Goal: Task Accomplishment & Management: Use online tool/utility

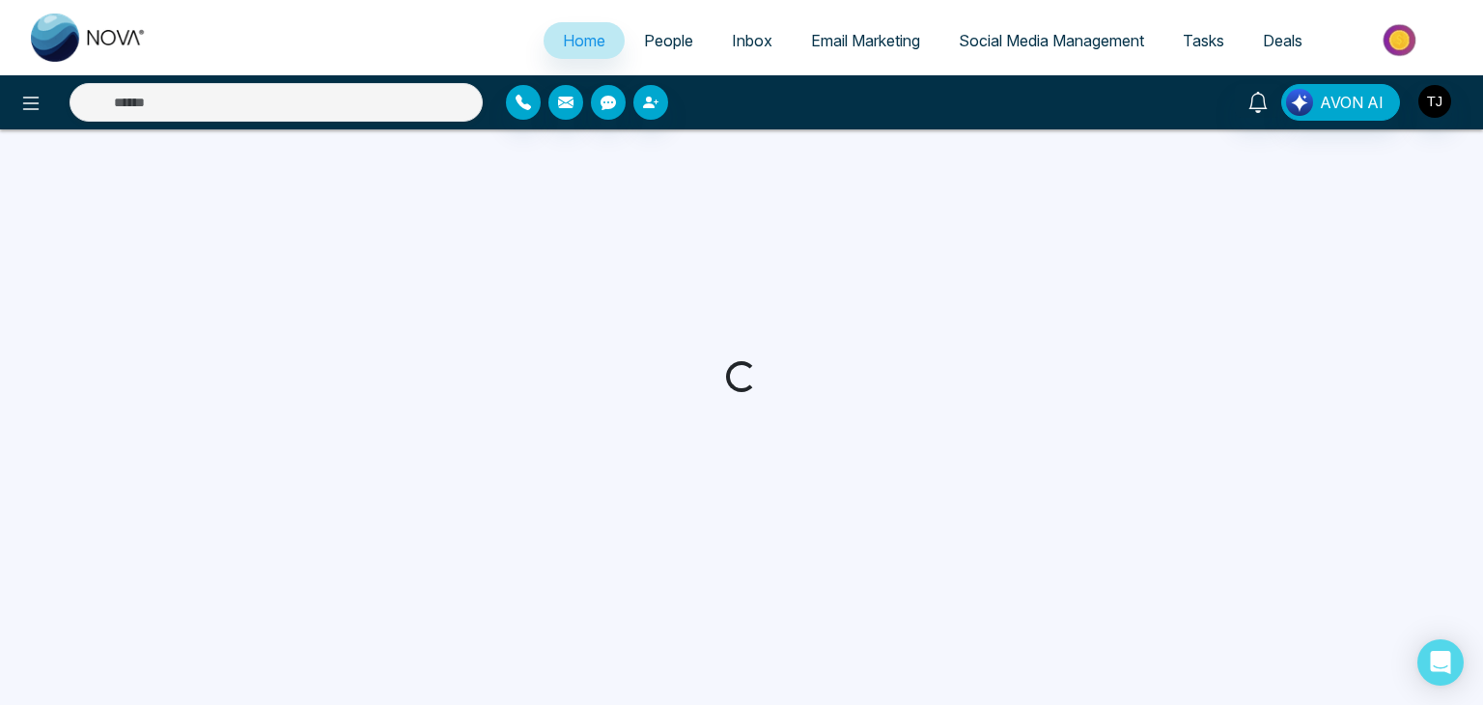
select select "*"
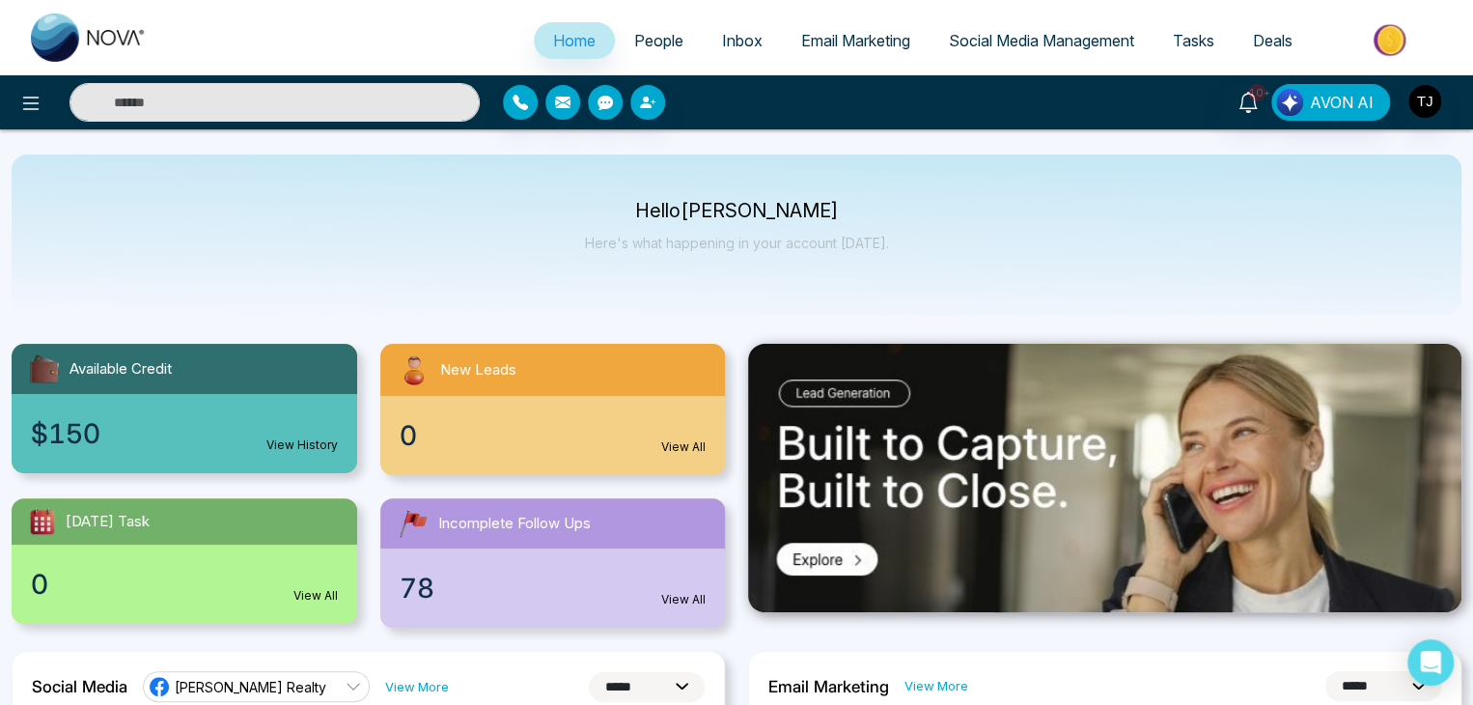
click at [865, 36] on span "Email Marketing" at bounding box center [855, 40] width 109 height 19
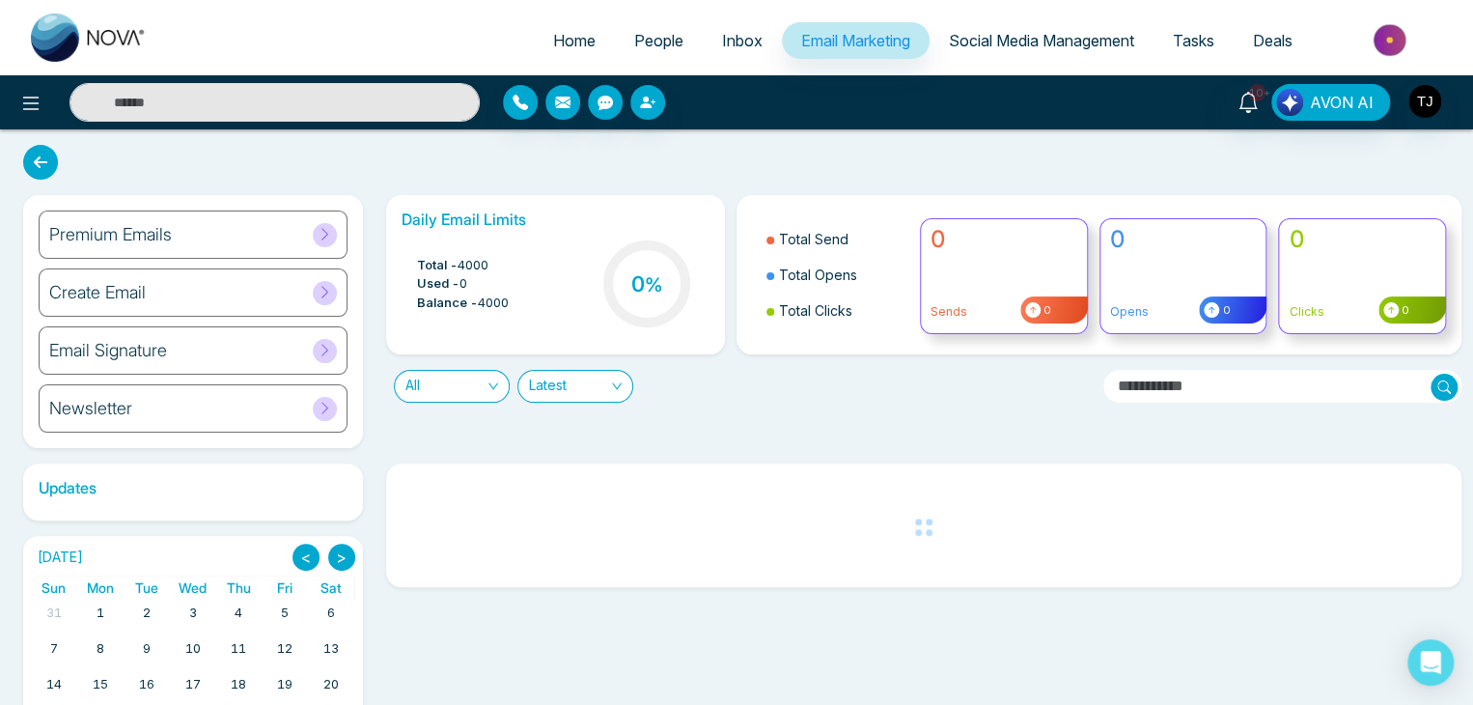
click at [330, 216] on div "Premium Emails" at bounding box center [193, 234] width 309 height 48
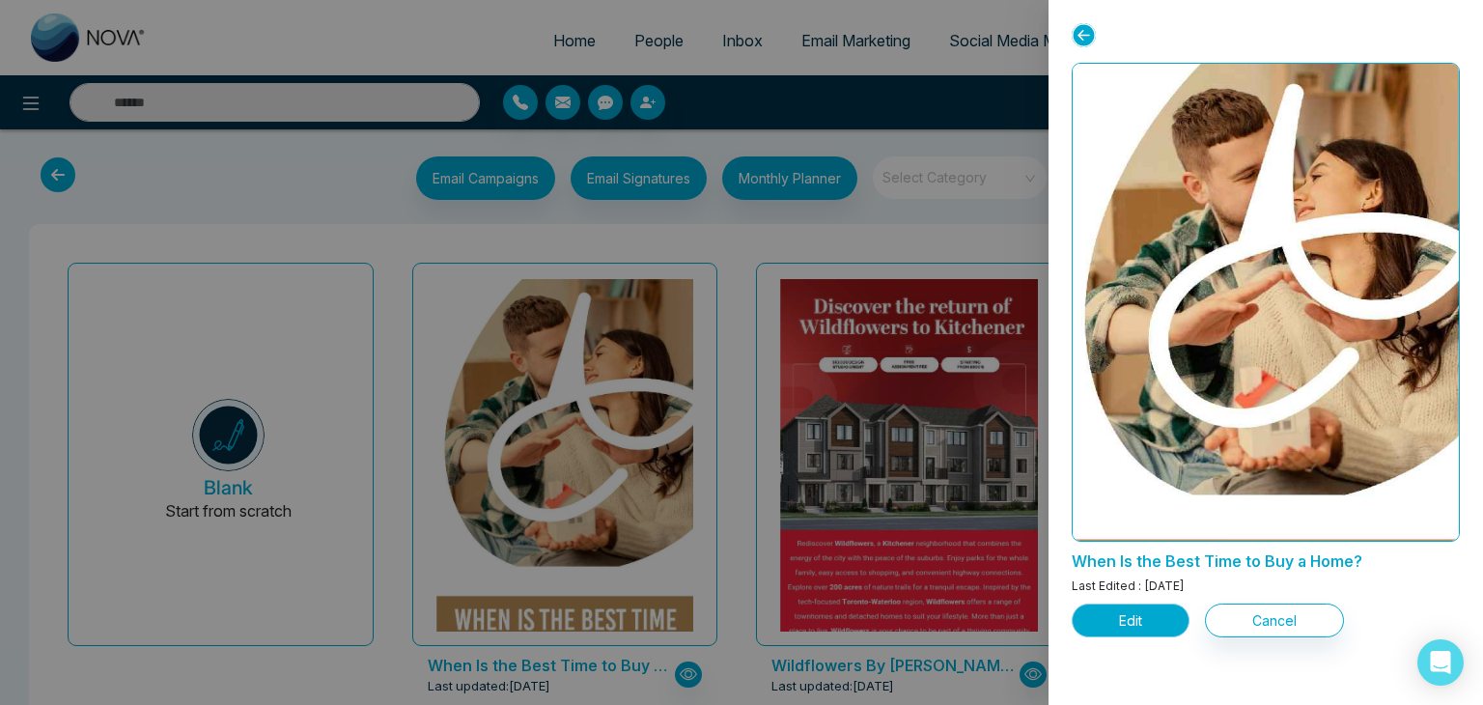
click at [1136, 621] on button "Edit" at bounding box center [1131, 620] width 118 height 34
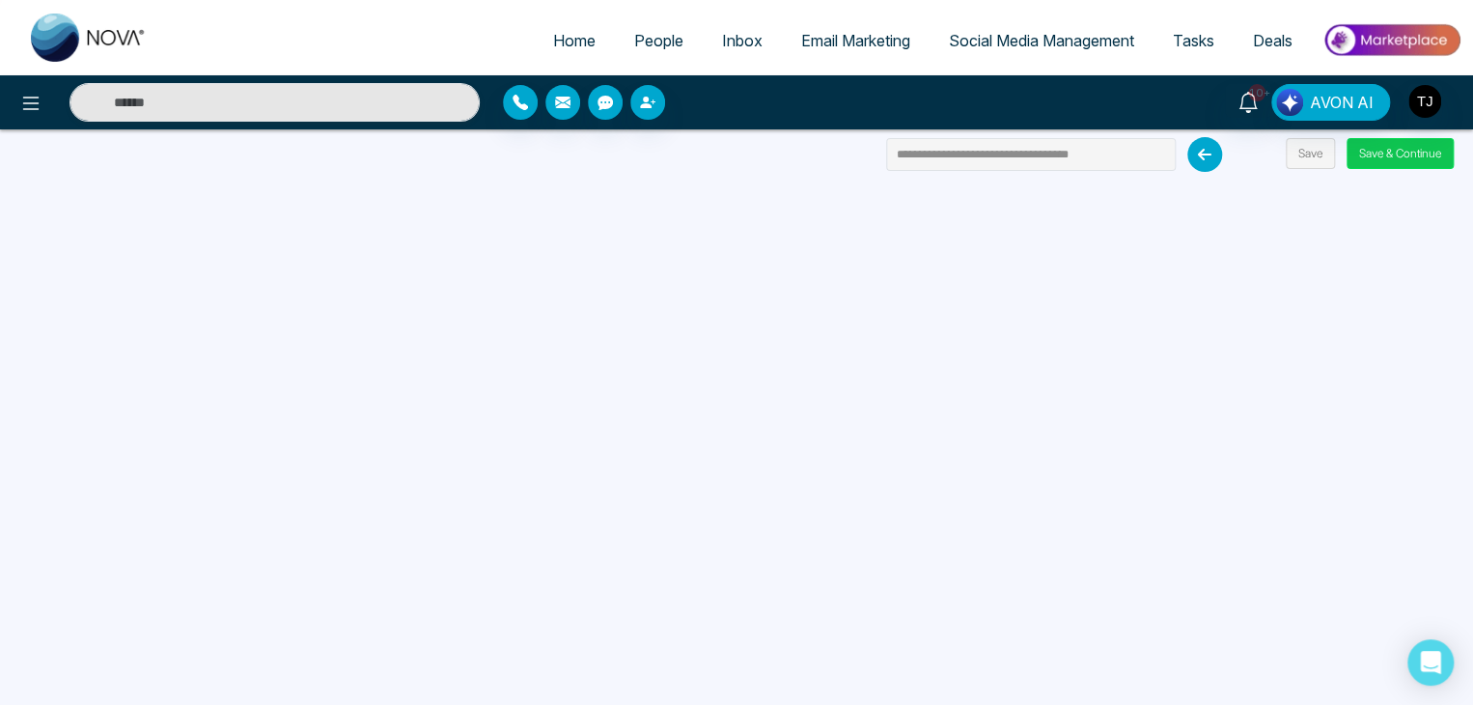
click at [1383, 159] on button "Save & Continue" at bounding box center [1400, 153] width 107 height 31
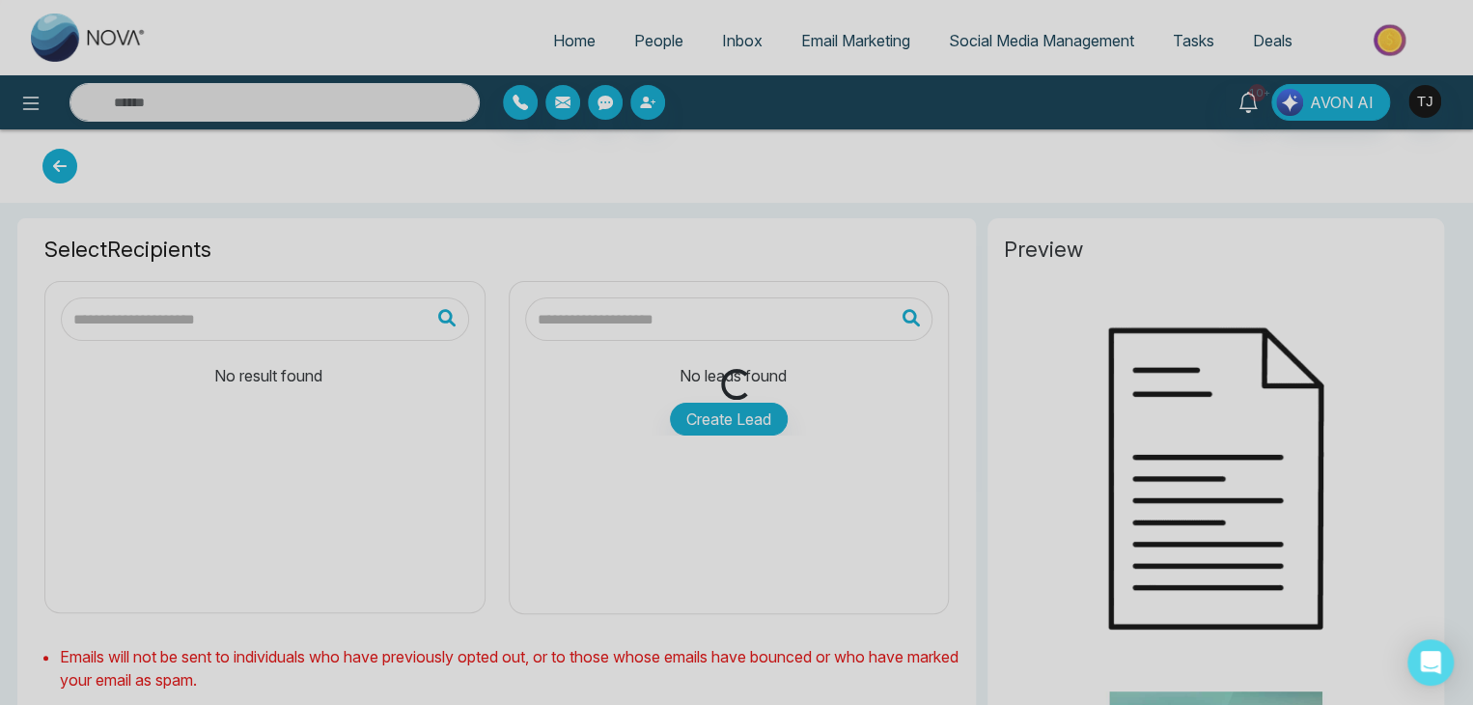
type input "**********"
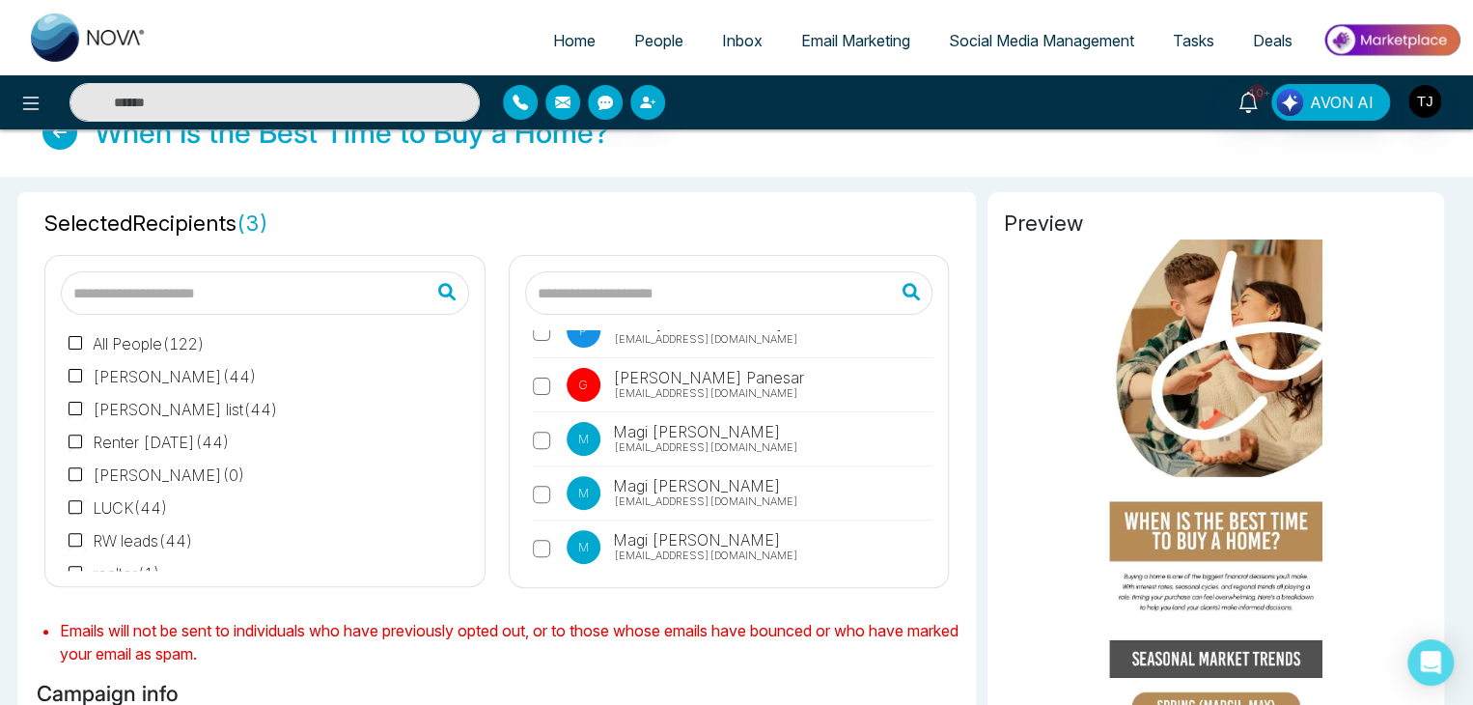
scroll to position [1172, 0]
click at [543, 475] on label "M Magi Mannepalli magi@novacrm.ca" at bounding box center [733, 495] width 401 height 44
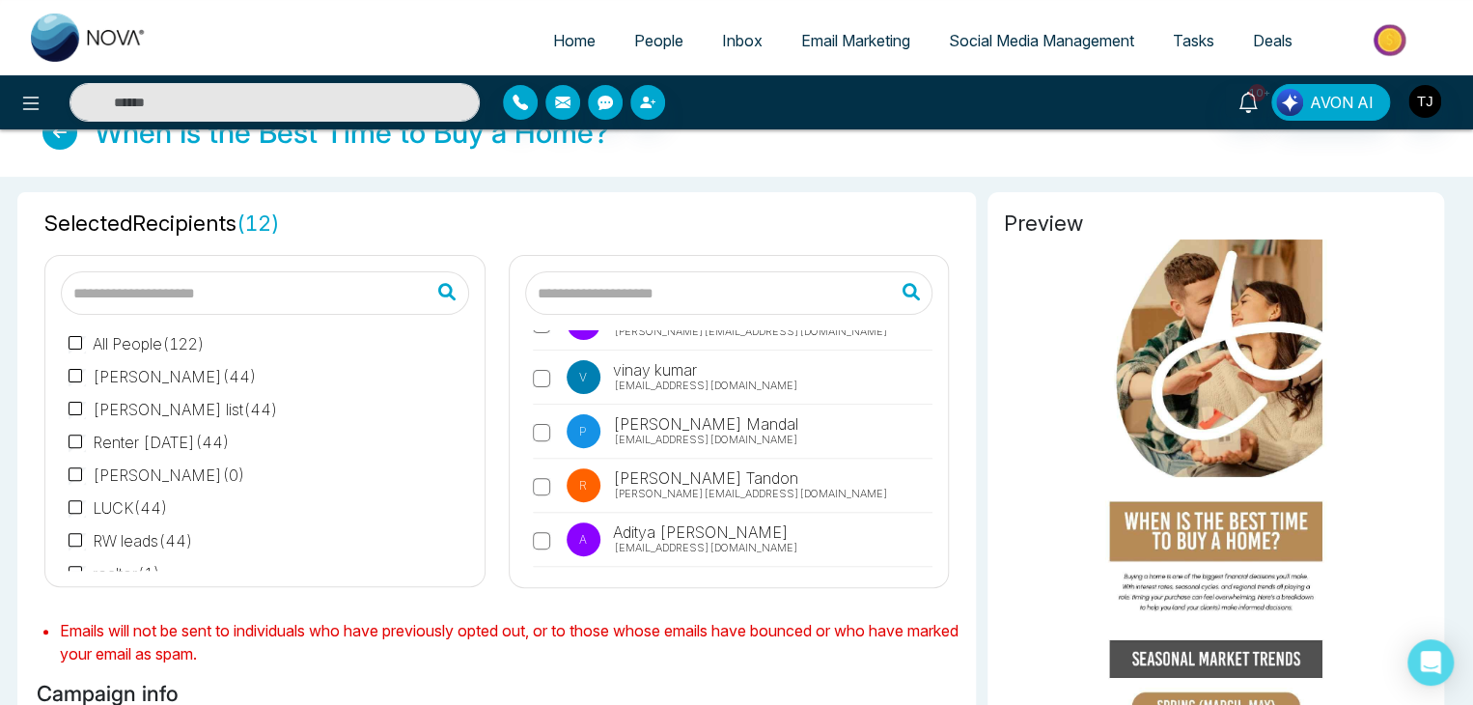
scroll to position [6131, 0]
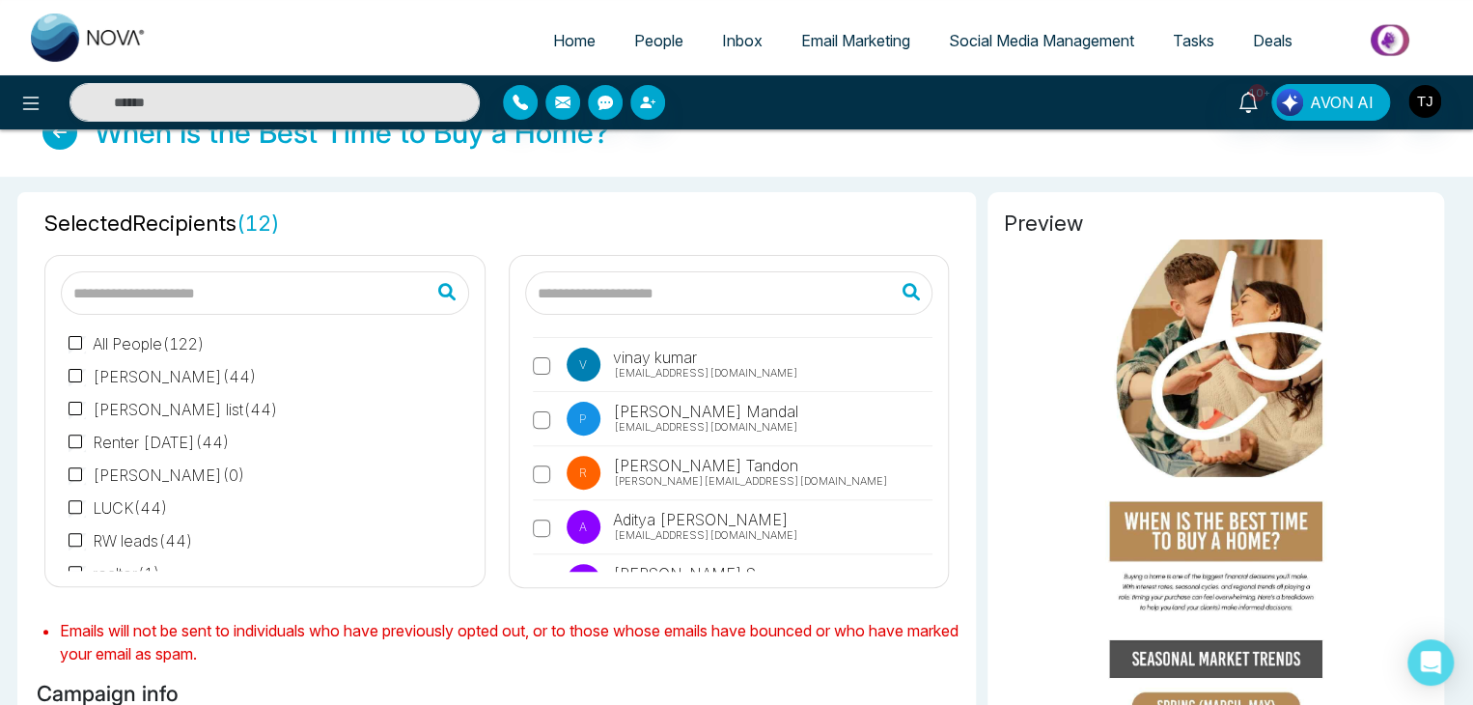
click at [535, 456] on label "R Riyansh Tandon riyansh@mmnovatech.com" at bounding box center [733, 478] width 401 height 44
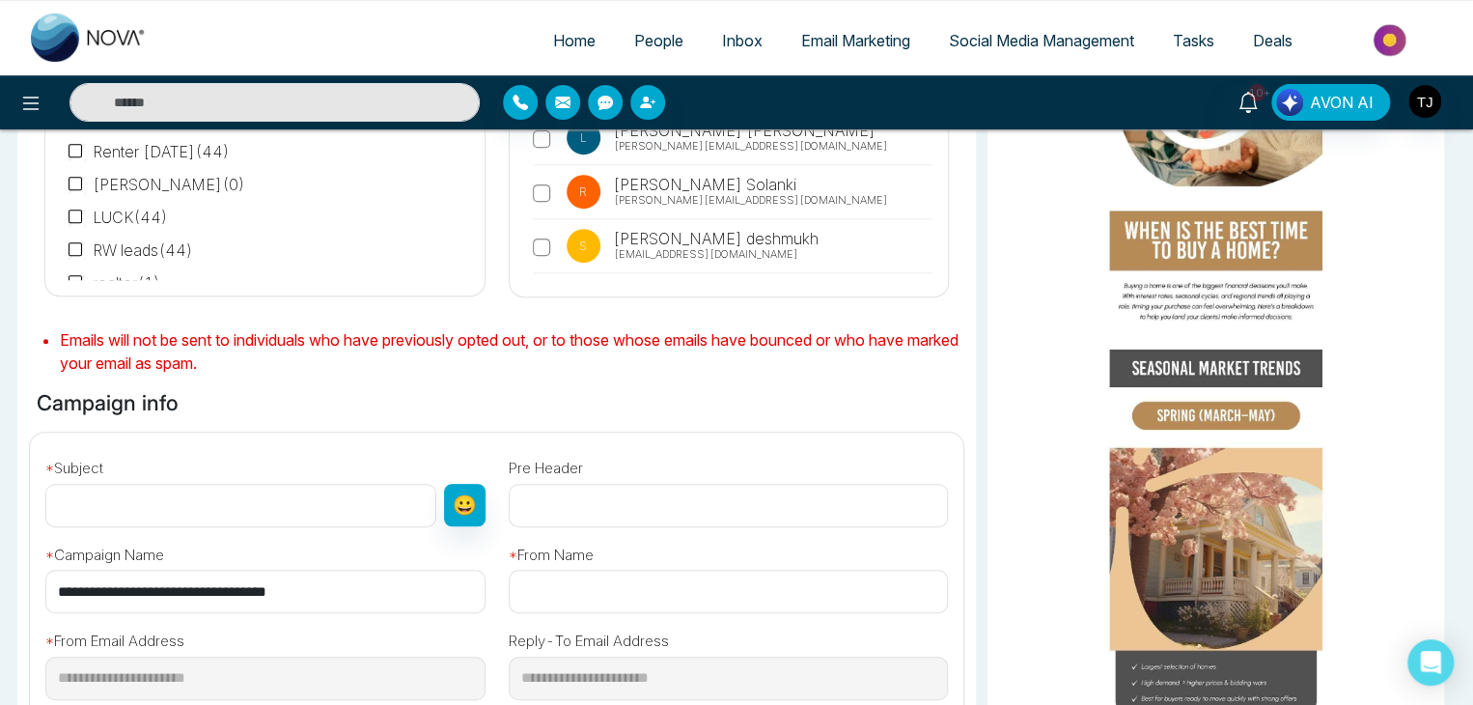
scroll to position [330, 0]
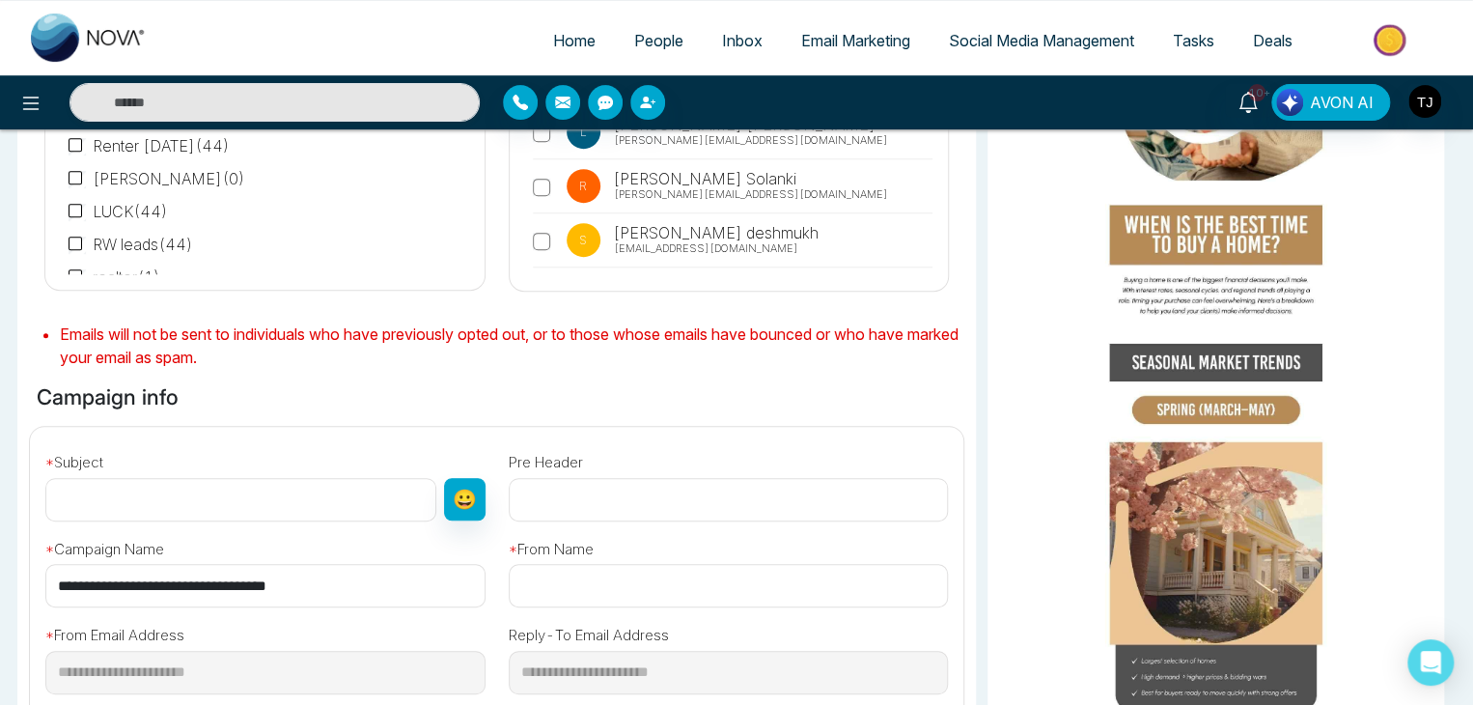
click at [359, 580] on input "**********" at bounding box center [265, 585] width 440 height 43
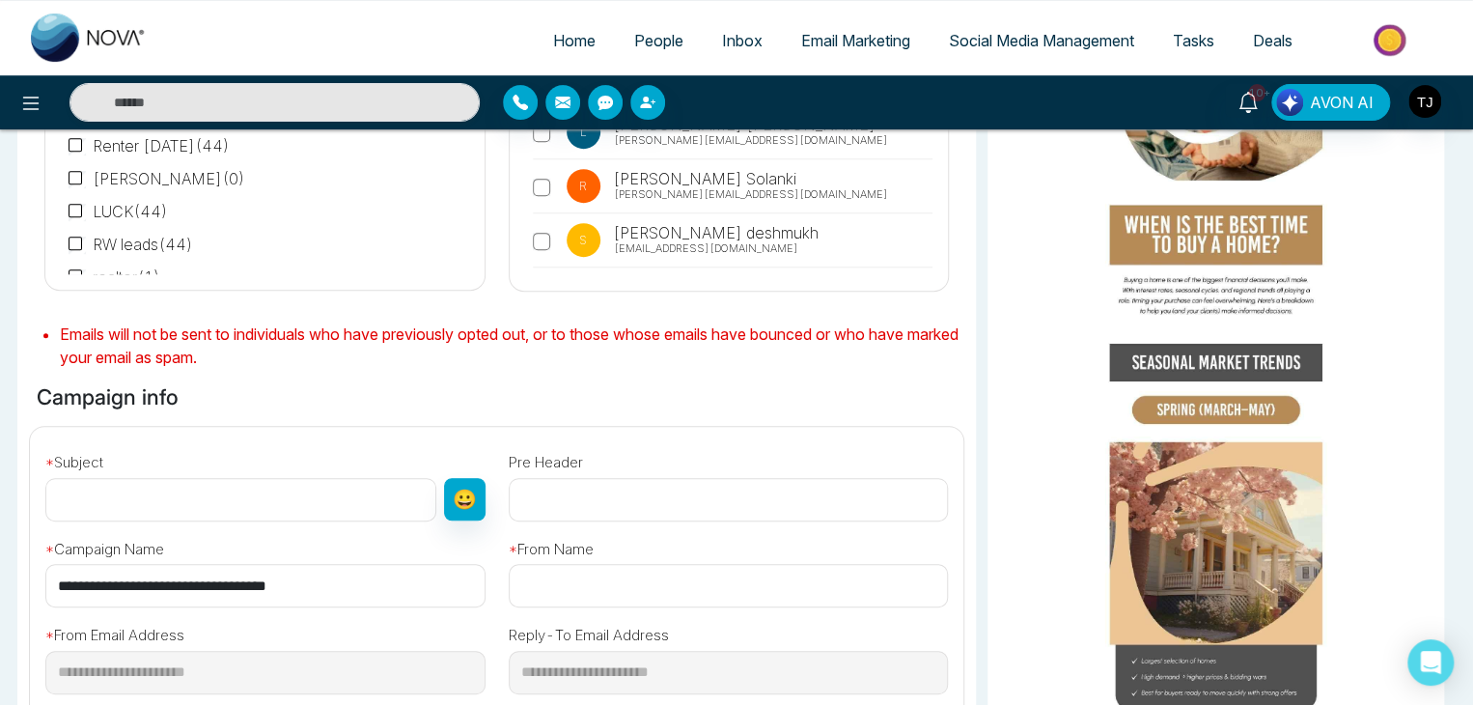
click at [348, 506] on input "text" at bounding box center [240, 499] width 391 height 43
paste input "**********"
type input "**********"
click at [614, 574] on input "text" at bounding box center [729, 585] width 440 height 43
paste input "**********"
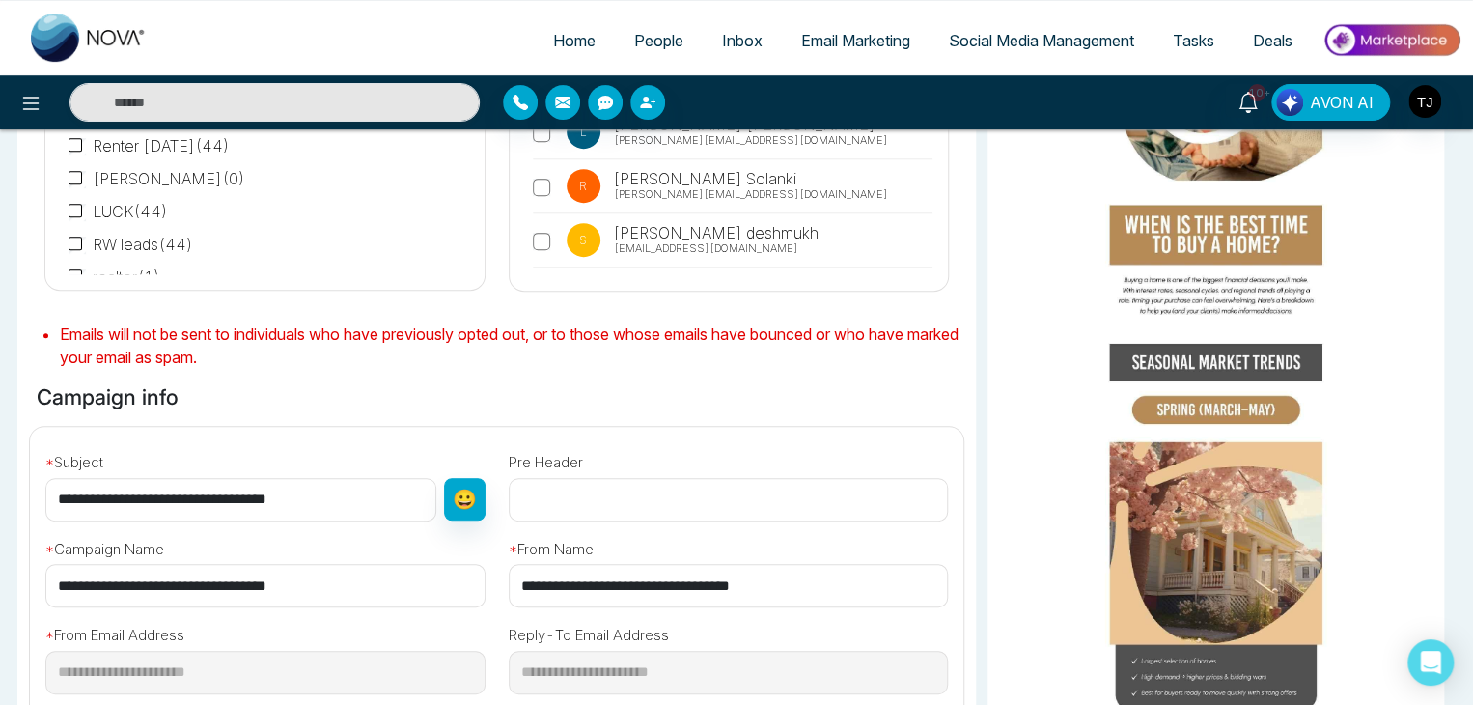
scroll to position [635, 0]
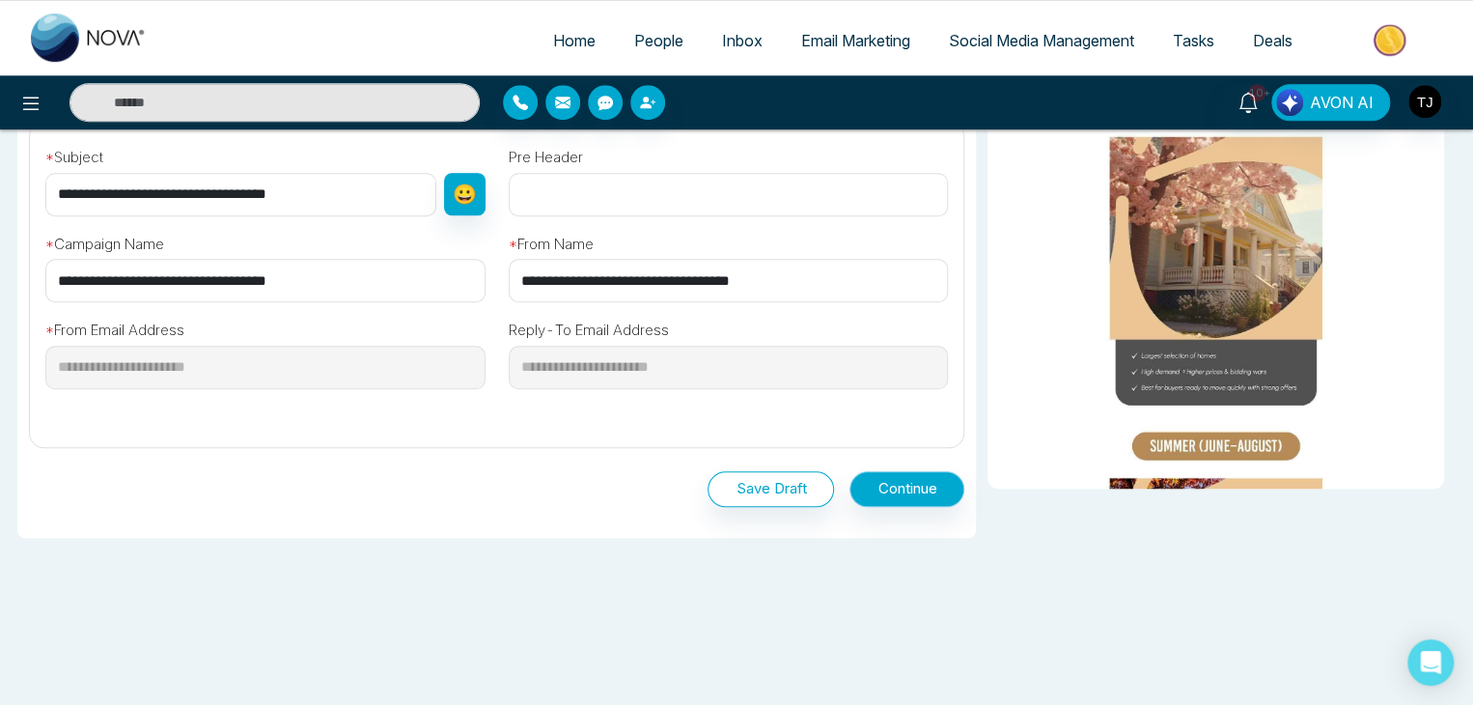
type input "**********"
click at [900, 487] on button "Continue" at bounding box center [907, 489] width 115 height 36
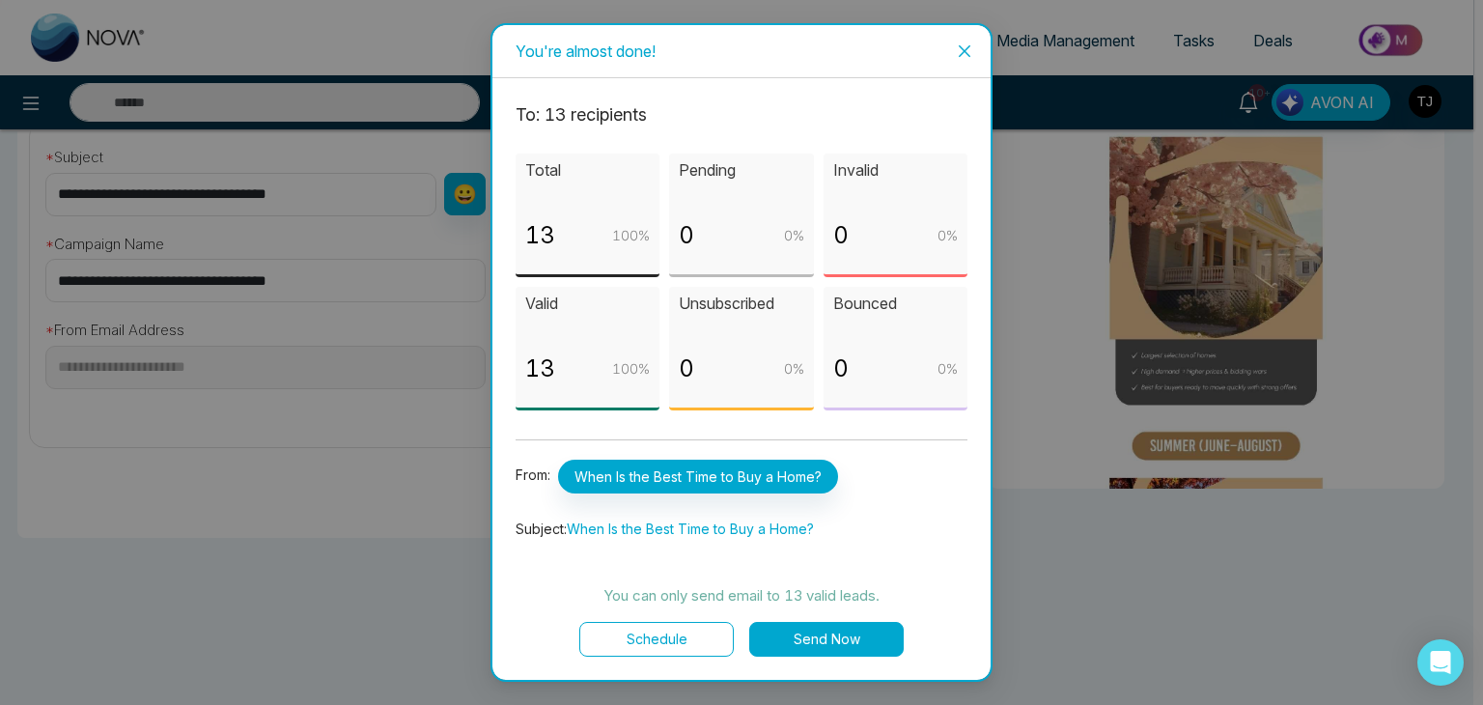
click at [822, 639] on button "Send Now" at bounding box center [826, 639] width 154 height 35
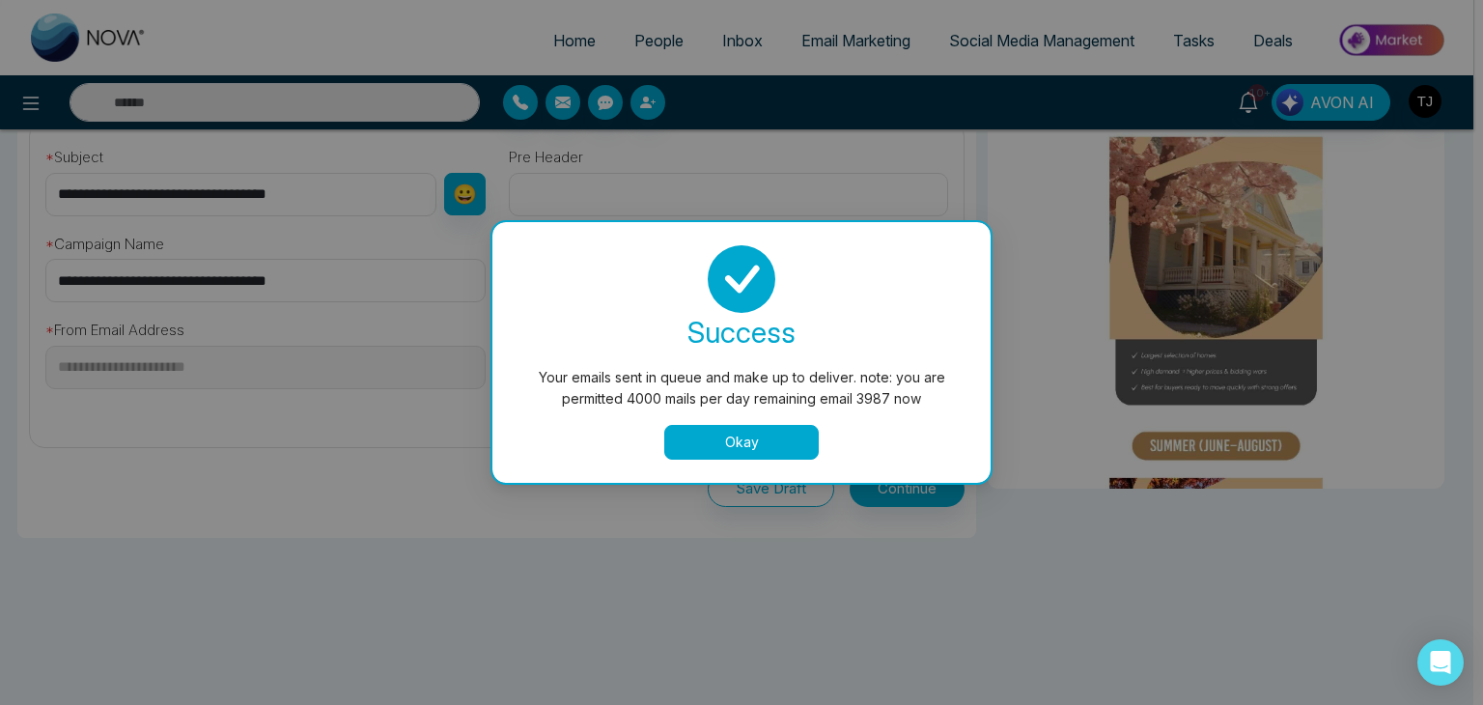
click at [780, 428] on button "Okay" at bounding box center [741, 442] width 154 height 35
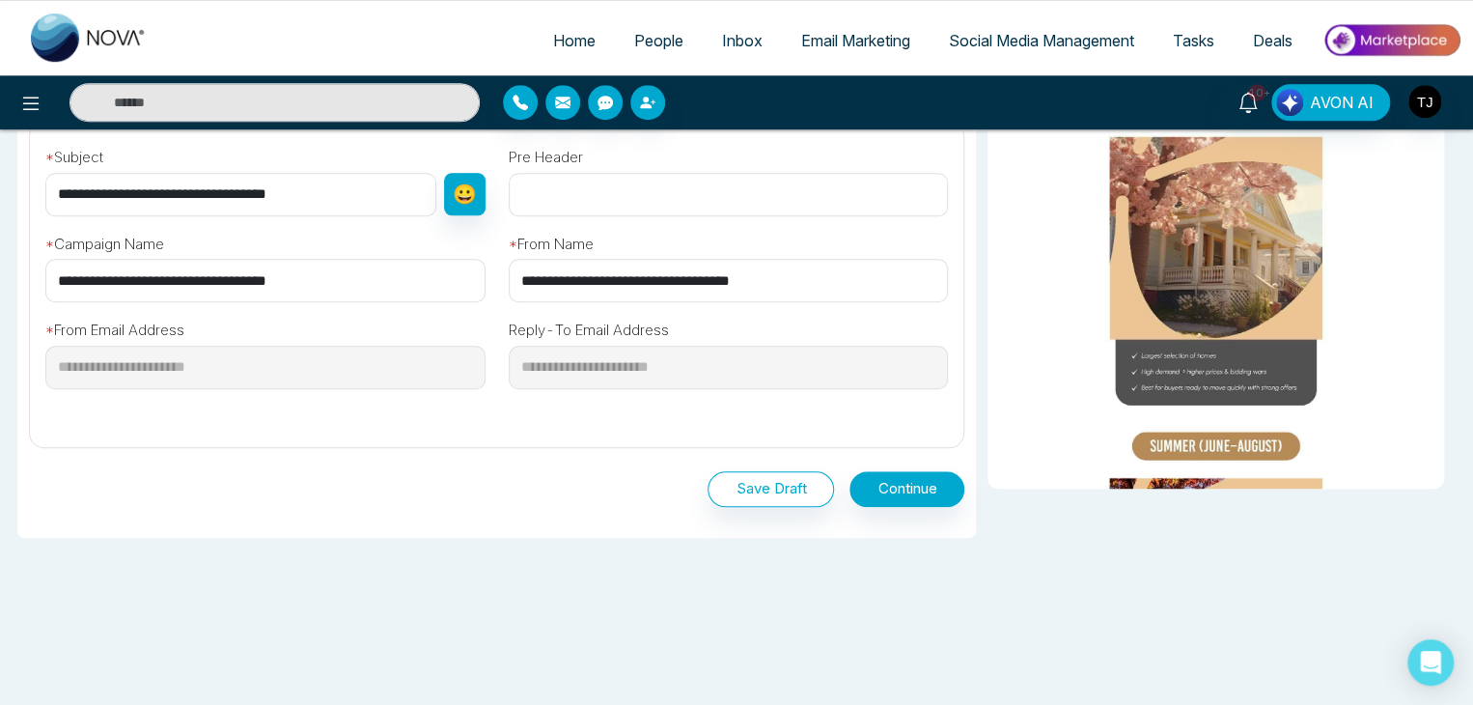
scroll to position [430, 0]
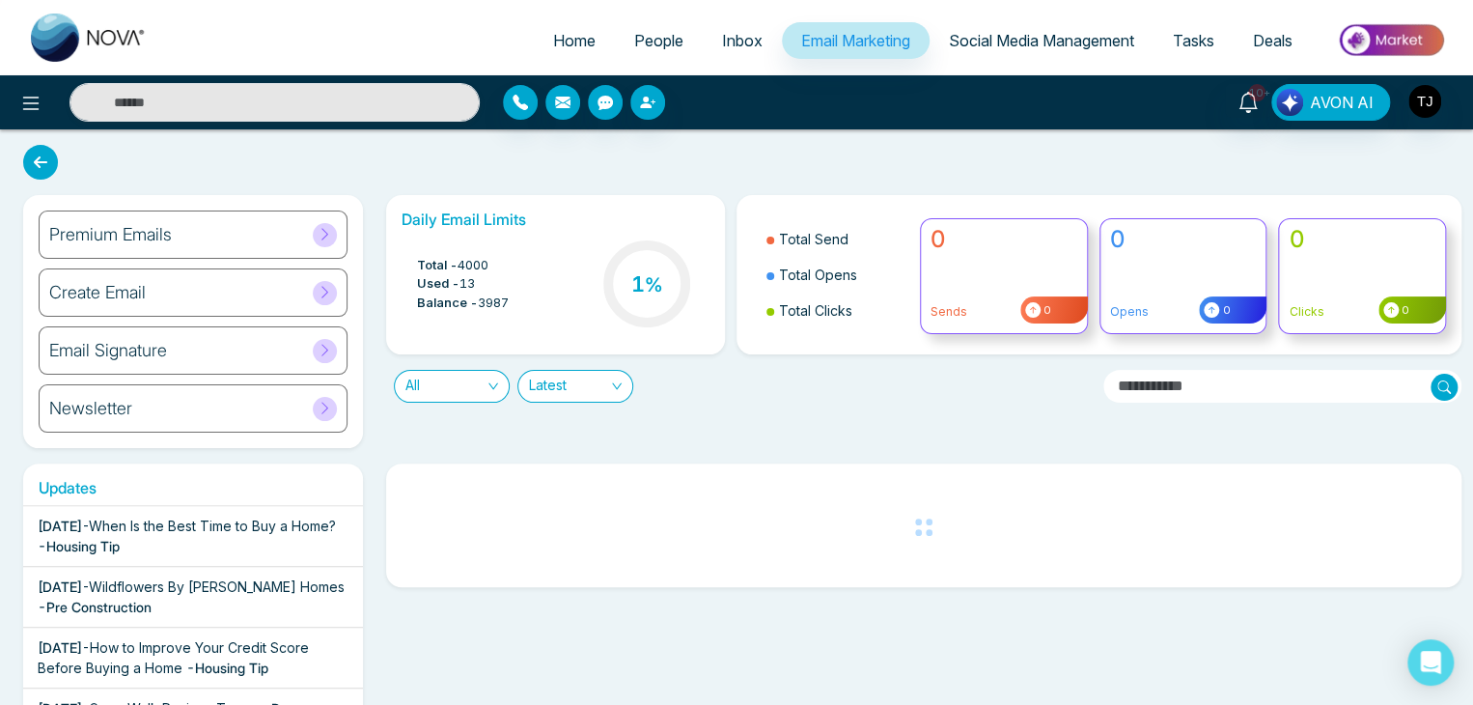
click at [712, 30] on link "Inbox" at bounding box center [742, 40] width 79 height 37
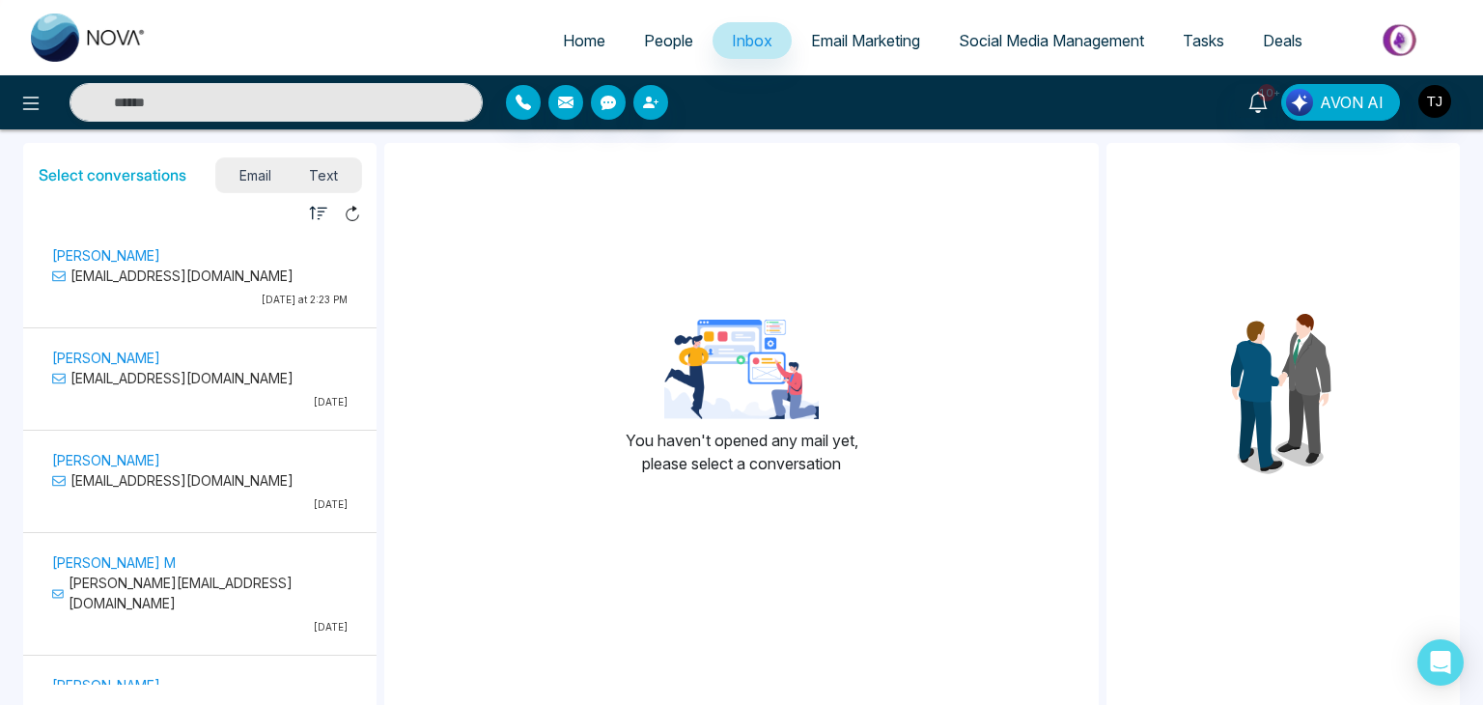
click at [664, 35] on span "People" at bounding box center [668, 40] width 49 height 19
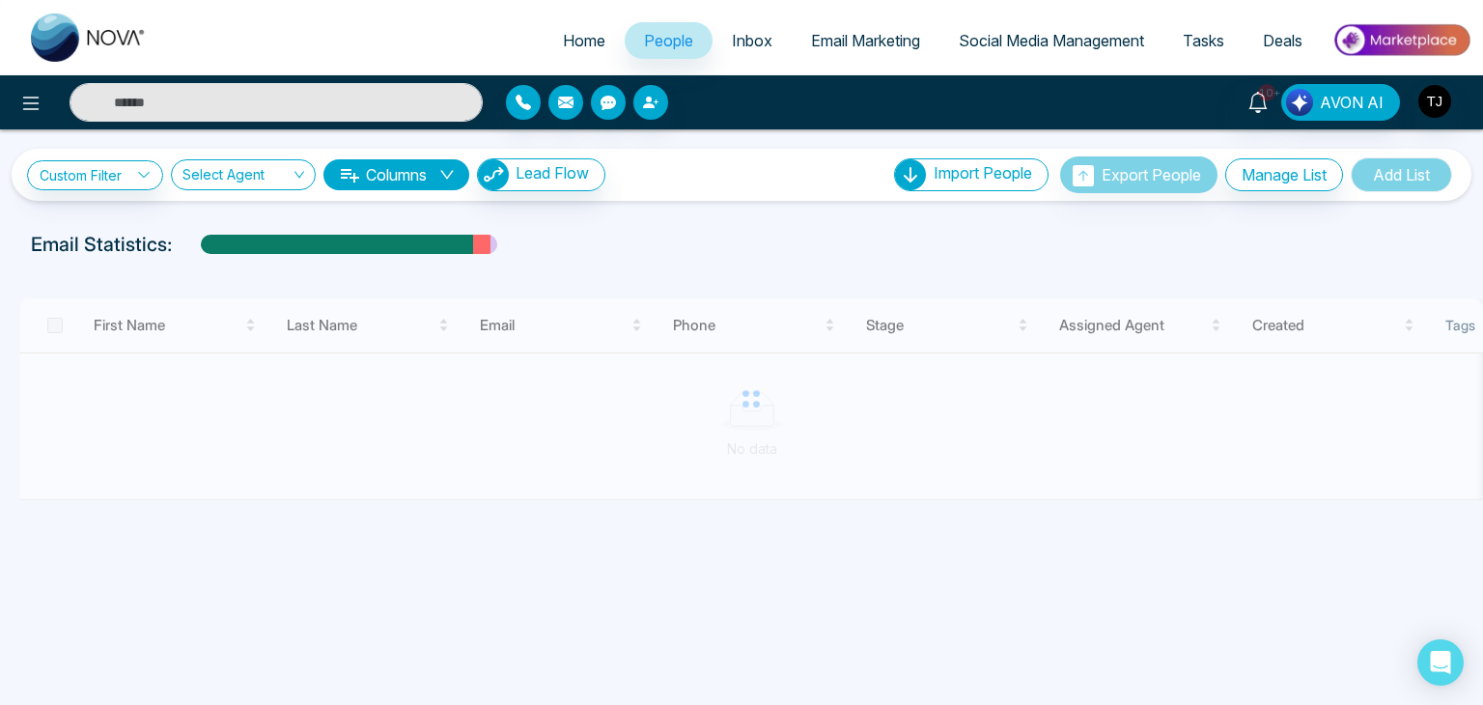
click at [577, 36] on span "Home" at bounding box center [584, 40] width 42 height 19
select select "*"
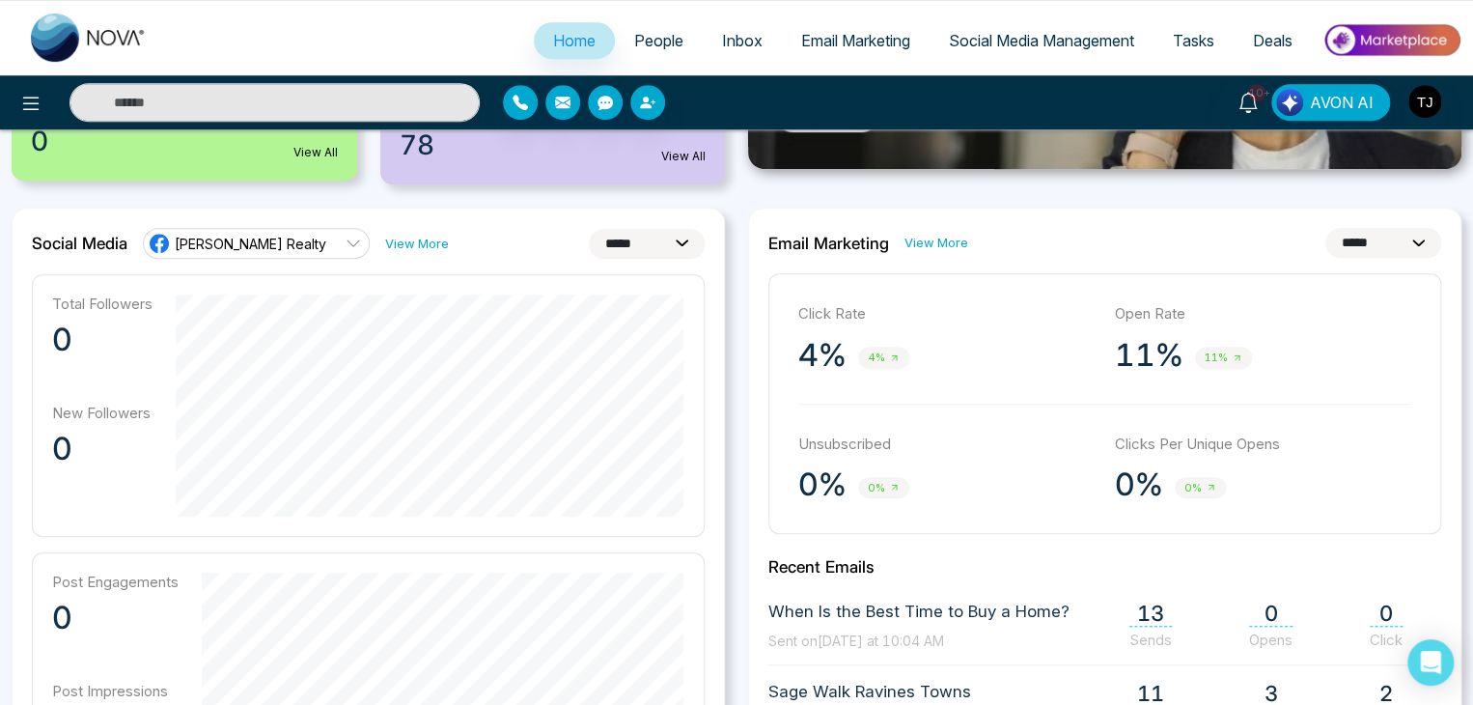
scroll to position [439, 0]
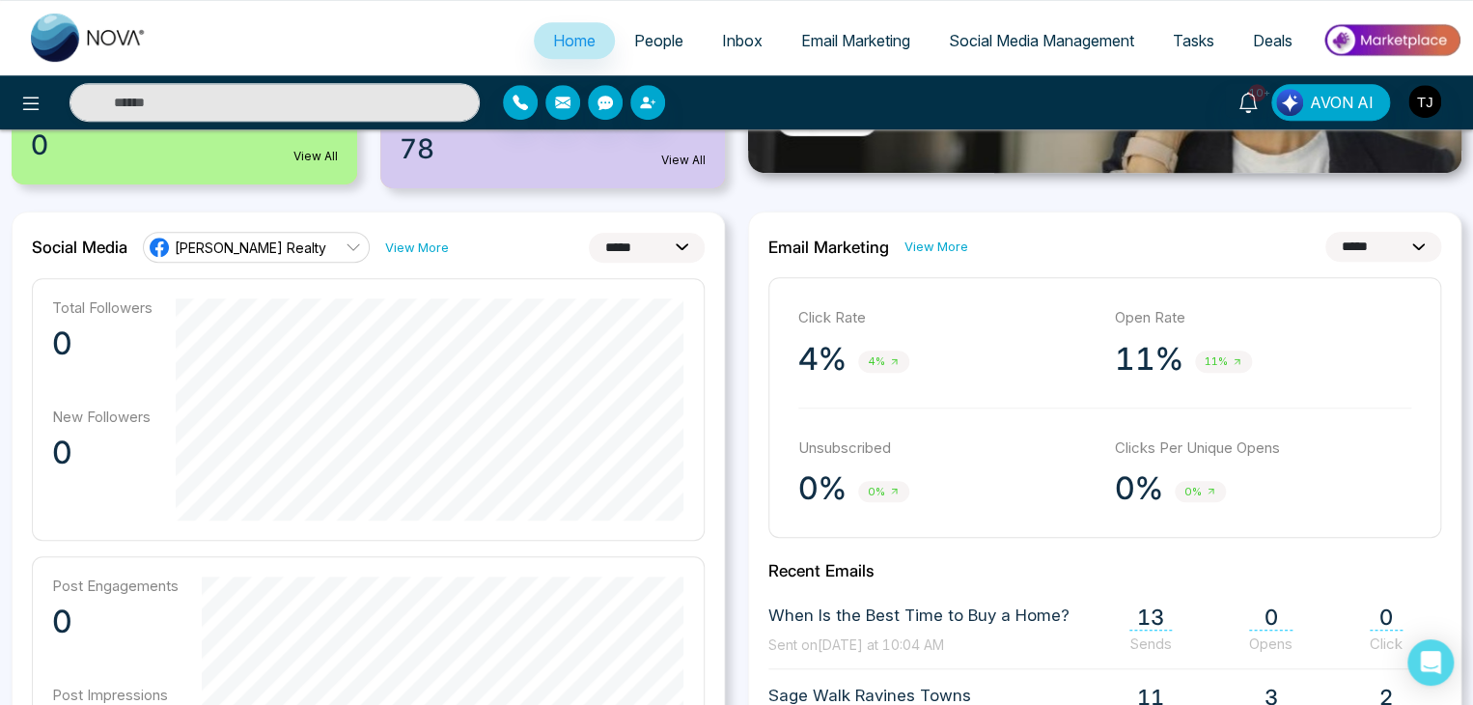
click at [620, 244] on select "**********" at bounding box center [647, 248] width 116 height 30
click at [589, 233] on select "**********" at bounding box center [647, 248] width 116 height 30
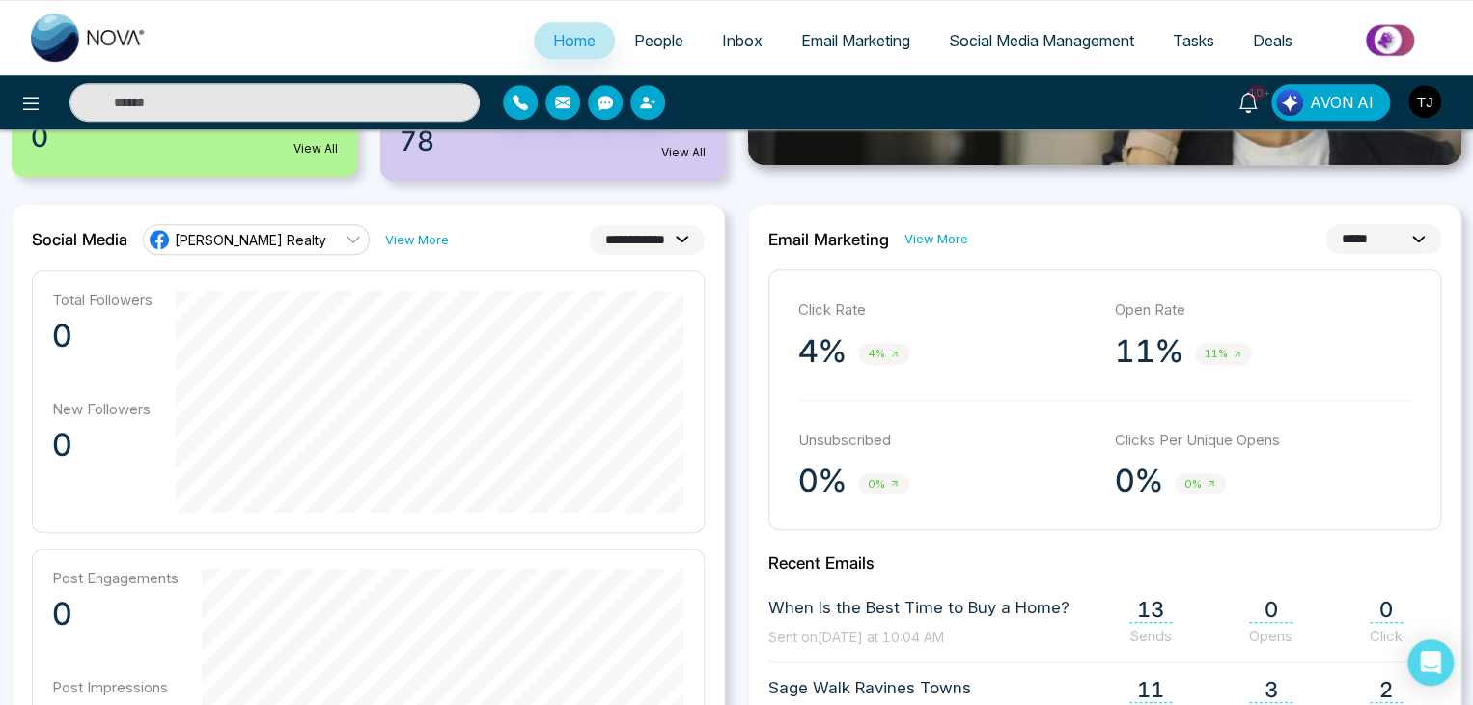
scroll to position [421, 0]
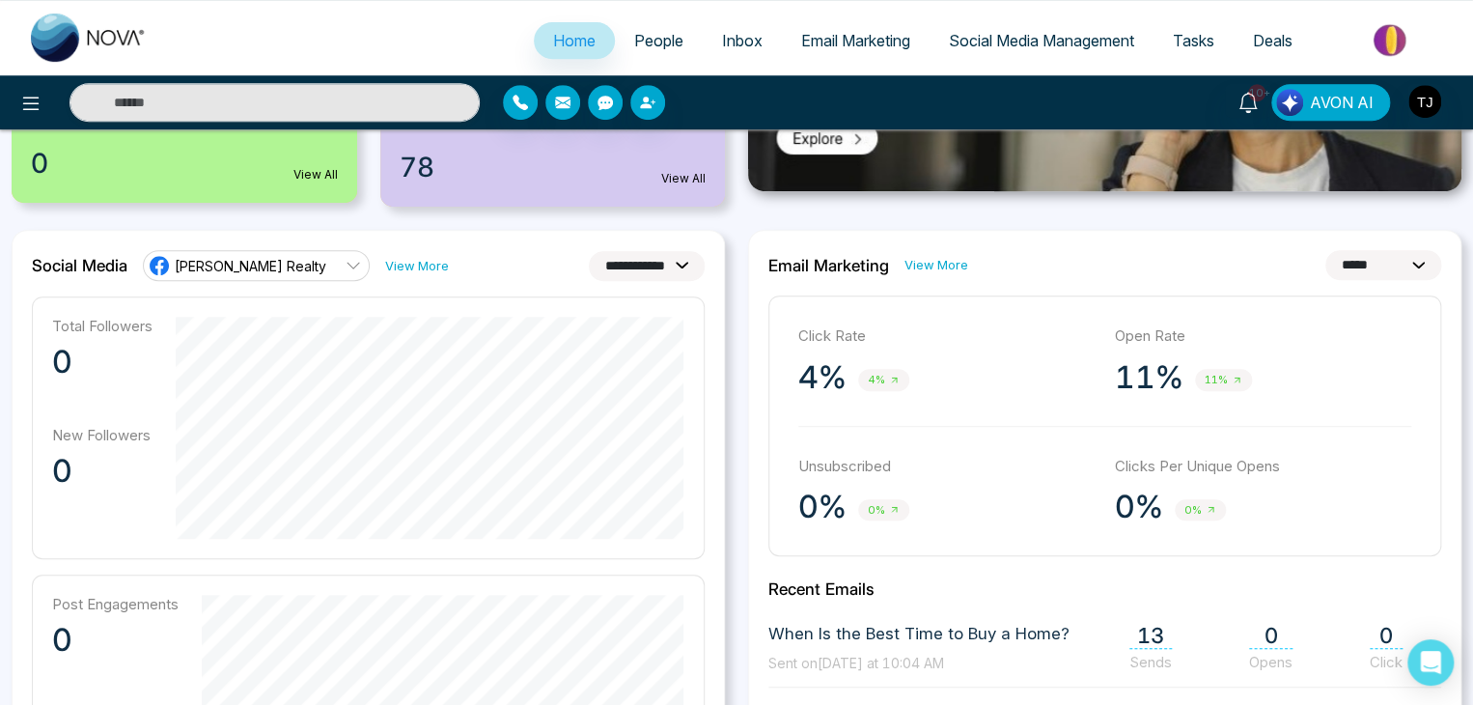
click at [599, 262] on select "**********" at bounding box center [647, 266] width 116 height 30
click at [589, 251] on select "**********" at bounding box center [647, 266] width 116 height 30
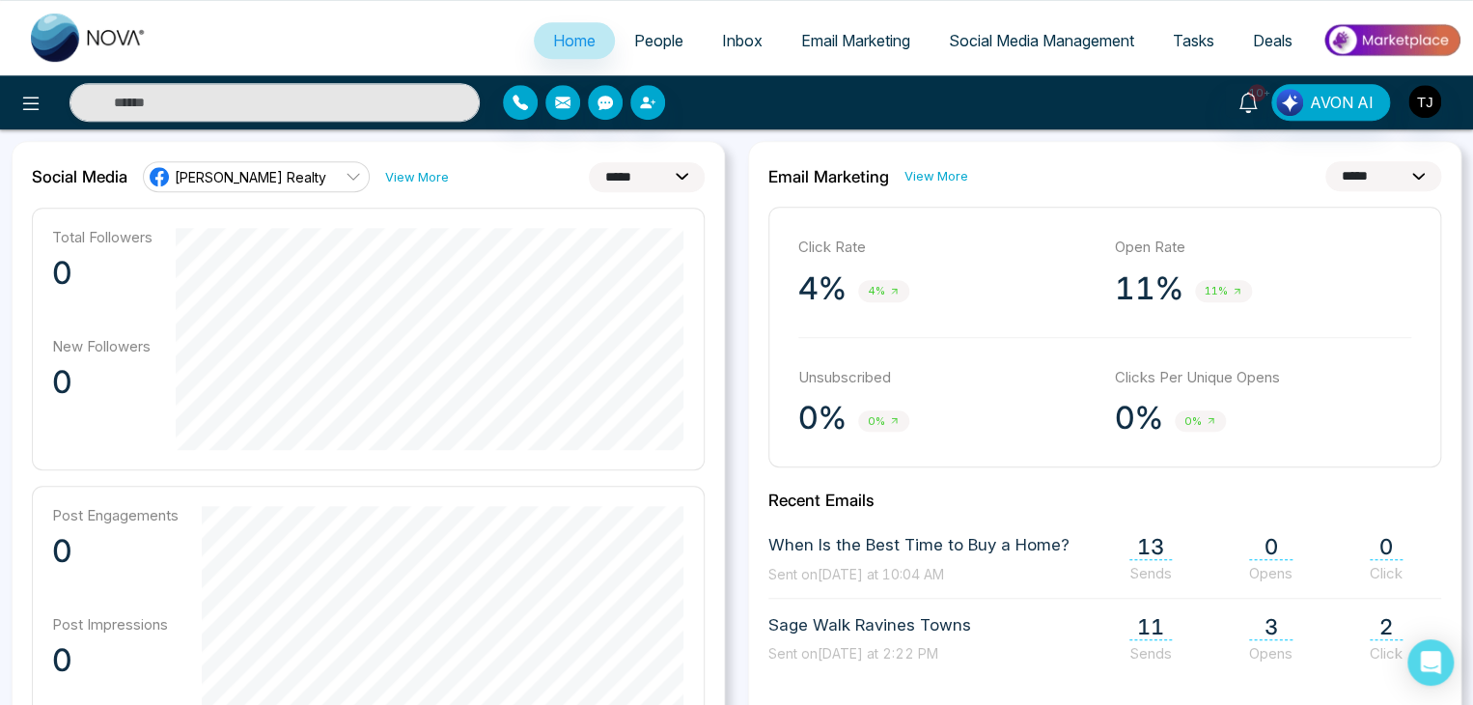
scroll to position [508, 0]
click at [599, 190] on select "**********" at bounding box center [647, 179] width 116 height 30
click at [589, 164] on select "**********" at bounding box center [647, 179] width 116 height 30
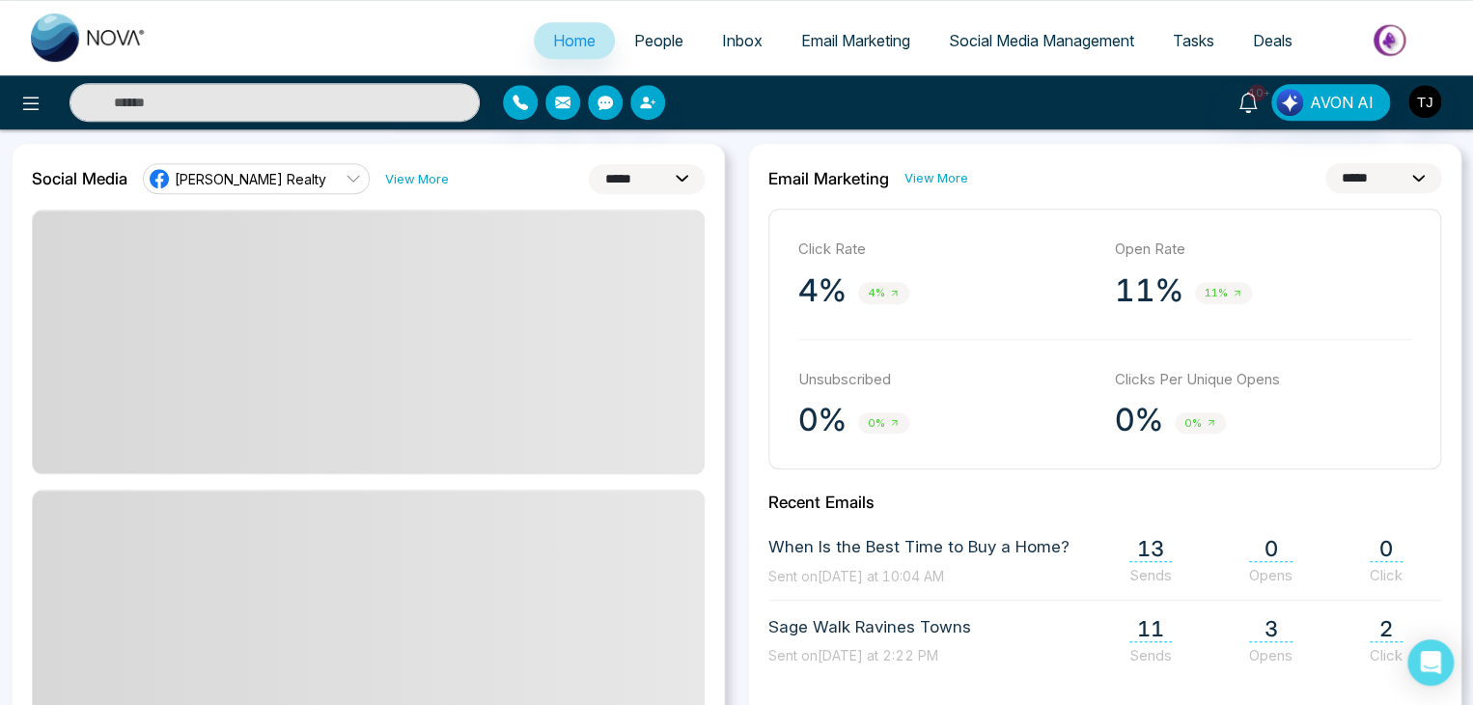
click at [610, 172] on select "**********" at bounding box center [647, 179] width 116 height 30
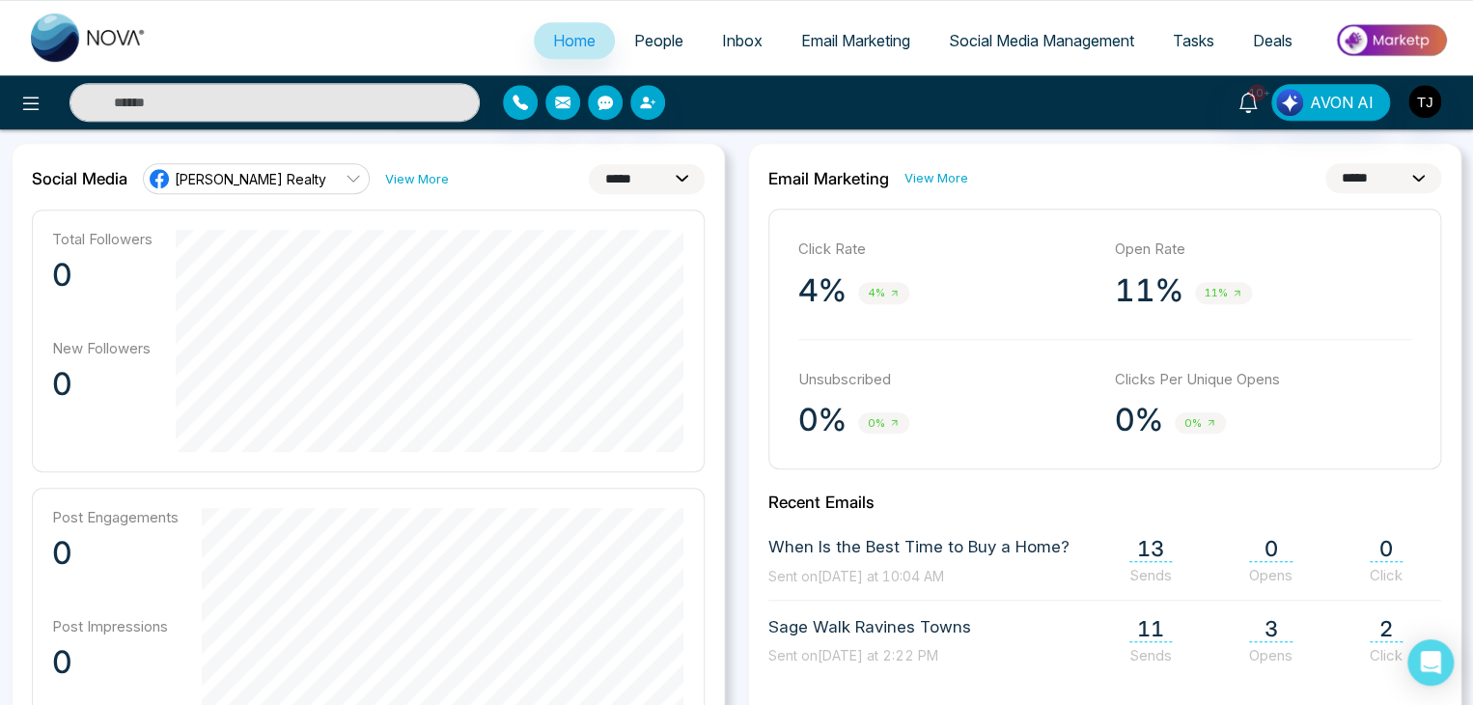
select select "*"
click at [589, 164] on select "**********" at bounding box center [647, 179] width 116 height 30
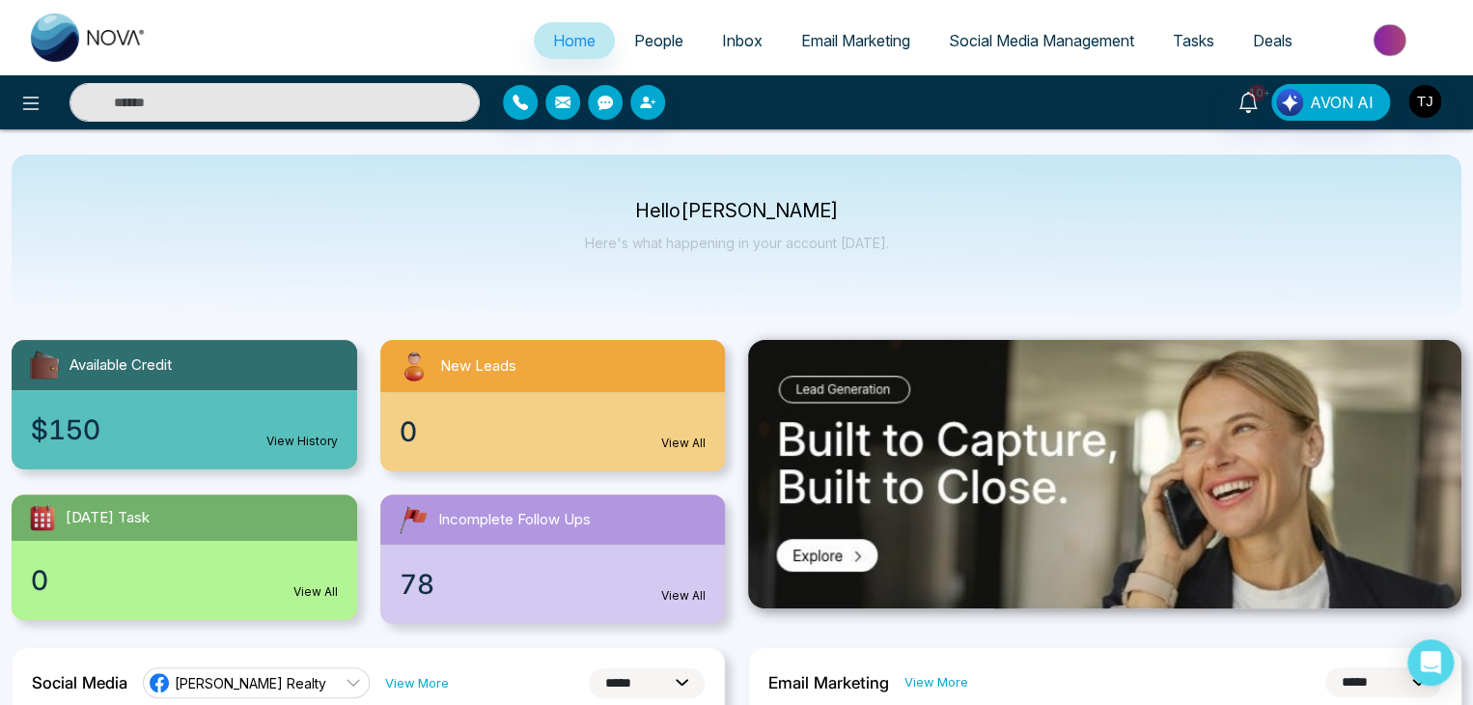
scroll to position [0, 0]
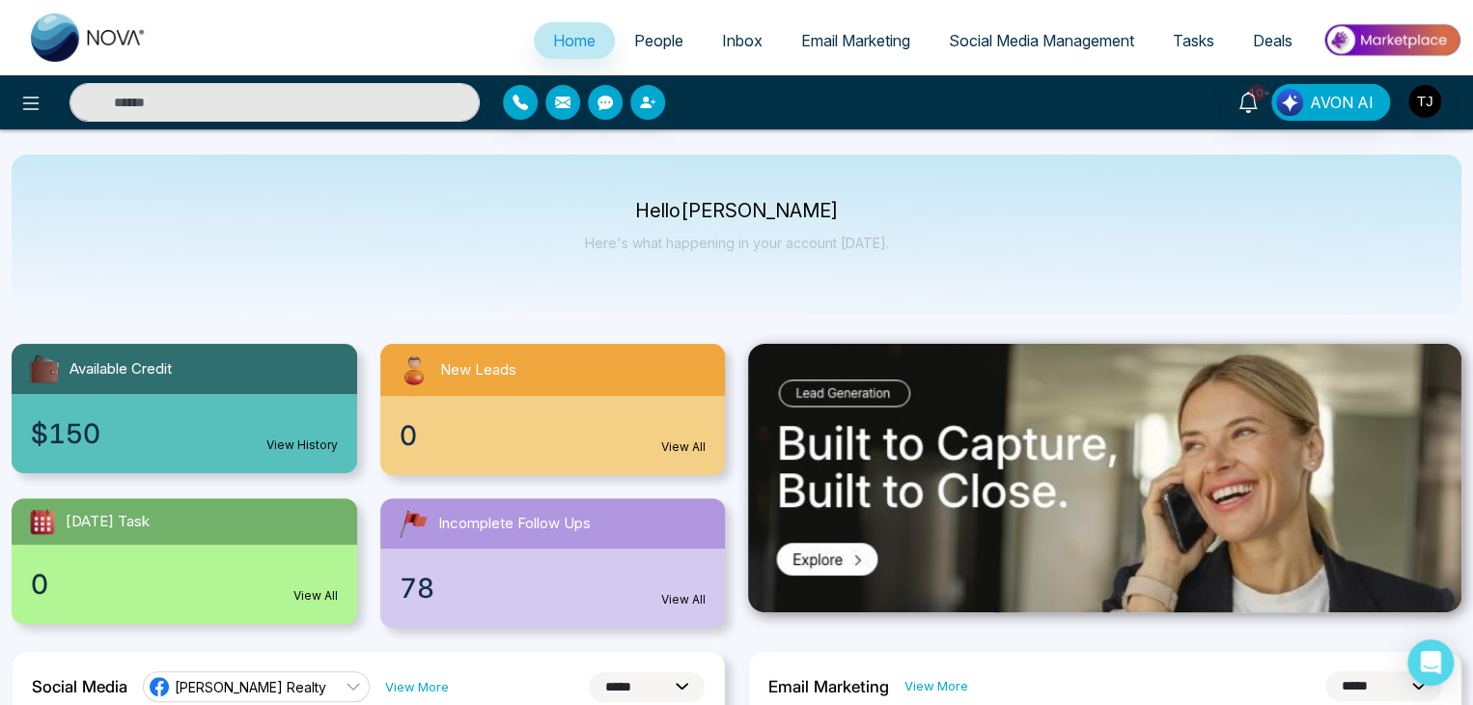
click at [987, 31] on span "Social Media Management" at bounding box center [1041, 40] width 185 height 19
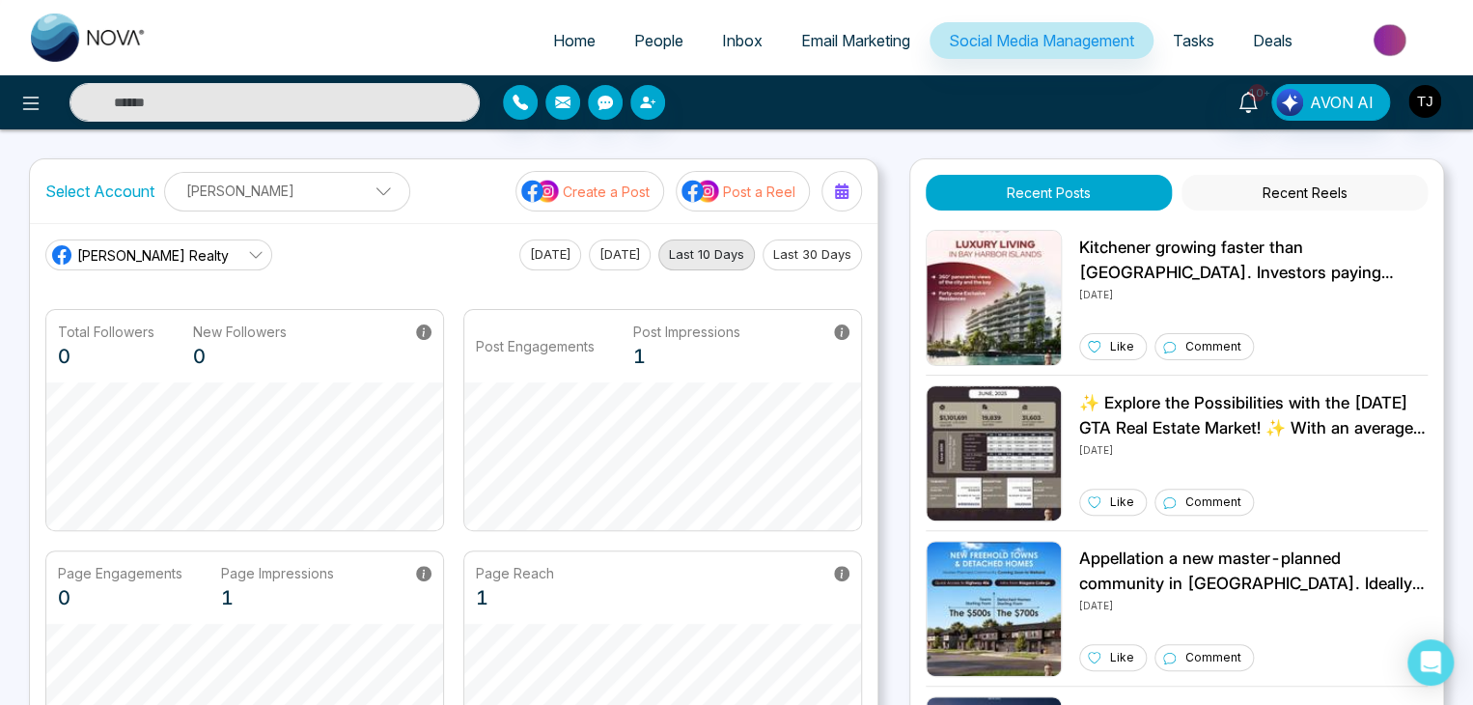
click at [184, 265] on link "[PERSON_NAME] Realty" at bounding box center [158, 254] width 227 height 31
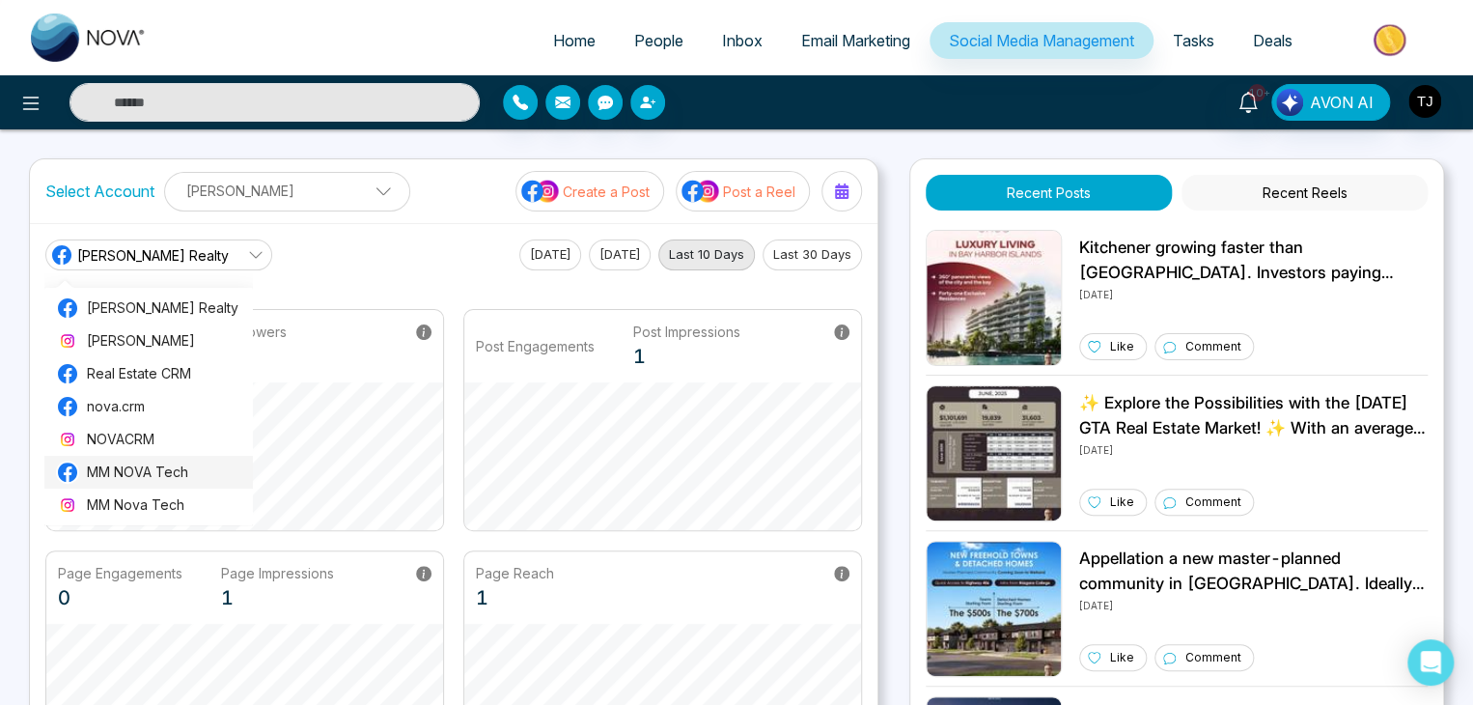
scroll to position [4, 0]
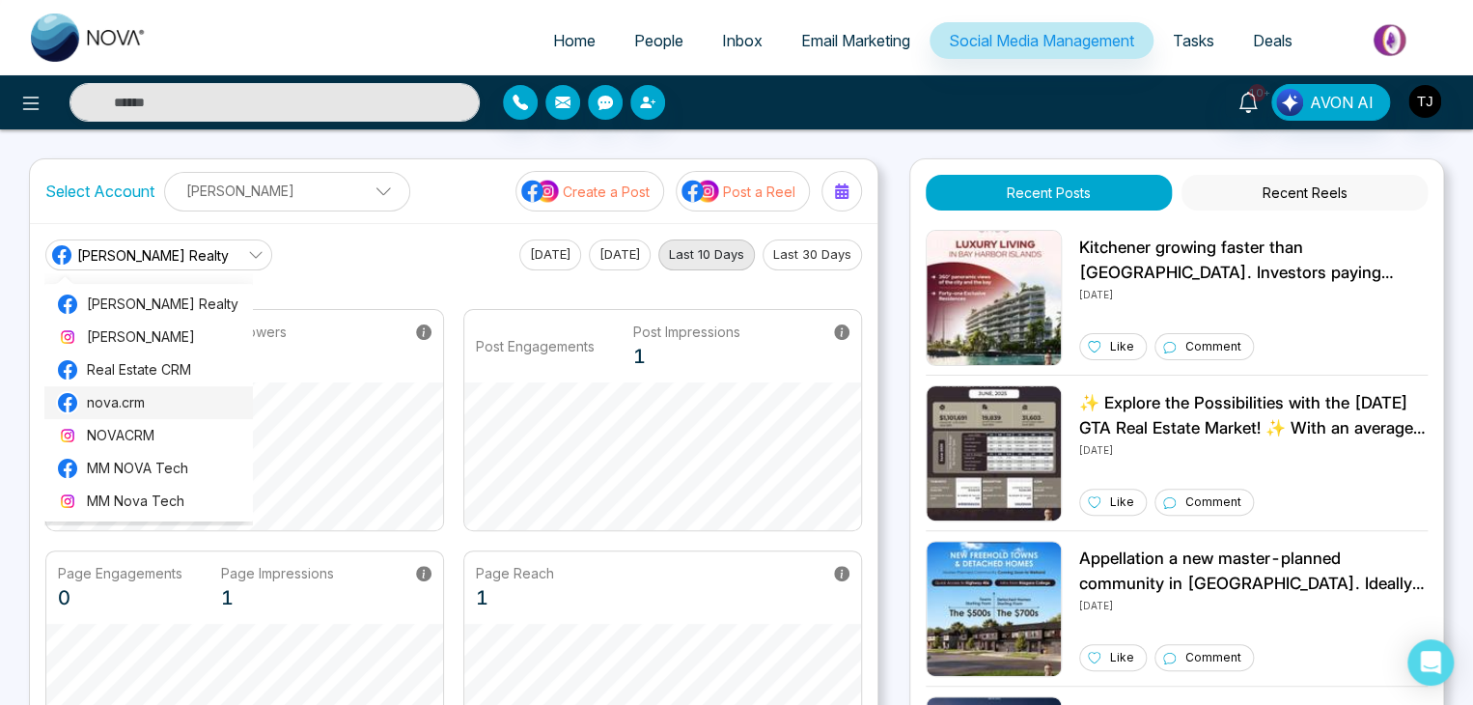
click at [184, 399] on span "nova.crm" at bounding box center [164, 402] width 154 height 21
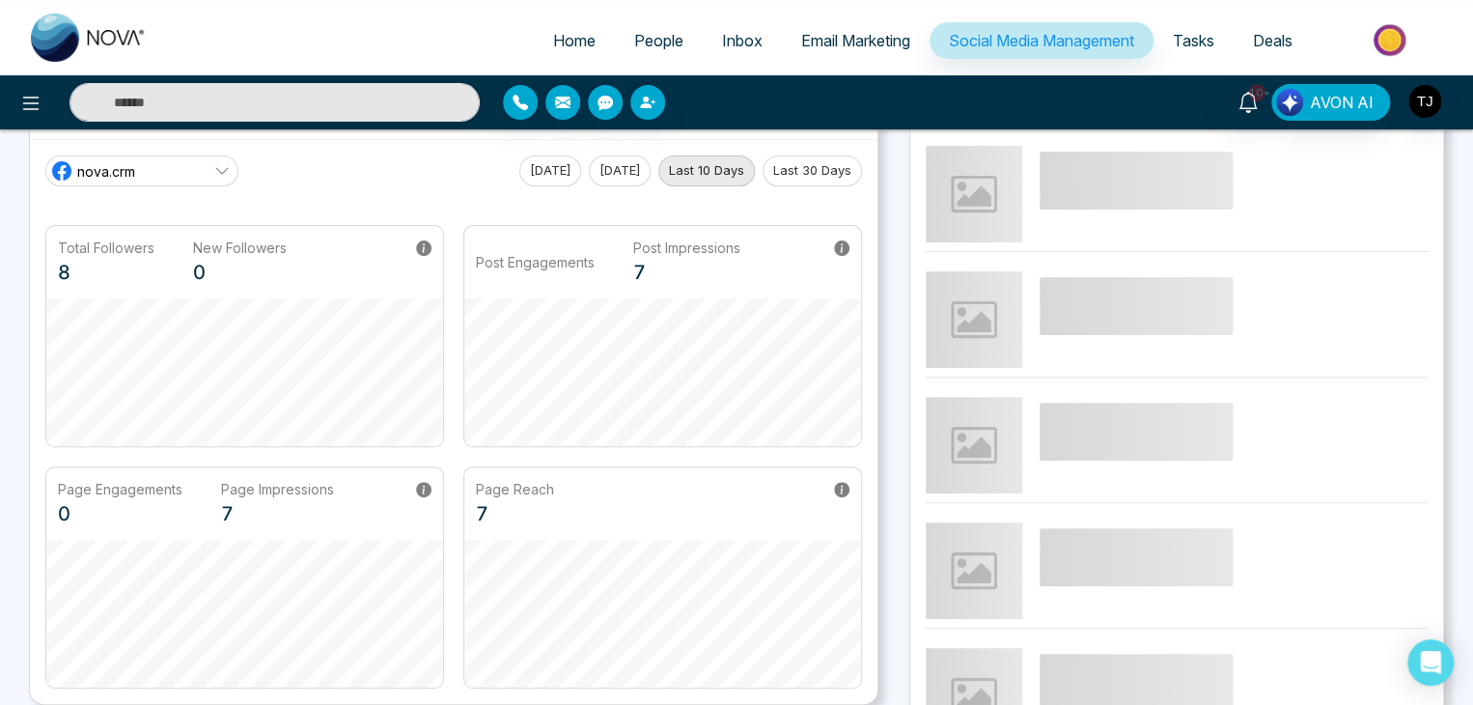
scroll to position [0, 0]
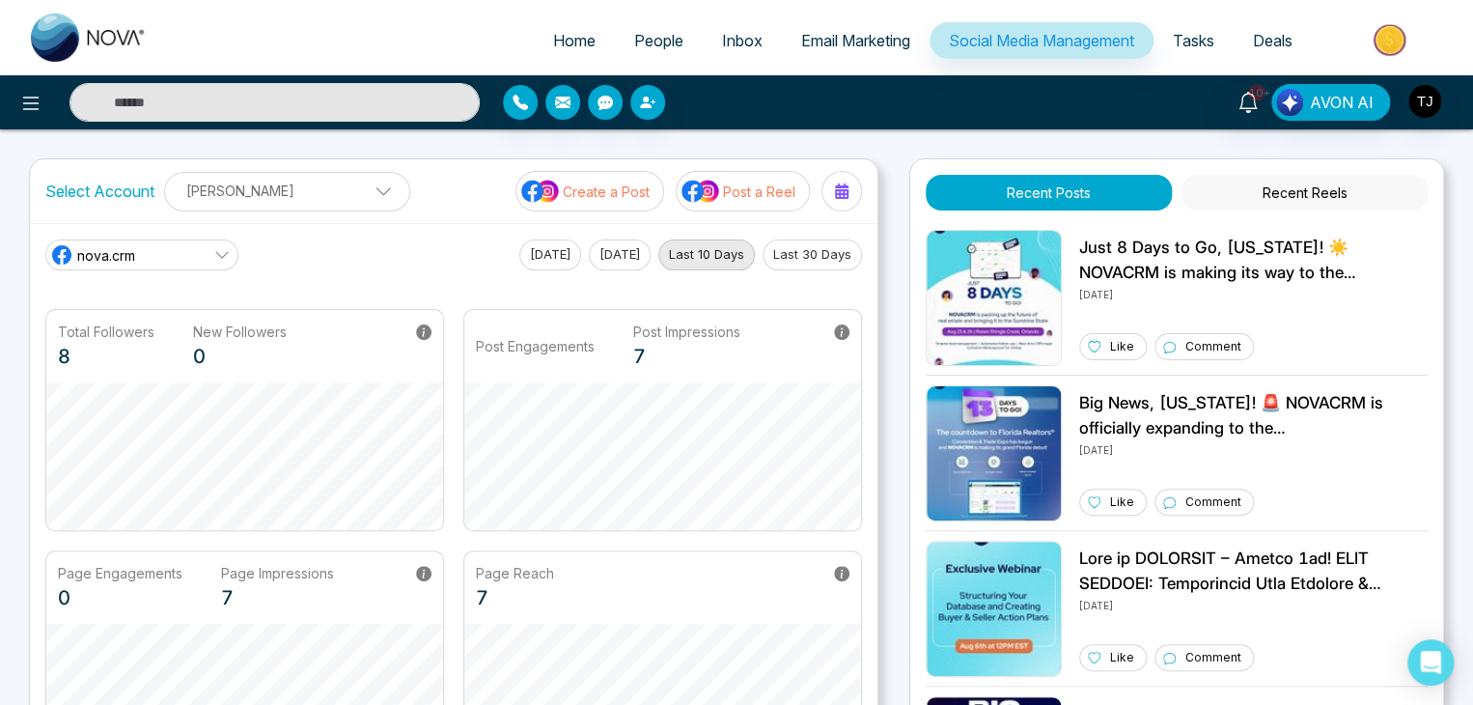
click at [817, 252] on button "Last 30 Days" at bounding box center [812, 254] width 99 height 31
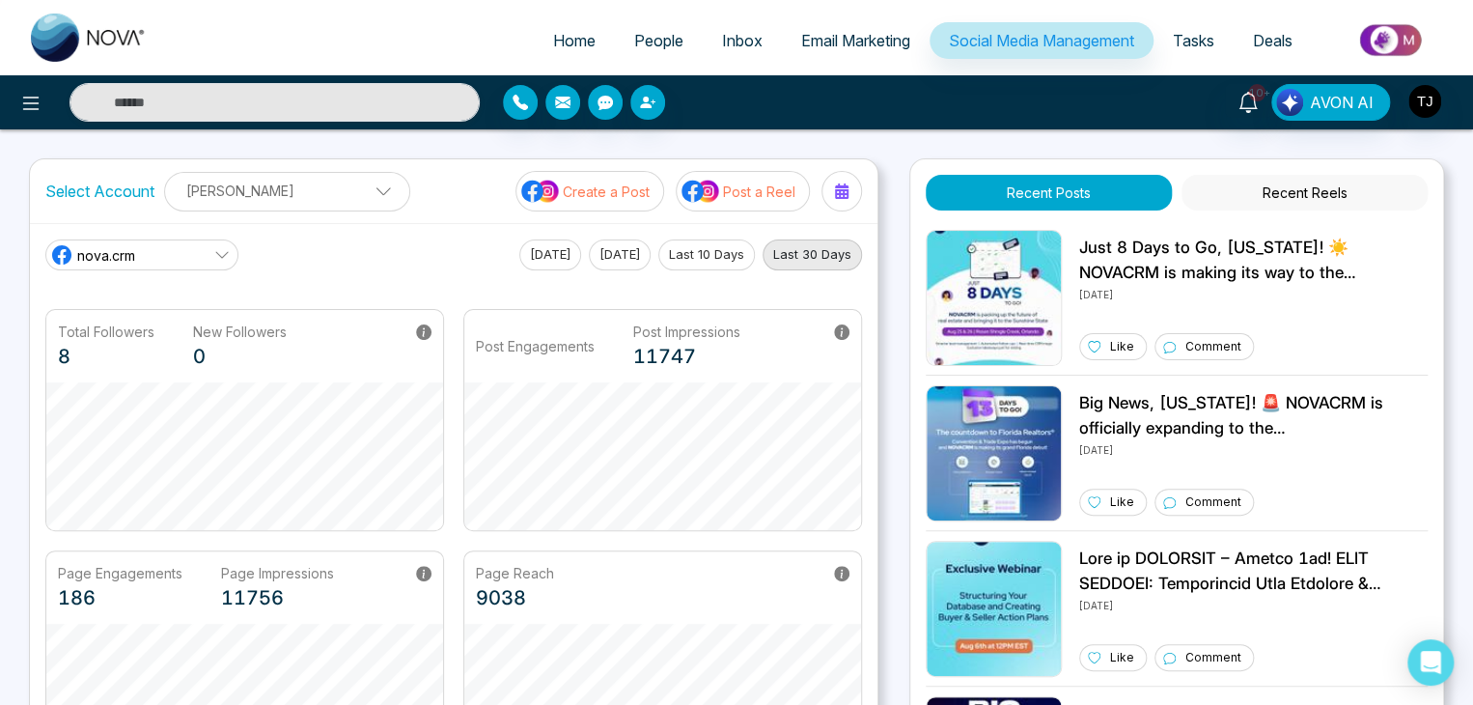
click at [738, 260] on button "Last 10 Days" at bounding box center [706, 254] width 97 height 31
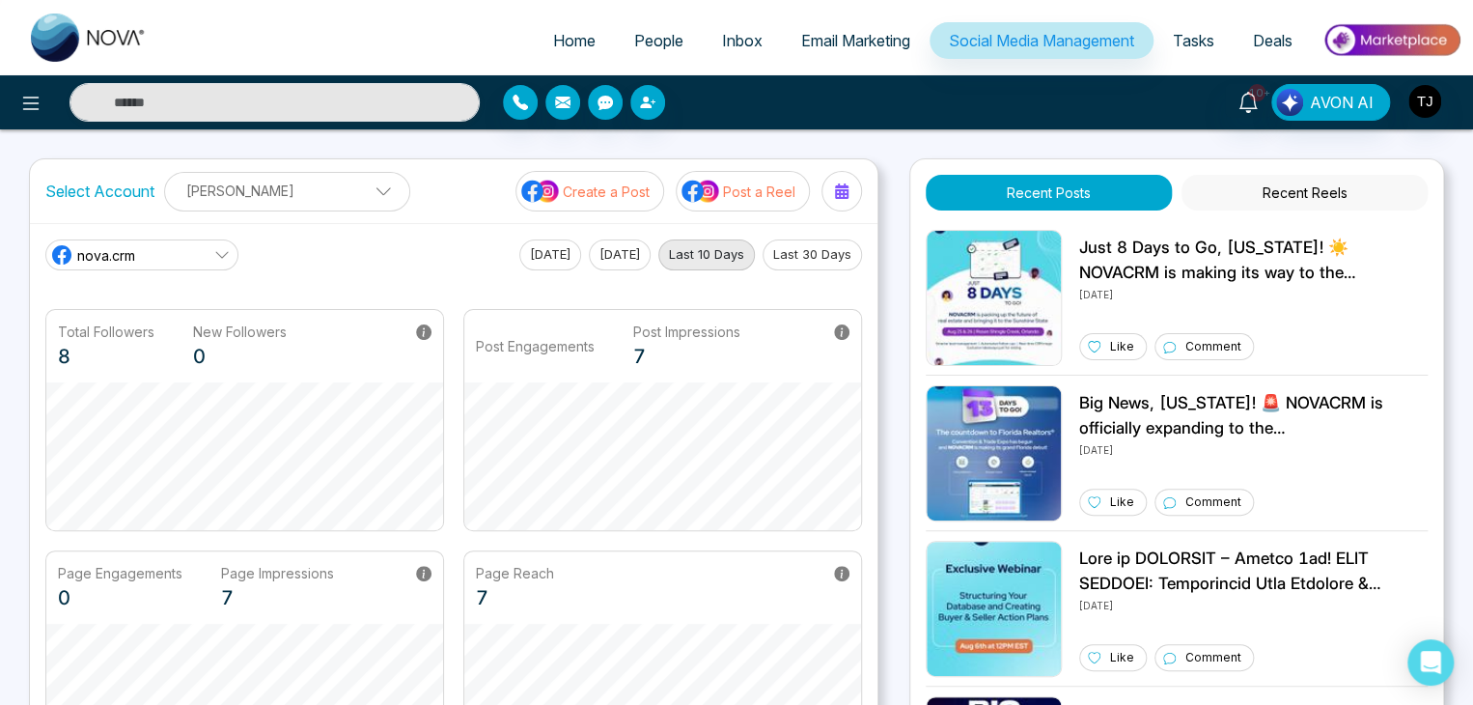
click at [638, 256] on button "Yesterday" at bounding box center [620, 254] width 62 height 31
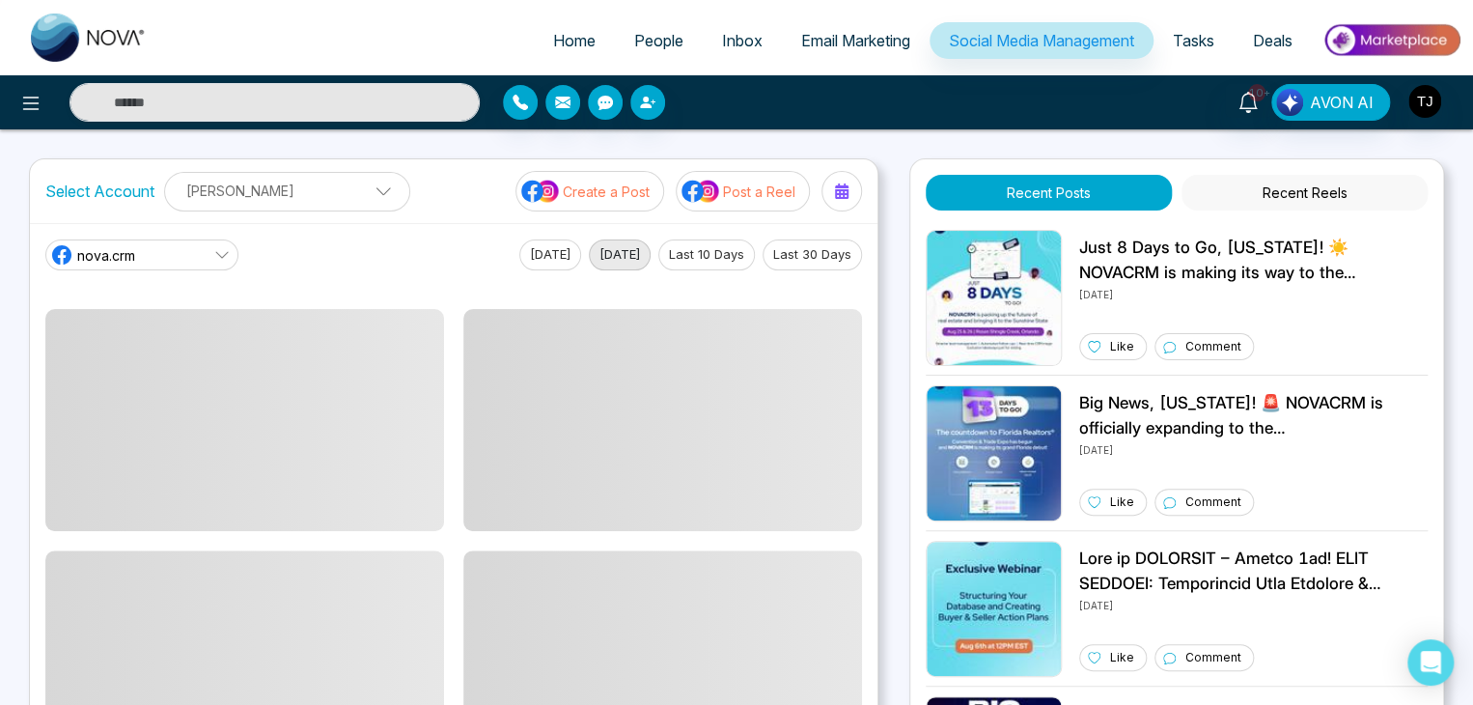
click at [534, 260] on button "Today" at bounding box center [550, 254] width 62 height 31
click at [225, 254] on icon at bounding box center [221, 254] width 15 height 15
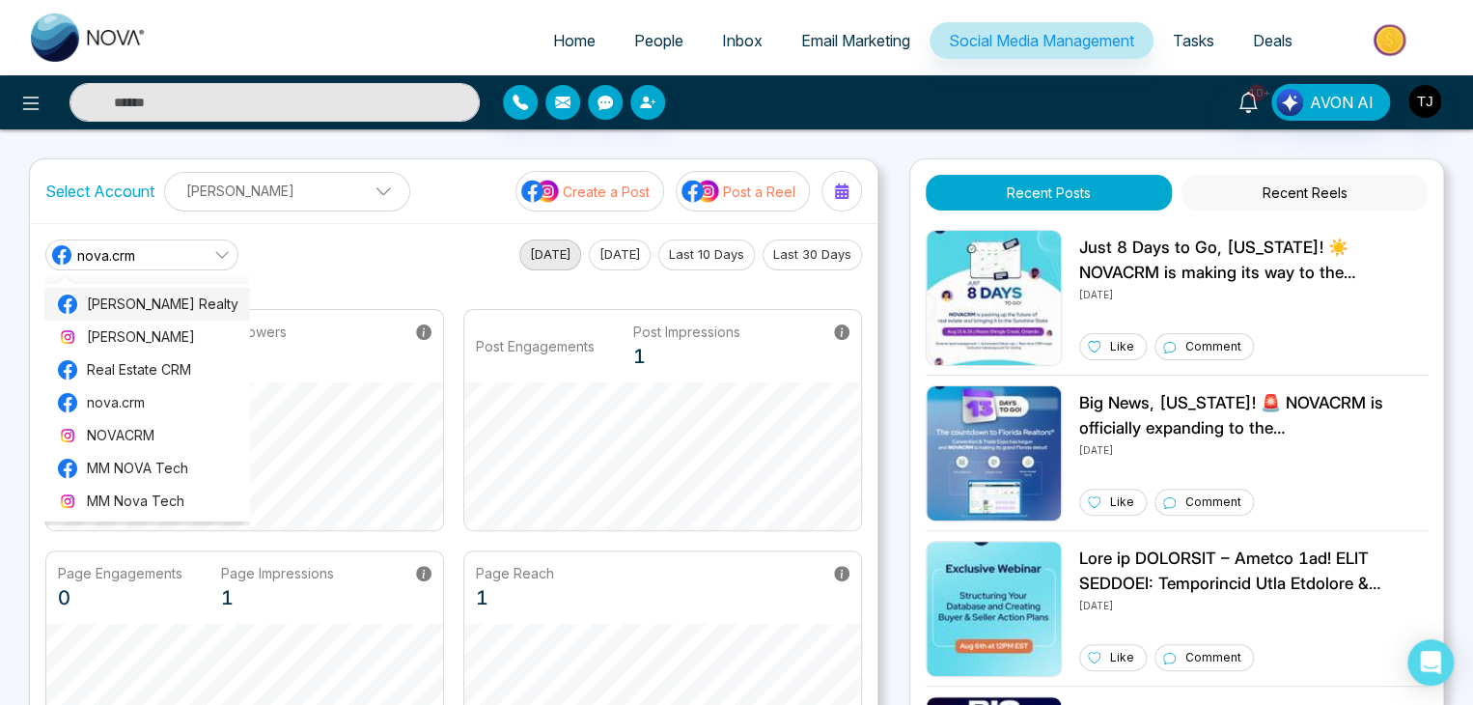
click at [212, 304] on span "[PERSON_NAME] Realty" at bounding box center [163, 303] width 152 height 21
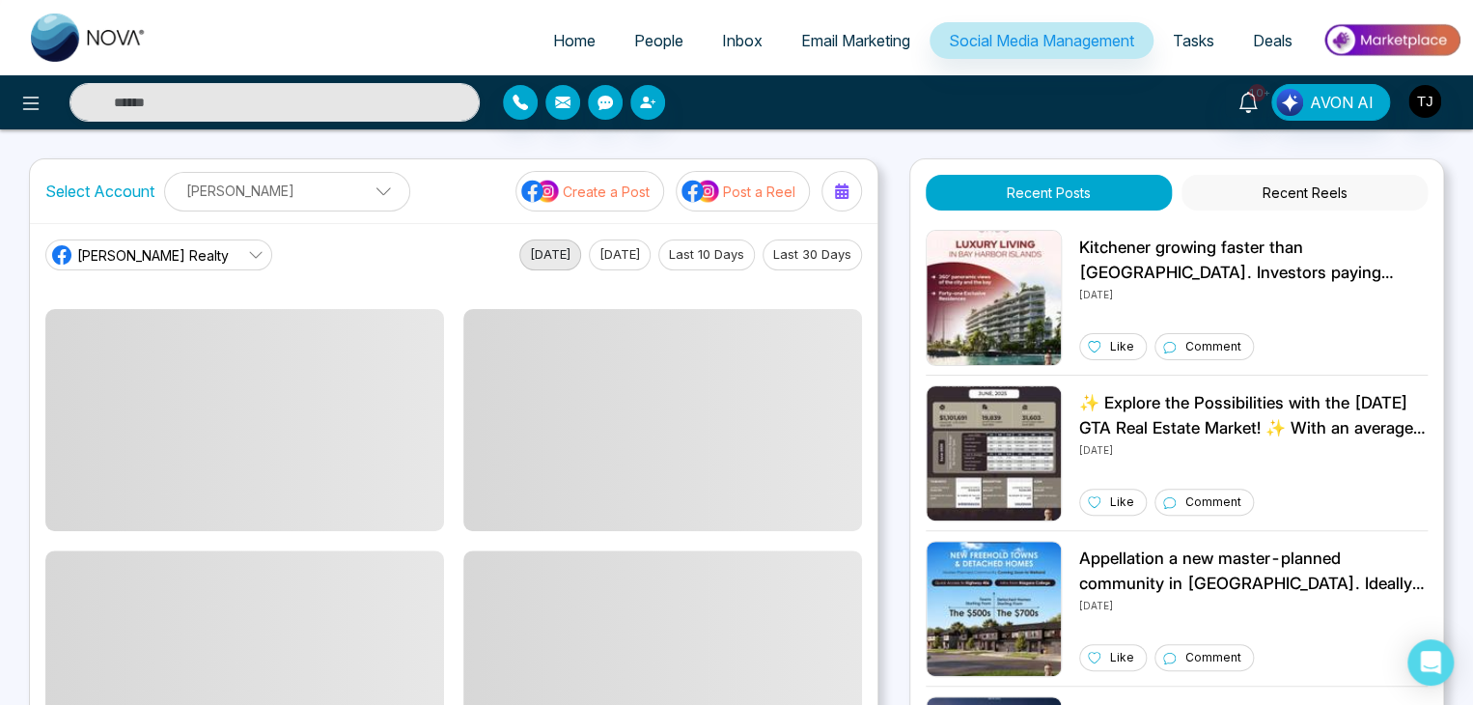
click at [444, 229] on div "Triston James Realty Triston James Realty Triston James Real Estate CRM nova.cr…" at bounding box center [454, 505] width 848 height 565
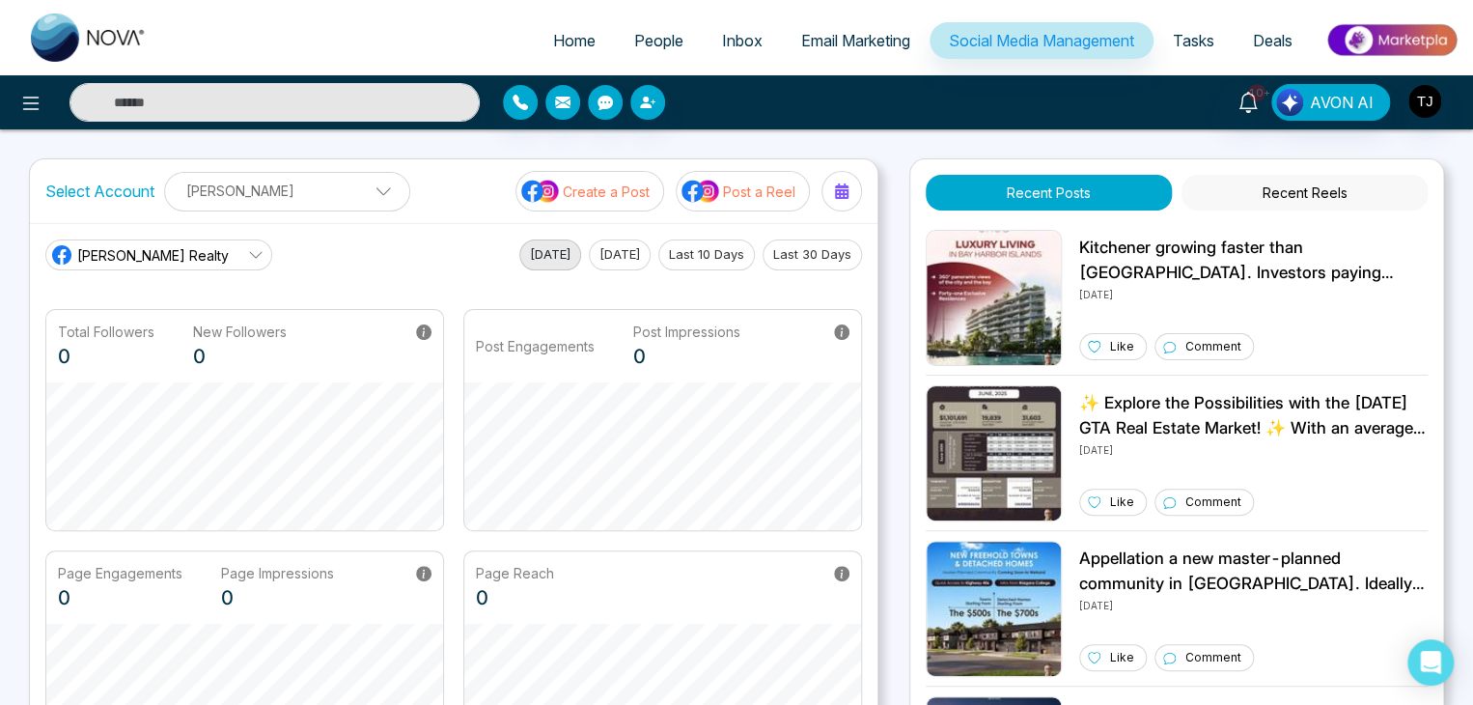
click at [575, 28] on link "Home" at bounding box center [574, 40] width 81 height 37
select select "*"
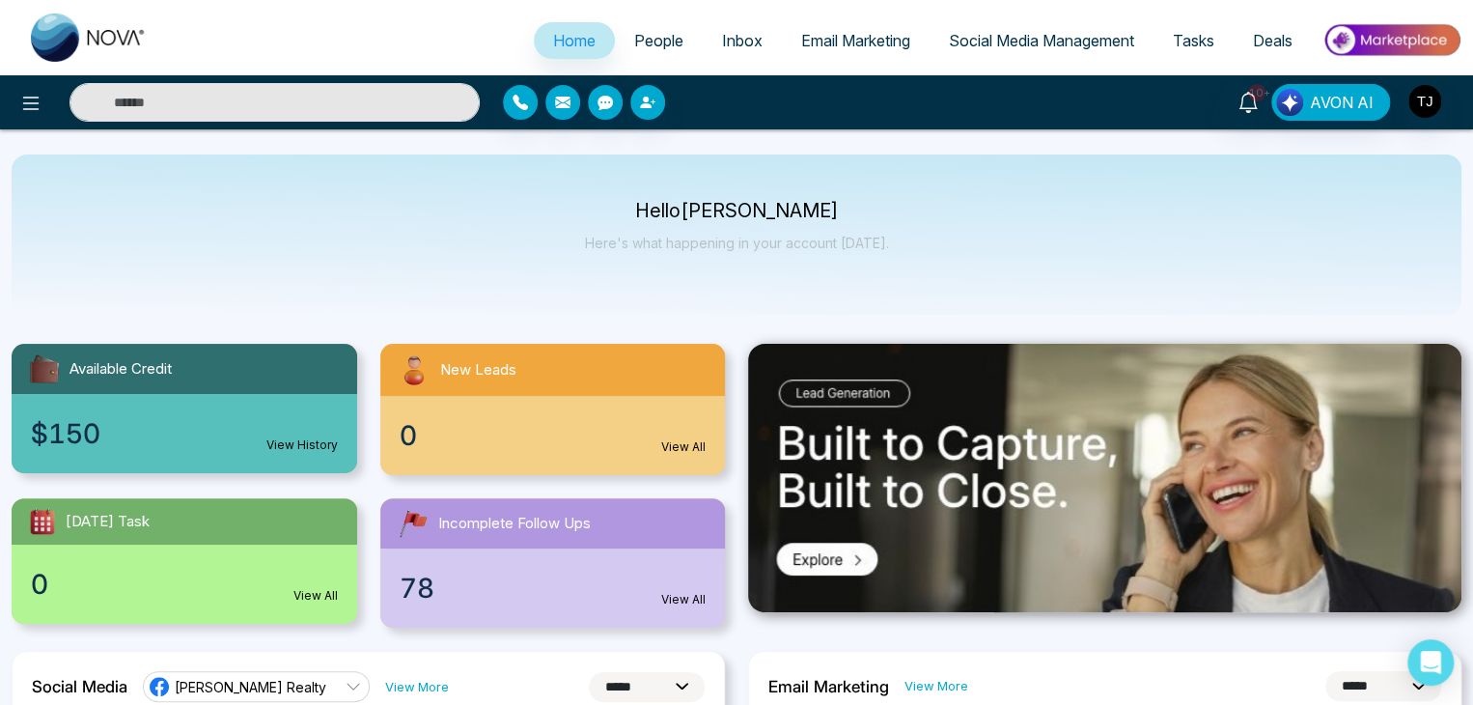
click at [658, 28] on link "People" at bounding box center [659, 40] width 88 height 37
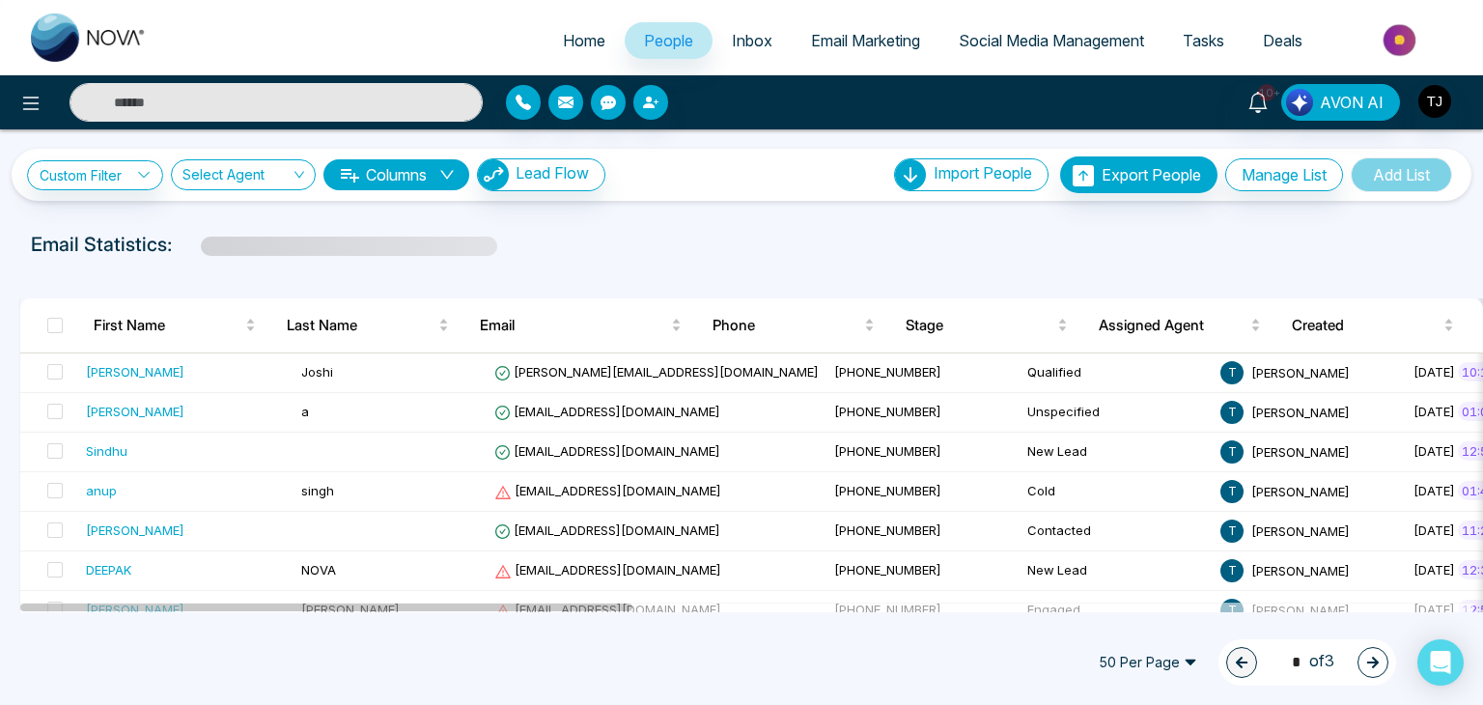
click at [362, 105] on input "text" at bounding box center [276, 102] width 413 height 39
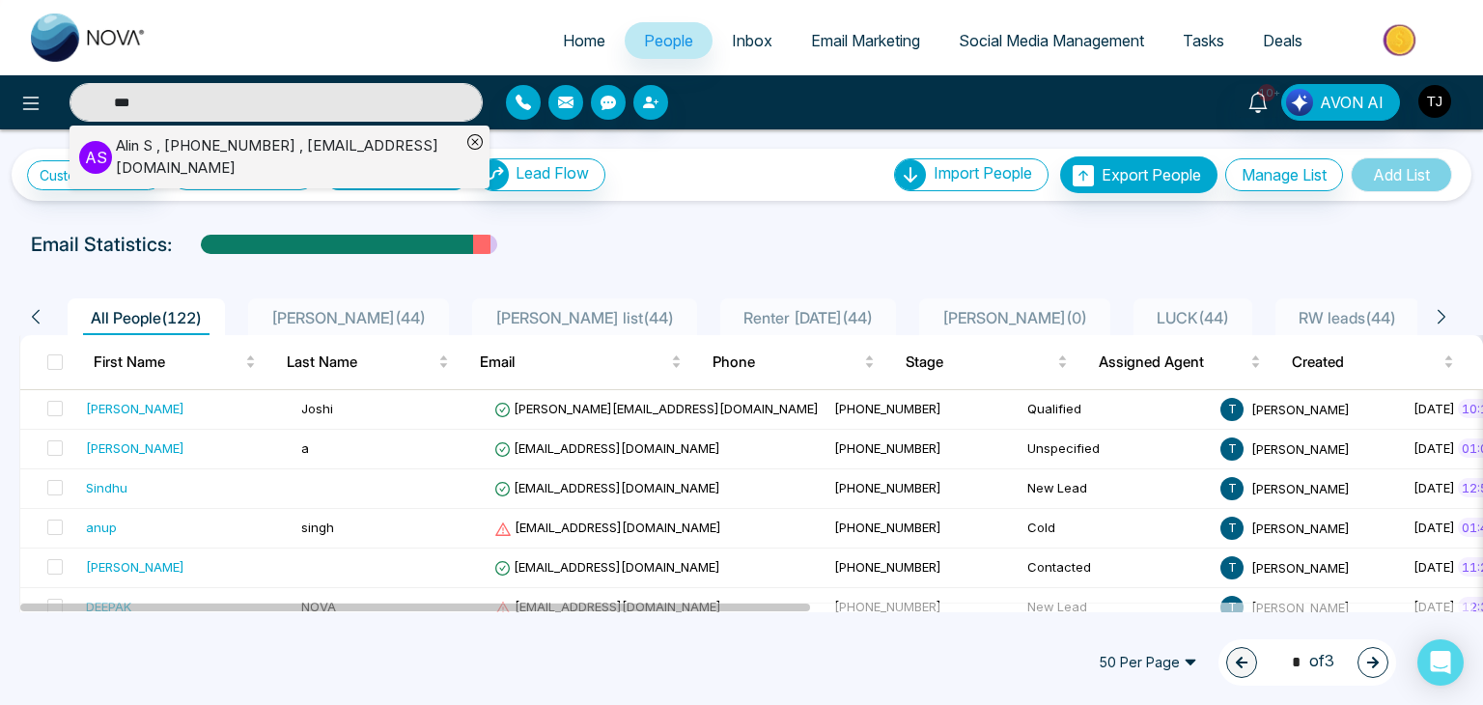
type input "***"
click at [340, 143] on div "Alin S , +14376616013 , alin@mmnovatech.com" at bounding box center [288, 156] width 345 height 43
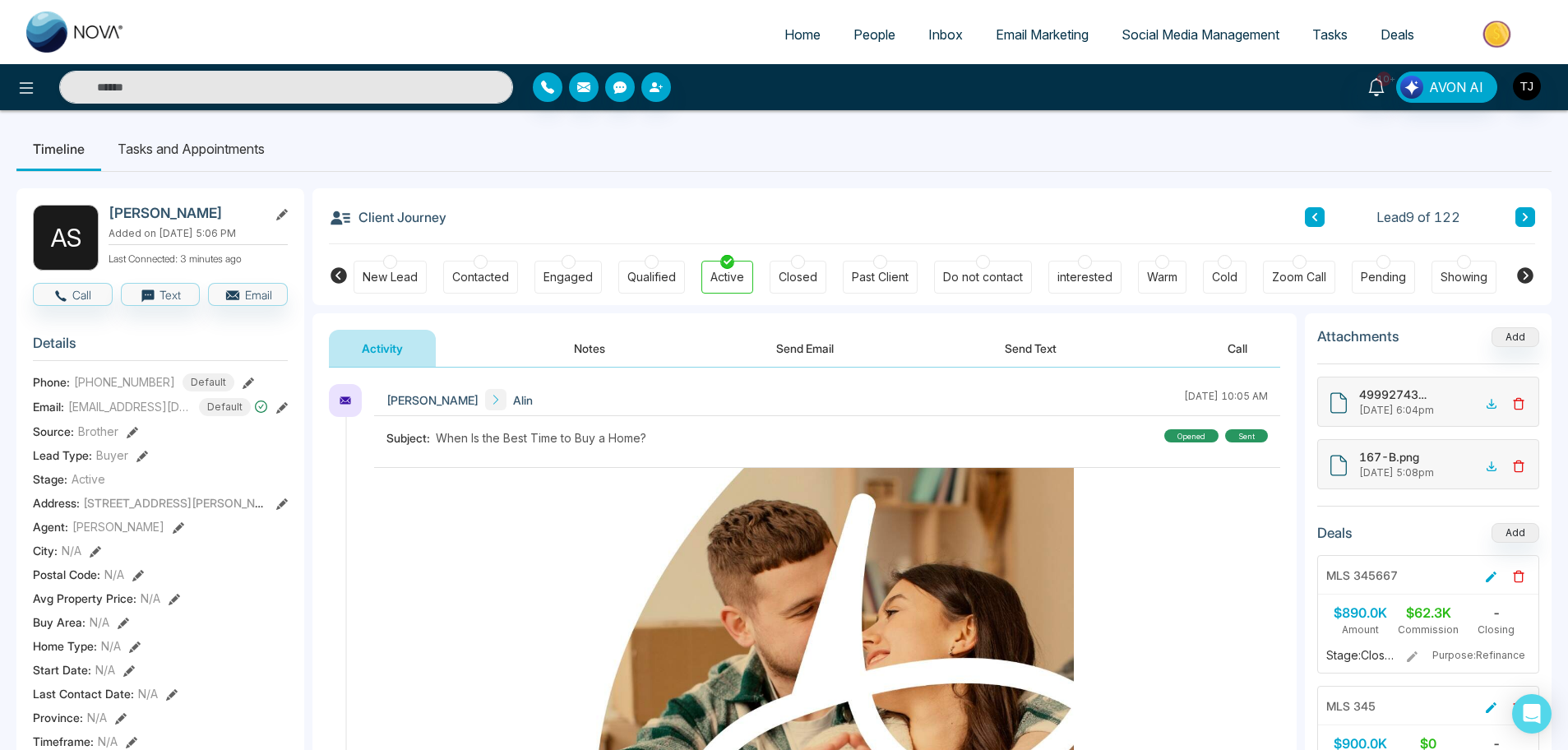
drag, startPoint x: 1223, startPoint y: 3, endPoint x: 1089, endPoint y: 143, distance: 193.8
click at [1089, 143] on ul "Timeline Tasks and Appointments" at bounding box center [784, 149] width 1535 height 44
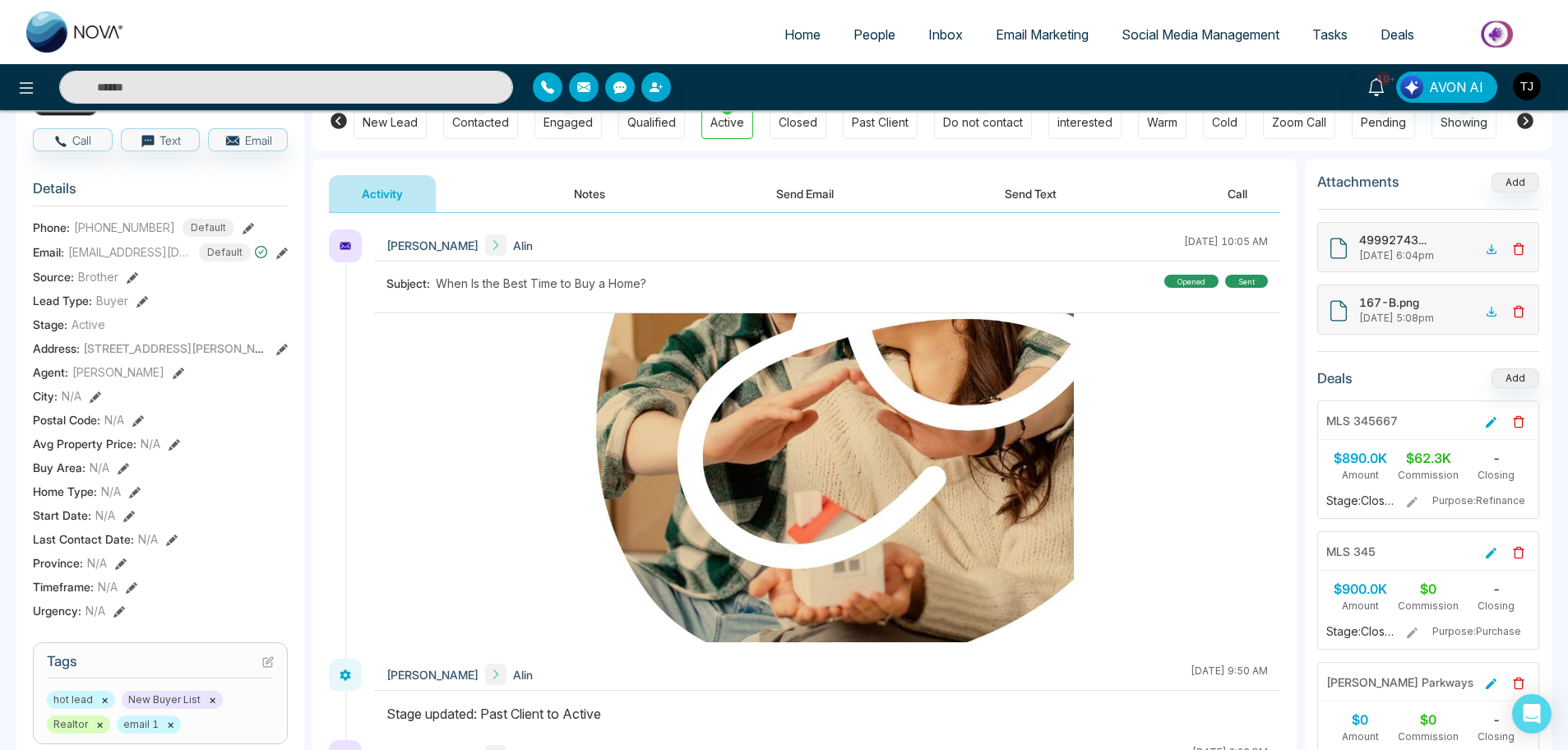
scroll to position [567, 0]
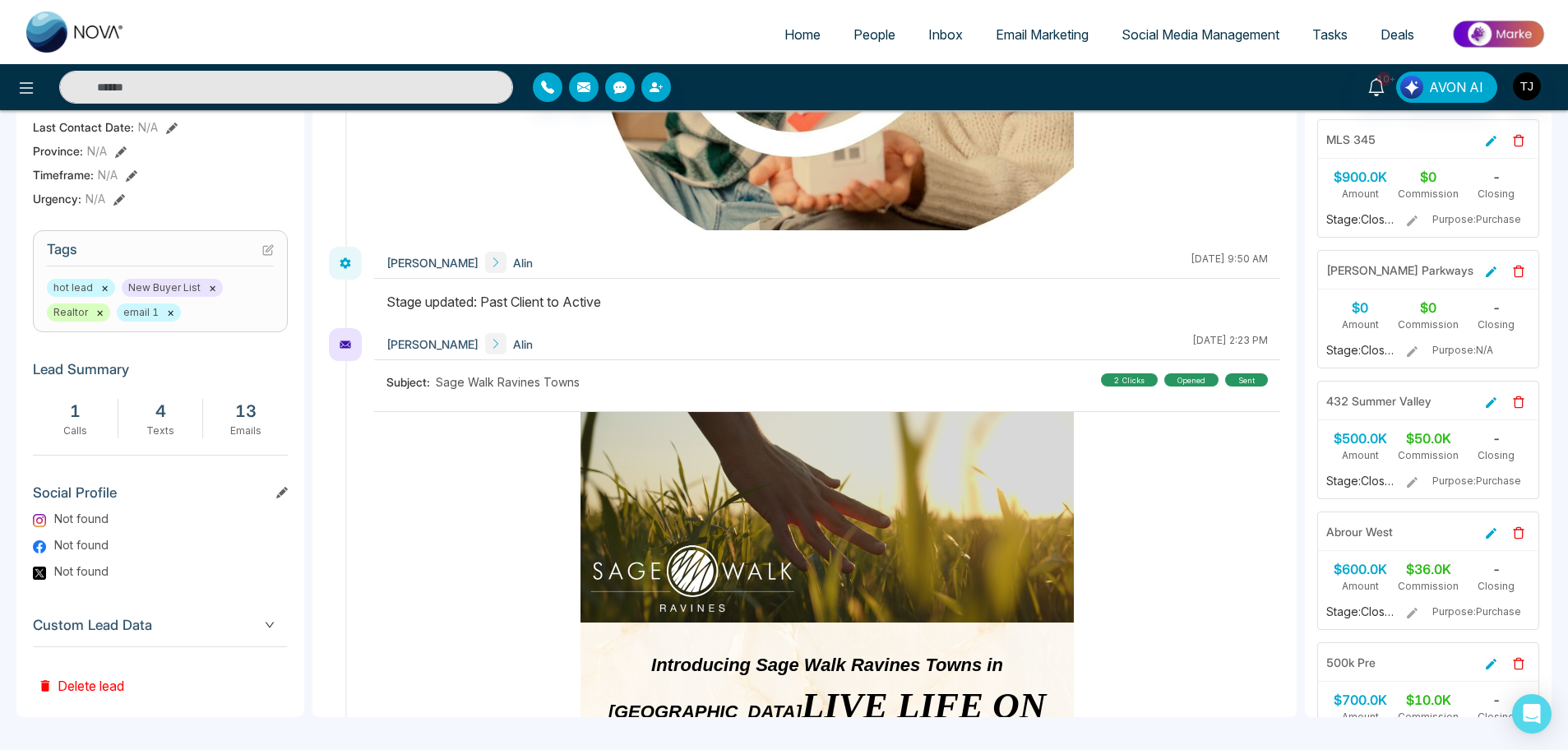
click at [224, 600] on span "Custom Lead Data" at bounding box center [160, 626] width 255 height 22
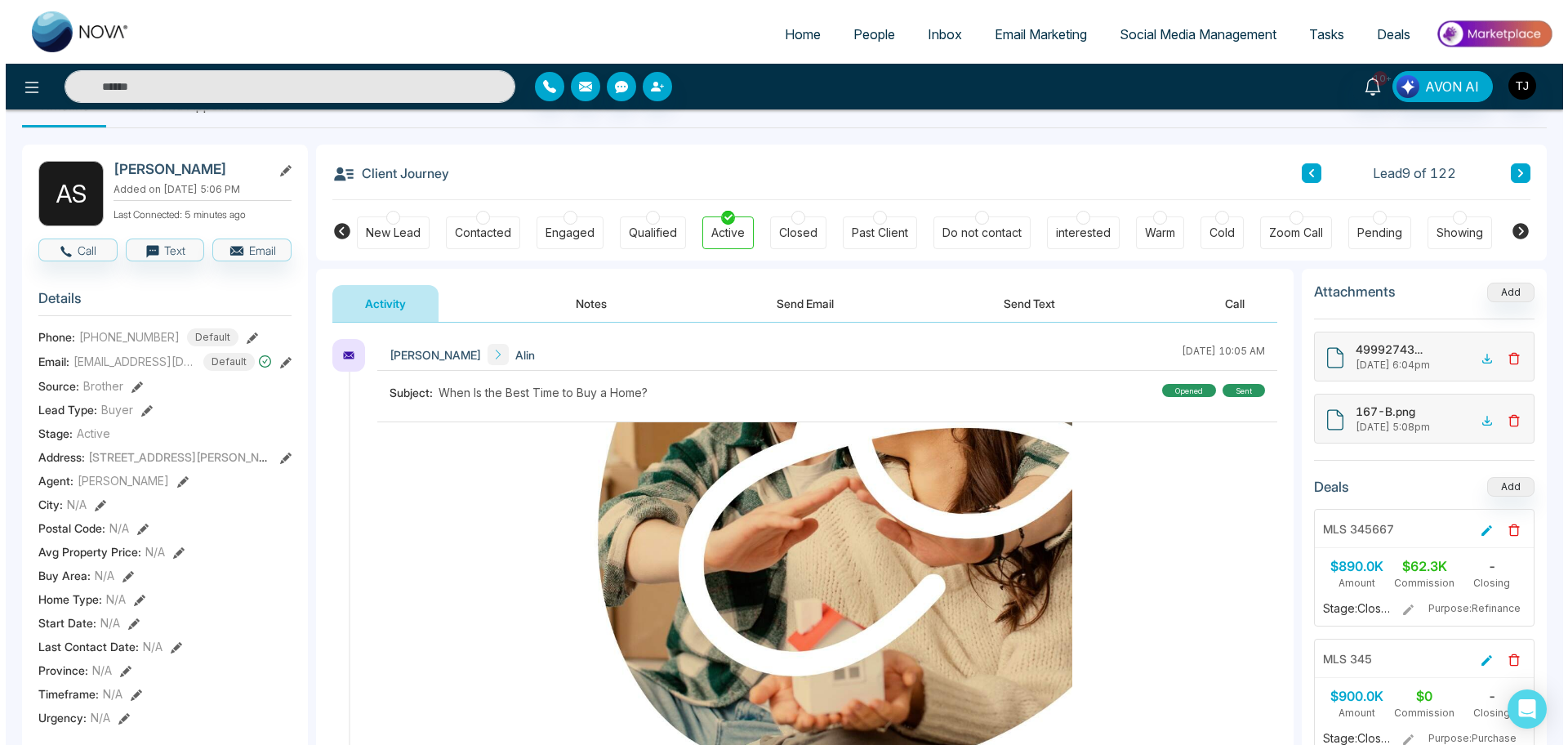
scroll to position [0, 0]
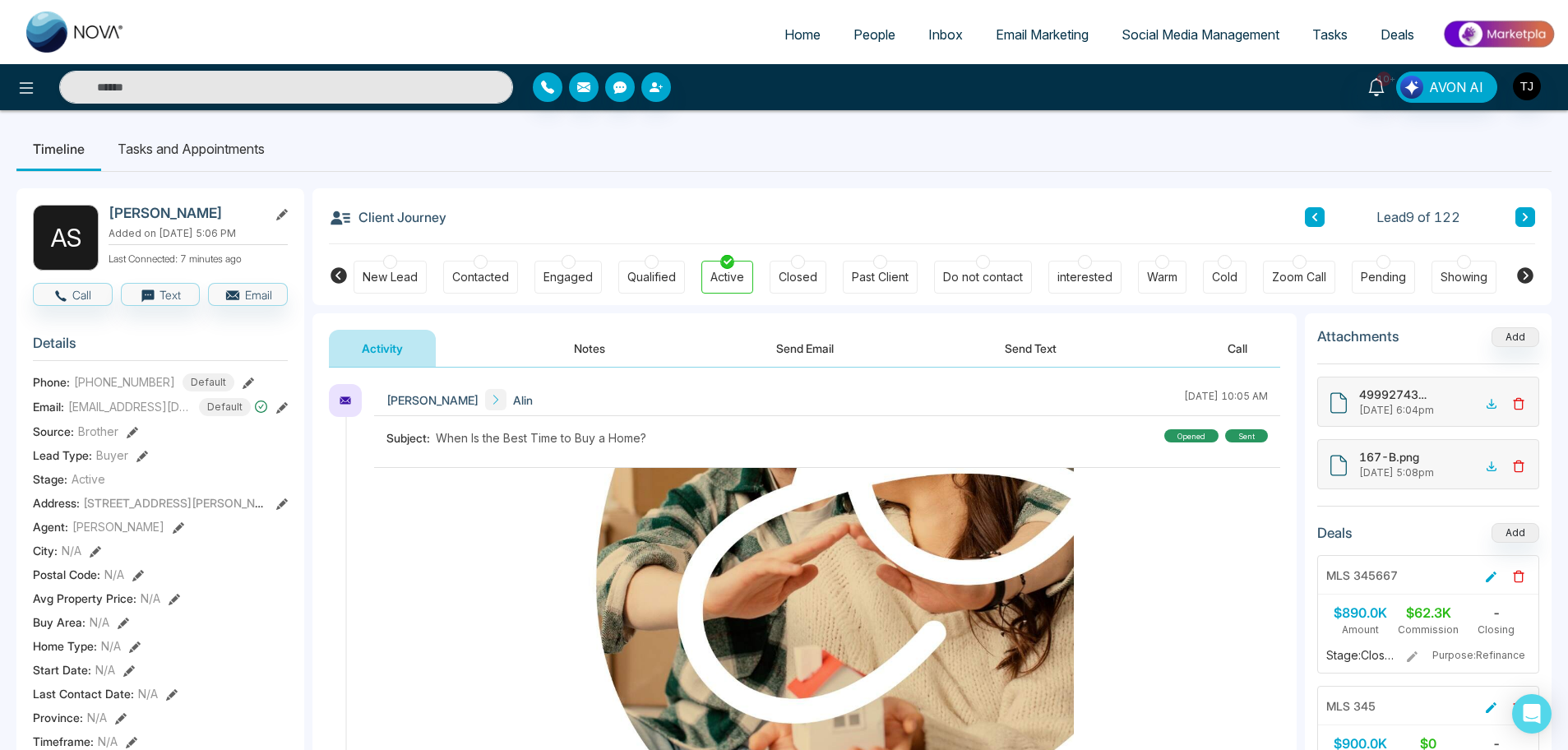
click at [192, 152] on li "Tasks and Appointments" at bounding box center [191, 149] width 180 height 44
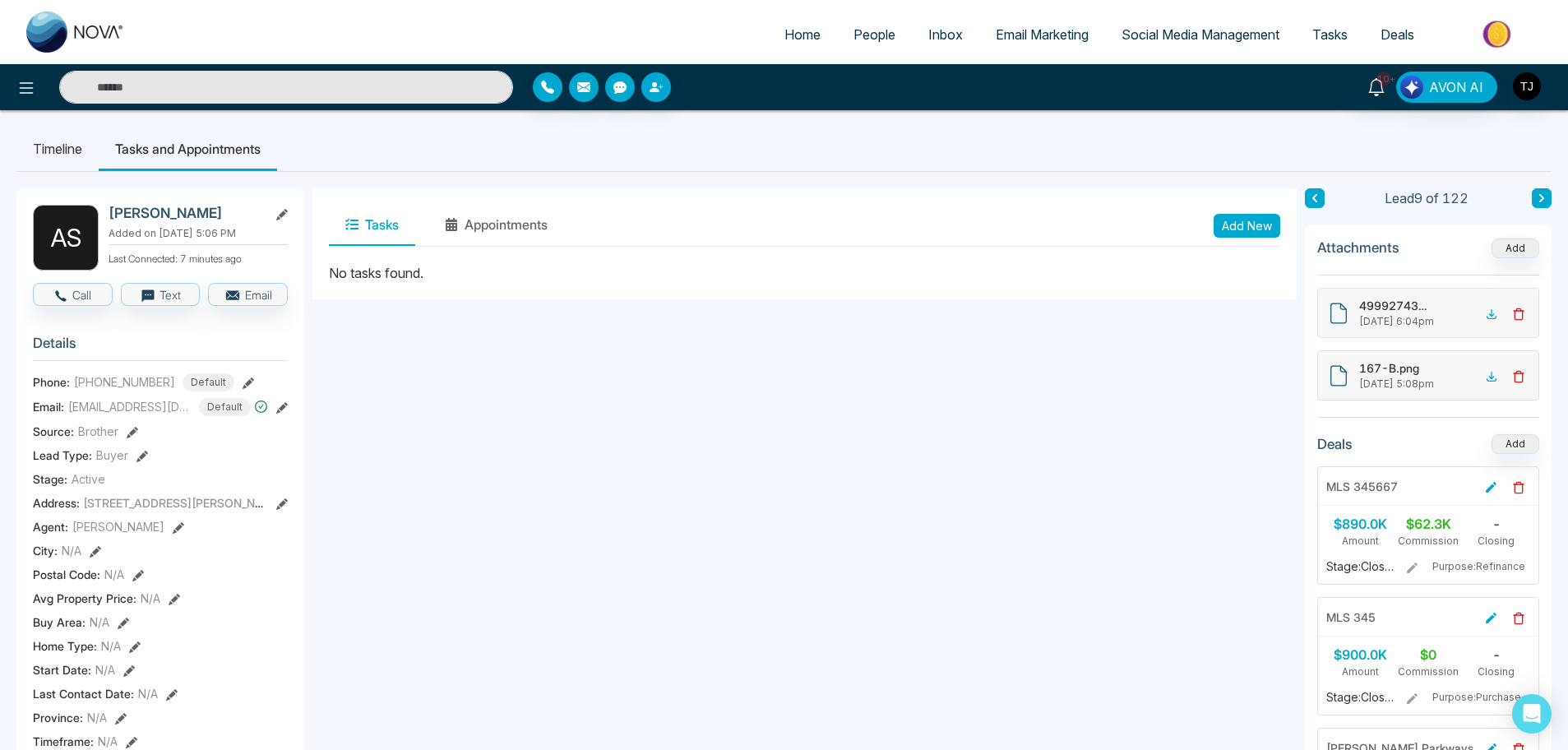
click at [1241, 225] on button "Add New" at bounding box center [1247, 226] width 66 height 24
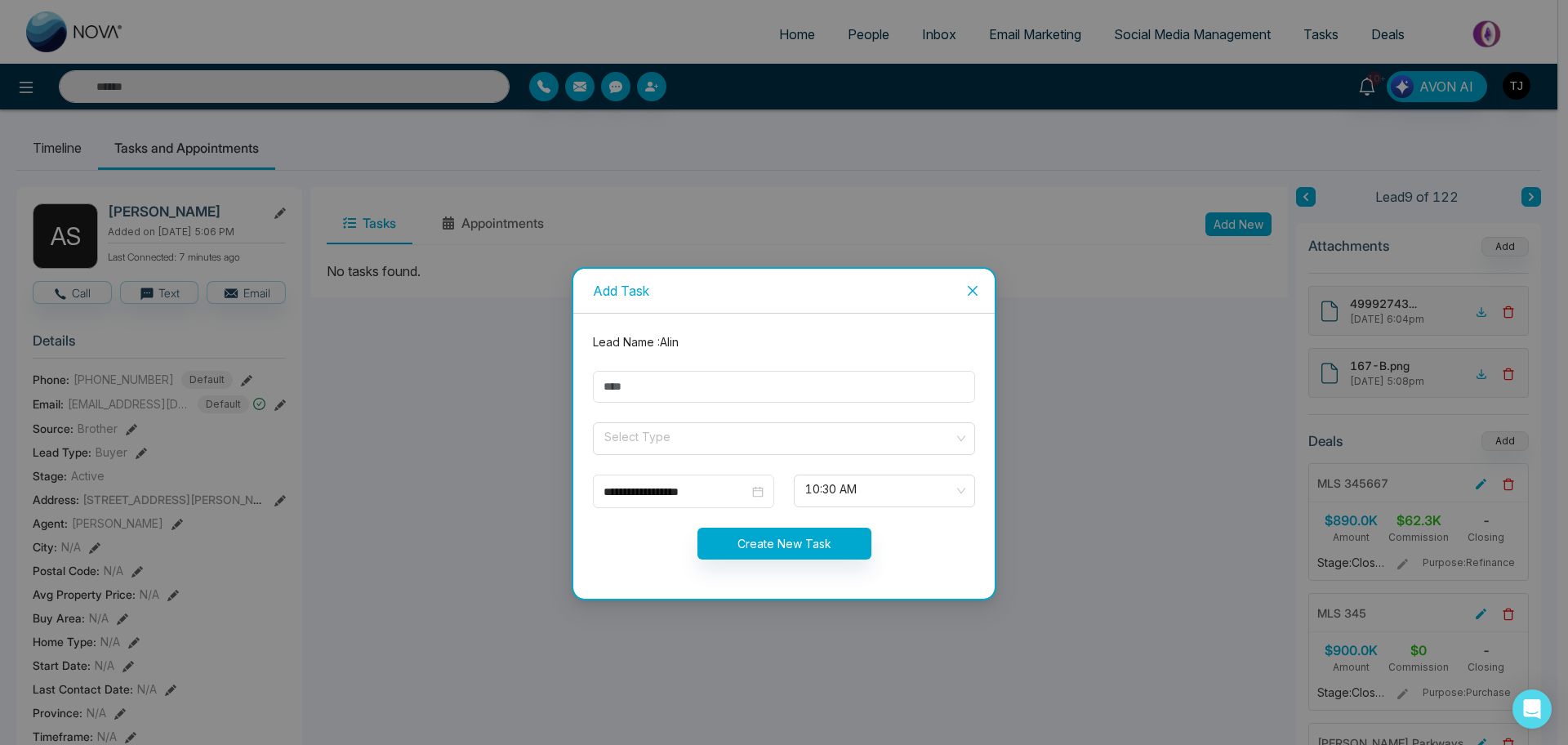
click at [973, 290] on icon "close" at bounding box center [972, 290] width 13 height 13
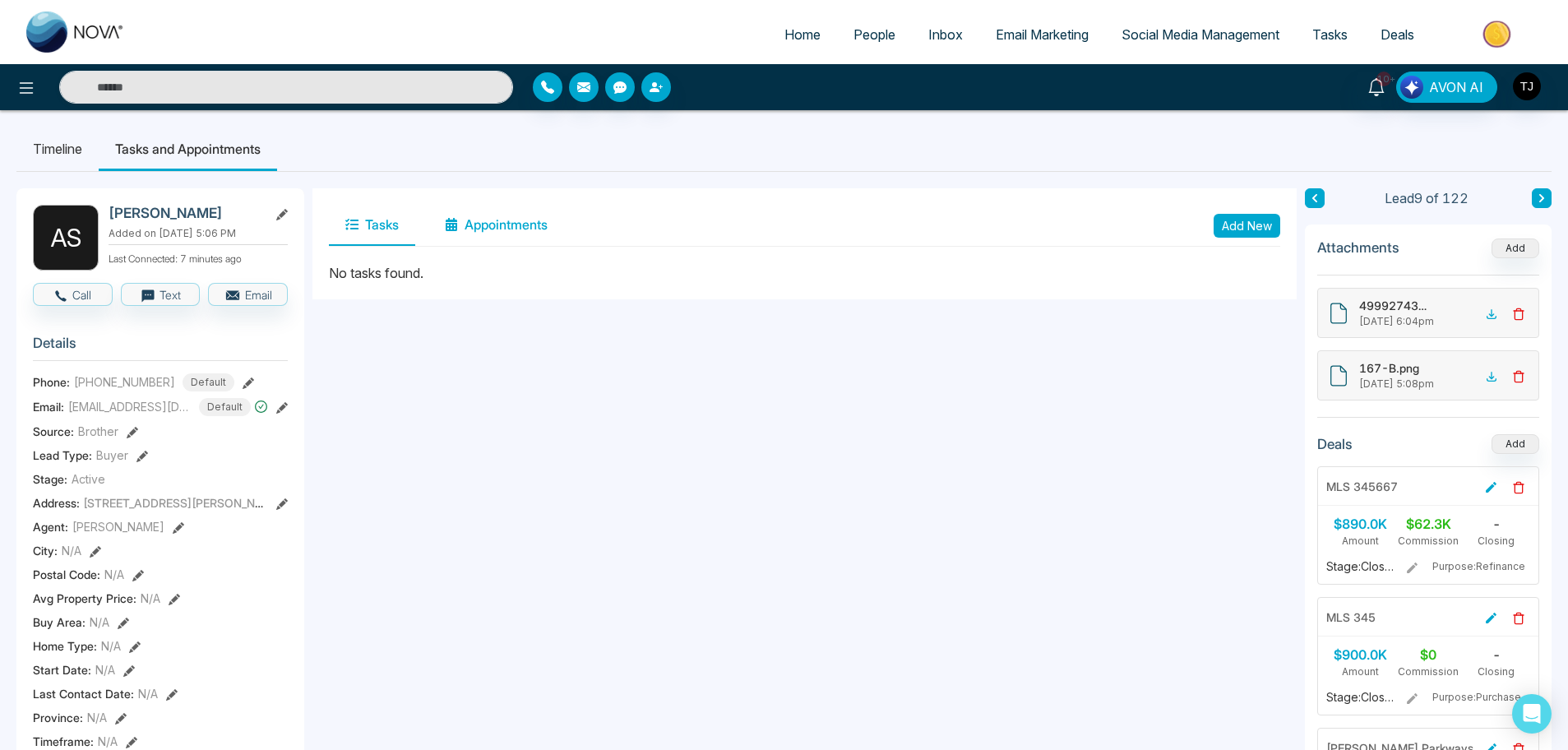
click at [510, 225] on button "Appointments" at bounding box center [496, 225] width 135 height 41
drag, startPoint x: 510, startPoint y: 225, endPoint x: 969, endPoint y: 313, distance: 467.4
drag, startPoint x: 376, startPoint y: 246, endPoint x: 376, endPoint y: 234, distance: 12.0
click at [376, 234] on div "Tasks Appointments Add New" at bounding box center [804, 225] width 951 height 42
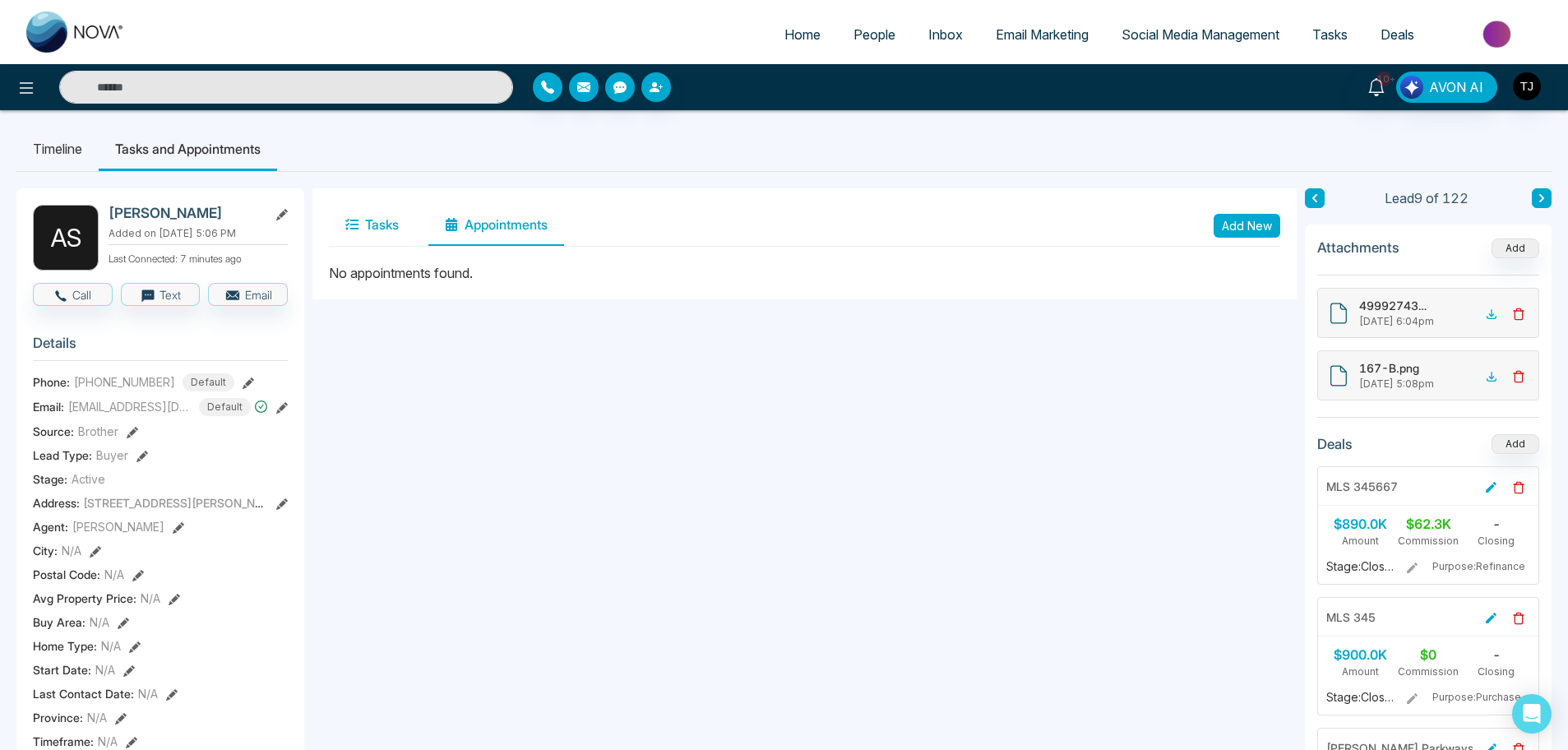
click at [376, 234] on button "Tasks" at bounding box center [371, 225] width 86 height 41
click at [1243, 218] on button "Add New" at bounding box center [1247, 226] width 66 height 24
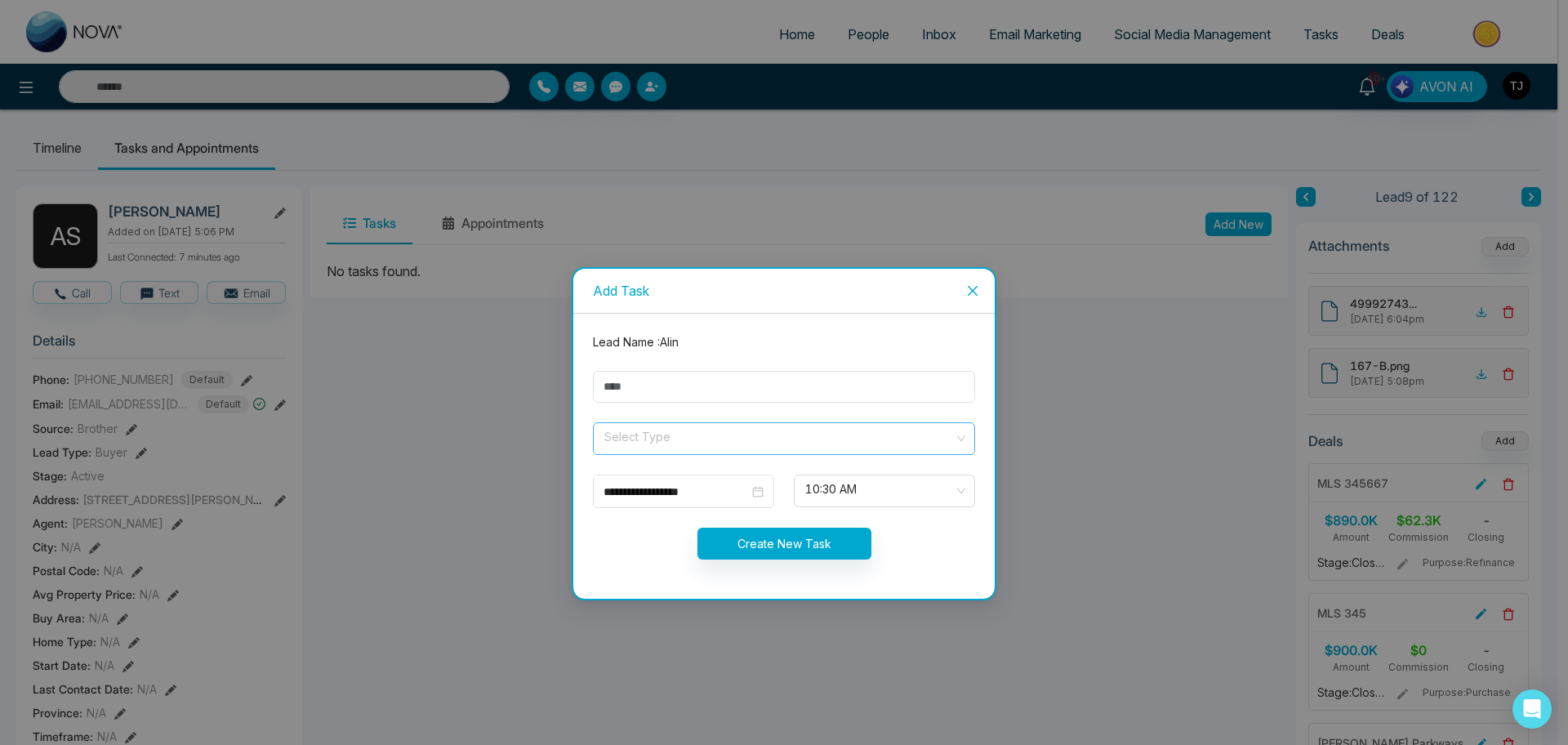
click at [756, 446] on input "search" at bounding box center [778, 435] width 351 height 25
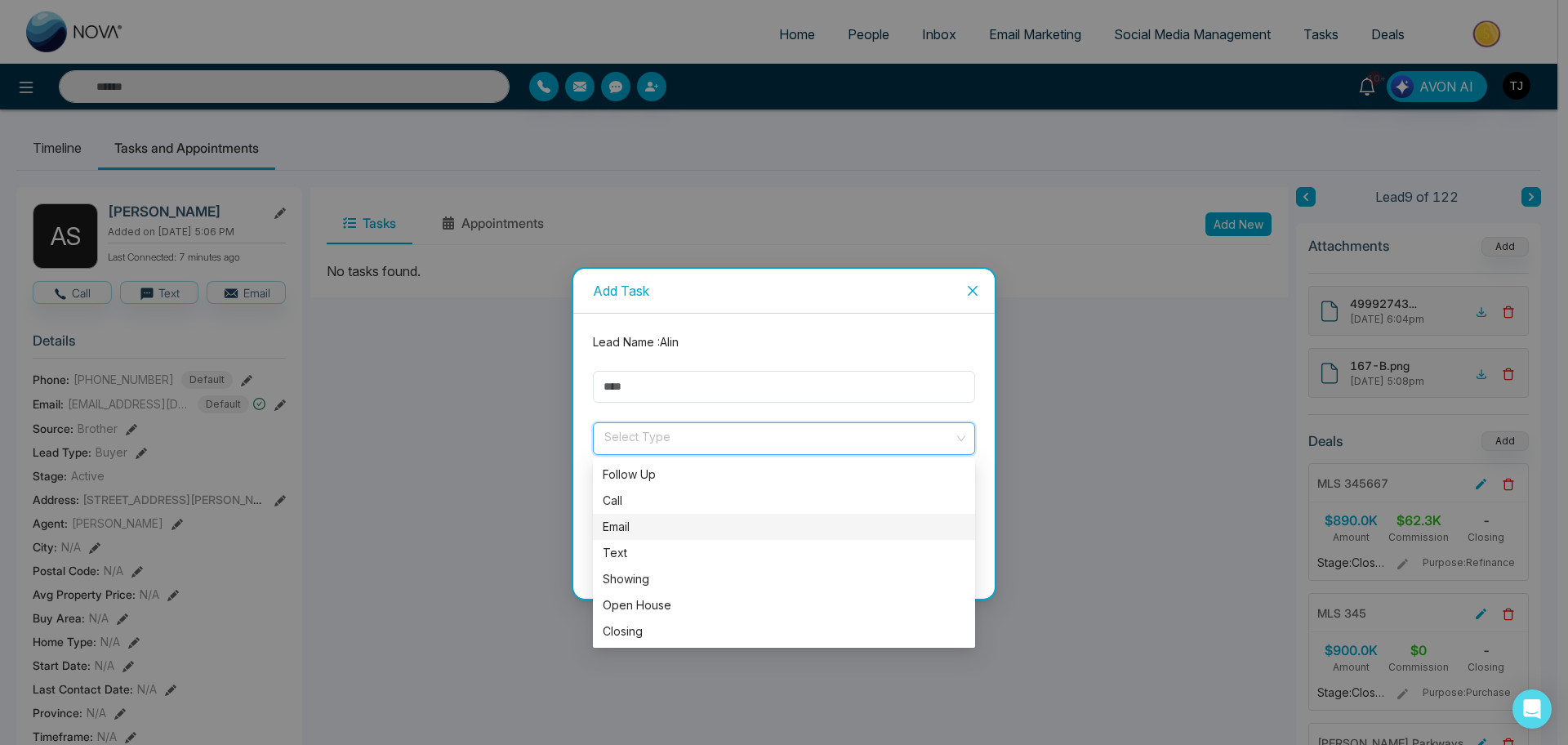
click at [743, 516] on div "Email" at bounding box center [784, 527] width 382 height 26
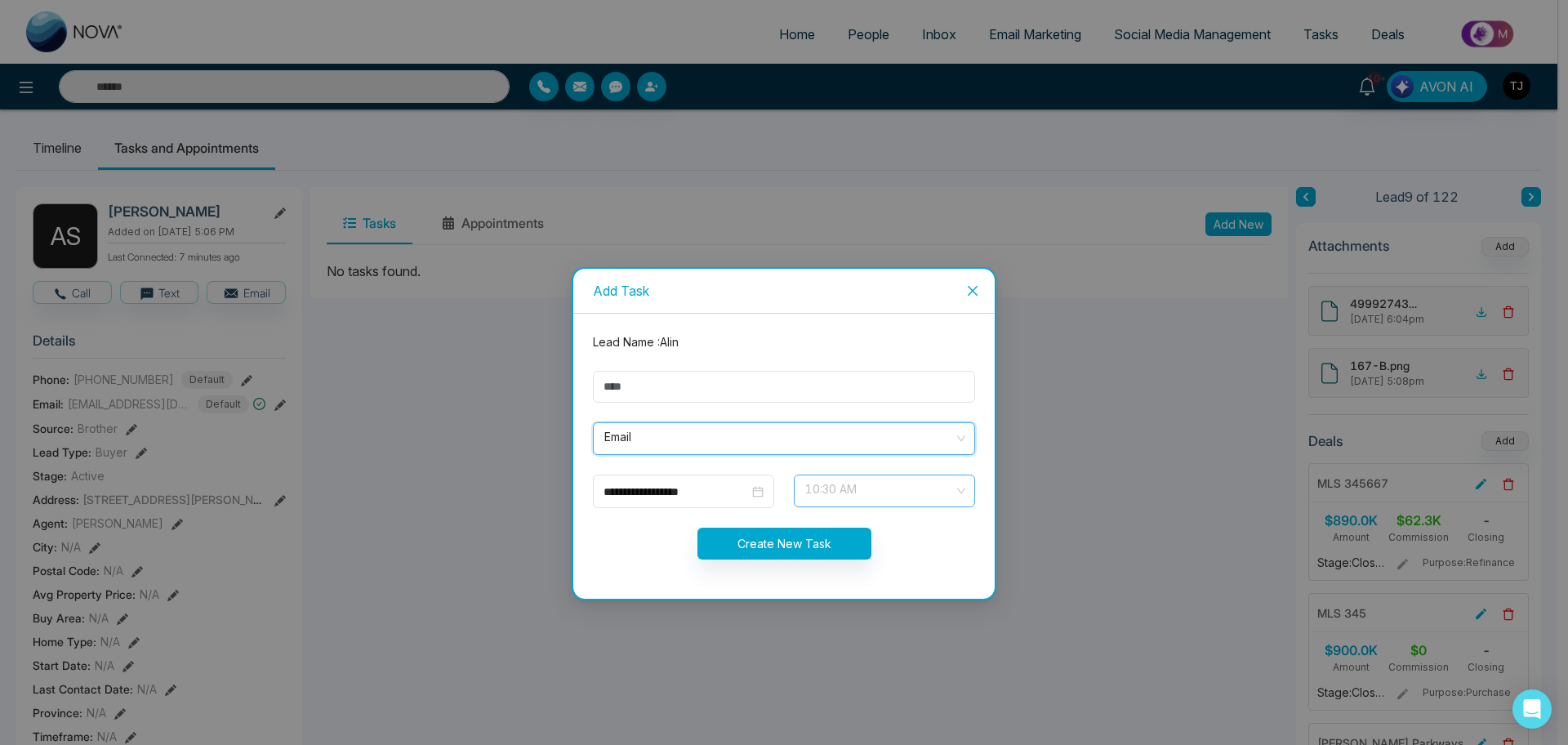
click at [883, 490] on span "10:30 AM" at bounding box center [884, 491] width 158 height 28
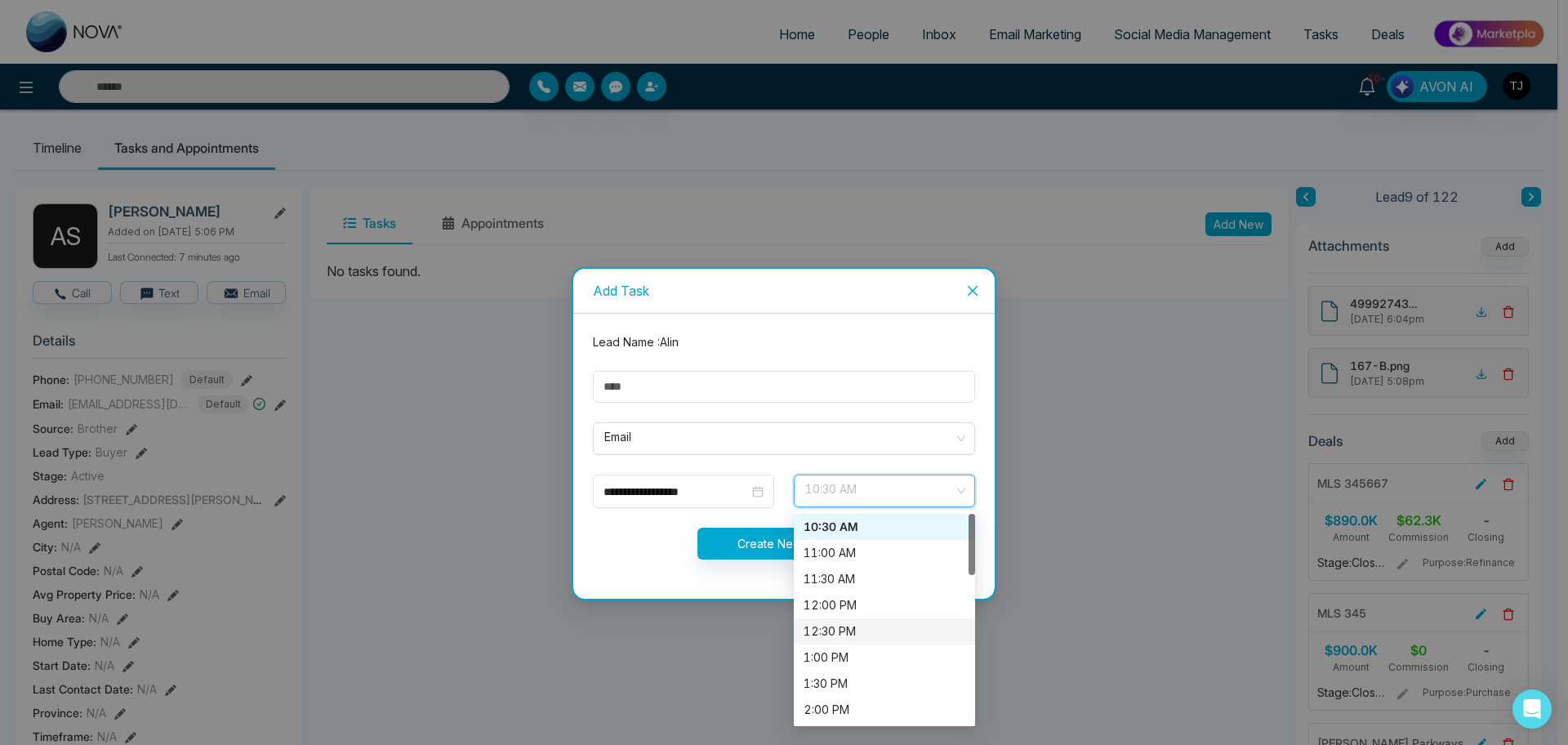
click at [861, 596] on div "12:30 PM" at bounding box center [884, 632] width 162 height 18
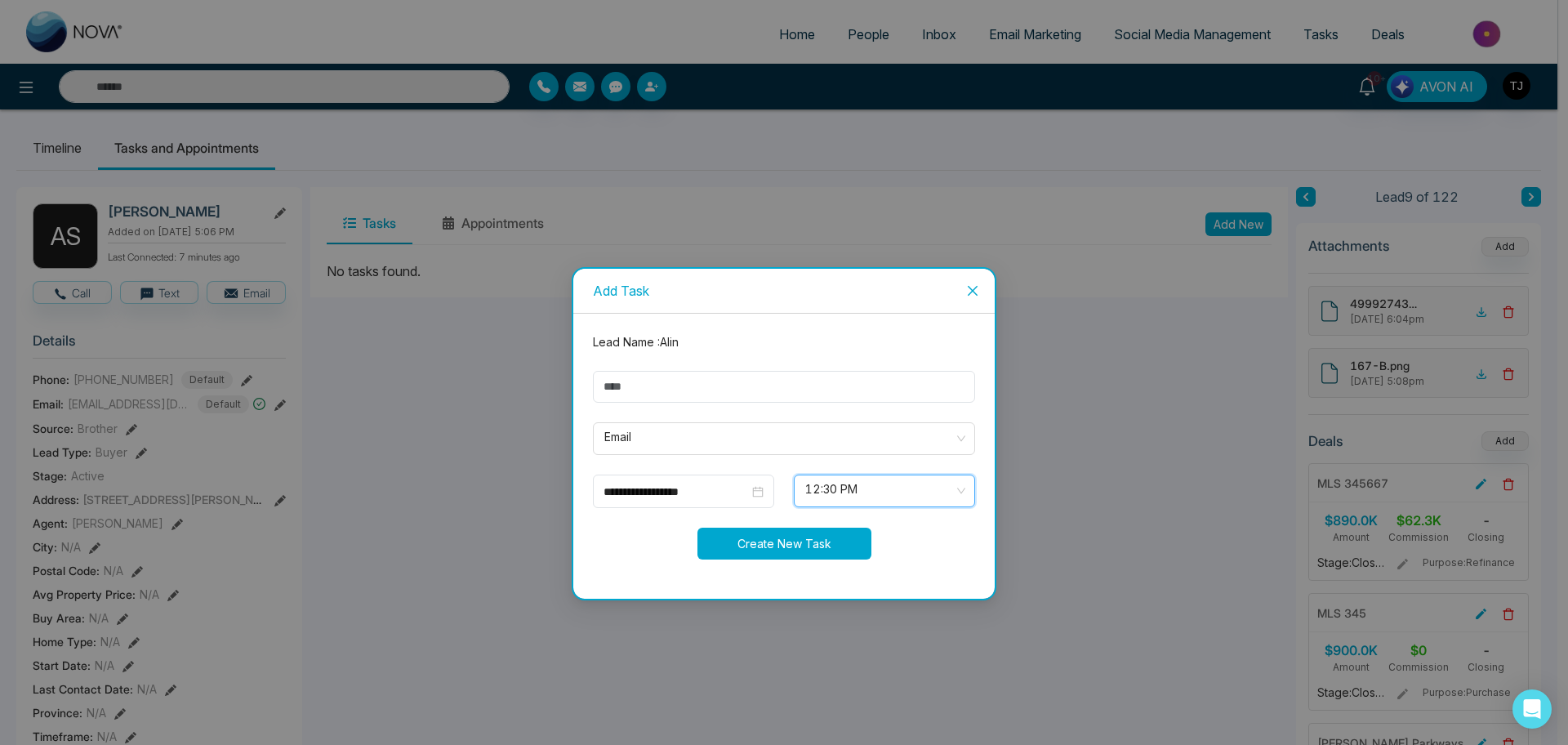
click at [788, 551] on button "Create New Task" at bounding box center [784, 544] width 174 height 32
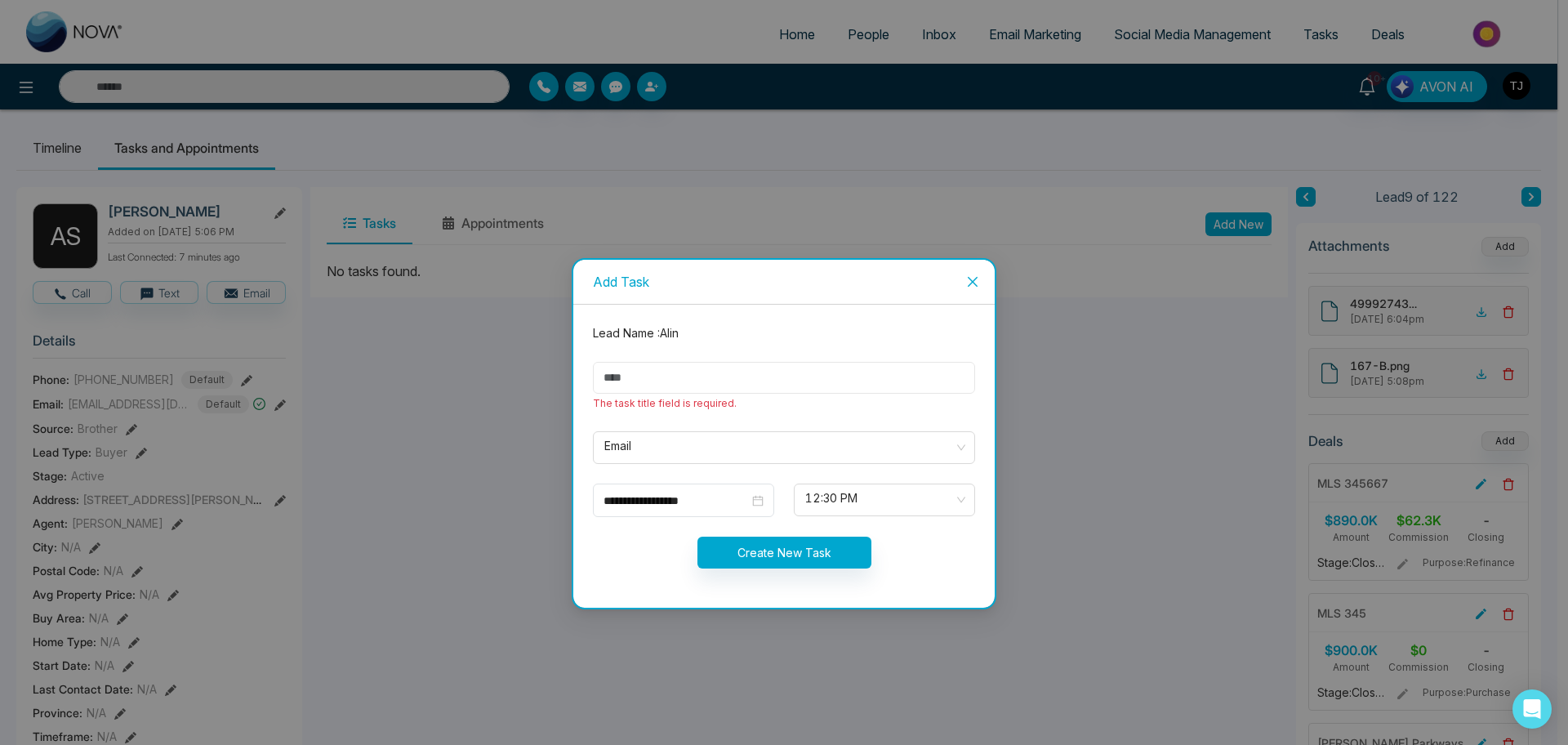
click at [783, 378] on input "text" at bounding box center [784, 378] width 382 height 32
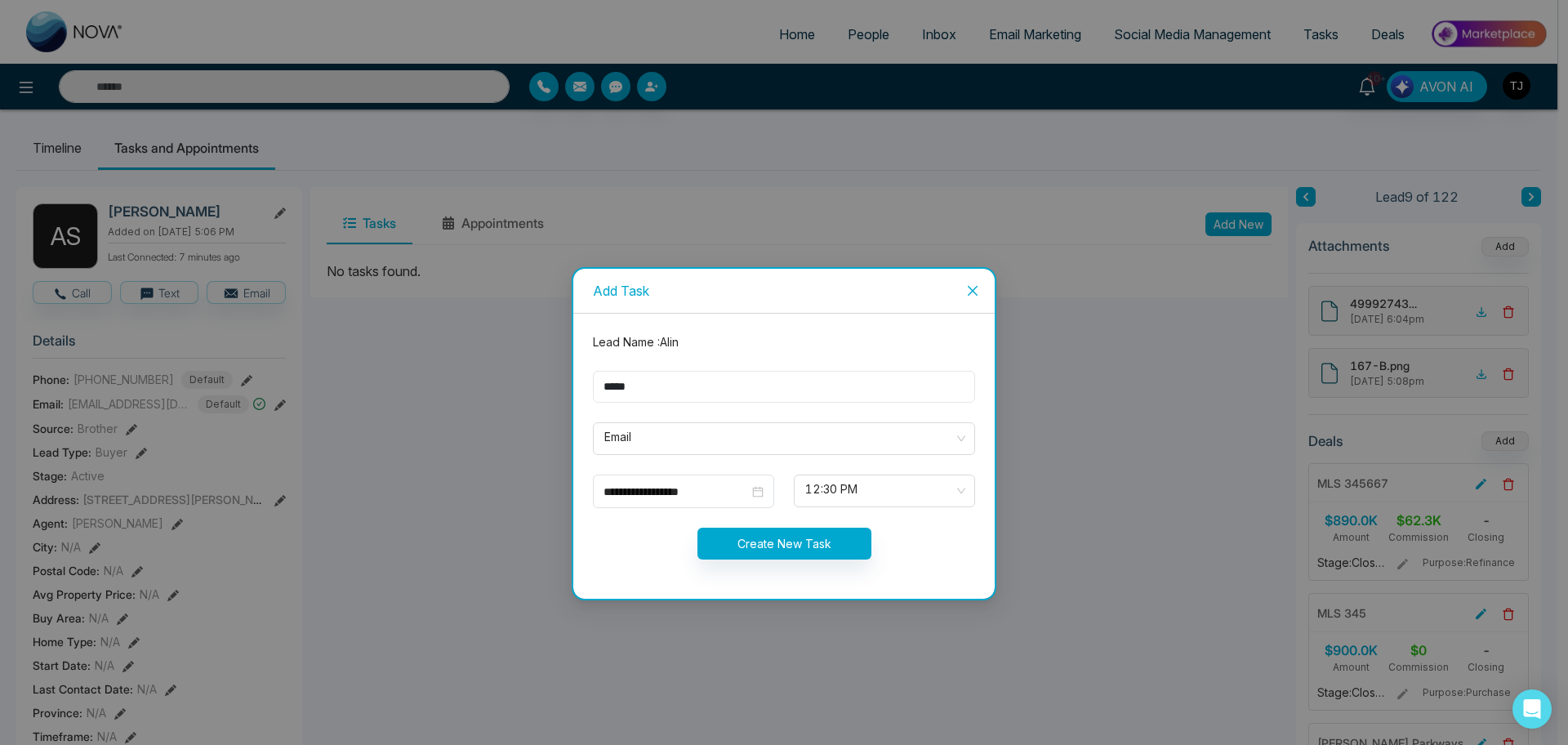
type input "*****"
click at [769, 544] on button "Create New Task" at bounding box center [784, 544] width 174 height 32
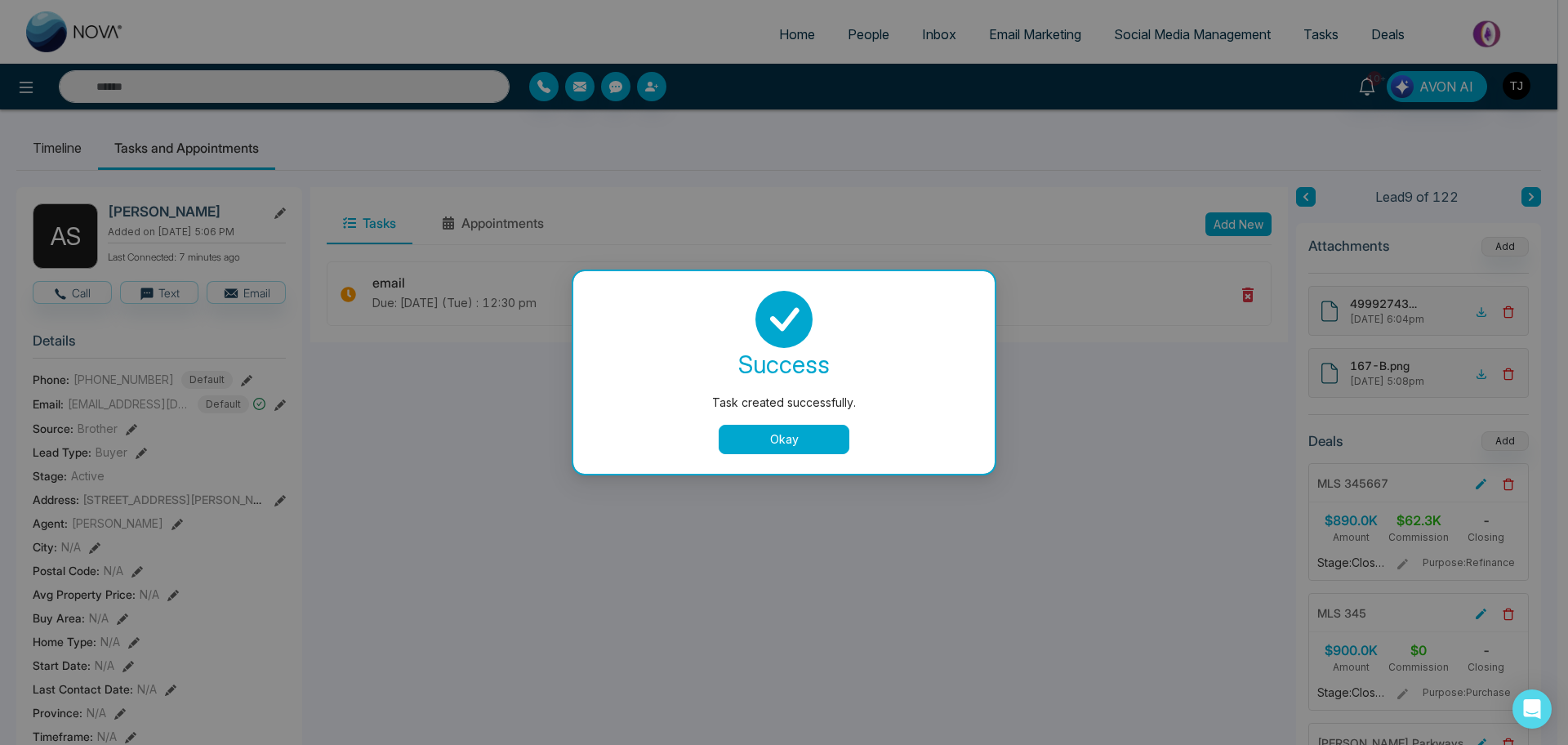
click at [756, 427] on button "Okay" at bounding box center [784, 439] width 130 height 30
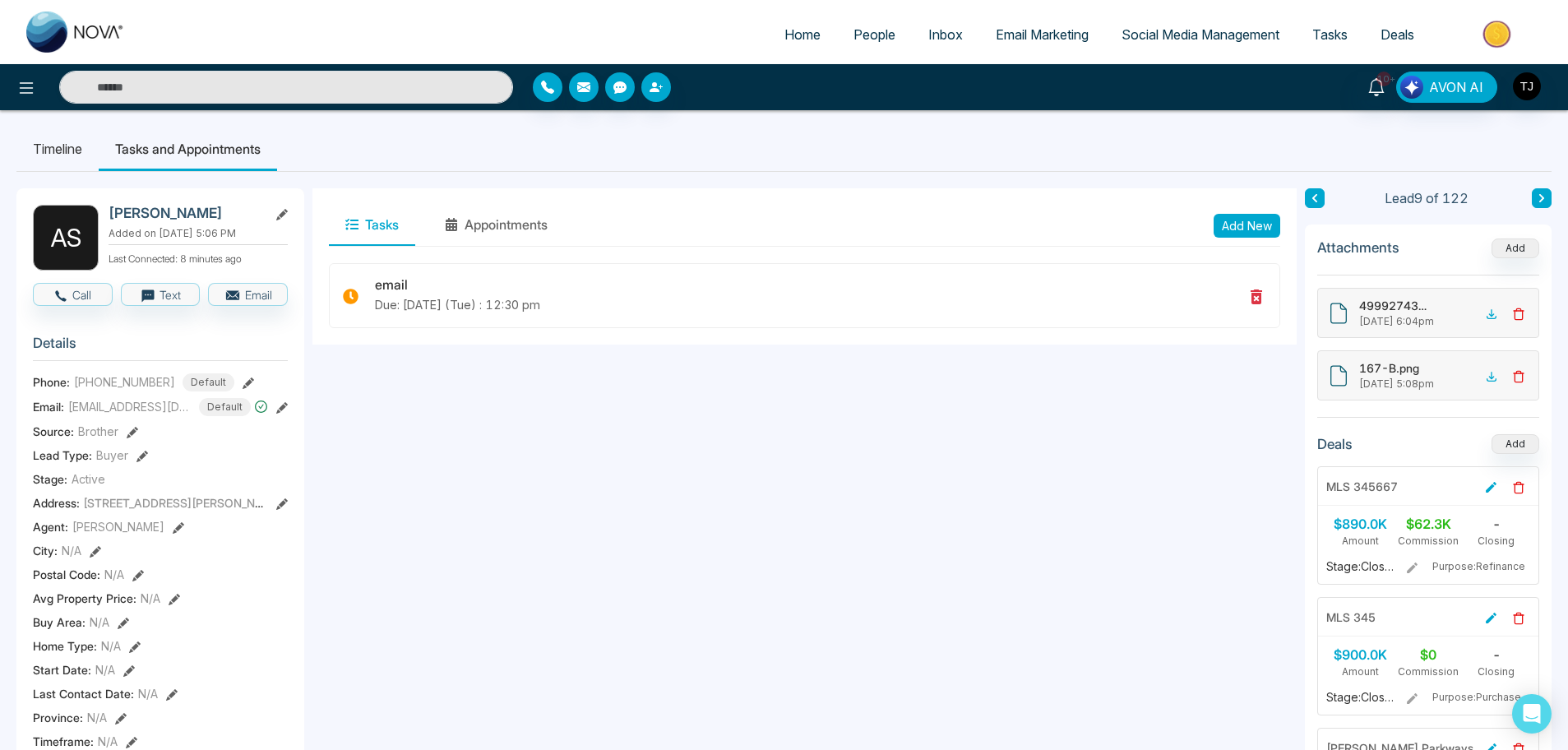
click at [928, 30] on span "Inbox" at bounding box center [945, 34] width 35 height 16
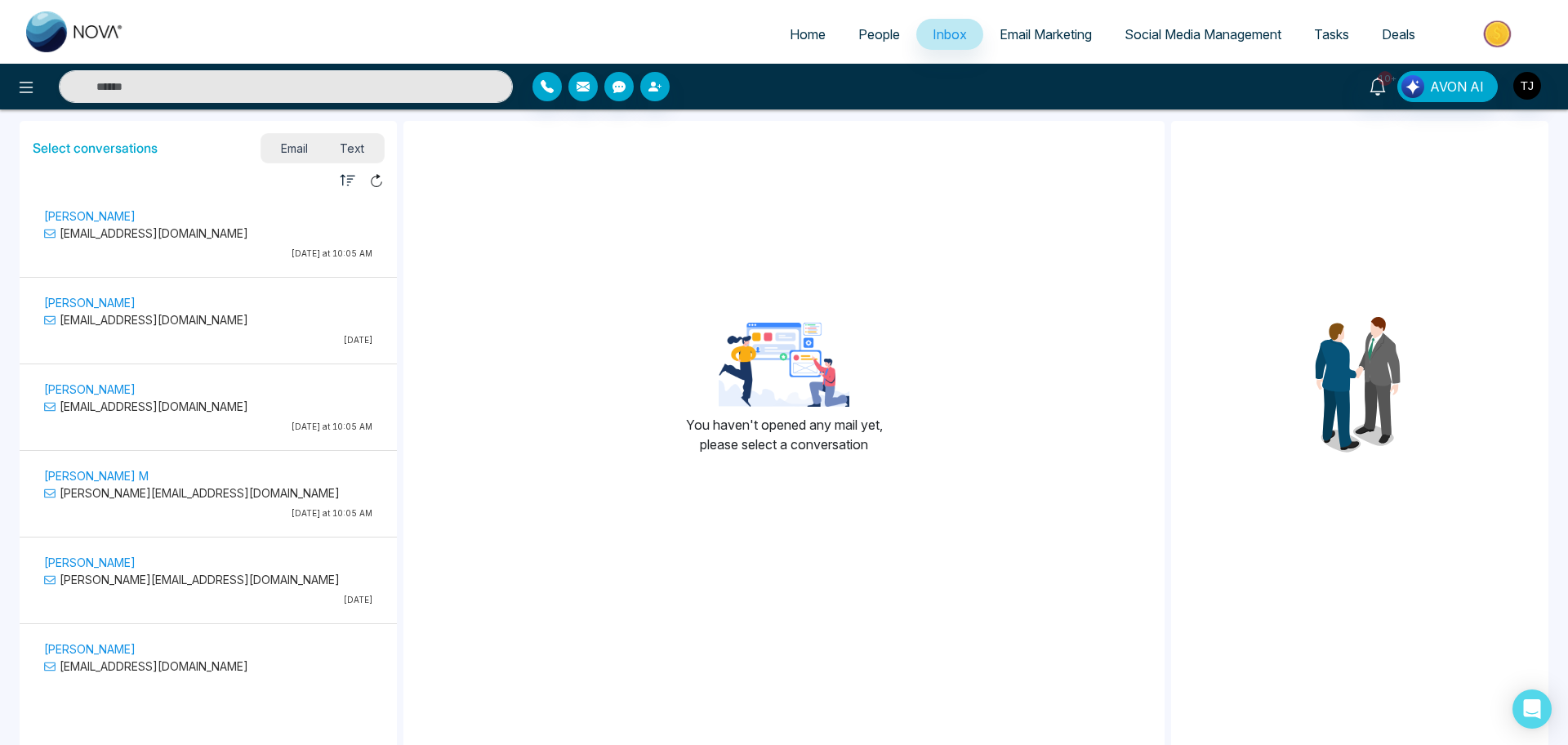
click at [214, 247] on p "Today at 10:05 AM" at bounding box center [208, 253] width 328 height 12
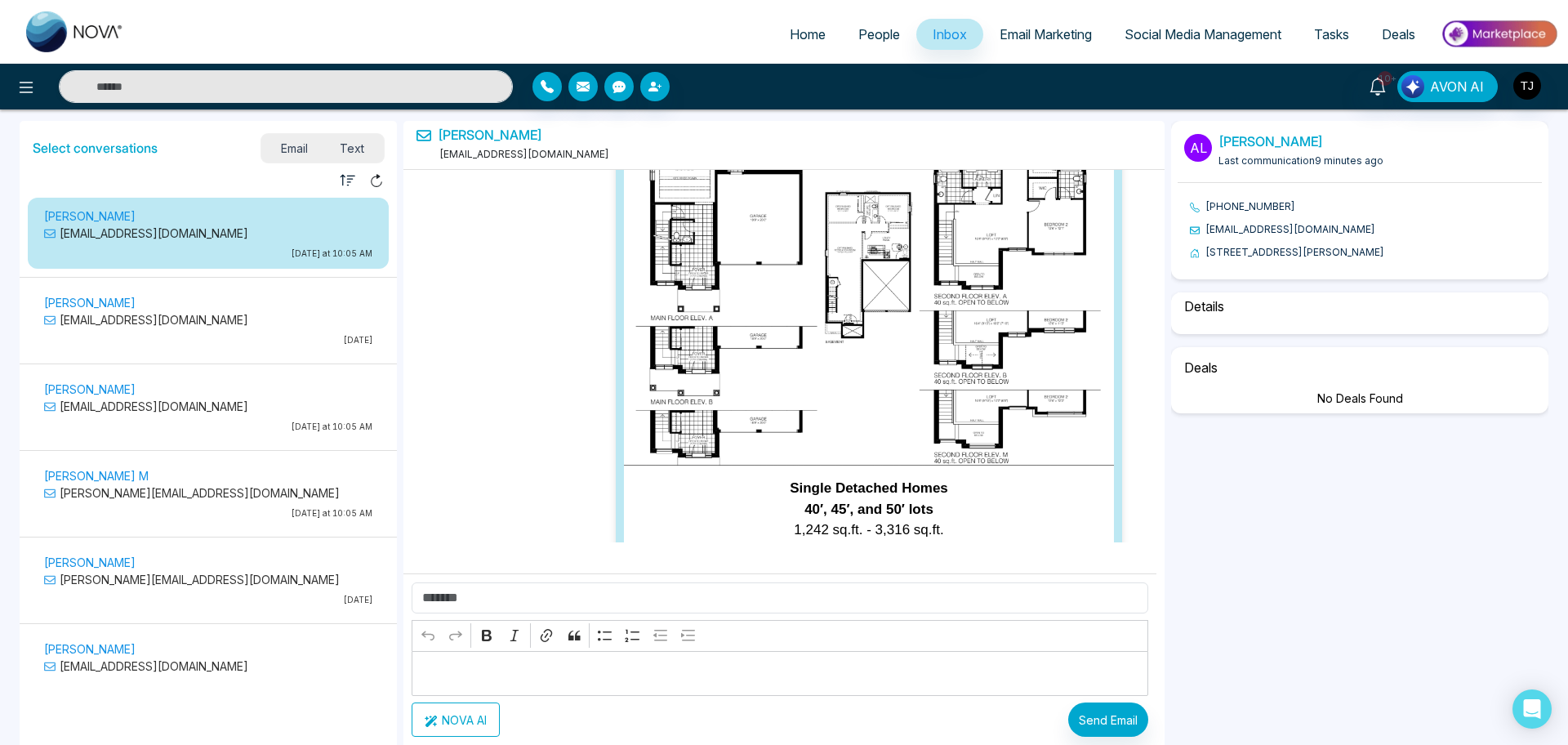
select select "****"
select select "*******"
select select "*****"
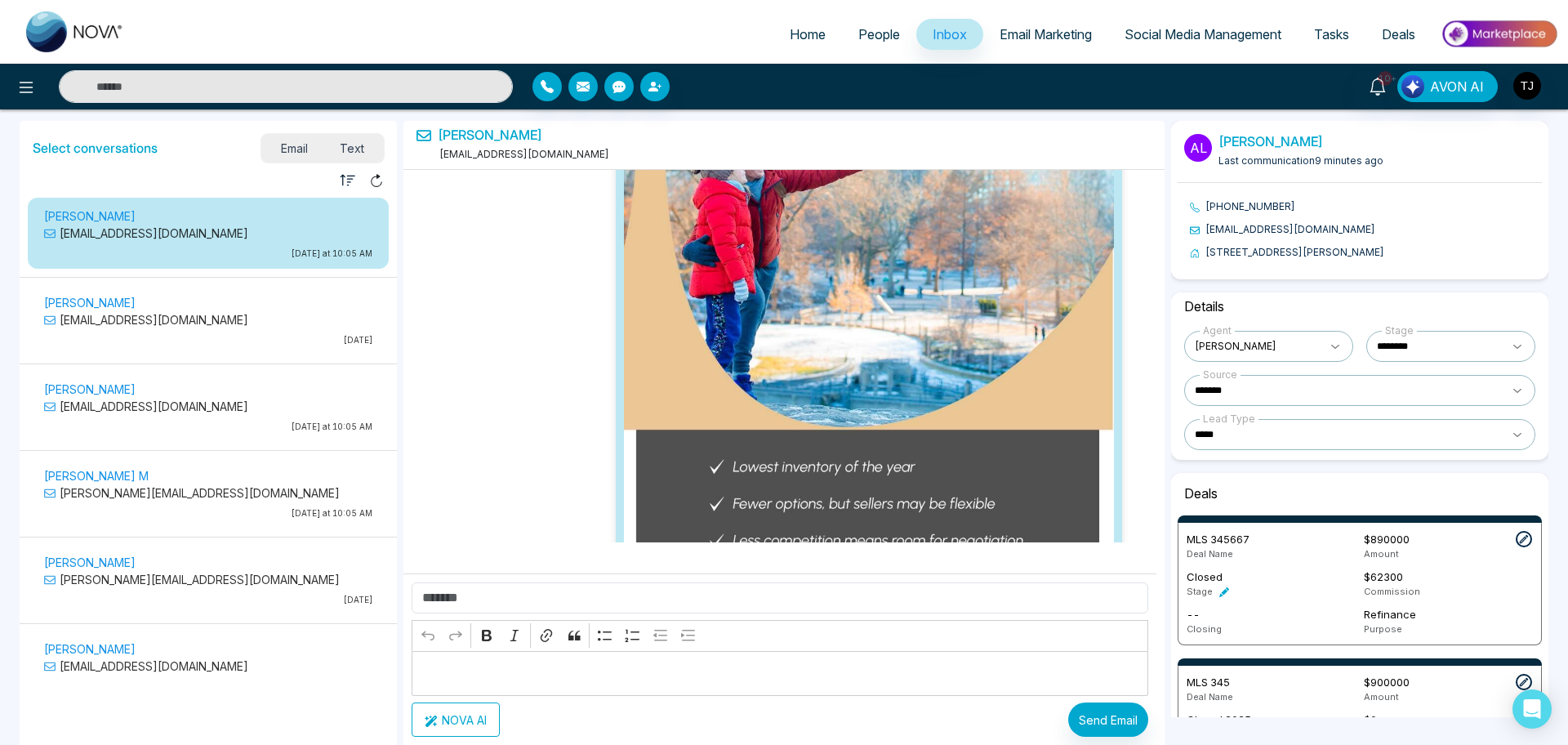
scroll to position [58499, 0]
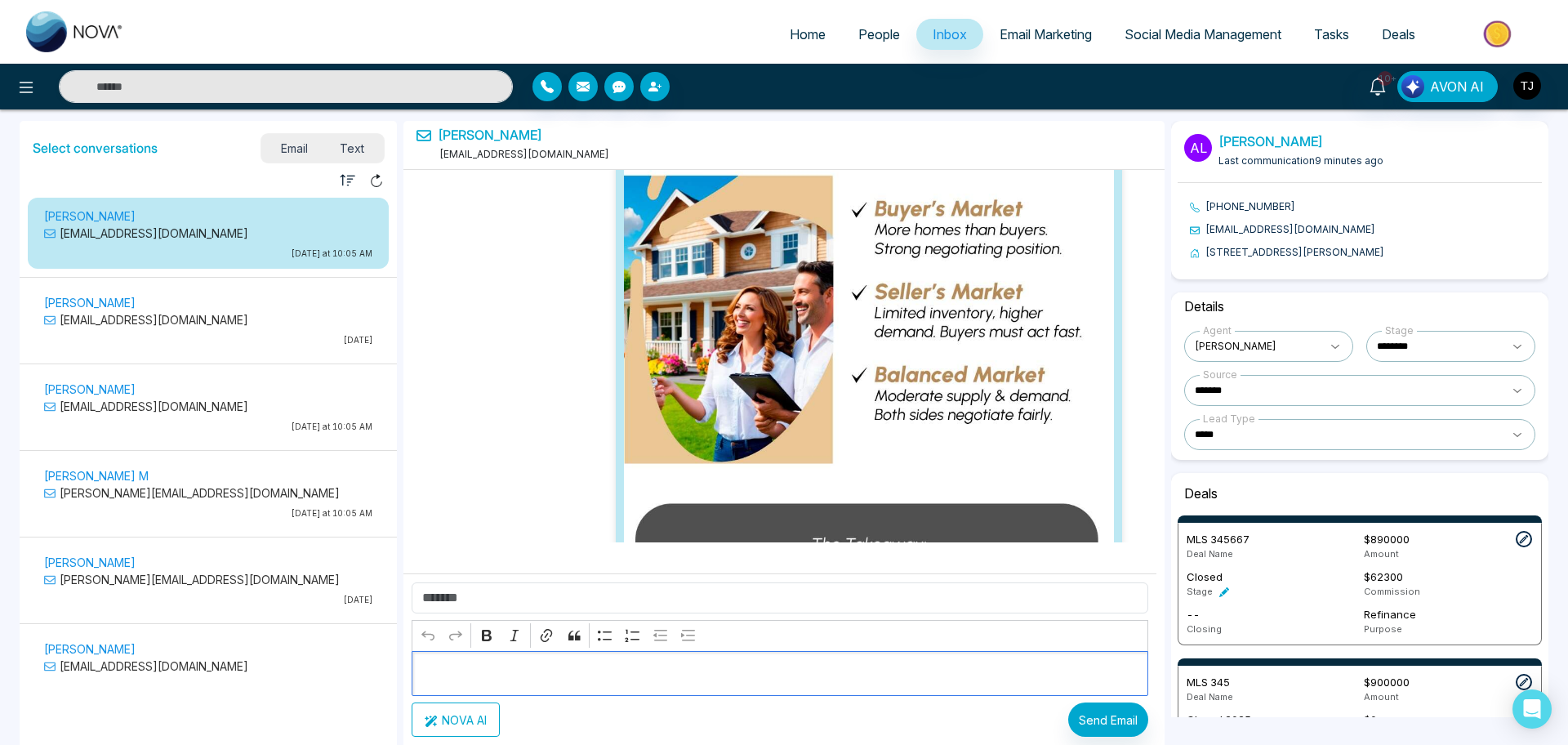
click at [588, 596] on p "Editor editing area: main" at bounding box center [780, 674] width 719 height 19
click at [575, 596] on input "text" at bounding box center [780, 598] width 737 height 31
click at [569, 596] on p "Editor editing area: main" at bounding box center [780, 674] width 719 height 19
click at [480, 596] on button "NOVA AI" at bounding box center [456, 720] width 88 height 35
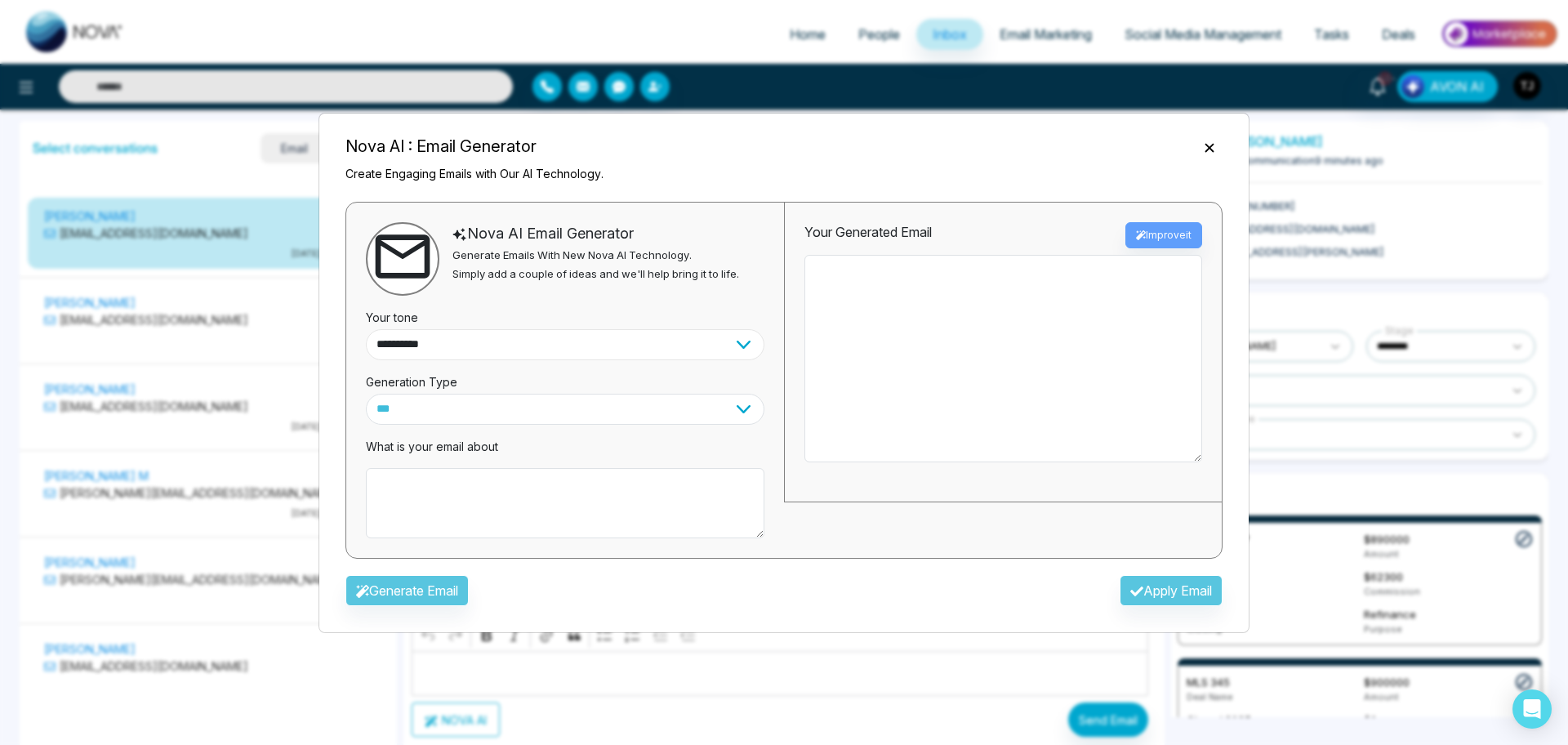
click at [520, 342] on select "**********" at bounding box center [564, 345] width 399 height 31
select select "*******"
click at [366, 329] on select "**********" at bounding box center [564, 345] width 399 height 31
click at [540, 397] on select "*** ***** ******* ******* ********" at bounding box center [564, 409] width 399 height 31
click at [366, 394] on select "*** ***** ******* ******* ********" at bounding box center [564, 409] width 399 height 31
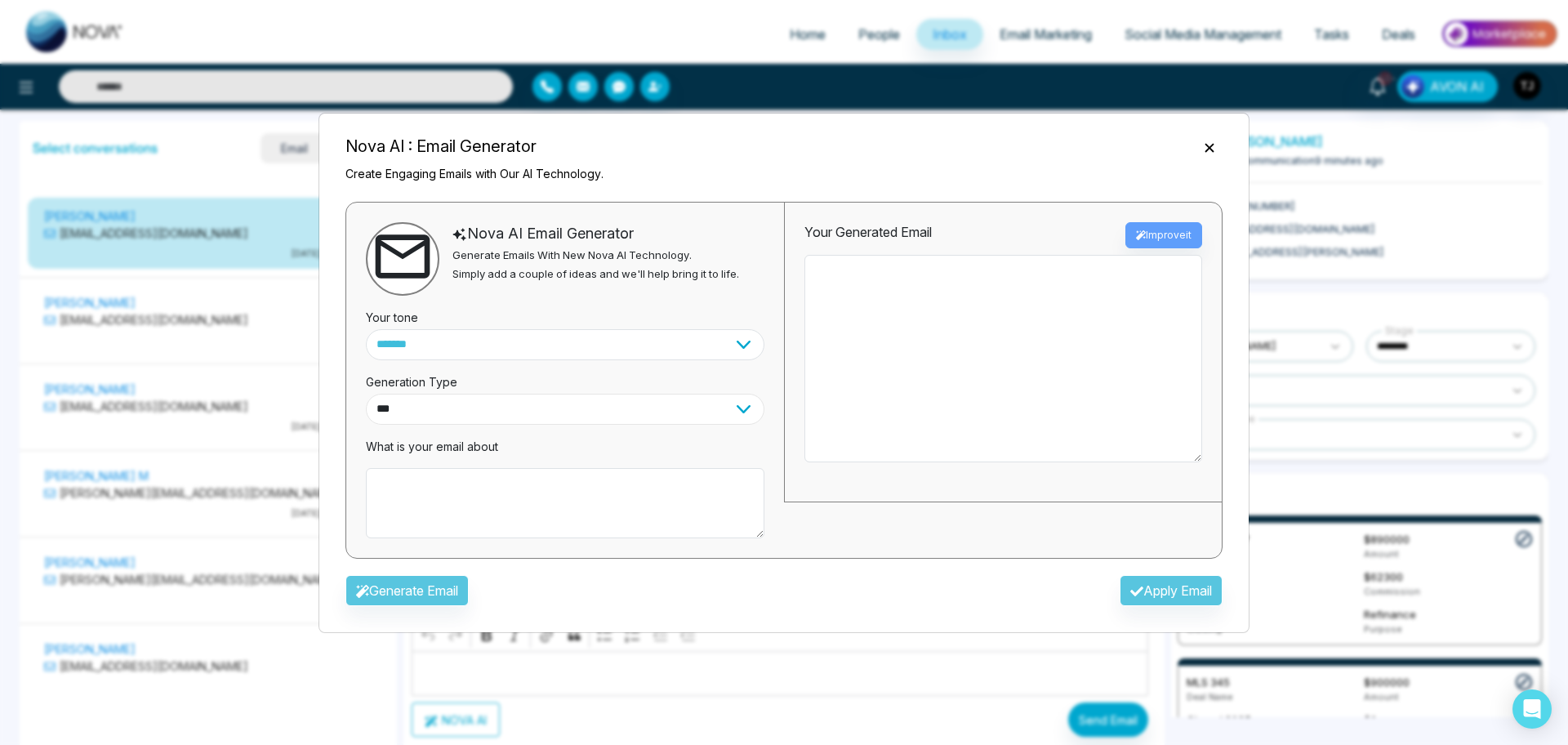
click at [532, 412] on select "*** ***** ******* ******* ********" at bounding box center [564, 409] width 399 height 31
select select "*****"
click at [366, 394] on select "*** ***** ******* ******* ********" at bounding box center [564, 409] width 399 height 31
click at [530, 494] on textarea at bounding box center [564, 503] width 399 height 70
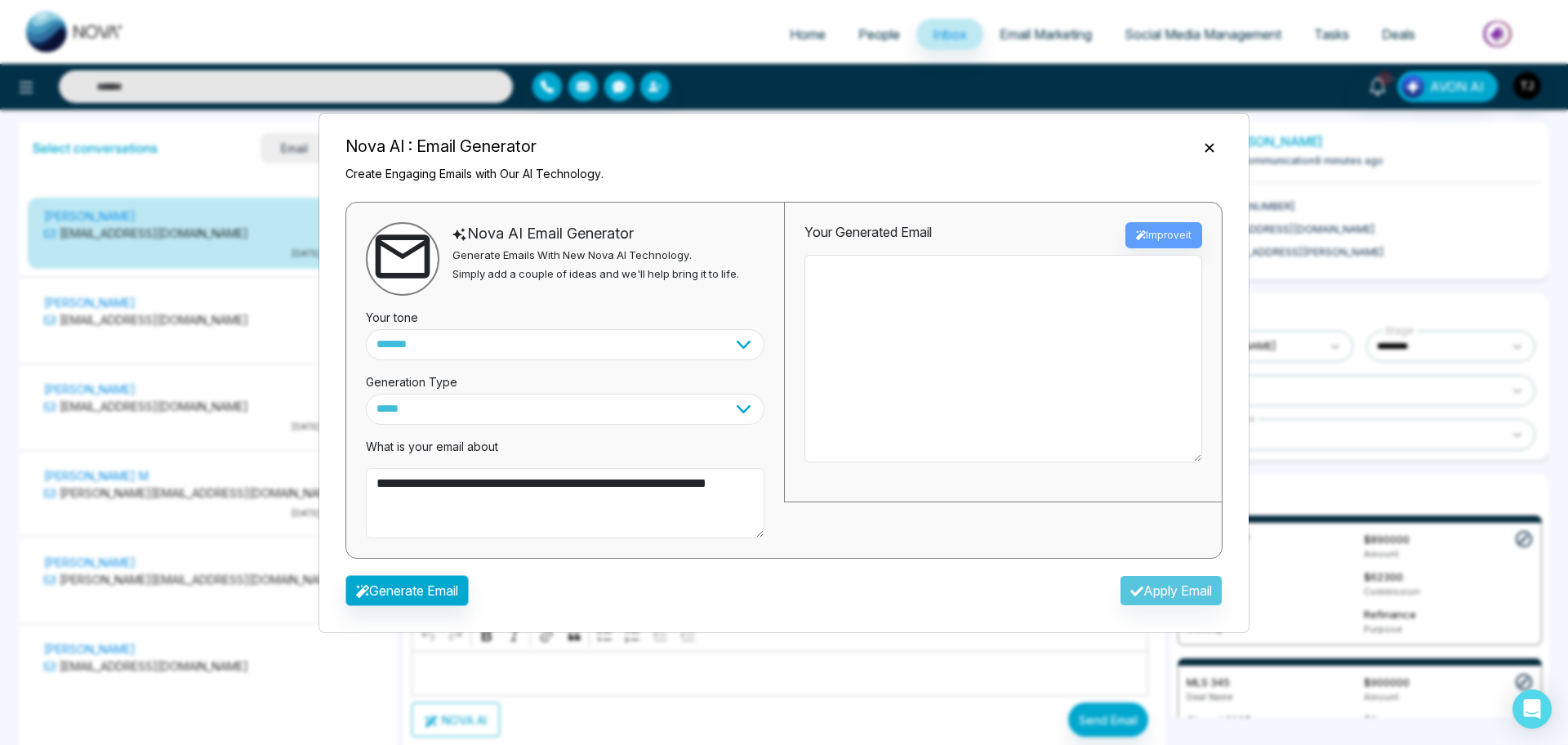
type textarea "**********"
click at [426, 591] on button "Generate Email" at bounding box center [407, 591] width 124 height 31
type textarea "**********"
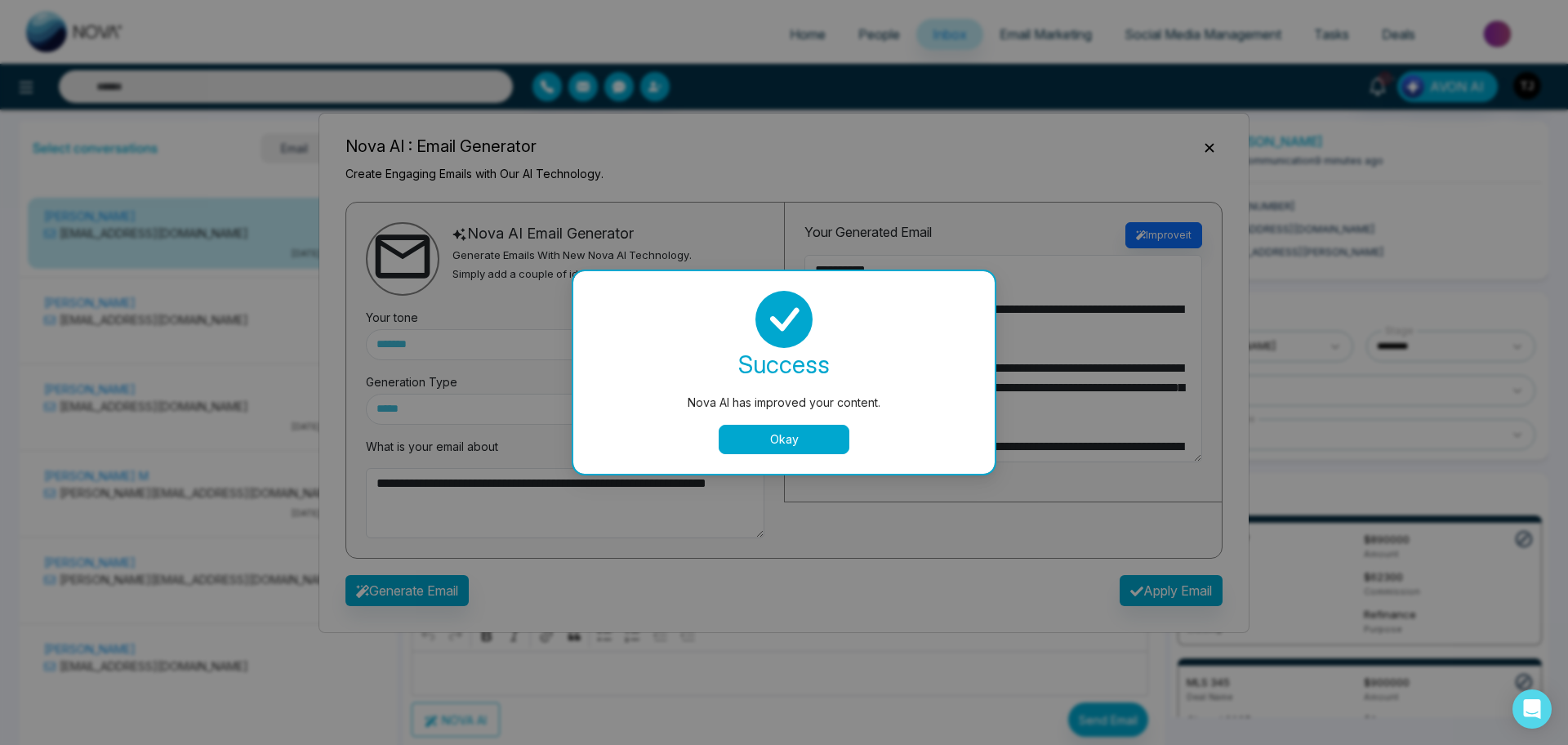
click at [819, 435] on button "Okay" at bounding box center [784, 439] width 130 height 30
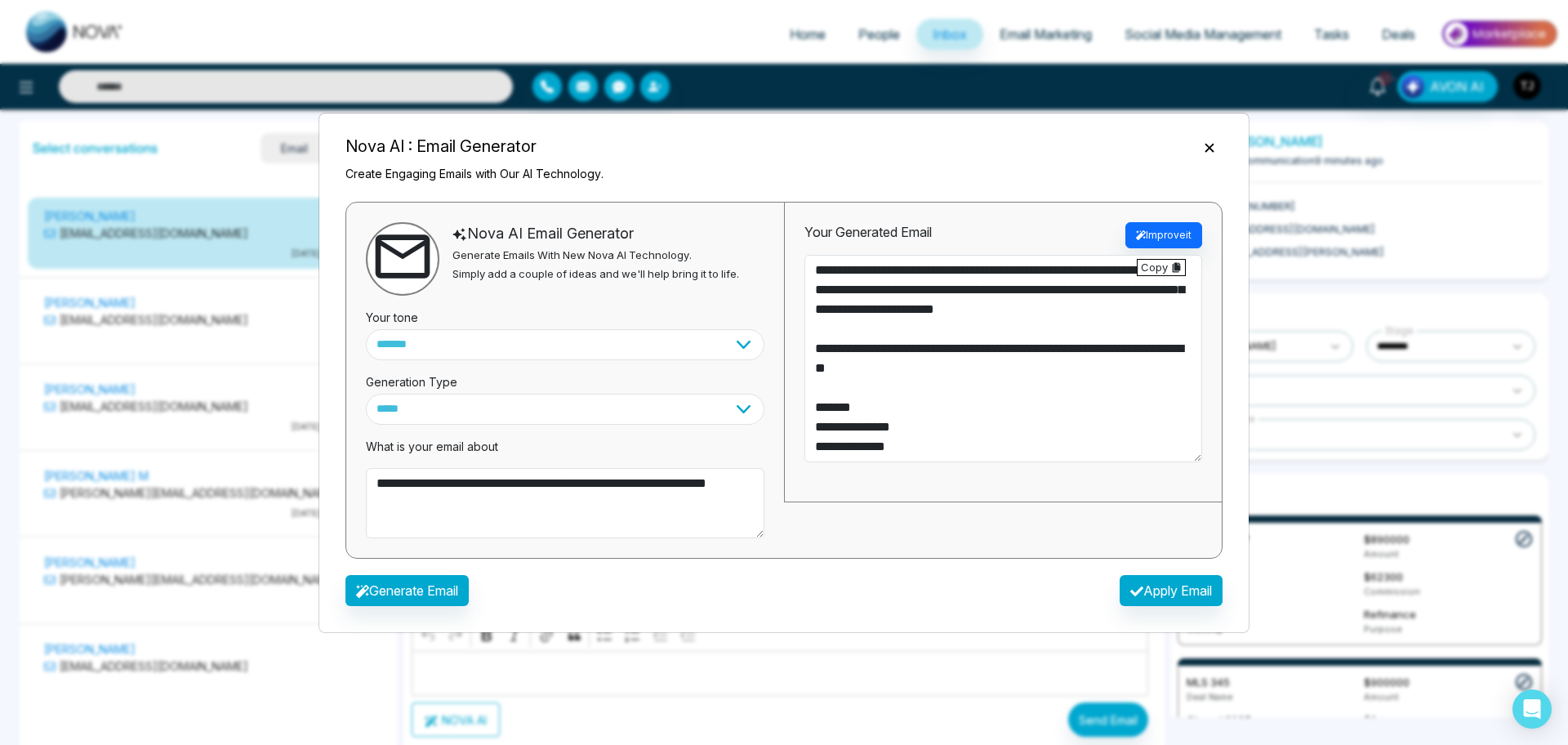
scroll to position [0, 0]
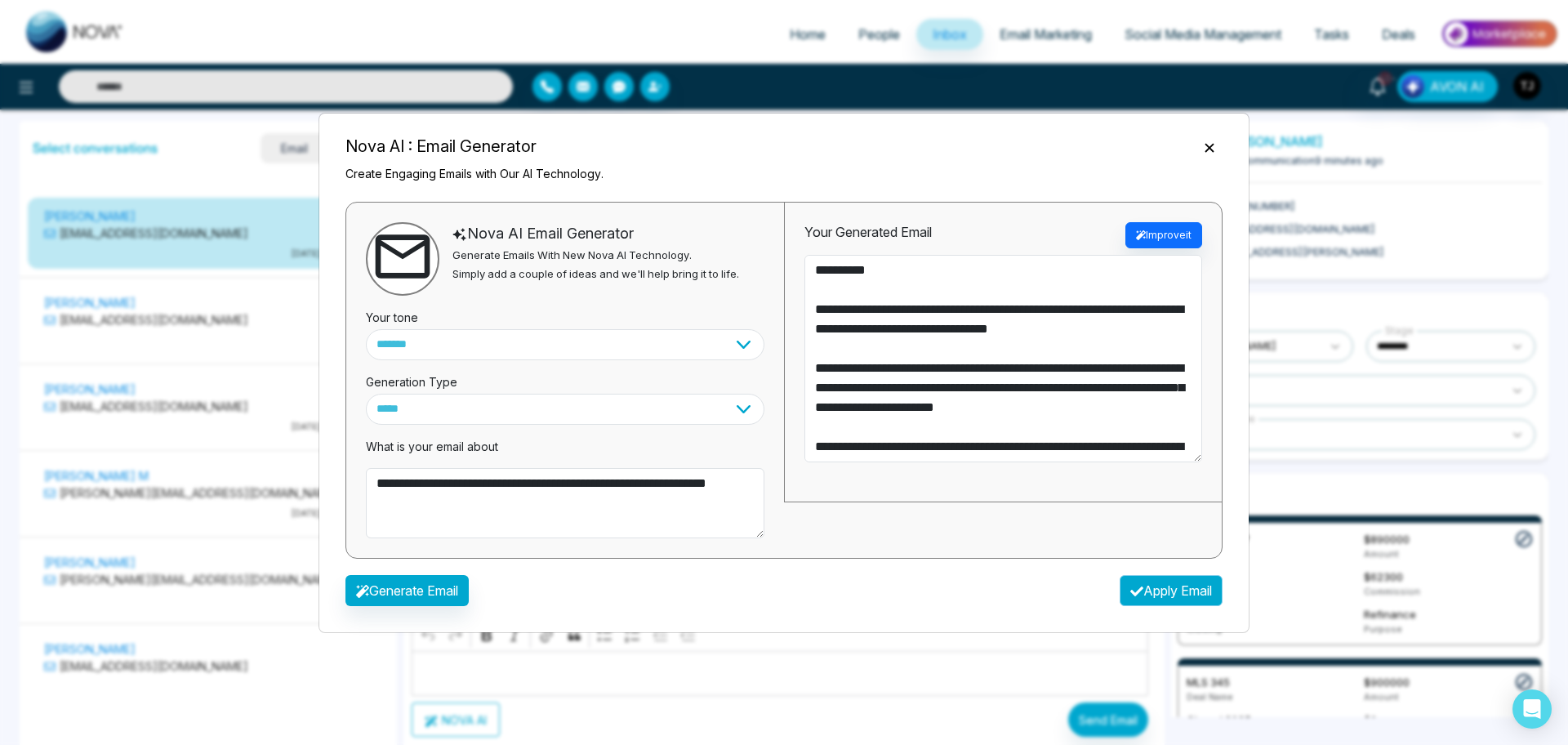
click at [1163, 587] on button "Apply Email" at bounding box center [1171, 591] width 103 height 31
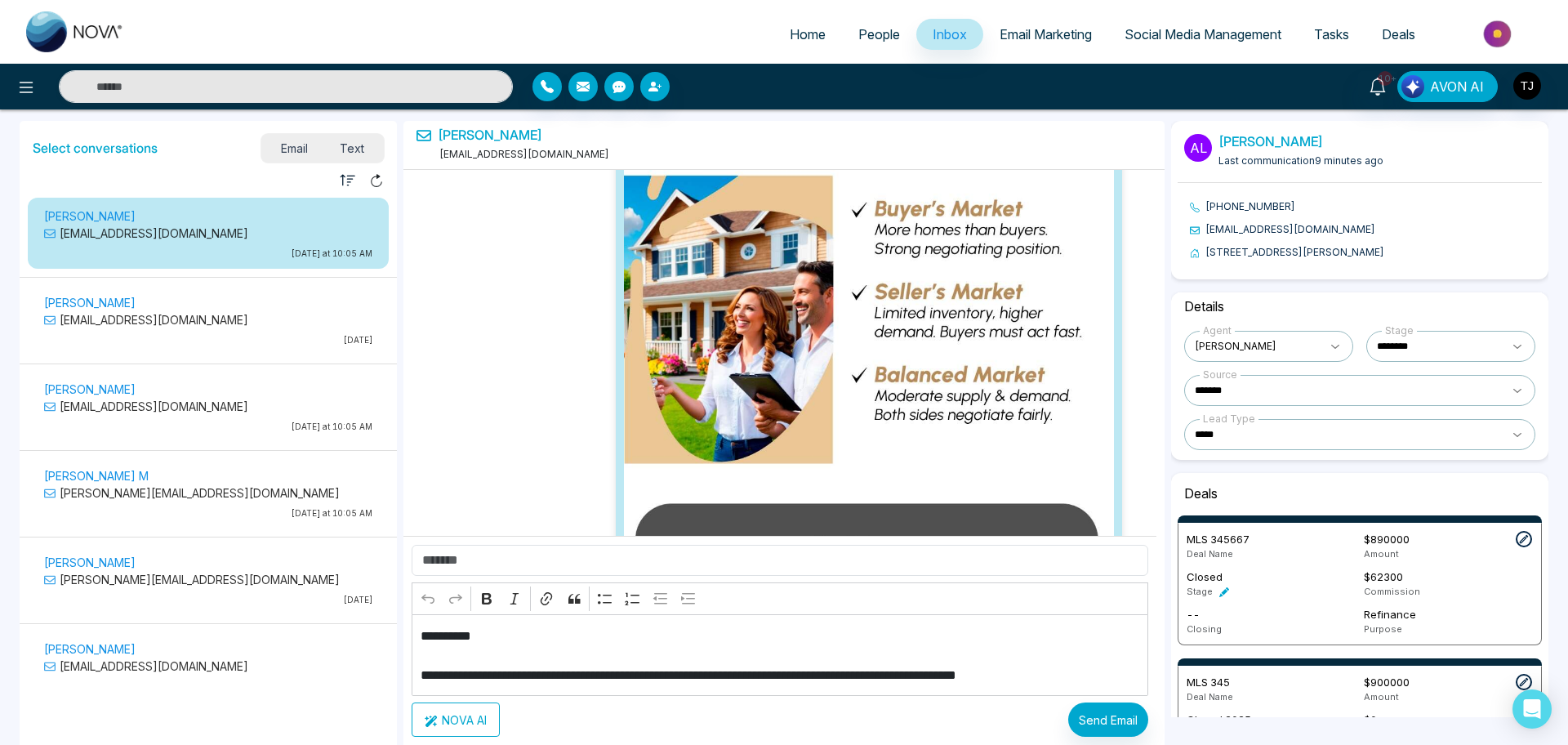
type textarea "**********"
click at [1039, 30] on span "Email Marketing" at bounding box center [1046, 34] width 92 height 16
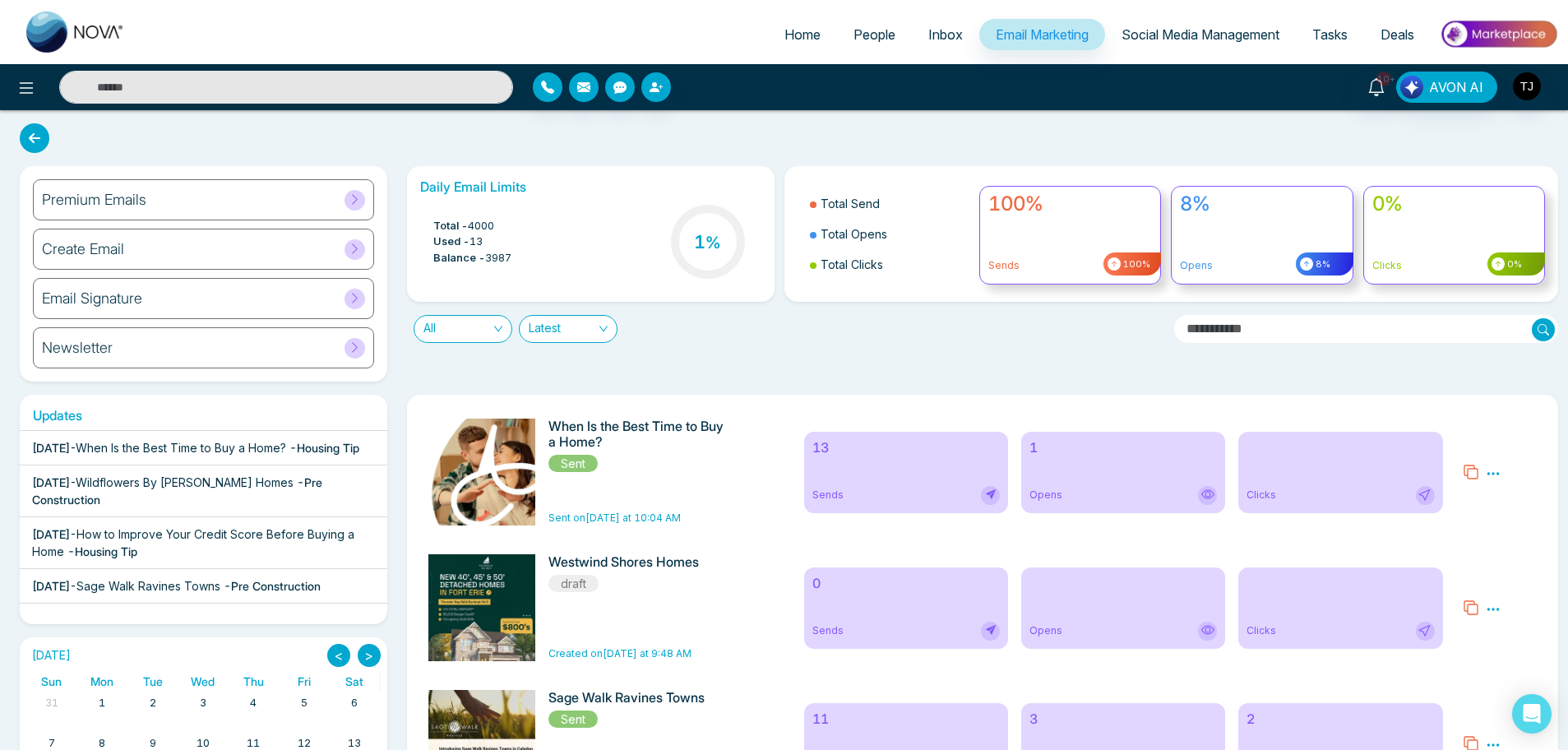
click at [300, 201] on div "Premium Emails" at bounding box center [204, 199] width 342 height 41
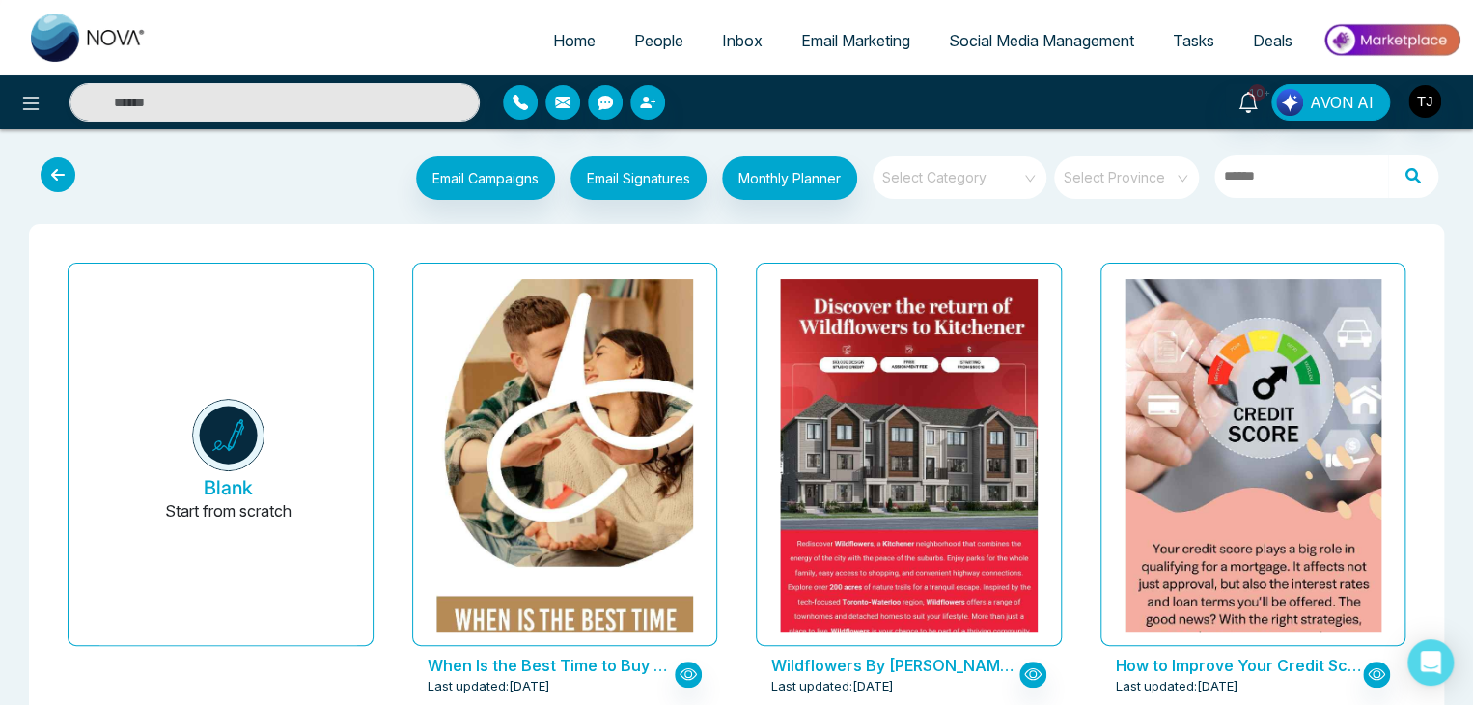
drag, startPoint x: 1809, startPoint y: 1, endPoint x: 1081, endPoint y: 229, distance: 762.7
click at [966, 175] on input "search" at bounding box center [952, 170] width 139 height 29
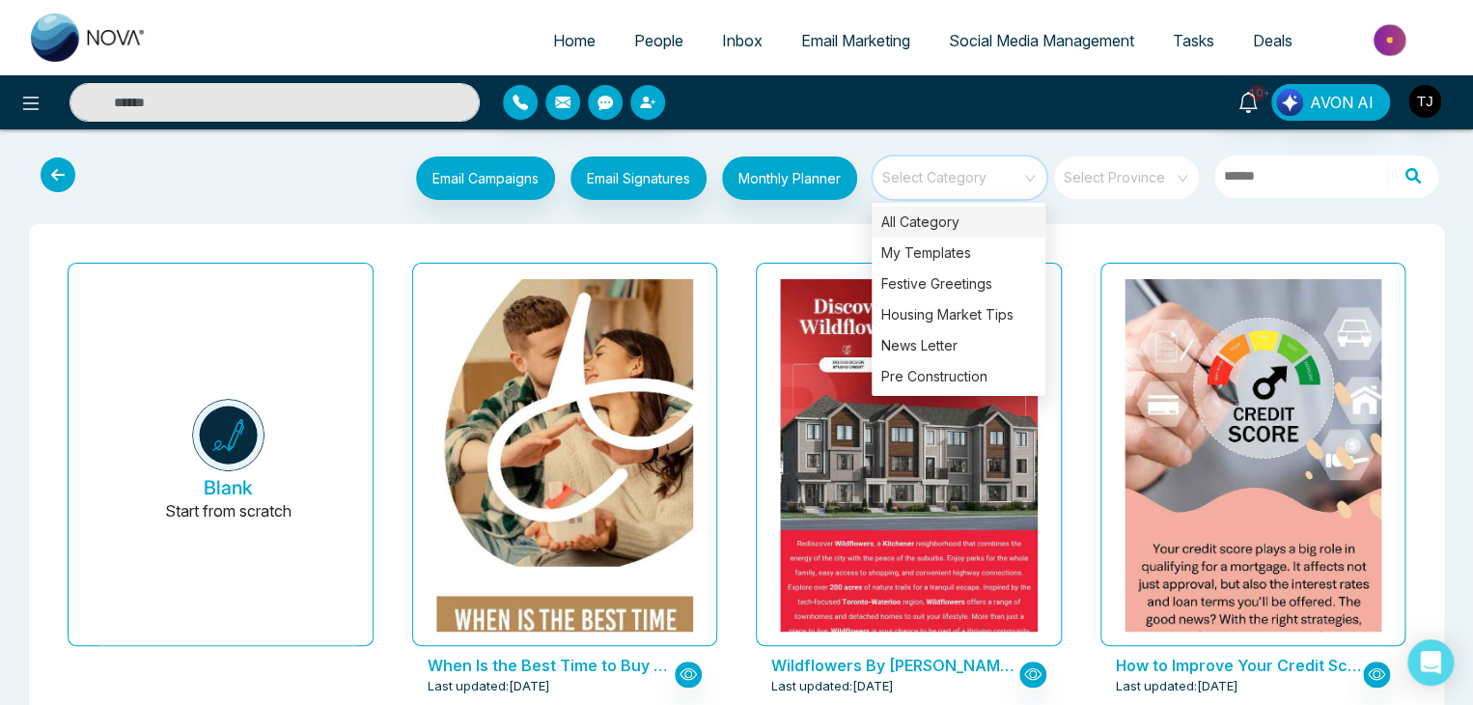
click at [1001, 216] on div "All Category" at bounding box center [959, 222] width 174 height 31
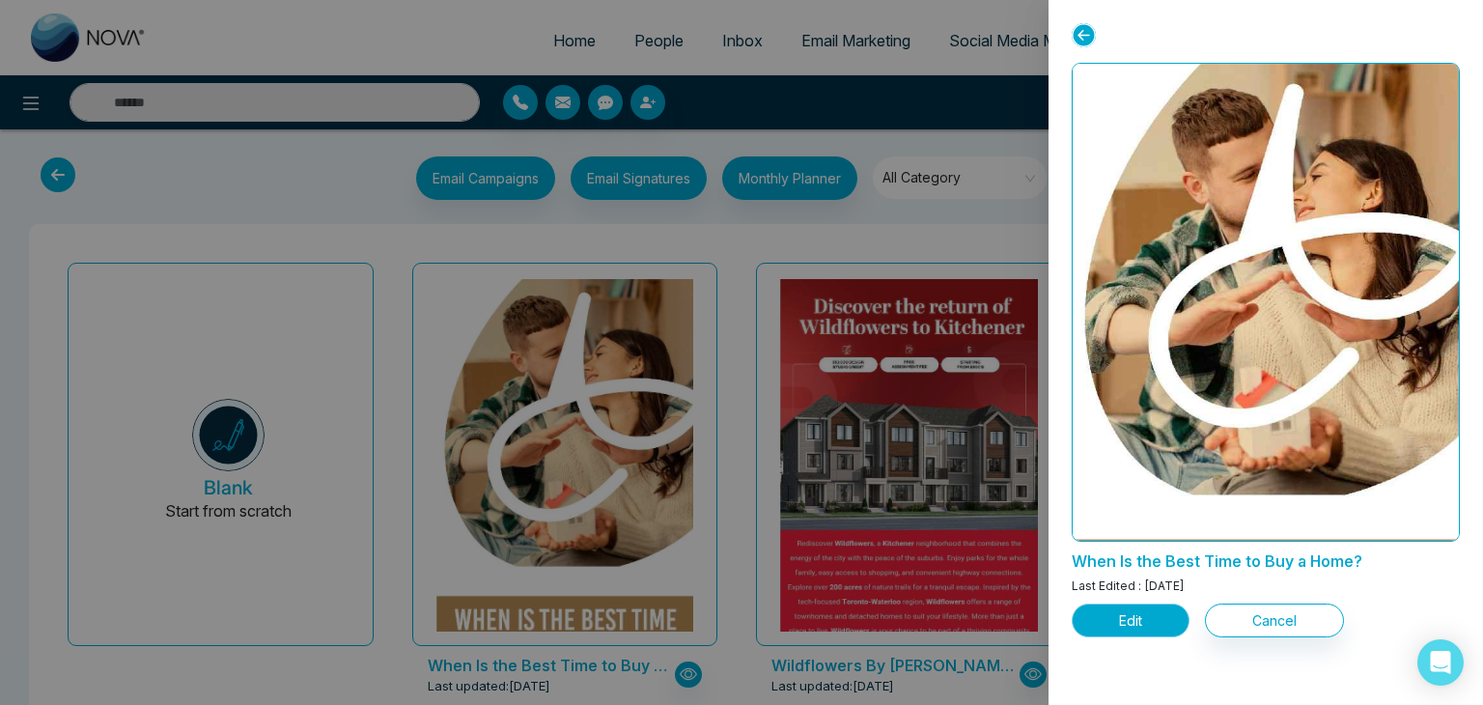
click at [1149, 623] on button "Edit" at bounding box center [1131, 620] width 118 height 34
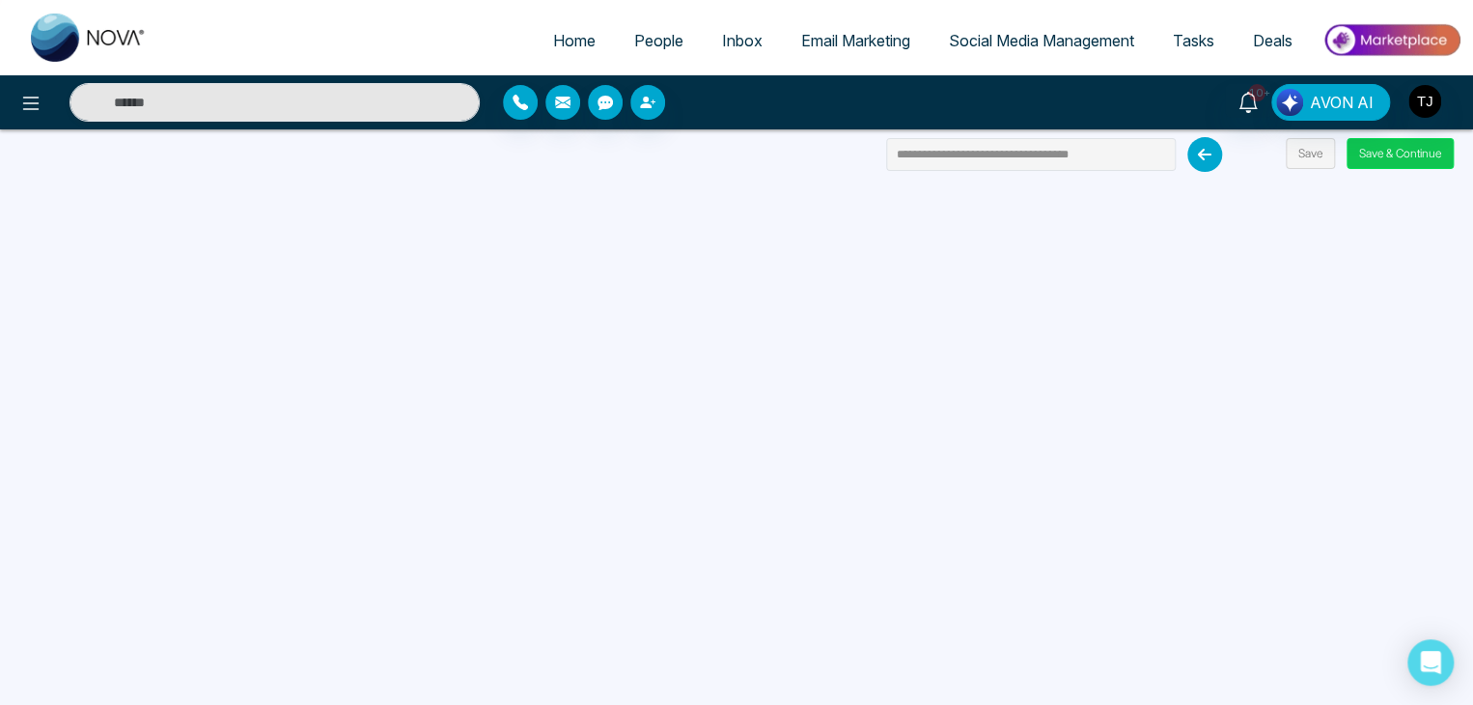
click at [1382, 155] on button "Save & Continue" at bounding box center [1400, 153] width 107 height 31
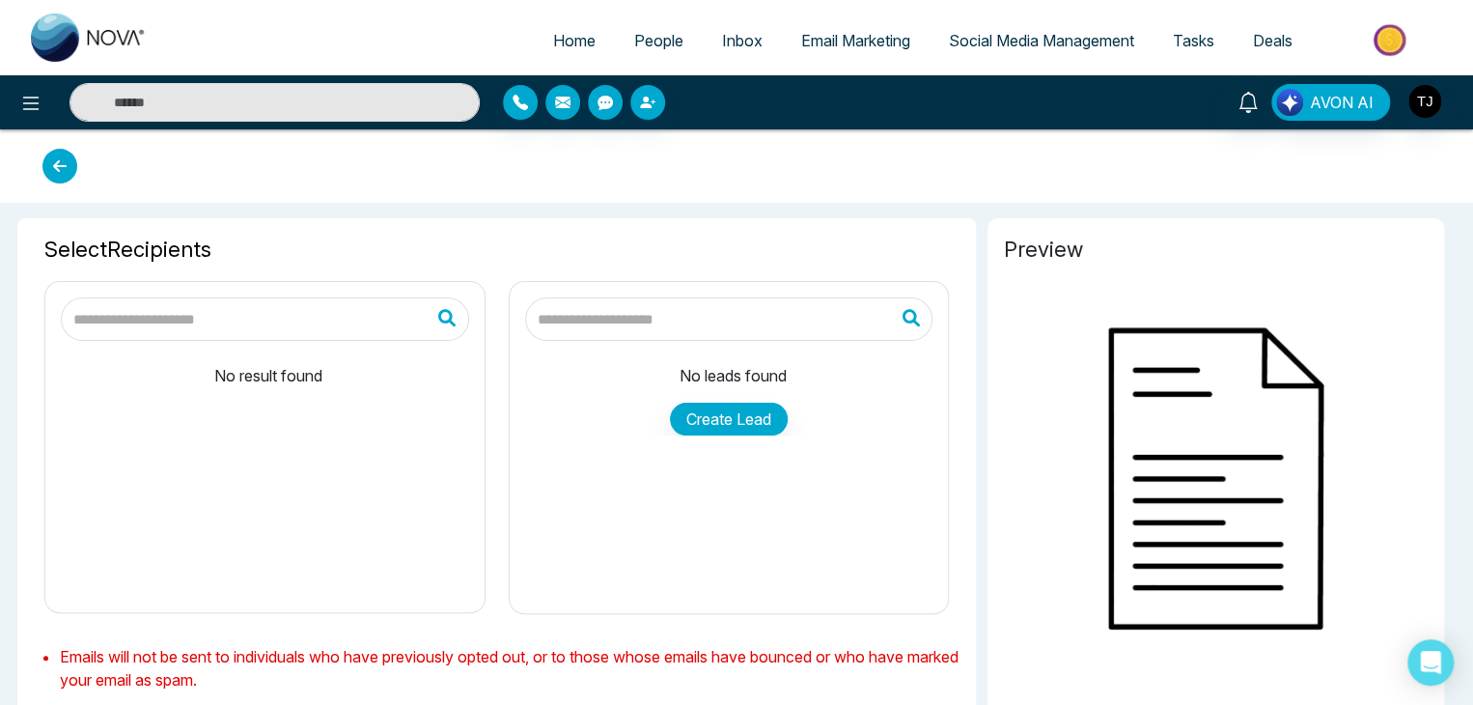
type input "**********"
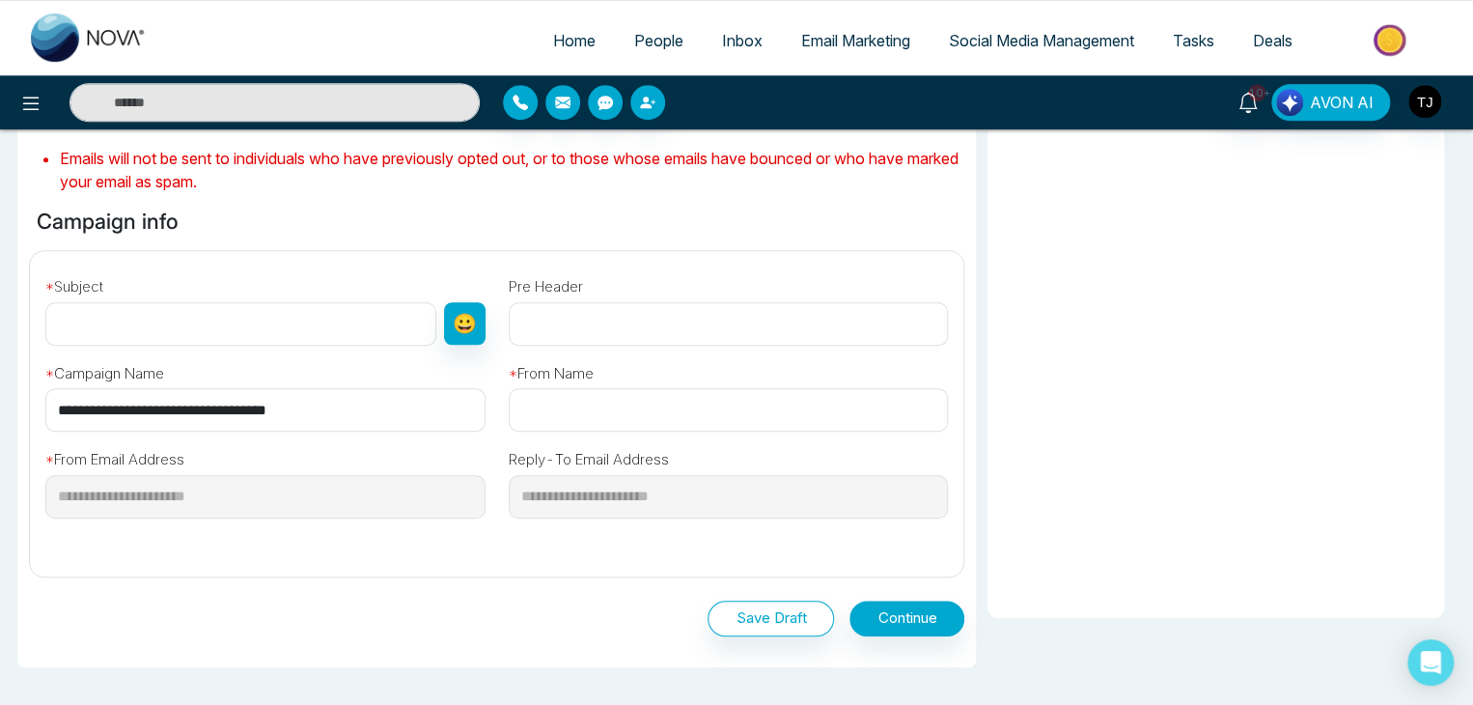
scroll to position [506, 0]
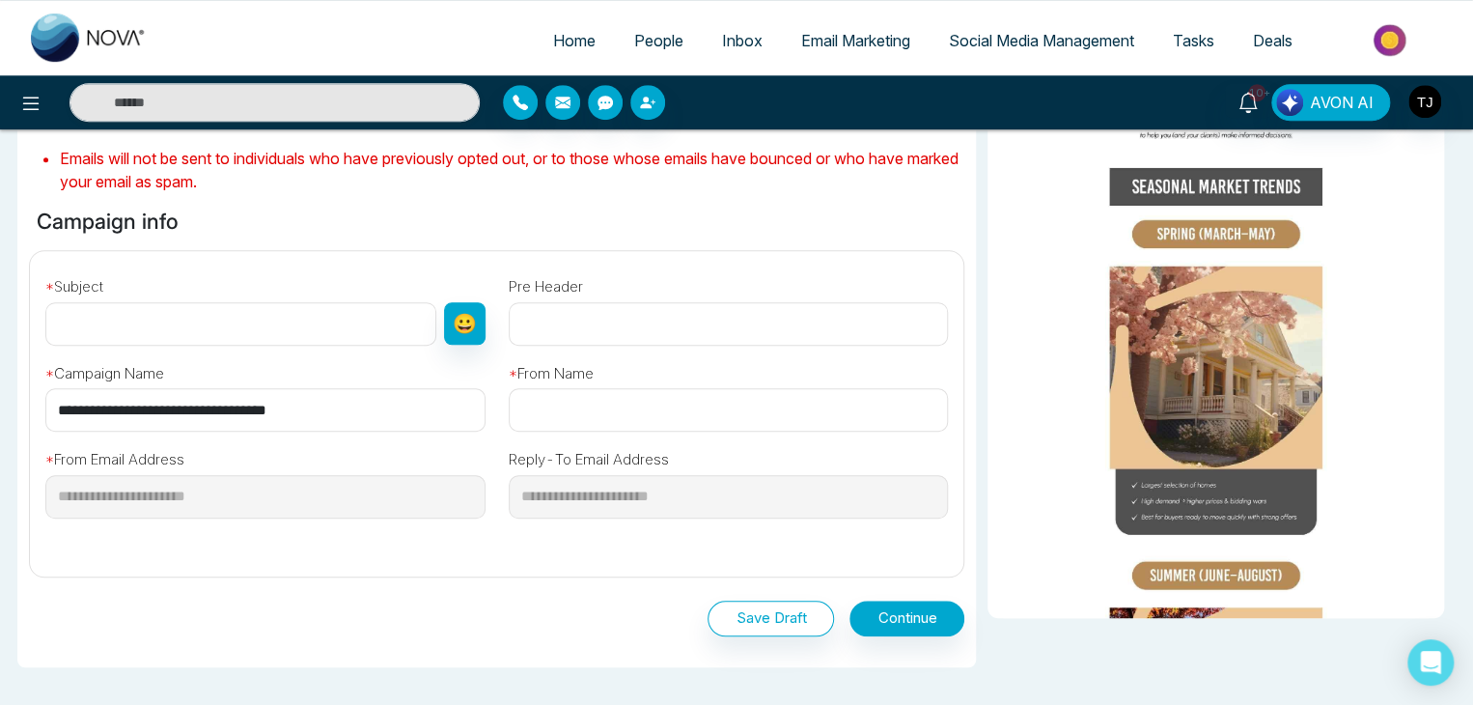
click at [362, 405] on input "**********" at bounding box center [265, 409] width 440 height 43
click at [336, 333] on input "text" at bounding box center [240, 323] width 391 height 43
paste input "**********"
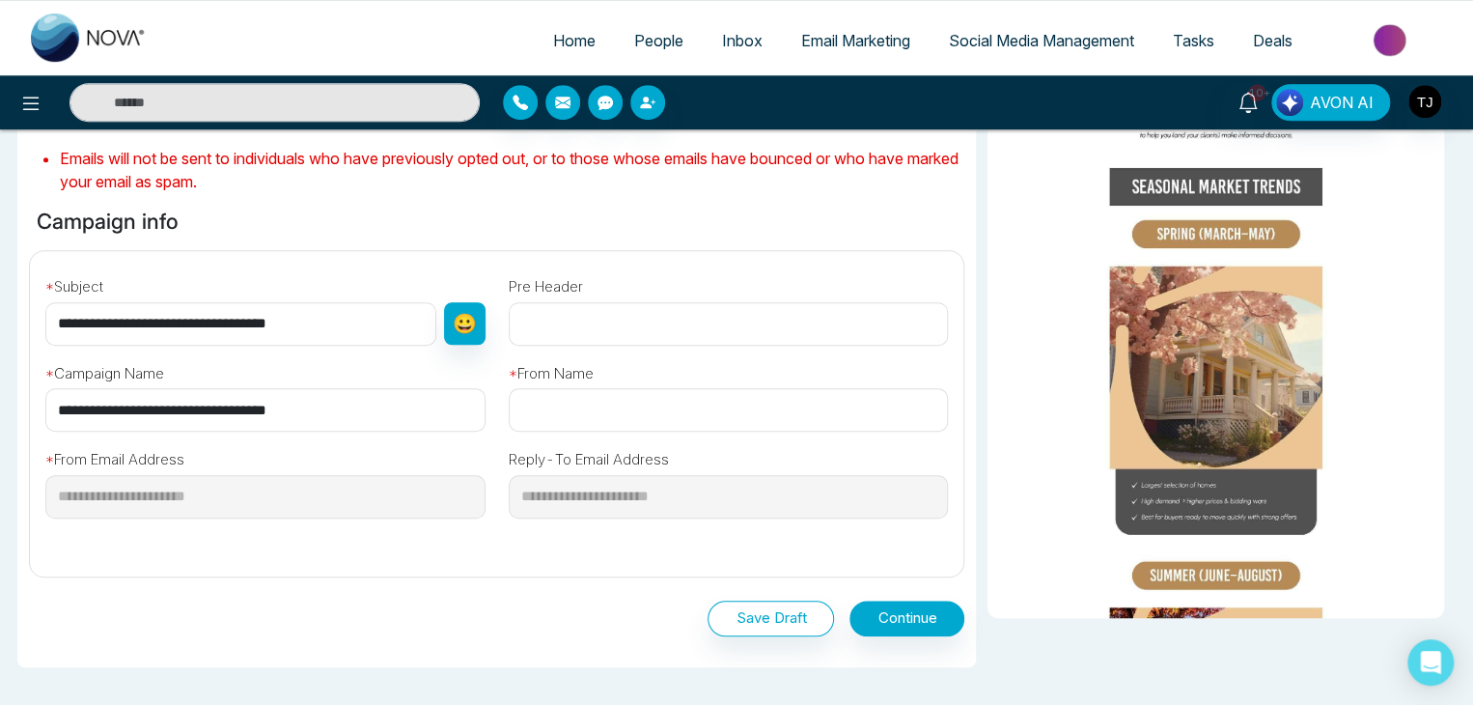
type input "**********"
click at [562, 418] on input "text" at bounding box center [729, 409] width 440 height 43
paste input "**********"
type input "**********"
click at [858, 263] on div "**********" at bounding box center [496, 406] width 957 height 310
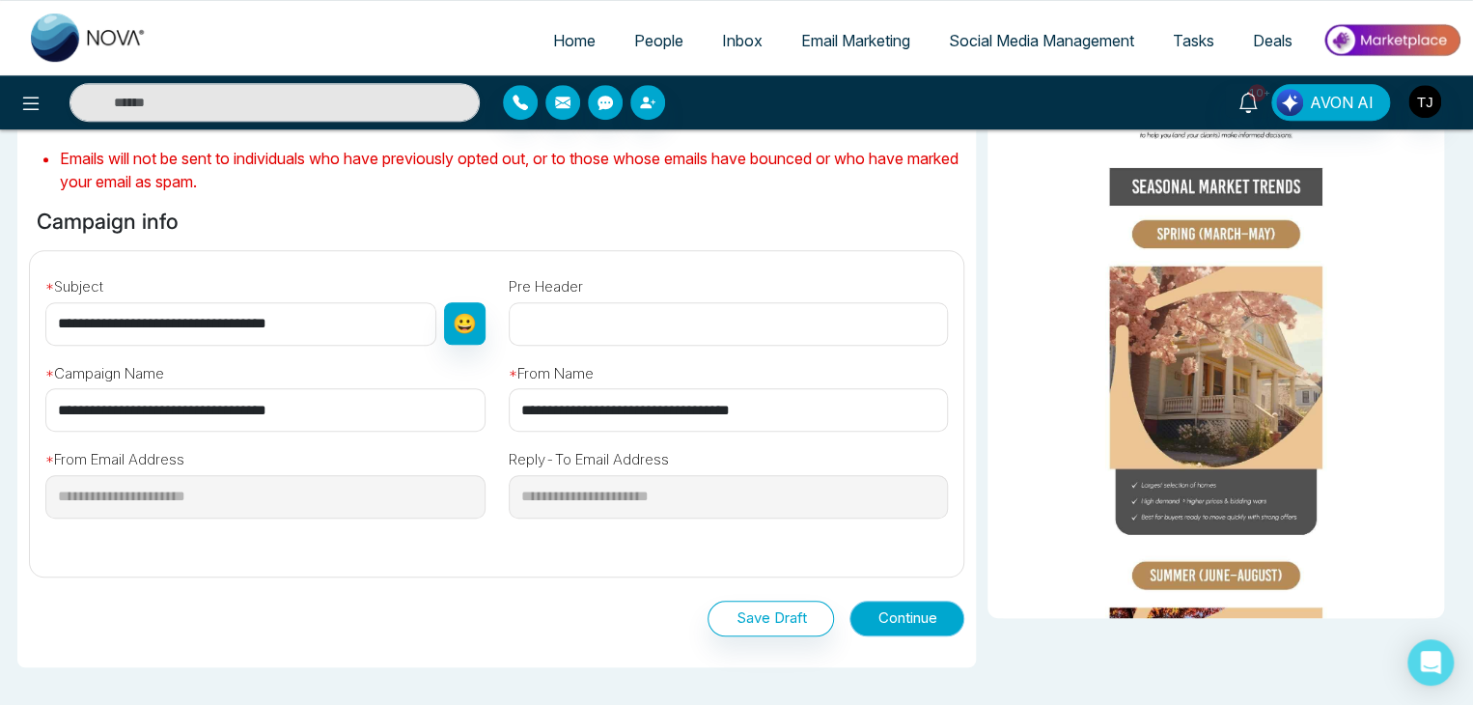
click at [893, 616] on button "Continue" at bounding box center [907, 618] width 115 height 36
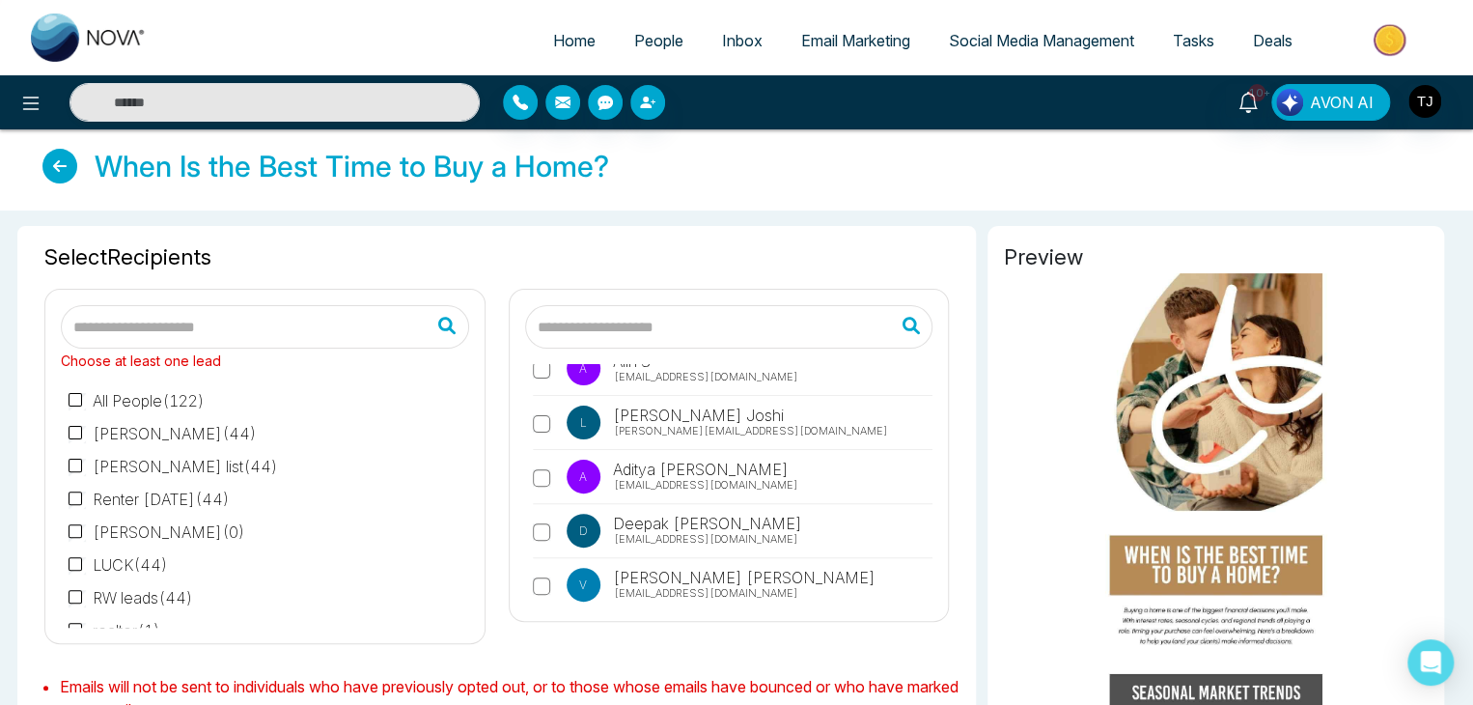
scroll to position [54, 0]
click at [544, 376] on label "A Alin S alin@mmnovatech.com" at bounding box center [733, 372] width 401 height 44
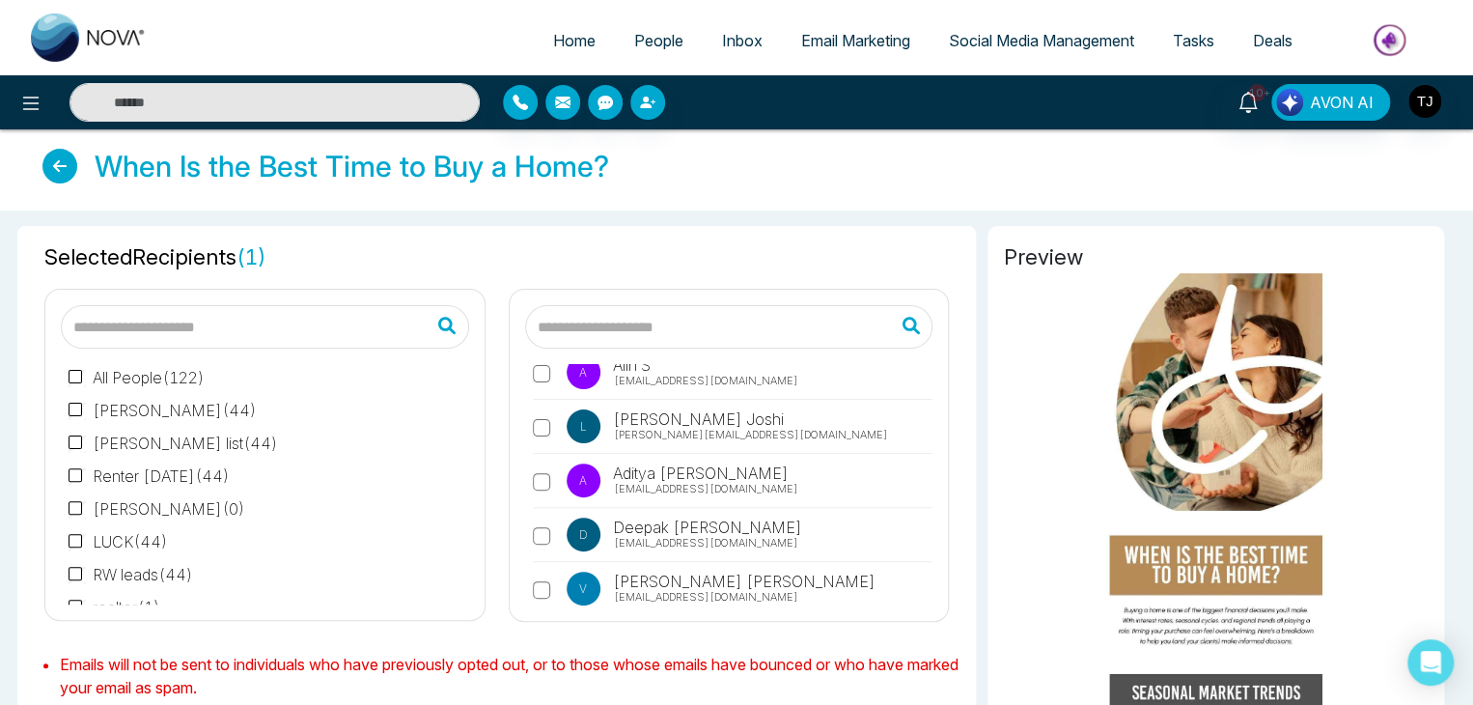
scroll to position [635, 0]
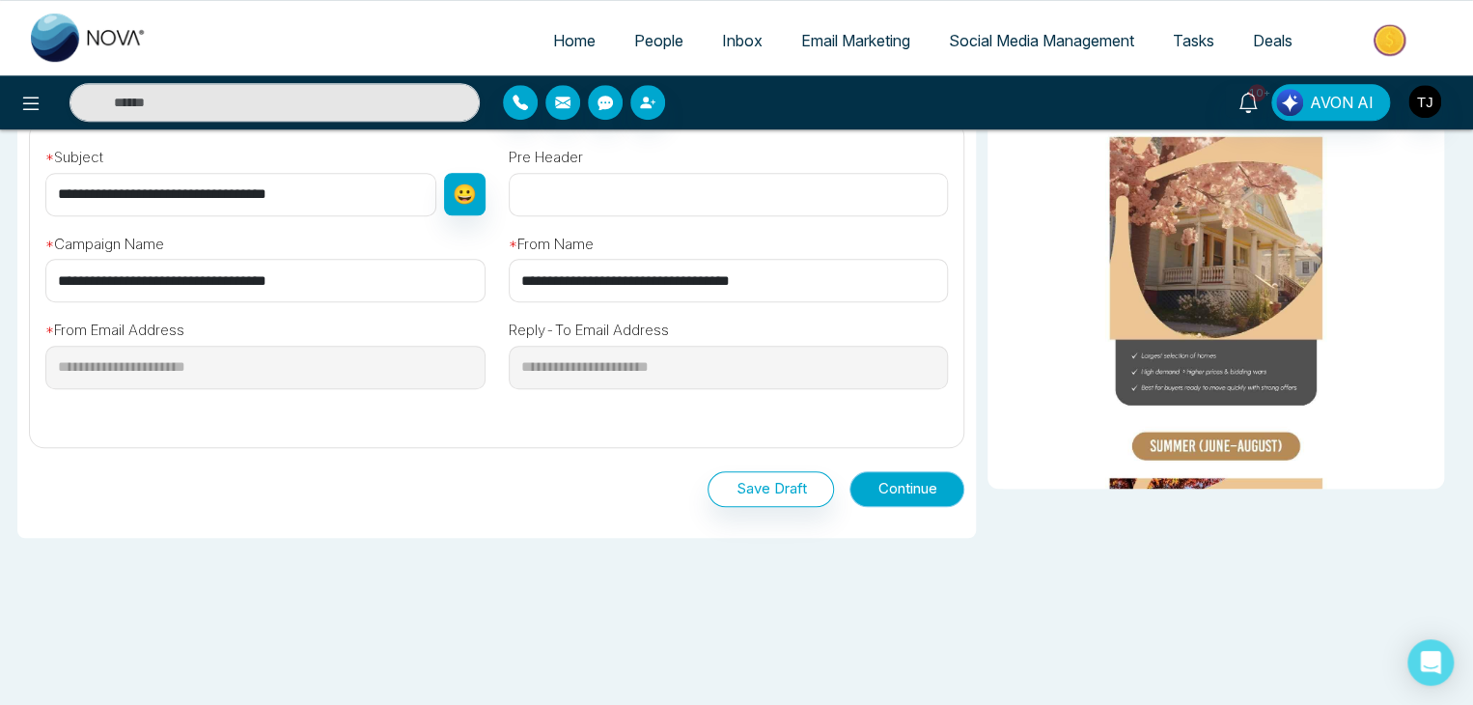
click at [911, 490] on button "Continue" at bounding box center [907, 489] width 115 height 36
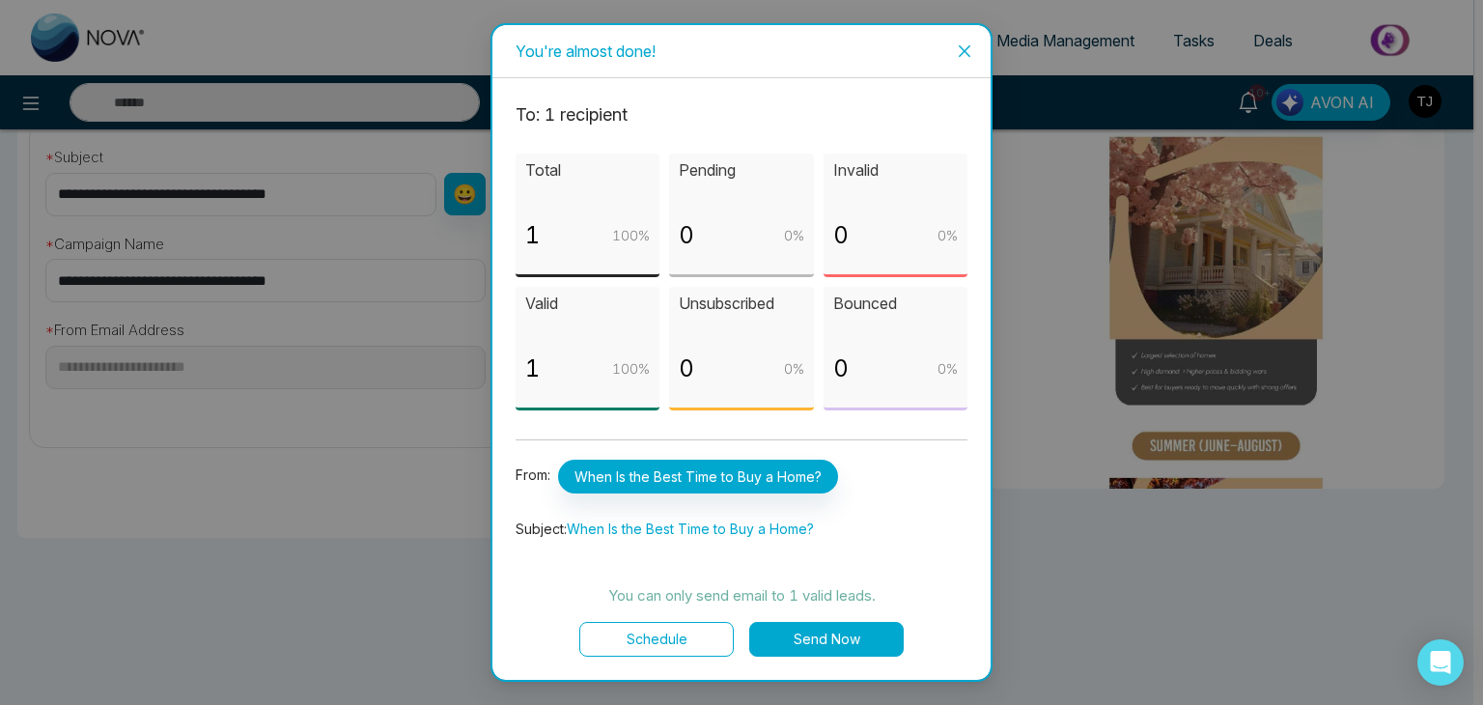
click at [966, 49] on icon "close" at bounding box center [965, 51] width 12 height 12
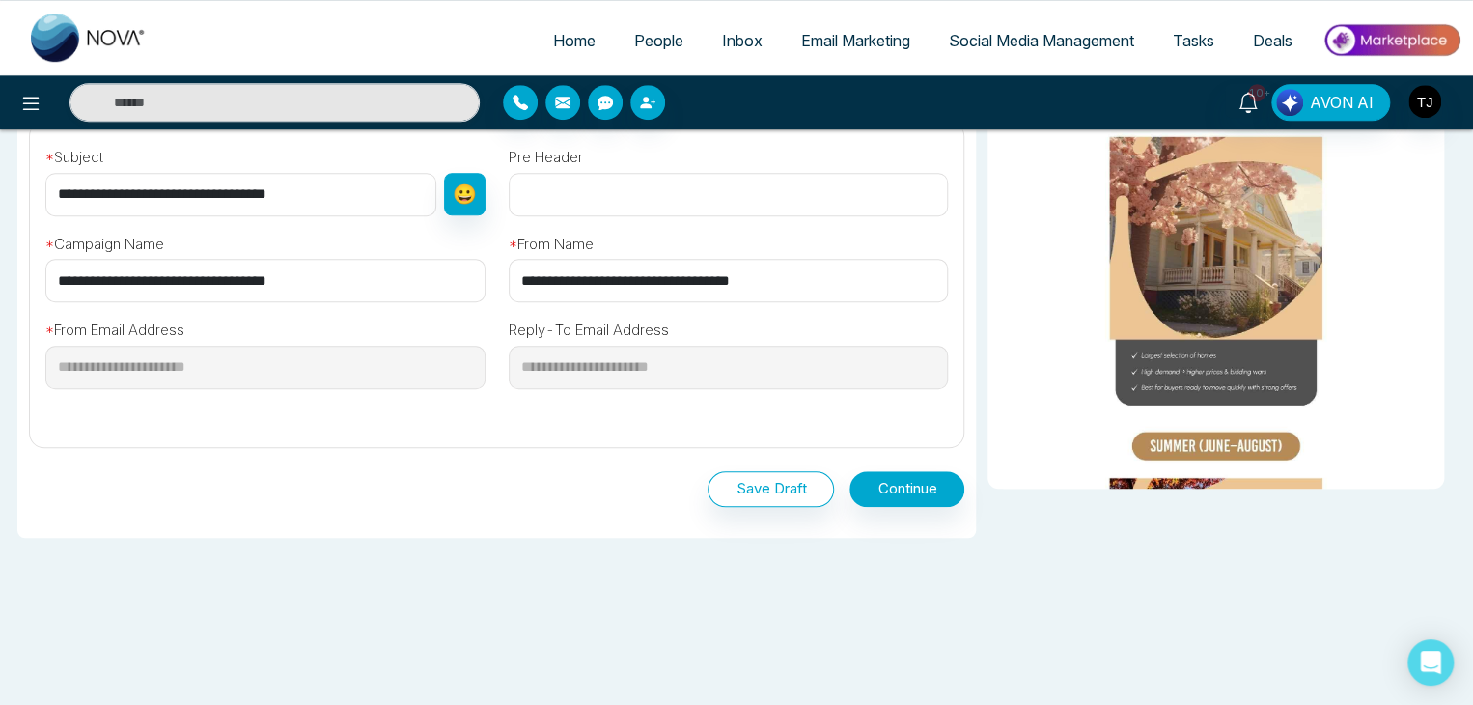
click at [853, 35] on span "Email Marketing" at bounding box center [855, 40] width 109 height 19
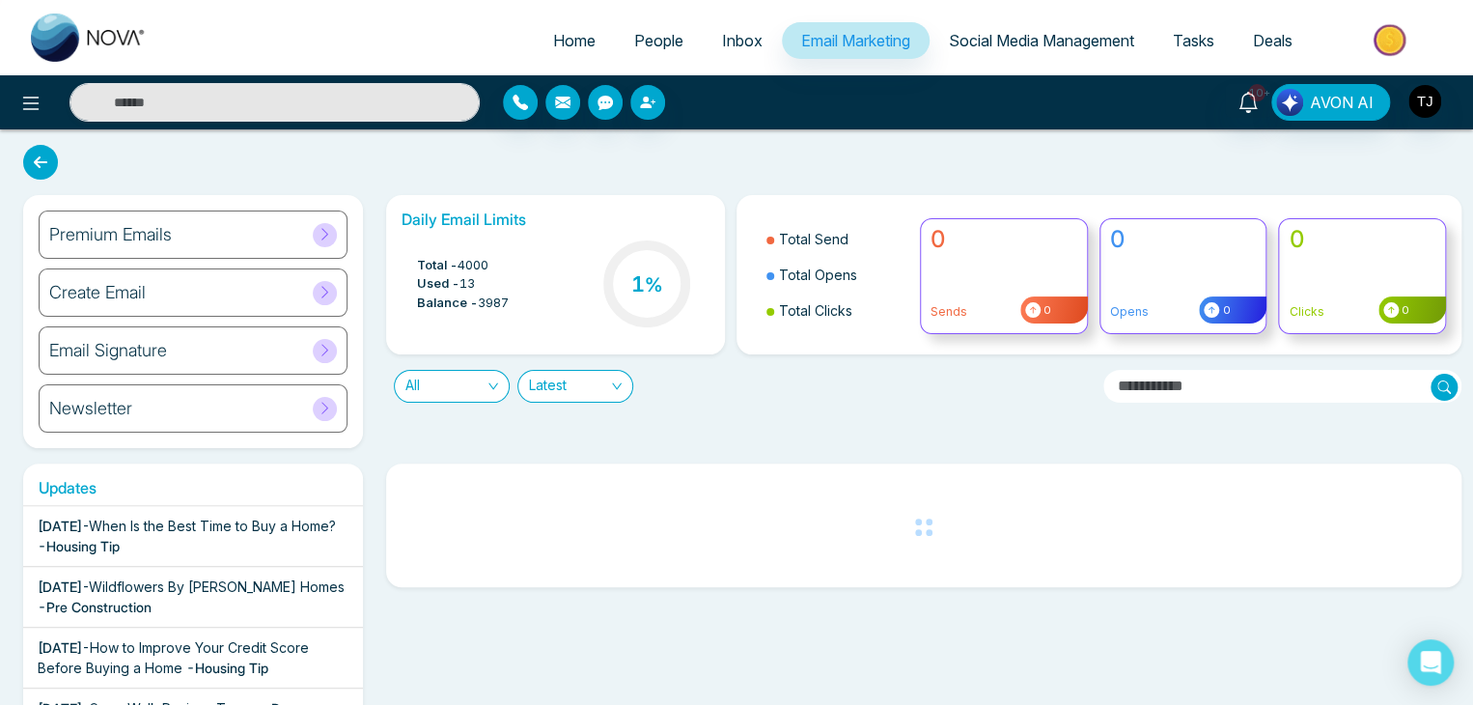
click at [309, 295] on div "Create Email" at bounding box center [193, 292] width 309 height 48
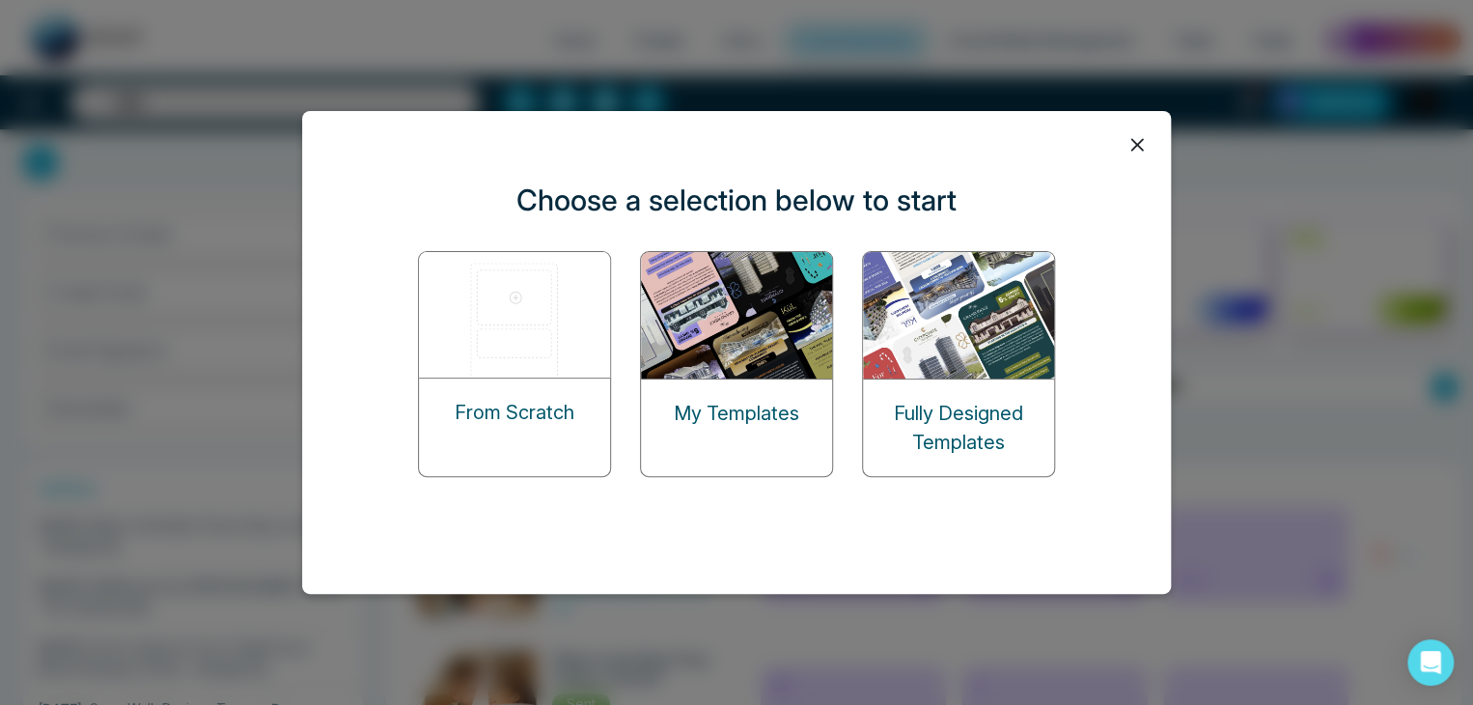
click at [1131, 152] on icon at bounding box center [1137, 144] width 29 height 29
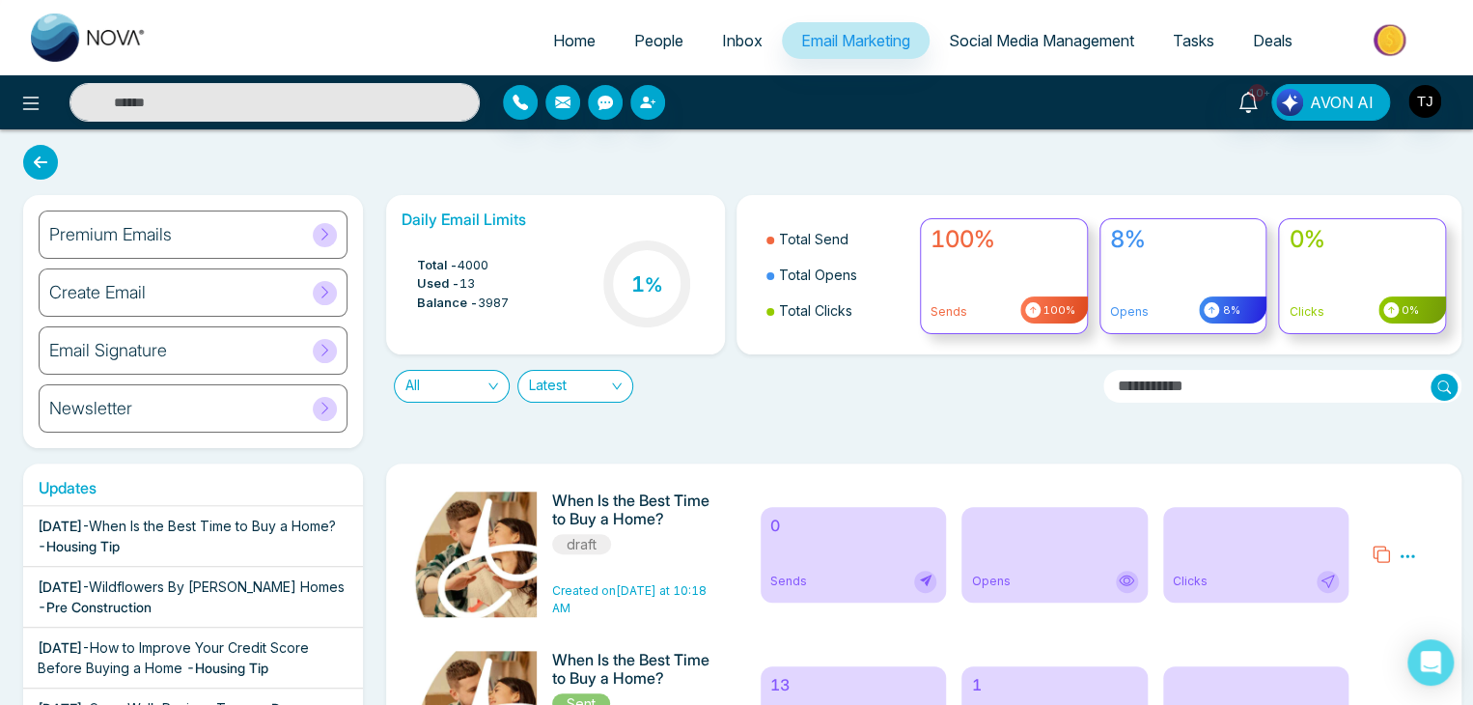
click at [244, 291] on div "Create Email" at bounding box center [193, 292] width 309 height 48
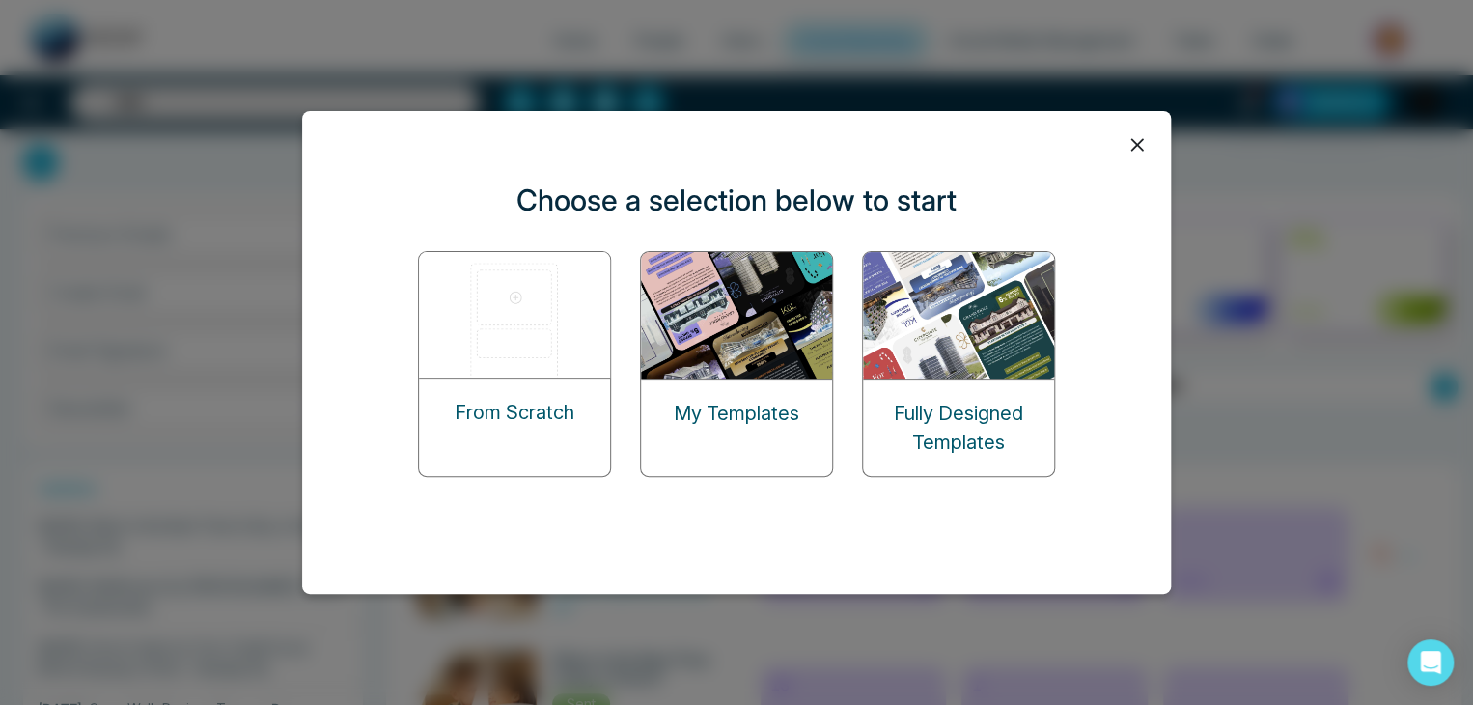
click at [1135, 143] on icon at bounding box center [1136, 144] width 13 height 13
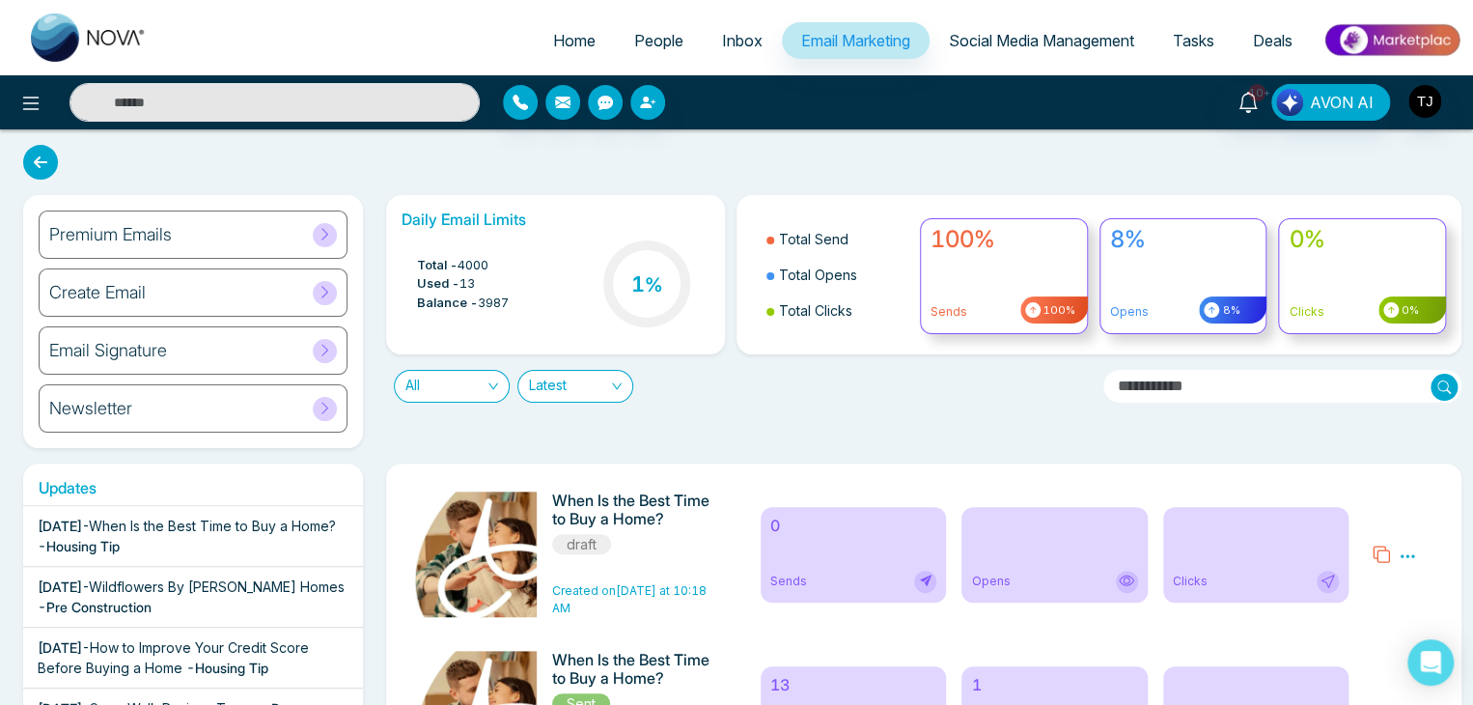
click at [297, 234] on div "Premium Emails" at bounding box center [193, 234] width 309 height 48
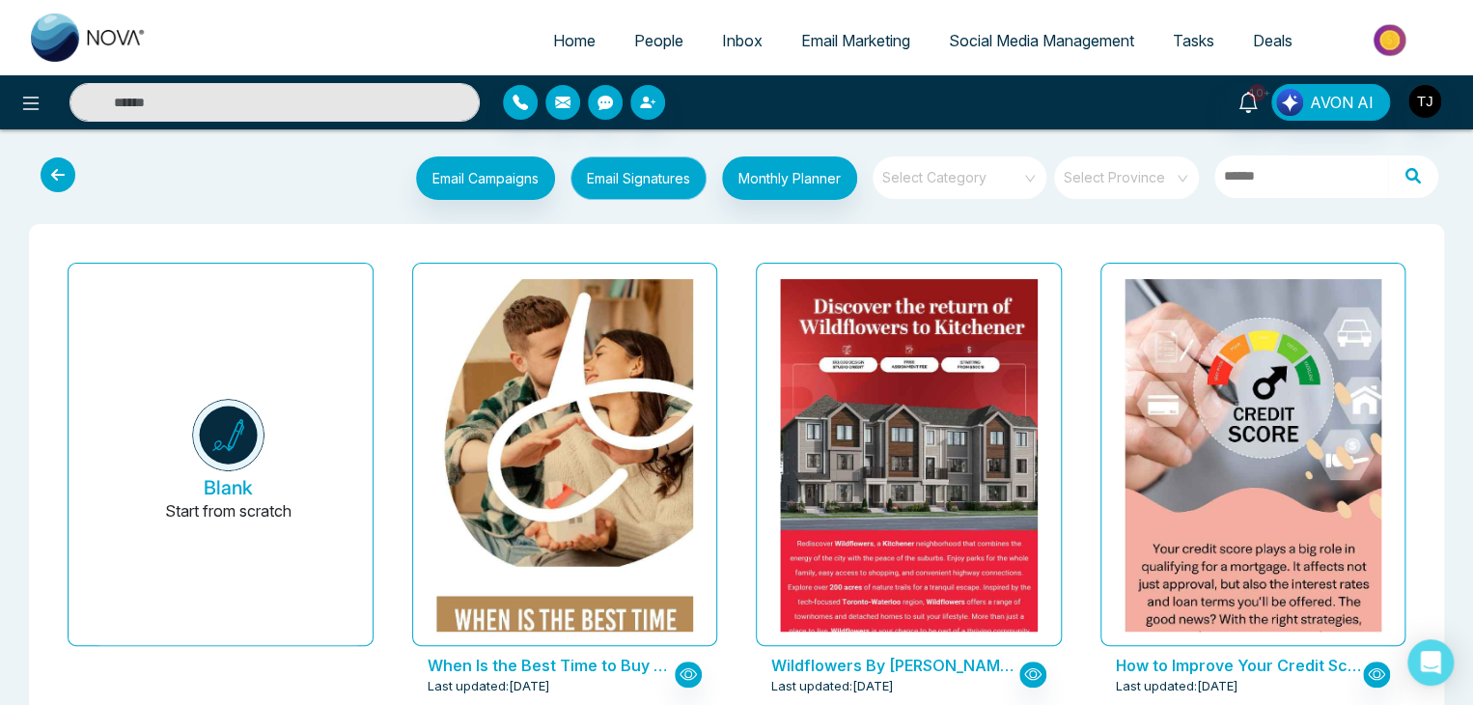
click at [665, 163] on button "Email Signatures" at bounding box center [639, 177] width 136 height 43
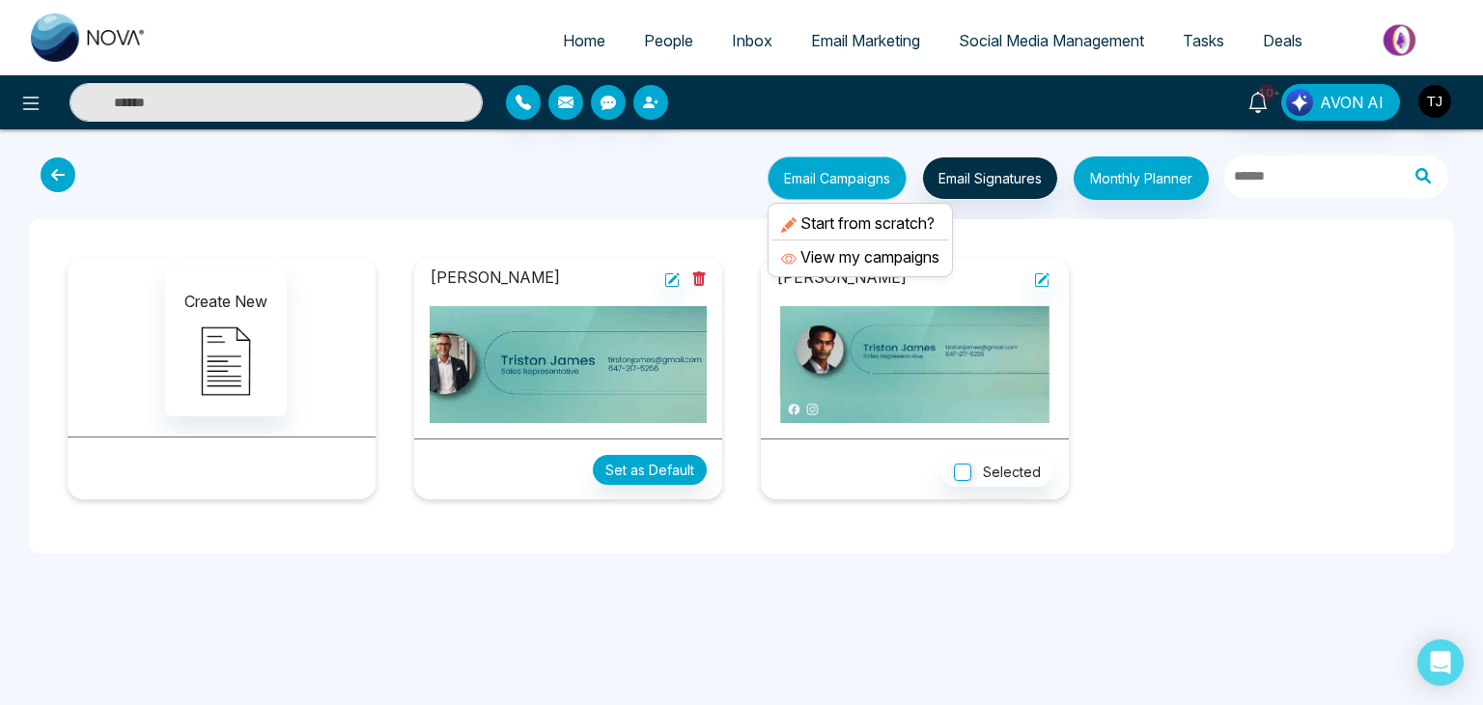
click at [846, 175] on button "Email Campaigns" at bounding box center [836, 177] width 139 height 43
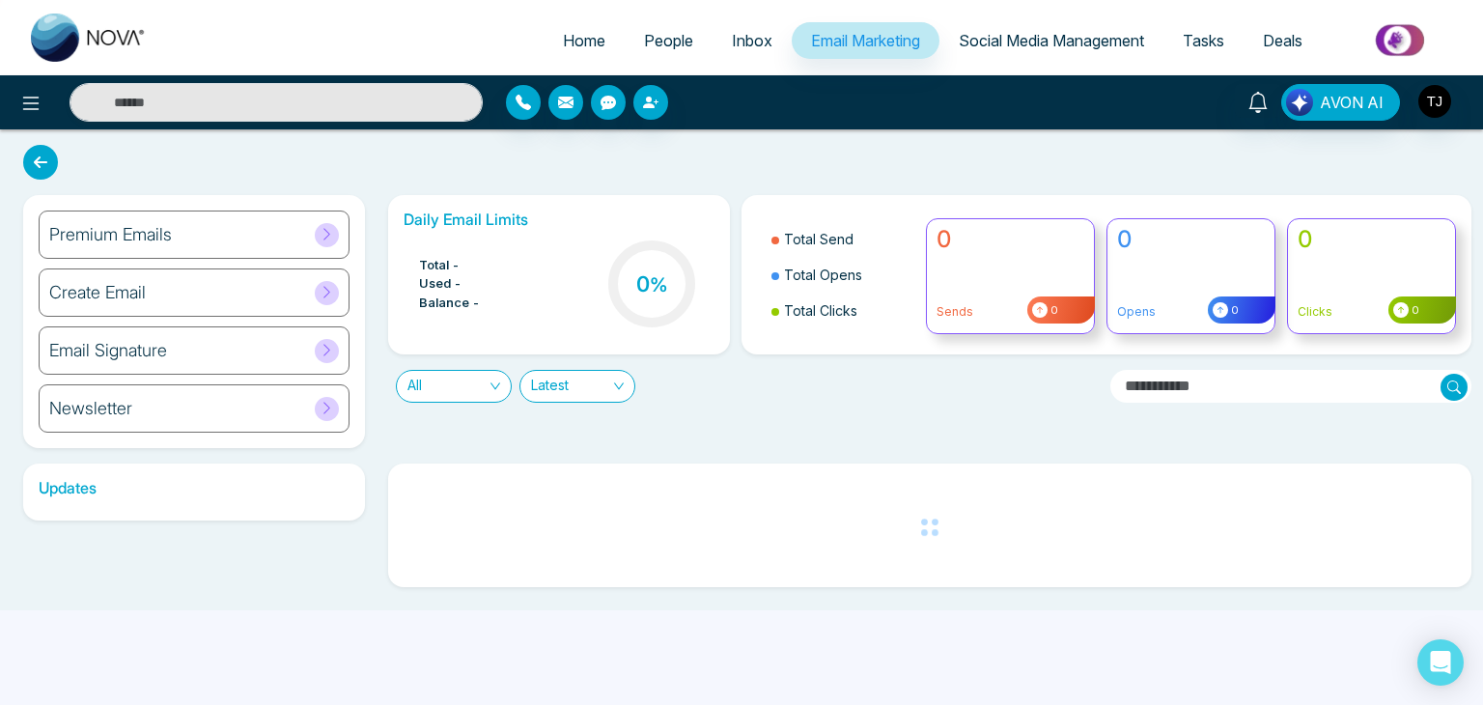
click at [318, 248] on div "Premium Emails" at bounding box center [194, 234] width 311 height 48
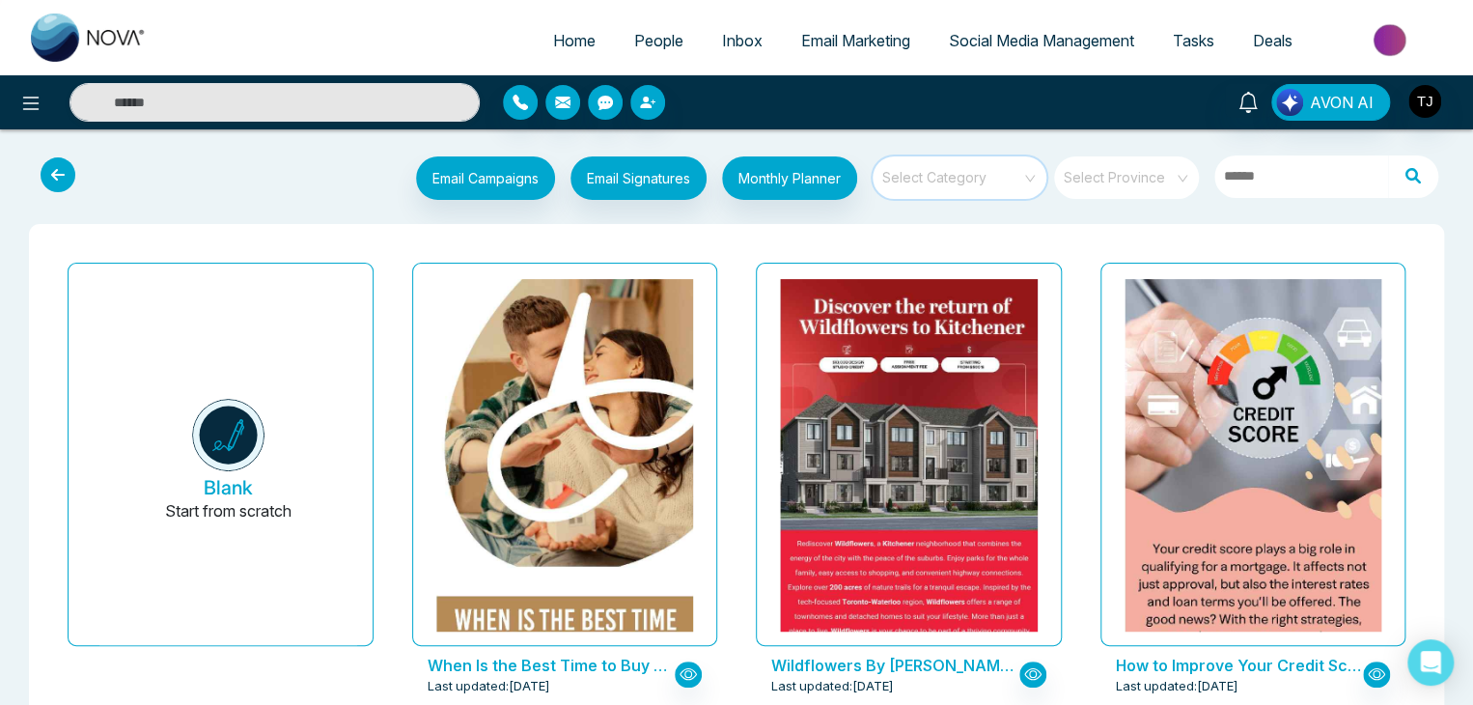
click at [998, 171] on input "search" at bounding box center [952, 170] width 139 height 29
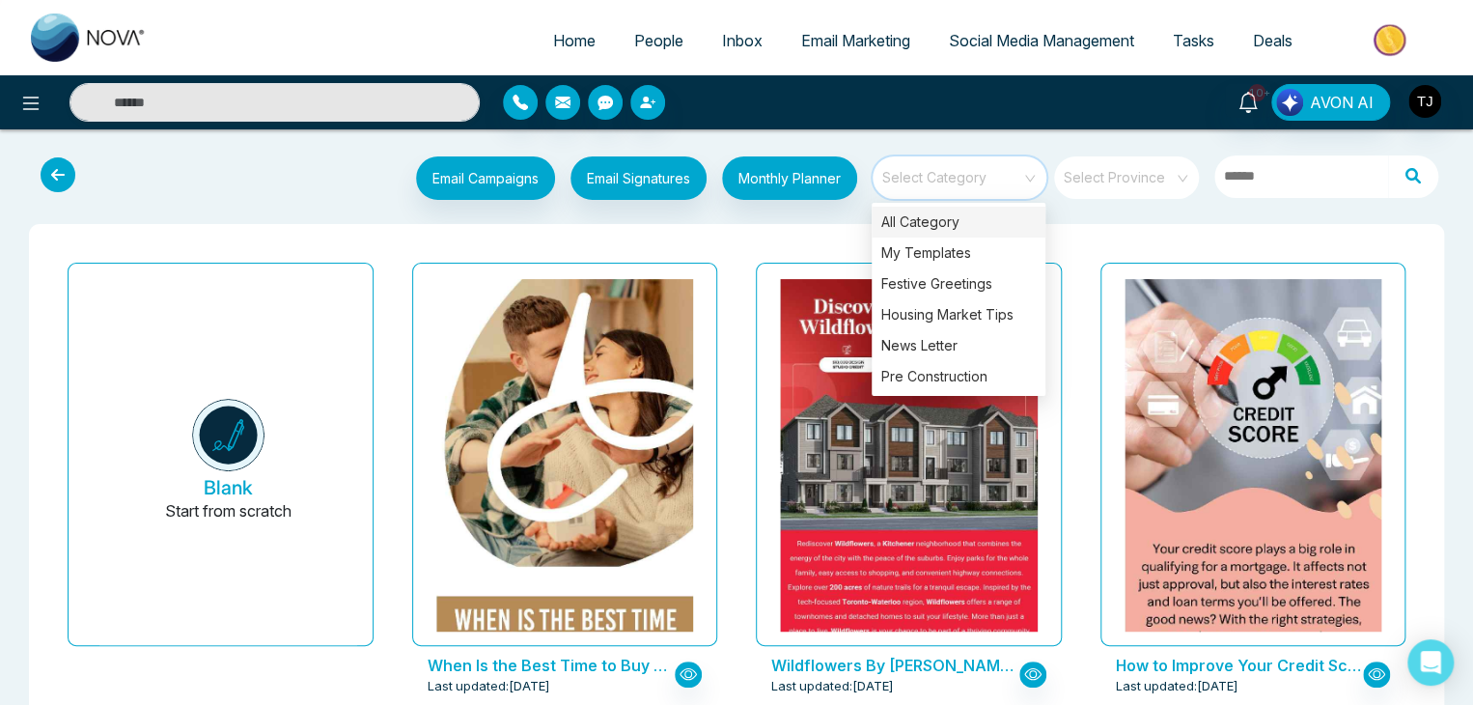
click at [55, 189] on icon at bounding box center [58, 174] width 35 height 35
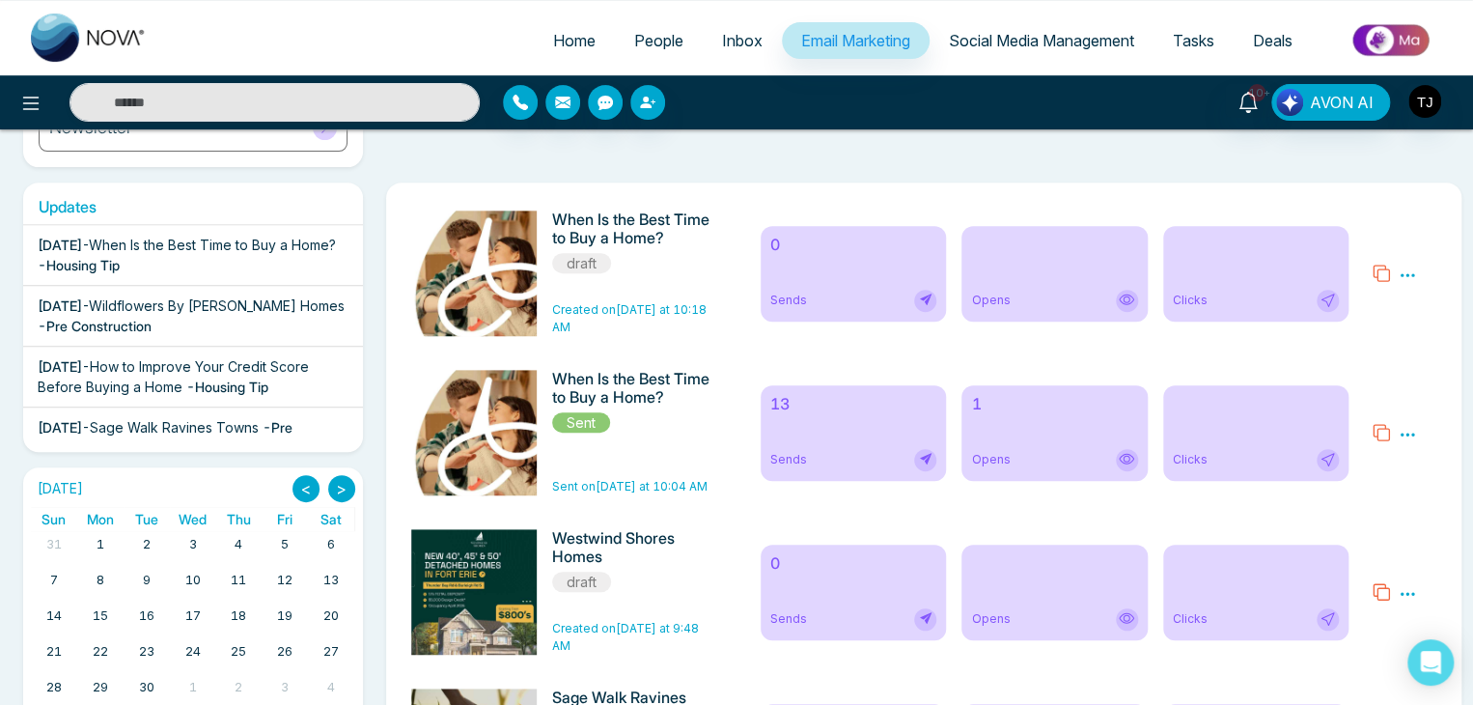
scroll to position [250, 0]
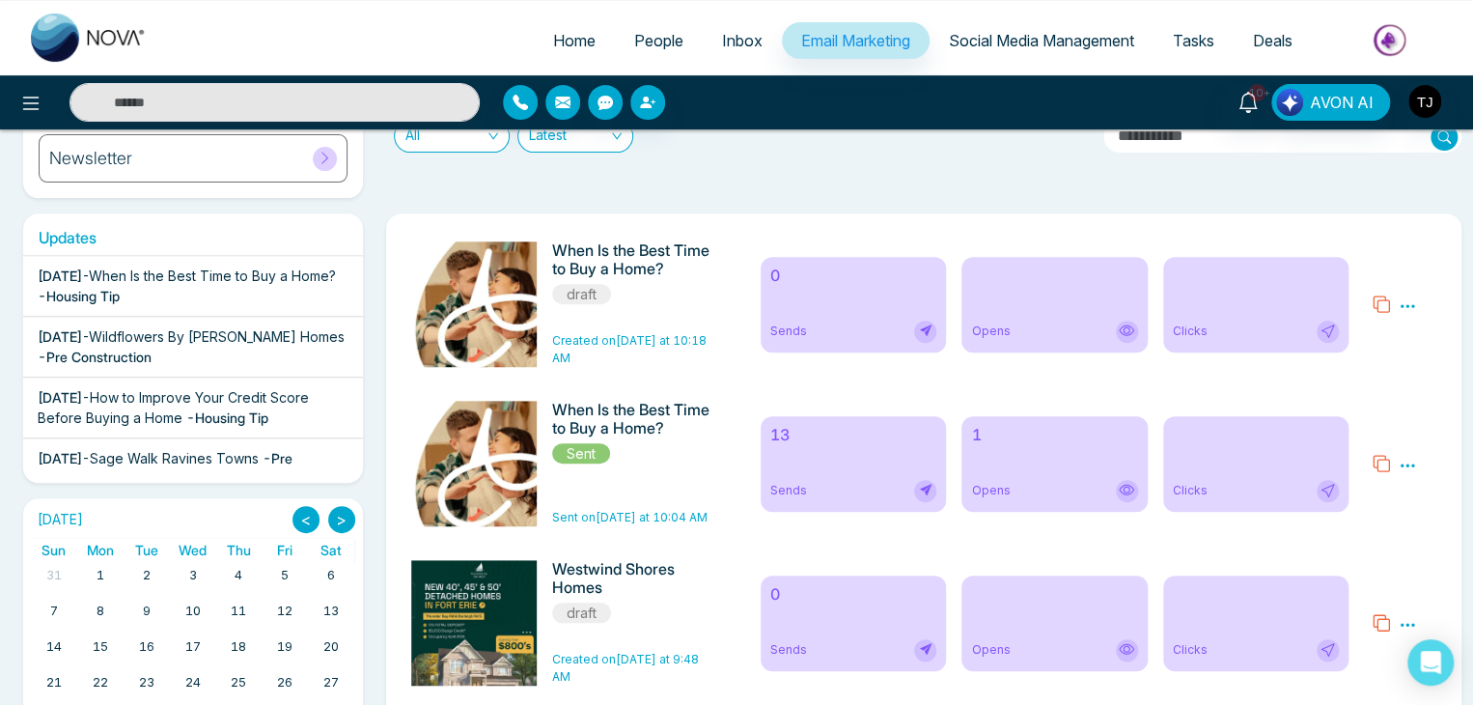
click at [1002, 28] on link "Social Media Management" at bounding box center [1042, 40] width 224 height 37
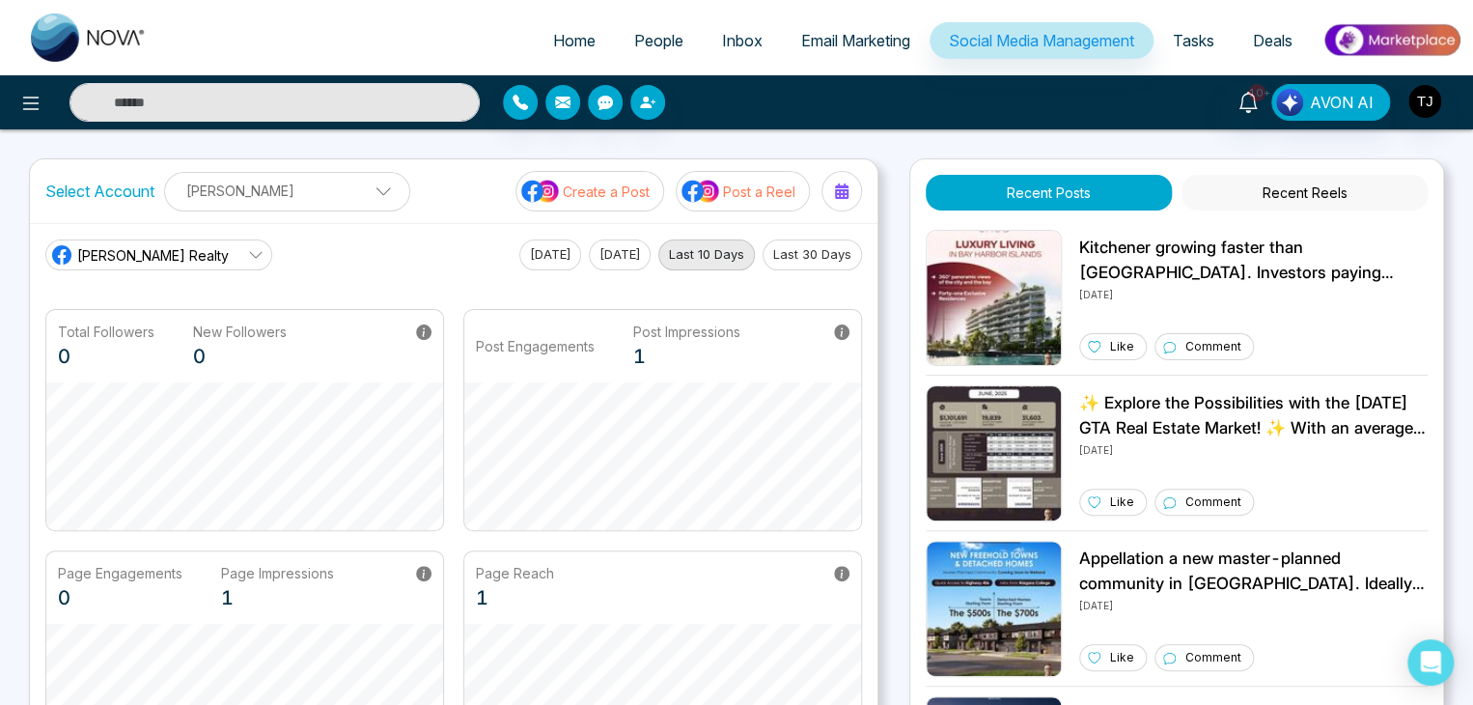
click at [602, 182] on p "Create a Post" at bounding box center [606, 191] width 87 height 20
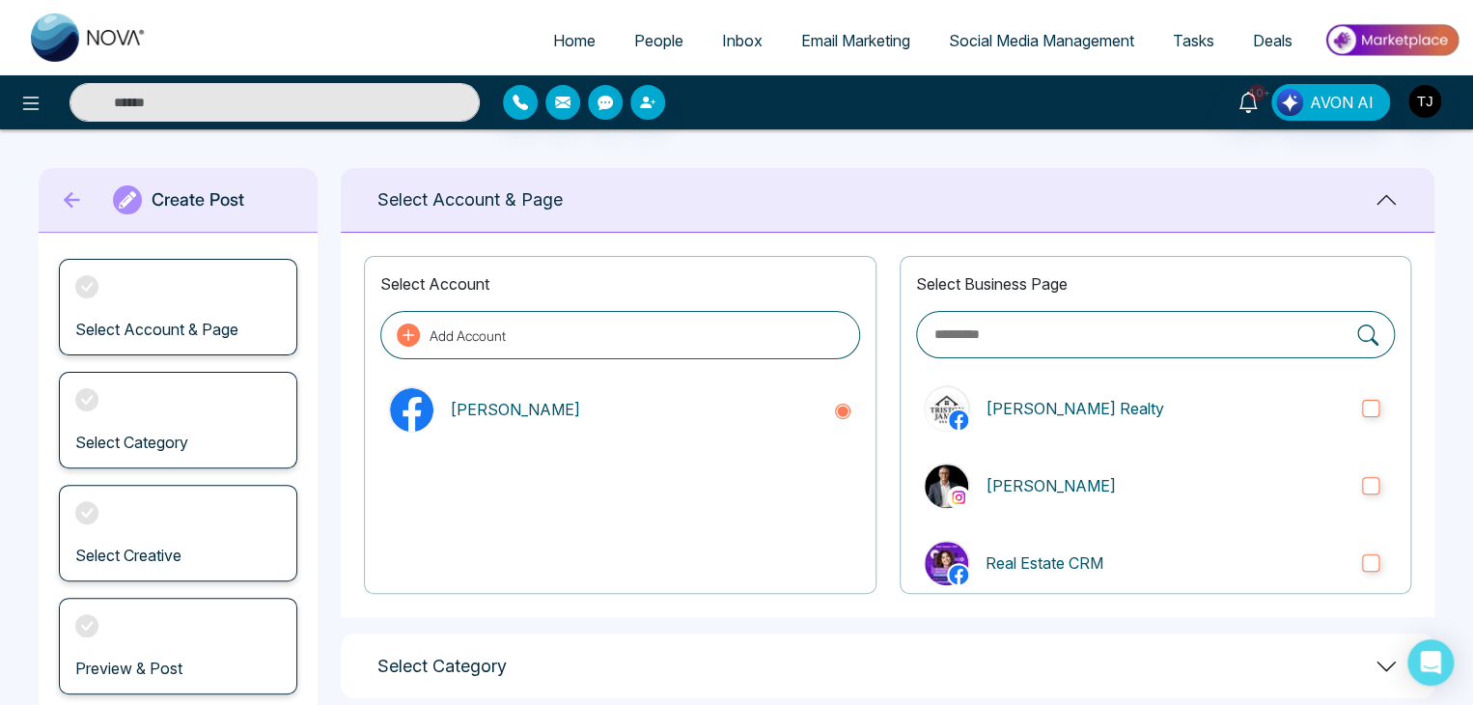
scroll to position [270, 0]
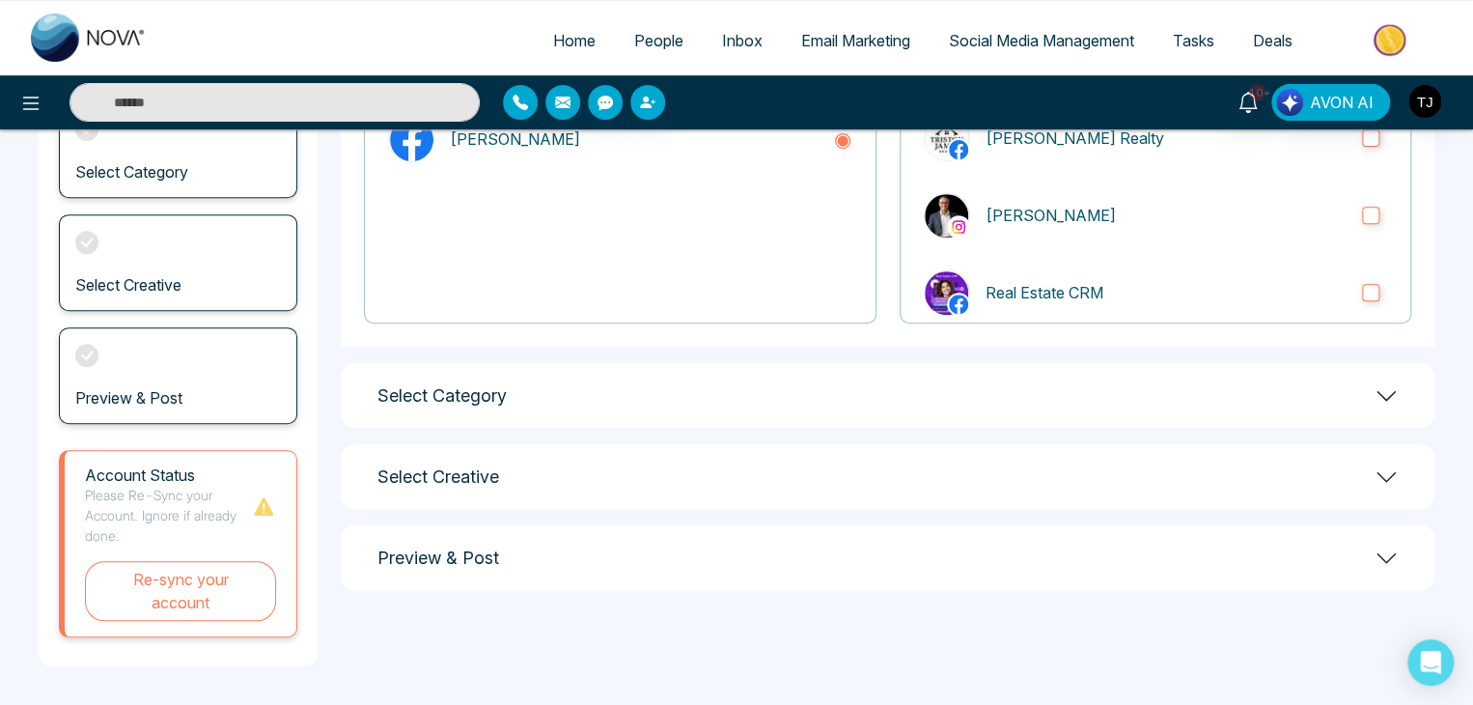
click at [834, 394] on div "Select Category" at bounding box center [888, 395] width 1094 height 65
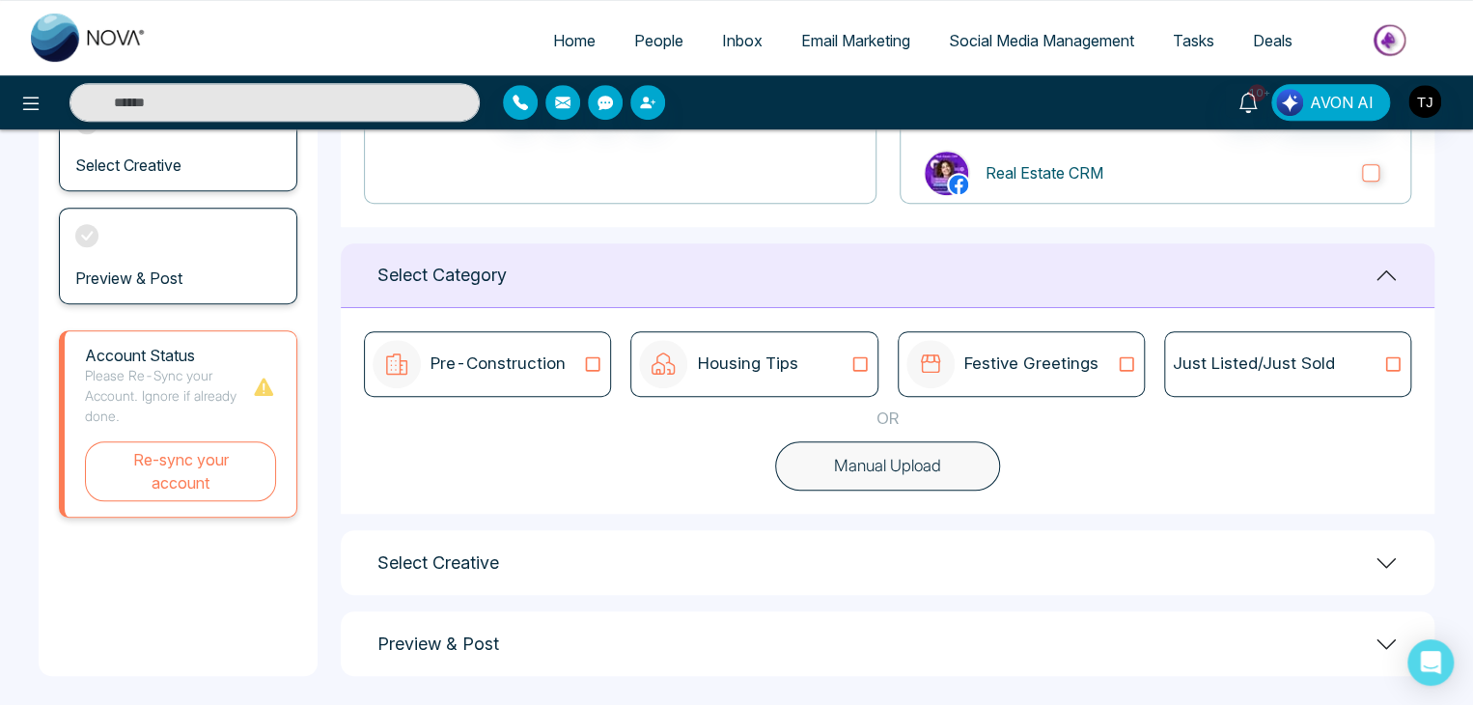
scroll to position [399, 0]
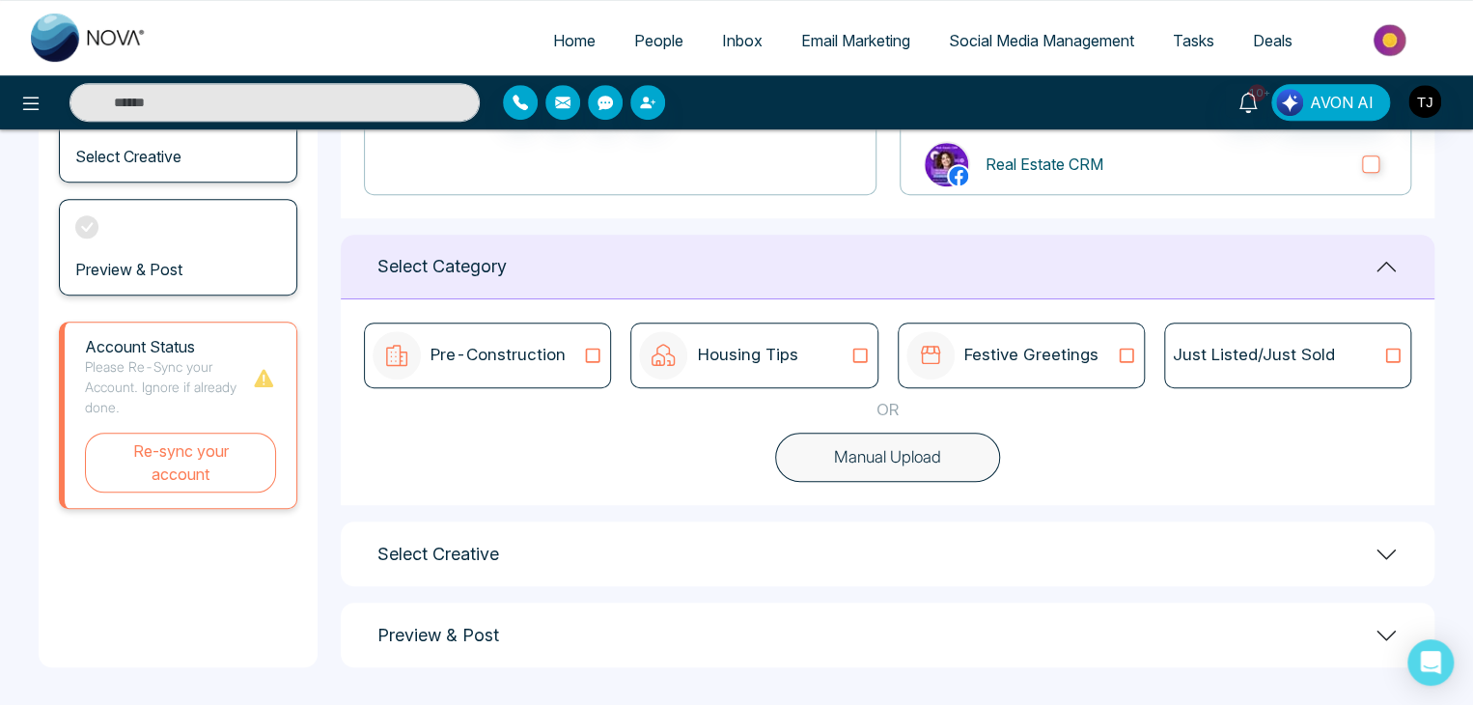
click at [979, 539] on div "Select Creative" at bounding box center [888, 553] width 1094 height 65
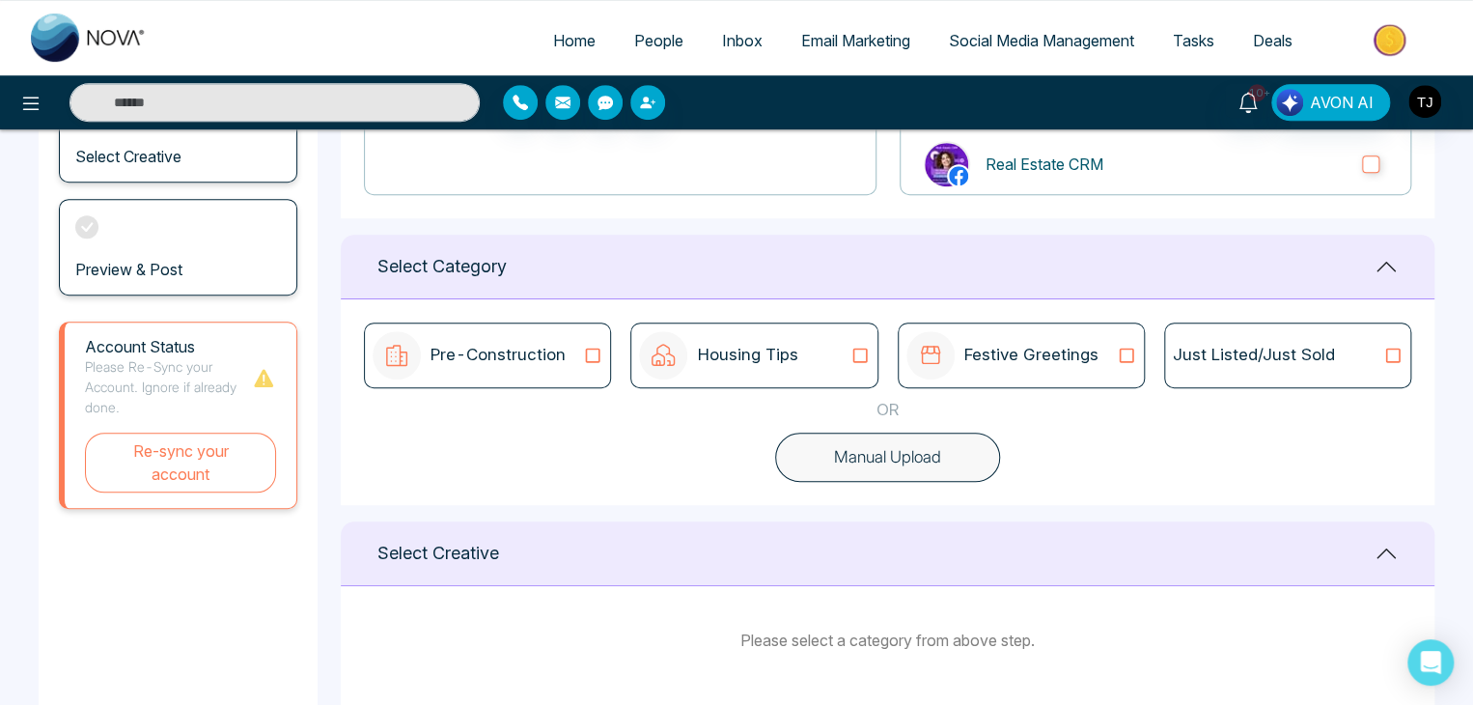
scroll to position [522, 0]
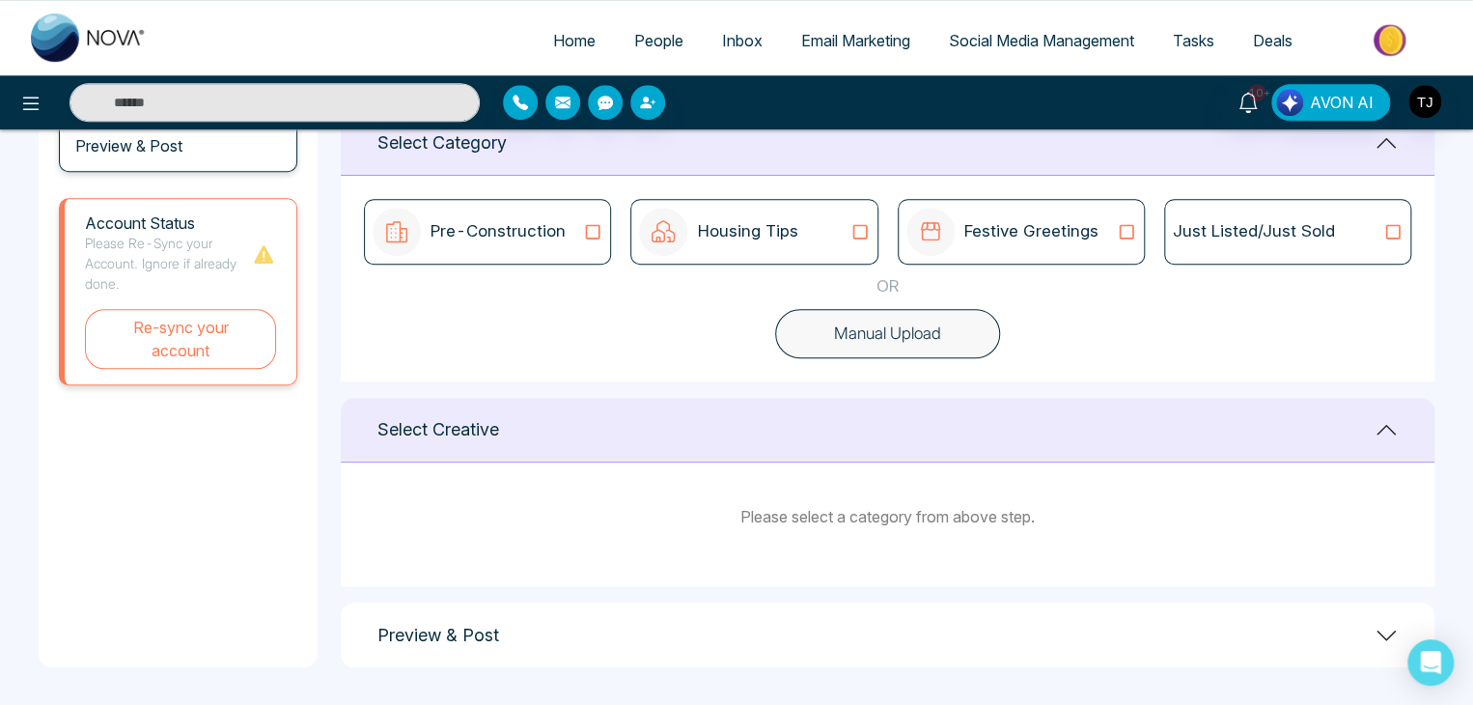
click at [529, 221] on p "Pre-Construction" at bounding box center [498, 231] width 135 height 25
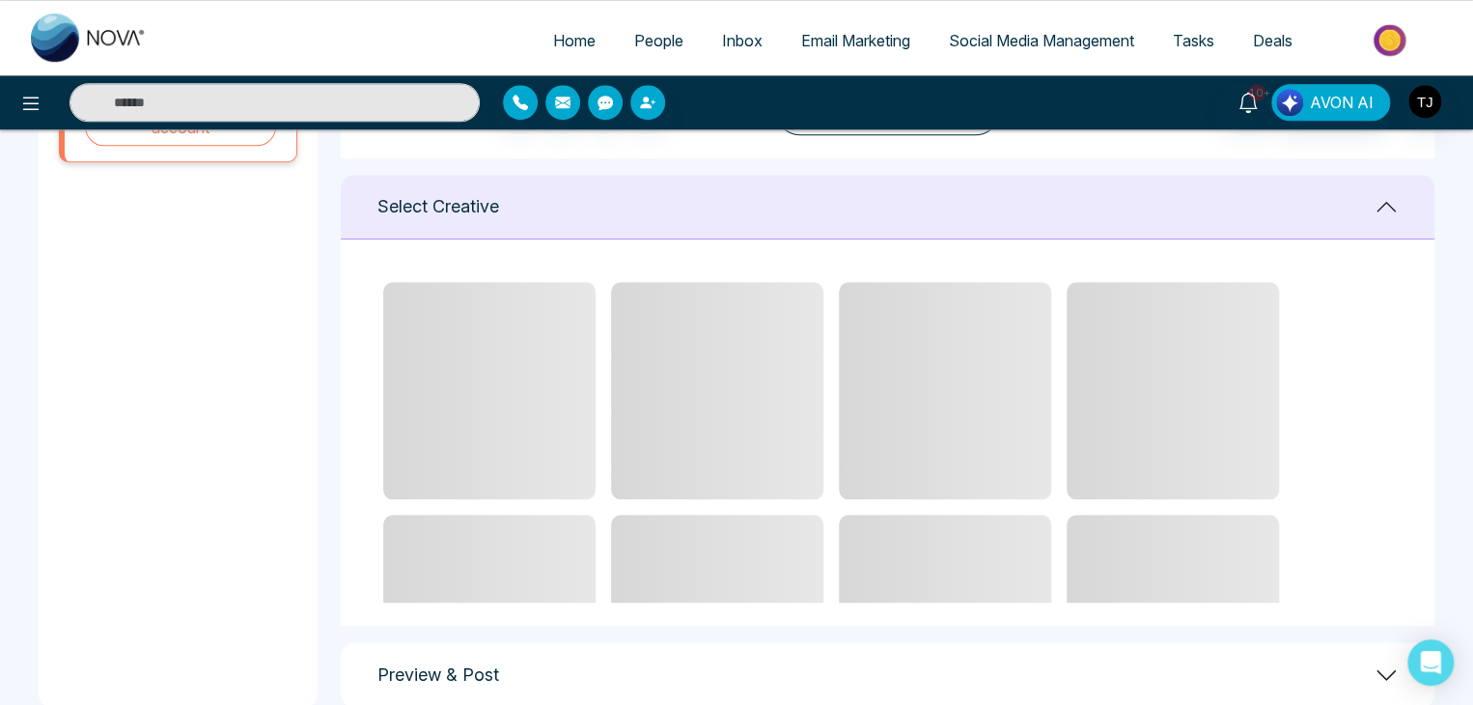
scroll to position [742, 0]
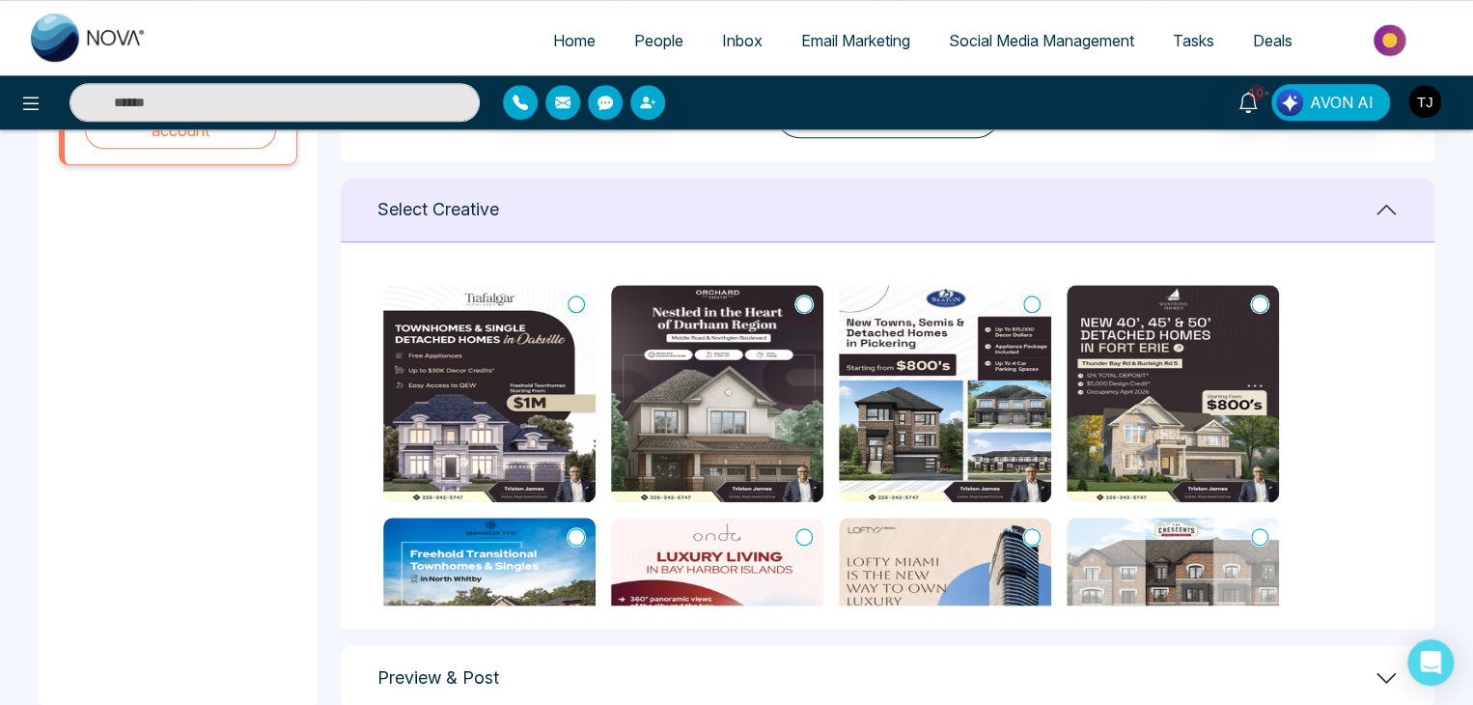
click at [581, 306] on icon at bounding box center [576, 303] width 17 height 19
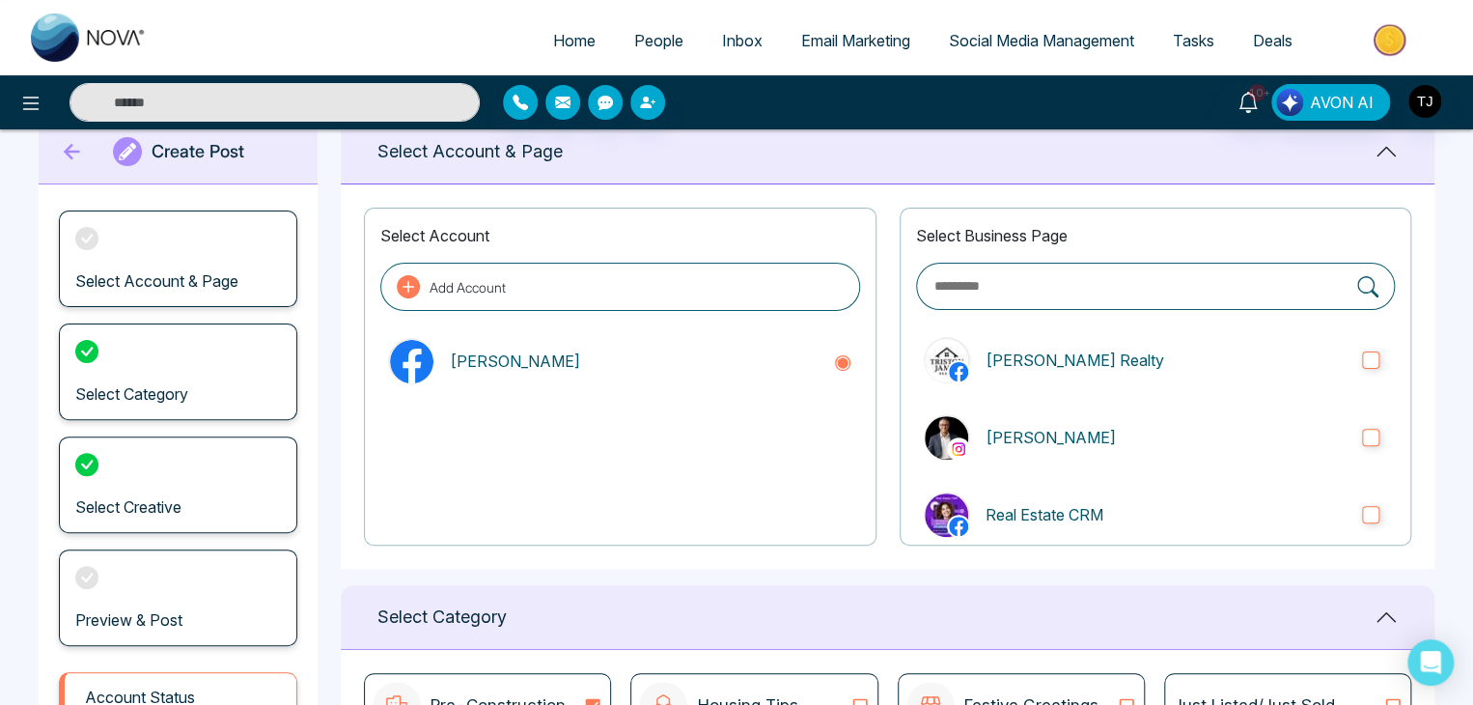
scroll to position [0, 0]
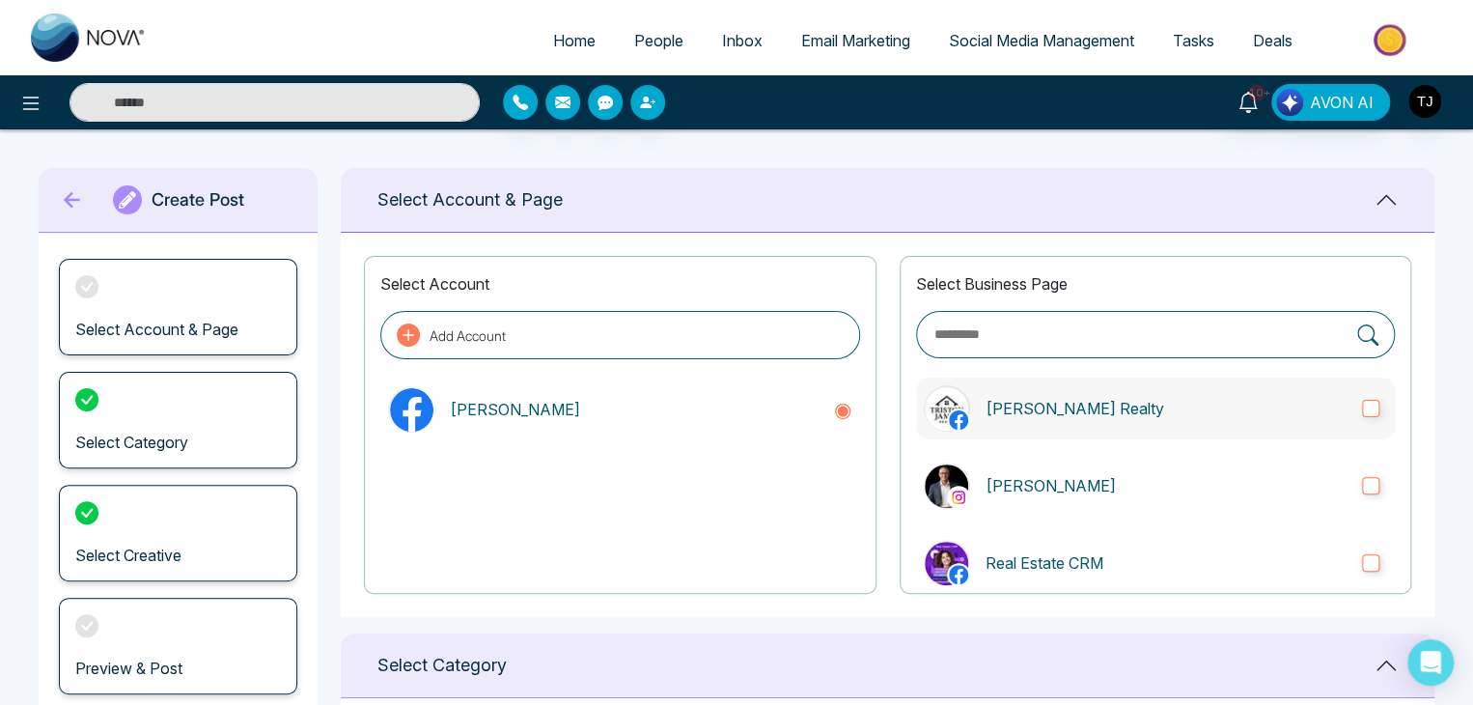
click at [1342, 400] on label "[PERSON_NAME] Realty" at bounding box center [1155, 408] width 479 height 62
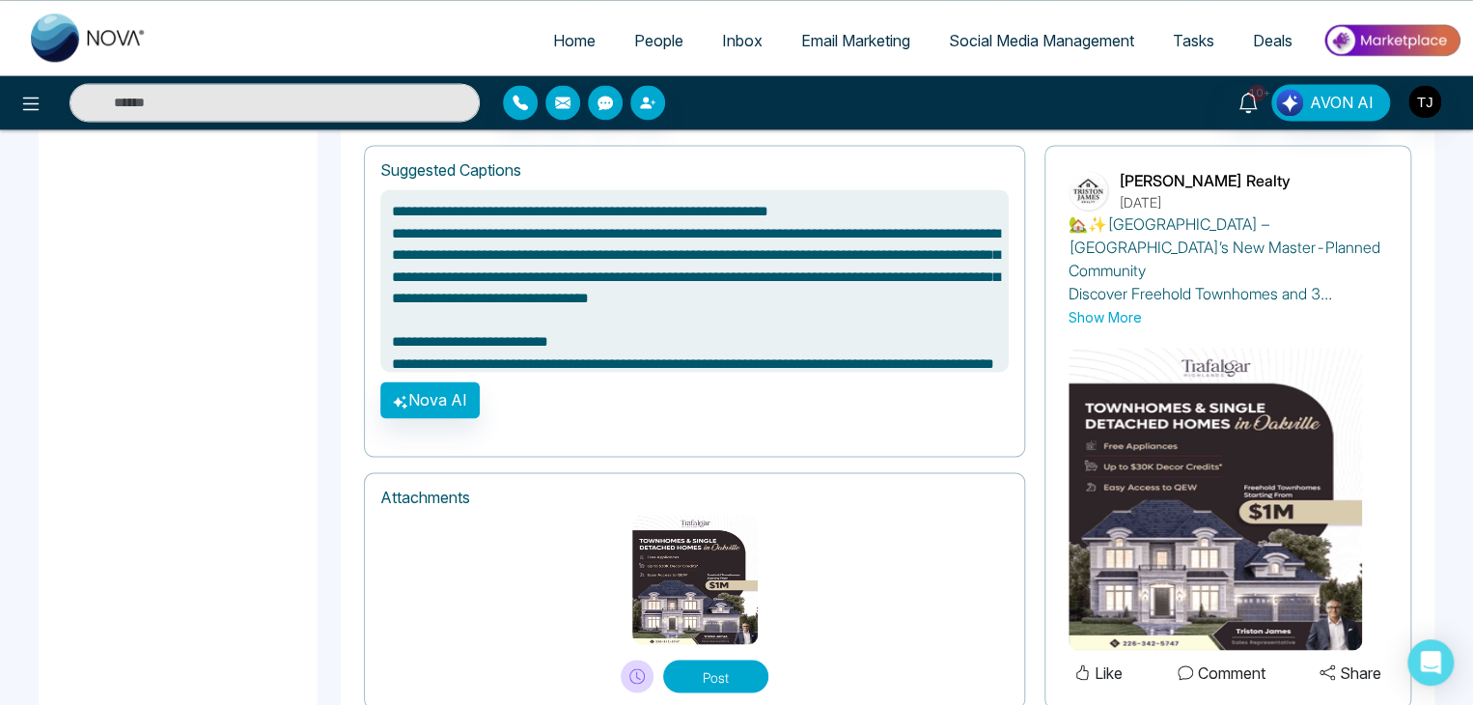
scroll to position [1329, 0]
type textarea "**********"
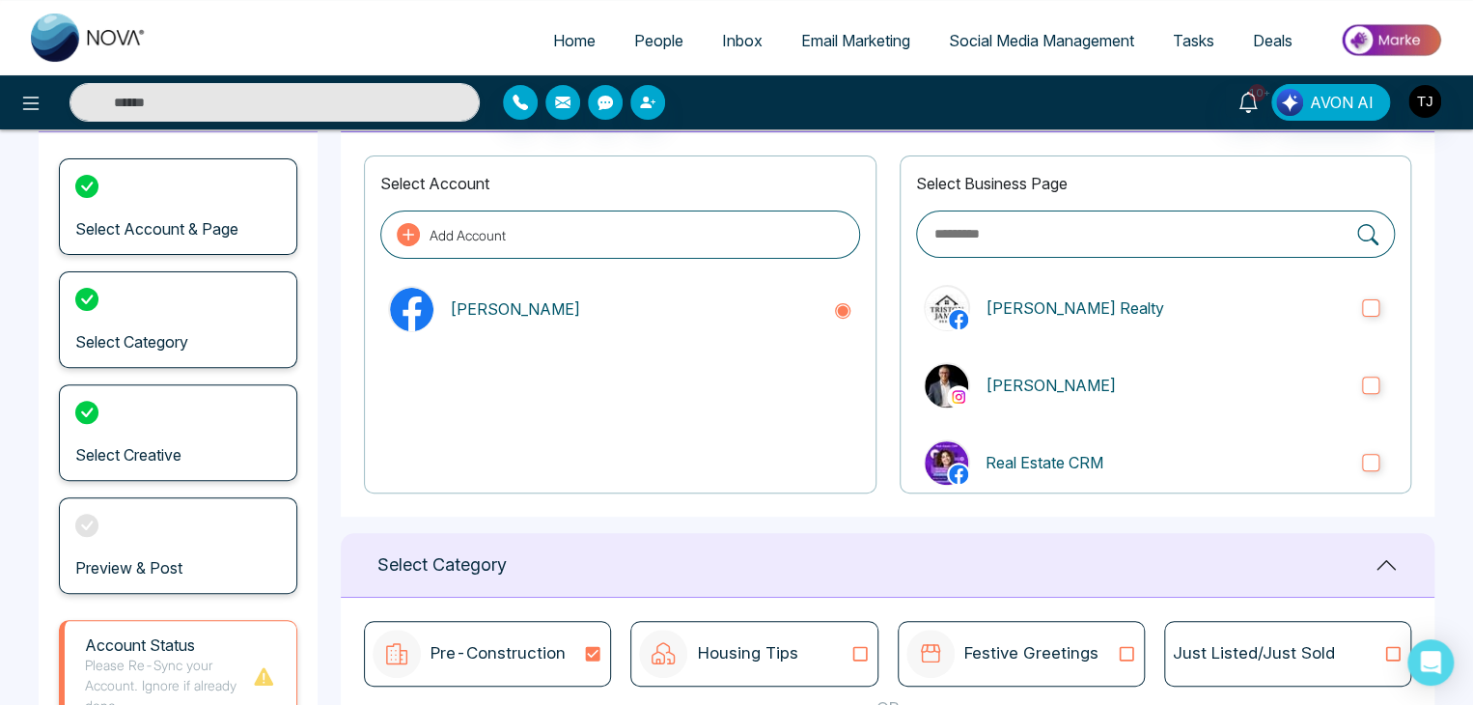
scroll to position [0, 0]
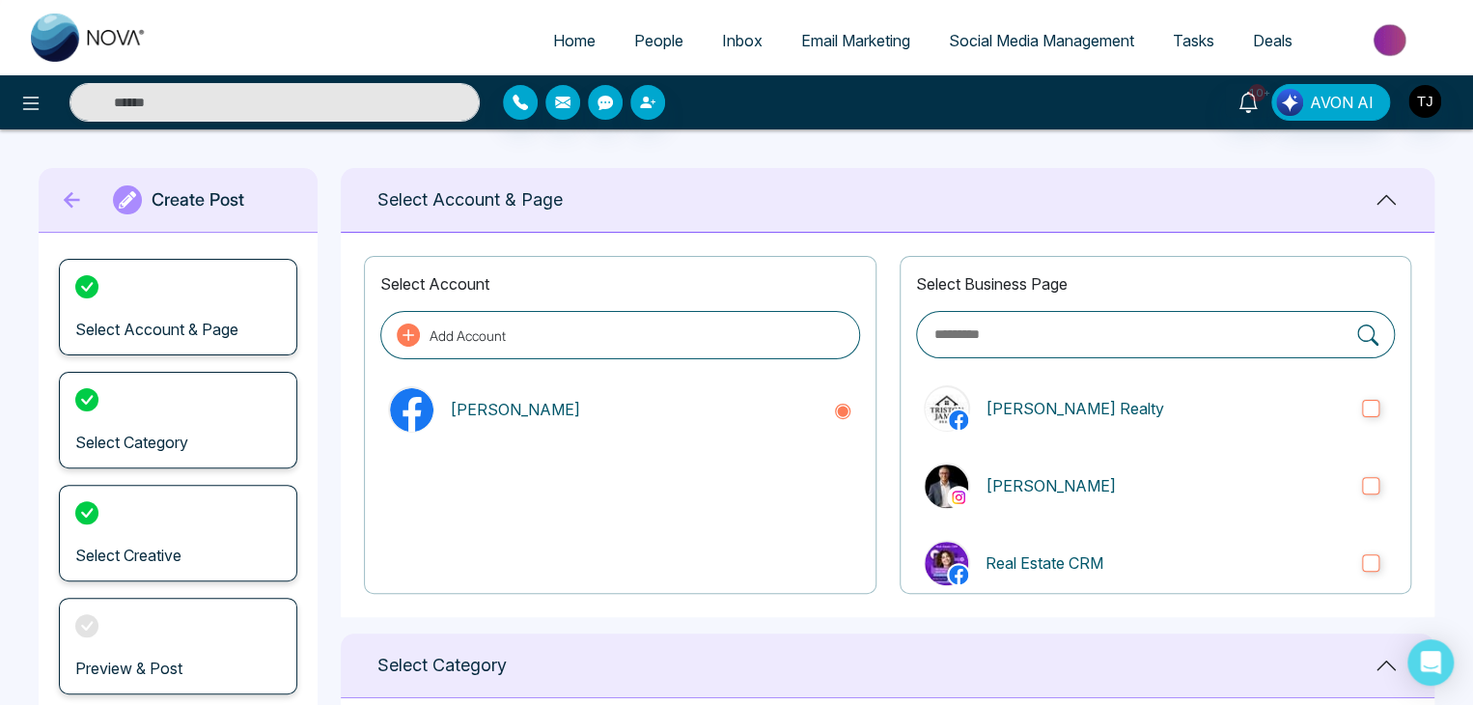
click at [85, 184] on icon at bounding box center [72, 200] width 29 height 39
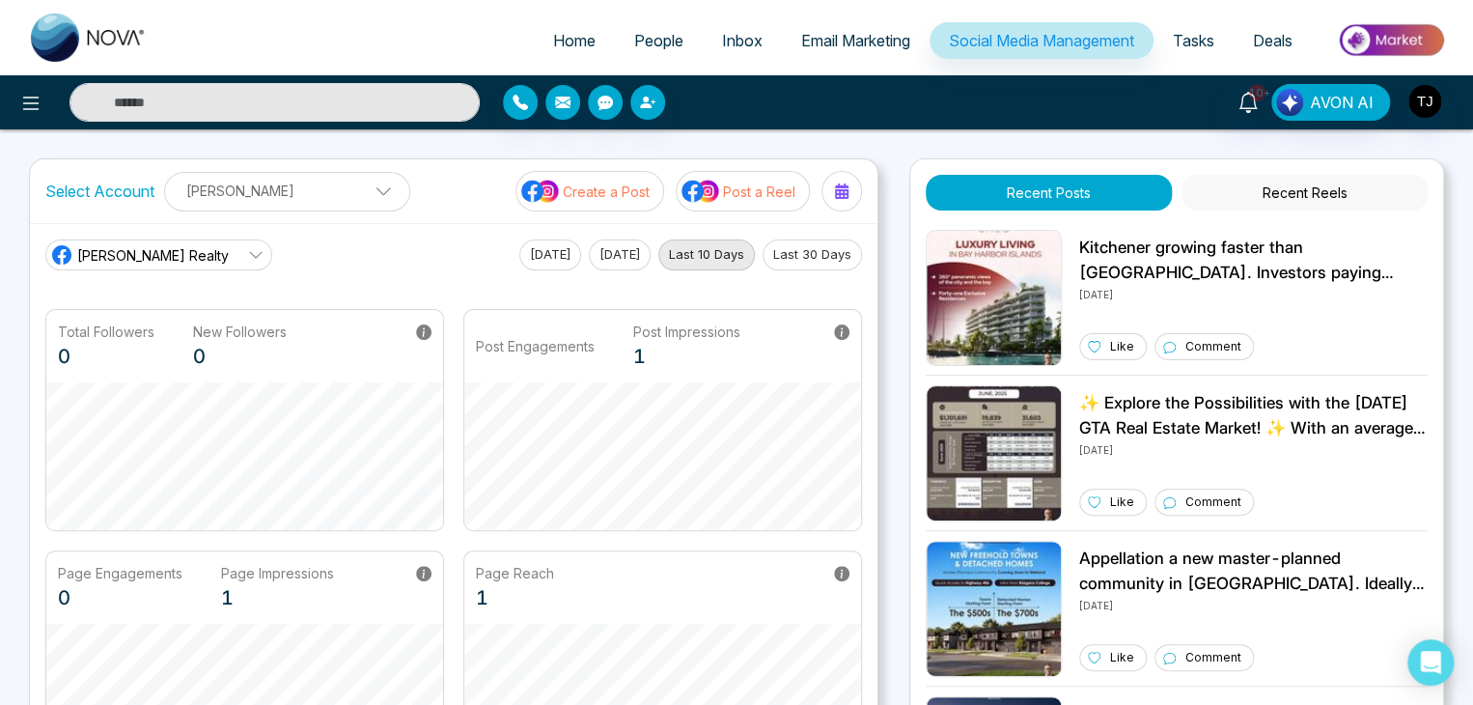
click at [214, 243] on link "[PERSON_NAME] Realty" at bounding box center [158, 254] width 227 height 31
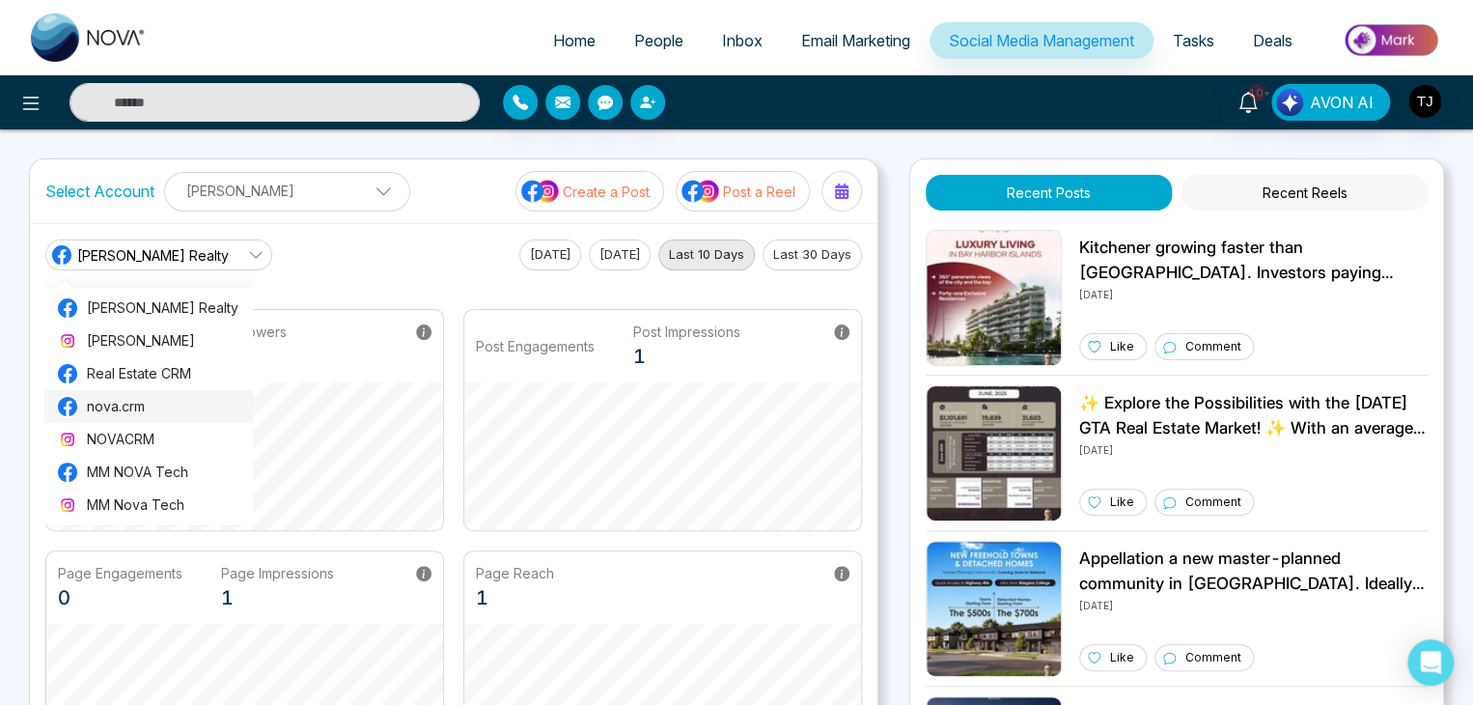
click at [186, 412] on span "nova.crm" at bounding box center [164, 406] width 154 height 21
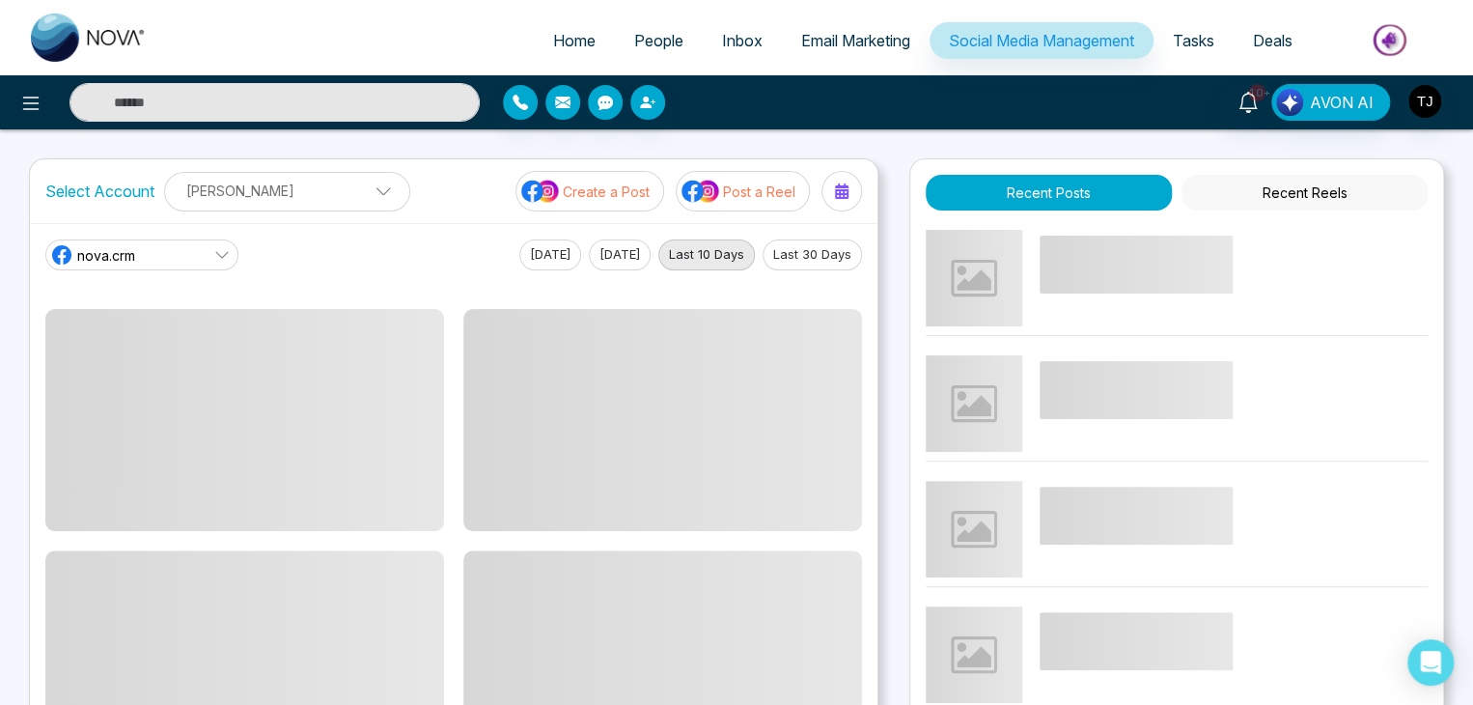
click at [799, 241] on button "Last 30 Days" at bounding box center [812, 254] width 99 height 31
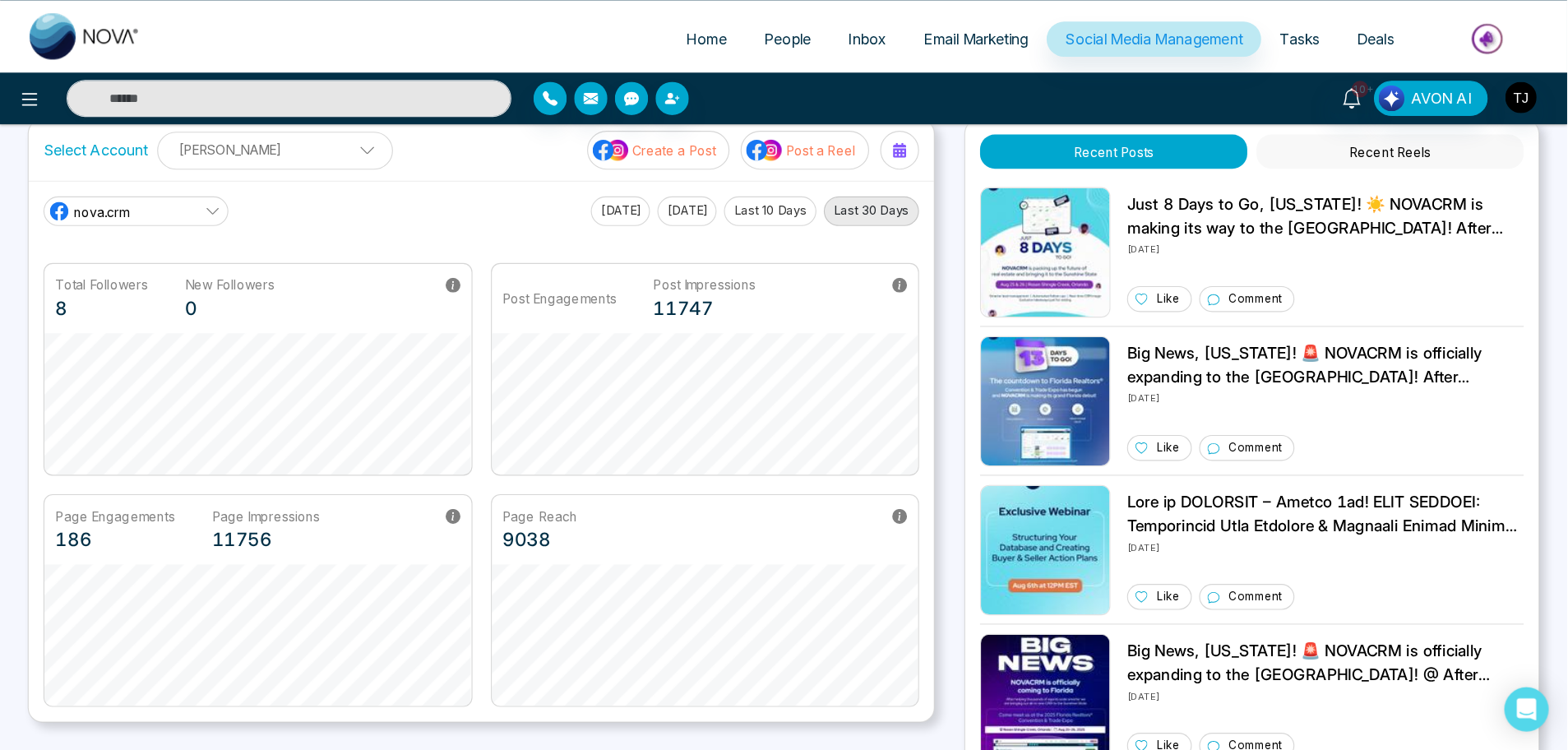
scroll to position [30, 0]
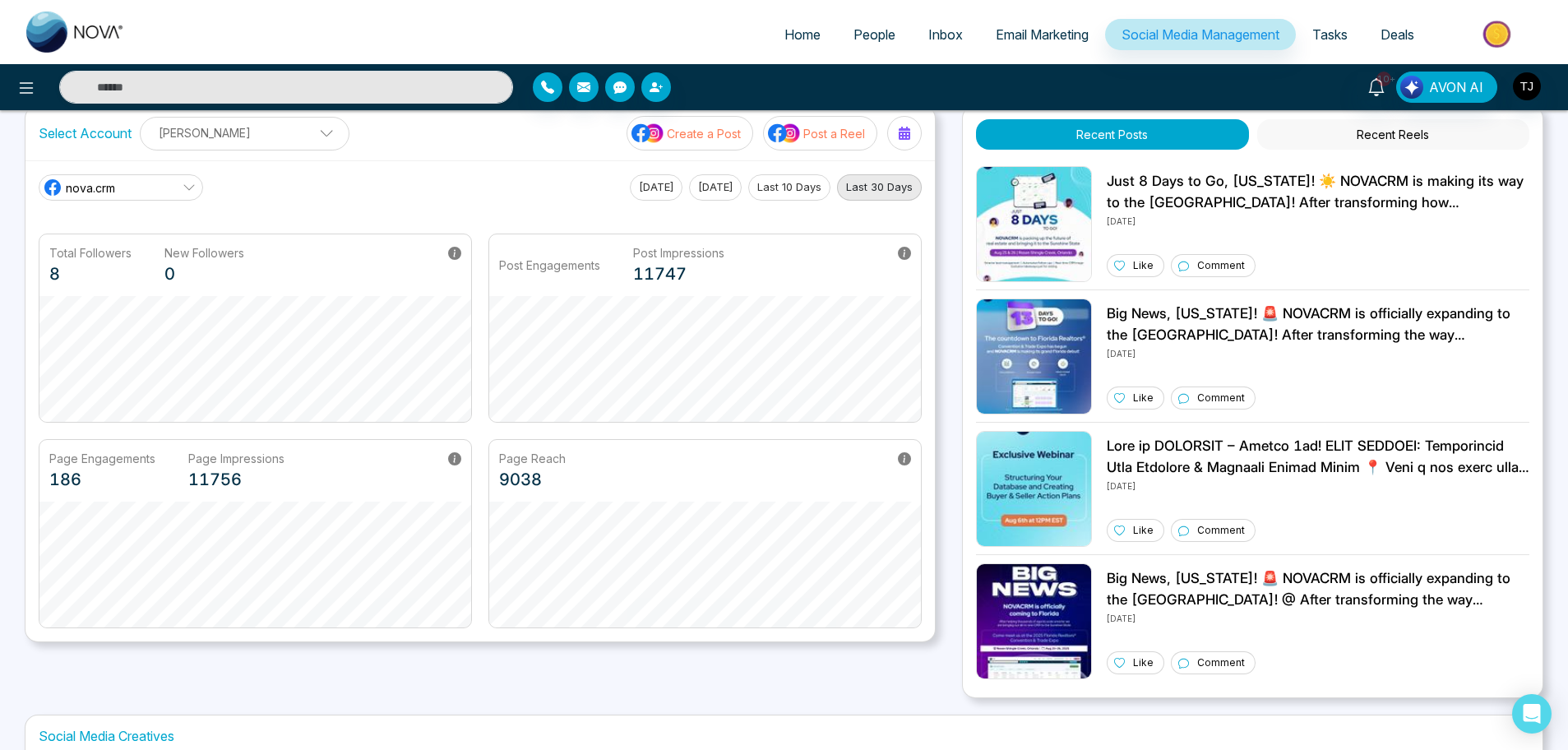
drag, startPoint x: 1223, startPoint y: 1, endPoint x: 956, endPoint y: 312, distance: 409.9
click at [956, 312] on div "Select Account Triston James Triston James Add Social Accounts Create a Post Po…" at bounding box center [784, 402] width 1519 height 593
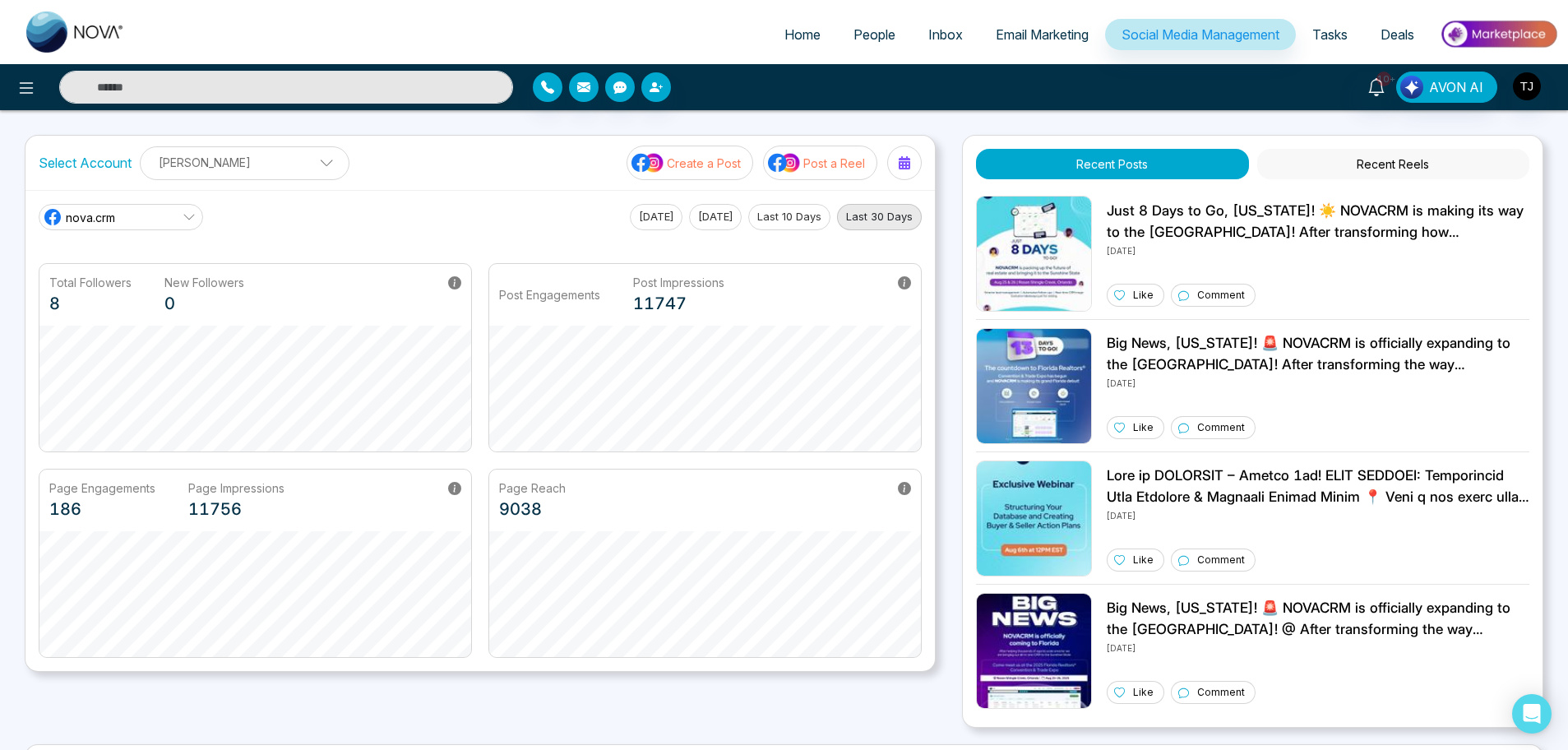
click at [175, 229] on link "nova.crm" at bounding box center [120, 216] width 164 height 26
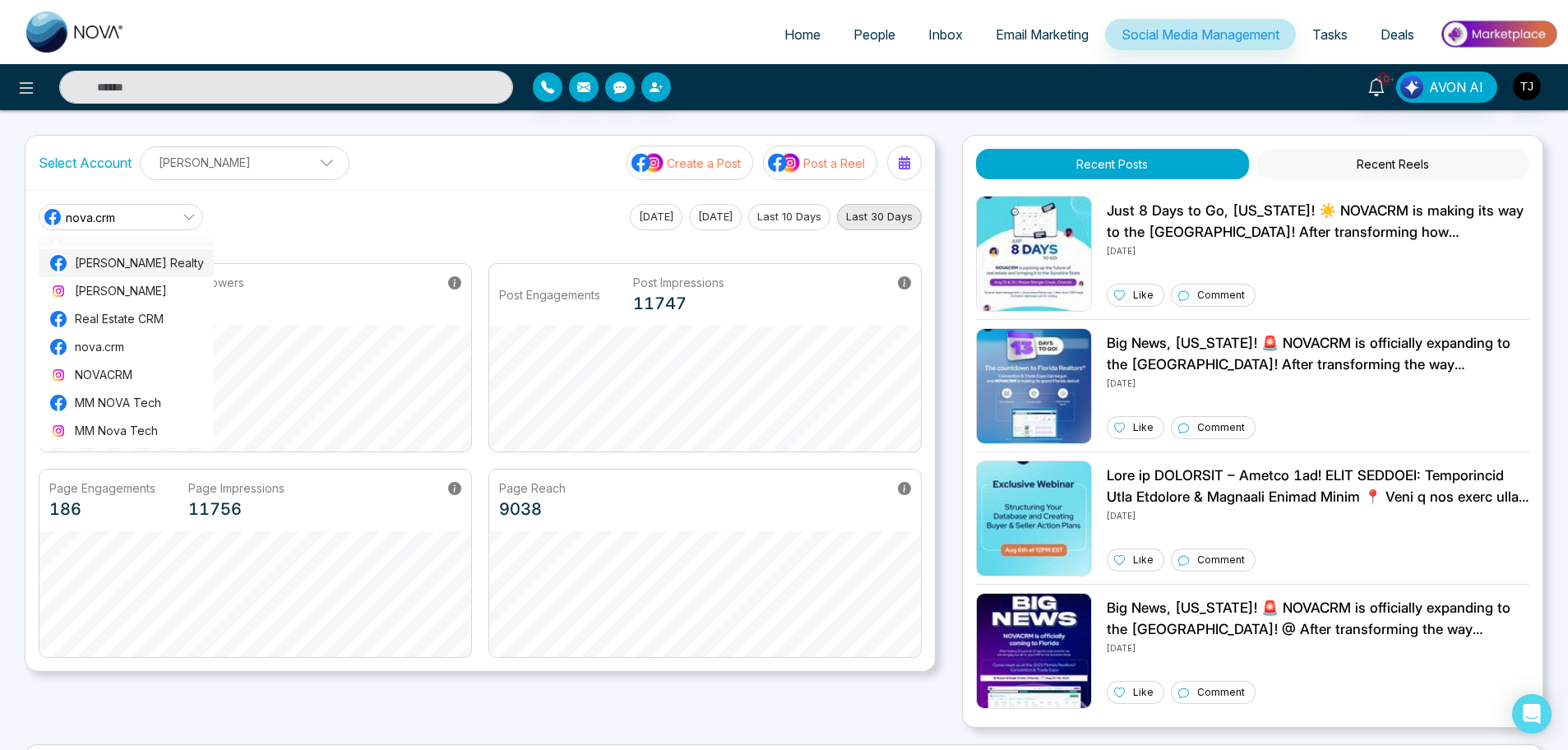
click at [167, 269] on span "[PERSON_NAME] Realty" at bounding box center [140, 262] width 129 height 18
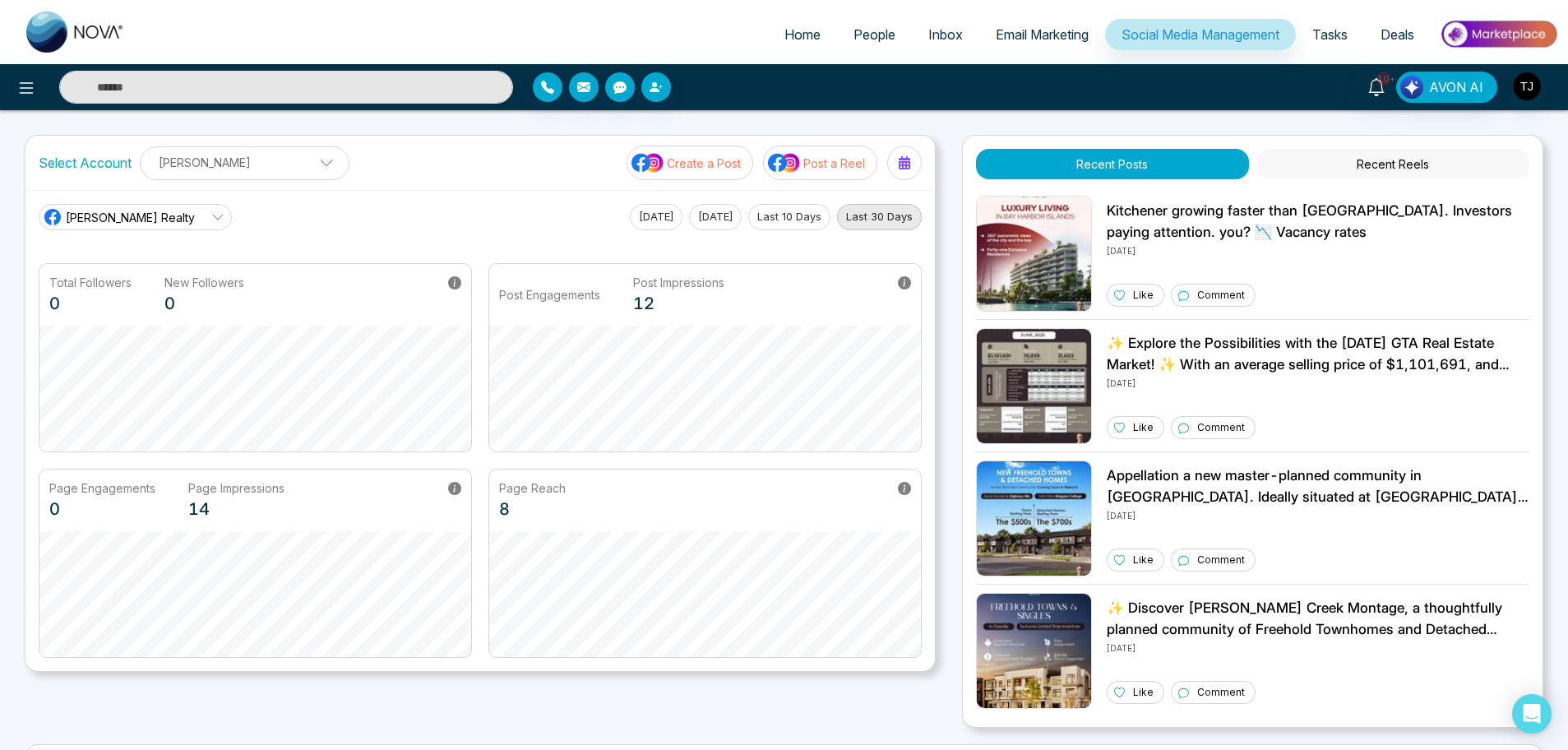
click at [1262, 26] on span "Tasks" at bounding box center [1330, 34] width 36 height 16
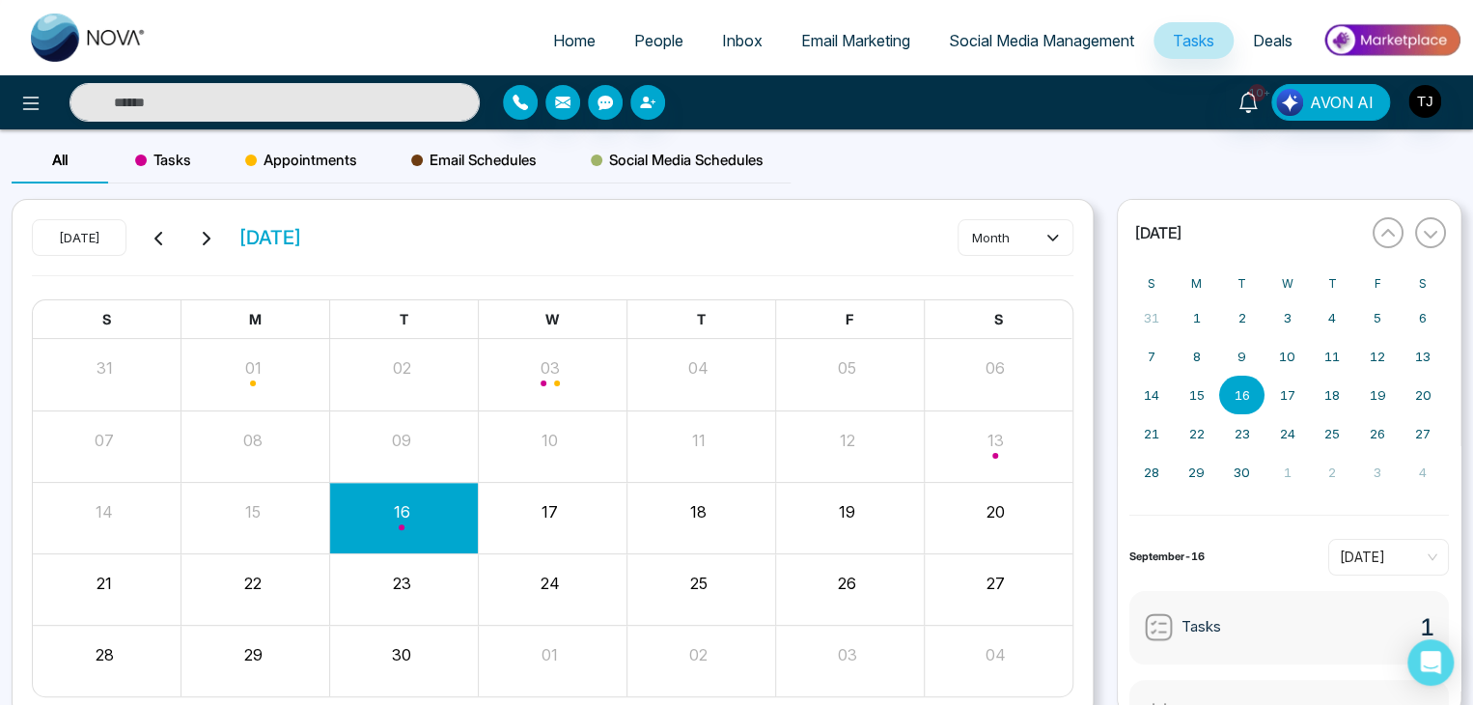
drag, startPoint x: 1844, startPoint y: 0, endPoint x: 1102, endPoint y: 294, distance: 797.7
click at [1102, 294] on div "Today September 2025 month S M T W T F S 31 01 02 03 04 05 06 07 08 09 10 11 12…" at bounding box center [552, 458] width 1105 height 519
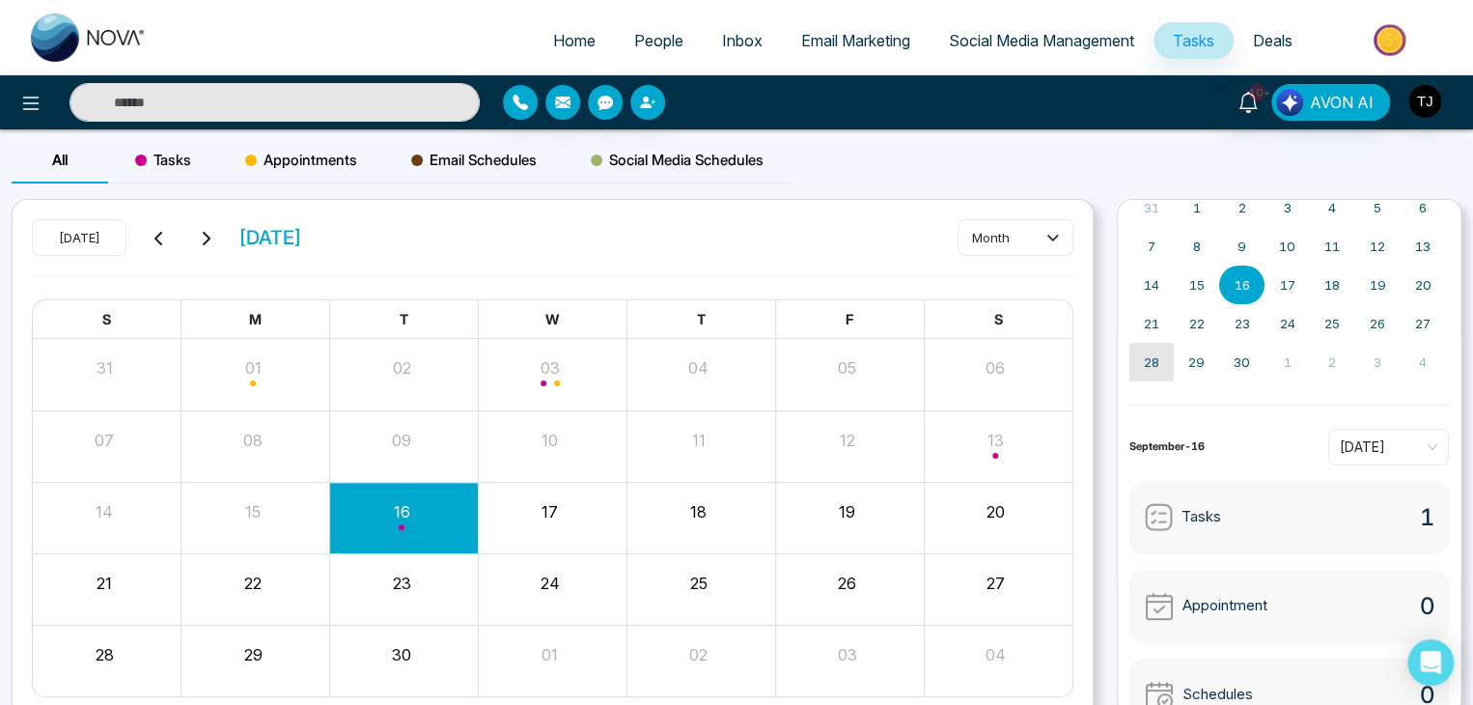
scroll to position [112, 0]
click at [166, 177] on div "Tasks" at bounding box center [163, 160] width 110 height 46
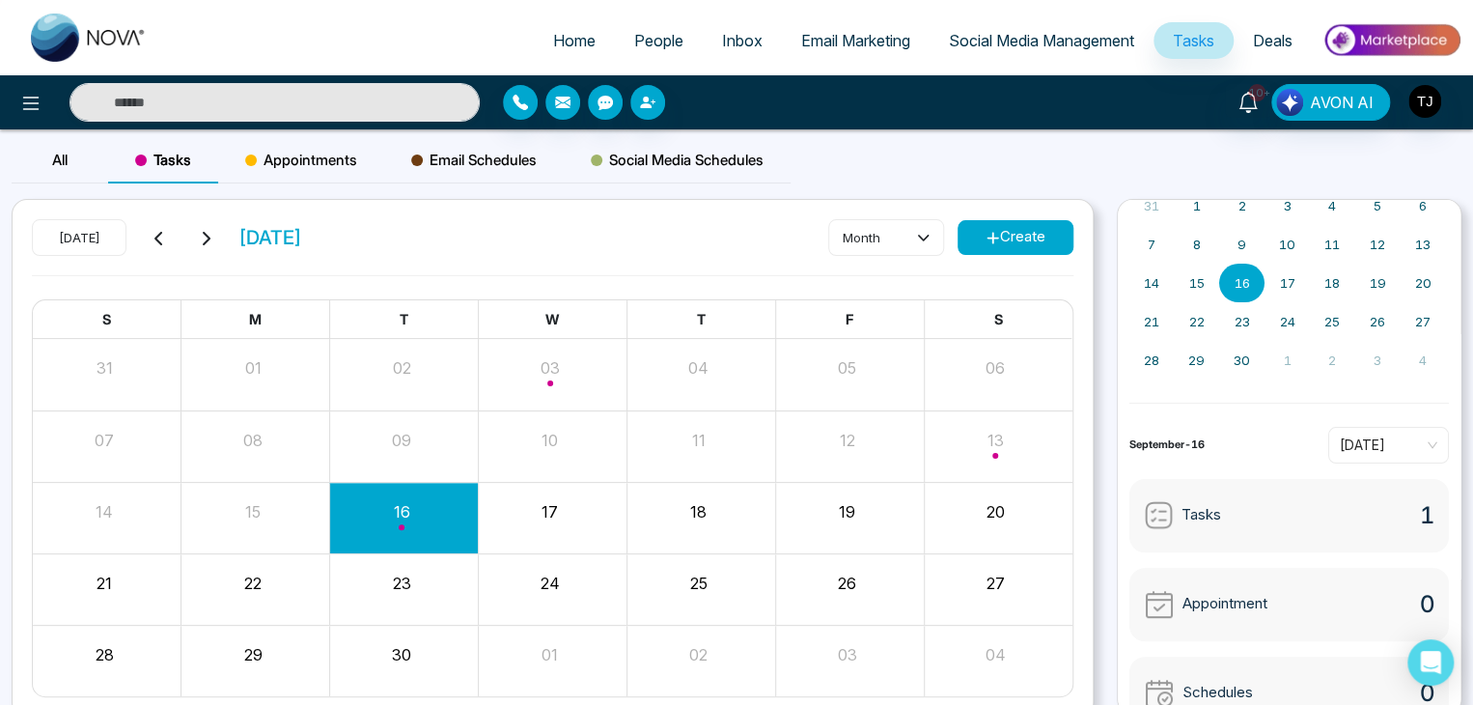
click at [1015, 231] on button "Create" at bounding box center [1016, 237] width 116 height 35
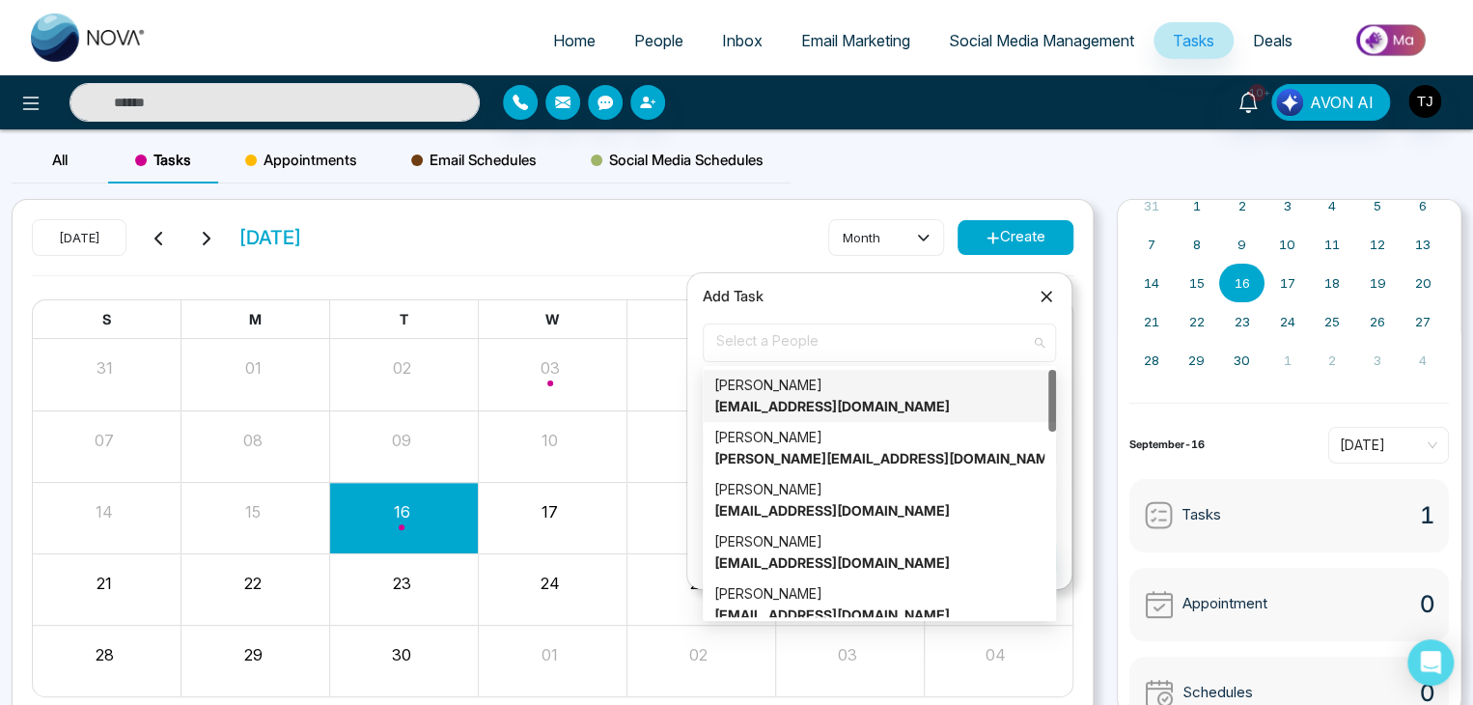
click at [738, 334] on span "Select a People" at bounding box center [879, 342] width 326 height 33
click at [771, 382] on div "Alin S alin@mmnovatech.com" at bounding box center [879, 396] width 330 height 42
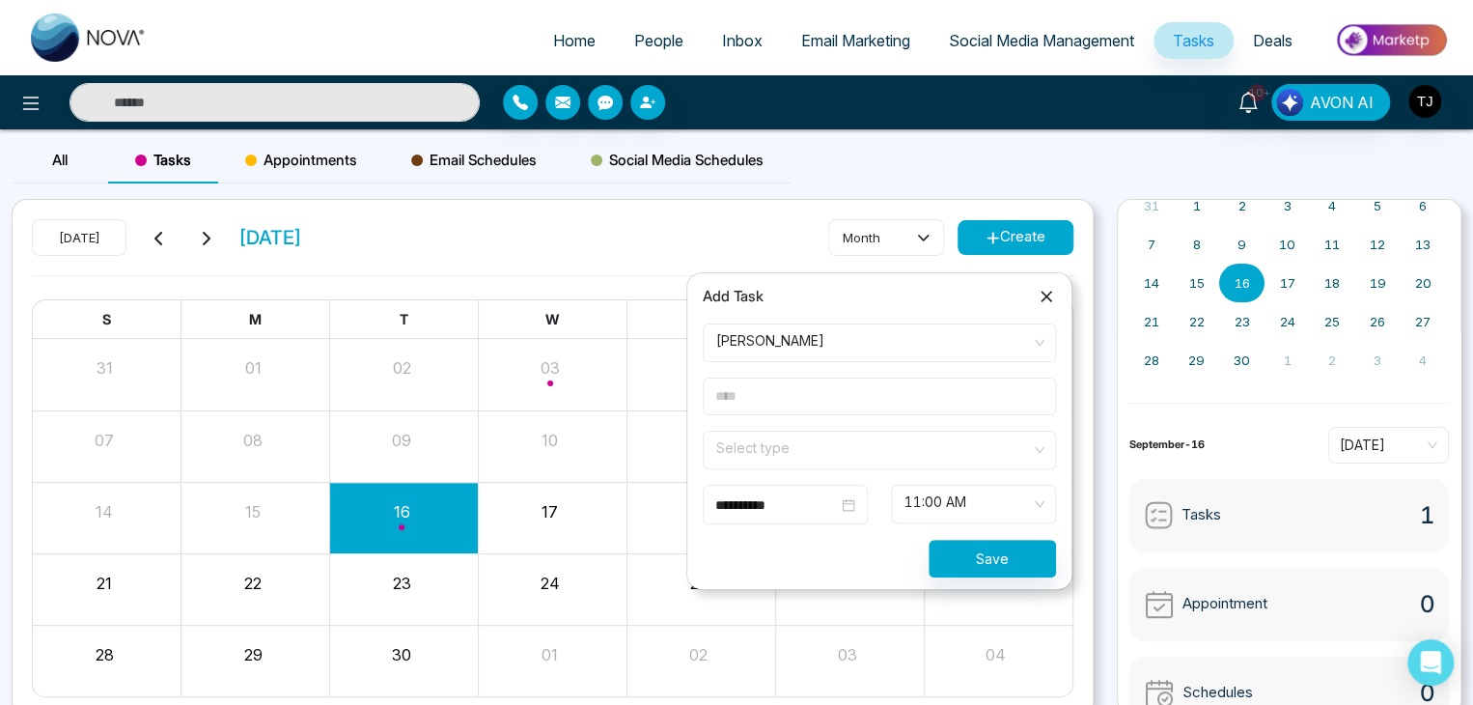
click at [803, 397] on input "text" at bounding box center [879, 396] width 353 height 38
type input "*****"
click at [805, 450] on input "search" at bounding box center [872, 446] width 317 height 29
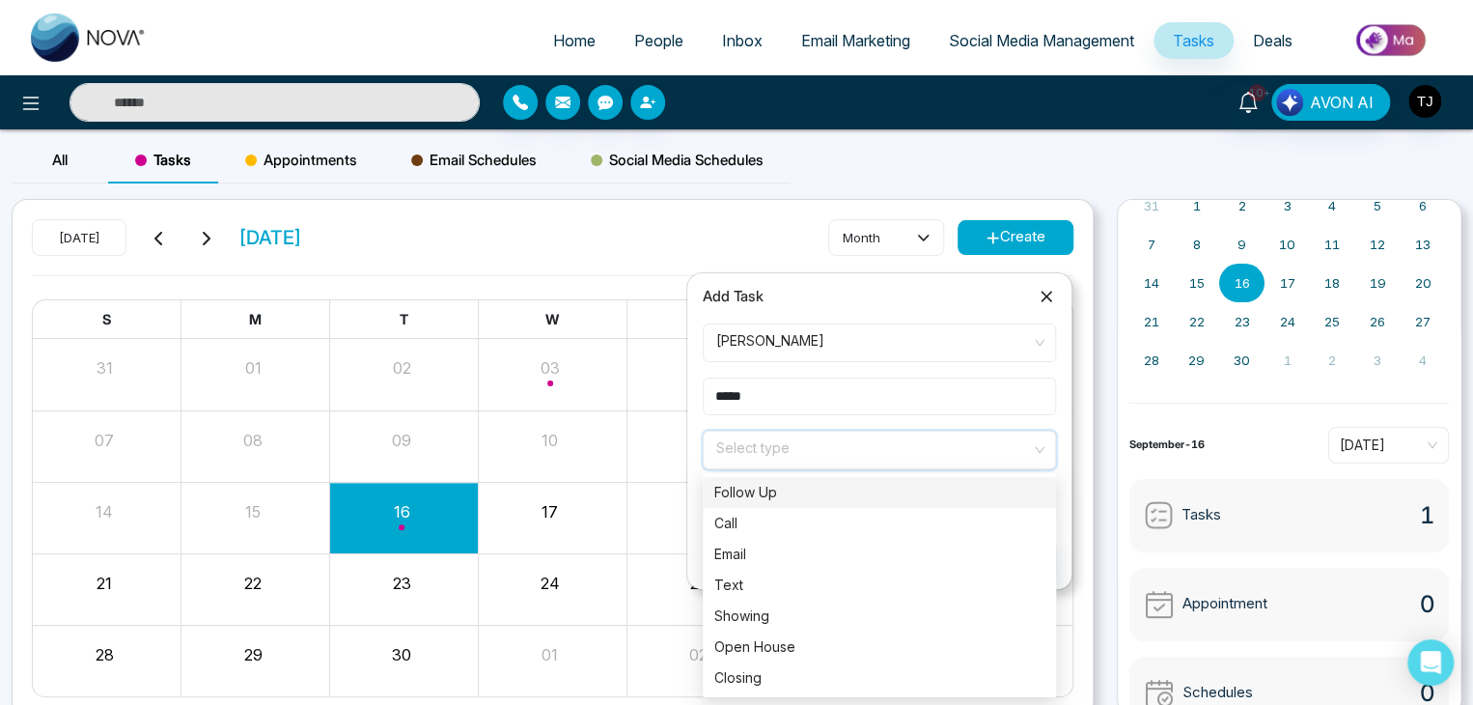
click at [831, 494] on div "Follow Up" at bounding box center [879, 492] width 330 height 21
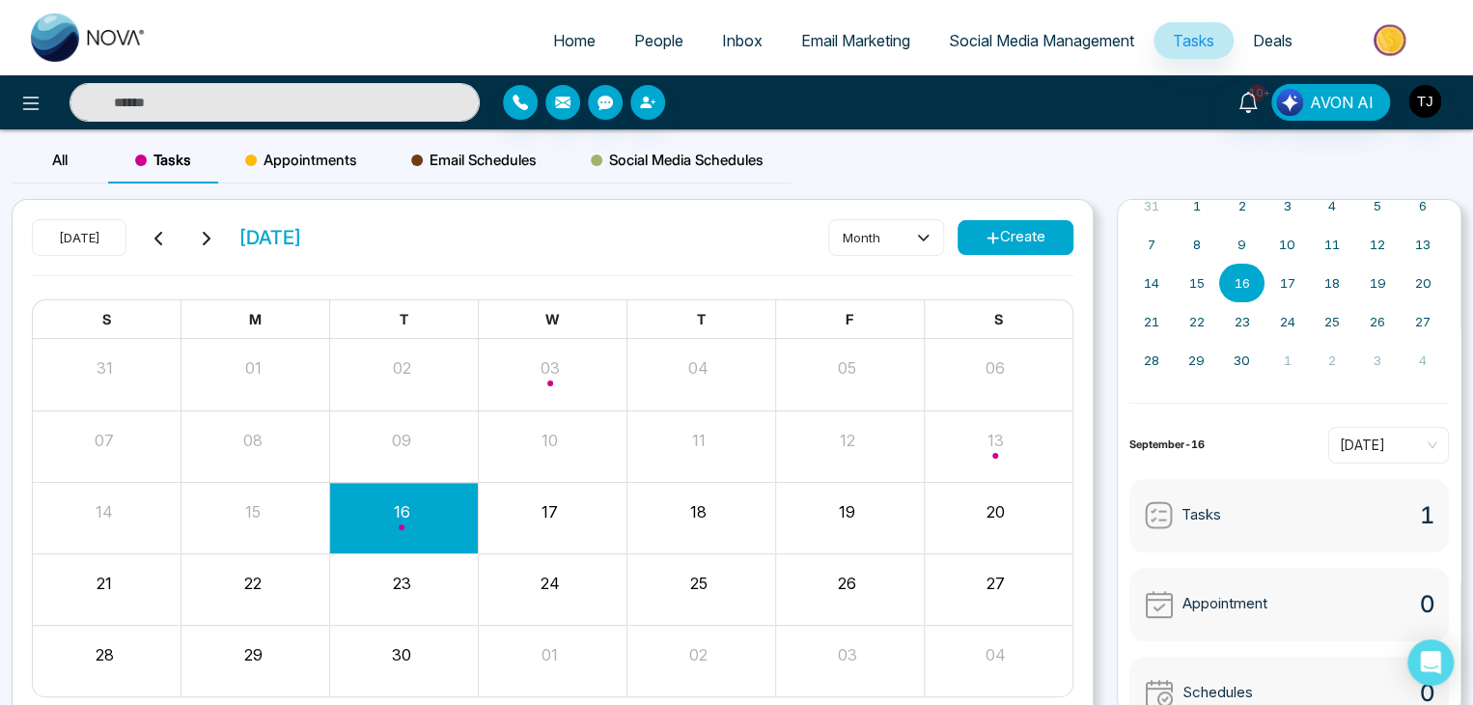
click at [326, 150] on span "Appointments" at bounding box center [301, 160] width 112 height 23
click at [1004, 234] on button "Create" at bounding box center [1016, 237] width 116 height 35
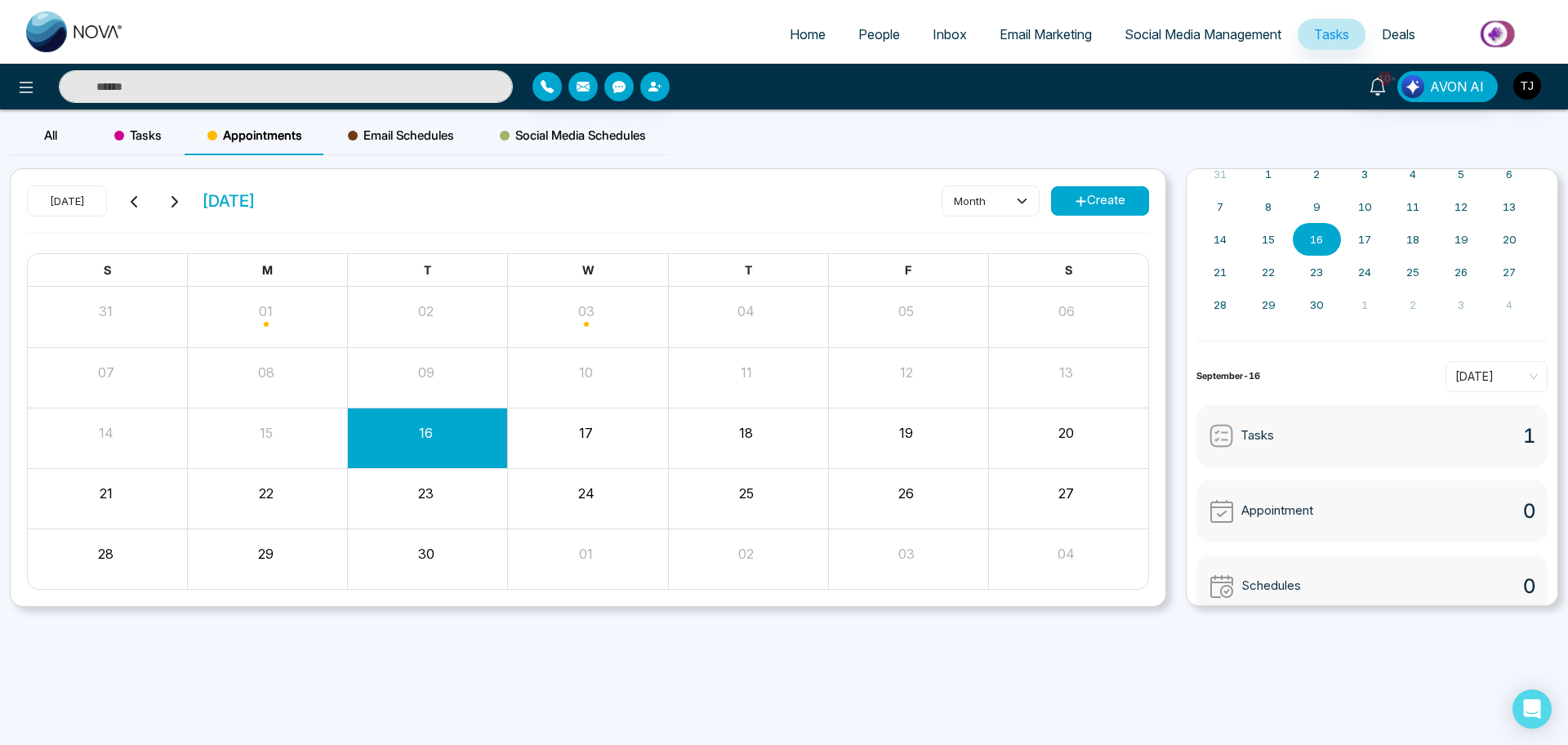
drag, startPoint x: 1253, startPoint y: 2, endPoint x: 1107, endPoint y: 212, distance: 255.8
click at [1107, 212] on button "Create" at bounding box center [1100, 201] width 98 height 30
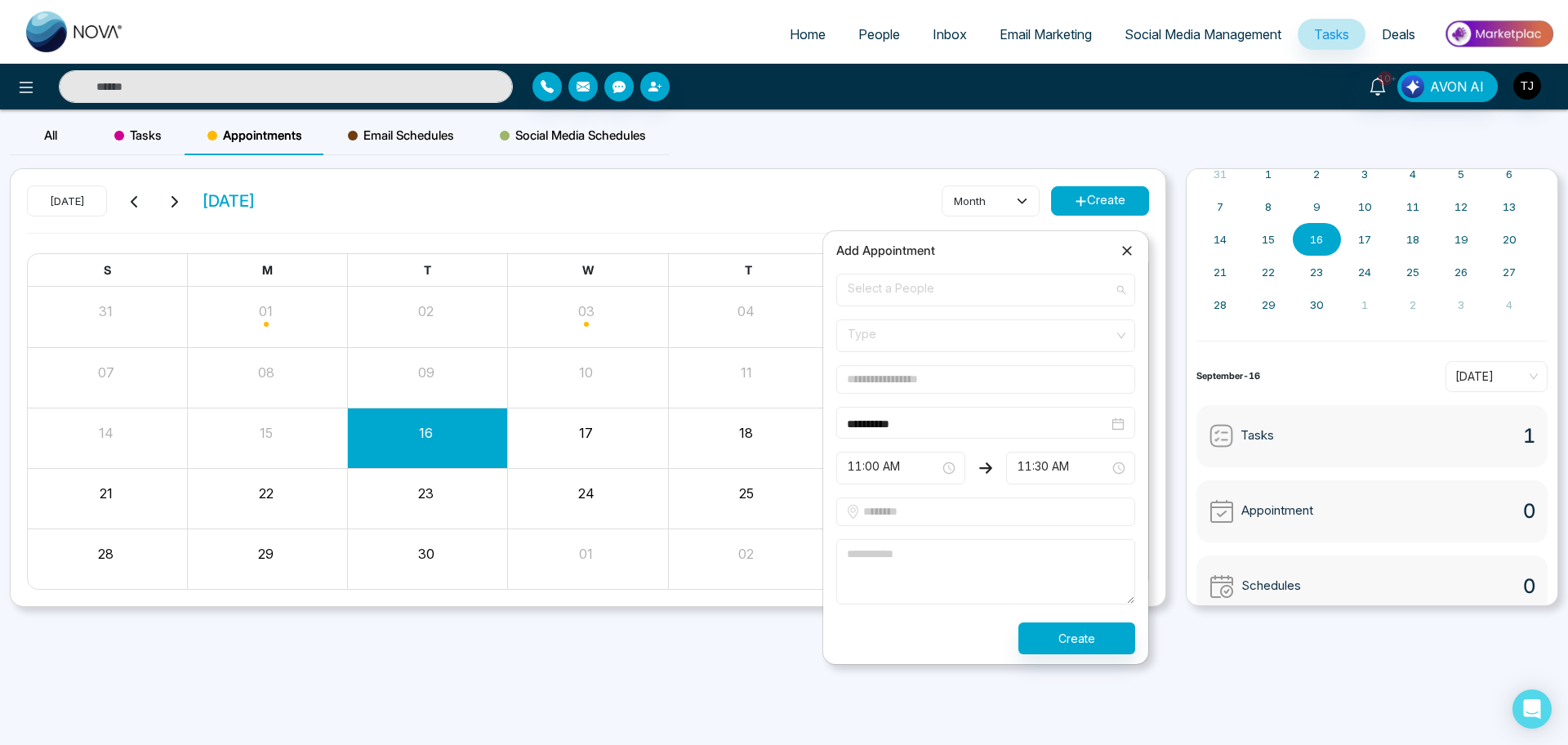
click at [947, 284] on span "Select a People" at bounding box center [986, 290] width 276 height 28
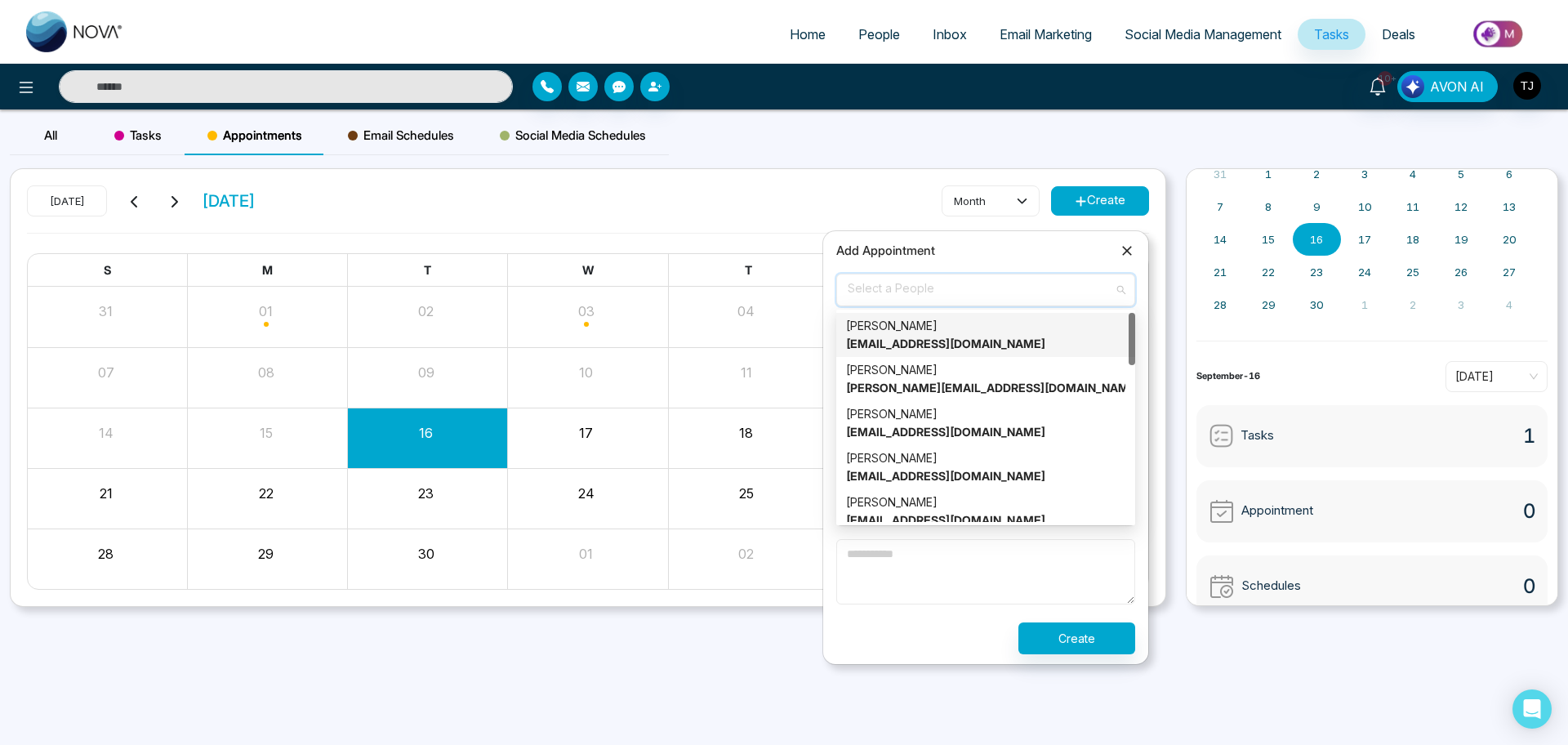
click at [944, 339] on strong "[EMAIL_ADDRESS][DOMAIN_NAME]" at bounding box center [946, 344] width 200 height 14
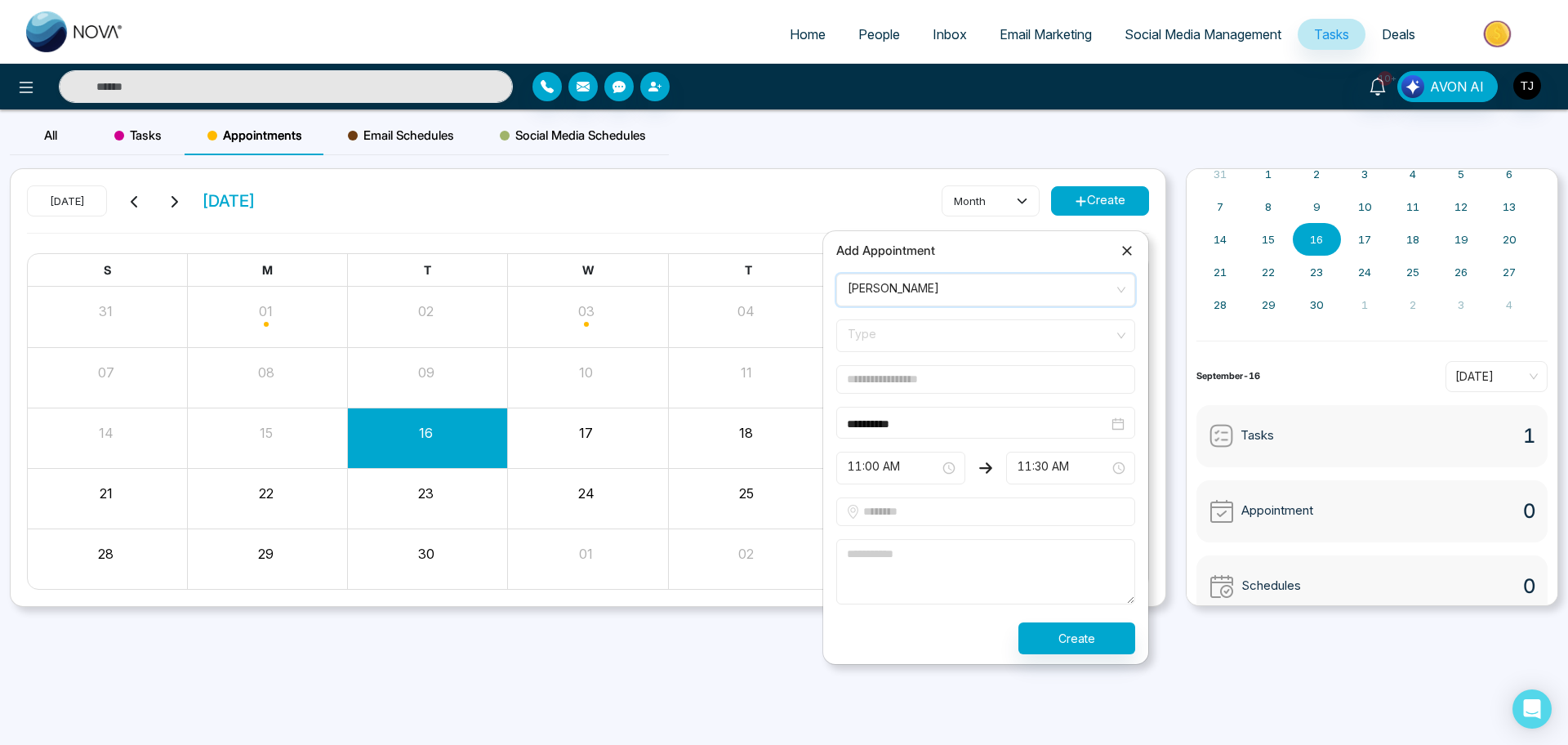
click at [926, 343] on span "Type" at bounding box center [986, 335] width 276 height 28
click at [926, 393] on div "Online" at bounding box center [986, 398] width 279 height 18
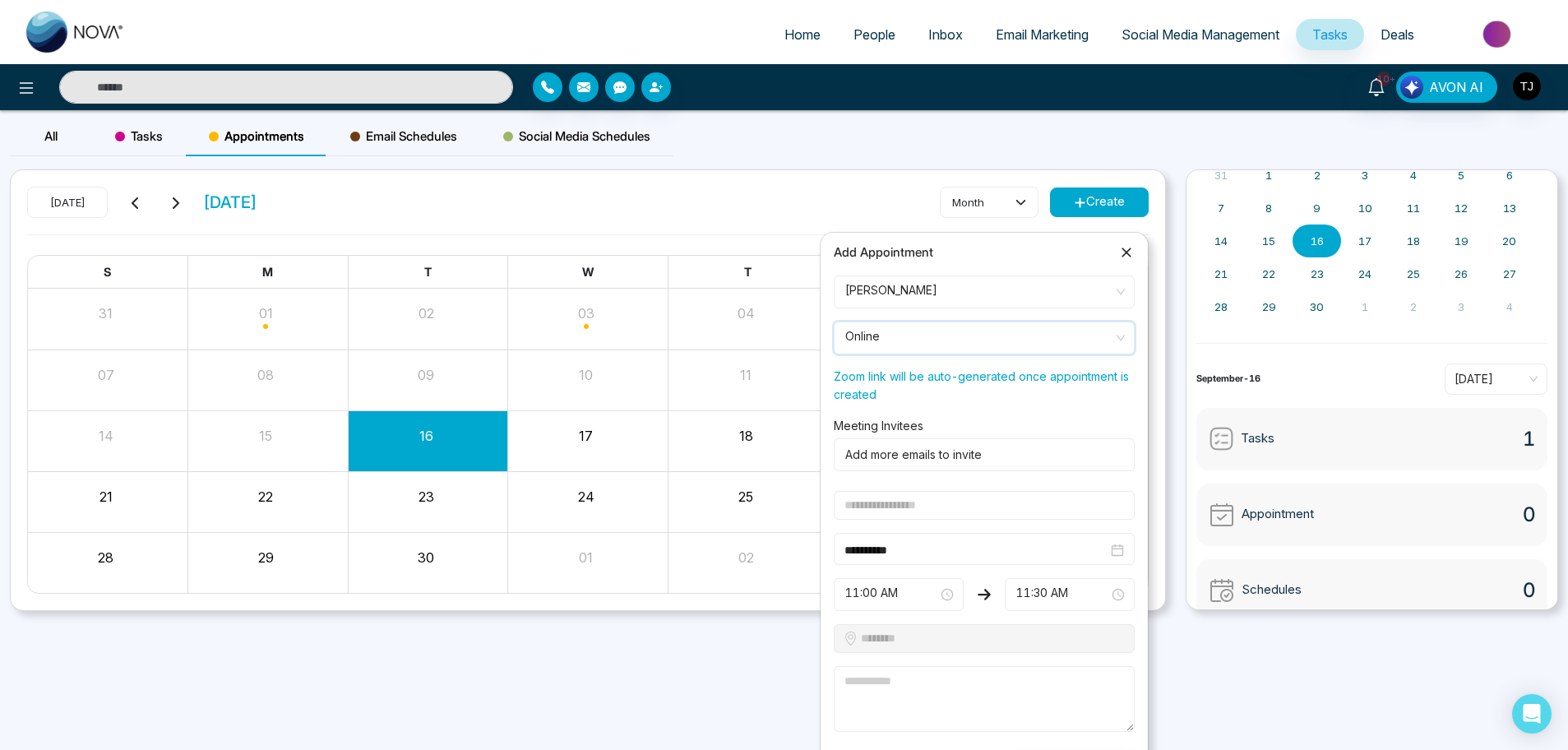
click at [932, 448] on div at bounding box center [981, 454] width 284 height 20
click at [934, 521] on form "**********" at bounding box center [984, 528] width 320 height 507
click at [936, 510] on input "text" at bounding box center [984, 505] width 301 height 29
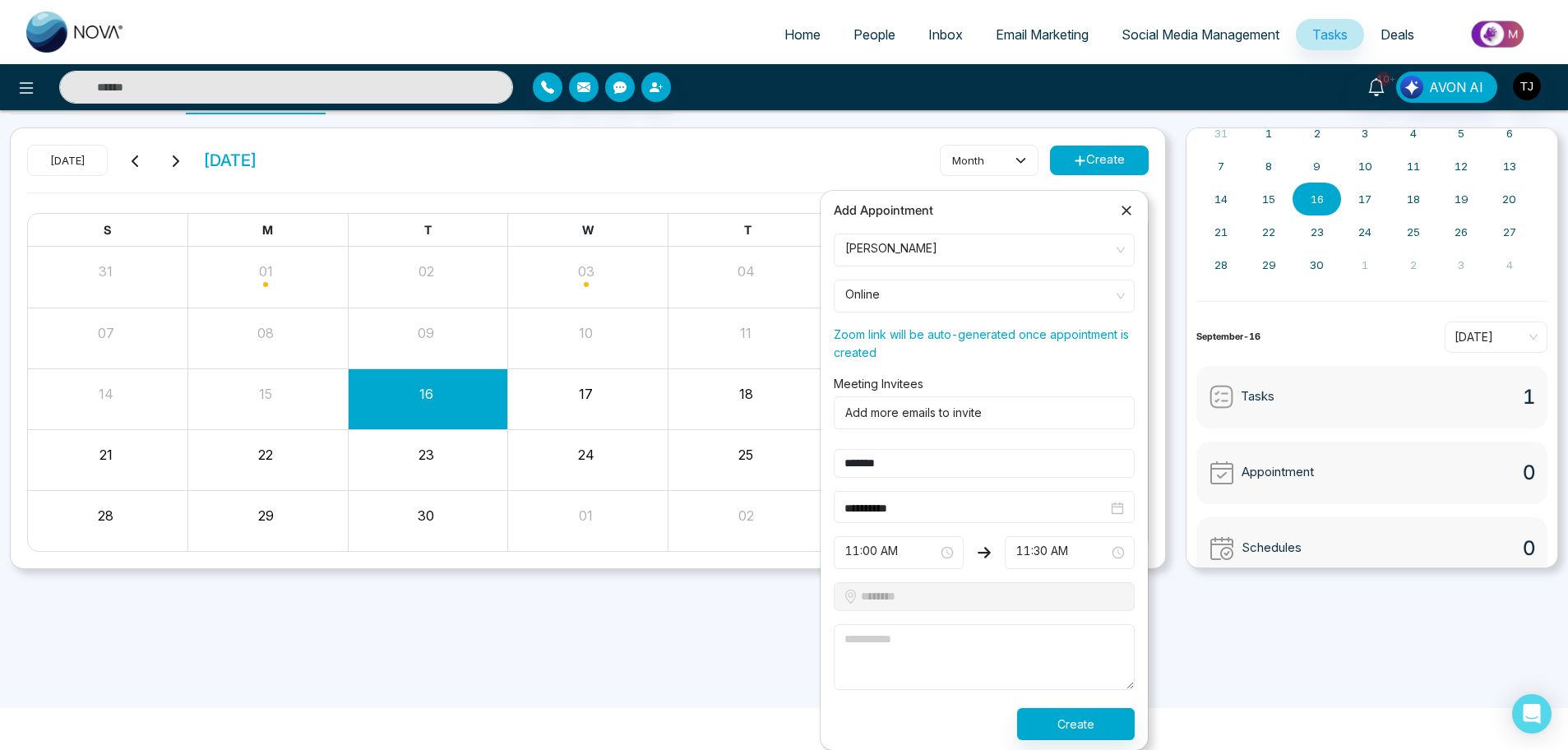
type input "*******"
click at [940, 600] on textarea at bounding box center [984, 657] width 301 height 66
type textarea "*******"
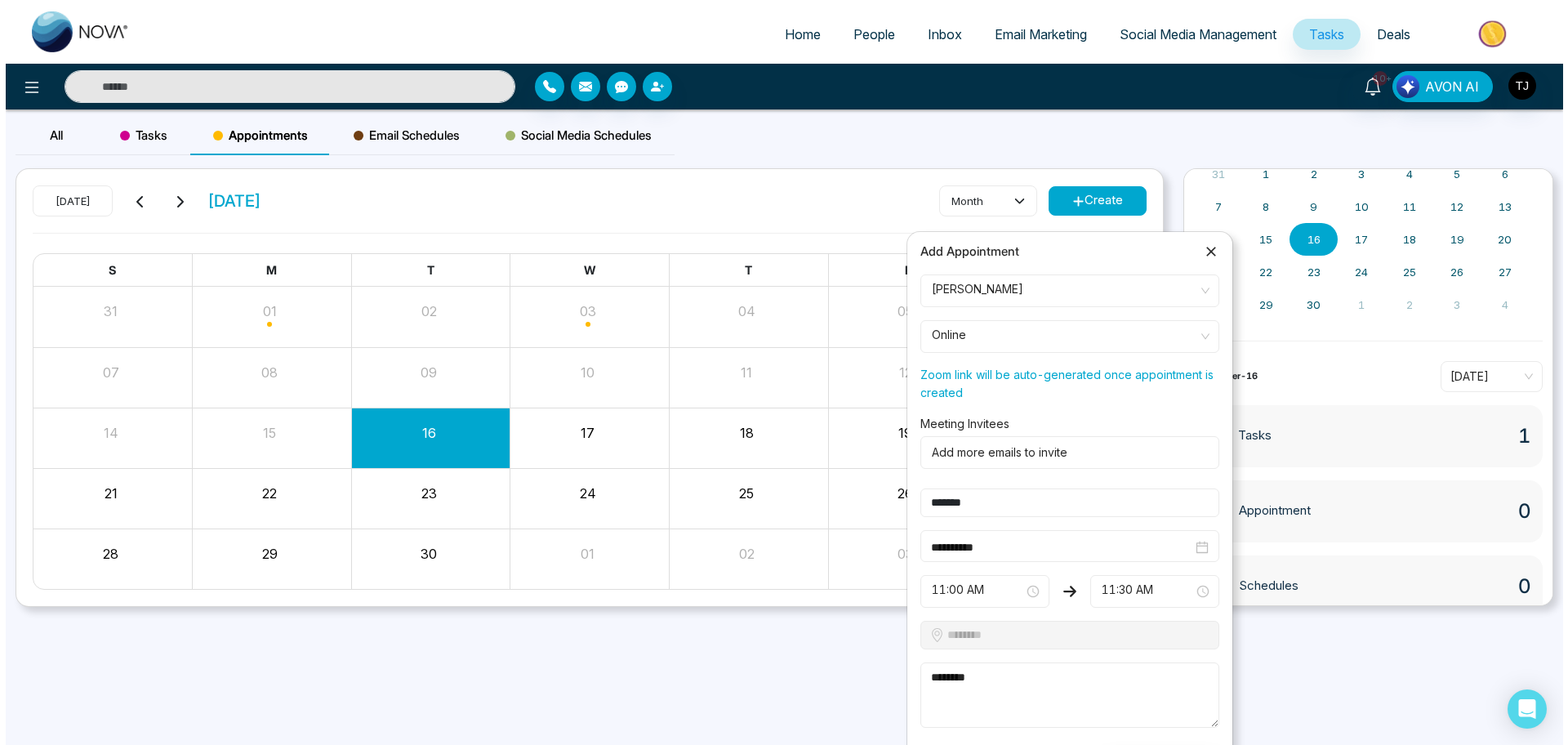
scroll to position [95, 0]
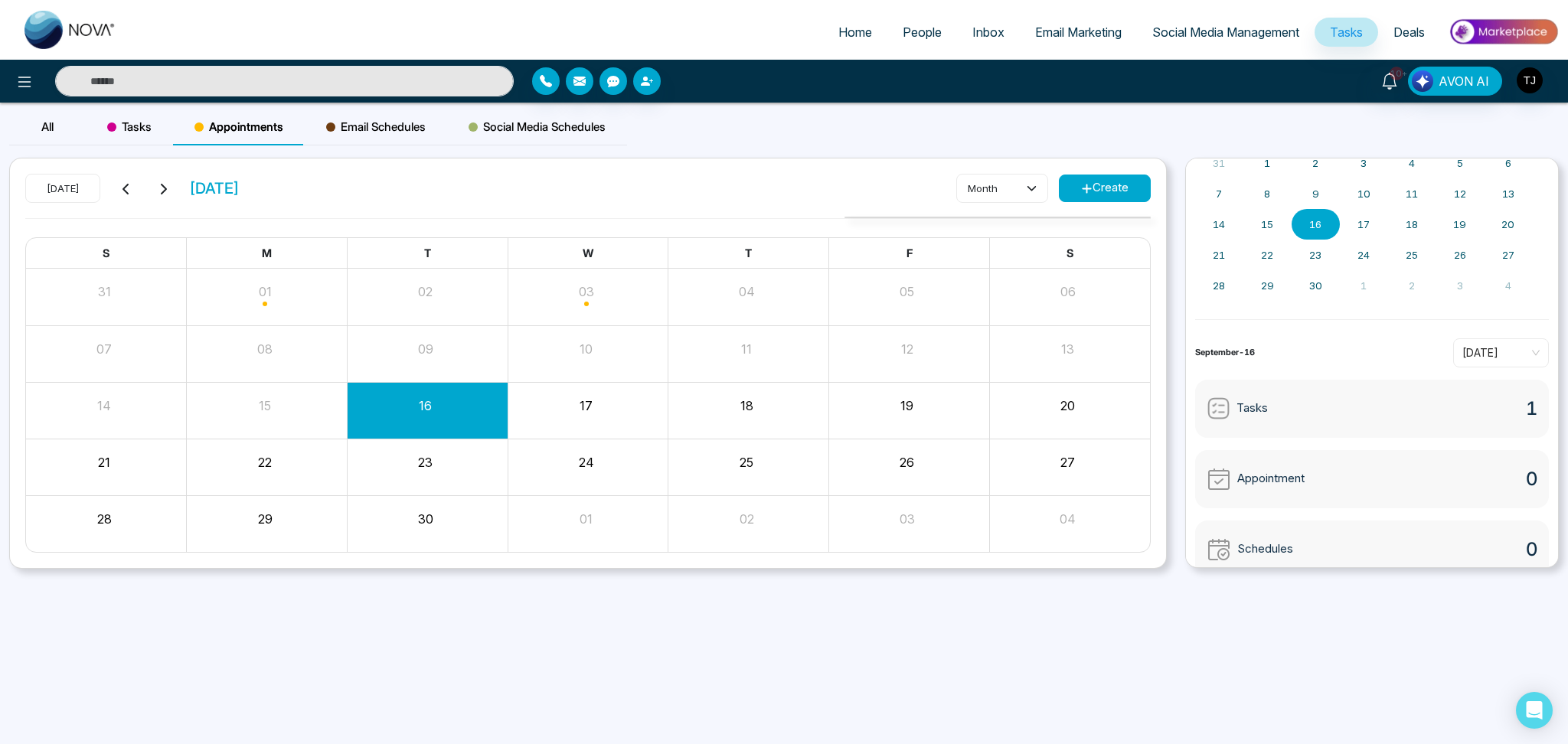
drag, startPoint x: 1435, startPoint y: 3, endPoint x: 1229, endPoint y: 643, distance: 672.3
click at [1175, 558] on div "Home People Inbox Email Marketing Social Media Management Tasks Deals 10+ AVON …" at bounding box center [784, 372] width 1568 height 744
click at [1121, 179] on button "Create" at bounding box center [1105, 188] width 92 height 28
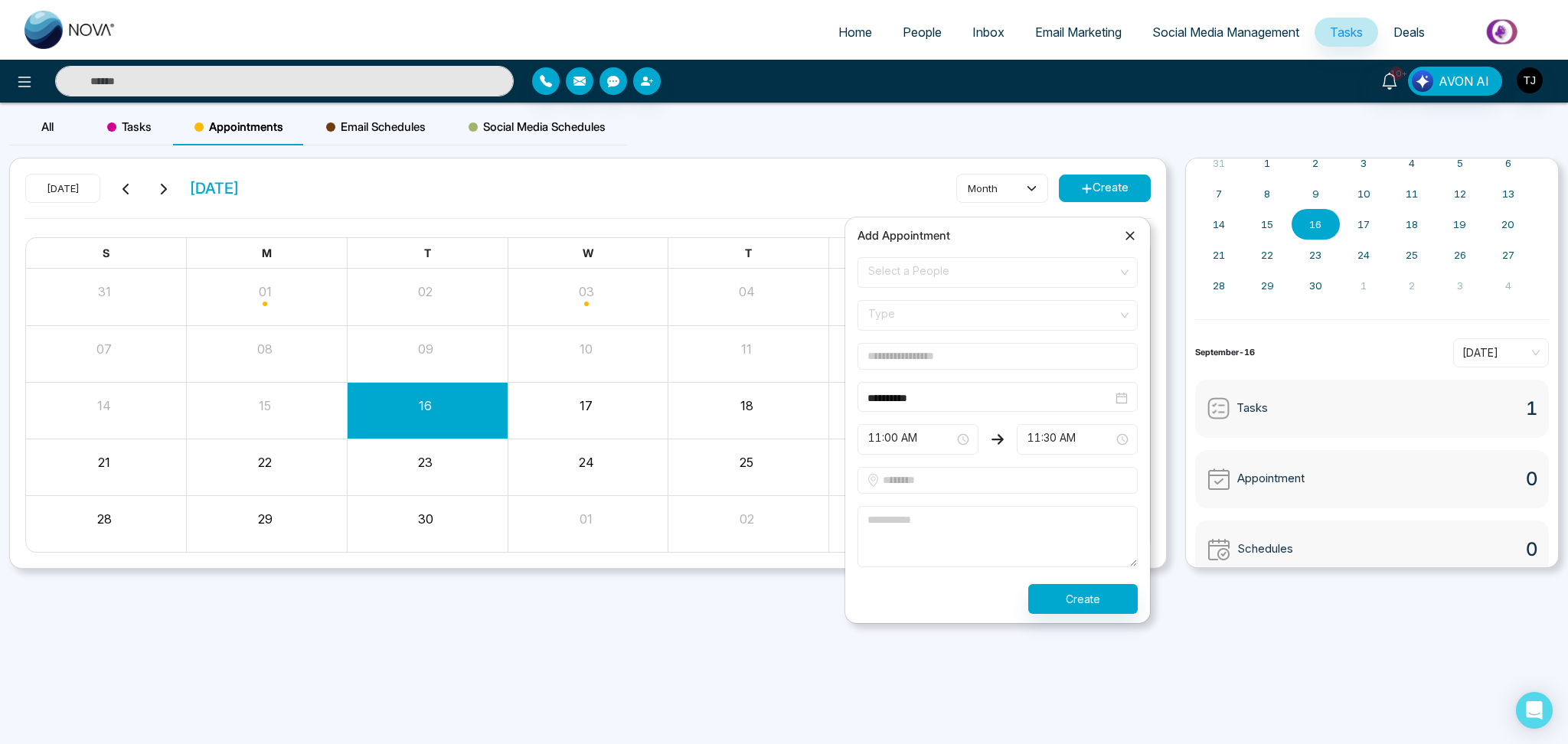
click at [1026, 291] on form "**********" at bounding box center [998, 435] width 298 height 357
click at [1025, 280] on span "Select a People" at bounding box center [998, 272] width 259 height 26
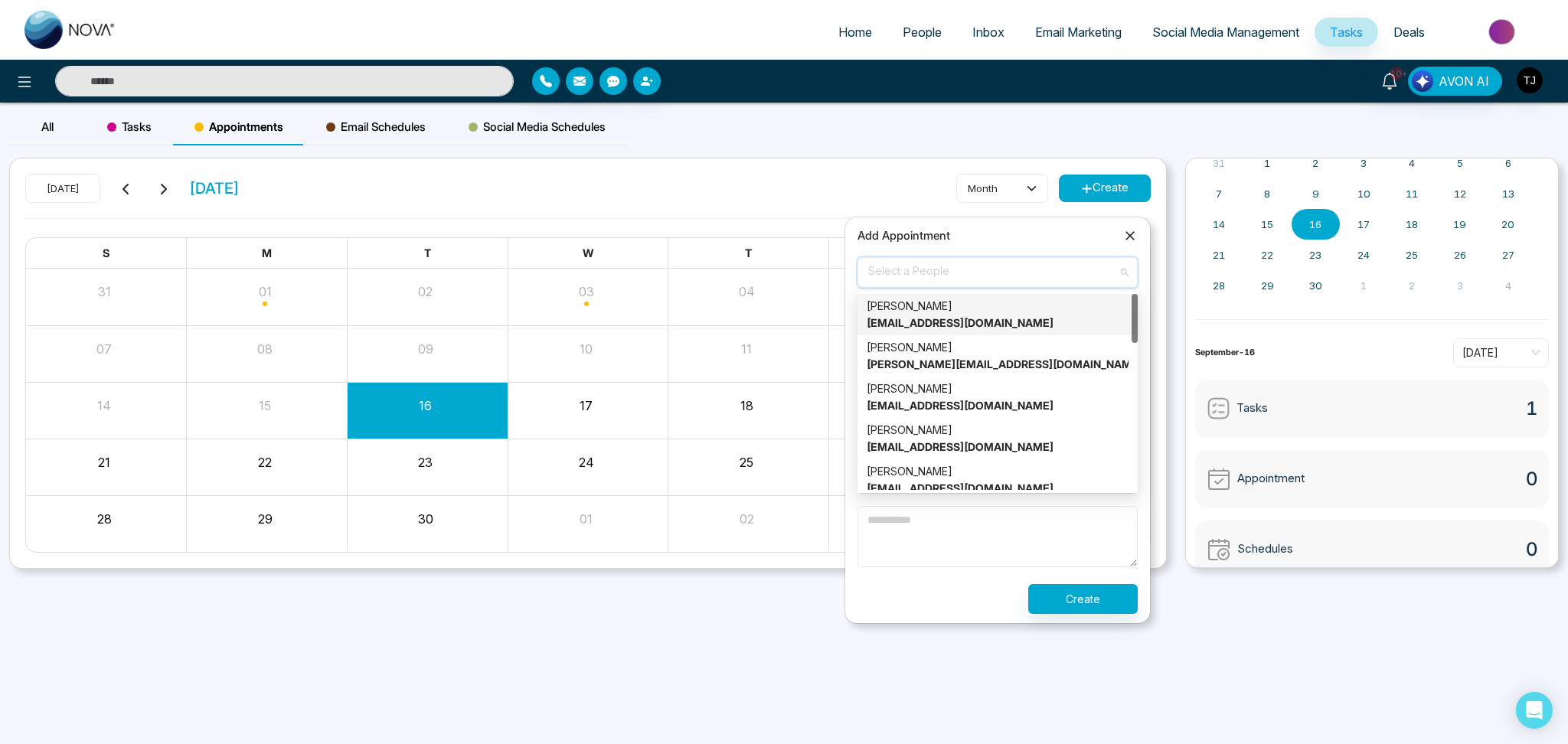
click at [1017, 320] on div "Alin S alin@mmnovatech.com" at bounding box center [998, 315] width 262 height 33
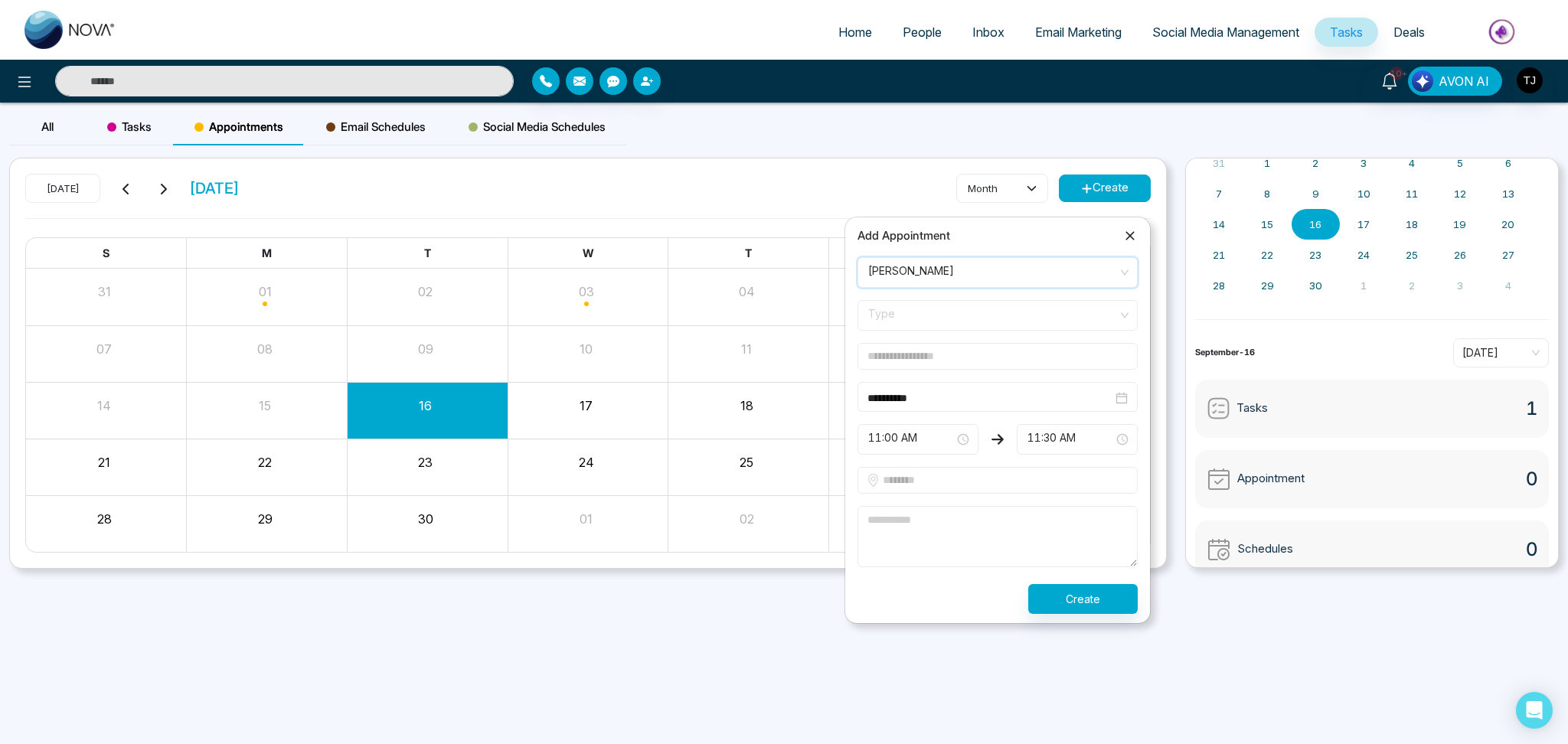
click at [992, 330] on div "Type" at bounding box center [997, 315] width 280 height 31
click at [984, 373] on div "Online" at bounding box center [998, 373] width 262 height 17
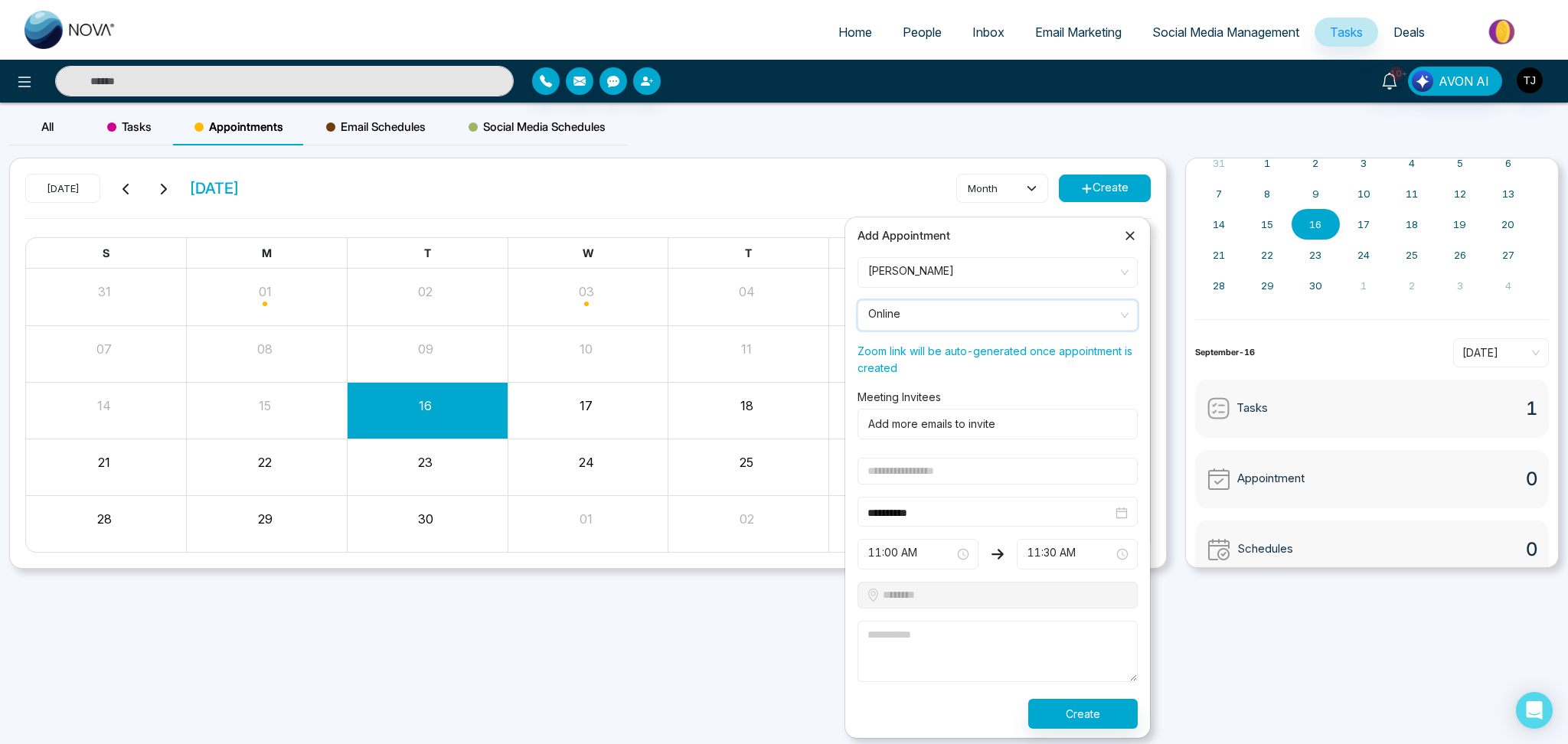
click at [957, 477] on input "text" at bounding box center [997, 471] width 280 height 27
type input "*******"
click at [968, 558] on textarea at bounding box center [997, 651] width 280 height 61
type textarea "*******"
click at [388, 109] on div "Email Schedules" at bounding box center [376, 127] width 143 height 36
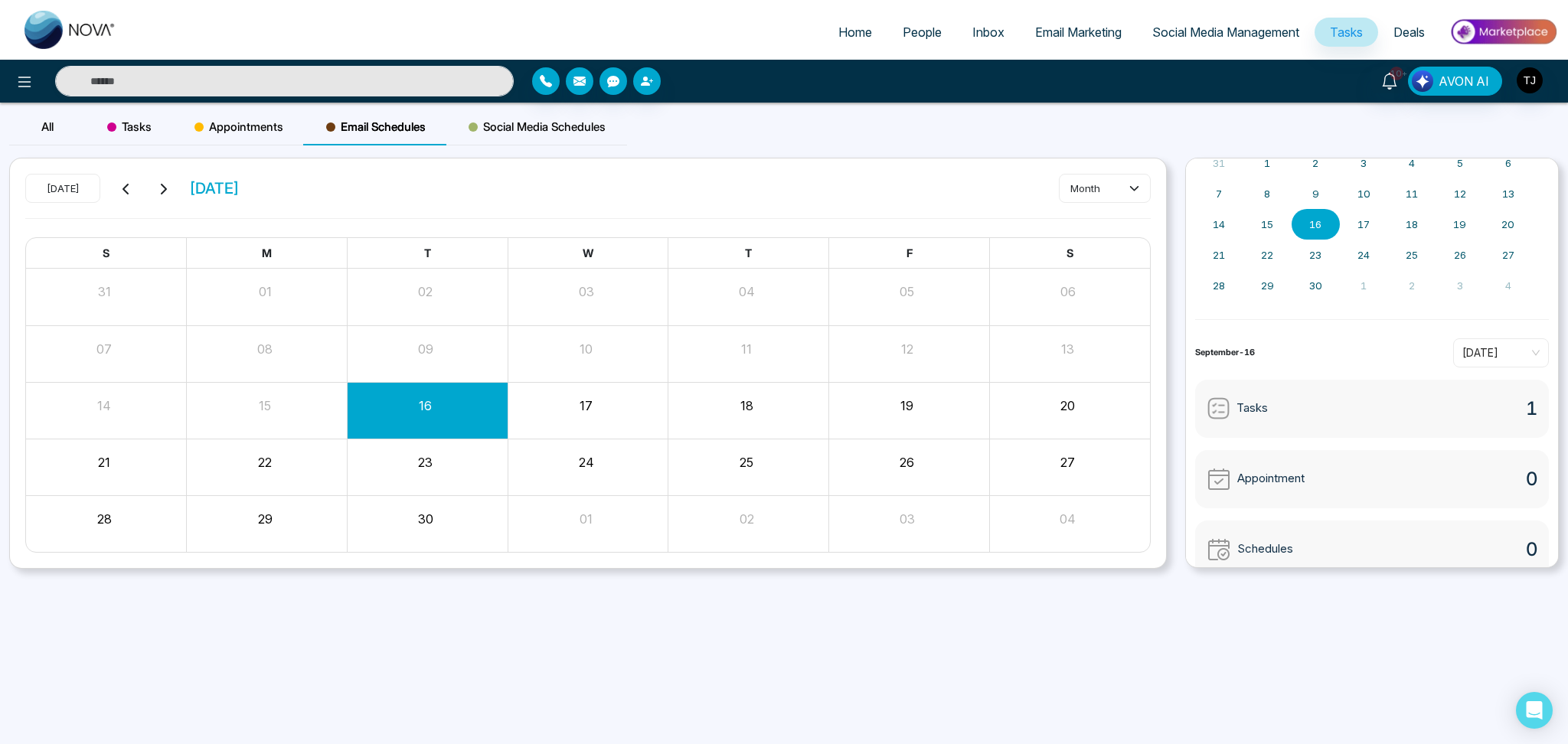
click at [574, 127] on span "Social Media Schedules" at bounding box center [537, 127] width 137 height 18
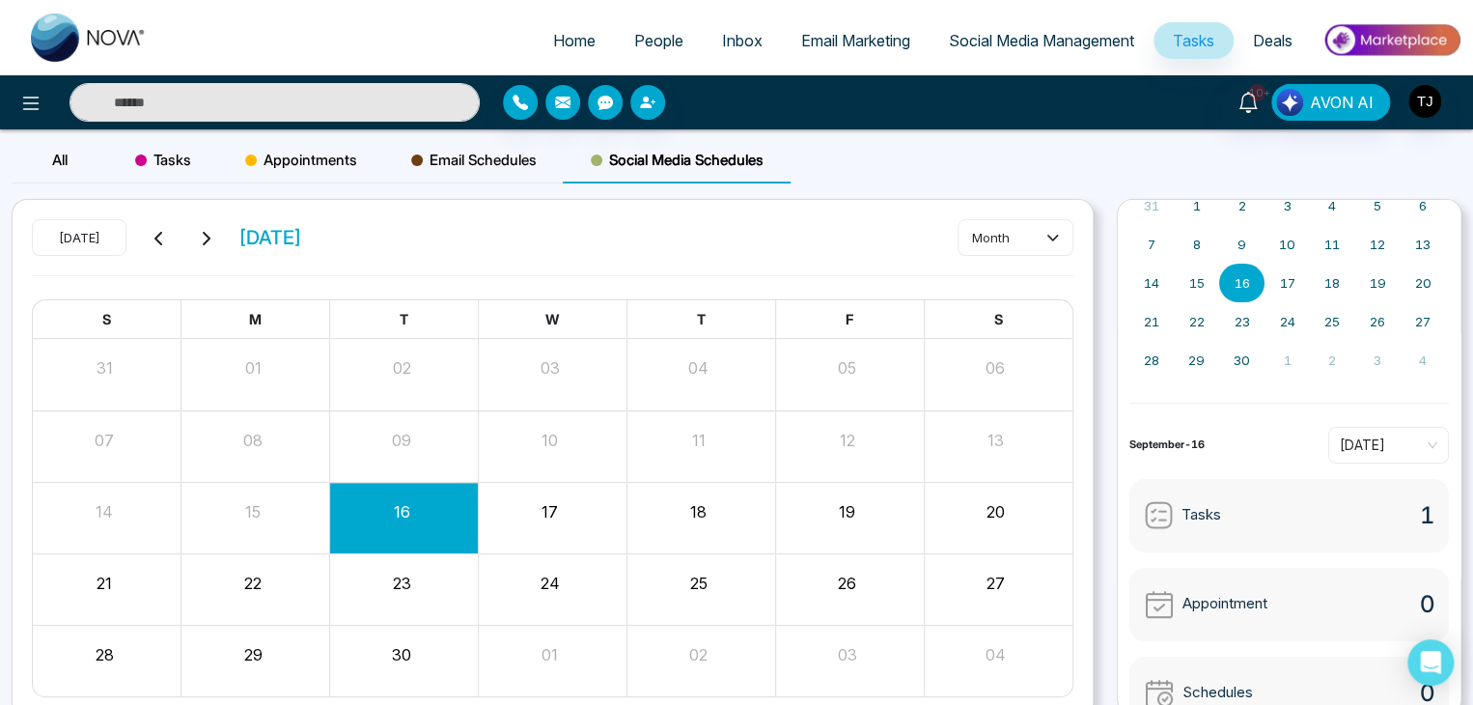
drag, startPoint x: 1027, startPoint y: 229, endPoint x: 1024, endPoint y: 157, distance: 71.5
click at [1024, 157] on div "All Tasks Appointments Email Schedules Social Media Schedules" at bounding box center [736, 168] width 1473 height 62
click at [1075, 703] on div "Today September 2025 month S M T W T F S 31 01 02 03 04 05 06 07 08 09 10 11 12…" at bounding box center [553, 458] width 1080 height 517
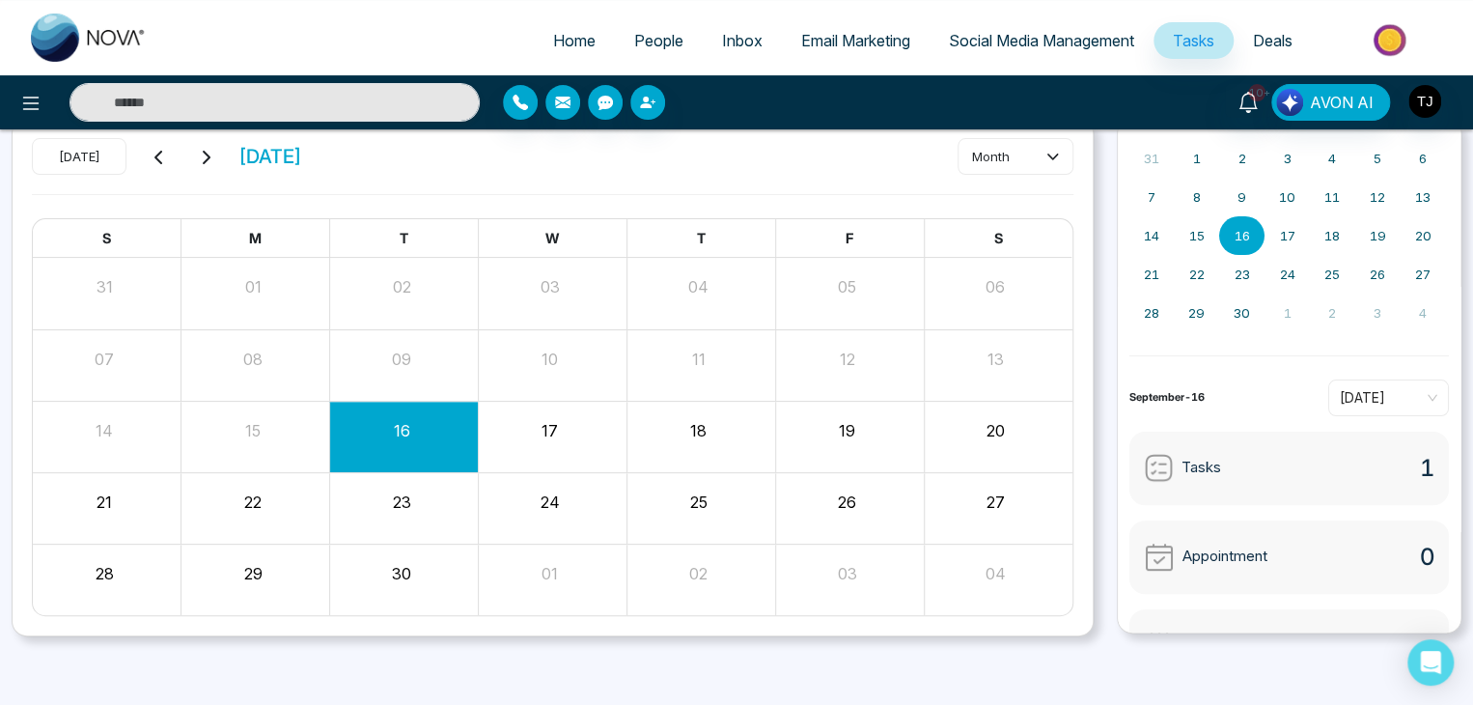
scroll to position [139, 0]
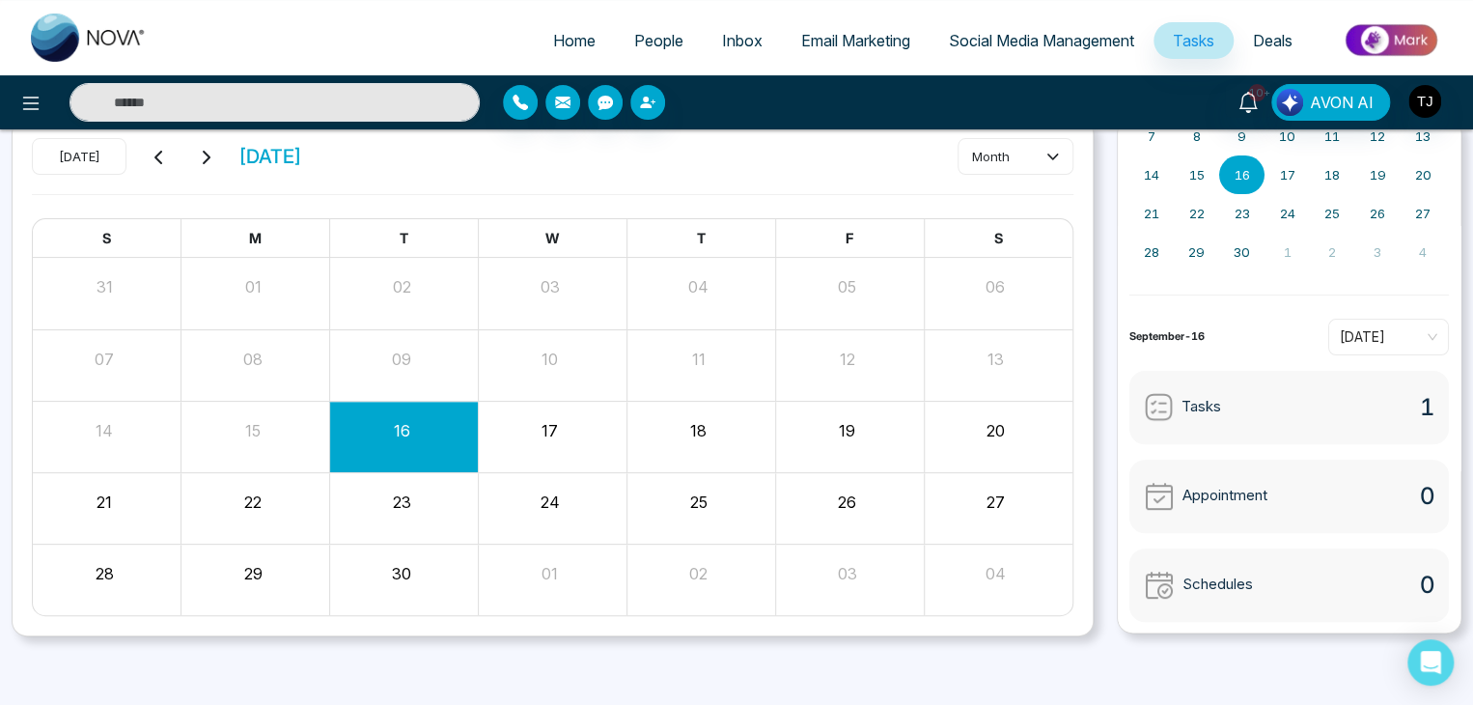
click at [1270, 43] on span "Deals" at bounding box center [1273, 40] width 40 height 19
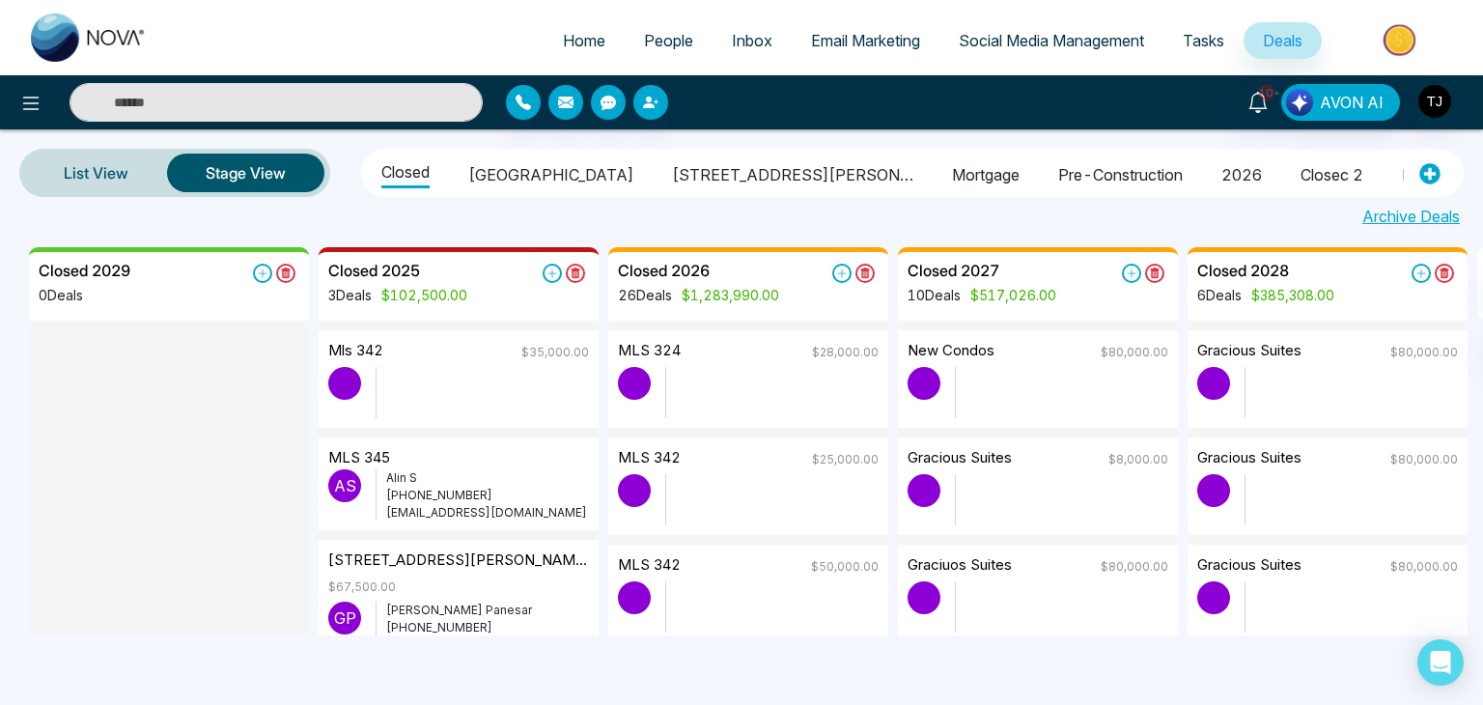
click at [127, 197] on div "Archive Deals" at bounding box center [741, 212] width 1483 height 31
click at [131, 184] on link "List View" at bounding box center [96, 173] width 142 height 46
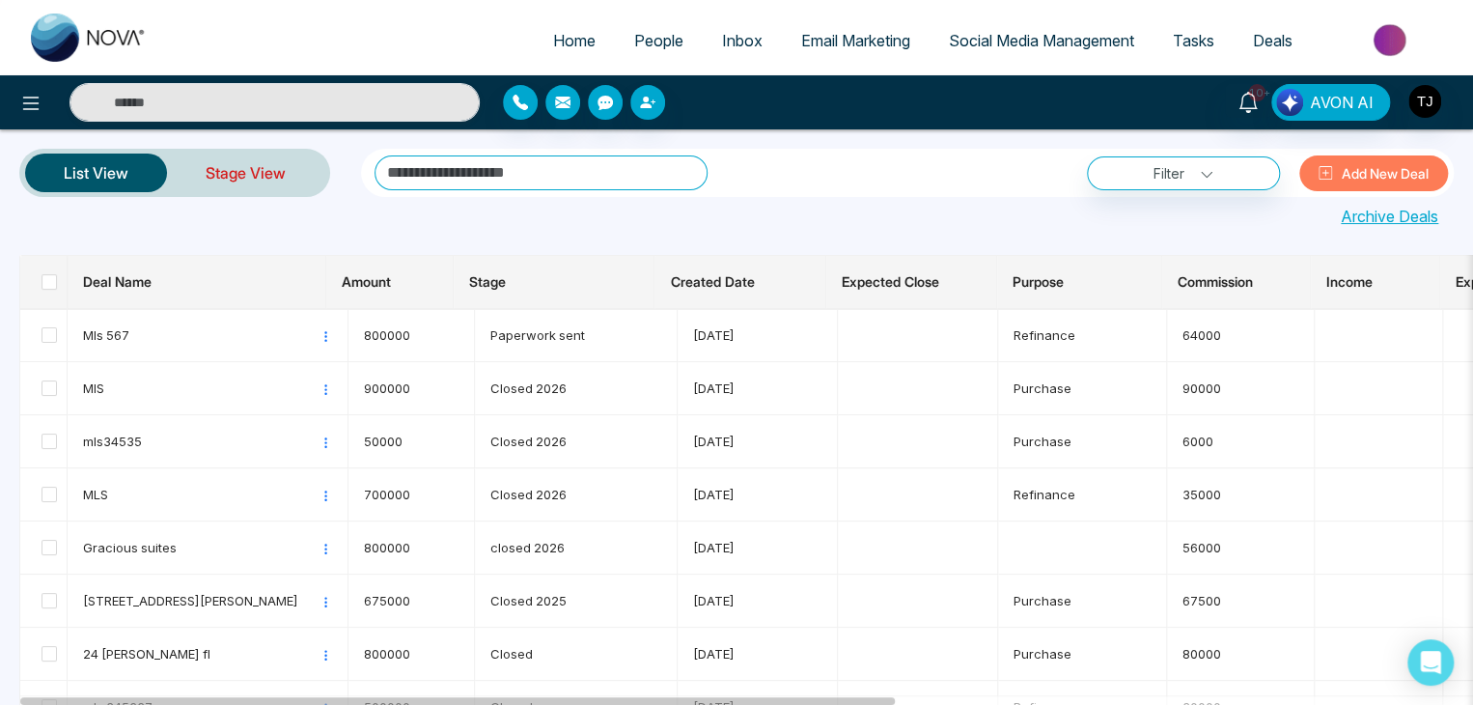
click at [192, 161] on link "Stage View" at bounding box center [245, 173] width 157 height 46
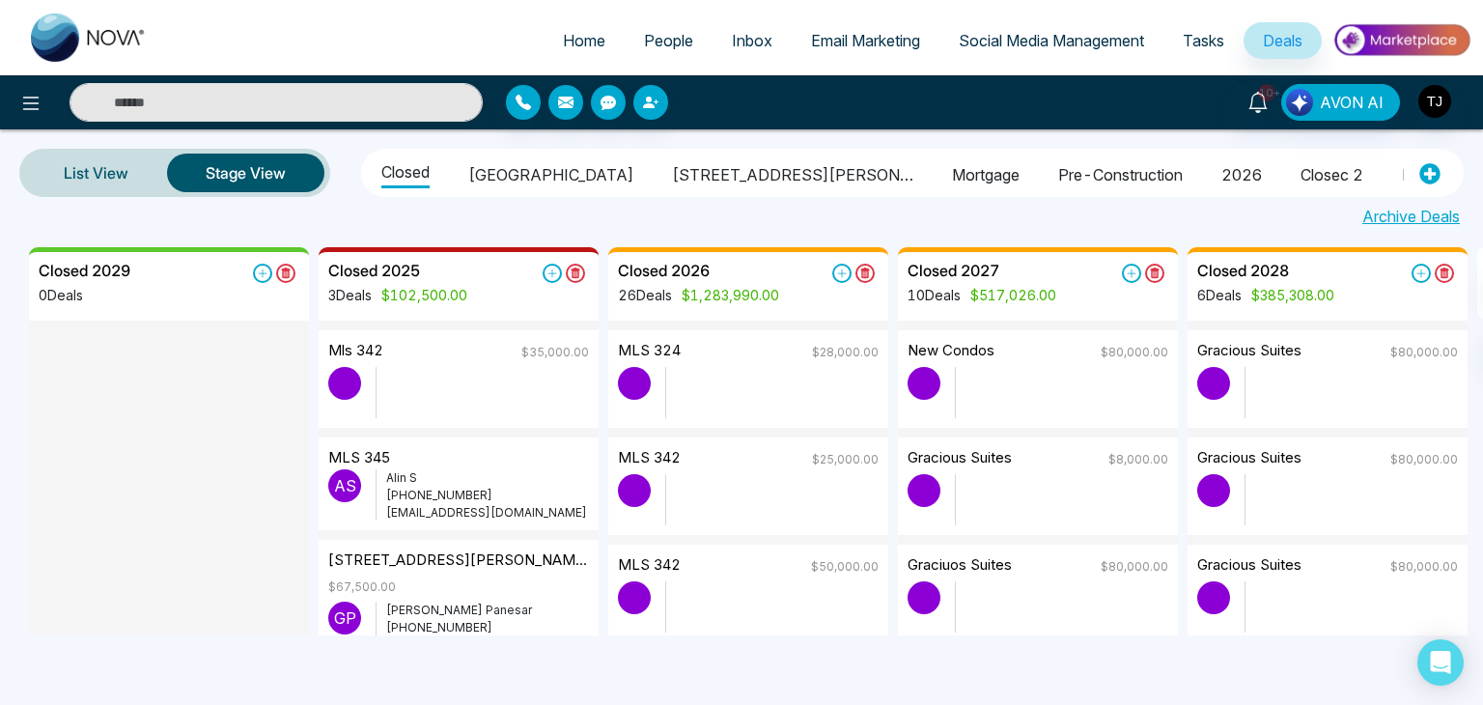
click at [1403, 37] on img at bounding box center [1401, 39] width 140 height 43
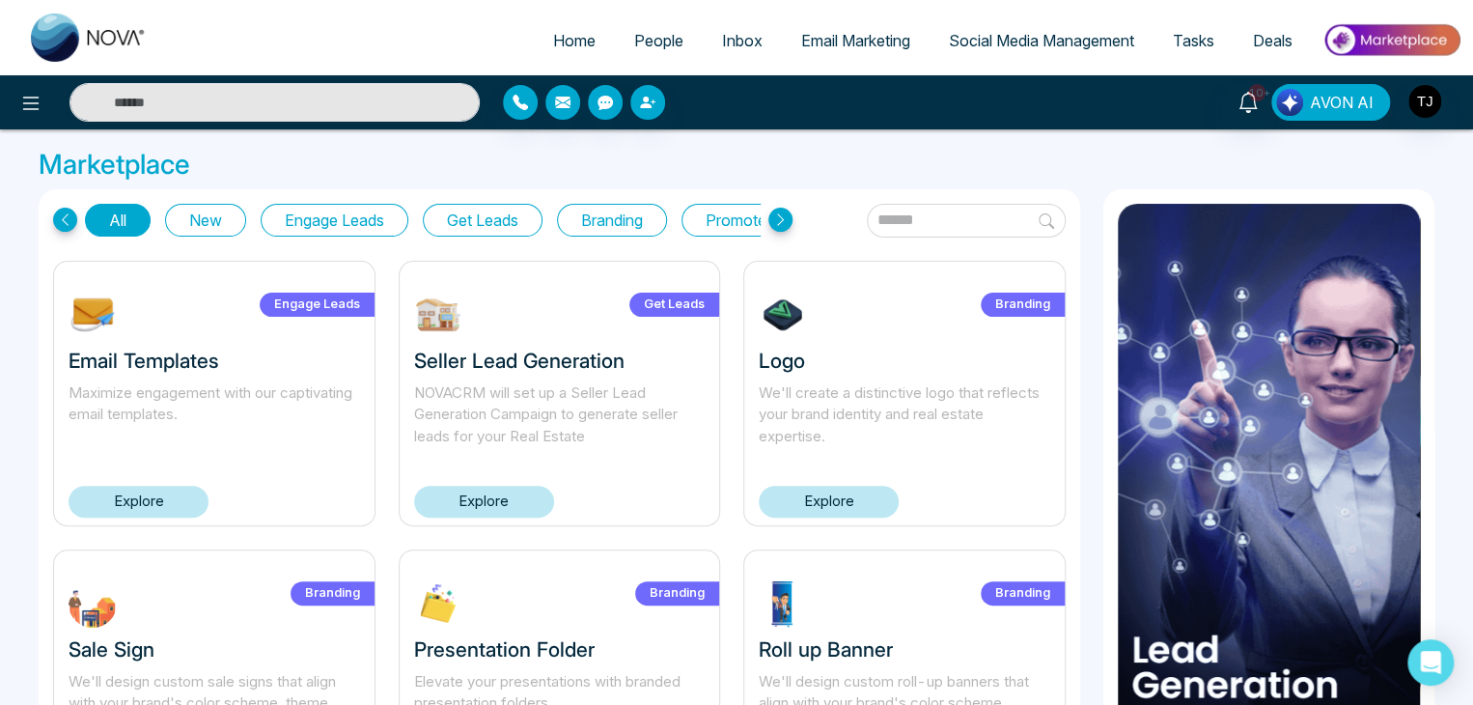
click at [1318, 101] on span "AVON AI" at bounding box center [1342, 102] width 64 height 23
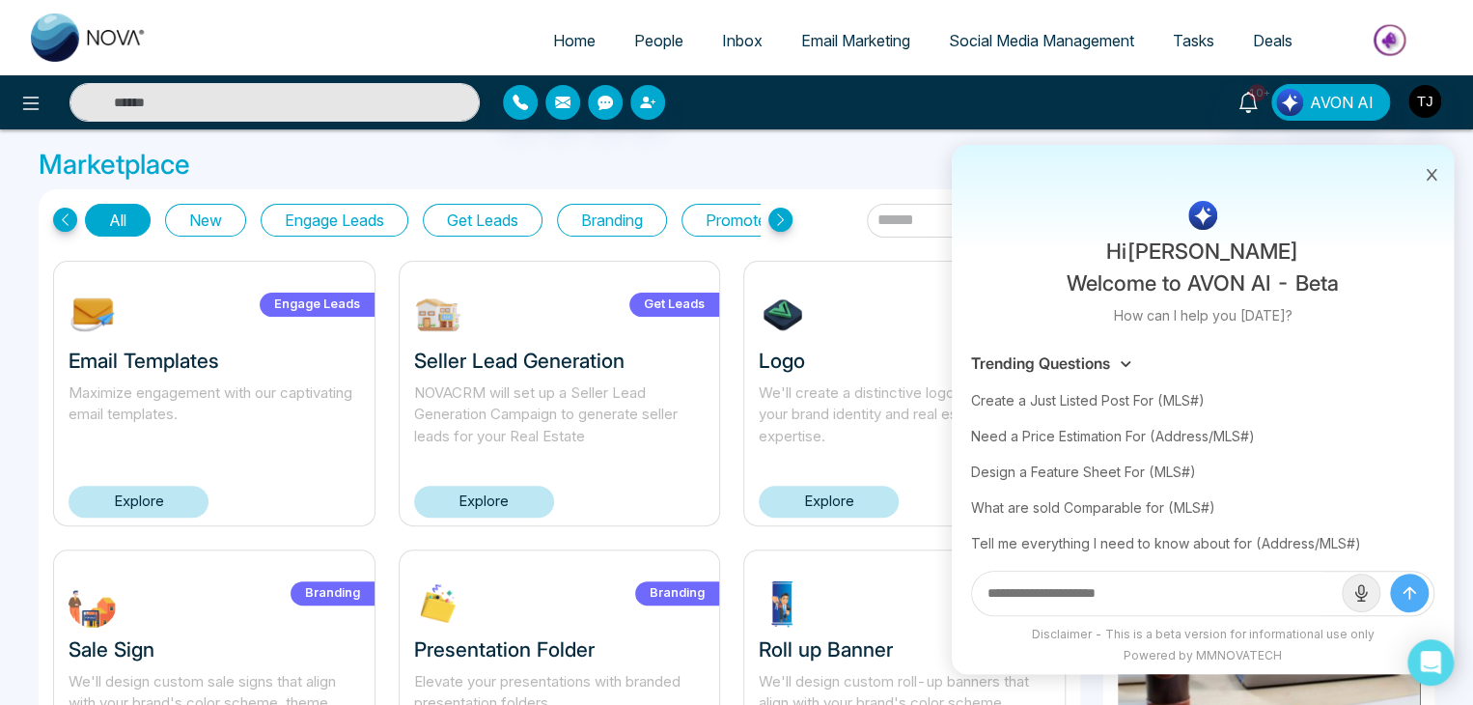
click at [748, 109] on div at bounding box center [676, 102] width 346 height 35
click at [573, 41] on span "Home" at bounding box center [574, 40] width 42 height 19
select select "*"
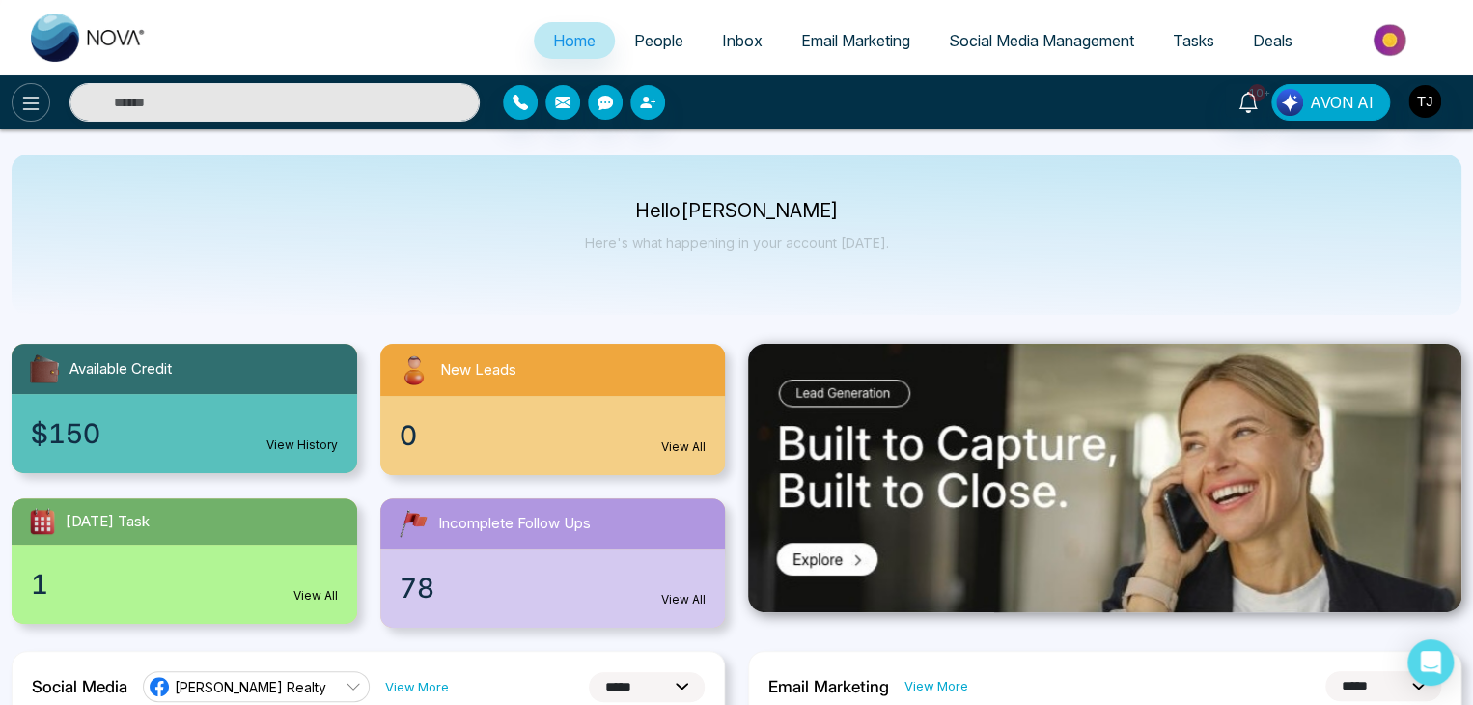
click at [19, 109] on icon at bounding box center [30, 103] width 23 height 23
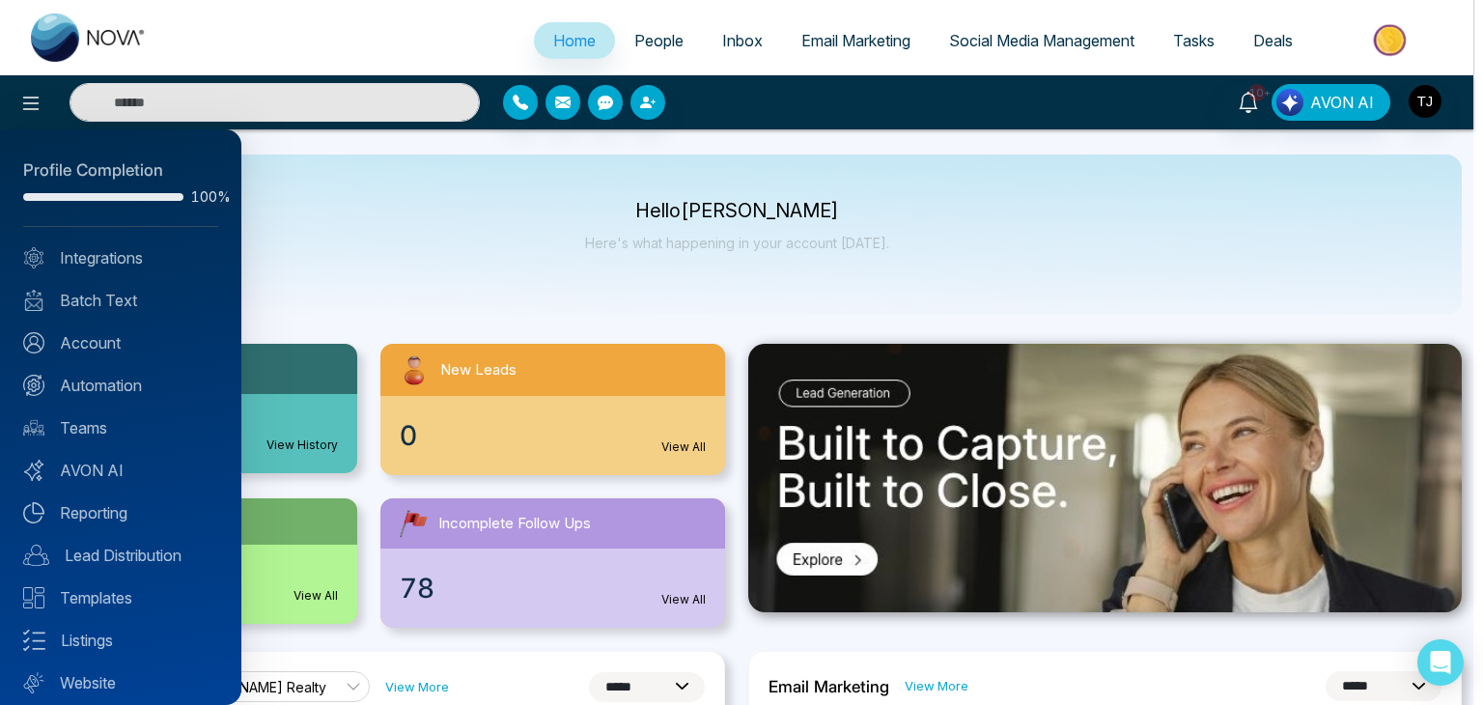
click at [1015, 49] on div at bounding box center [741, 352] width 1483 height 705
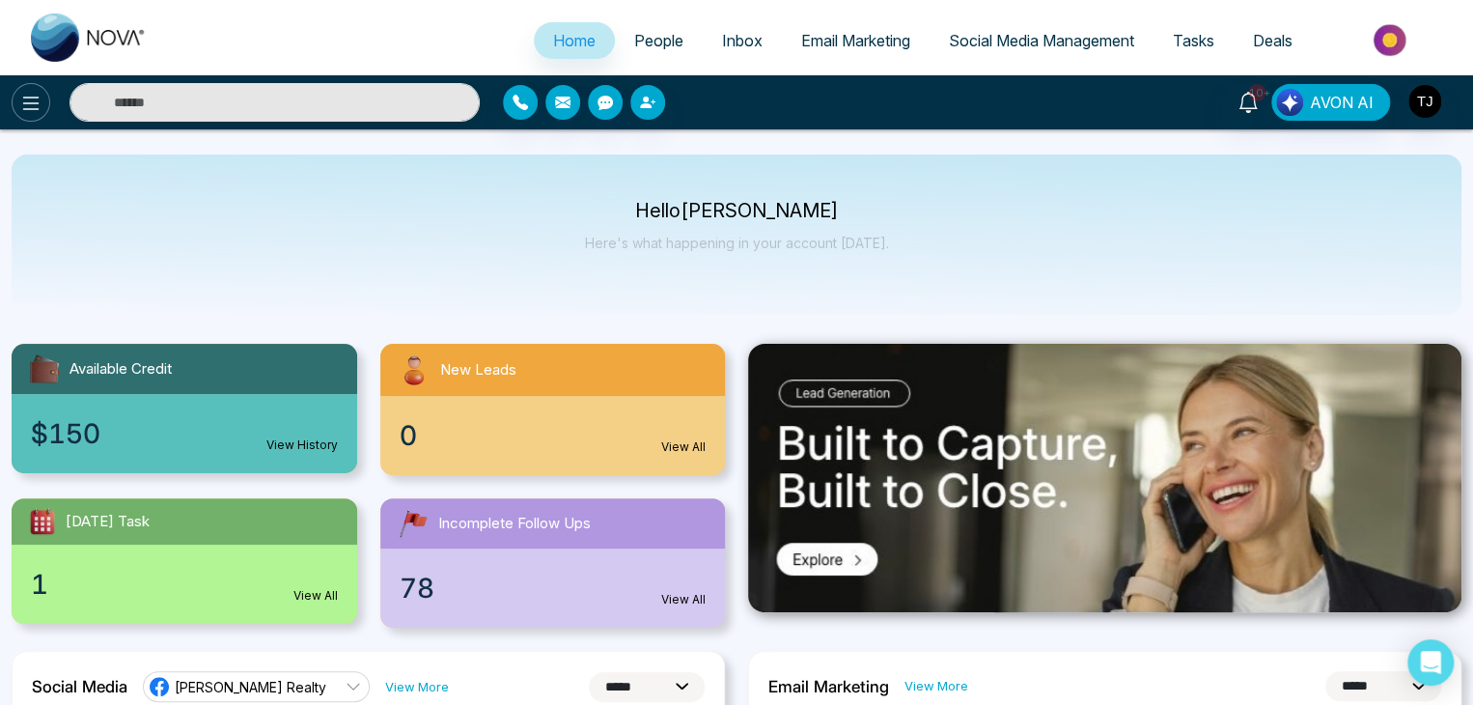
click at [33, 93] on icon at bounding box center [30, 103] width 23 height 23
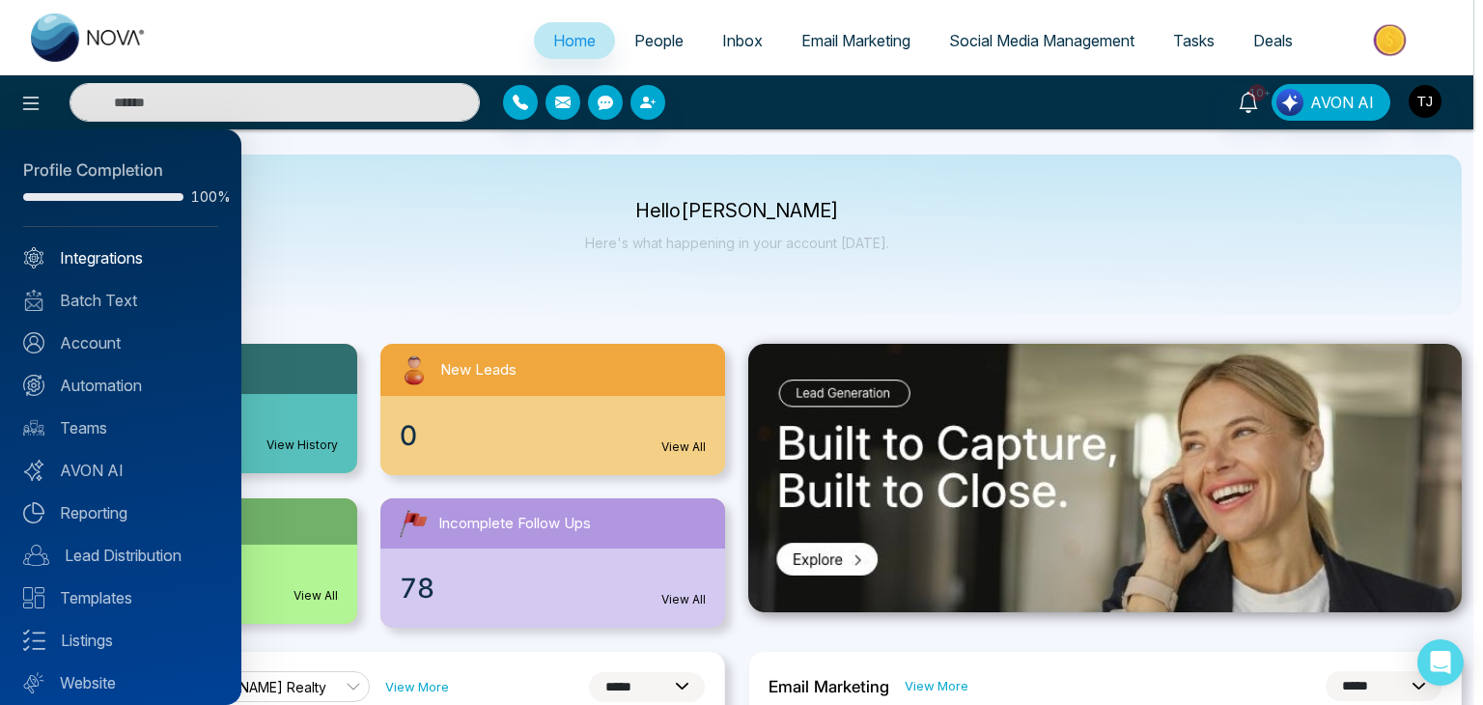
click at [126, 256] on link "Integrations" at bounding box center [120, 257] width 195 height 23
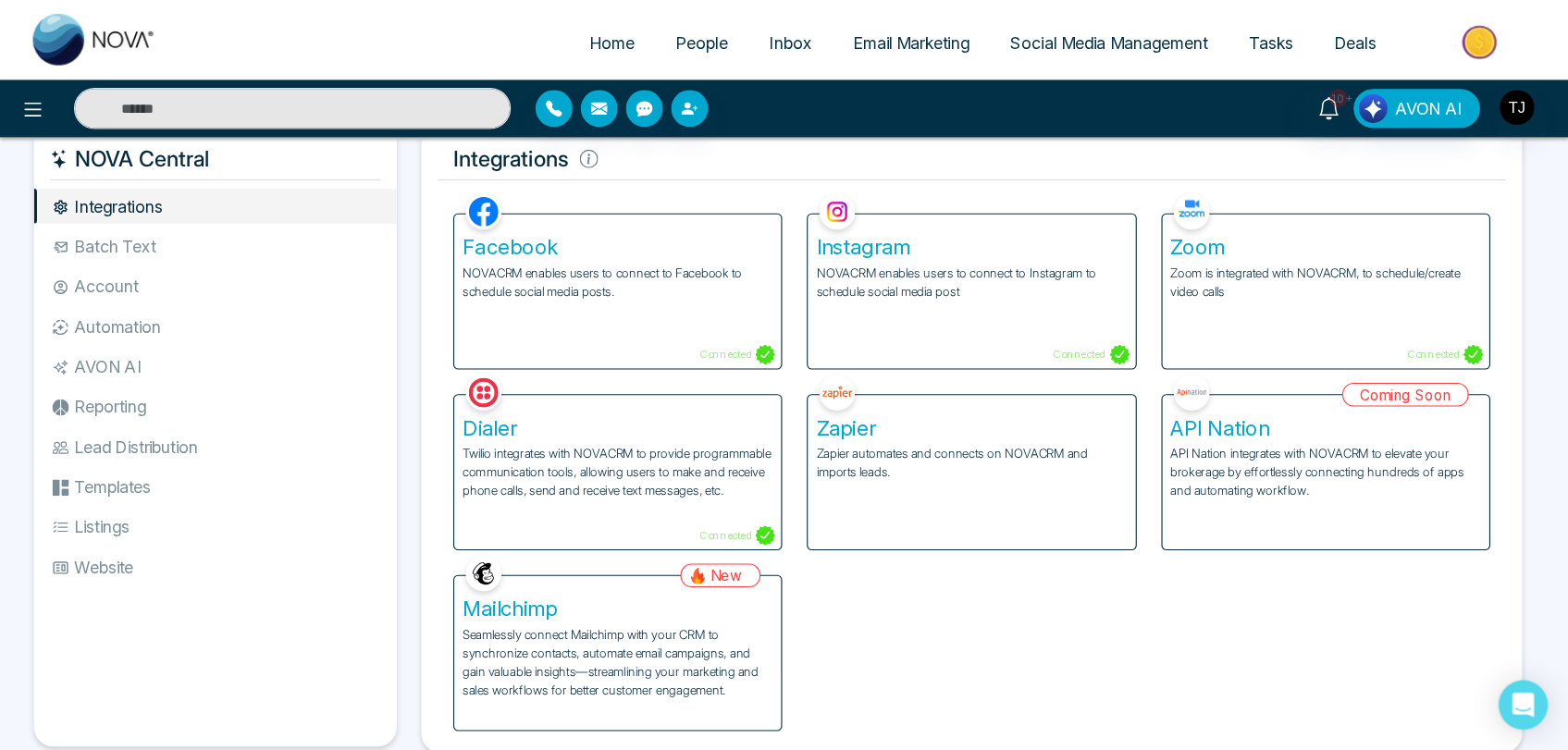
scroll to position [22, 0]
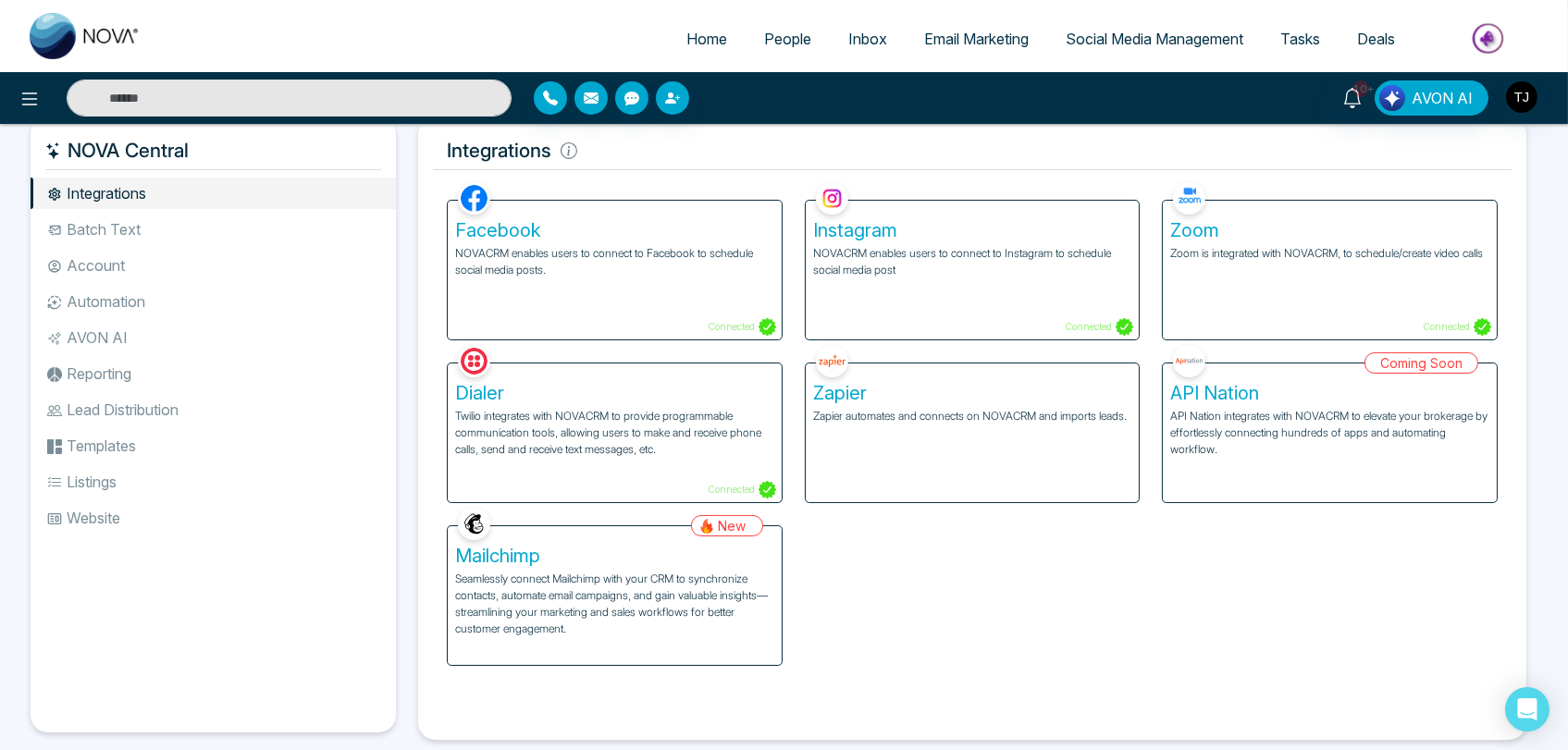
drag, startPoint x: 1406, startPoint y: 5, endPoint x: 1221, endPoint y: 538, distance: 564.2
click at [1221, 538] on div "Facebook NOVACRM enables users to connect to Facebook to schedule social media …" at bounding box center [973, 421] width 1073 height 489
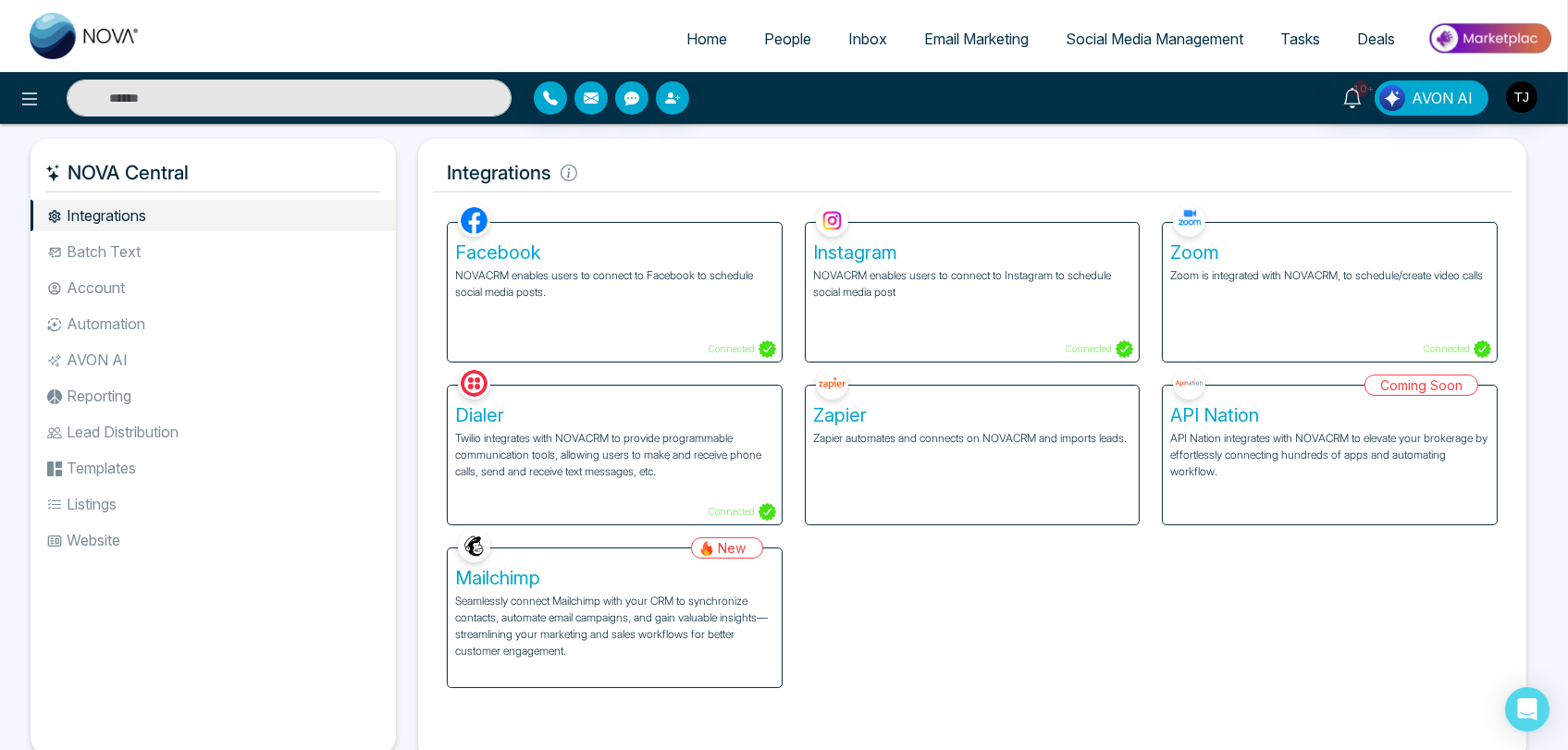
click at [273, 250] on li "Batch Text" at bounding box center [213, 251] width 365 height 32
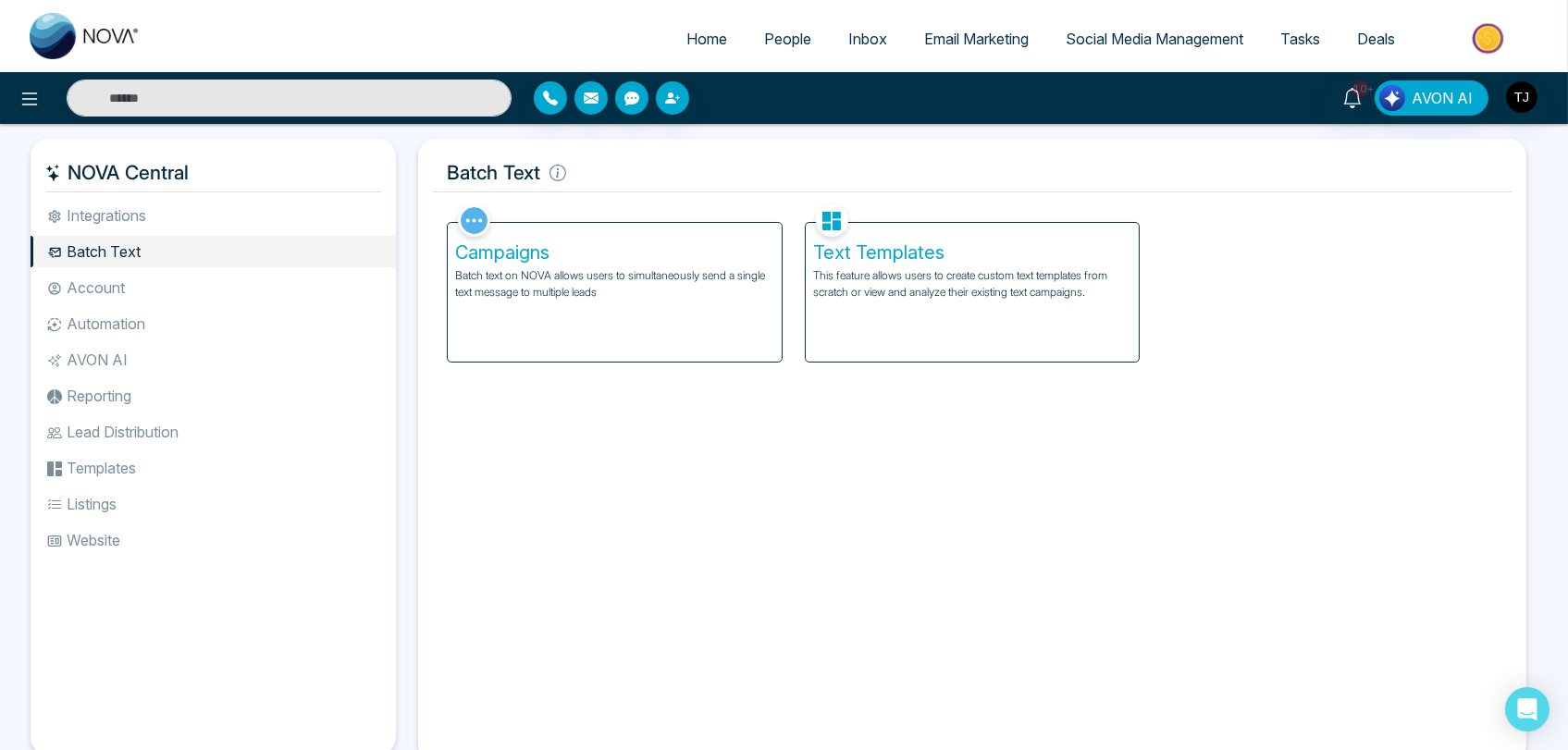
click at [647, 282] on p "Batch text on NOVA allows users to simultaneously send a single text message to…" at bounding box center [614, 284] width 319 height 34
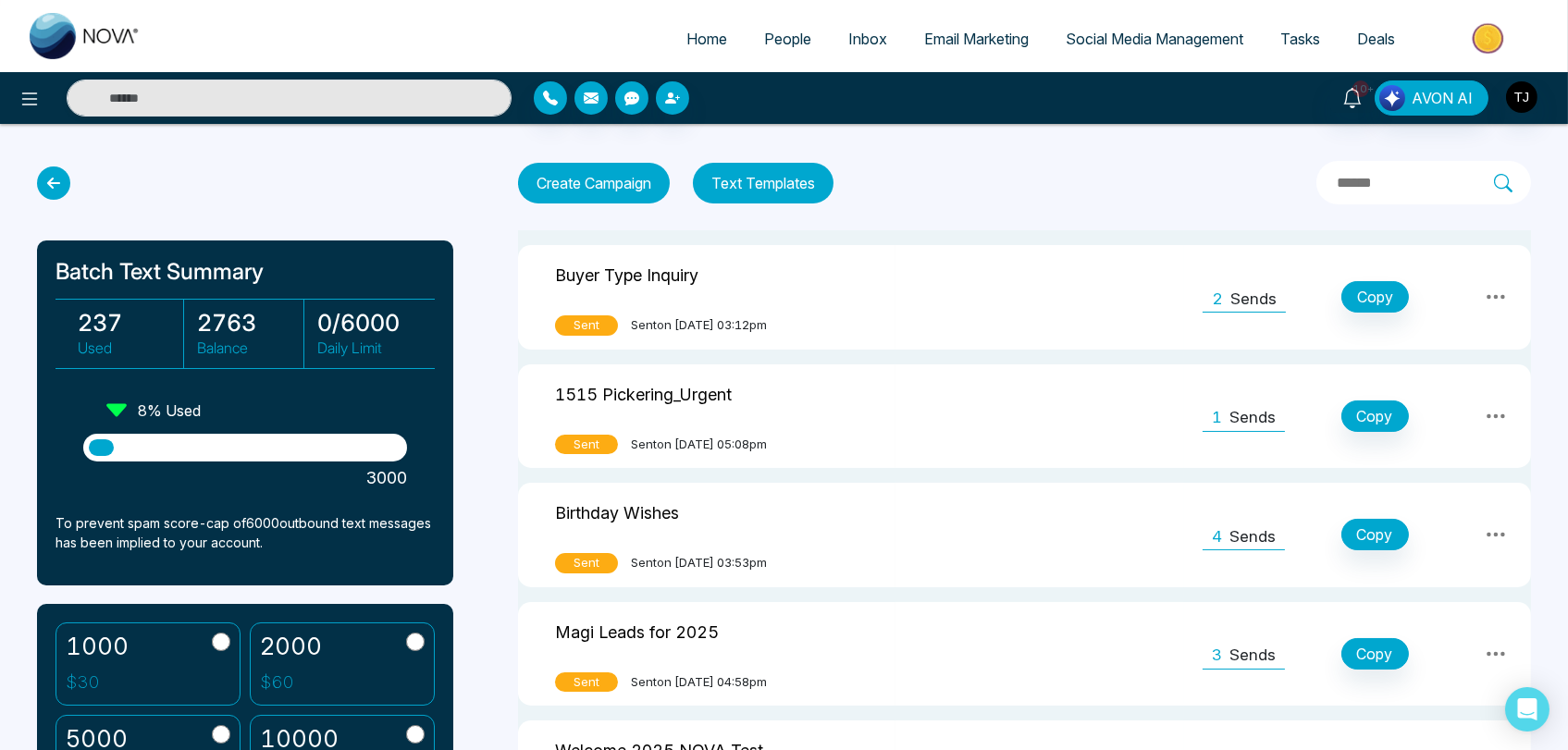
click at [622, 183] on button "Create Campaign" at bounding box center [594, 183] width 151 height 40
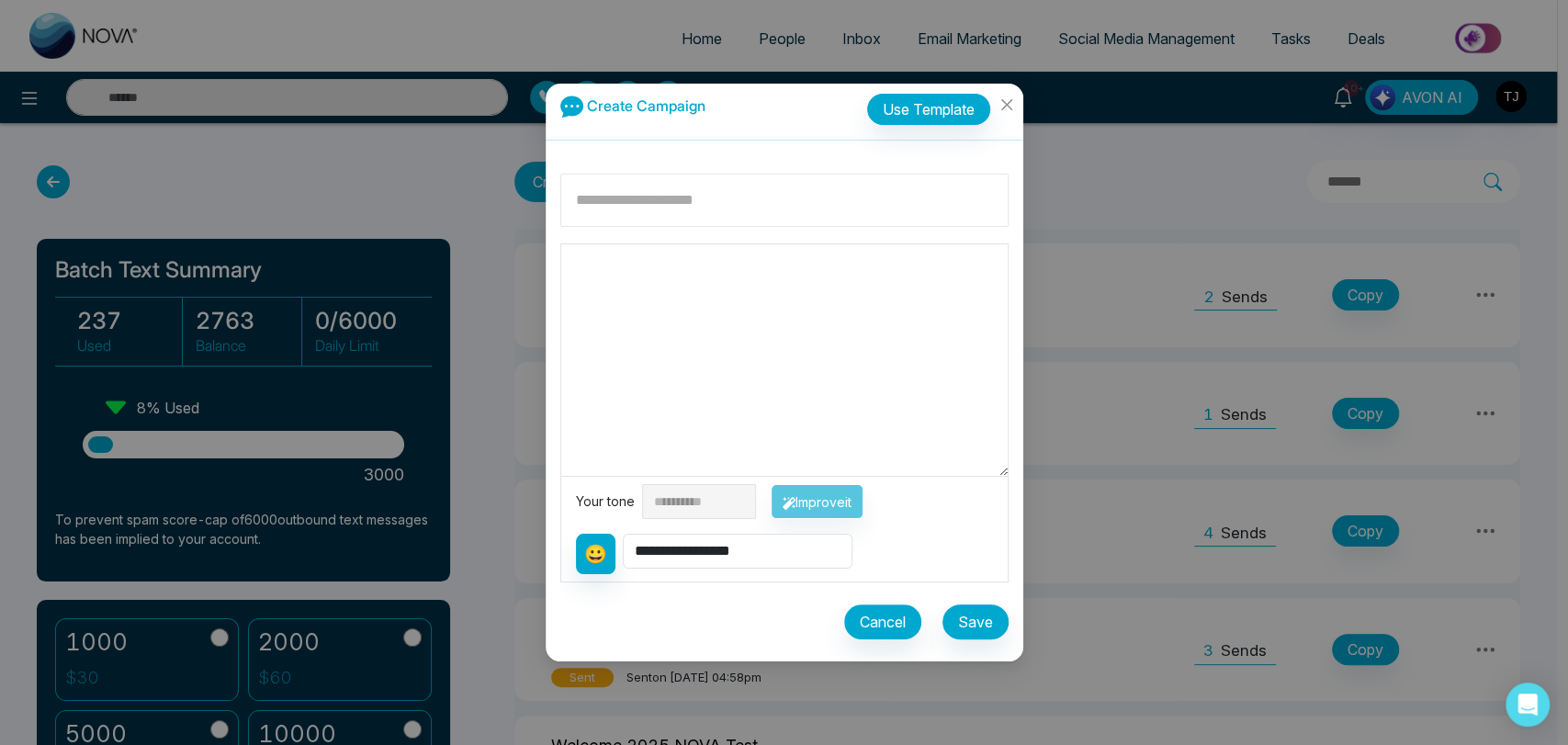
click at [762, 209] on input at bounding box center [784, 200] width 448 height 53
type input "*"
type input "*******"
click at [756, 321] on textarea at bounding box center [784, 360] width 446 height 231
click at [770, 548] on select "**********" at bounding box center [737, 551] width 229 height 35
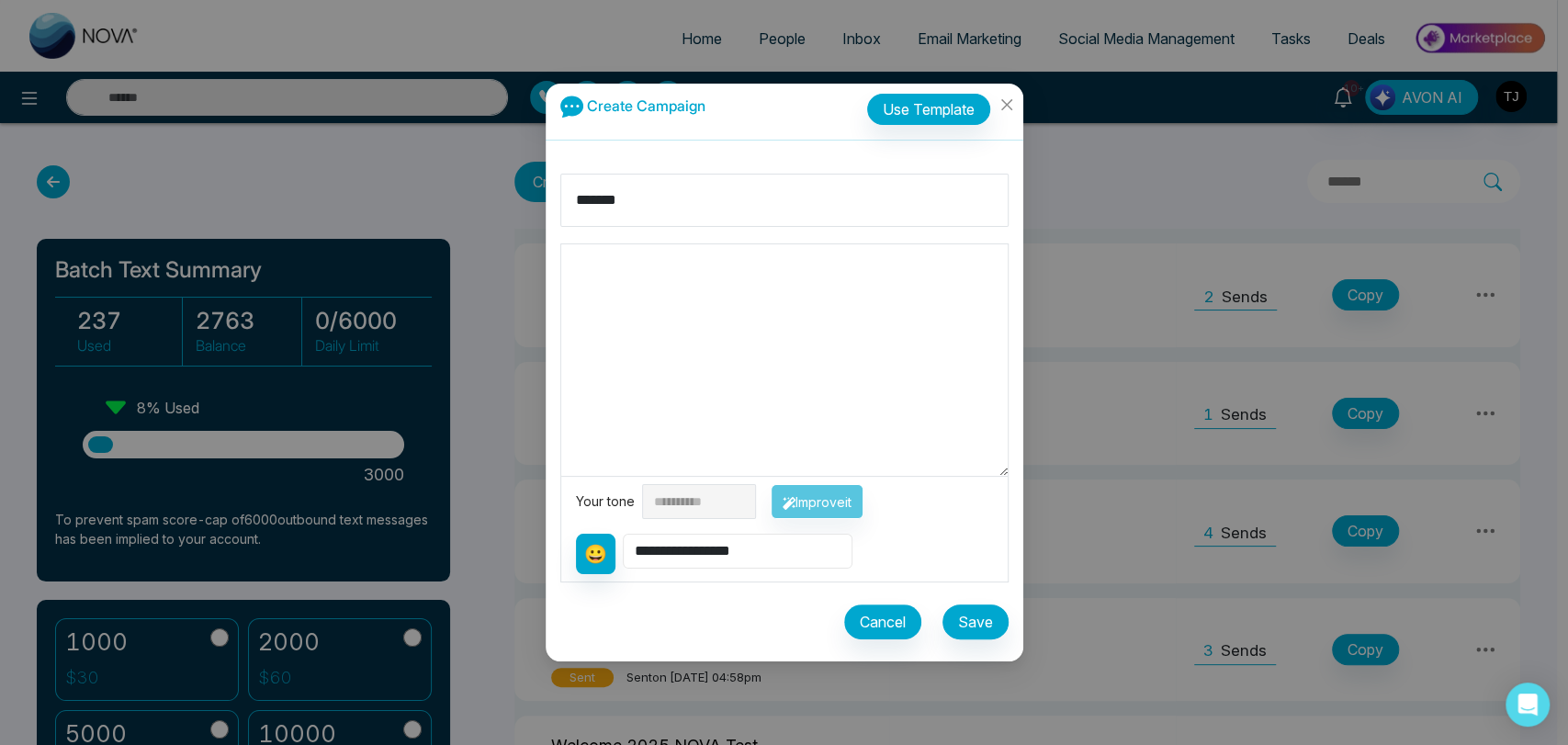
select select "**********"
click at [623, 534] on select "**********" at bounding box center [737, 551] width 229 height 35
click at [568, 266] on textarea "**********" at bounding box center [784, 360] width 446 height 231
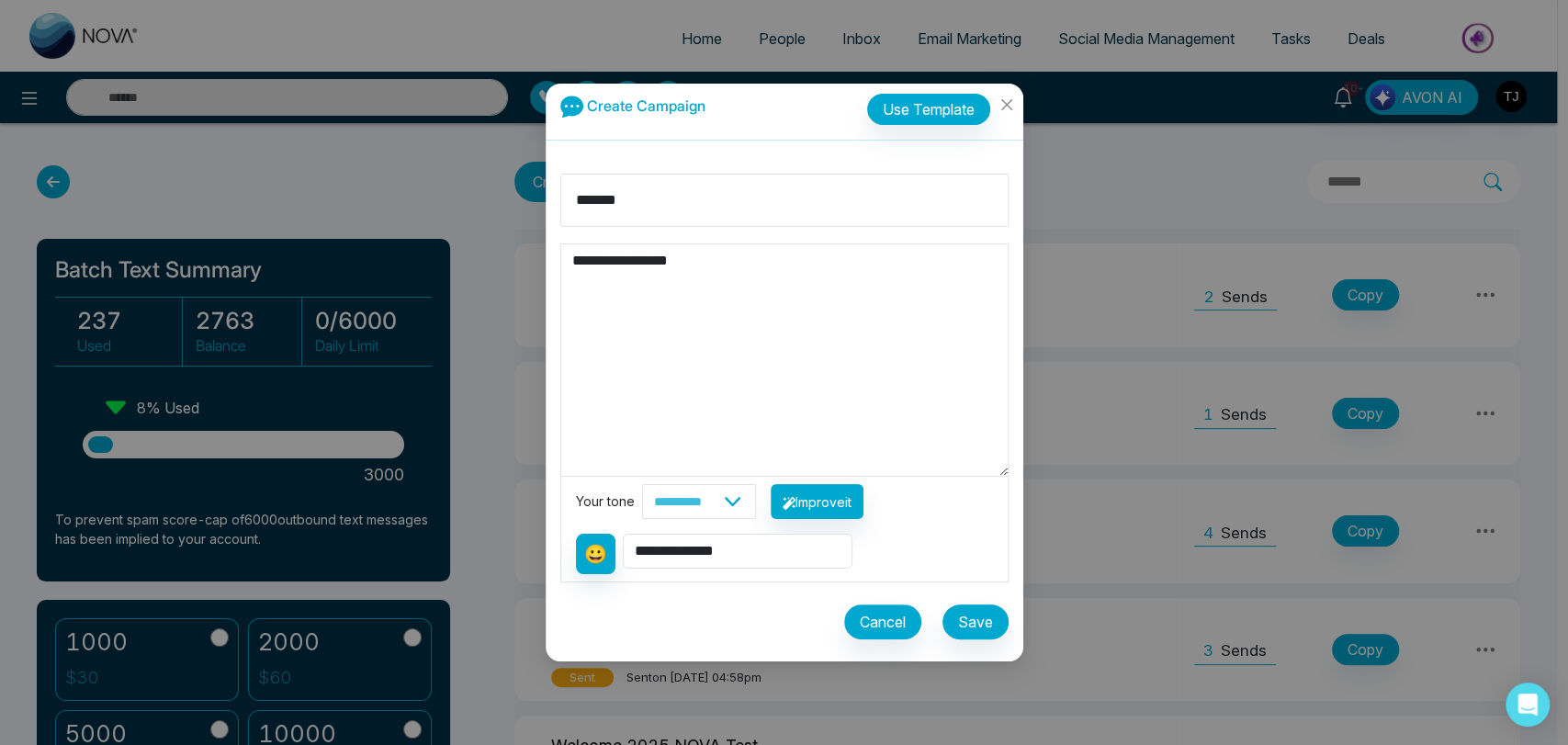
click at [729, 266] on textarea "**********" at bounding box center [784, 360] width 446 height 231
click at [861, 380] on textarea "**********" at bounding box center [784, 360] width 446 height 231
click at [820, 509] on button "Improve it" at bounding box center [816, 501] width 92 height 35
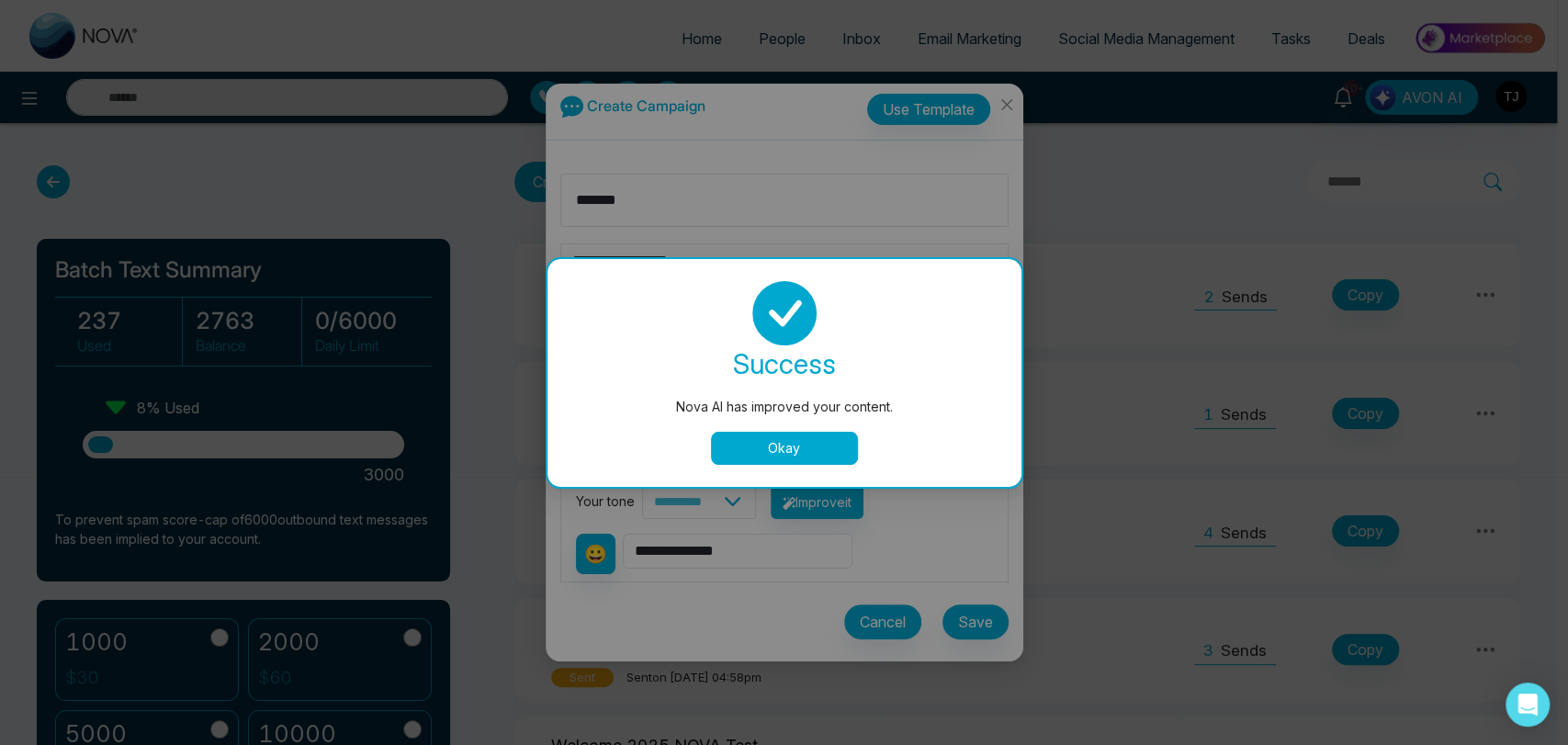
click at [794, 445] on button "Okay" at bounding box center [784, 448] width 147 height 33
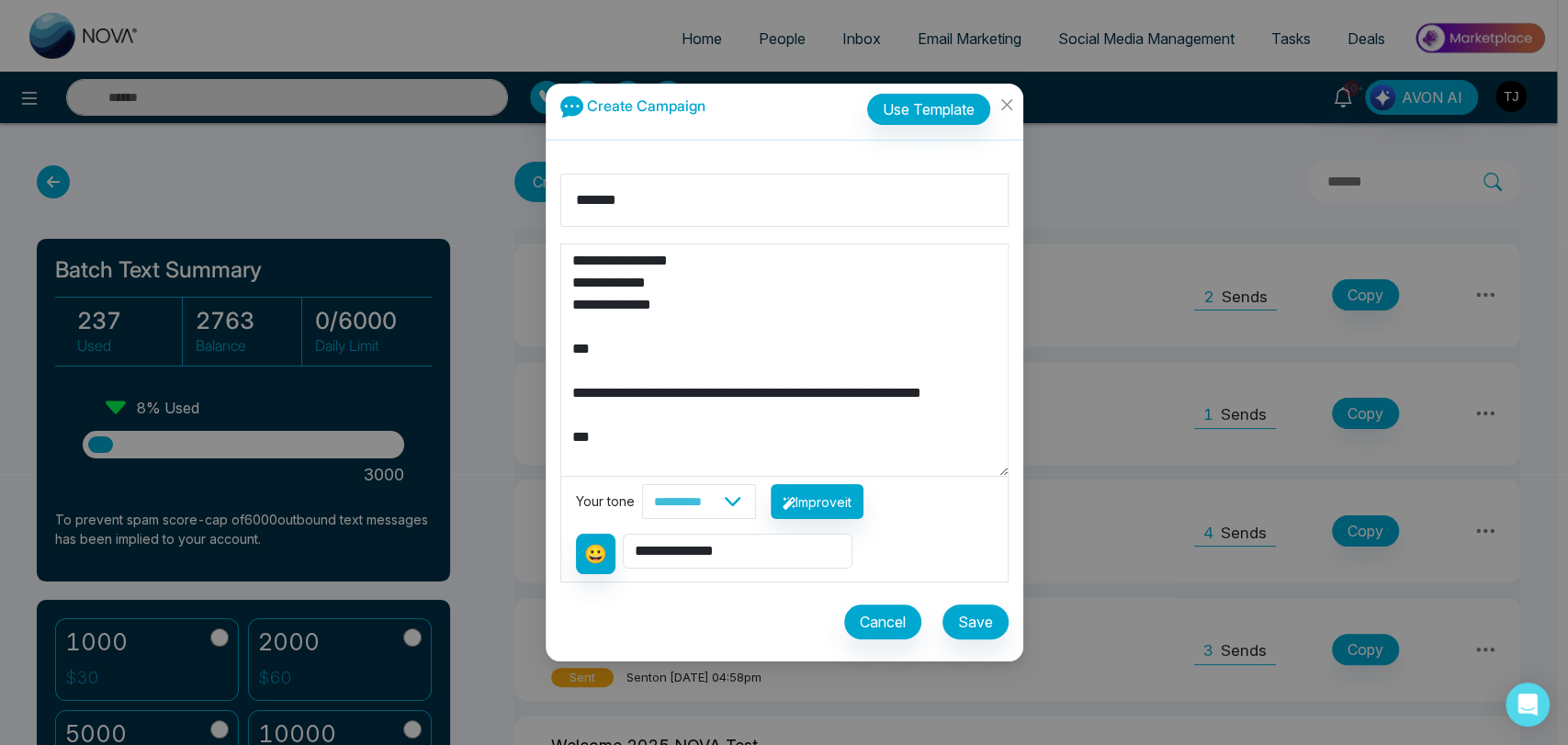
drag, startPoint x: 784, startPoint y: 441, endPoint x: 547, endPoint y: 250, distance: 304.4
click at [547, 250] on div "**********" at bounding box center [784, 410] width 478 height 502
type textarea "***"
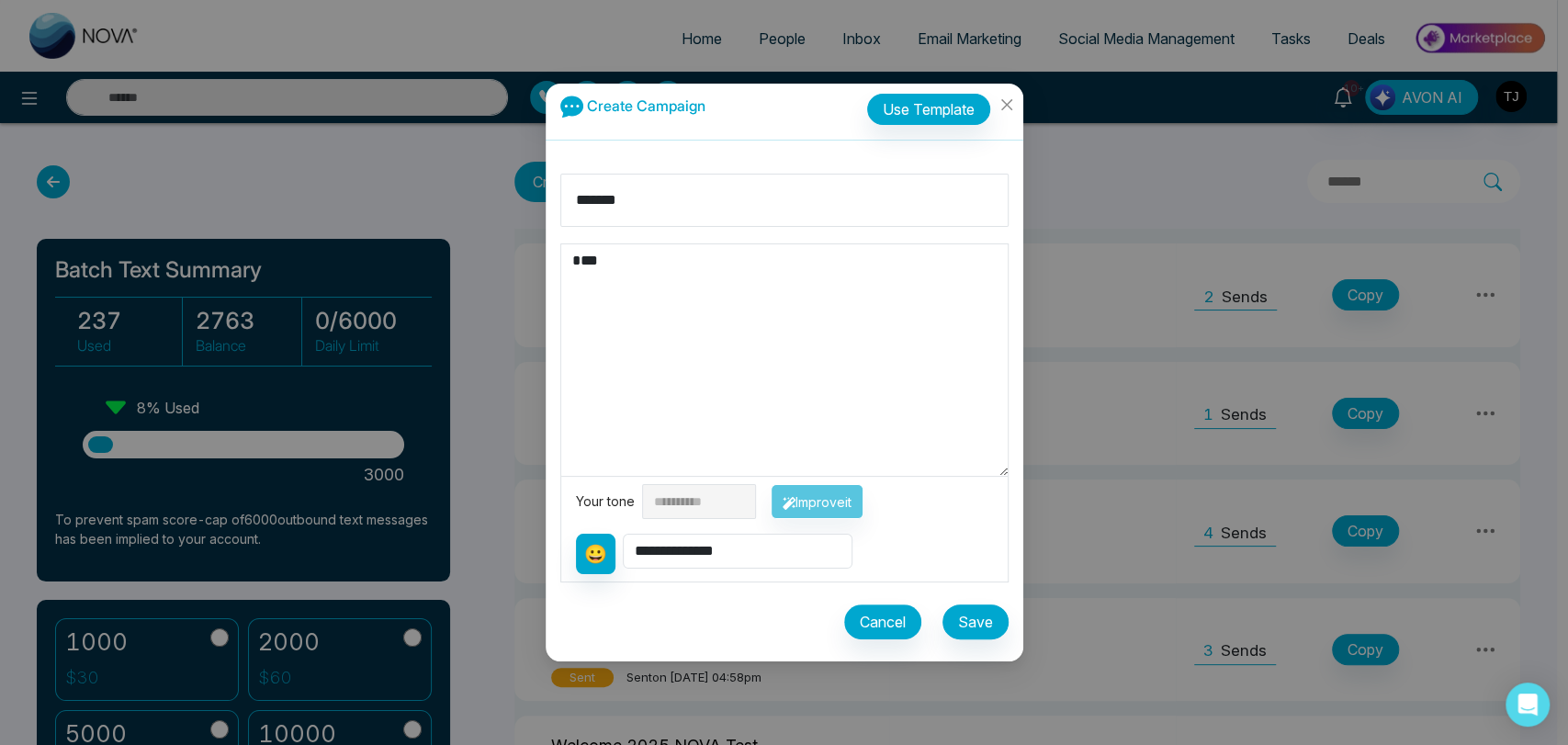
drag, startPoint x: 623, startPoint y: 304, endPoint x: 559, endPoint y: 279, distance: 68.7
click at [559, 279] on div "**********" at bounding box center [784, 410] width 478 height 502
type textarea "*****"
click at [746, 559] on select "**********" at bounding box center [737, 551] width 229 height 35
click at [623, 534] on select "**********" at bounding box center [737, 551] width 229 height 35
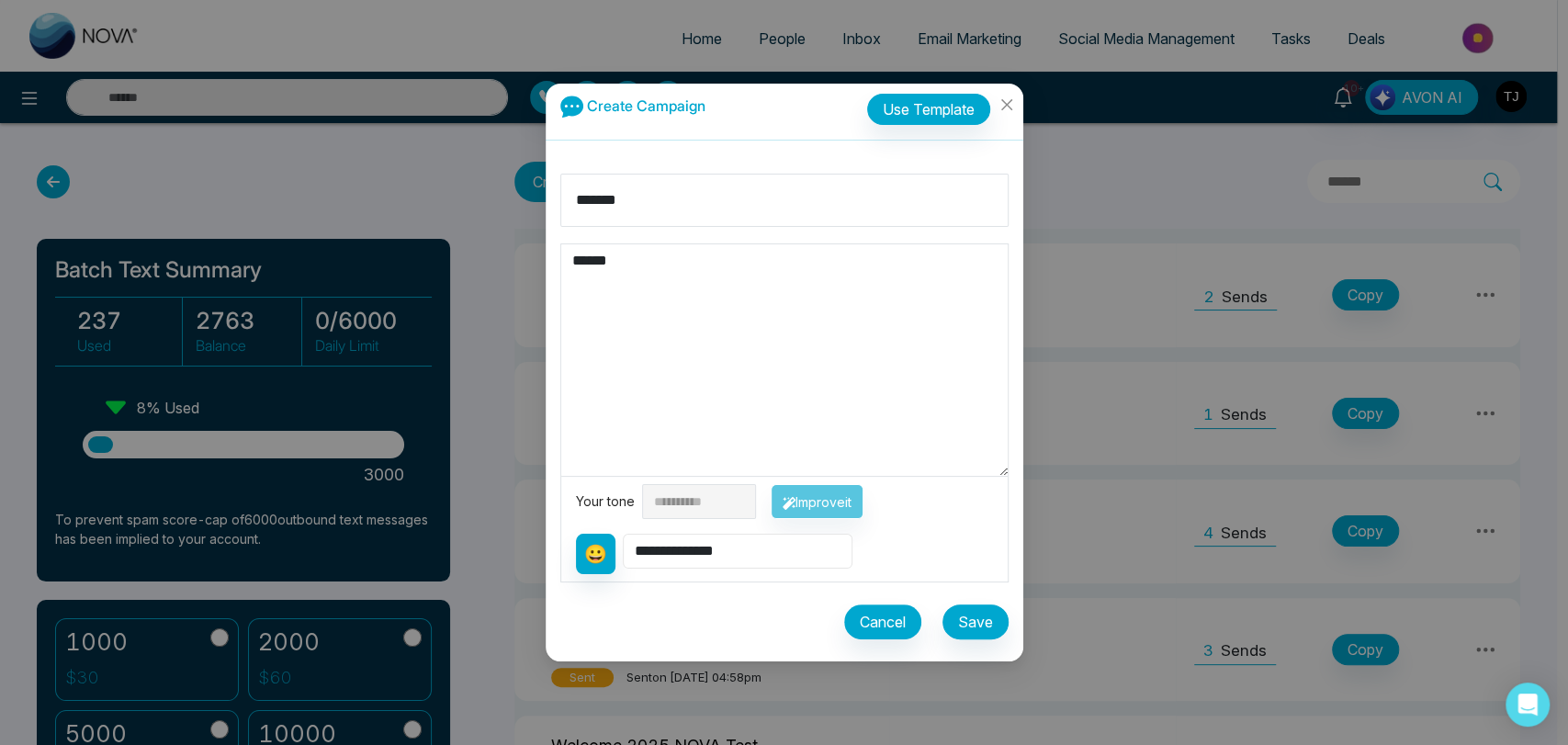
click at [742, 553] on select "**********" at bounding box center [737, 551] width 229 height 35
click at [1009, 101] on icon "close" at bounding box center [1007, 105] width 11 height 11
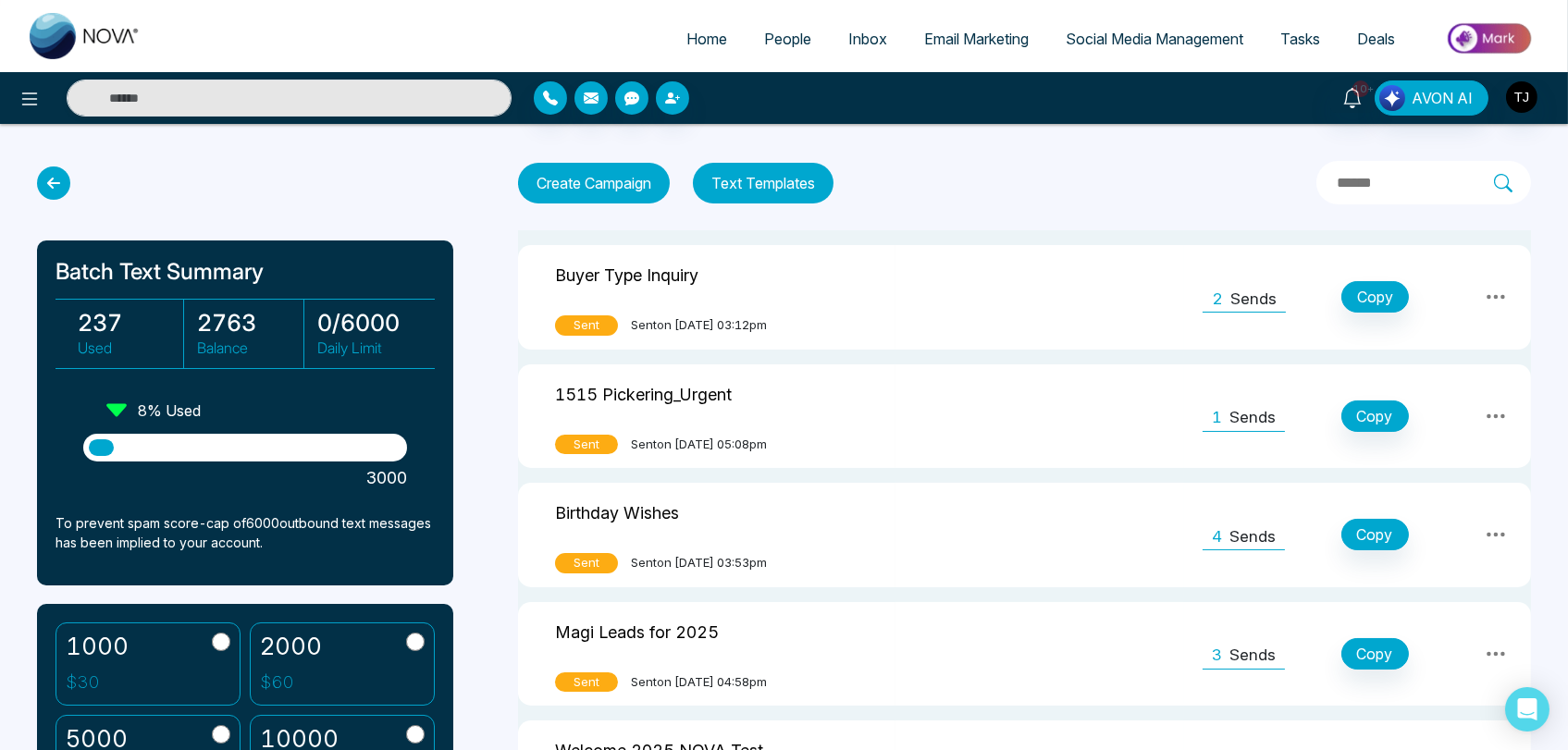
click at [638, 196] on button "Create Campaign" at bounding box center [594, 183] width 151 height 40
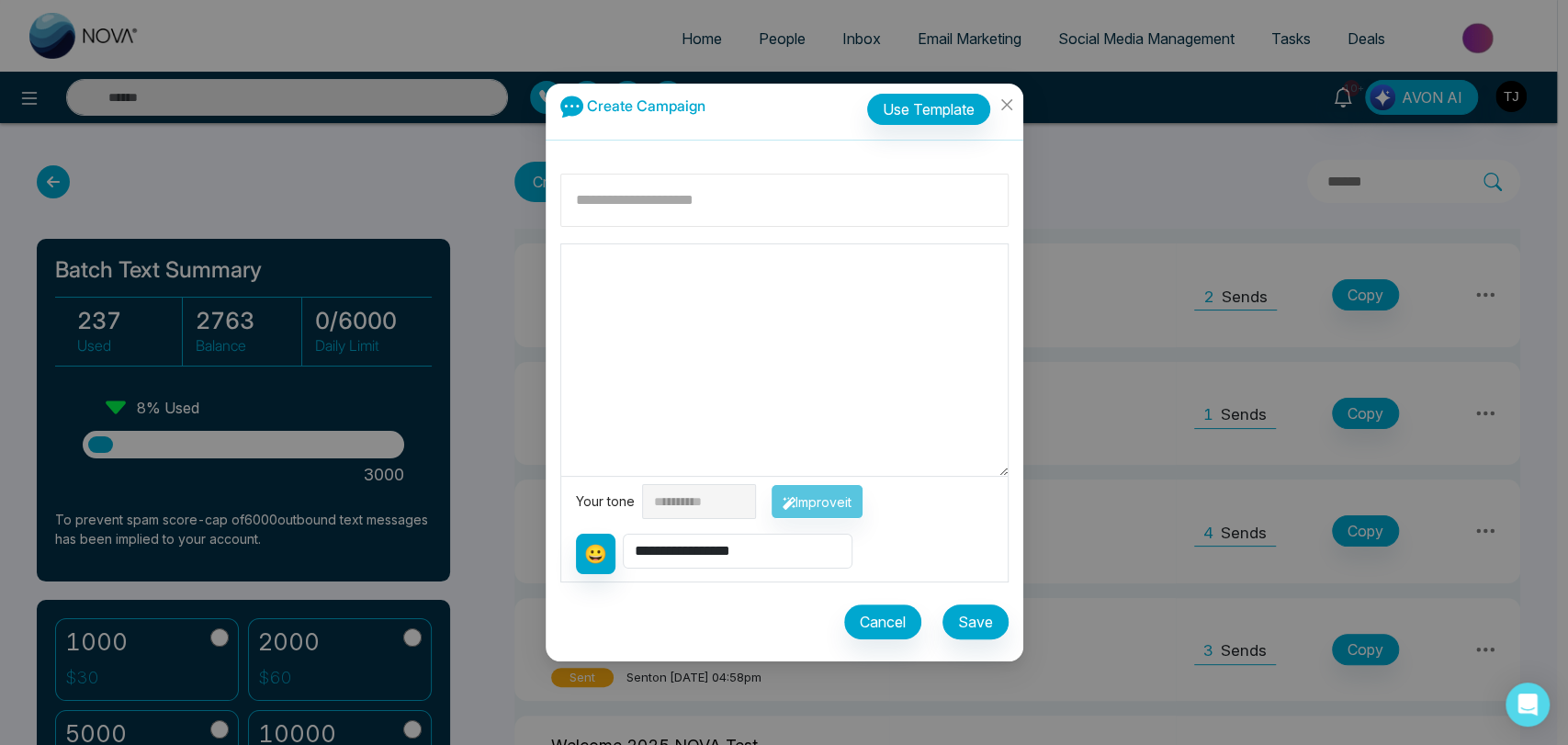
click at [672, 201] on input at bounding box center [784, 200] width 448 height 53
type input "*******"
click at [679, 279] on textarea at bounding box center [784, 360] width 446 height 231
type textarea "*****"
click at [754, 557] on select "**********" at bounding box center [737, 551] width 229 height 35
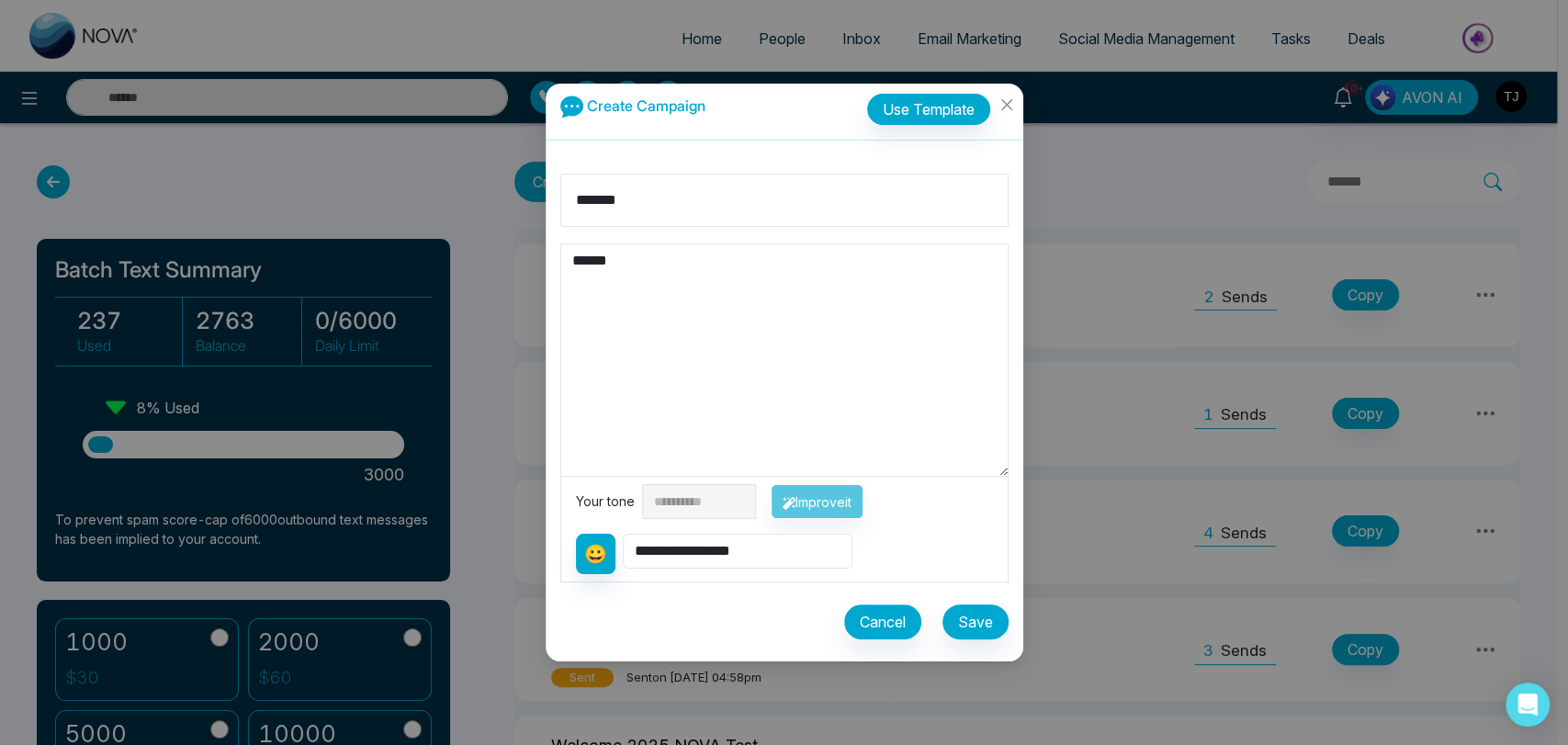
select select "**********"
click at [623, 534] on select "**********" at bounding box center [737, 551] width 229 height 35
click at [755, 272] on textarea "**********" at bounding box center [784, 360] width 446 height 231
type textarea "**********"
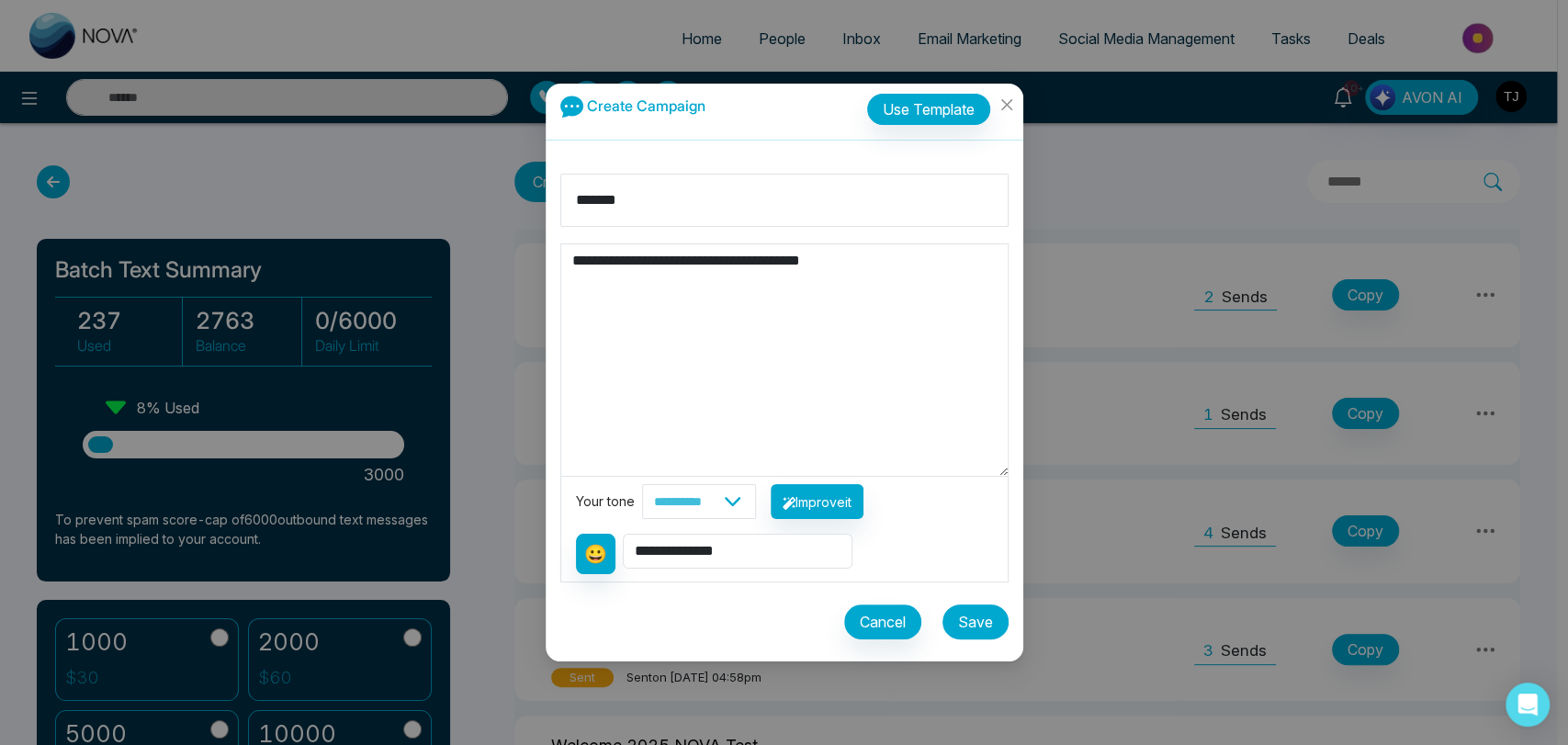
click at [979, 617] on button "Save" at bounding box center [975, 621] width 67 height 35
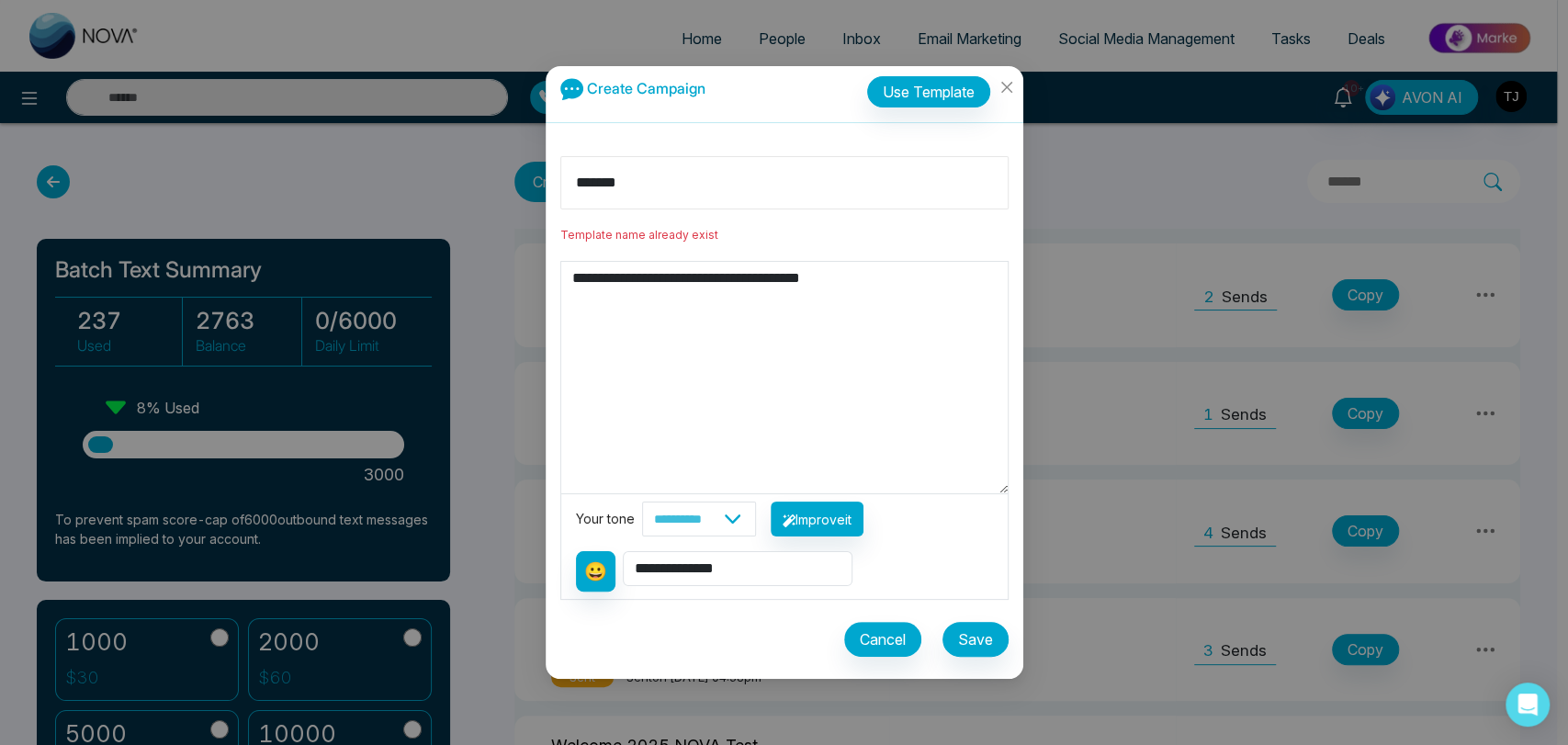
click at [757, 177] on input "*******" at bounding box center [784, 183] width 448 height 53
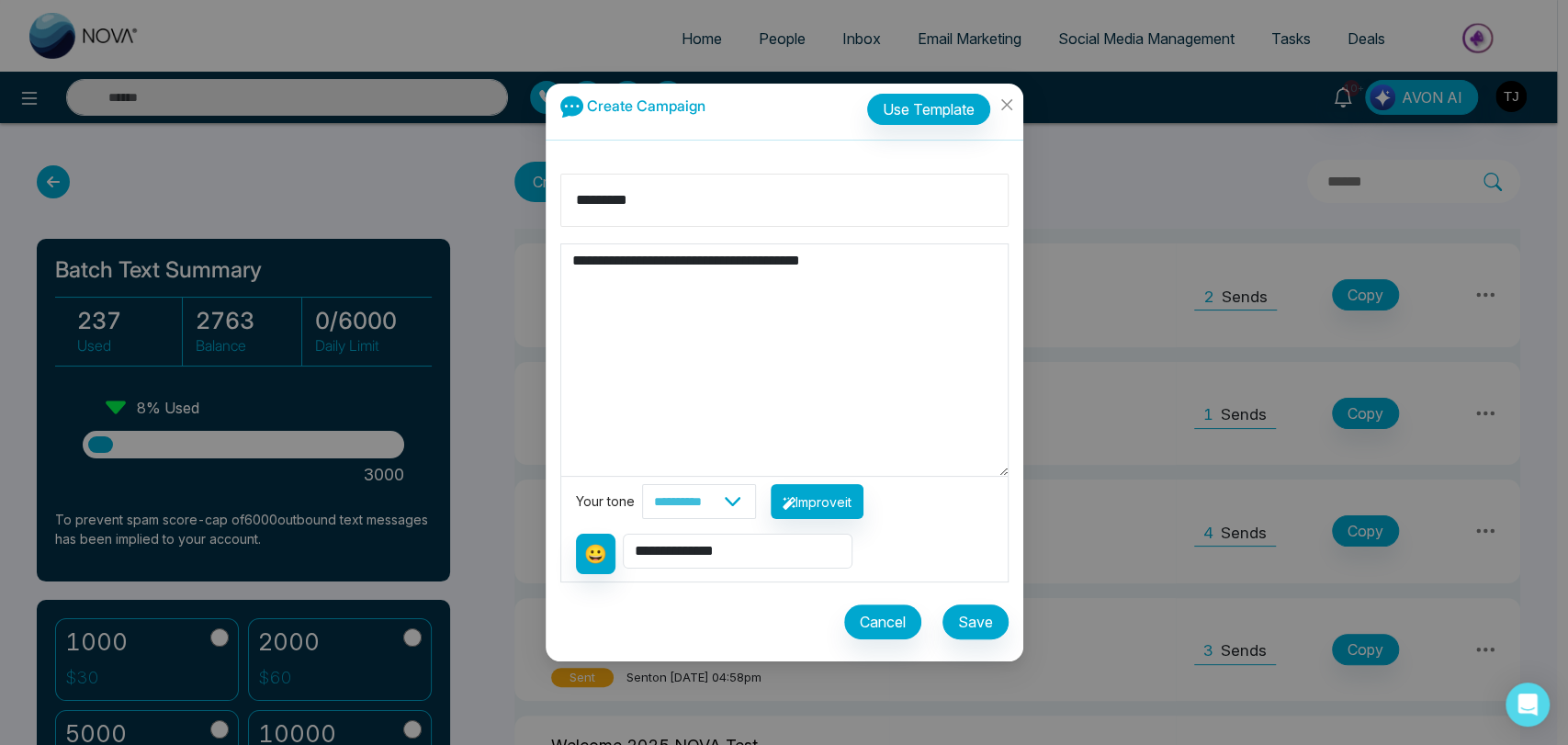
type input "*********"
click at [958, 626] on button "Save" at bounding box center [975, 621] width 67 height 35
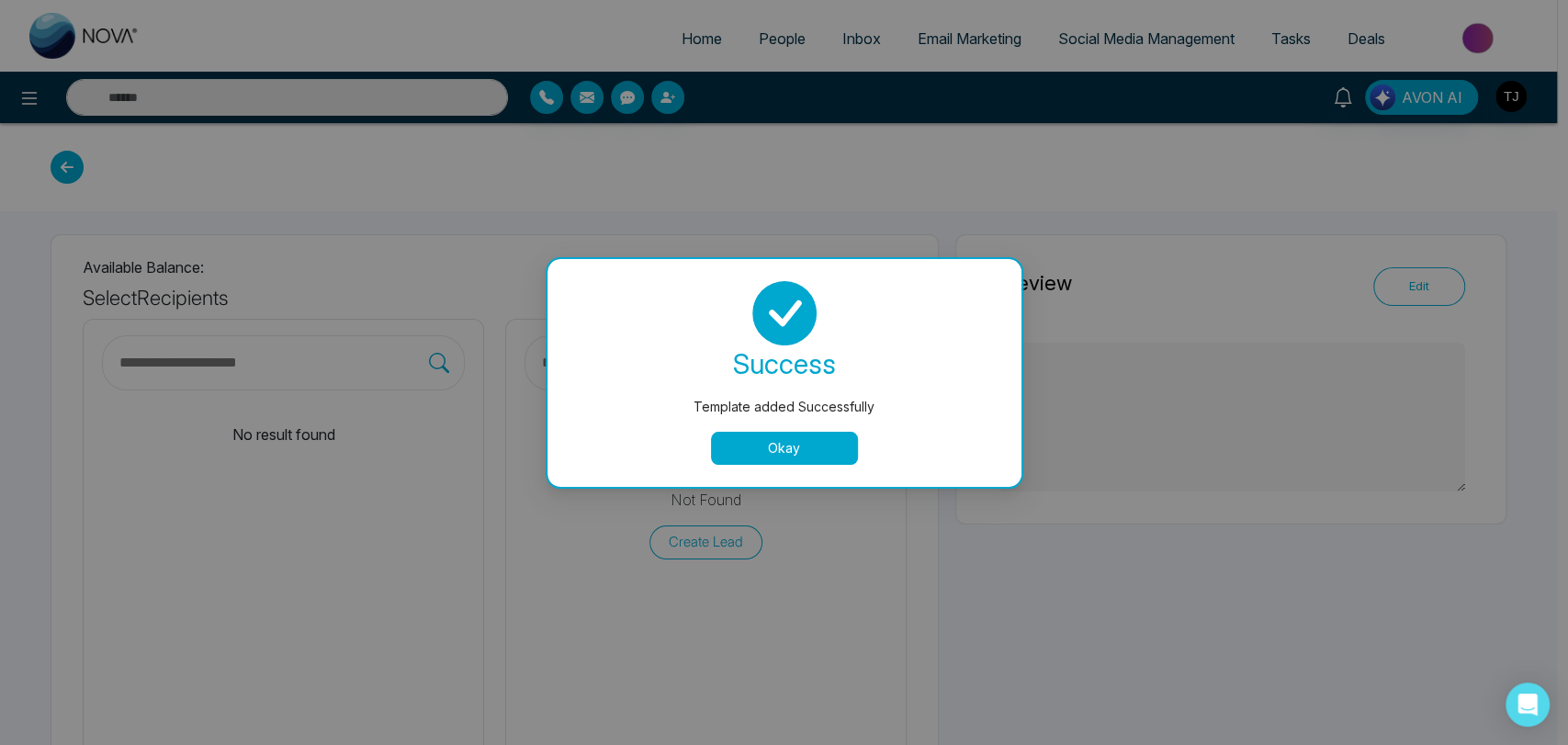
click at [813, 450] on button "Okay" at bounding box center [784, 448] width 147 height 33
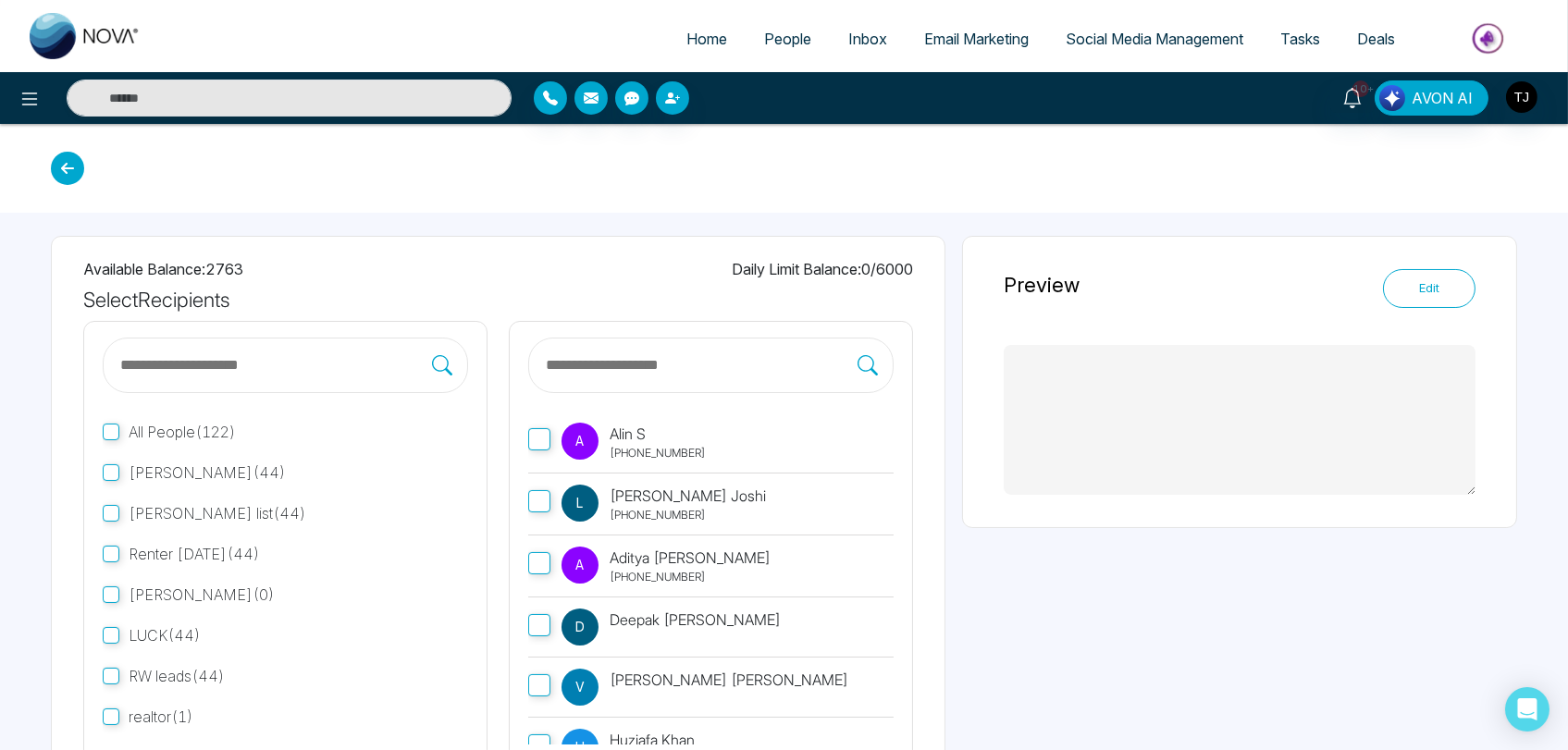
type textarea "**********"
click at [68, 169] on icon at bounding box center [67, 168] width 34 height 34
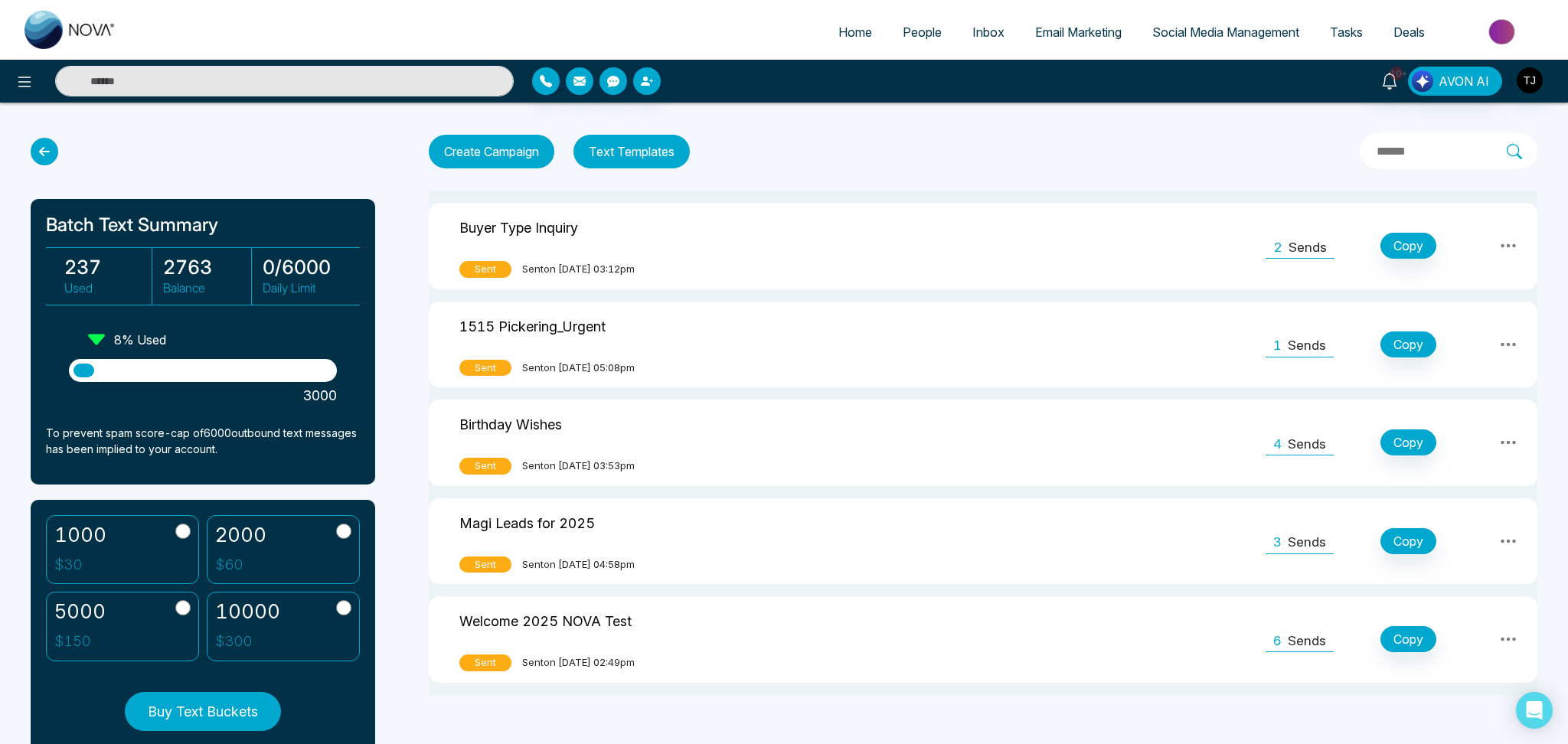
drag, startPoint x: 1291, startPoint y: 0, endPoint x: 1087, endPoint y: 151, distance: 253.8
click at [1087, 151] on div "Create Campaign Text Templates" at bounding box center [983, 151] width 1109 height 36
click at [44, 150] on icon at bounding box center [44, 151] width 28 height 28
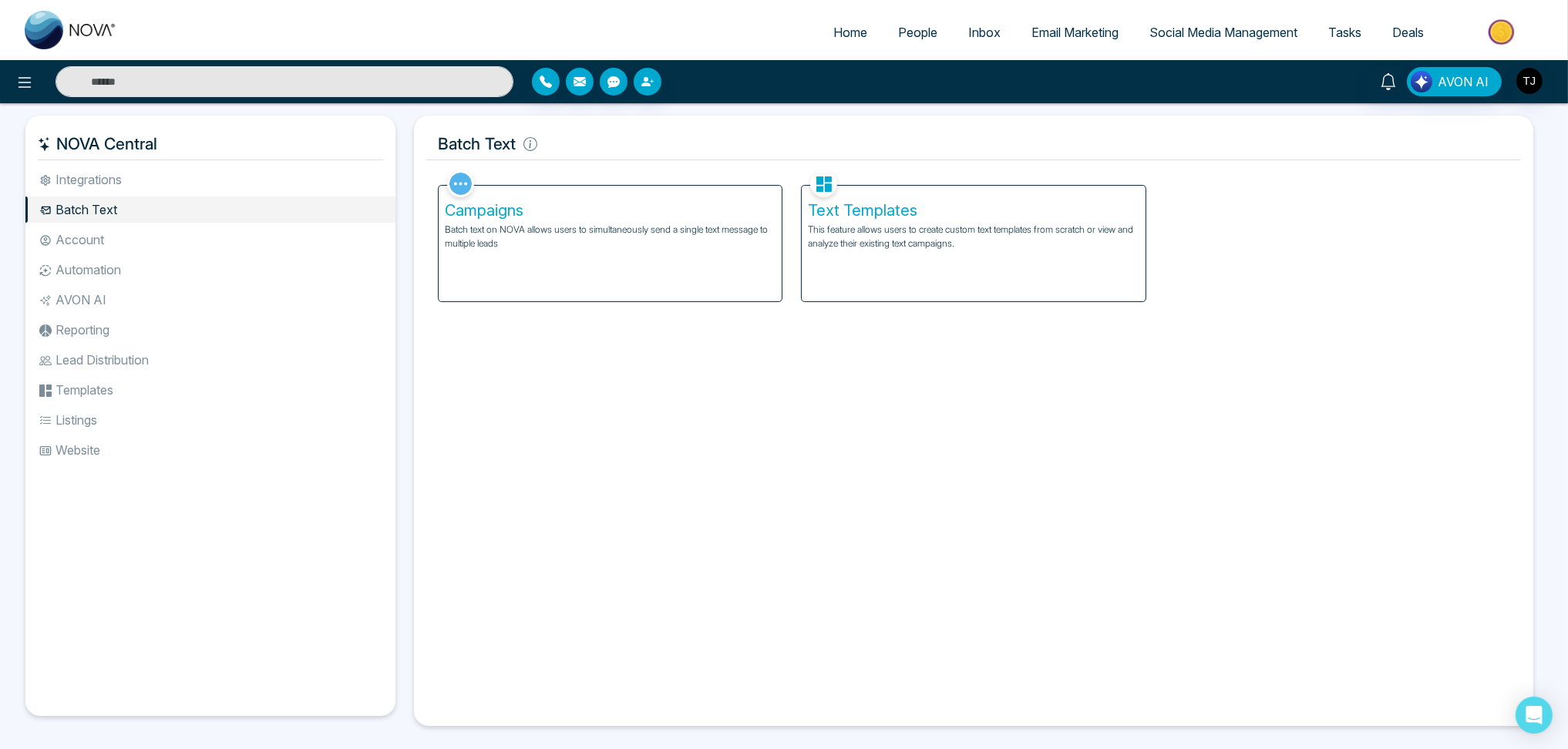
click at [206, 241] on li "Account" at bounding box center [210, 240] width 370 height 26
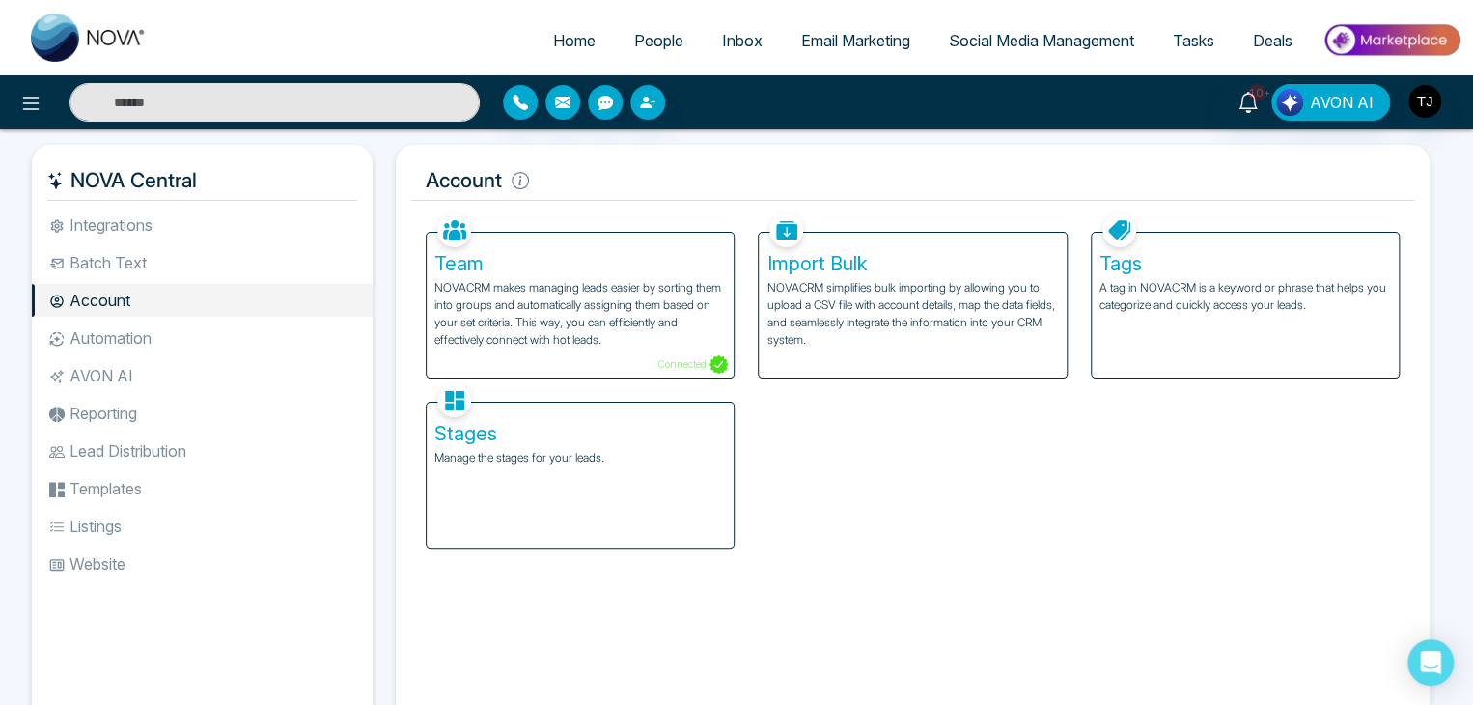
drag, startPoint x: 1916, startPoint y: 0, endPoint x: 1048, endPoint y: 447, distance: 976.2
click at [1048, 447] on div "Team NOVACRM makes managing leads easier by sorting them into groups and automa…" at bounding box center [912, 379] width 997 height 340
click at [1124, 285] on p "A tag in NOVACRM is a keyword or phrase that helps you categorize and quickly a…" at bounding box center [1246, 296] width 292 height 35
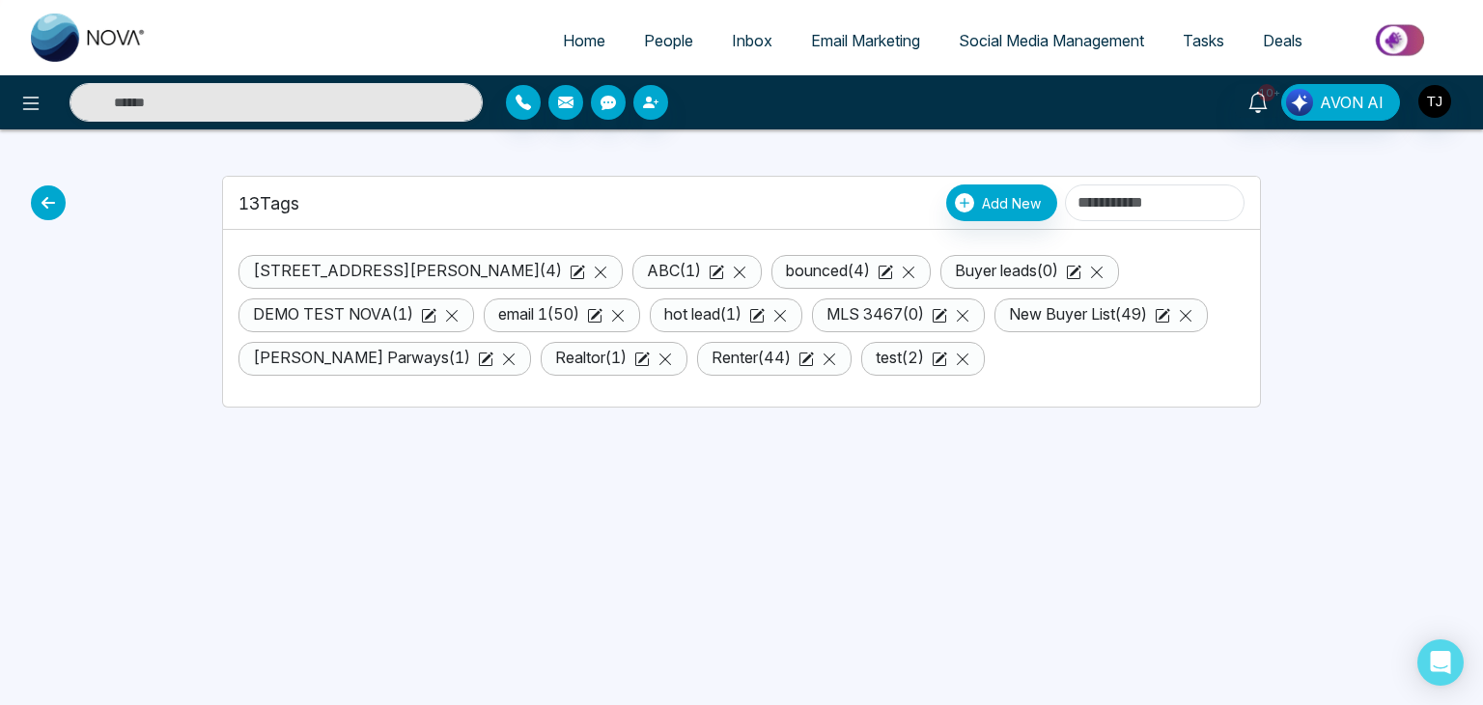
click at [1026, 47] on span "Social Media Management" at bounding box center [1051, 40] width 185 height 19
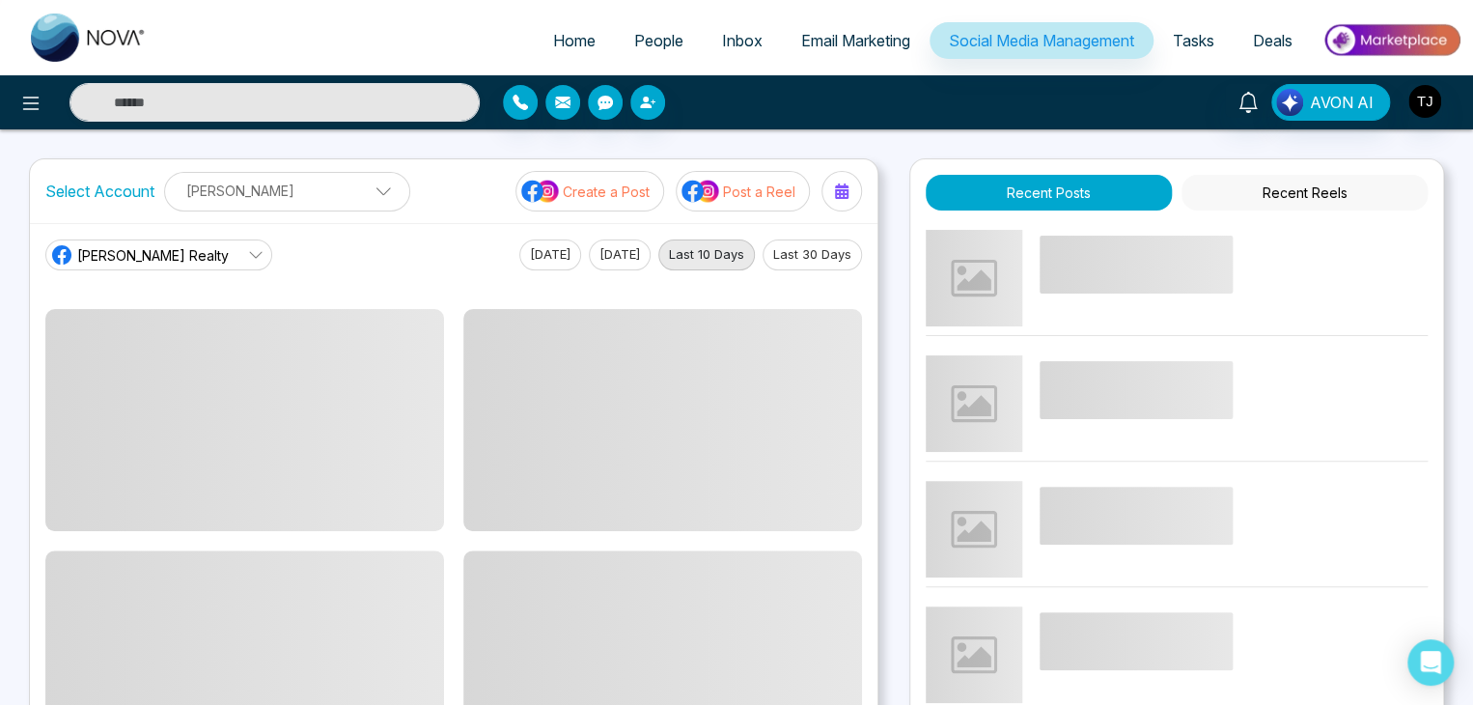
click at [559, 47] on span "Home" at bounding box center [574, 40] width 42 height 19
select select "*"
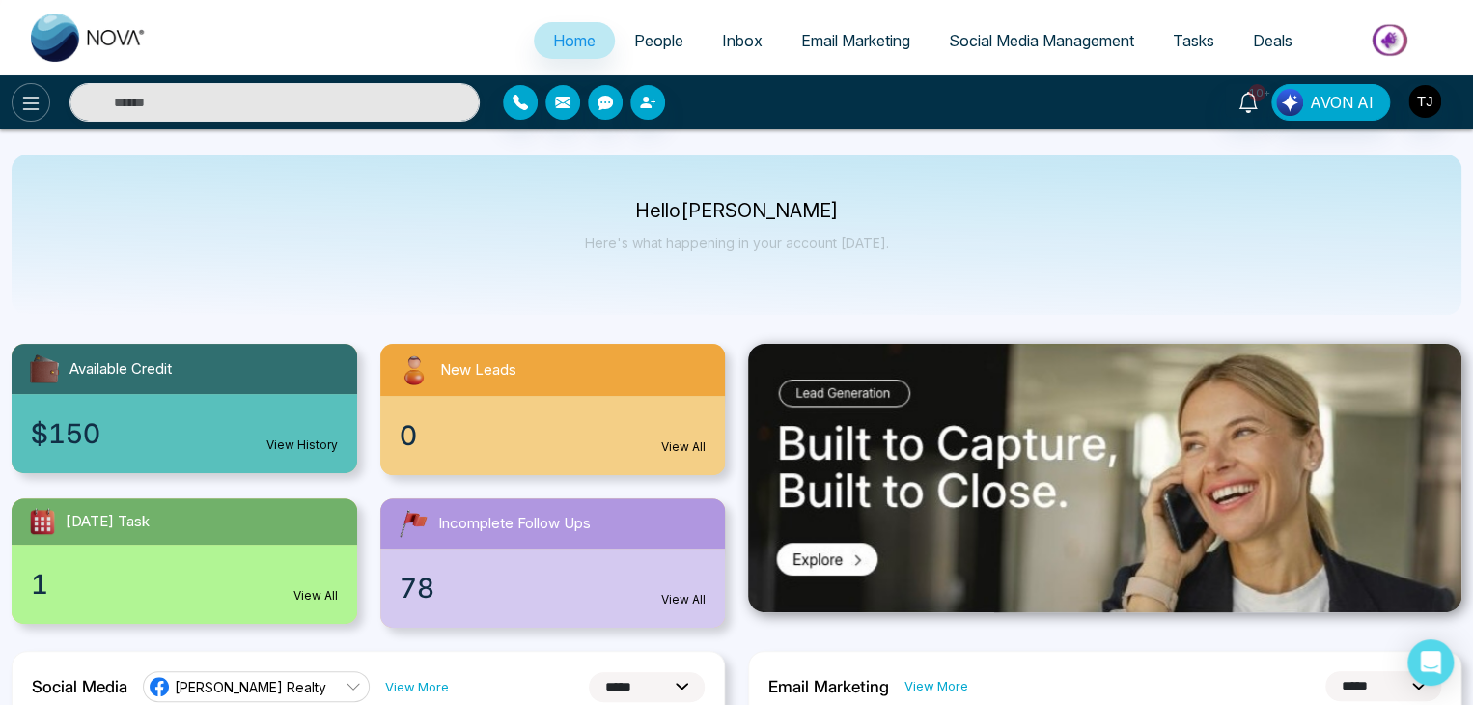
click at [31, 96] on icon at bounding box center [30, 103] width 23 height 23
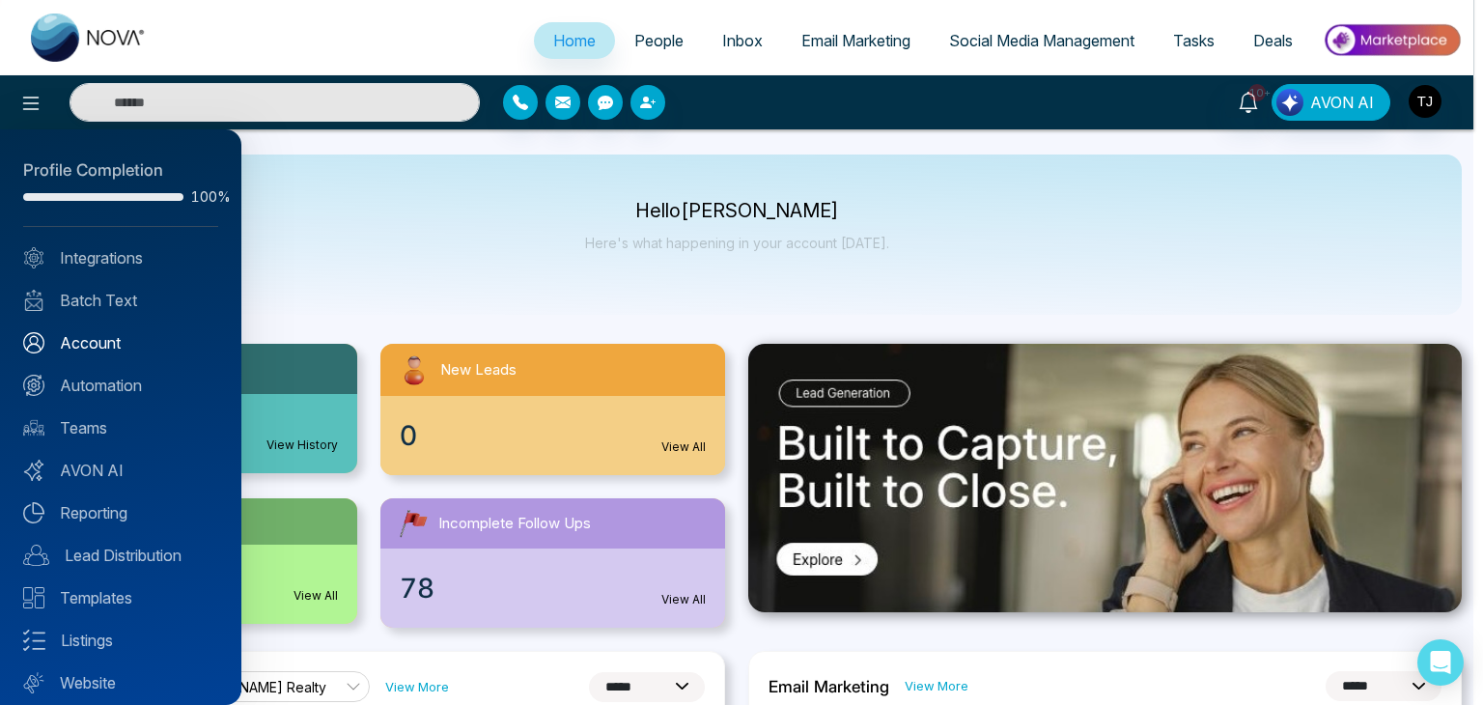
click at [157, 332] on link "Account" at bounding box center [120, 342] width 195 height 23
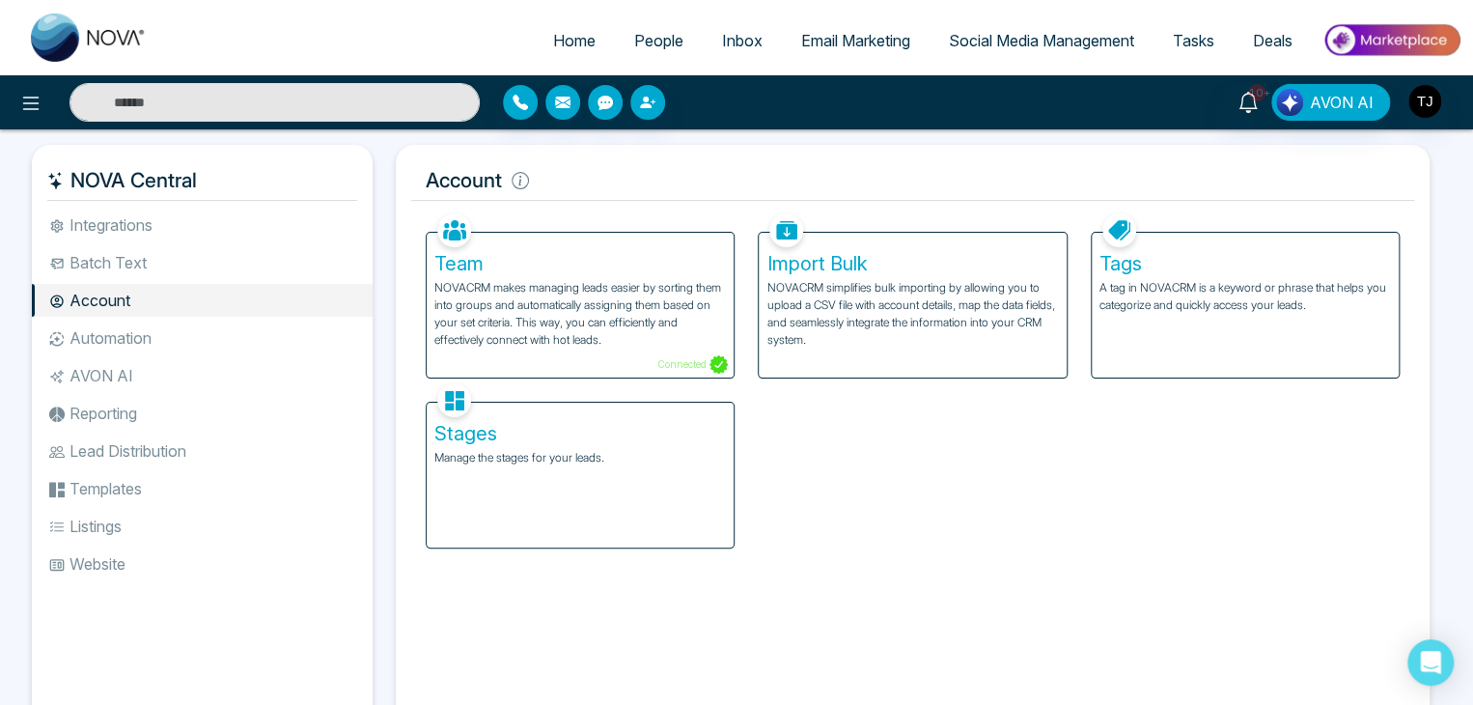
click at [694, 457] on p "Manage the stages for your leads." at bounding box center [580, 457] width 292 height 17
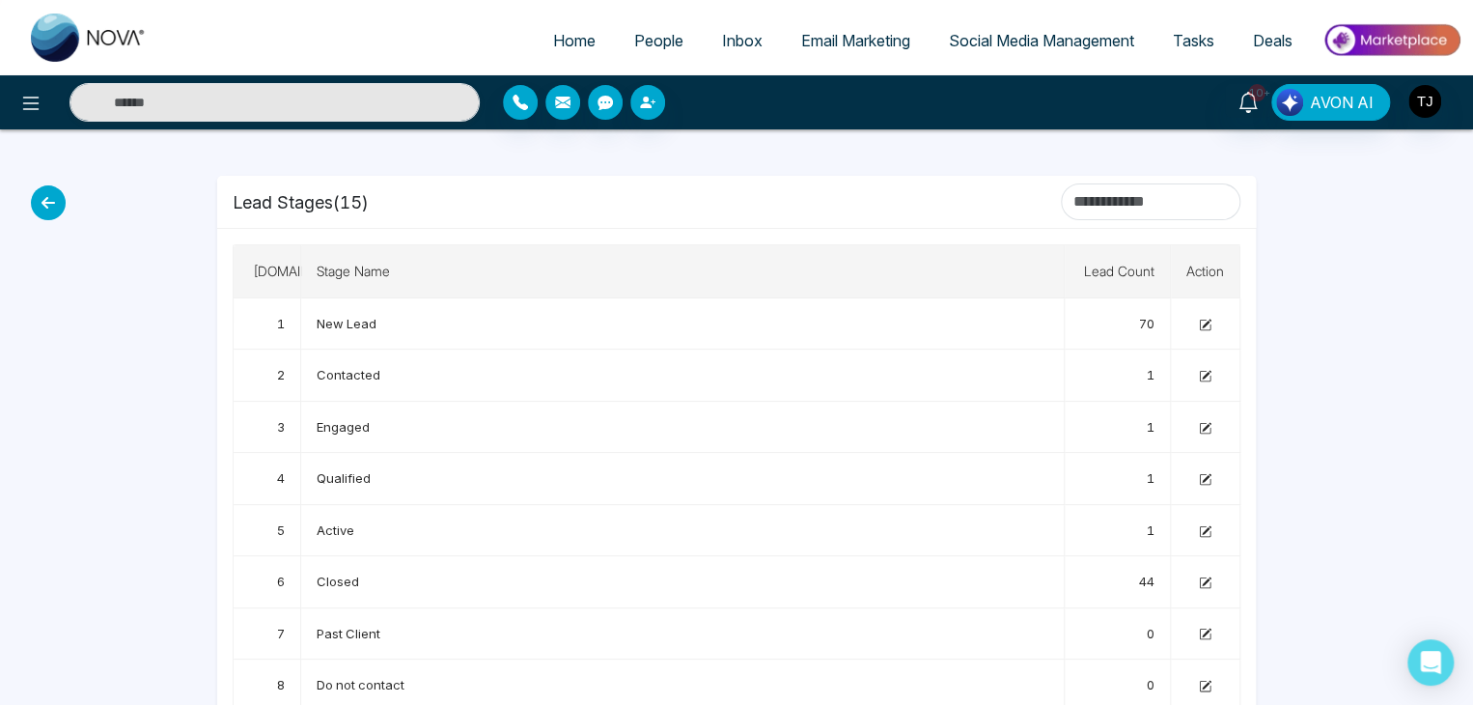
click at [55, 187] on icon at bounding box center [48, 202] width 35 height 35
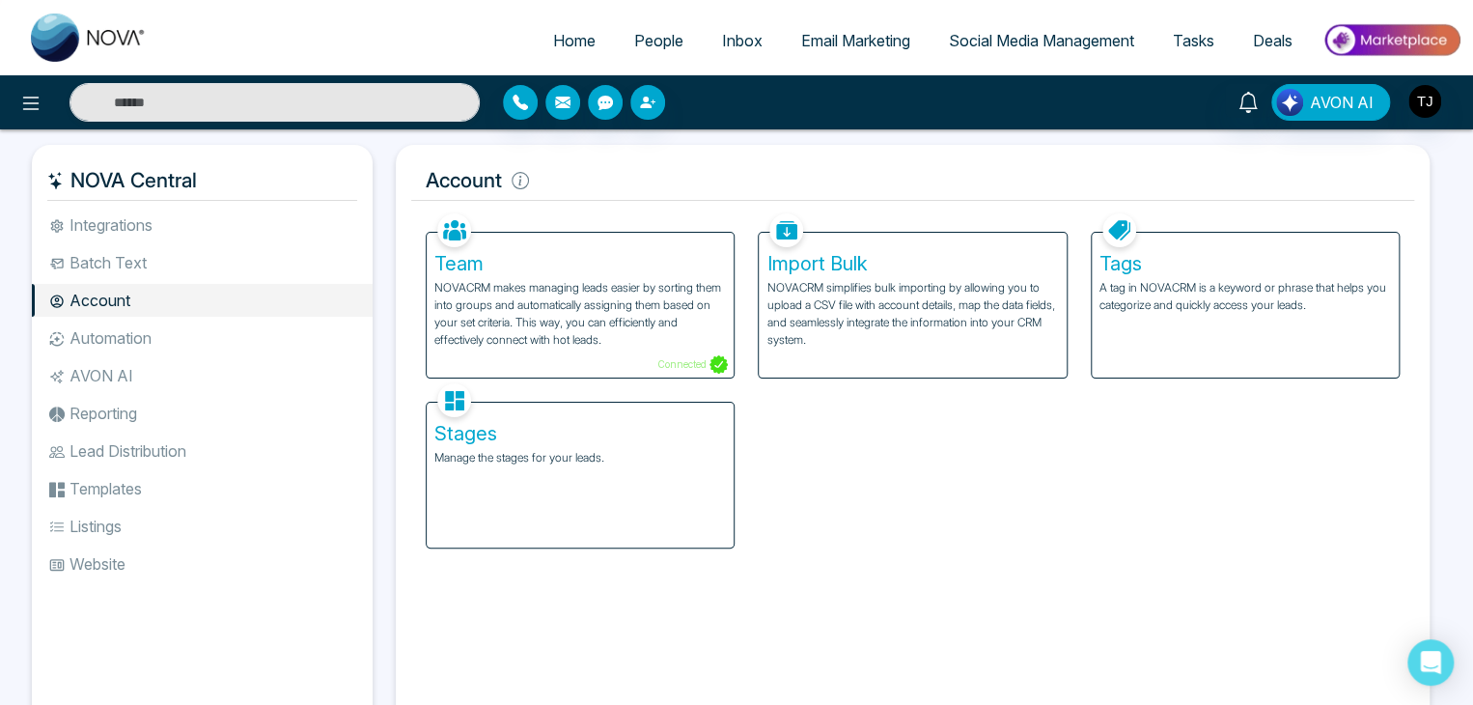
click at [183, 335] on li "Automation" at bounding box center [202, 337] width 341 height 33
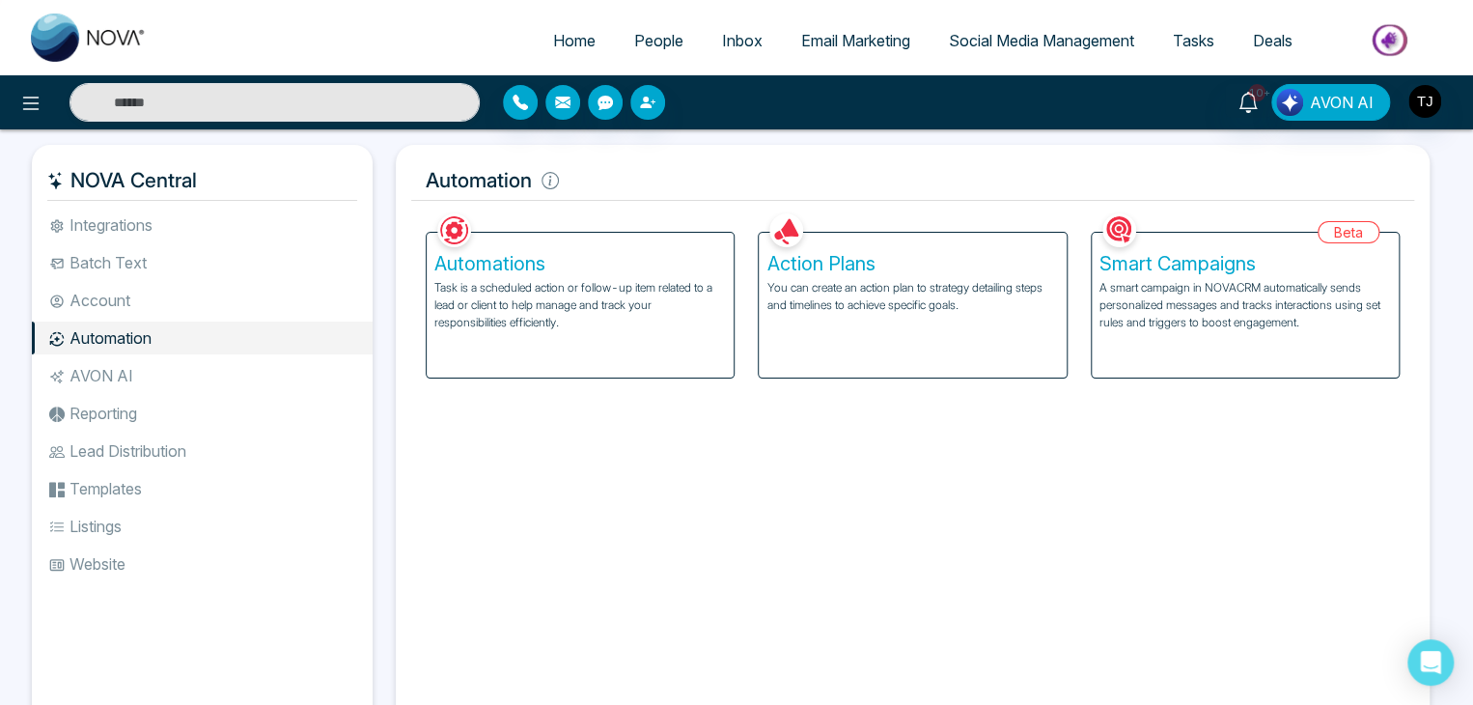
click at [853, 295] on p "You can create an action plan to strategy detailing steps and timelines to achi…" at bounding box center [912, 296] width 292 height 35
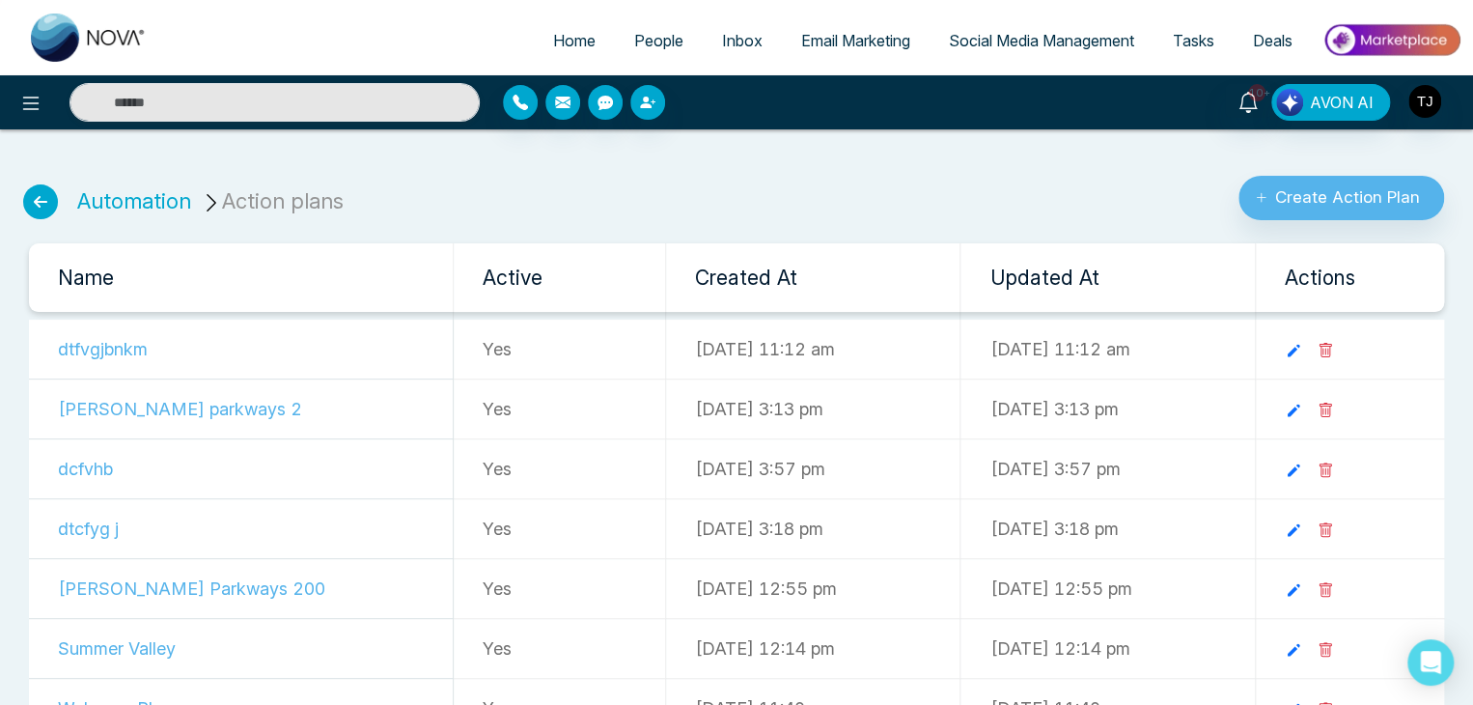
click at [52, 192] on icon at bounding box center [40, 201] width 35 height 35
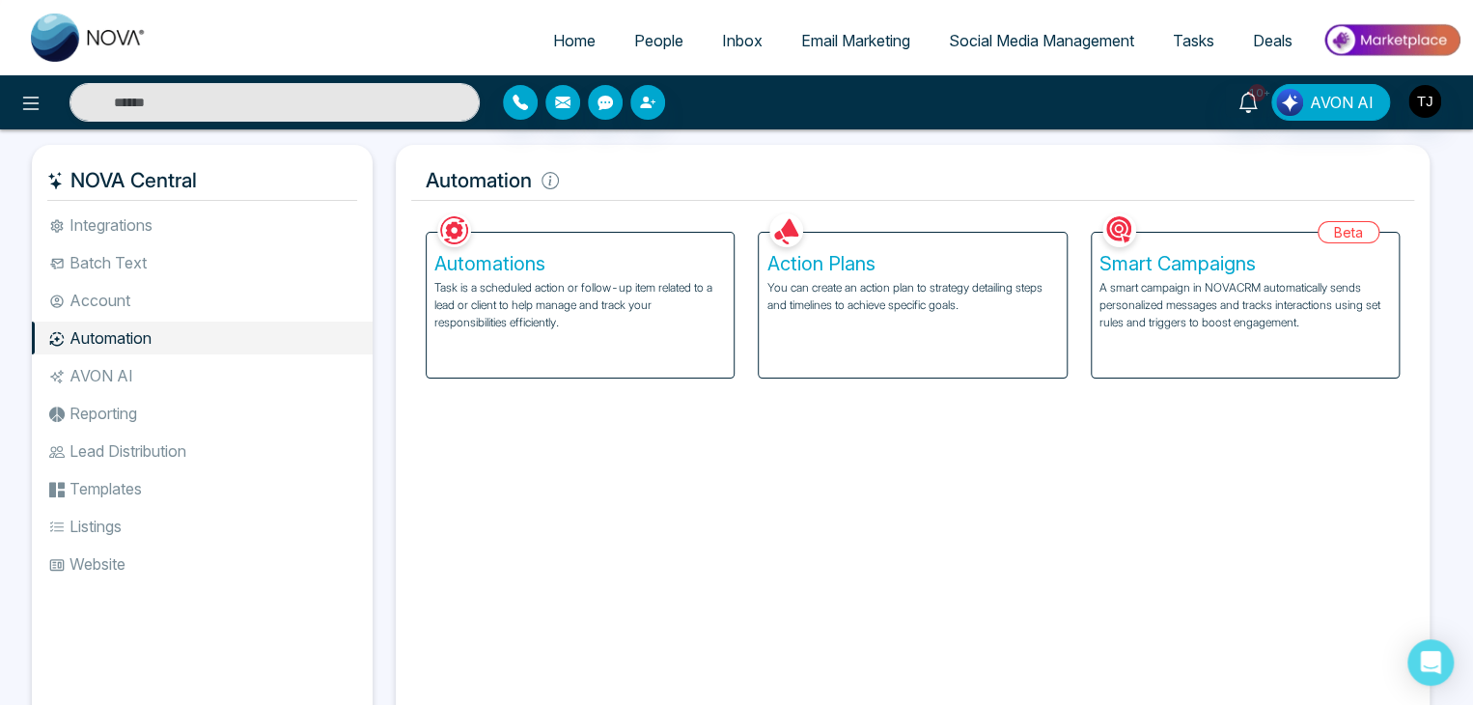
click at [976, 353] on div "Action Plans You can create an action plan to strategy detailing steps and time…" at bounding box center [912, 305] width 307 height 145
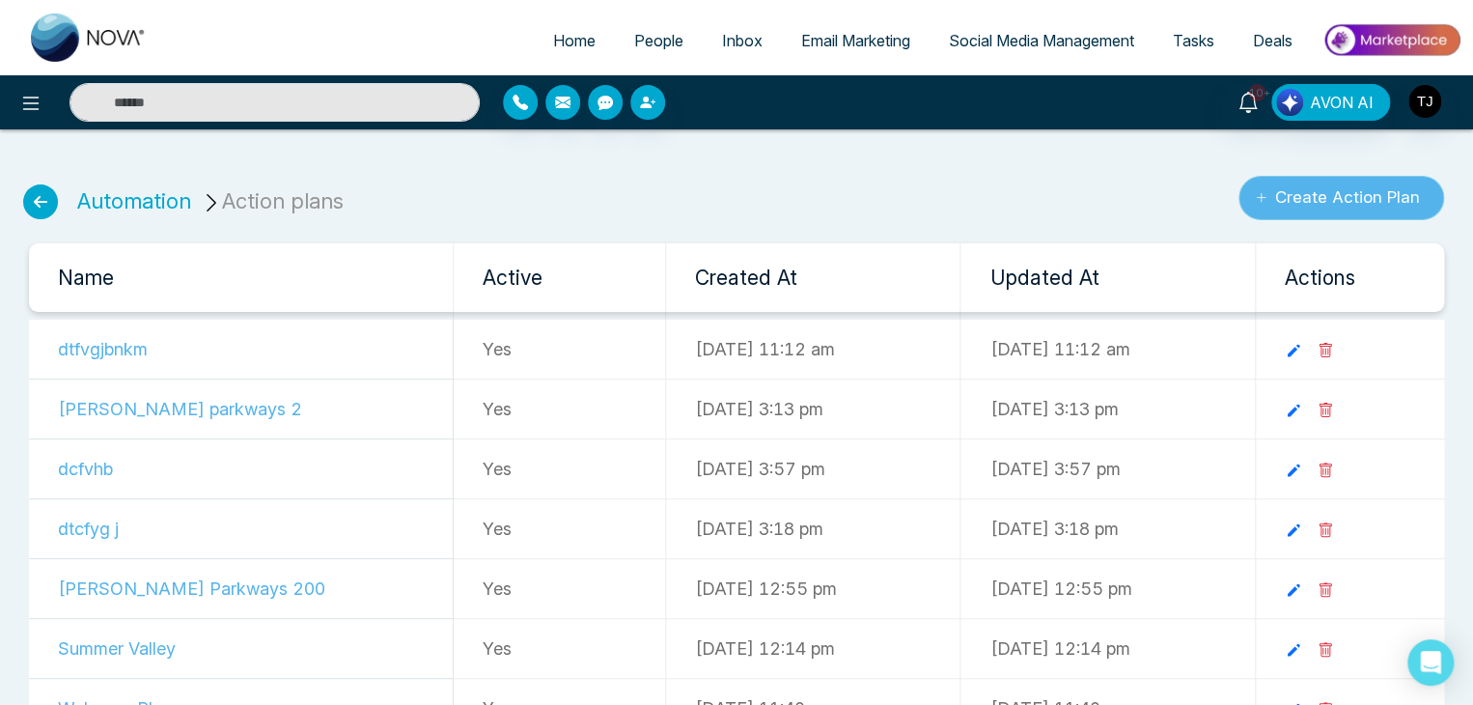
click at [1297, 190] on button "Create Action Plan" at bounding box center [1342, 198] width 206 height 44
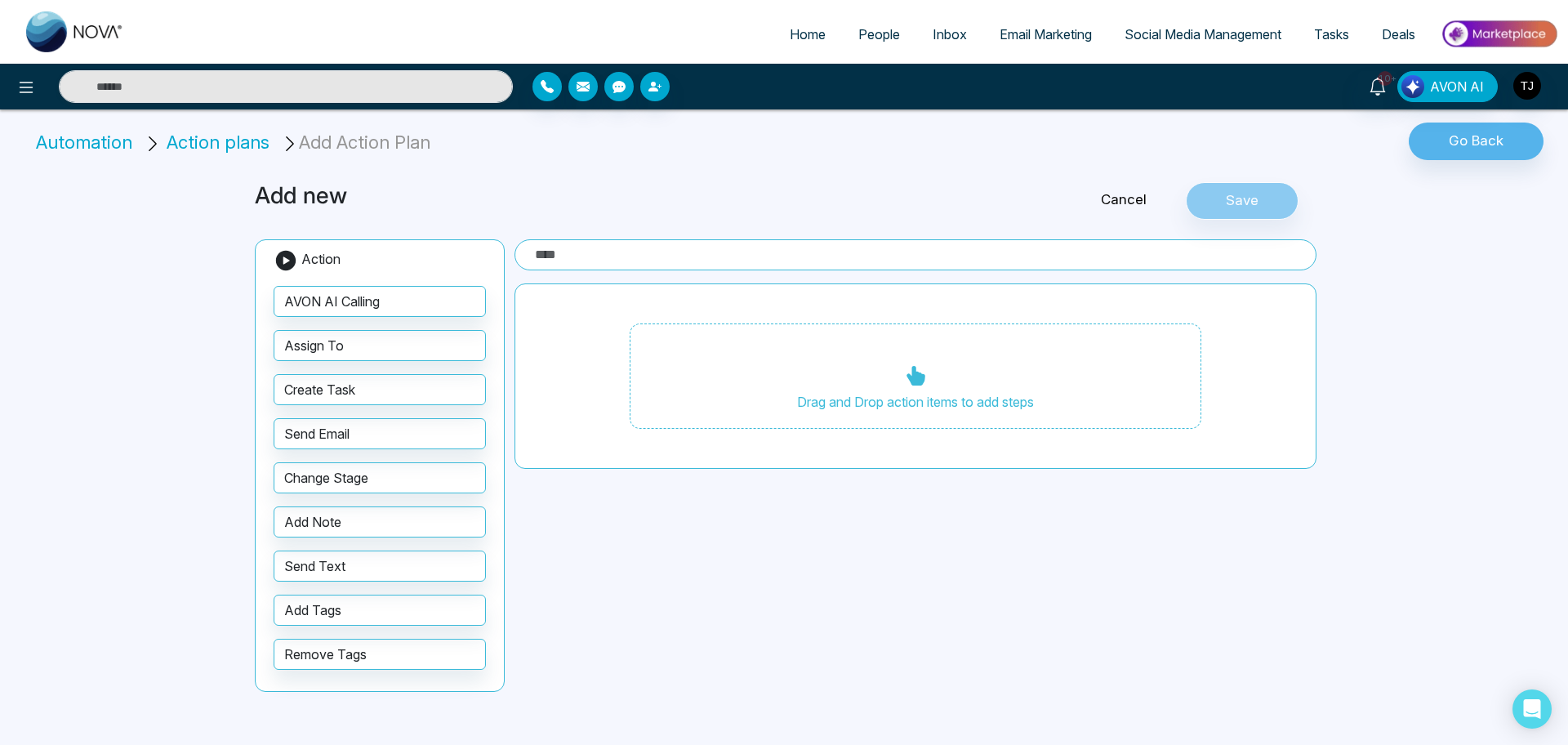
drag, startPoint x: 1183, startPoint y: 1, endPoint x: 1052, endPoint y: 113, distance: 172.4
click at [1052, 113] on div "Automation Action plans Add Action Plan Go Back" at bounding box center [784, 139] width 1568 height 59
click at [106, 135] on li "Automation" at bounding box center [86, 143] width 102 height 27
click at [226, 130] on li "Action plans" at bounding box center [209, 143] width 131 height 27
click at [193, 150] on span "Action plans" at bounding box center [218, 141] width 103 height 21
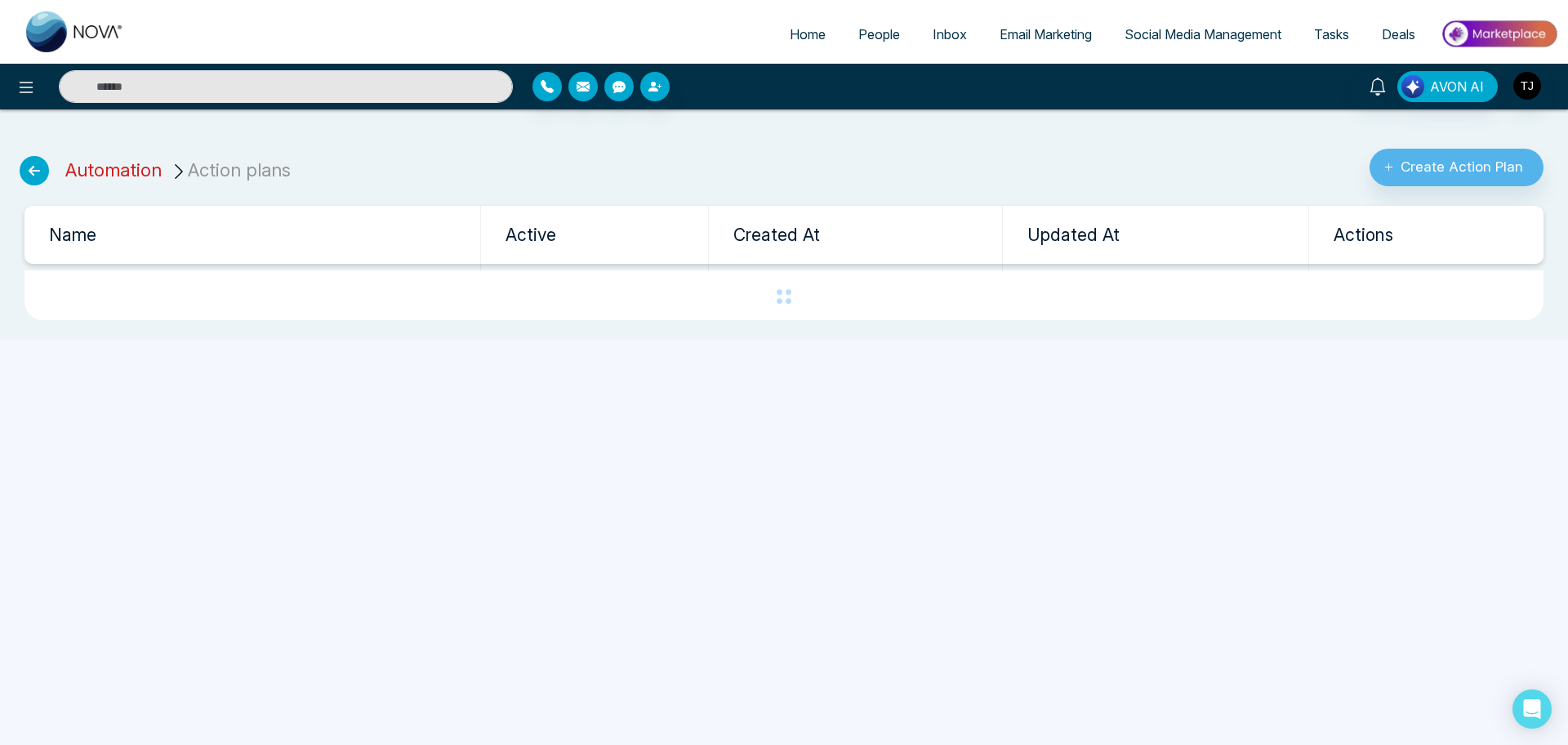
click at [102, 171] on link "Automation" at bounding box center [113, 169] width 96 height 21
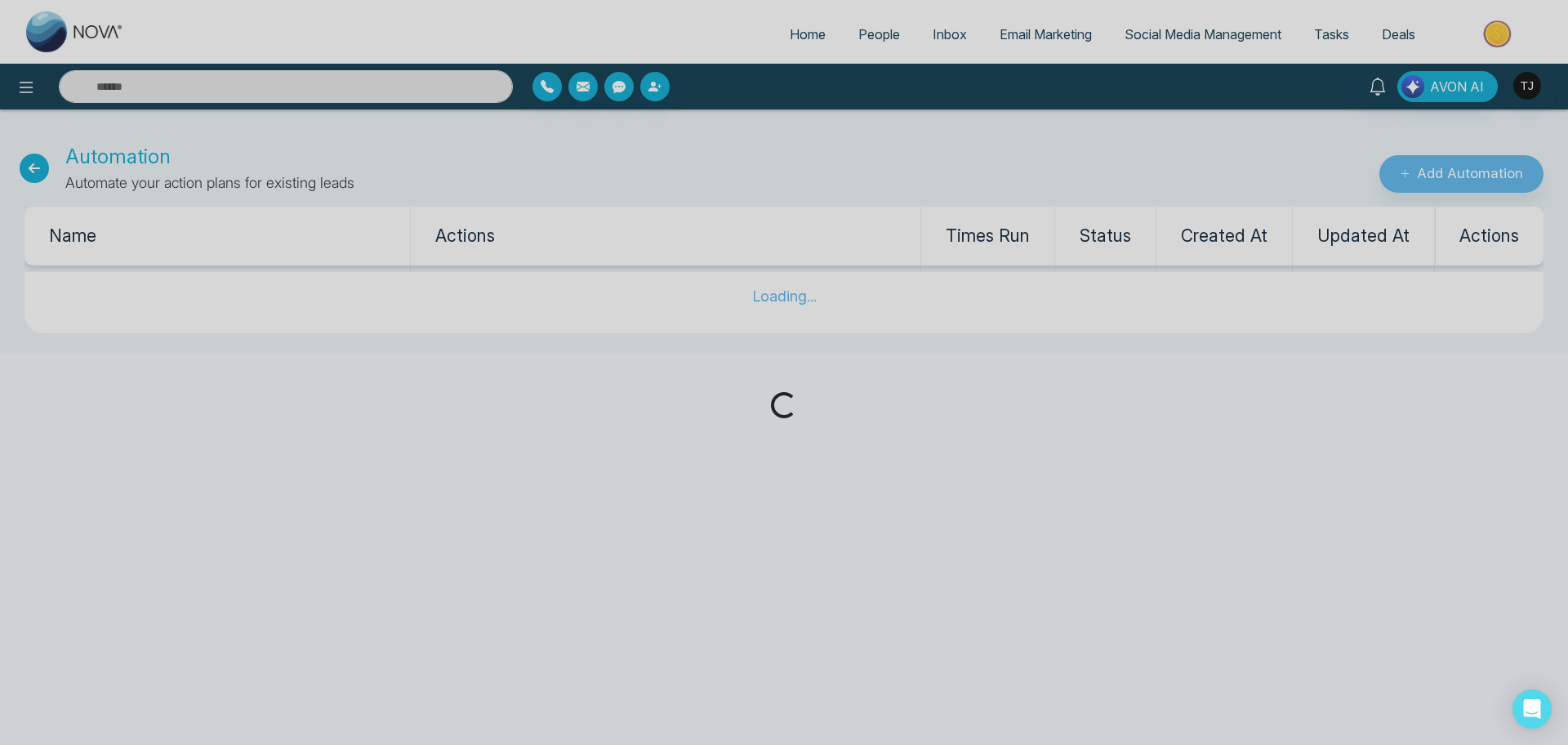
click at [32, 170] on div "Loading..." at bounding box center [784, 372] width 1568 height 745
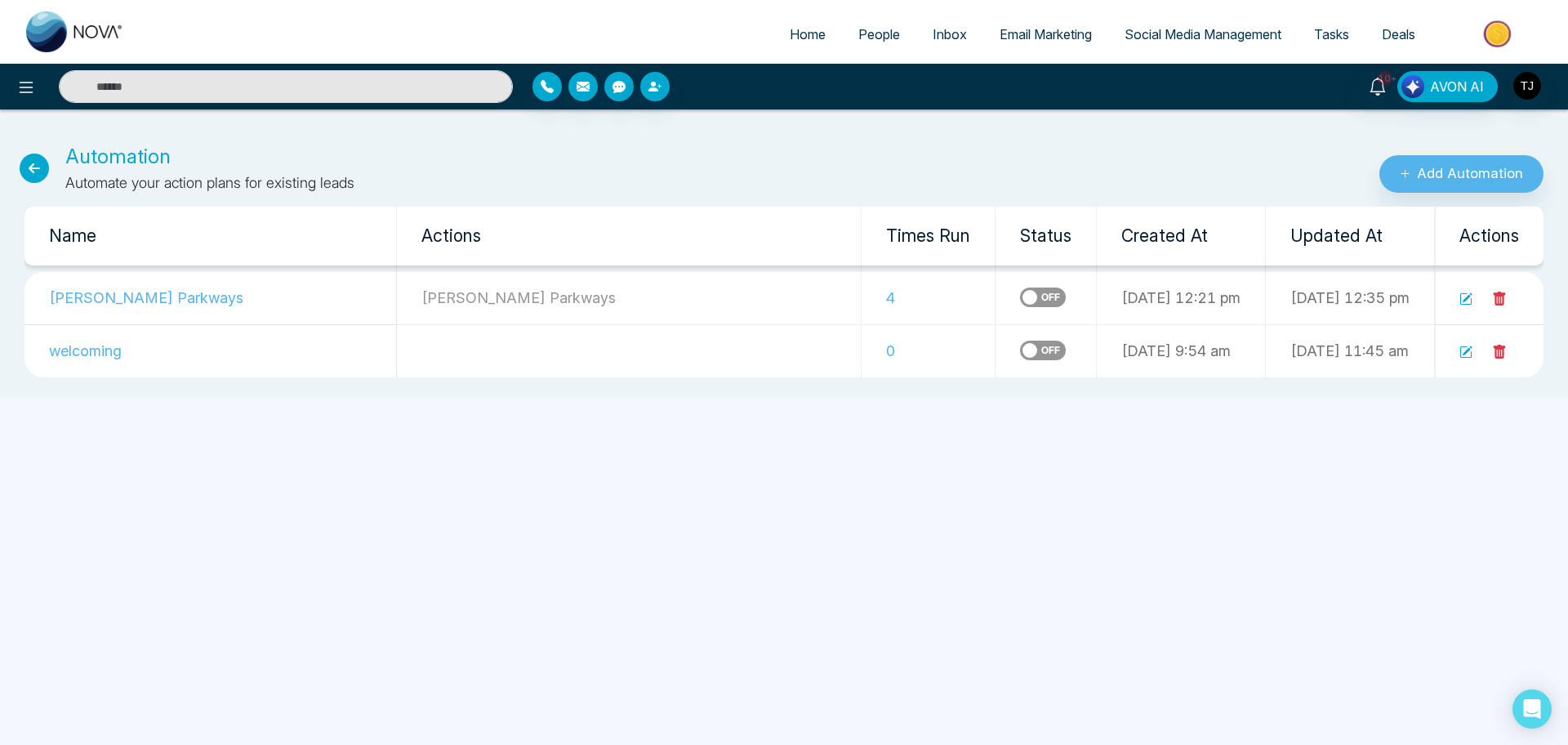
click at [32, 170] on icon at bounding box center [34, 168] width 30 height 30
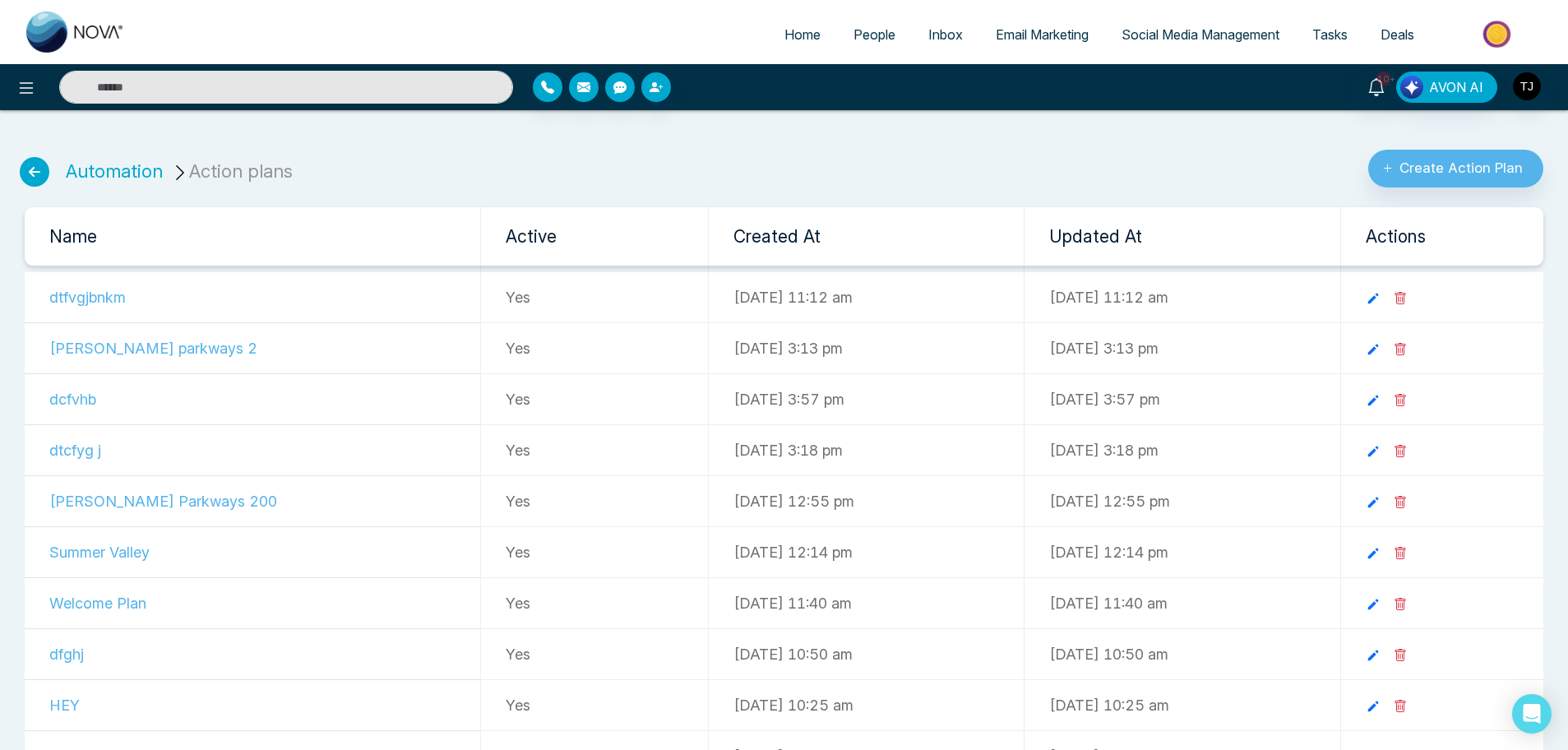
click at [32, 171] on icon at bounding box center [34, 171] width 30 height 30
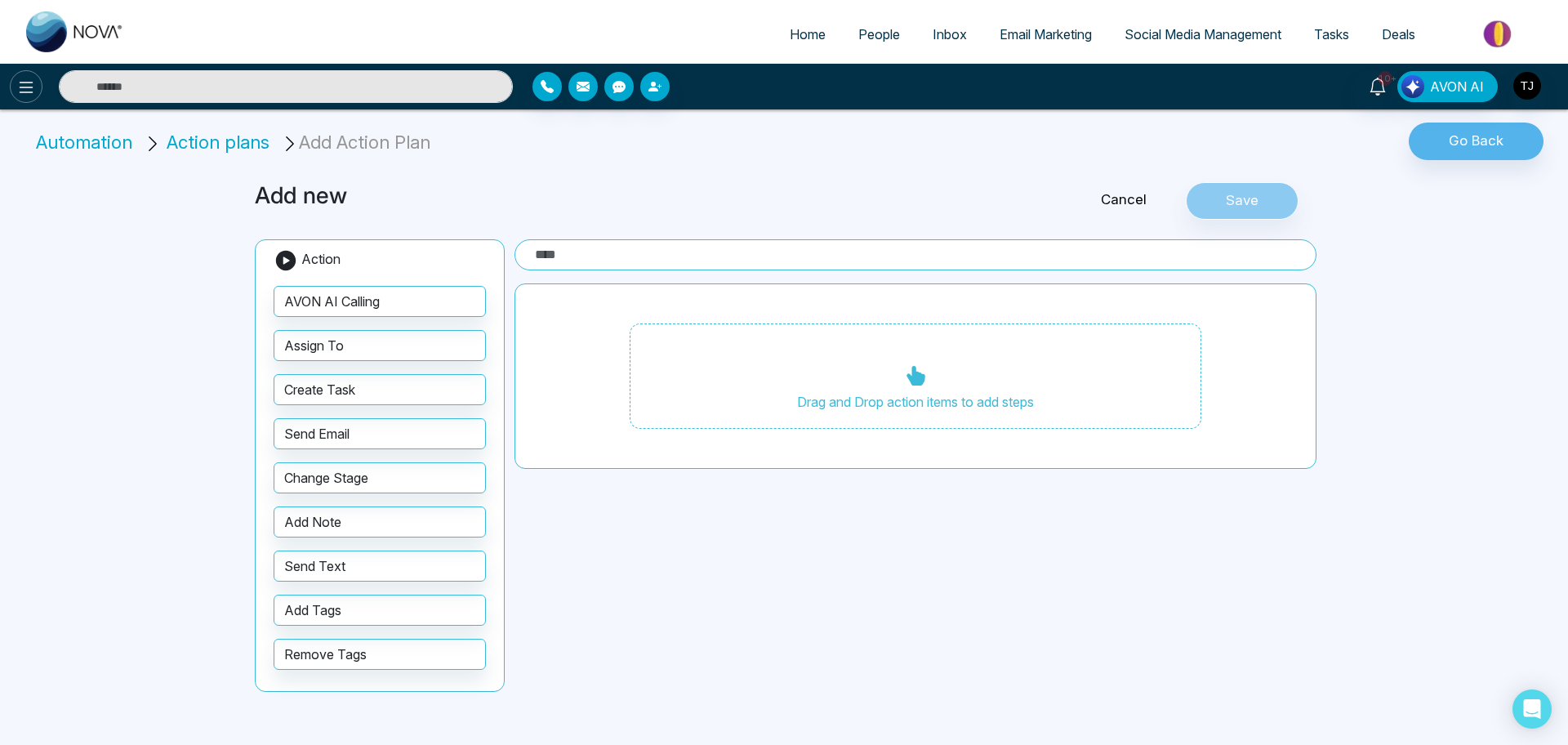
click at [26, 92] on icon at bounding box center [26, 88] width 14 height 12
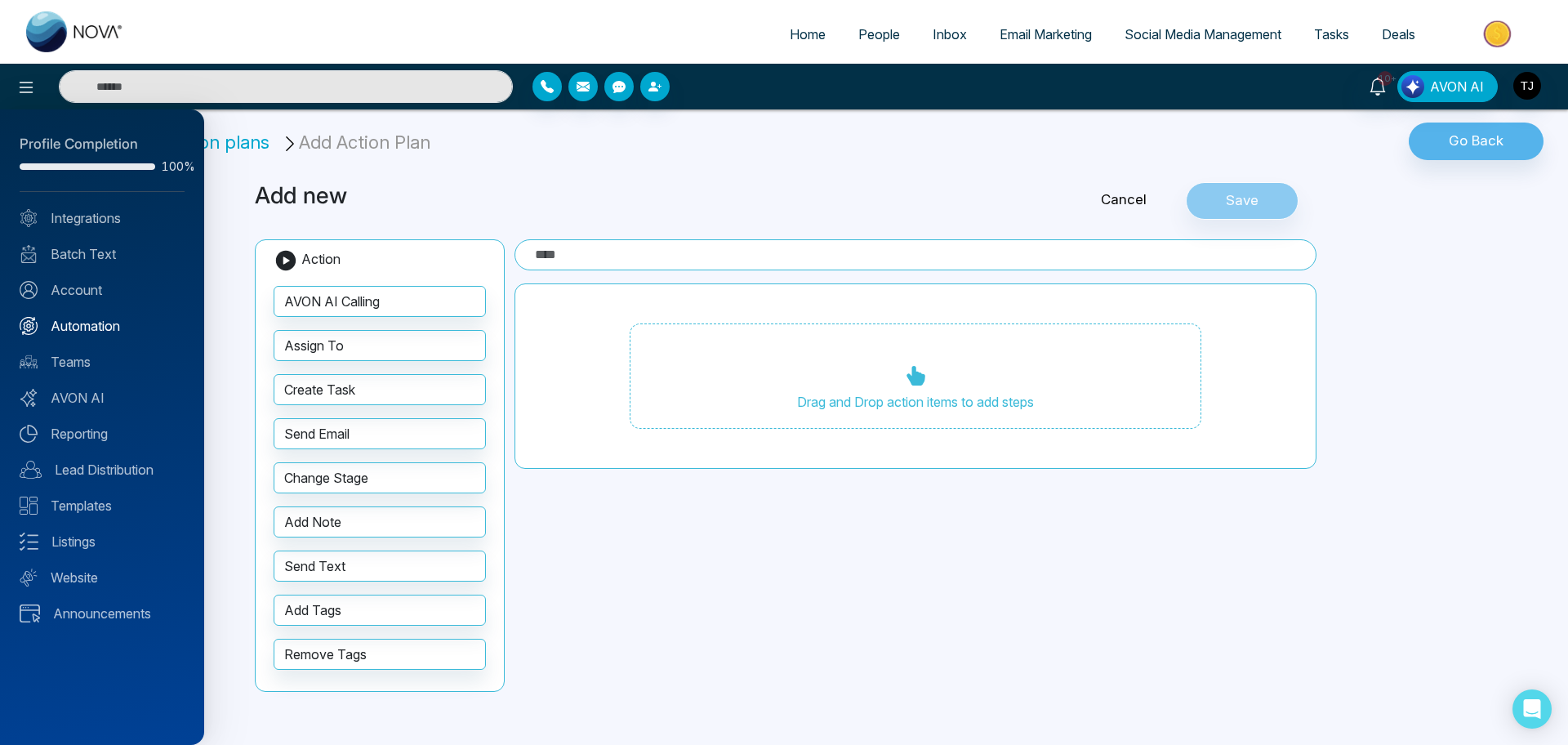
click at [92, 318] on link "Automation" at bounding box center [102, 326] width 165 height 19
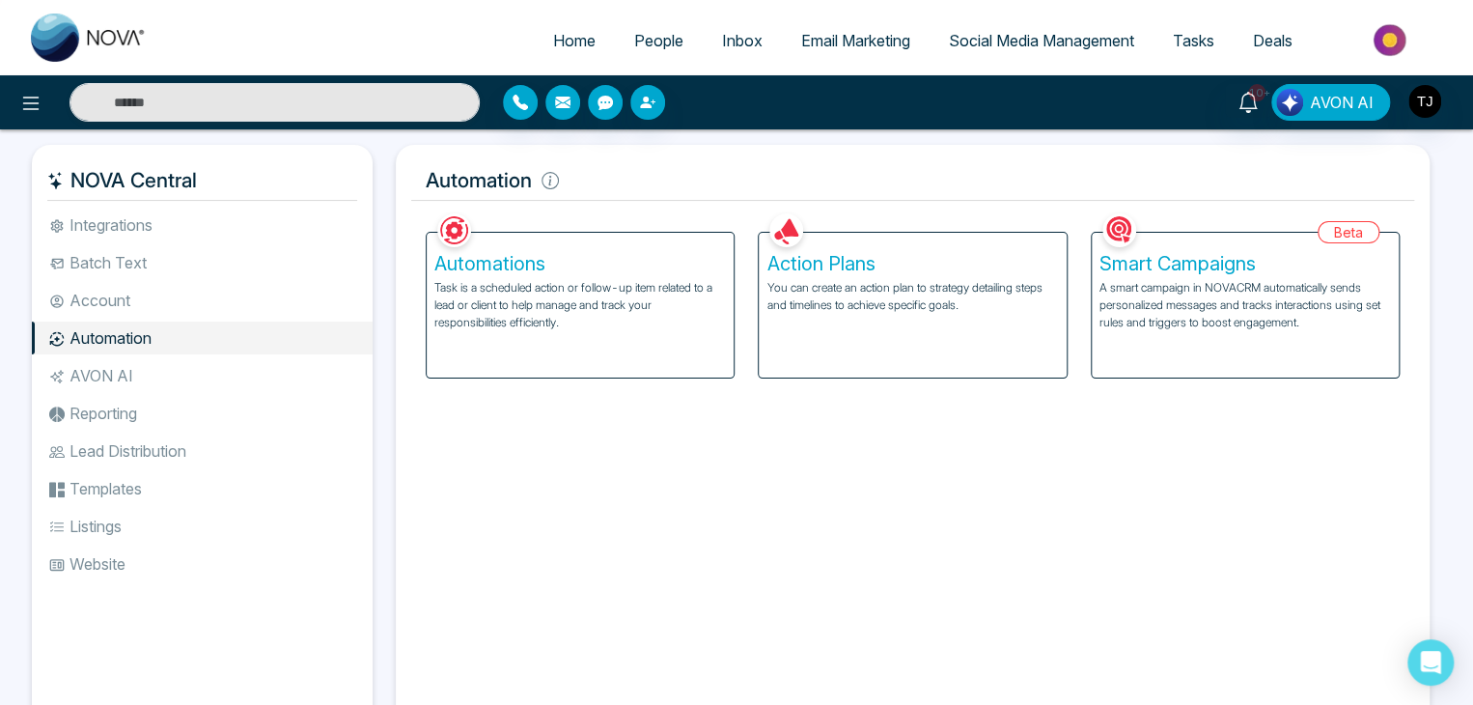
drag, startPoint x: 1796, startPoint y: 0, endPoint x: 1103, endPoint y: 449, distance: 825.0
click at [1103, 449] on div "Facebook NOVACRM enables users to connect to Facebook to schedule social media …" at bounding box center [912, 466] width 1003 height 515
click at [622, 287] on p "Task is a scheduled action or follow-up item related to a lead or client to hel…" at bounding box center [580, 305] width 292 height 52
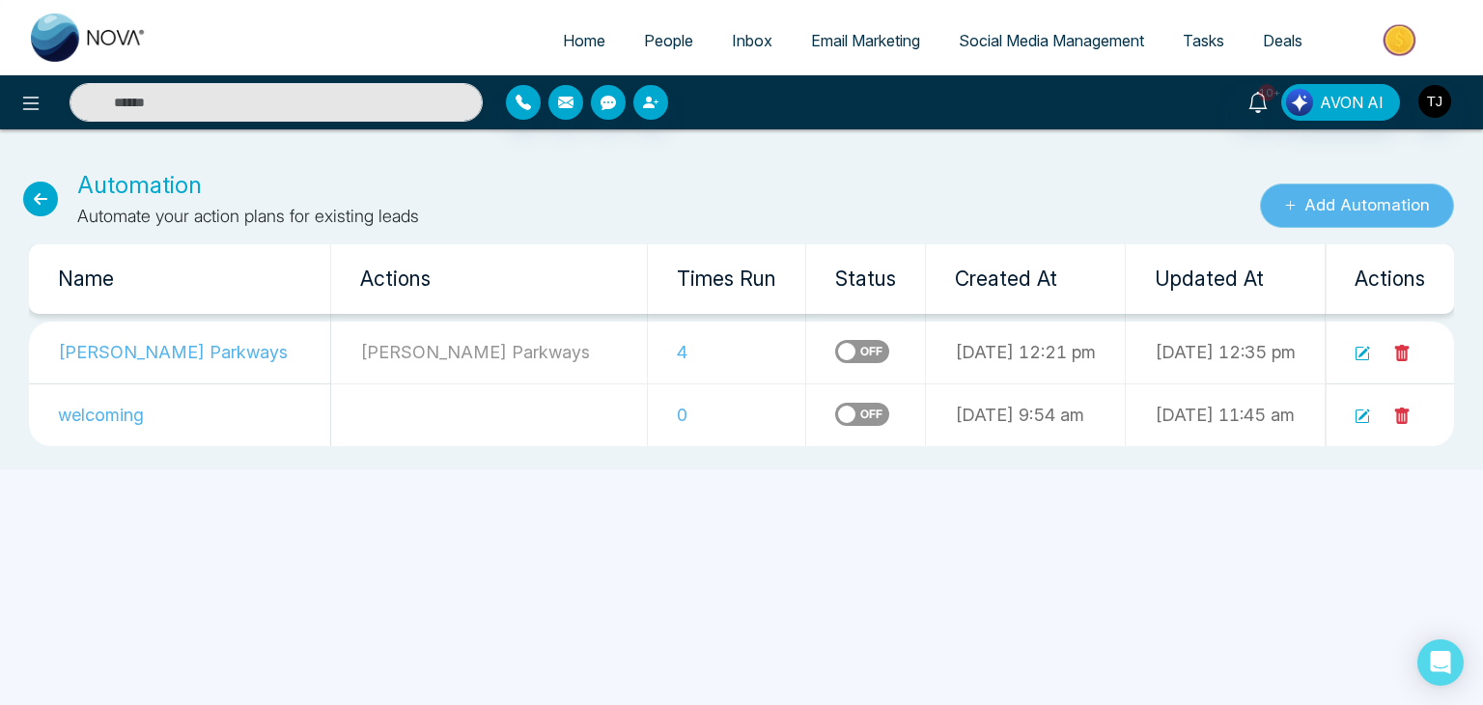
click at [1265, 206] on button "Add Automation" at bounding box center [1357, 205] width 194 height 44
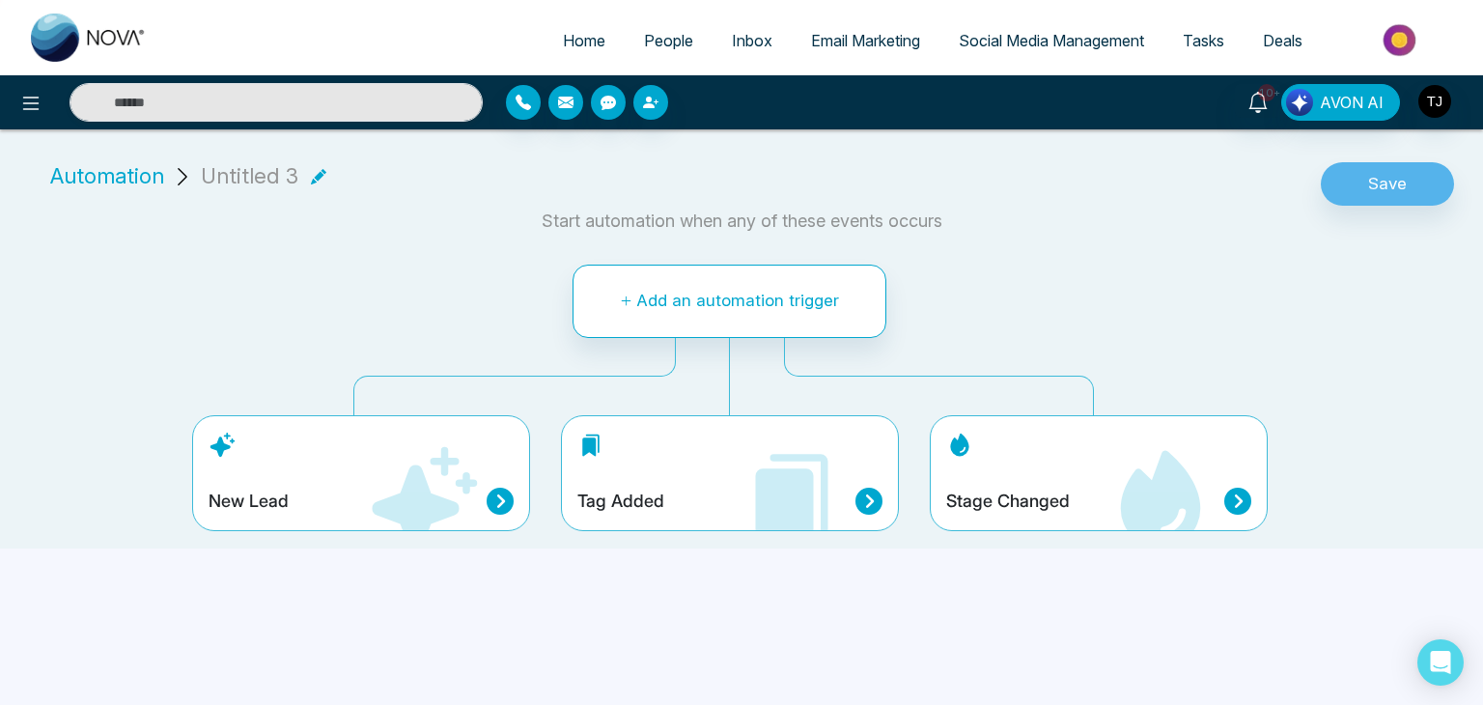
click at [460, 429] on div "New Lead" at bounding box center [361, 473] width 338 height 116
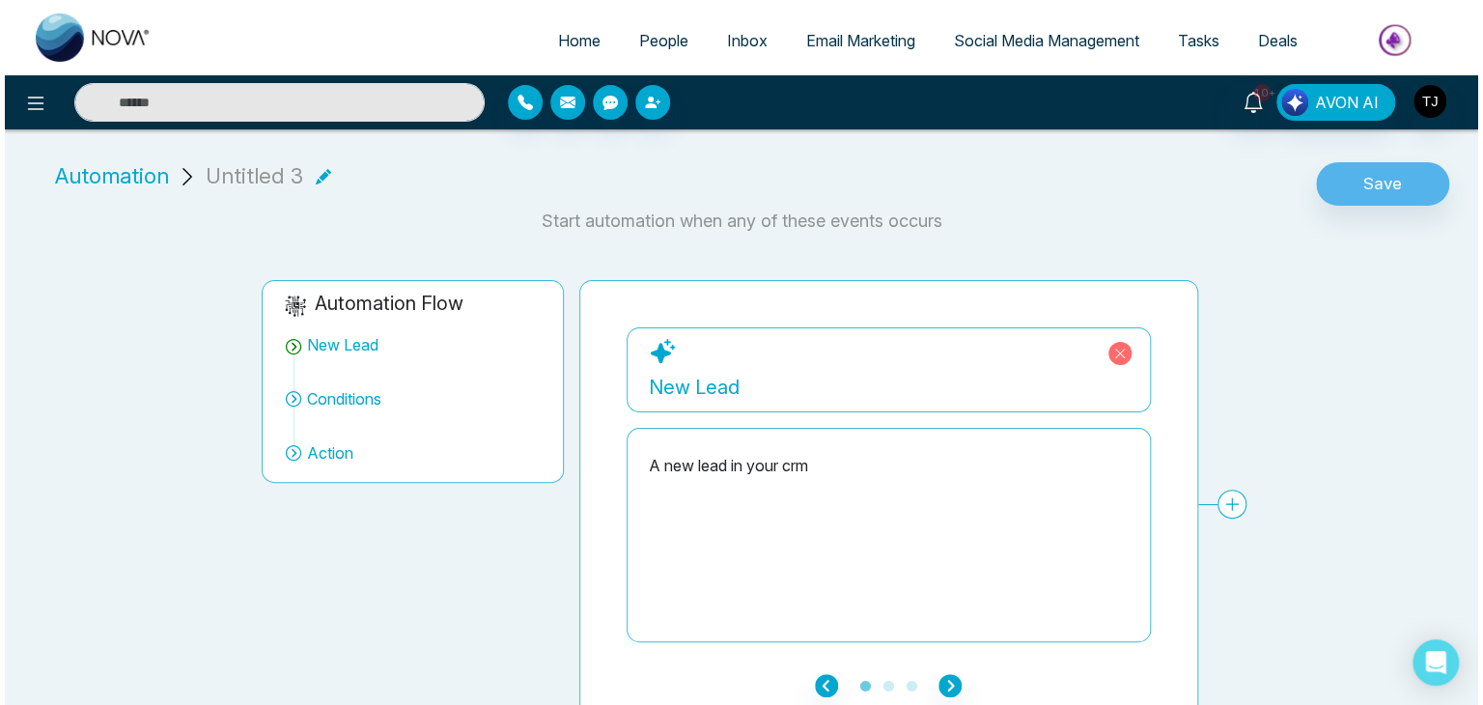
scroll to position [22, 0]
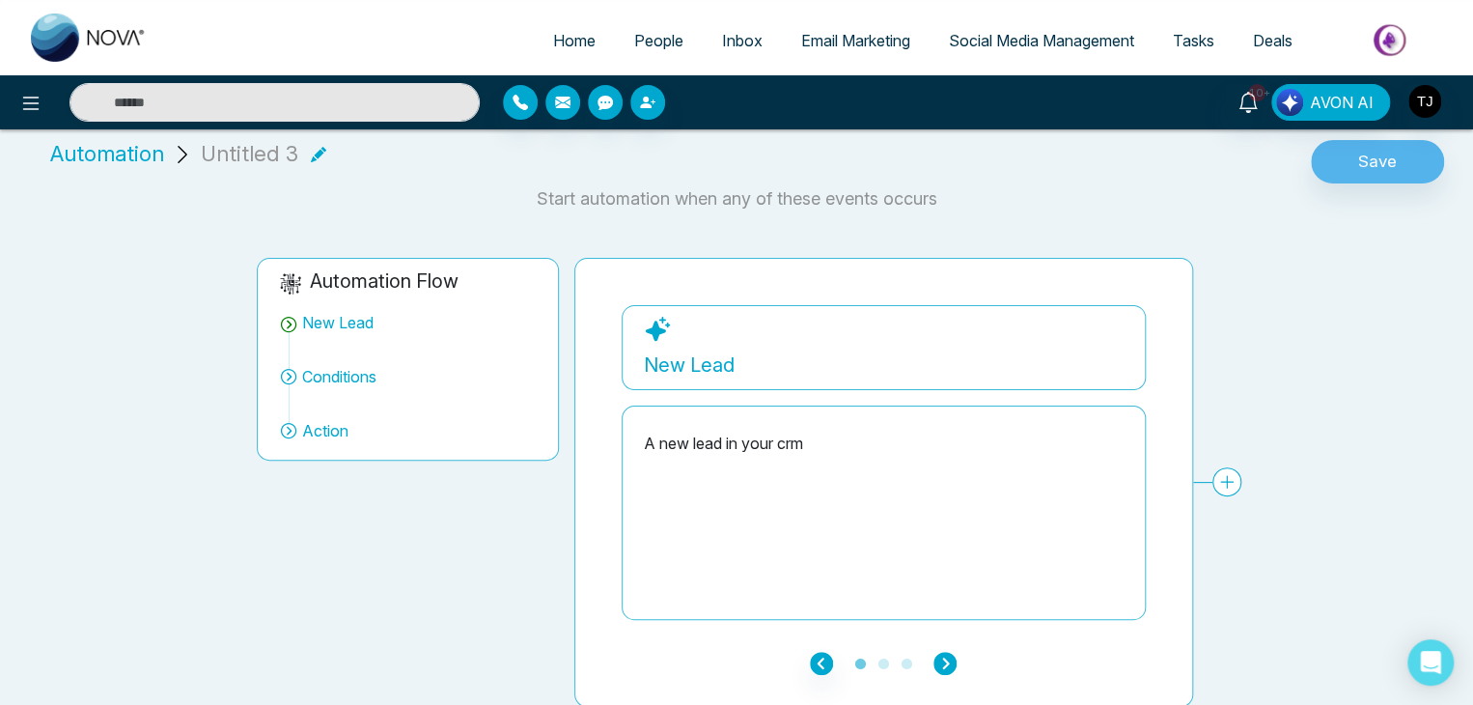
click at [950, 657] on icon "button" at bounding box center [944, 663] width 23 height 23
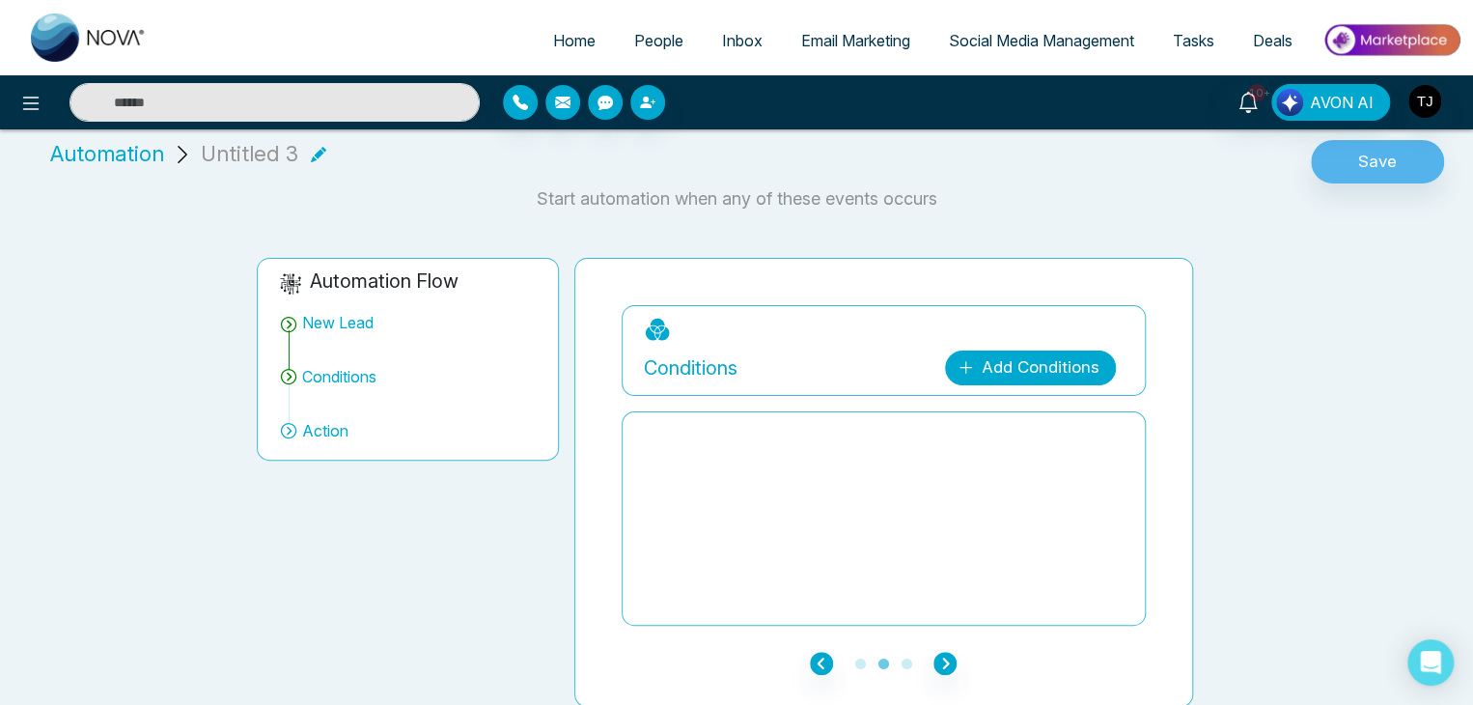
click at [1080, 372] on link "Add Conditions" at bounding box center [1030, 367] width 171 height 35
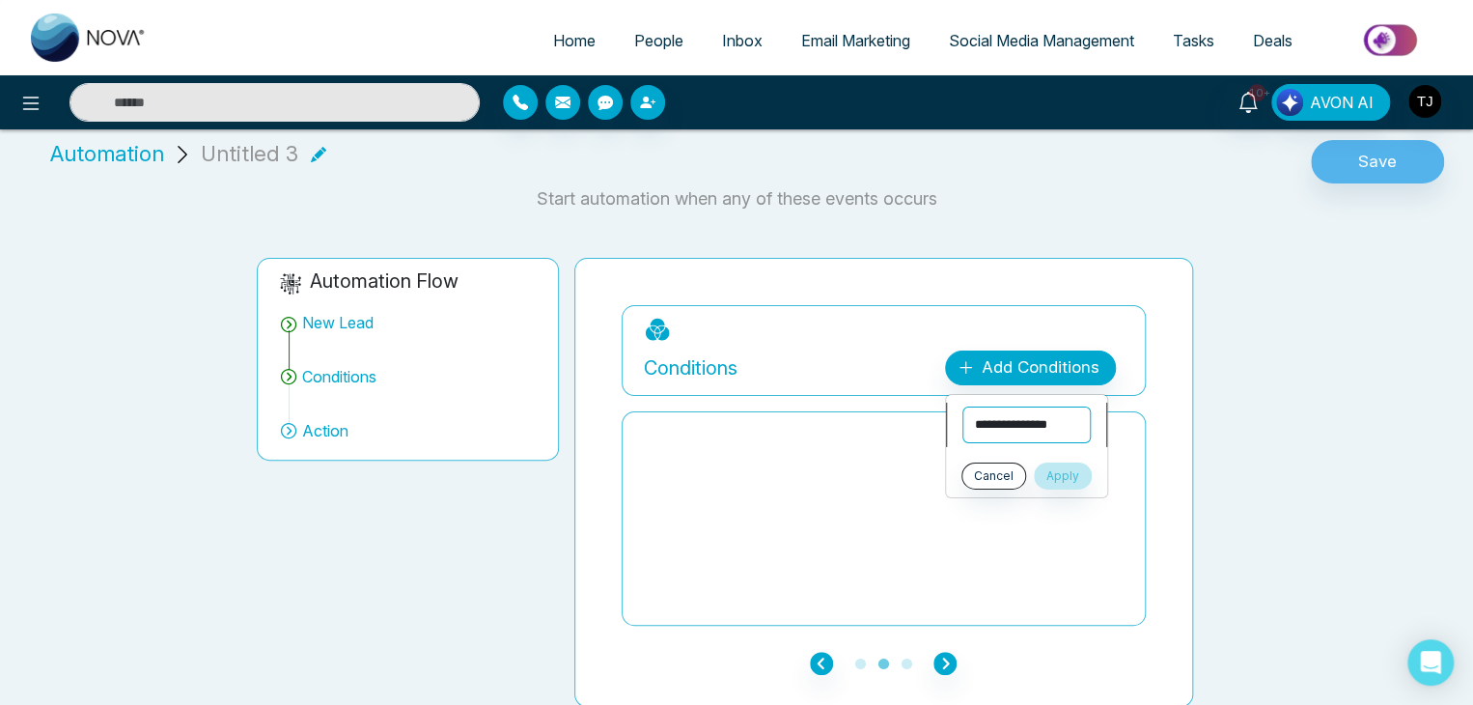
click at [1073, 410] on select "**********" at bounding box center [1026, 424] width 128 height 37
click at [962, 406] on select "**********" at bounding box center [1026, 424] width 128 height 37
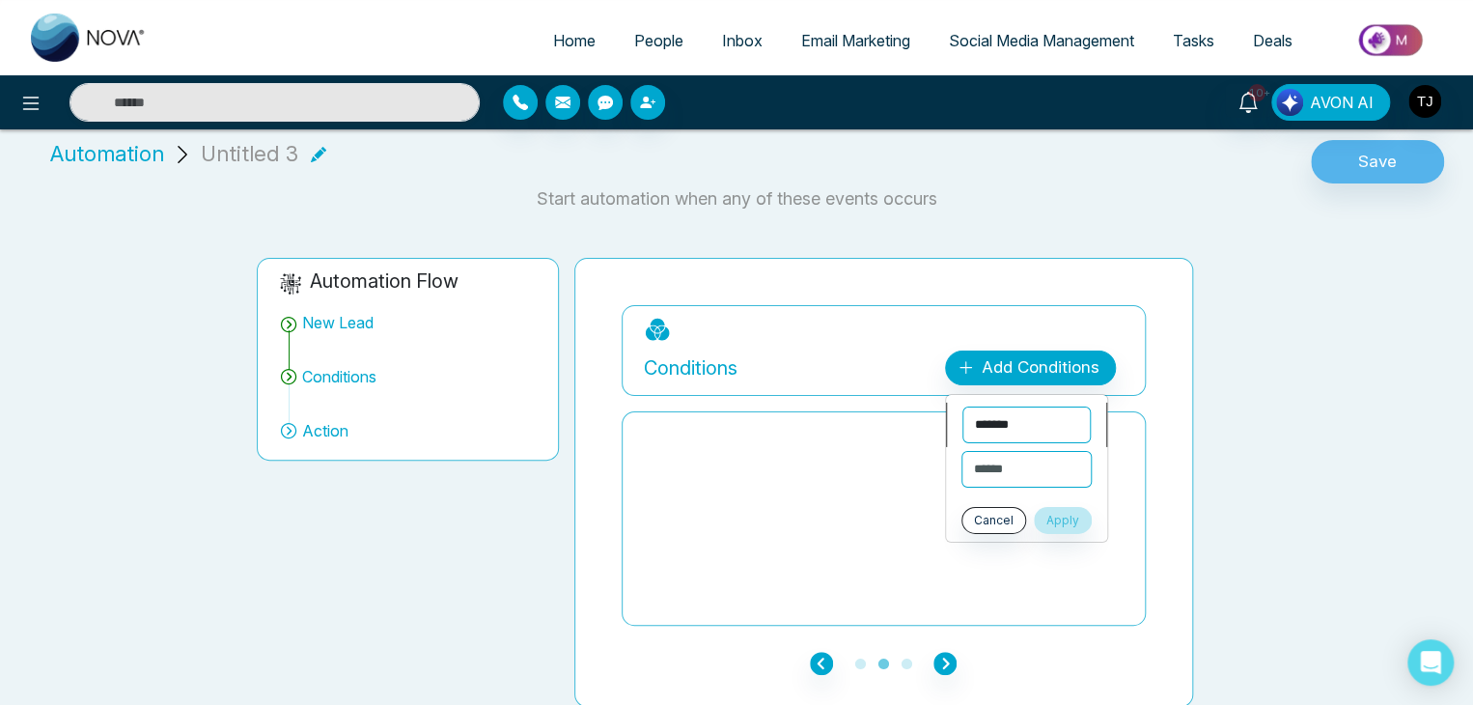
click at [1044, 415] on select "**********" at bounding box center [1026, 424] width 128 height 37
select select "****"
click at [962, 406] on select "**********" at bounding box center [1026, 424] width 128 height 37
click at [1023, 468] on select "**********" at bounding box center [1026, 469] width 128 height 37
select select "*******"
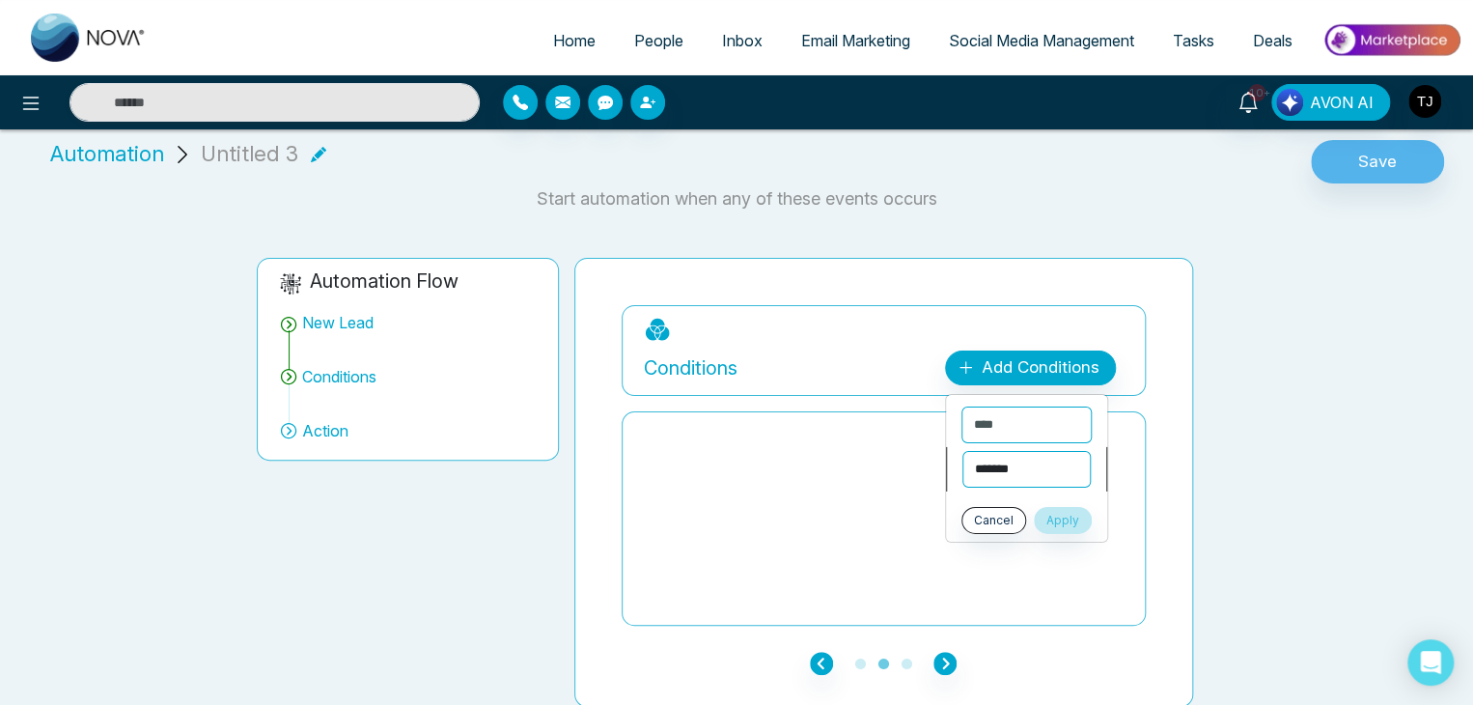
click at [962, 451] on select "**********" at bounding box center [1026, 469] width 128 height 37
click at [1016, 495] on select "**********" at bounding box center [1026, 509] width 130 height 37
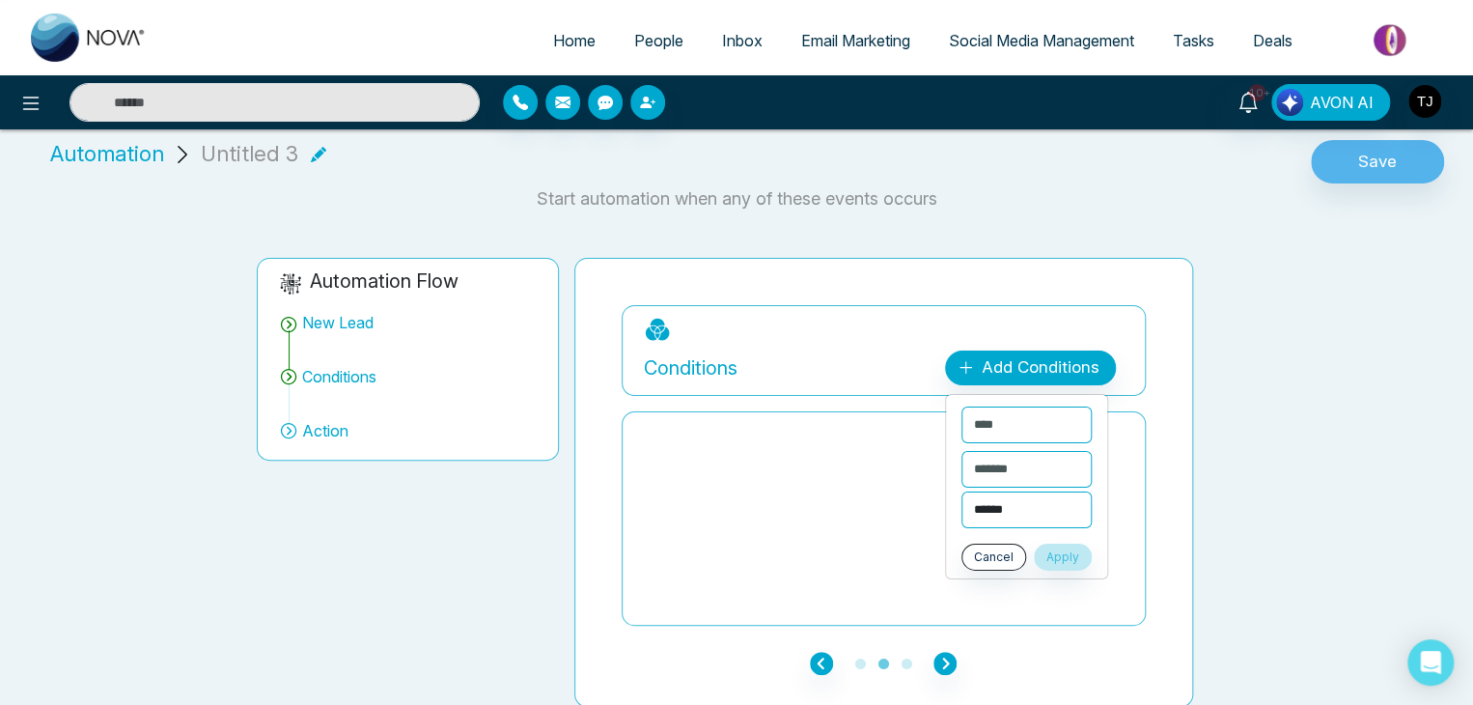
select select "**********"
click at [961, 491] on select "**********" at bounding box center [1026, 509] width 130 height 37
click at [939, 655] on icon "button" at bounding box center [944, 663] width 23 height 23
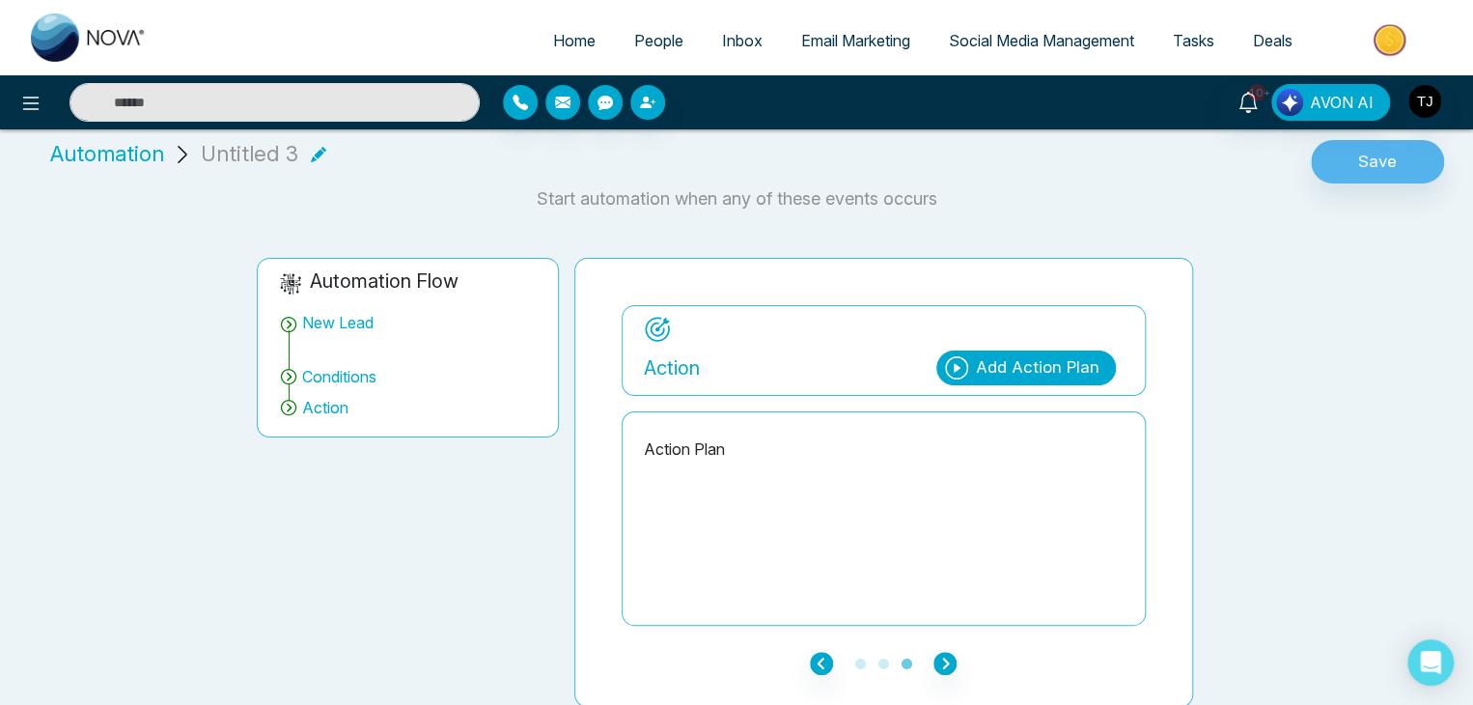
click at [1005, 360] on div "Add Action Plan" at bounding box center [1038, 367] width 124 height 25
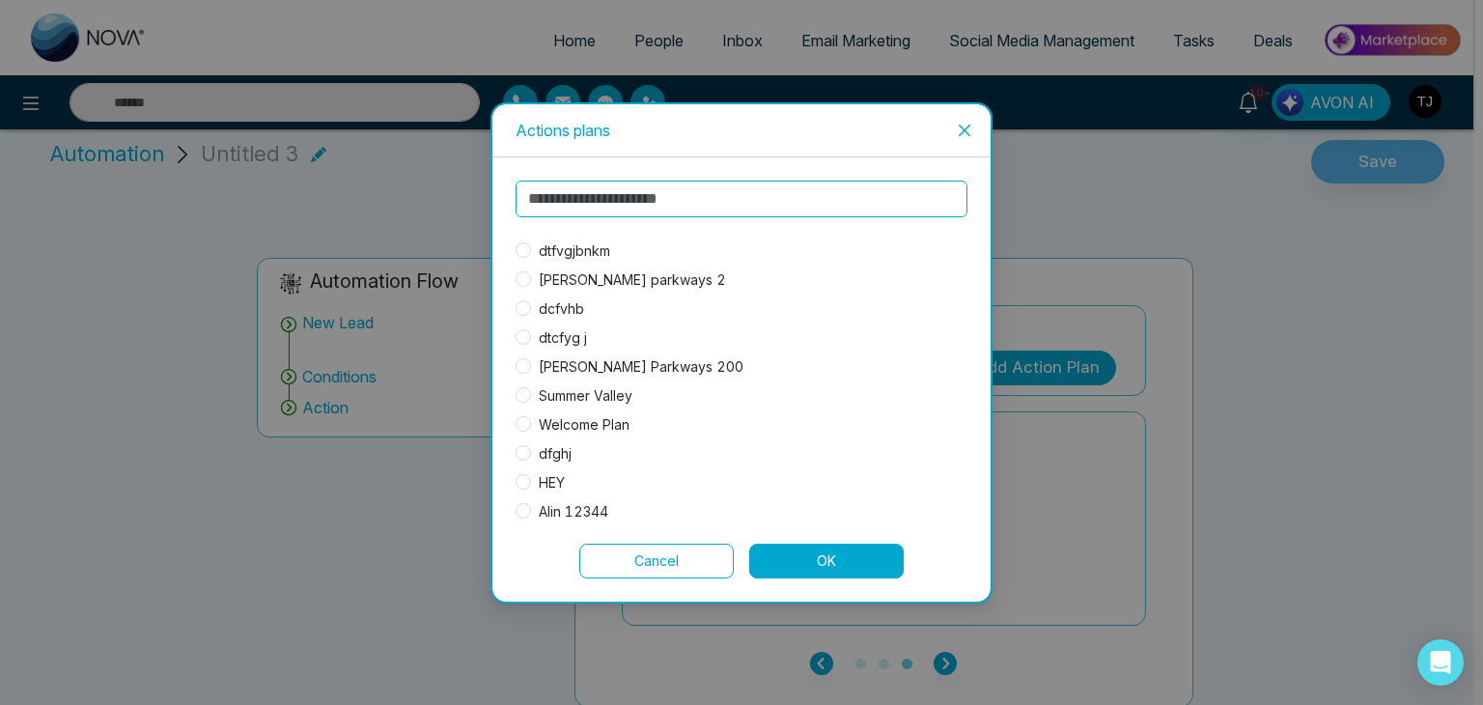
scroll to position [26, 0]
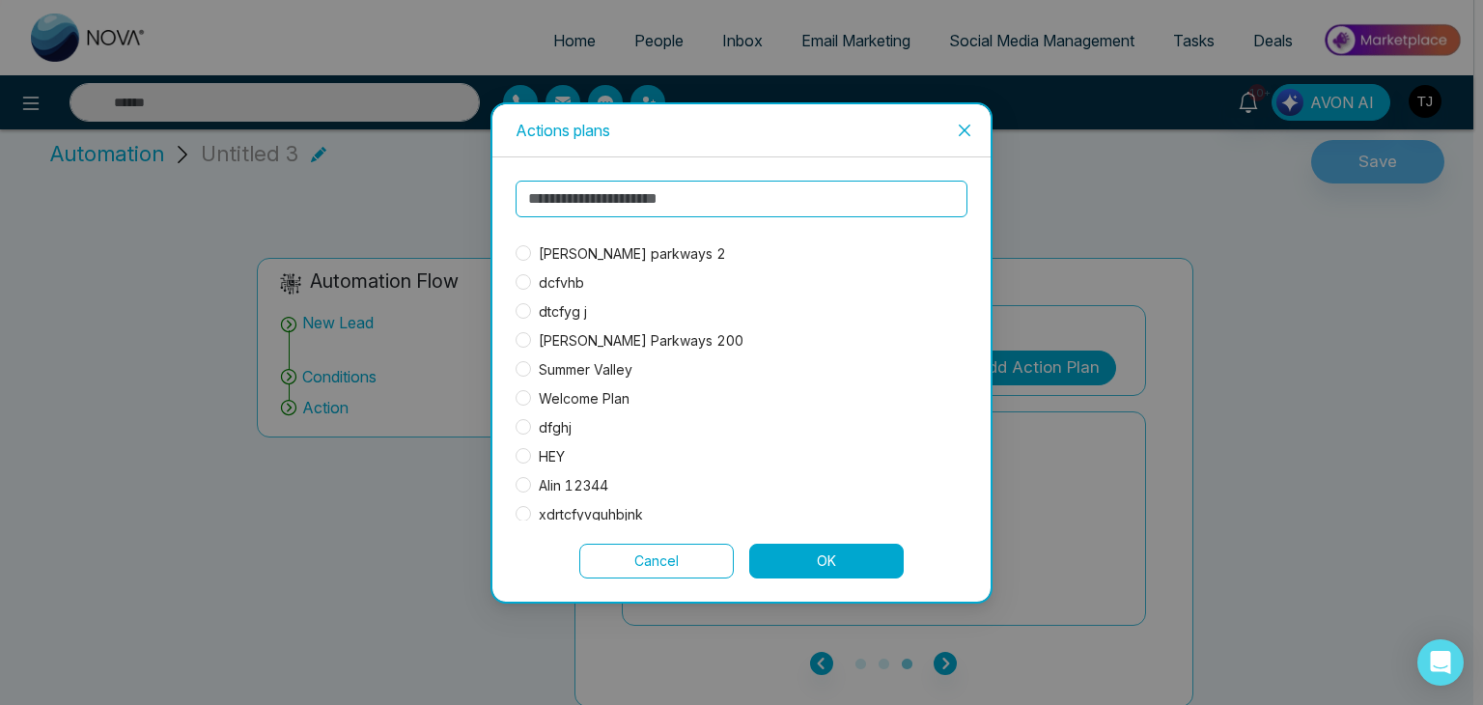
click at [618, 391] on span "Welcome Plan" at bounding box center [584, 398] width 106 height 21
click at [834, 558] on button "OK" at bounding box center [826, 560] width 154 height 35
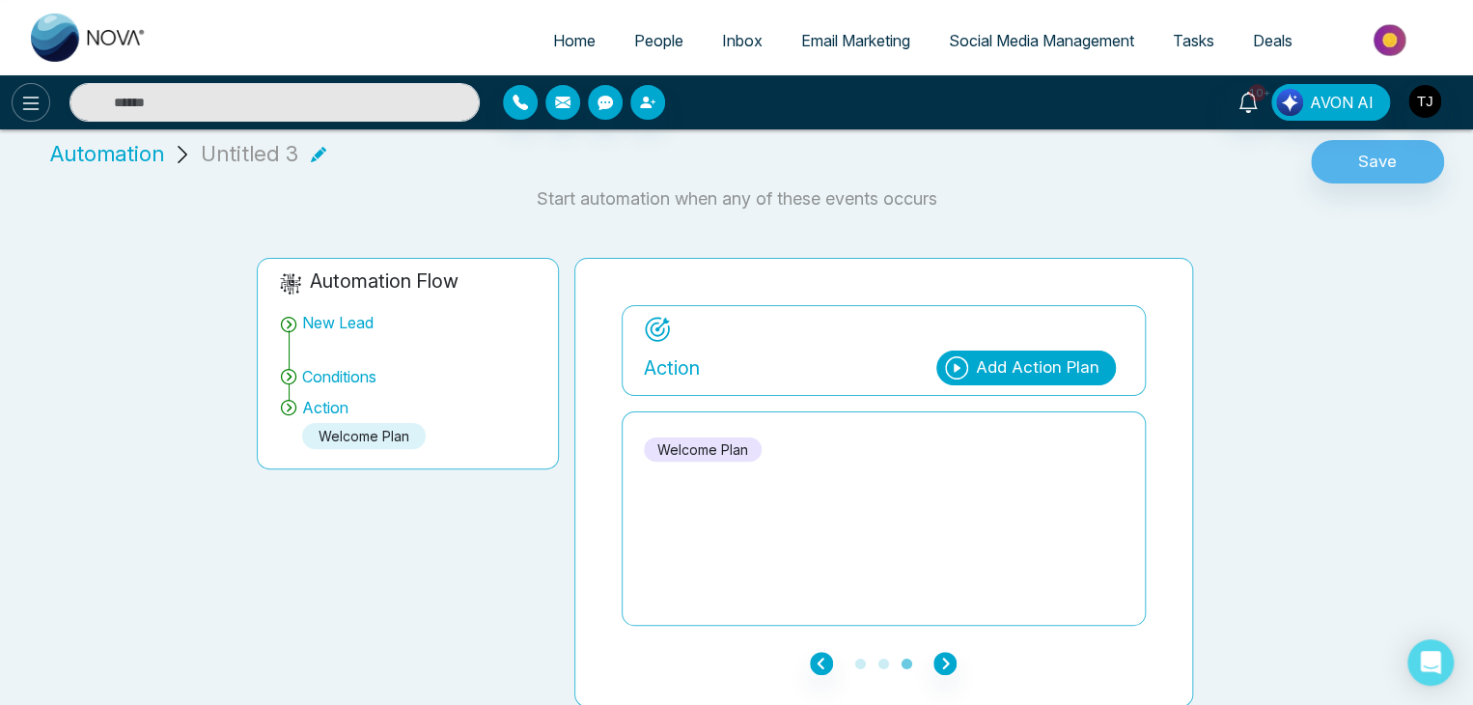
click at [18, 109] on button at bounding box center [31, 102] width 39 height 39
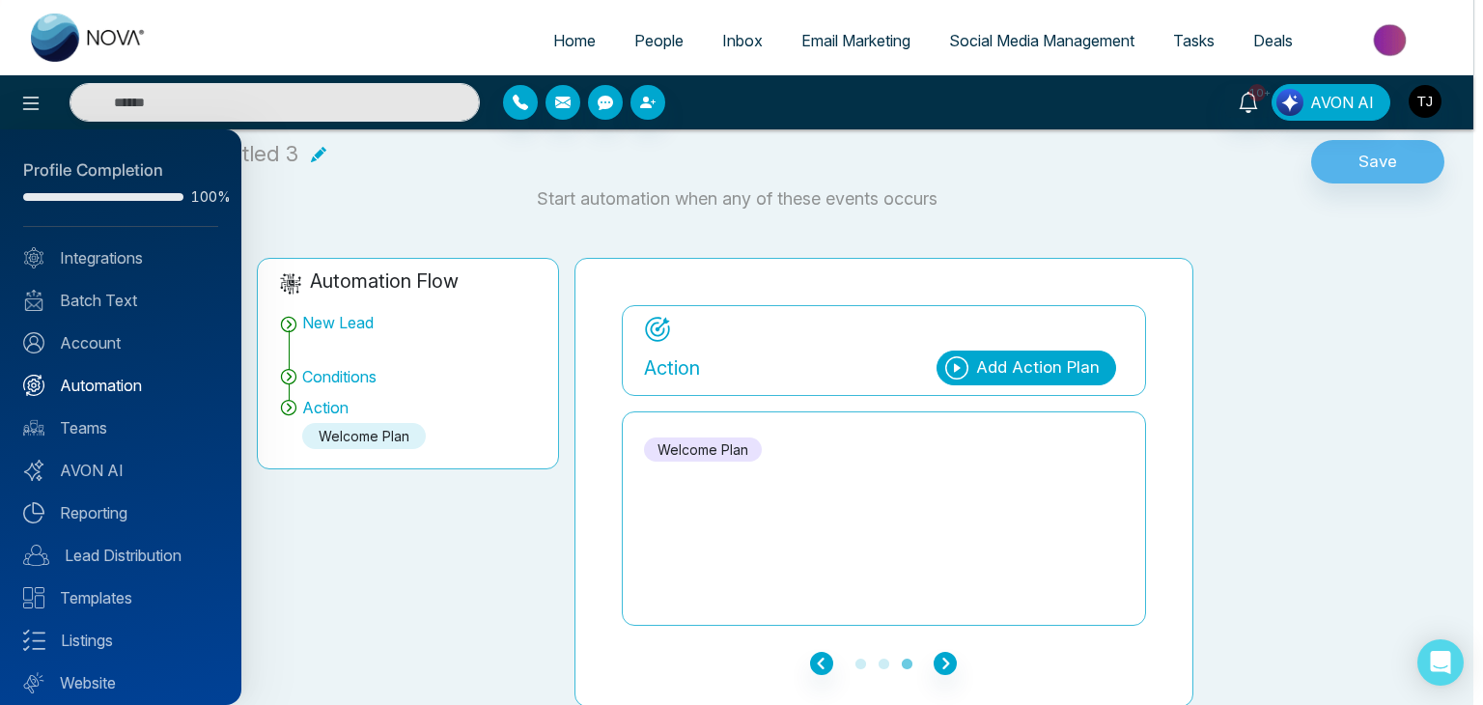
click at [131, 385] on link "Automation" at bounding box center [120, 385] width 195 height 23
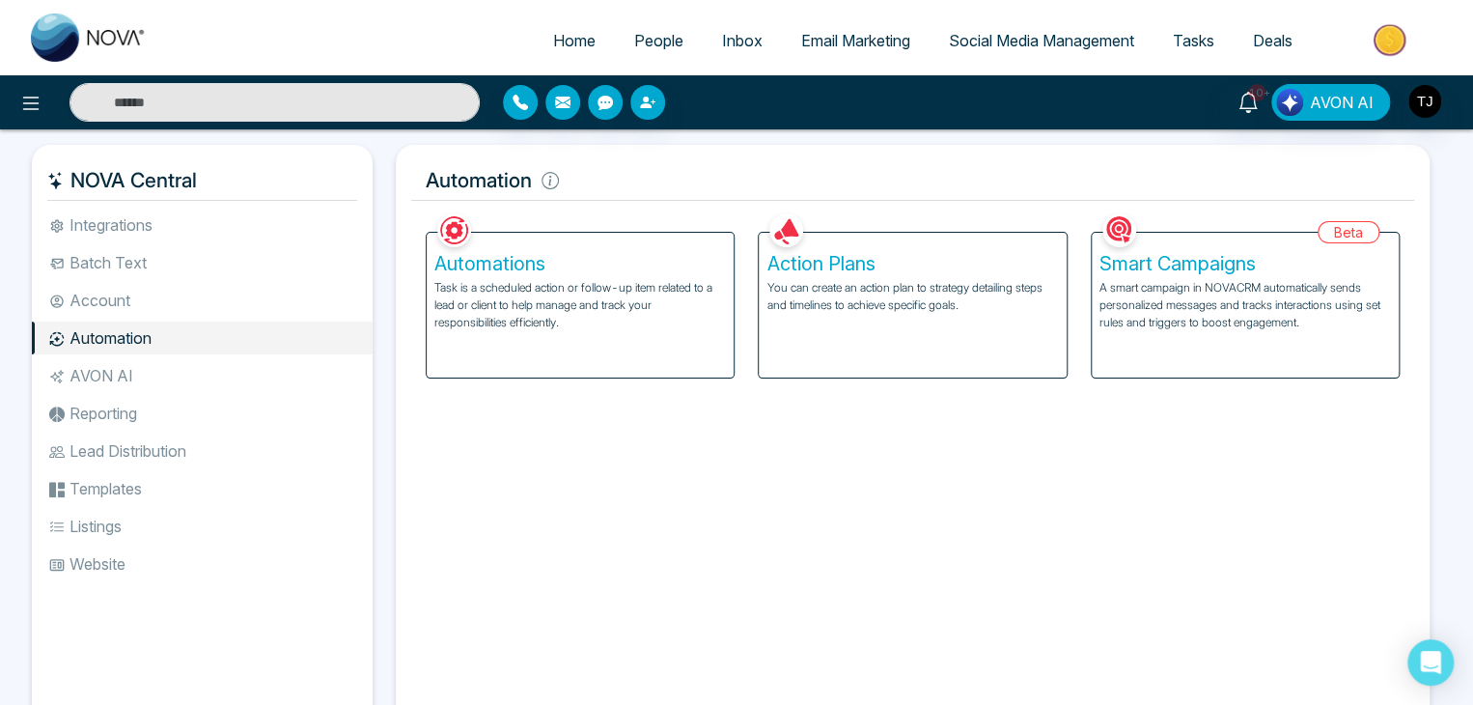
click at [1274, 302] on p "A smart campaign in NOVACRM automatically sends personalized messages and track…" at bounding box center [1246, 305] width 292 height 52
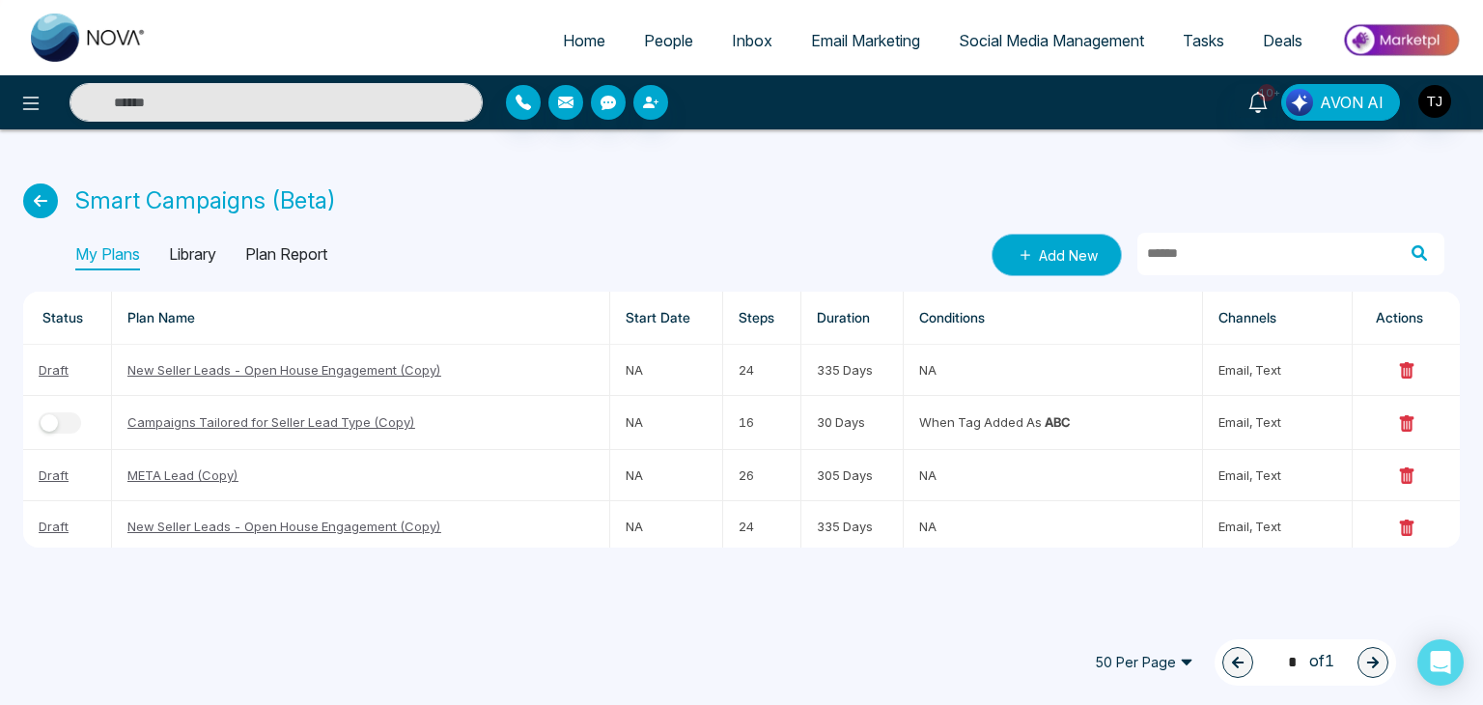
click at [1051, 260] on link "Add New" at bounding box center [1056, 255] width 130 height 42
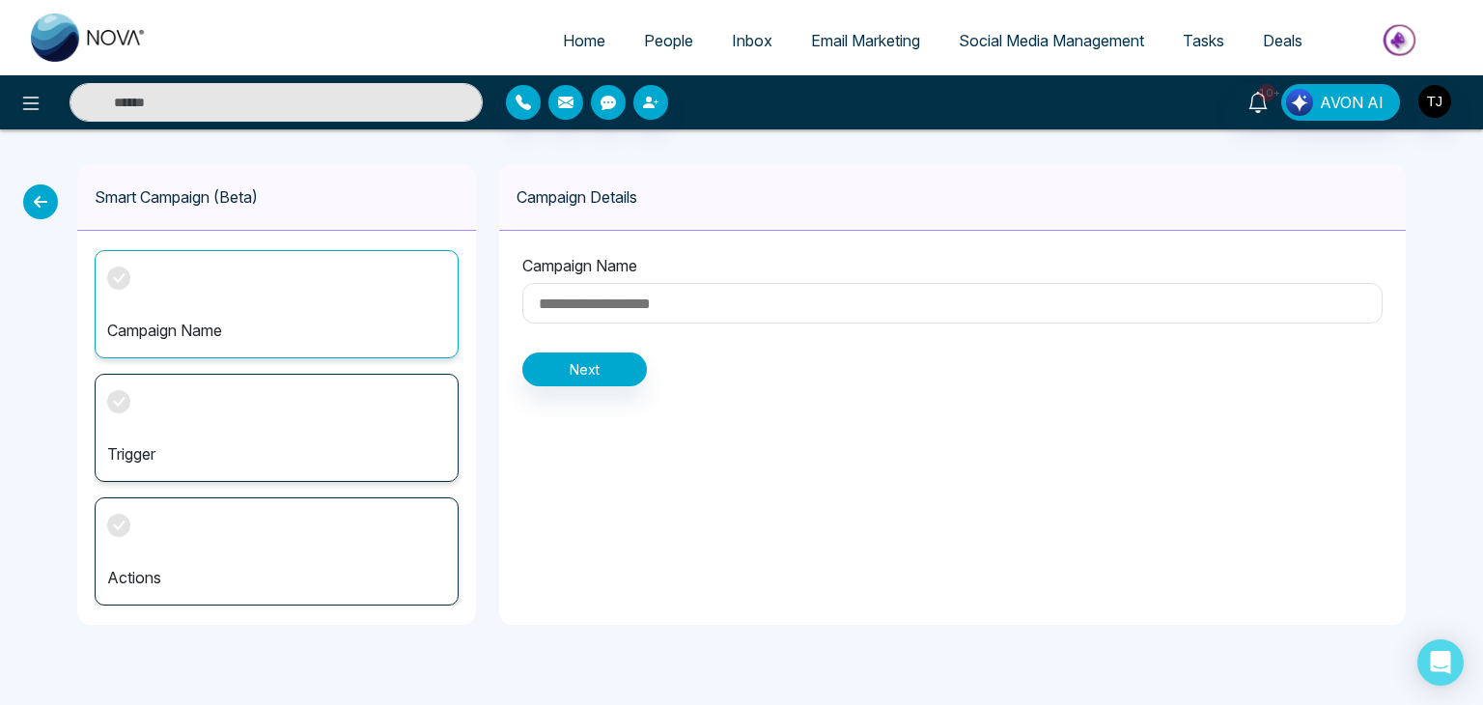
click at [359, 403] on div "Trigger" at bounding box center [277, 428] width 364 height 108
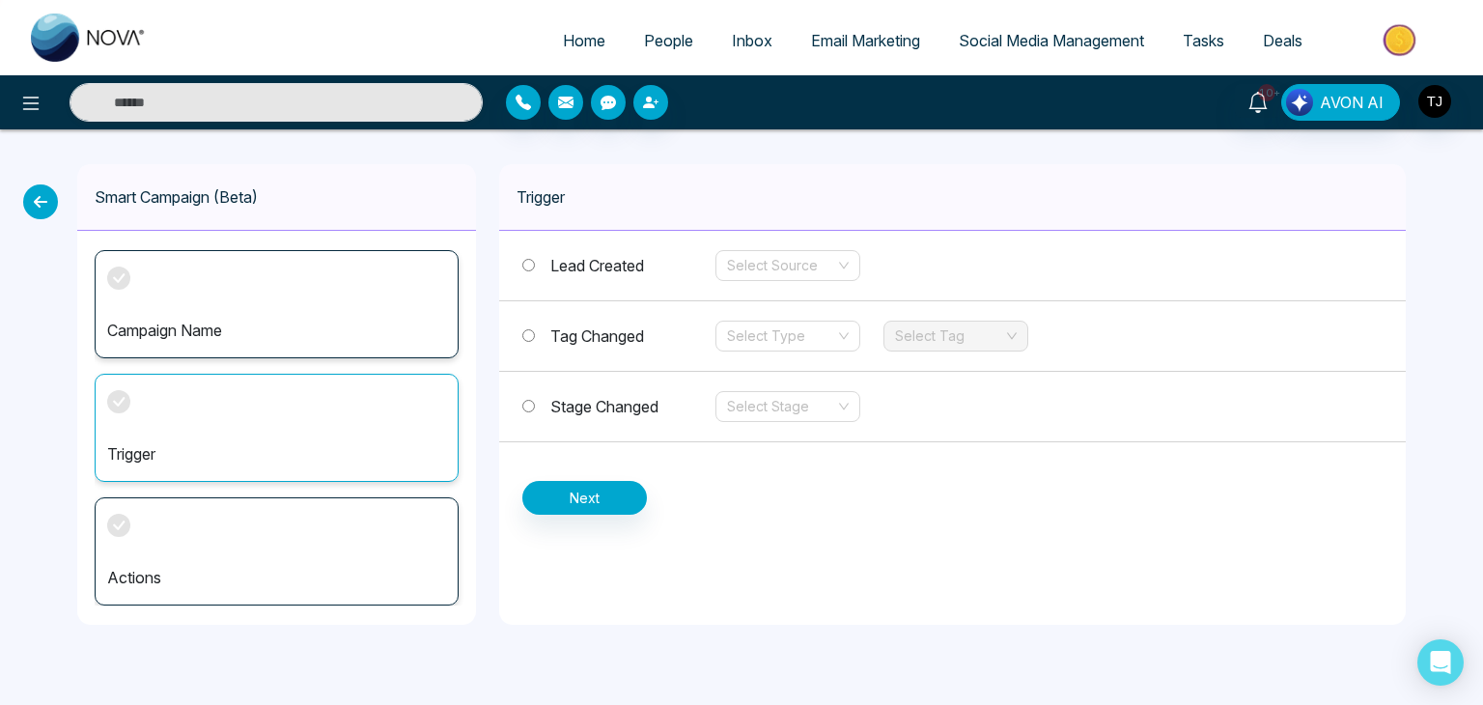
click at [193, 538] on div "Actions" at bounding box center [277, 551] width 364 height 108
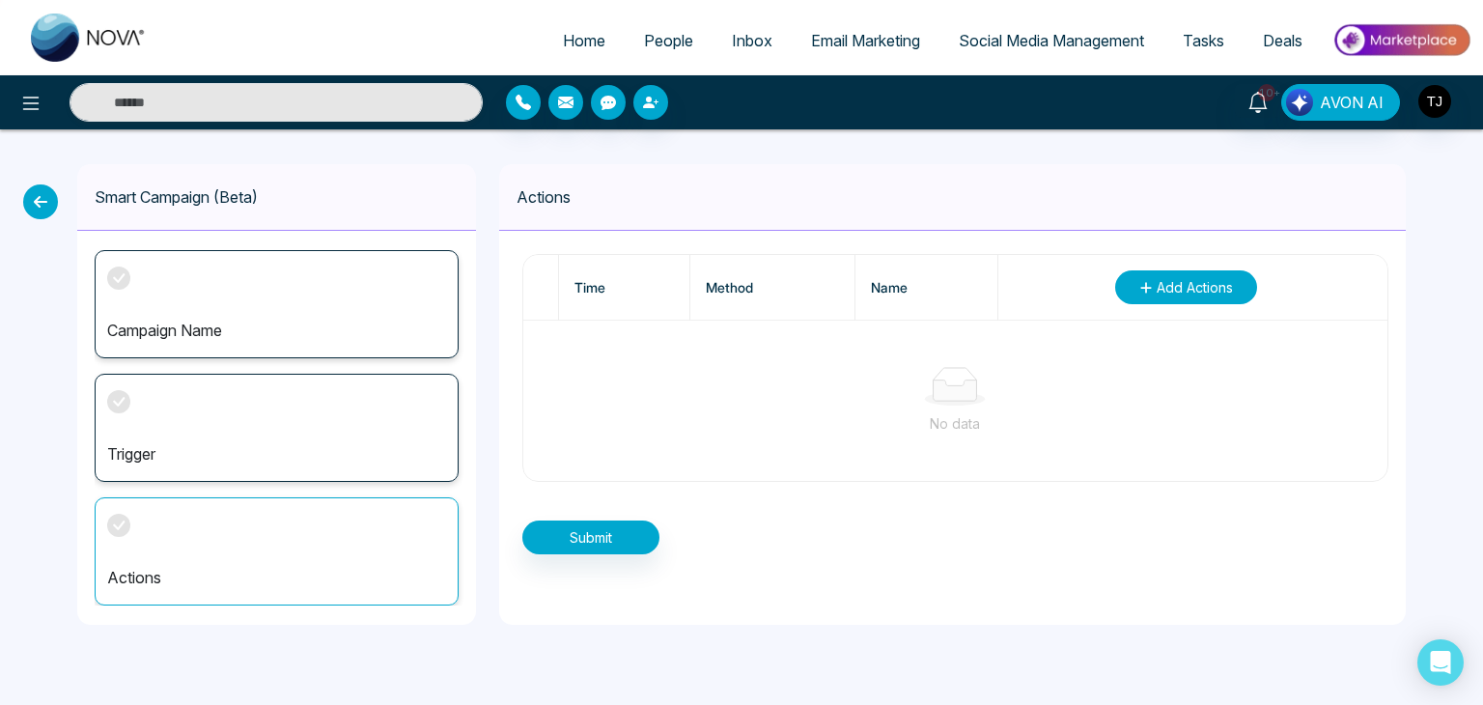
click at [1228, 282] on span "Add Actions" at bounding box center [1194, 287] width 76 height 20
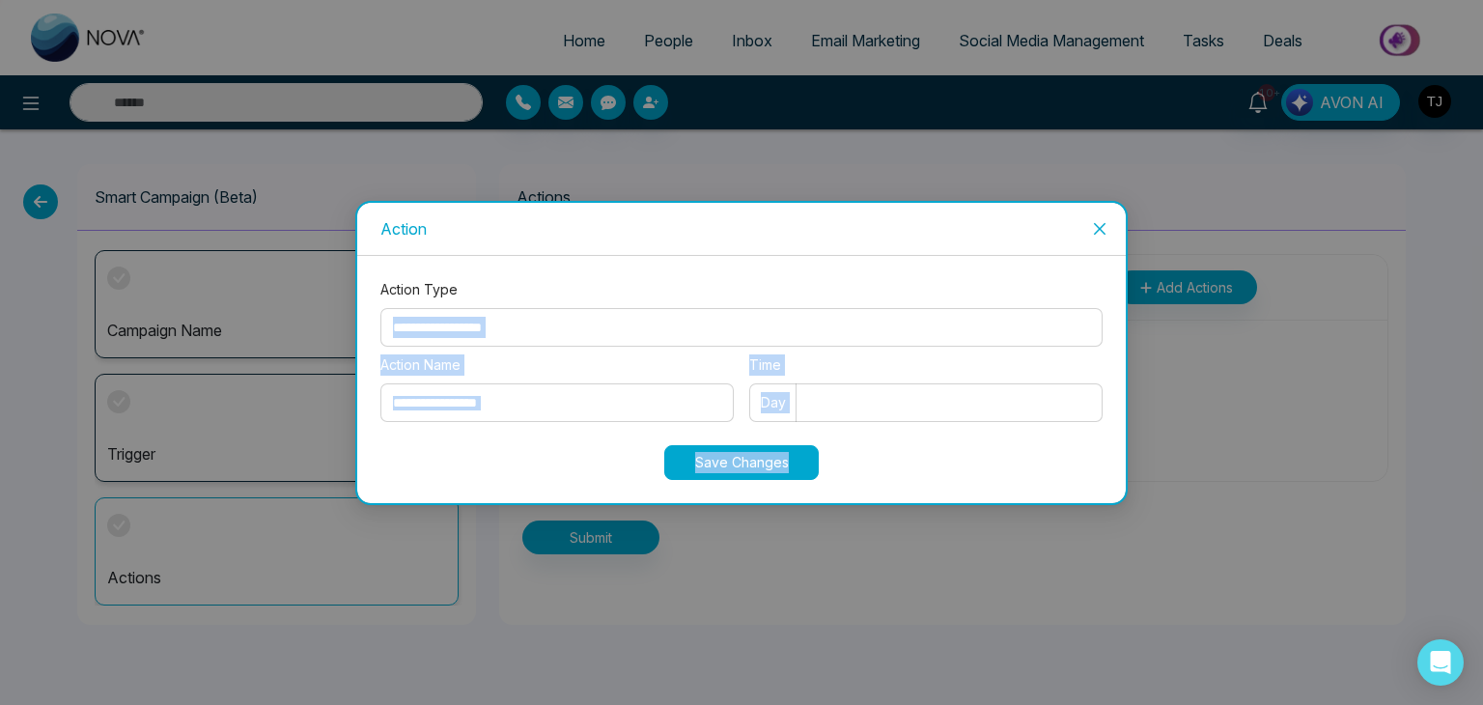
drag, startPoint x: 1102, startPoint y: 261, endPoint x: 1258, endPoint y: 310, distance: 163.0
click at [1258, 310] on div "**********" at bounding box center [741, 352] width 1483 height 705
click at [1104, 221] on icon "close" at bounding box center [1099, 228] width 15 height 15
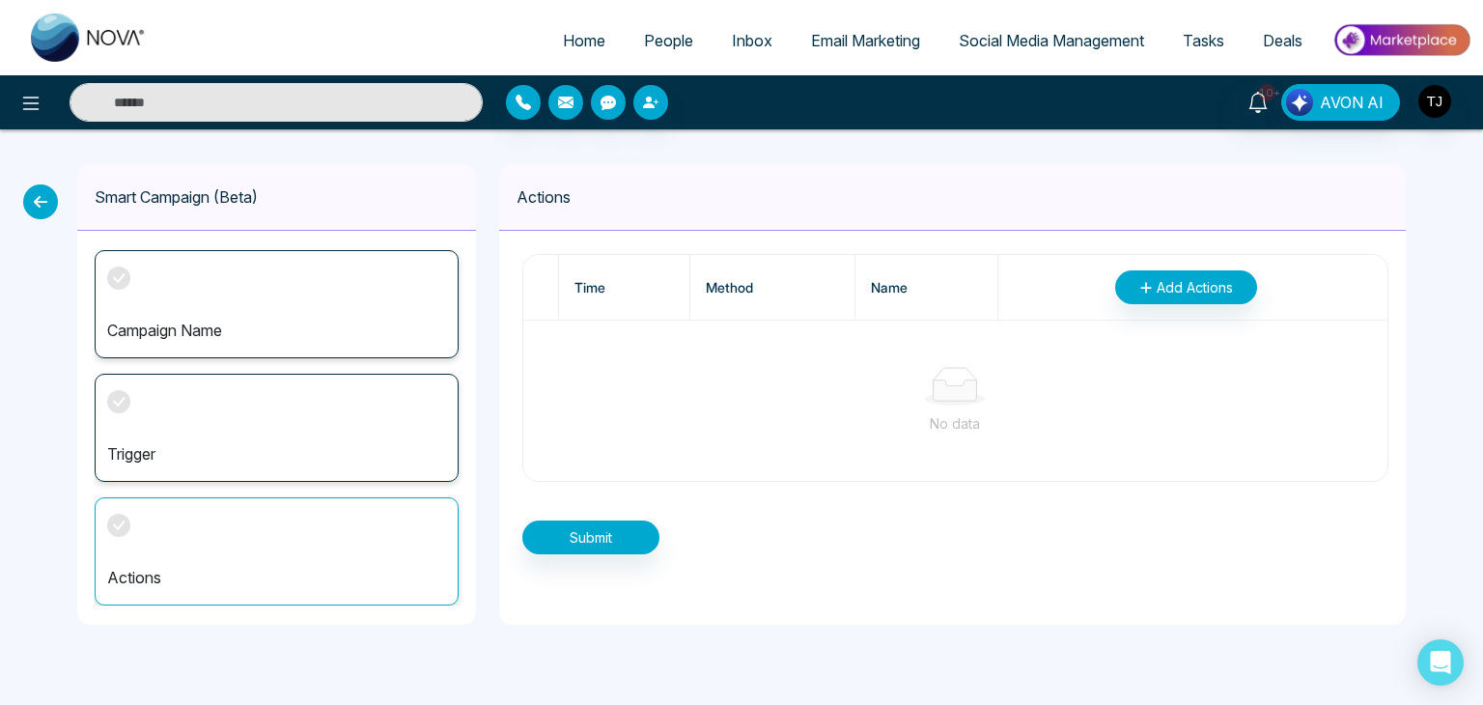
click at [44, 185] on icon at bounding box center [40, 201] width 35 height 35
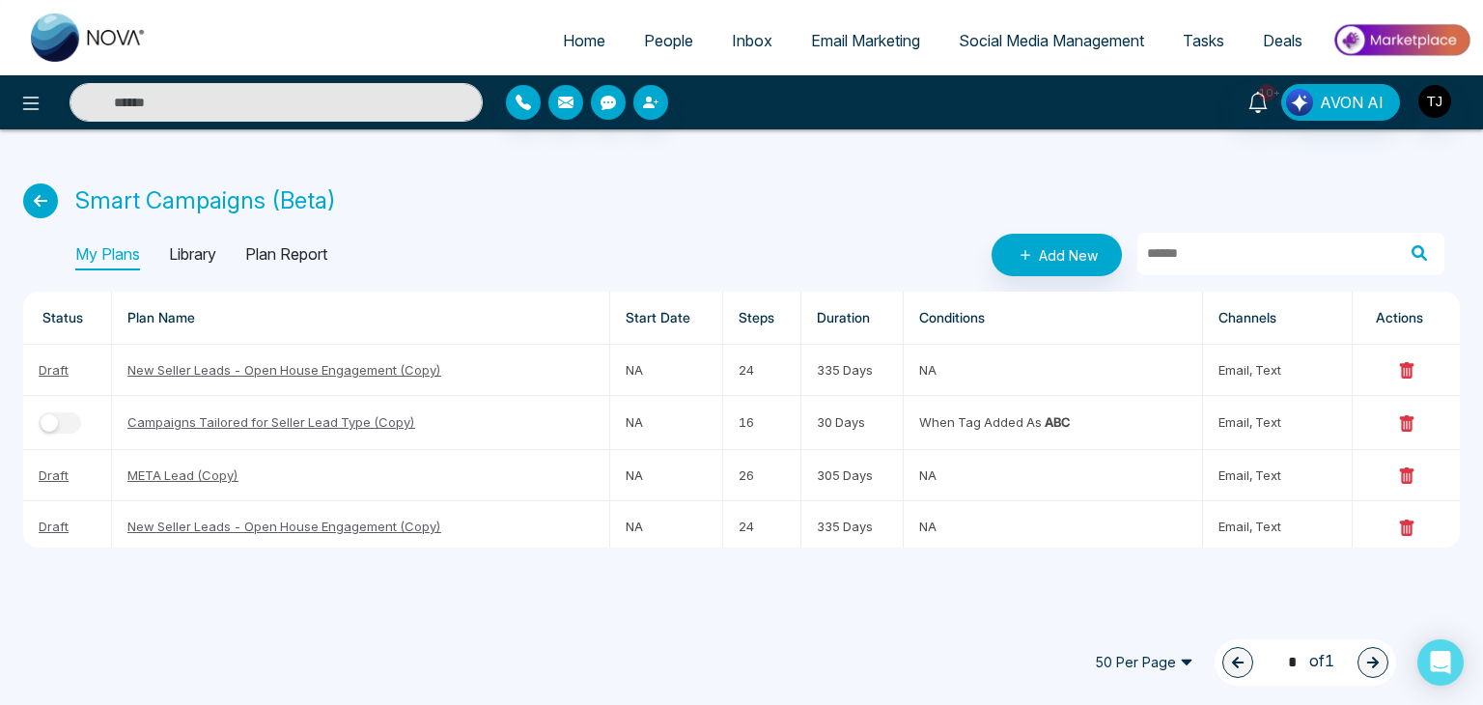
click at [183, 252] on p "Library" at bounding box center [192, 254] width 47 height 31
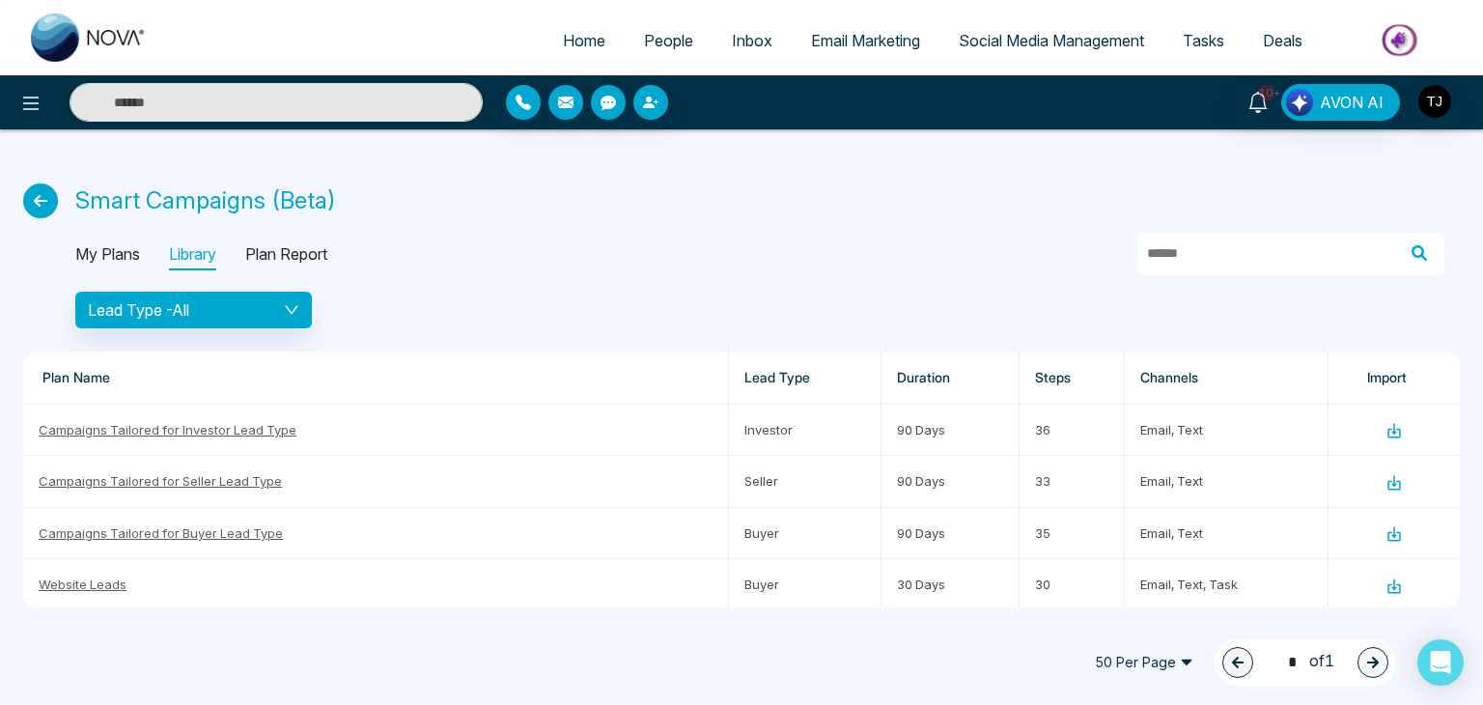
click at [109, 245] on p "My Plans" at bounding box center [107, 254] width 65 height 31
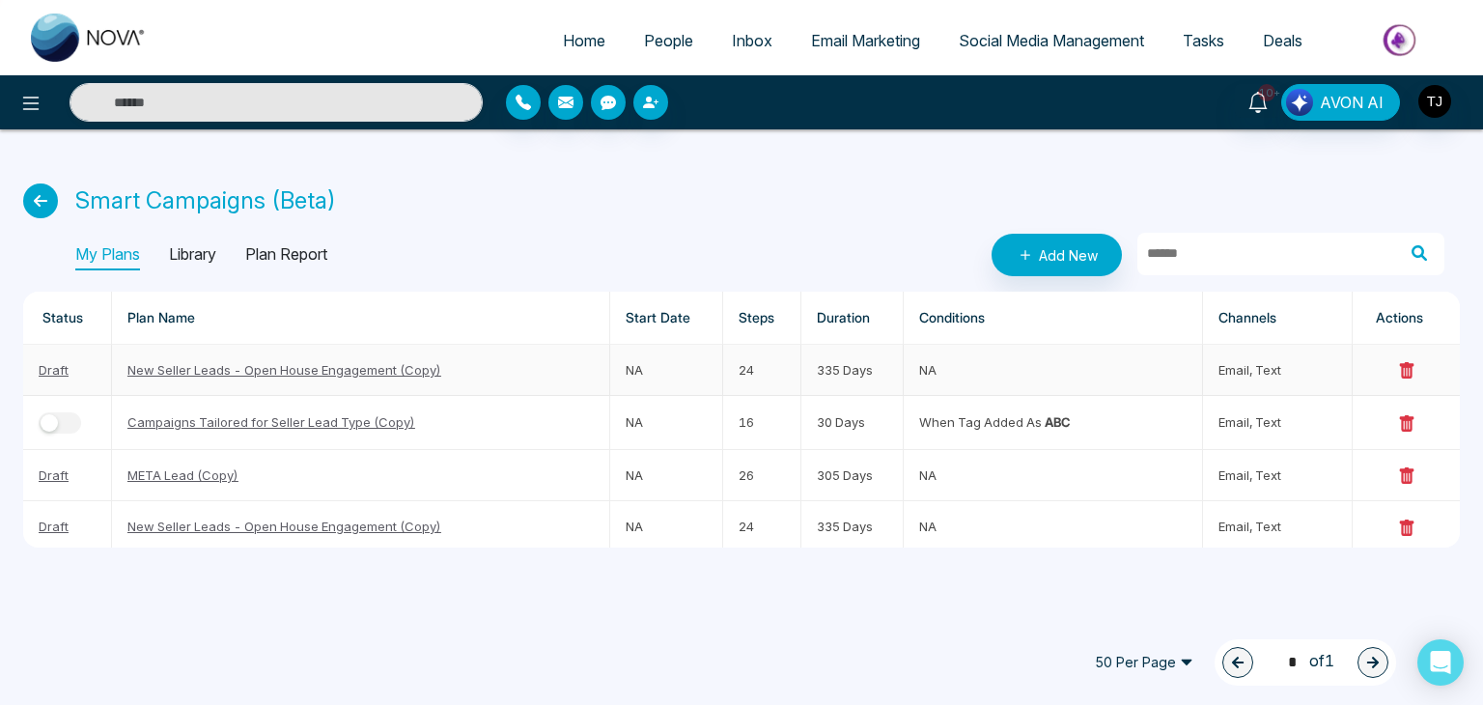
click at [420, 369] on link "New Seller Leads - Open House Engagement (Copy)" at bounding box center [284, 369] width 314 height 15
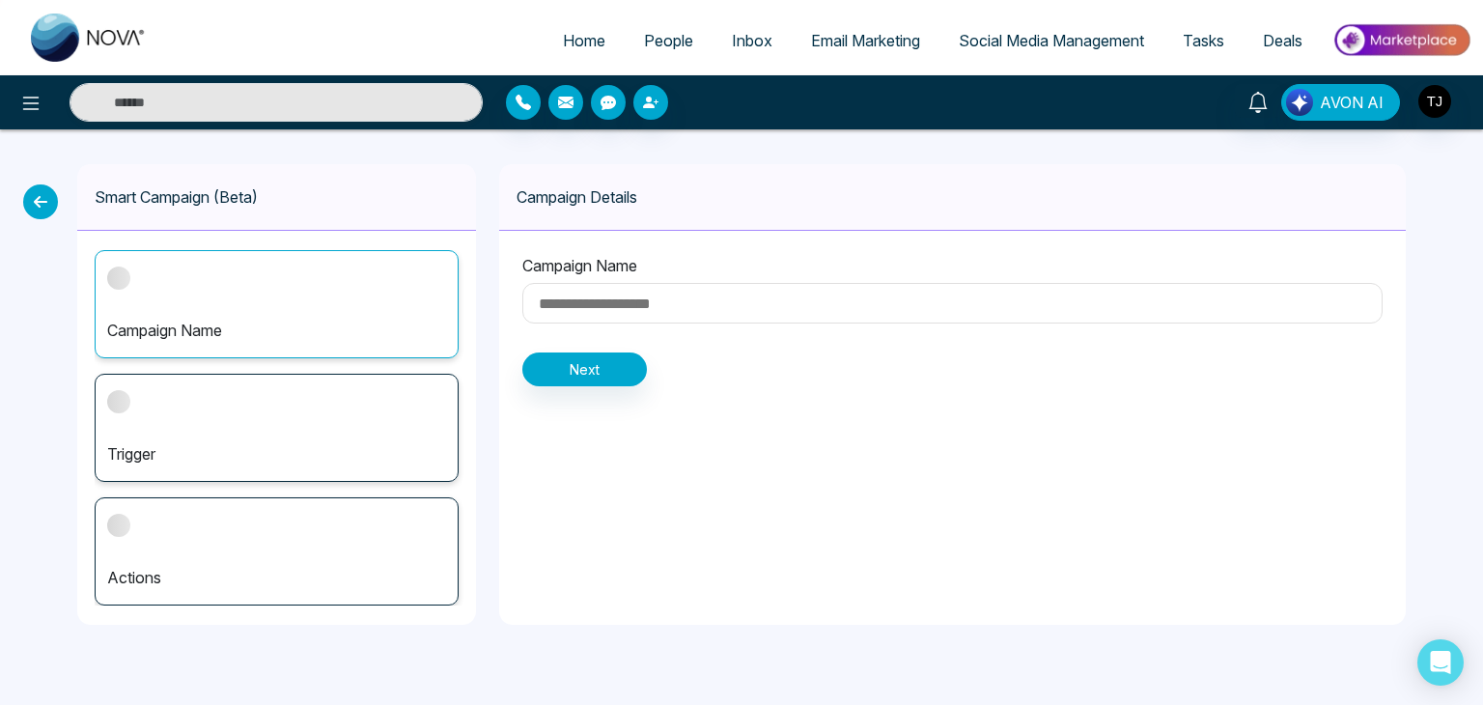
type input "**********"
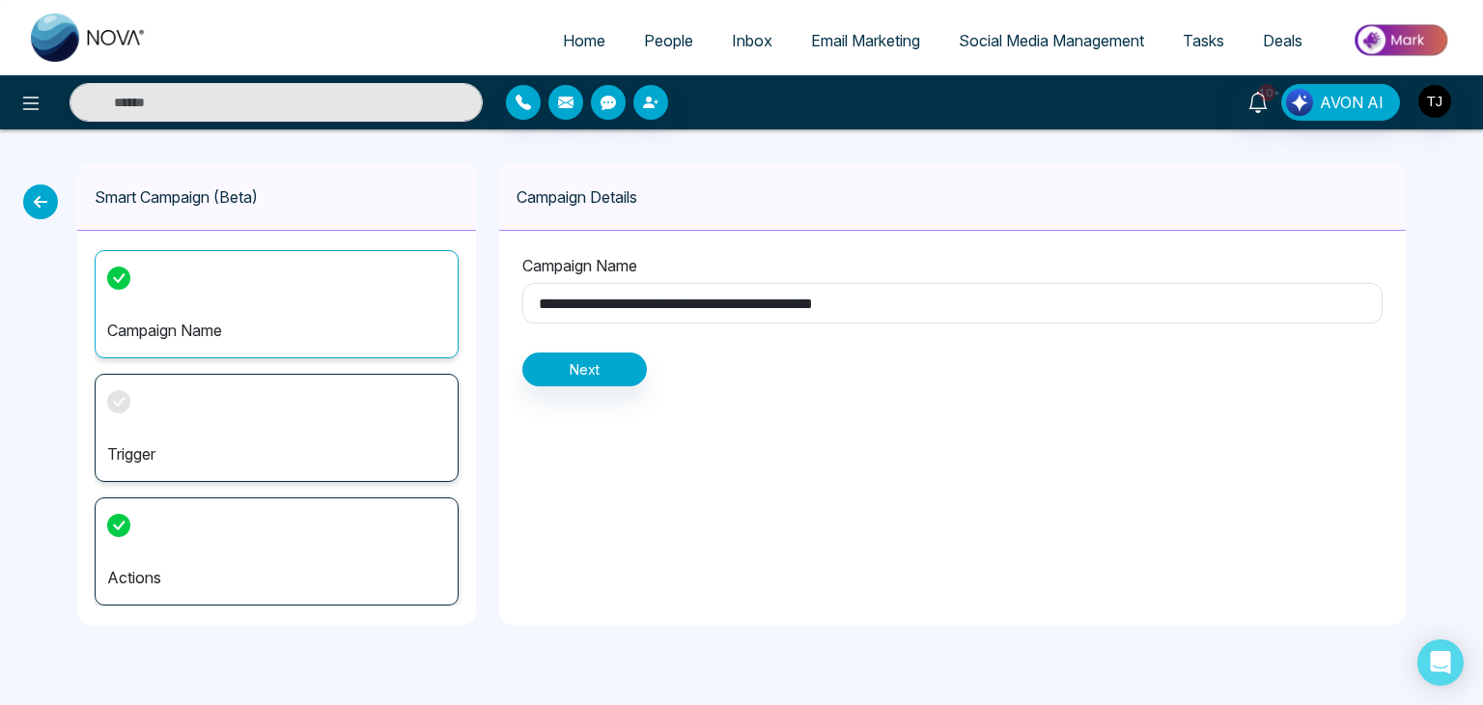
click at [423, 413] on div "Trigger" at bounding box center [277, 428] width 364 height 108
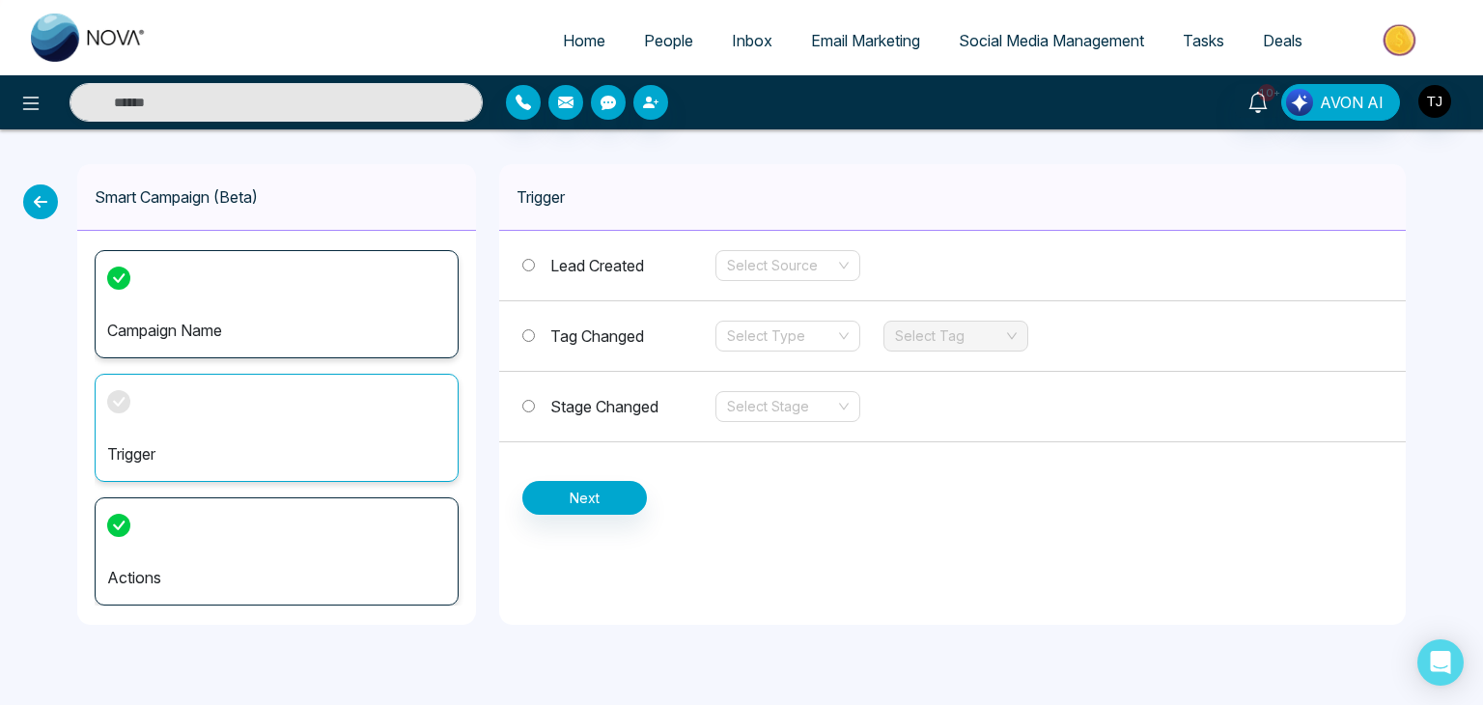
click at [31, 190] on icon at bounding box center [40, 201] width 35 height 35
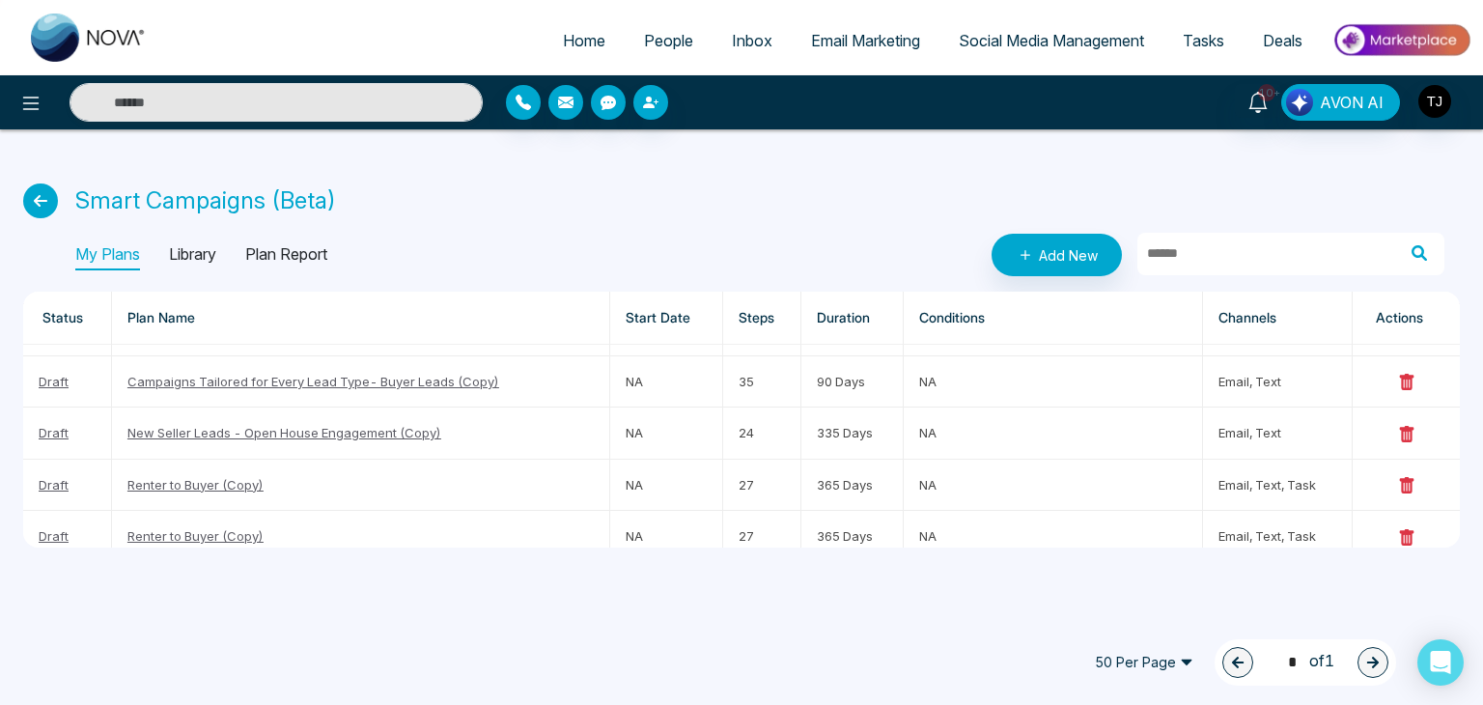
scroll to position [199, 0]
click at [209, 256] on p "Library" at bounding box center [192, 254] width 47 height 31
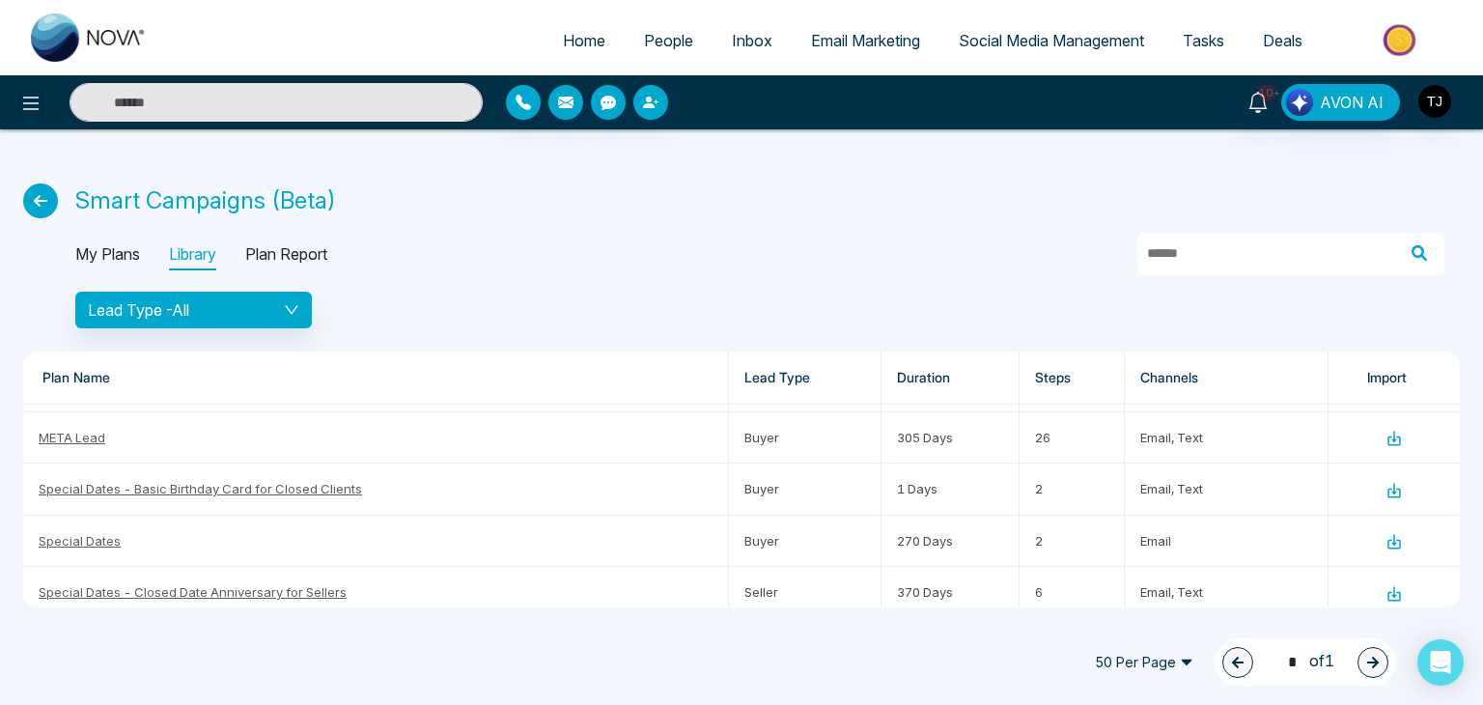
click at [127, 256] on p "My Plans" at bounding box center [107, 254] width 65 height 31
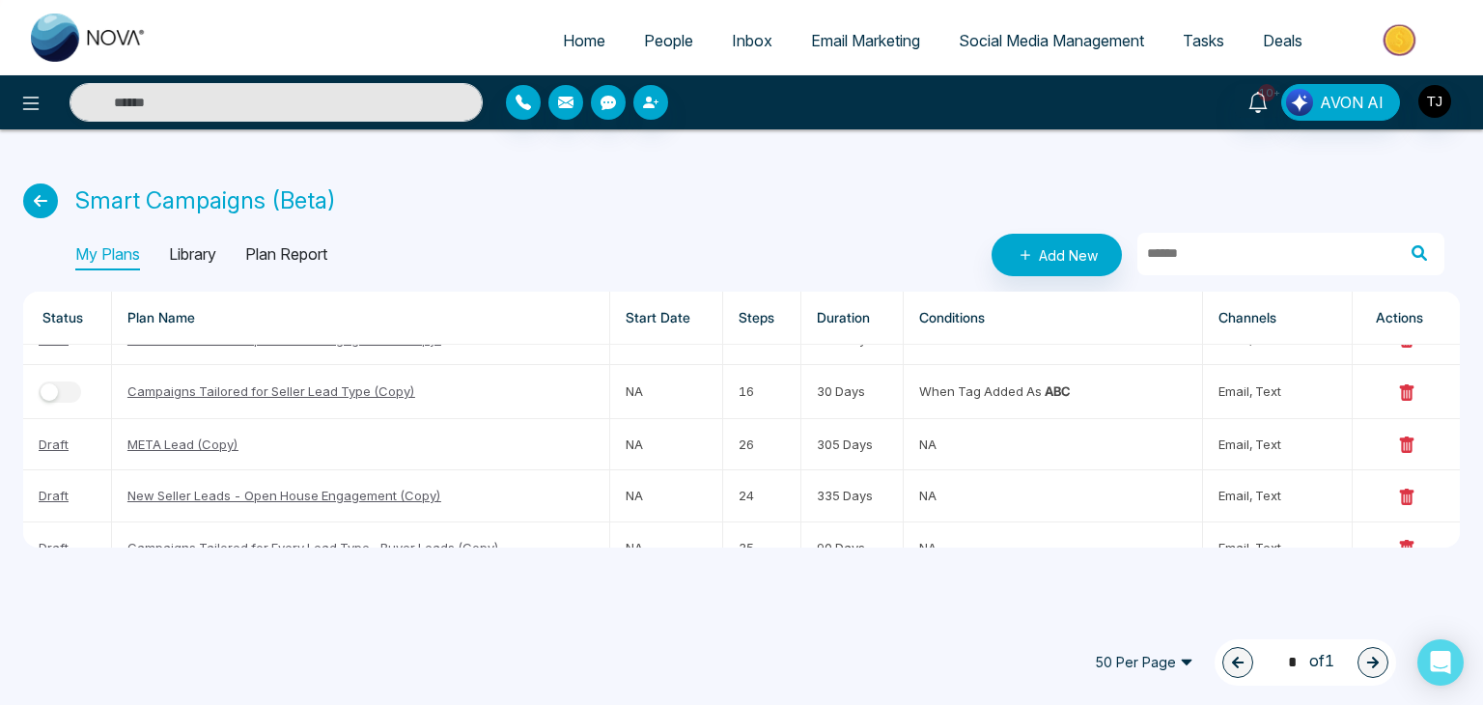
scroll to position [0, 0]
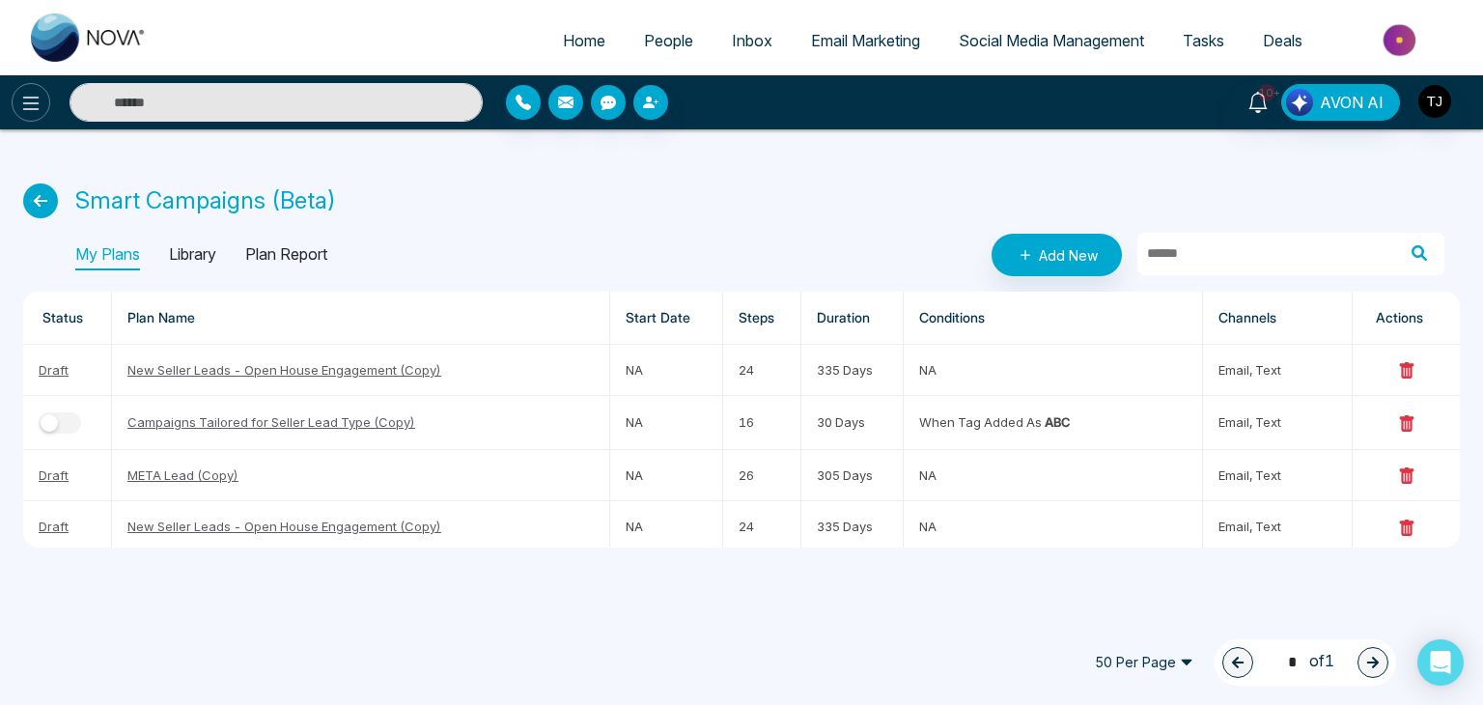
click at [14, 105] on button at bounding box center [31, 102] width 39 height 39
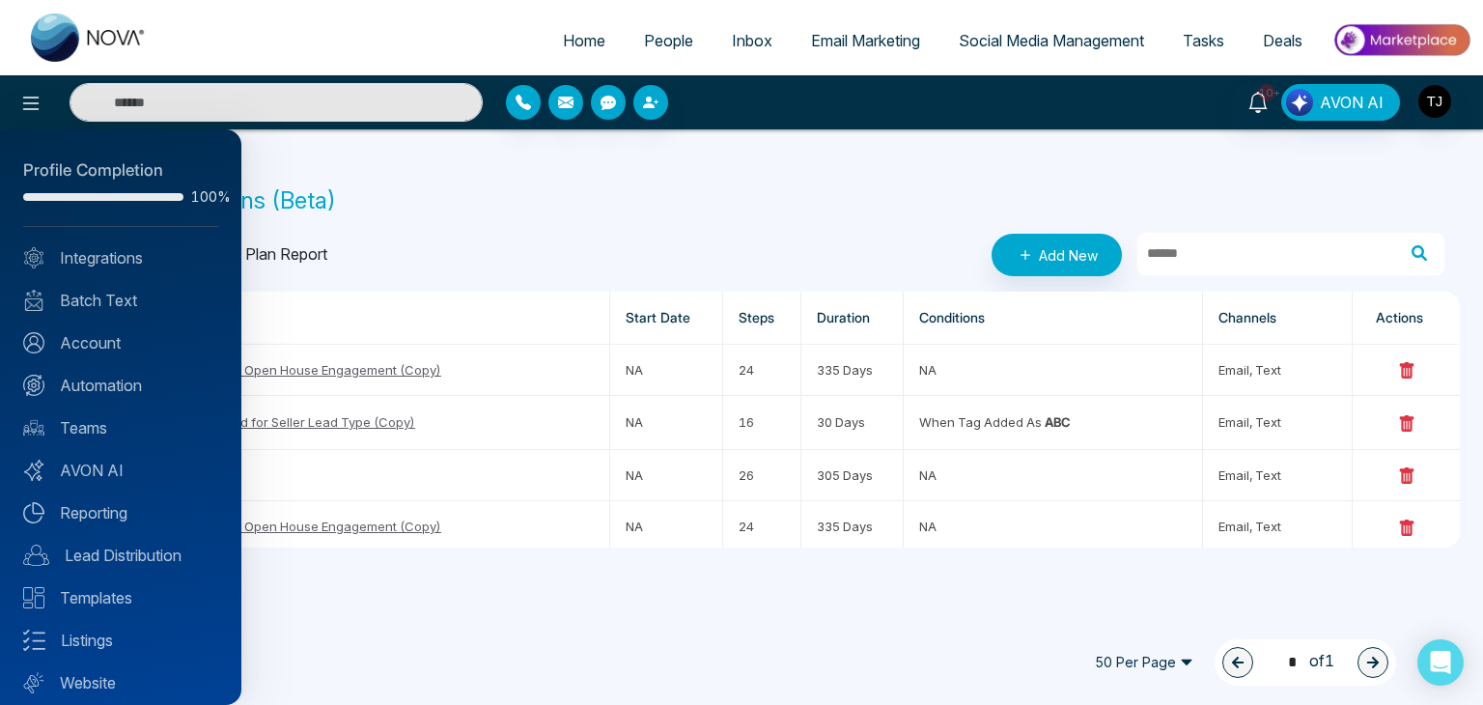
click at [116, 453] on div "Profile Completion 100% Integrations Batch Text Account Automation Teams AVON A…" at bounding box center [120, 416] width 241 height 575
click at [120, 460] on link "AVON AI" at bounding box center [120, 470] width 195 height 23
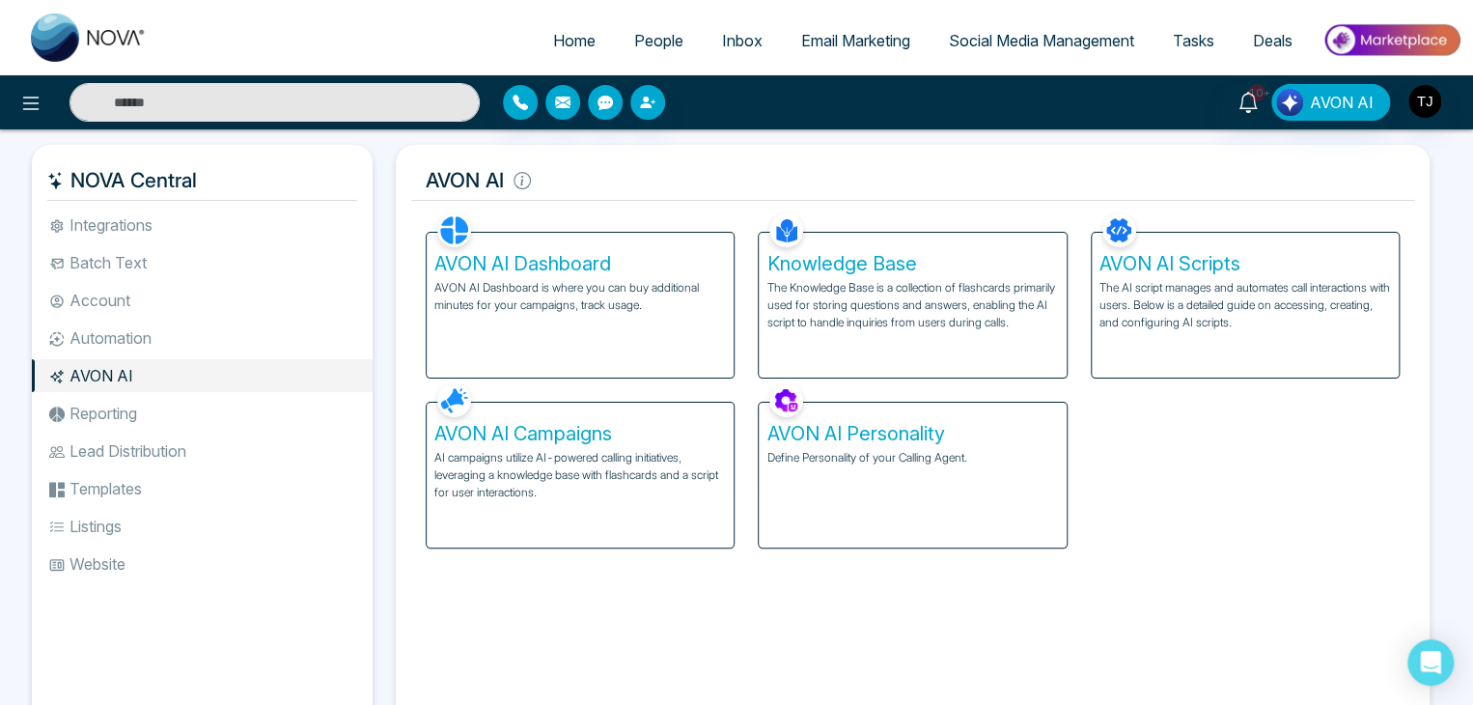
click at [880, 474] on div "AVON AI Personality Define Personality of your Calling Agent." at bounding box center [912, 475] width 307 height 145
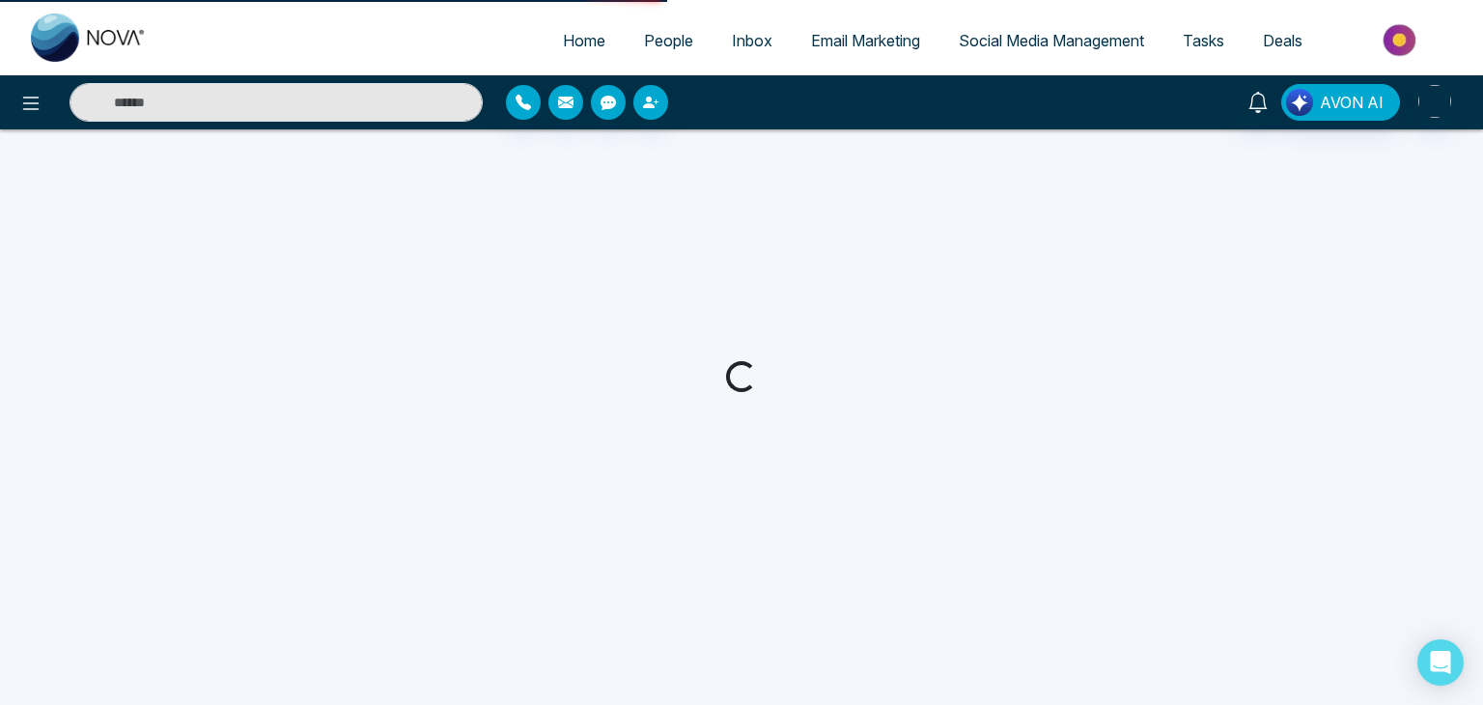
select select "****"
select select "*******"
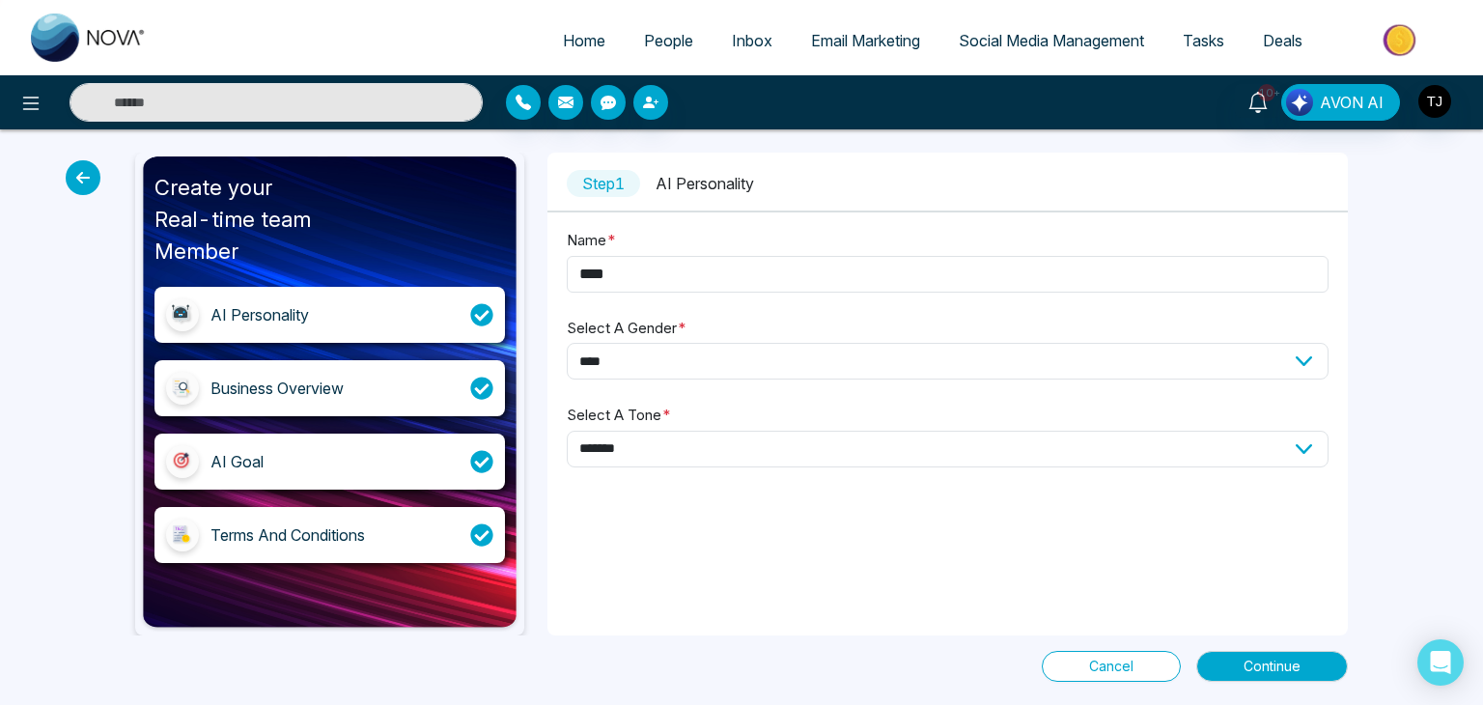
click at [450, 365] on div "Business Overview" at bounding box center [329, 388] width 350 height 56
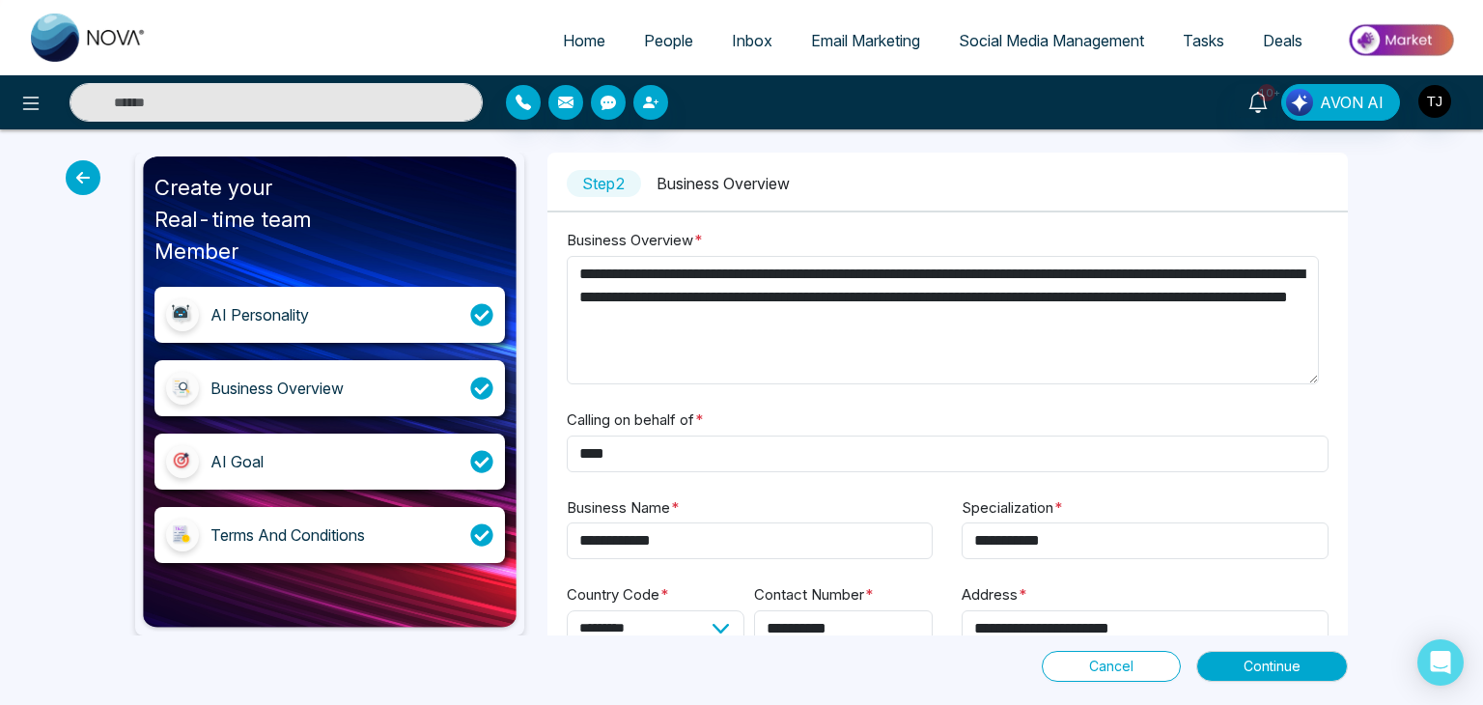
drag, startPoint x: 1475, startPoint y: 0, endPoint x: 1158, endPoint y: 151, distance: 350.6
click at [1158, 151] on div "**********" at bounding box center [741, 416] width 1483 height 575
click at [416, 460] on div "AI Goal" at bounding box center [329, 461] width 350 height 56
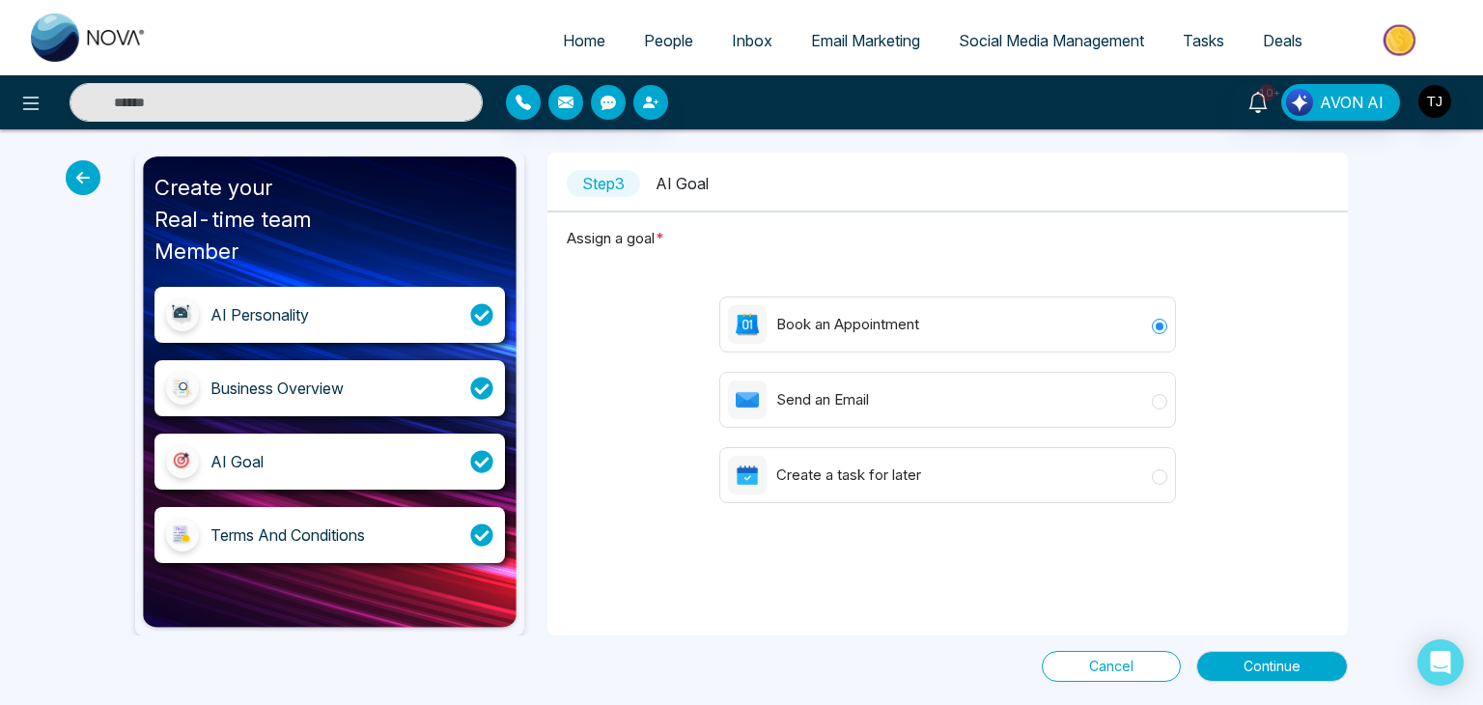
click at [395, 517] on div "Terms And Conditions" at bounding box center [329, 535] width 350 height 56
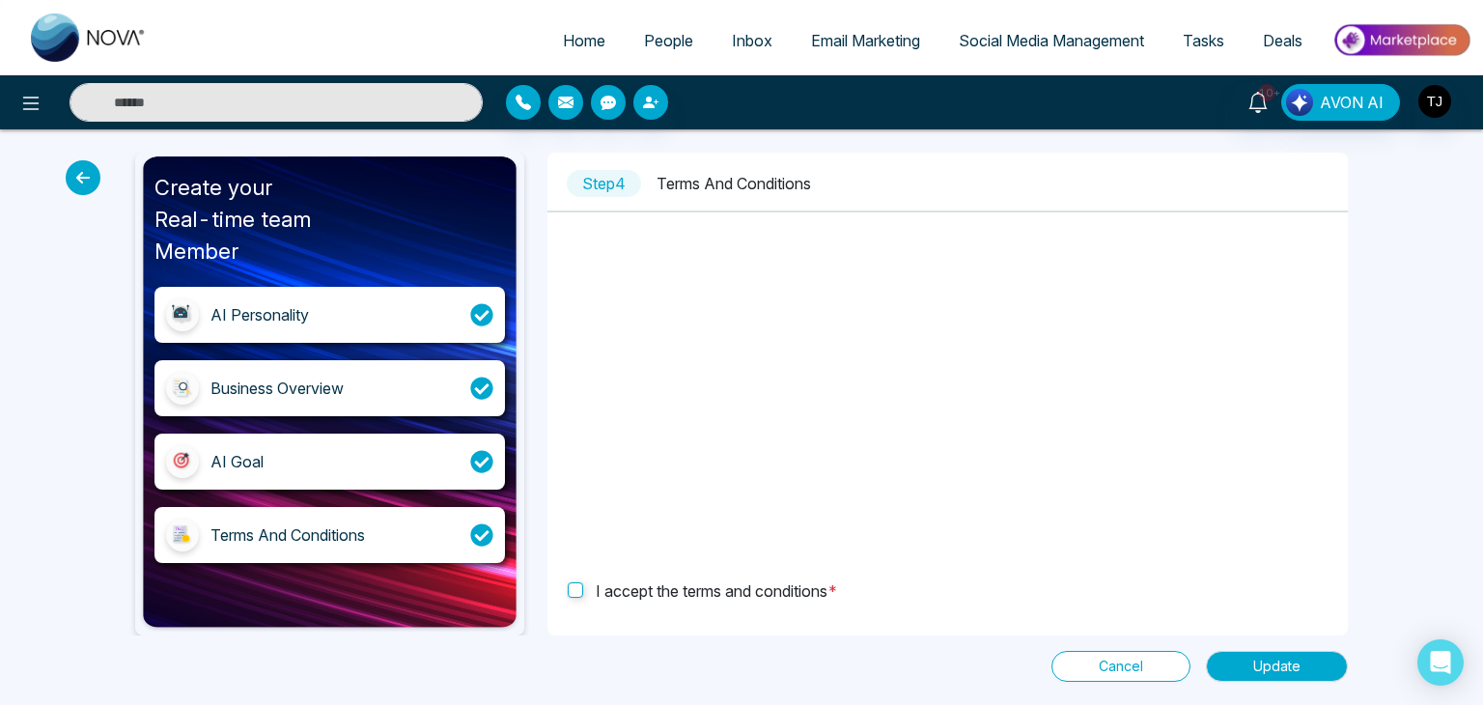
click at [80, 179] on icon at bounding box center [83, 177] width 35 height 35
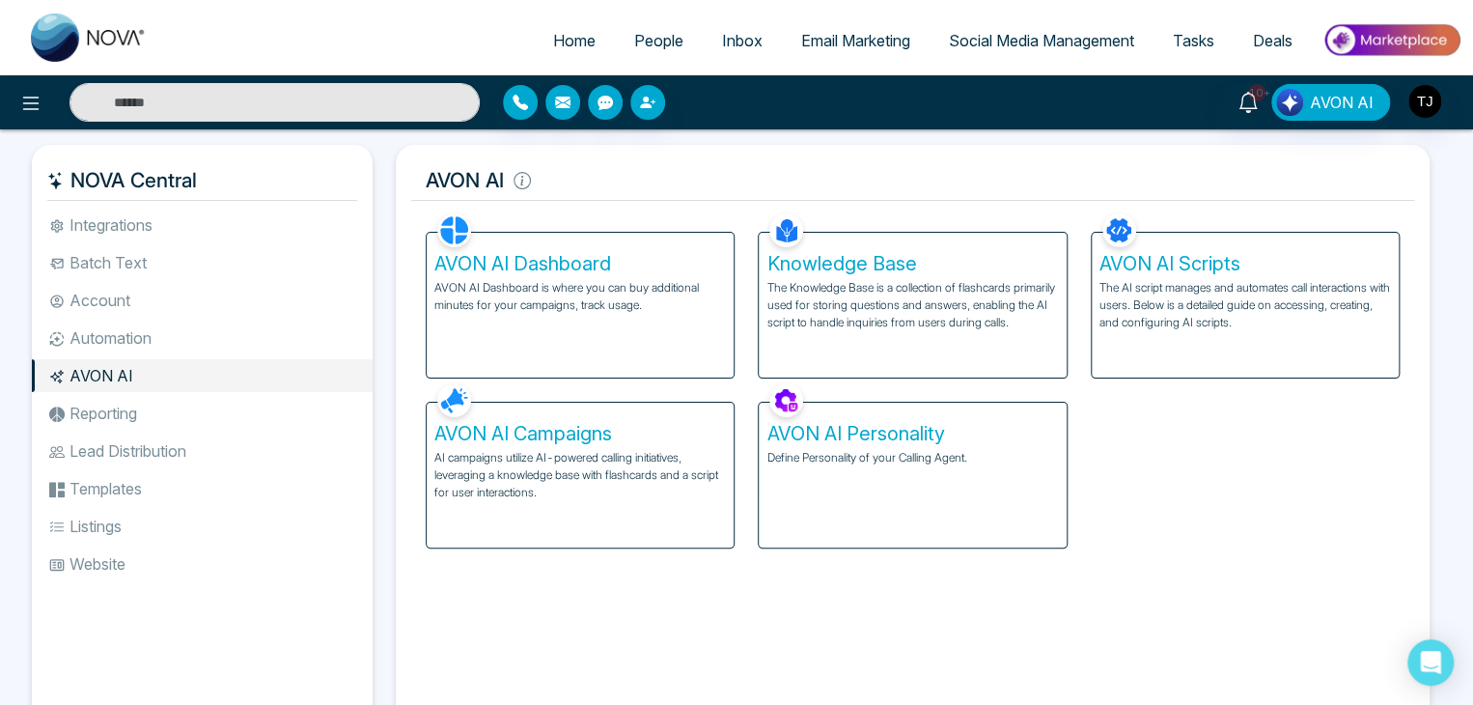
click at [1091, 698] on div "Facebook NOVACRM enables users to connect to Facebook to schedule social media …" at bounding box center [912, 466] width 1003 height 515
click at [979, 292] on p "The Knowledge Base is a collection of flashcards primarily used for storing que…" at bounding box center [912, 305] width 292 height 52
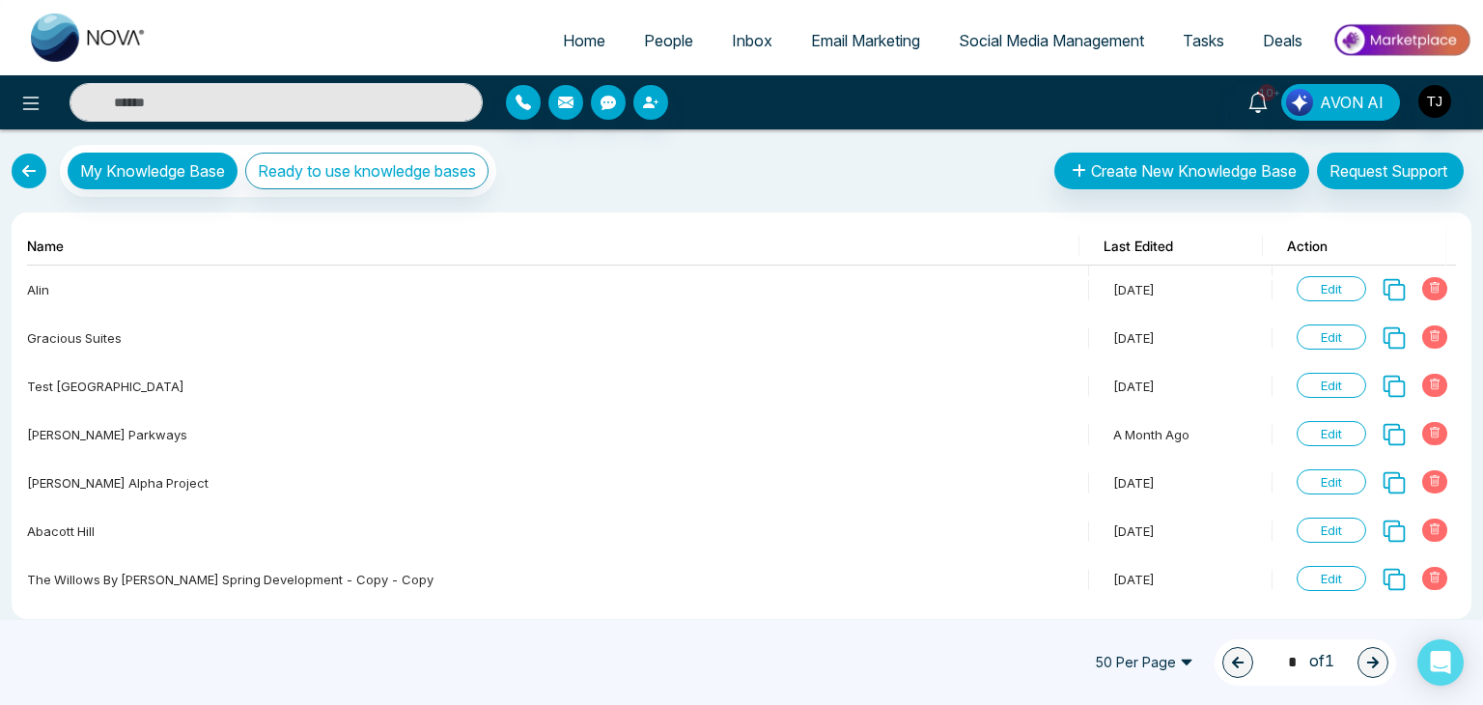
click at [31, 163] on link at bounding box center [29, 170] width 35 height 35
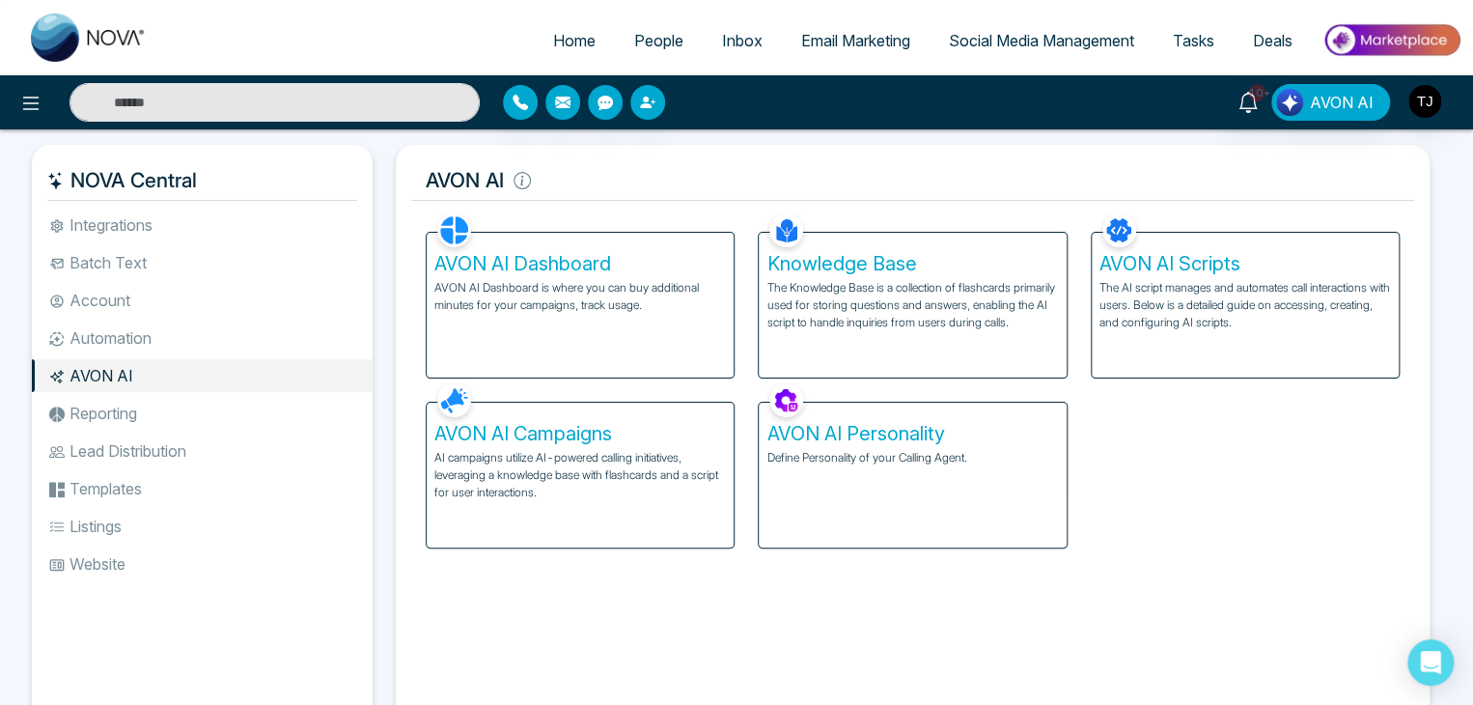
click at [1236, 317] on p "The AI script manages and automates call interactions with users. Below is a de…" at bounding box center [1246, 305] width 292 height 52
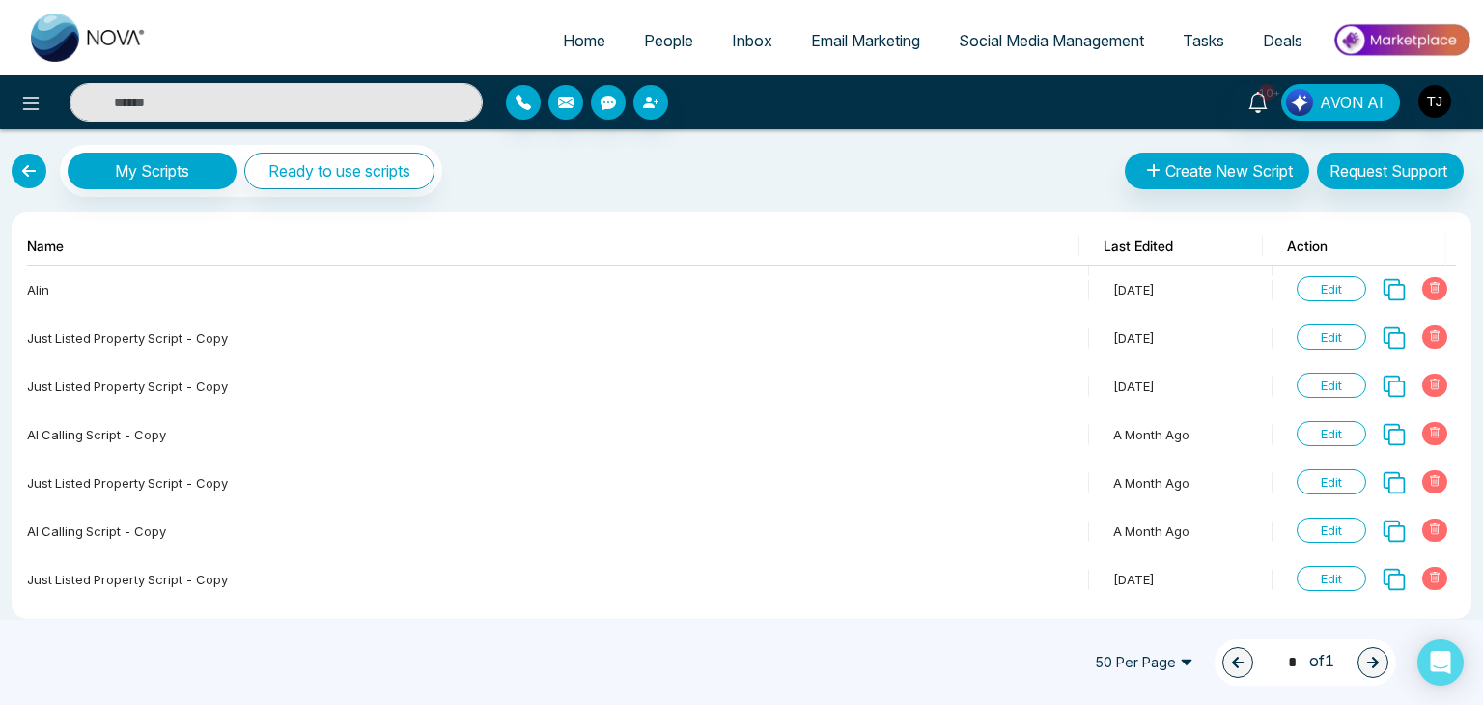
click at [18, 167] on link at bounding box center [29, 170] width 35 height 35
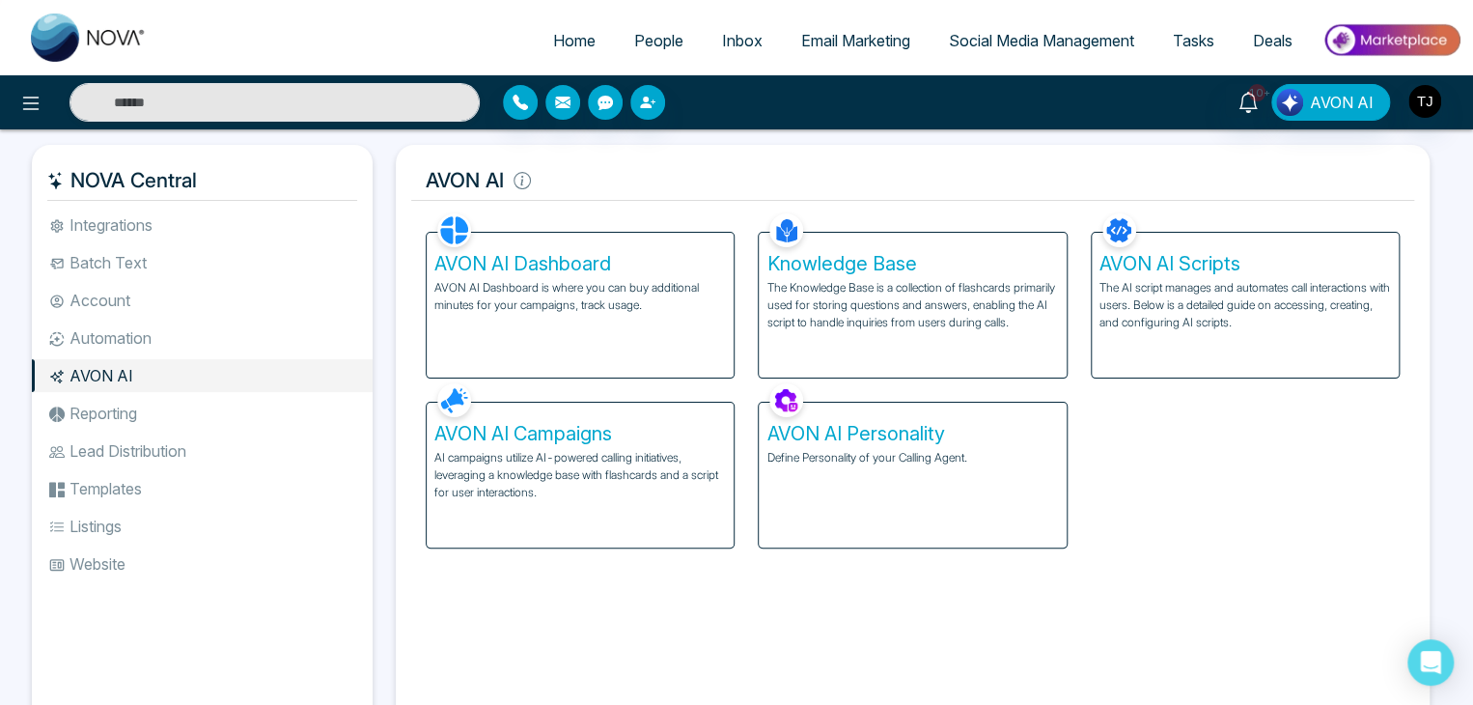
click at [656, 292] on p "AVON AI Dashboard is where you can buy additional minutes for your campaigns, t…" at bounding box center [580, 296] width 292 height 35
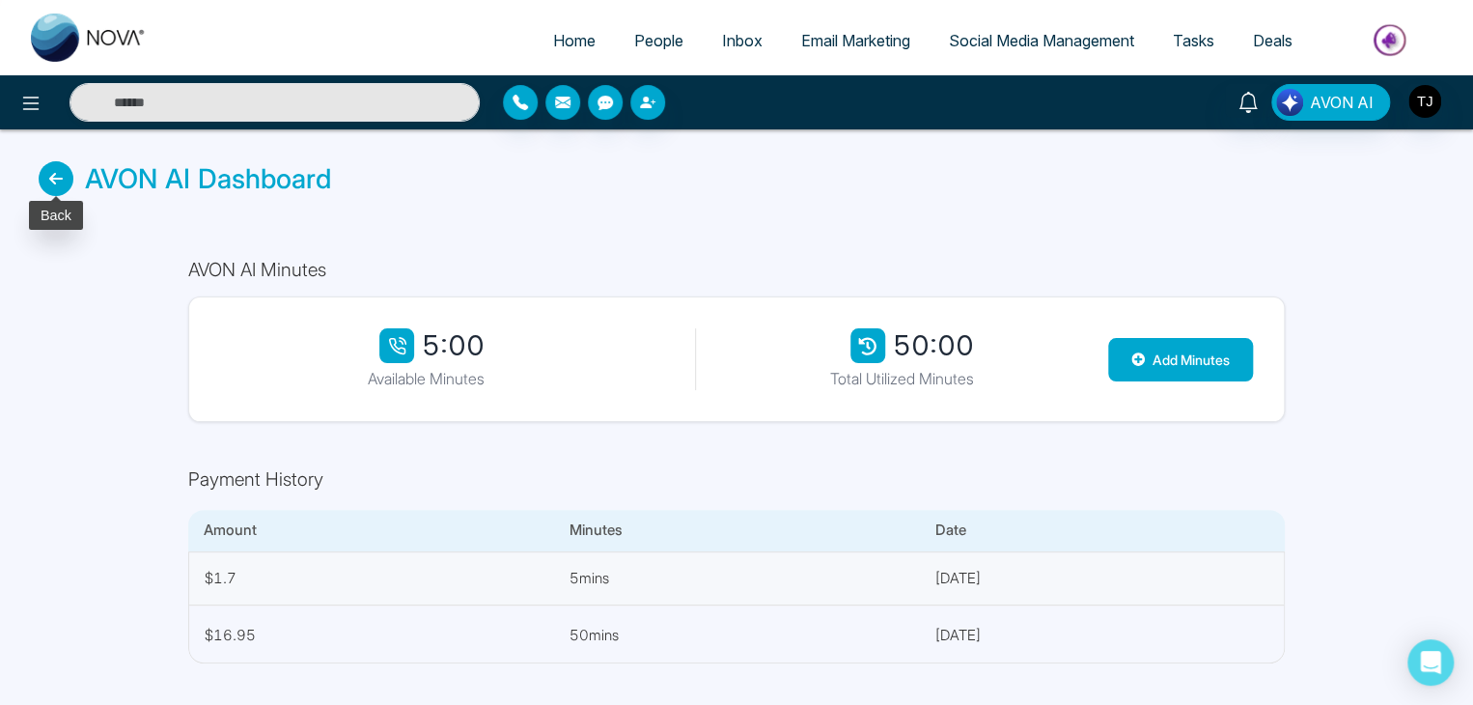
click at [52, 186] on icon at bounding box center [56, 178] width 35 height 35
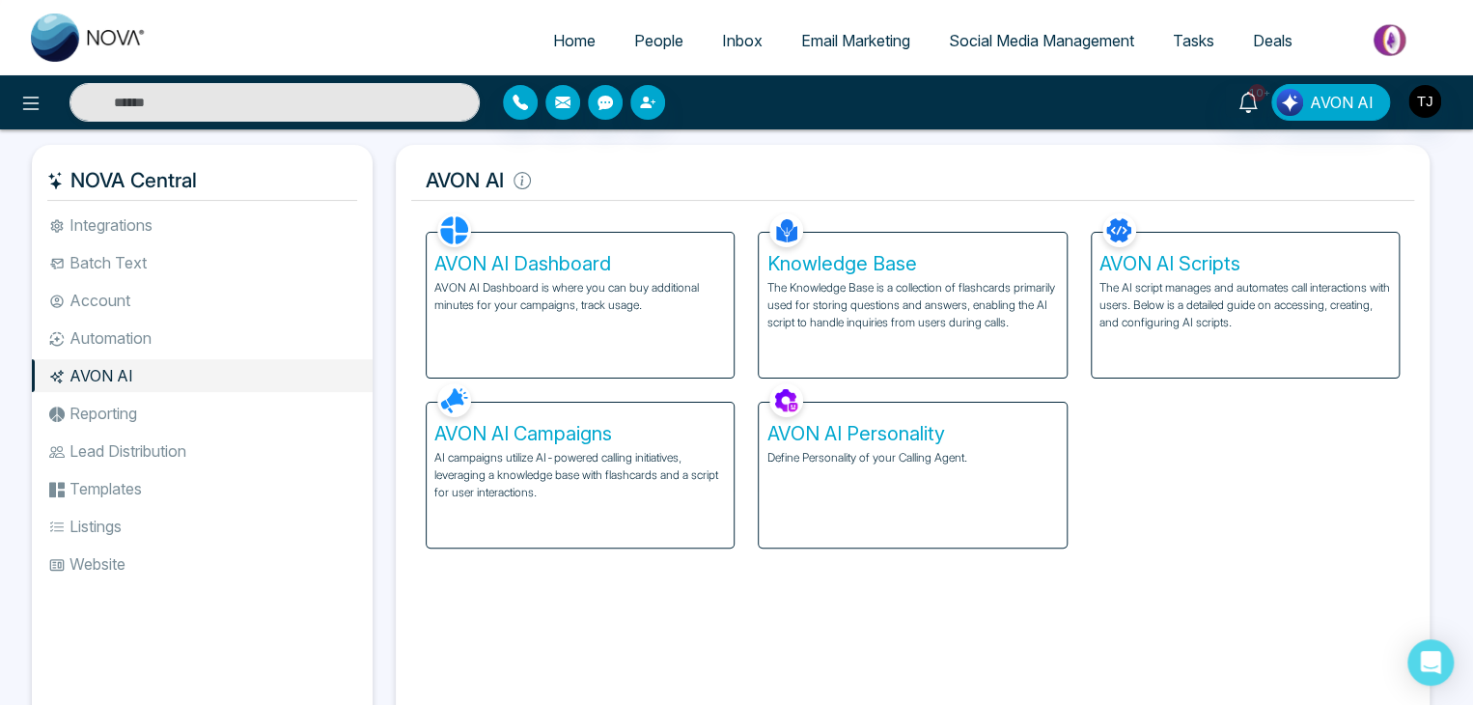
click at [636, 275] on div "AVON AI Dashboard AVON AI Dashboard is where you can buy additional minutes for…" at bounding box center [580, 305] width 307 height 145
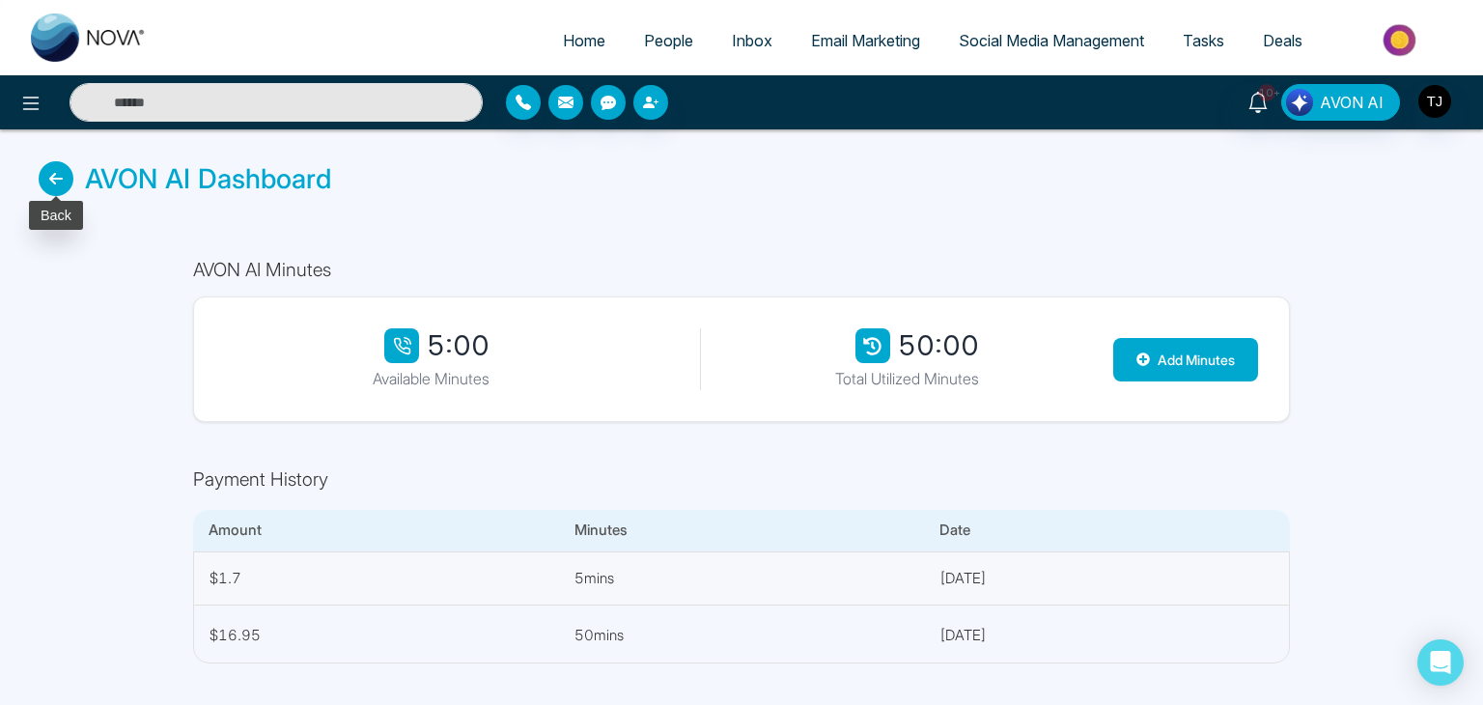
click at [64, 186] on icon at bounding box center [56, 178] width 35 height 35
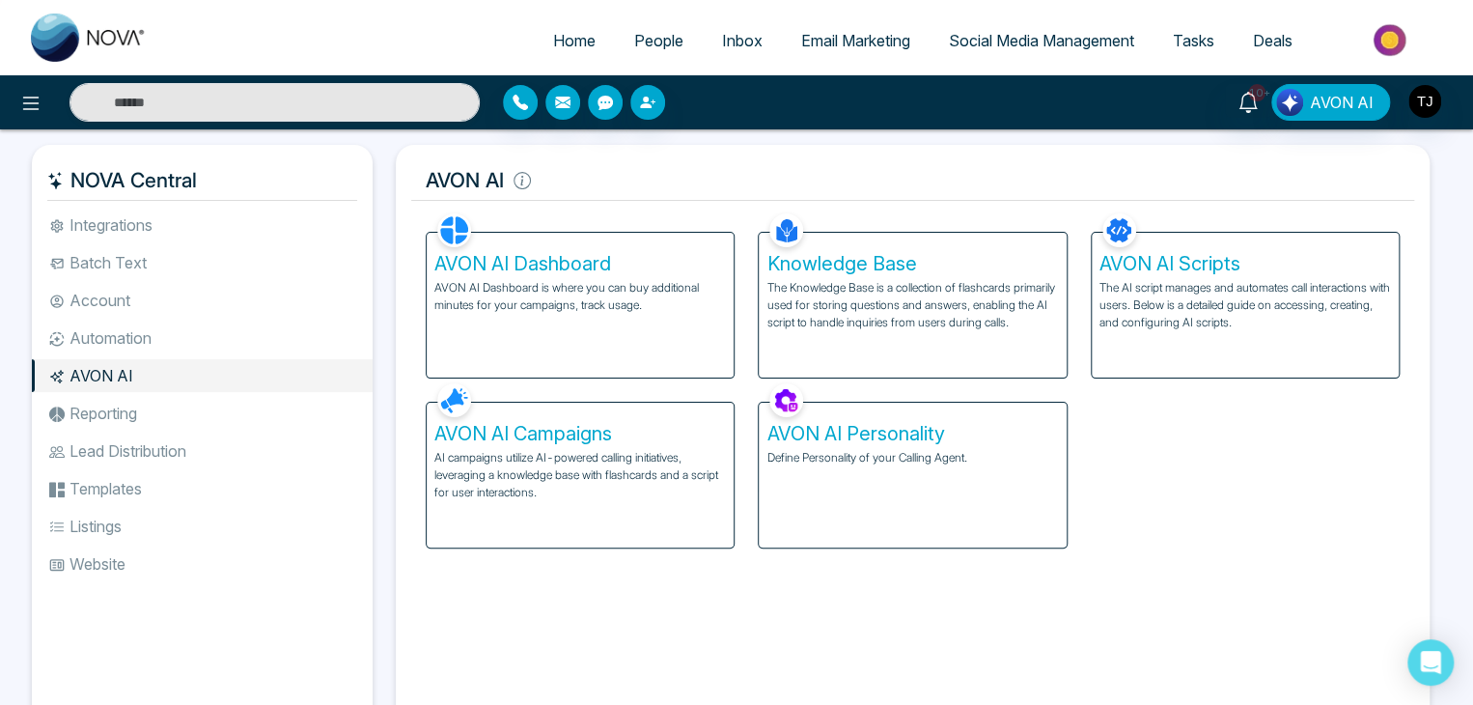
click at [707, 433] on h5 "AVON AI Campaigns" at bounding box center [580, 433] width 292 height 23
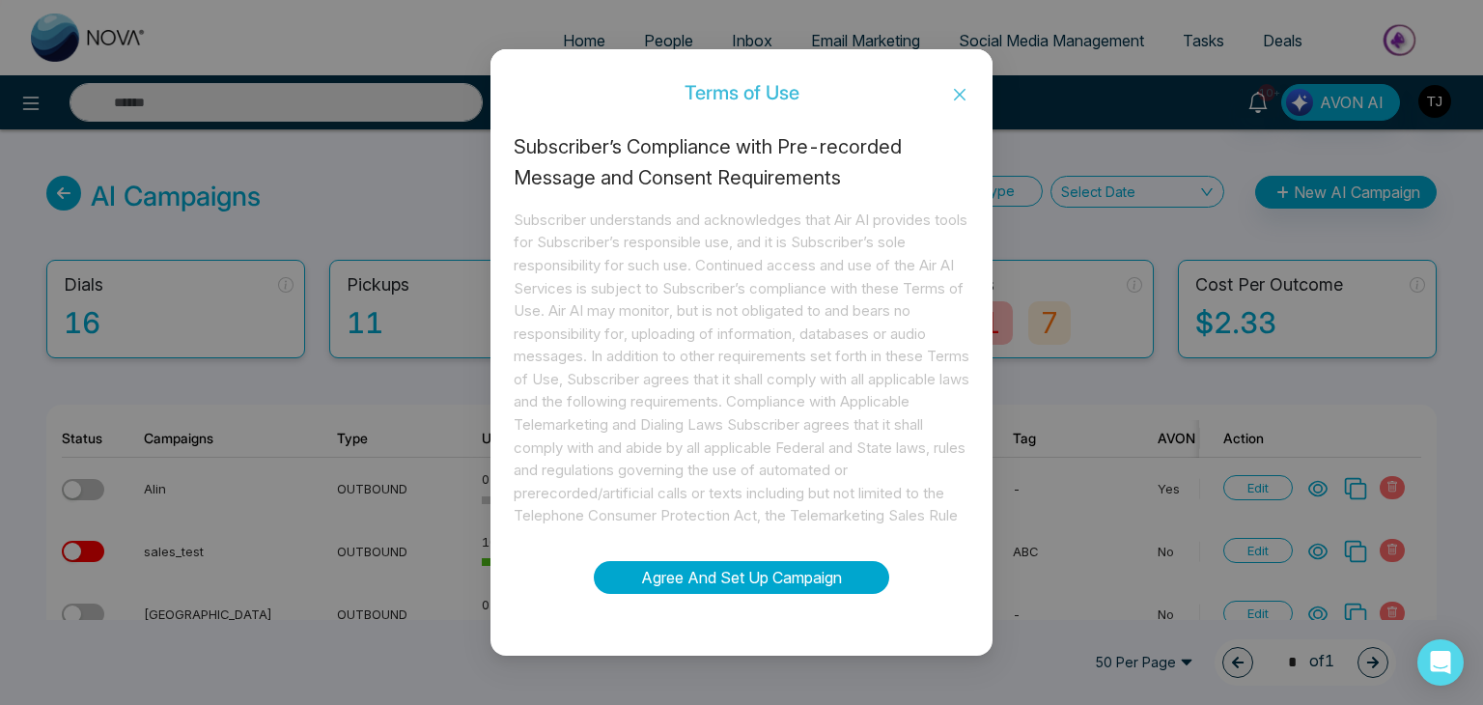
click at [796, 580] on button "Agree And Set Up Campaign" at bounding box center [741, 577] width 295 height 33
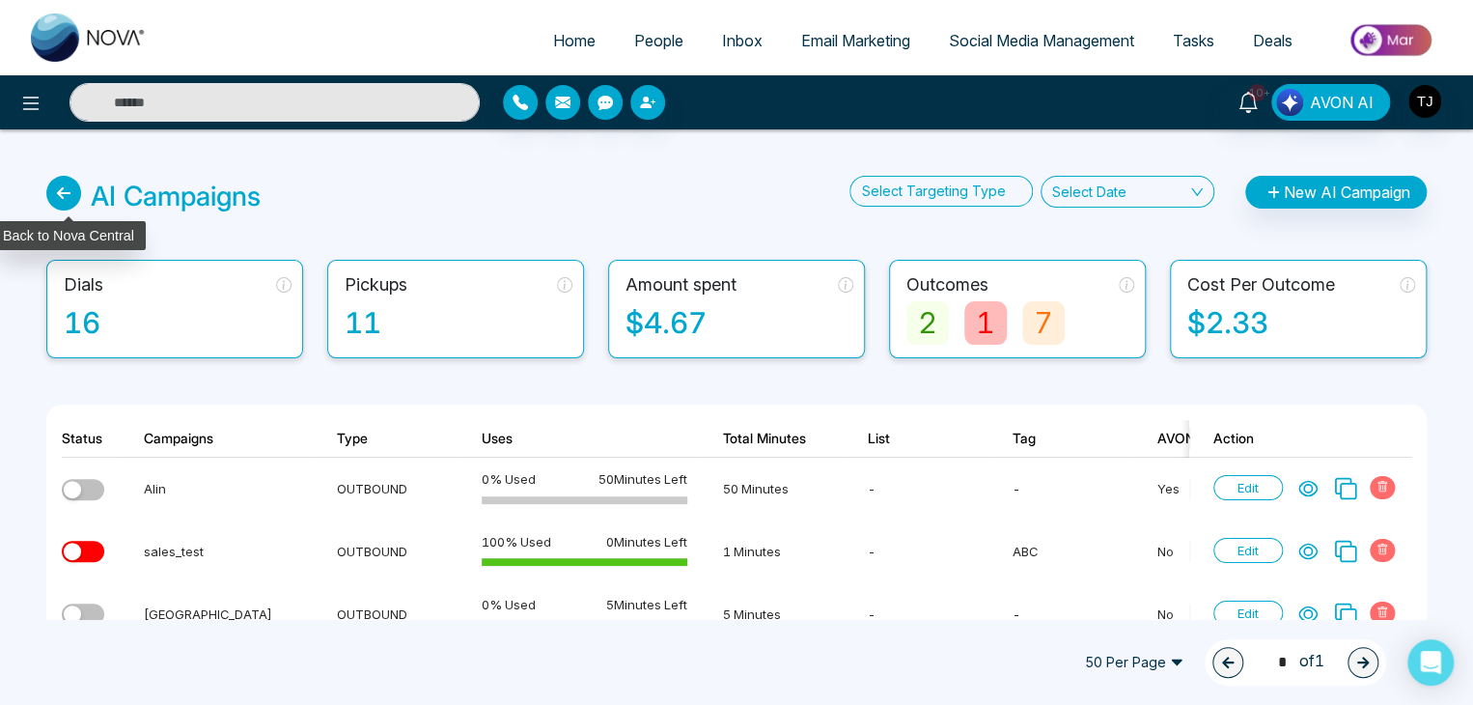
click at [70, 200] on icon at bounding box center [63, 193] width 35 height 35
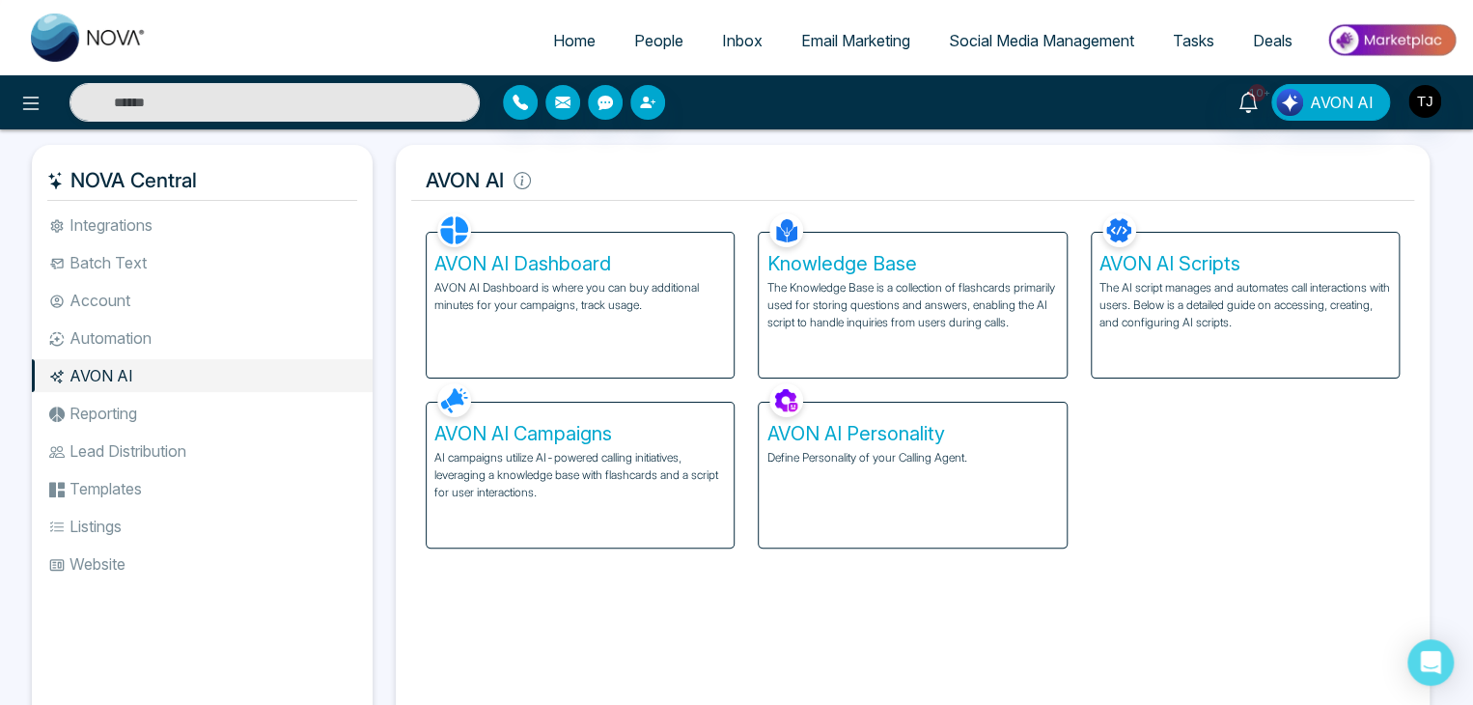
click at [654, 488] on p "AI campaigns utilize AI-powered calling initiatives, leveraging a knowledge bas…" at bounding box center [580, 475] width 292 height 52
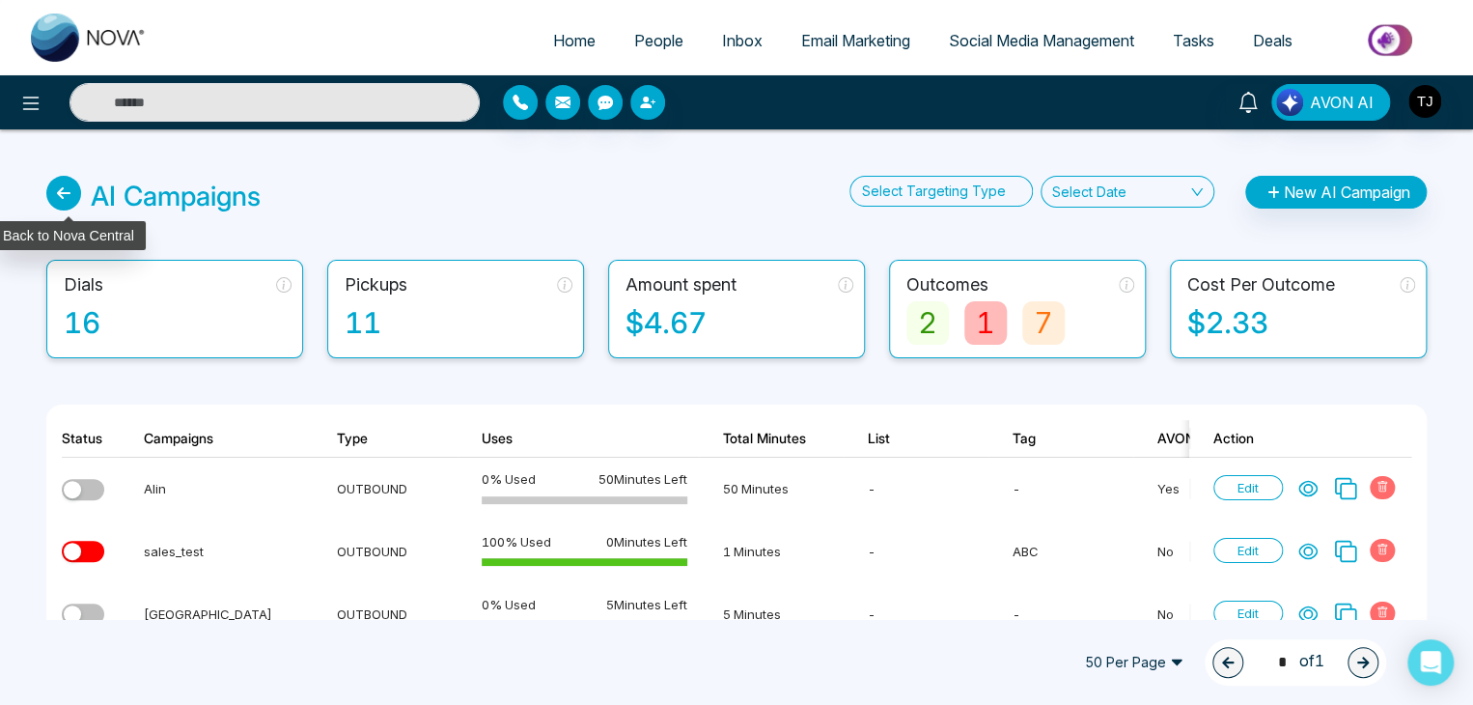
click at [62, 189] on icon at bounding box center [63, 193] width 35 height 35
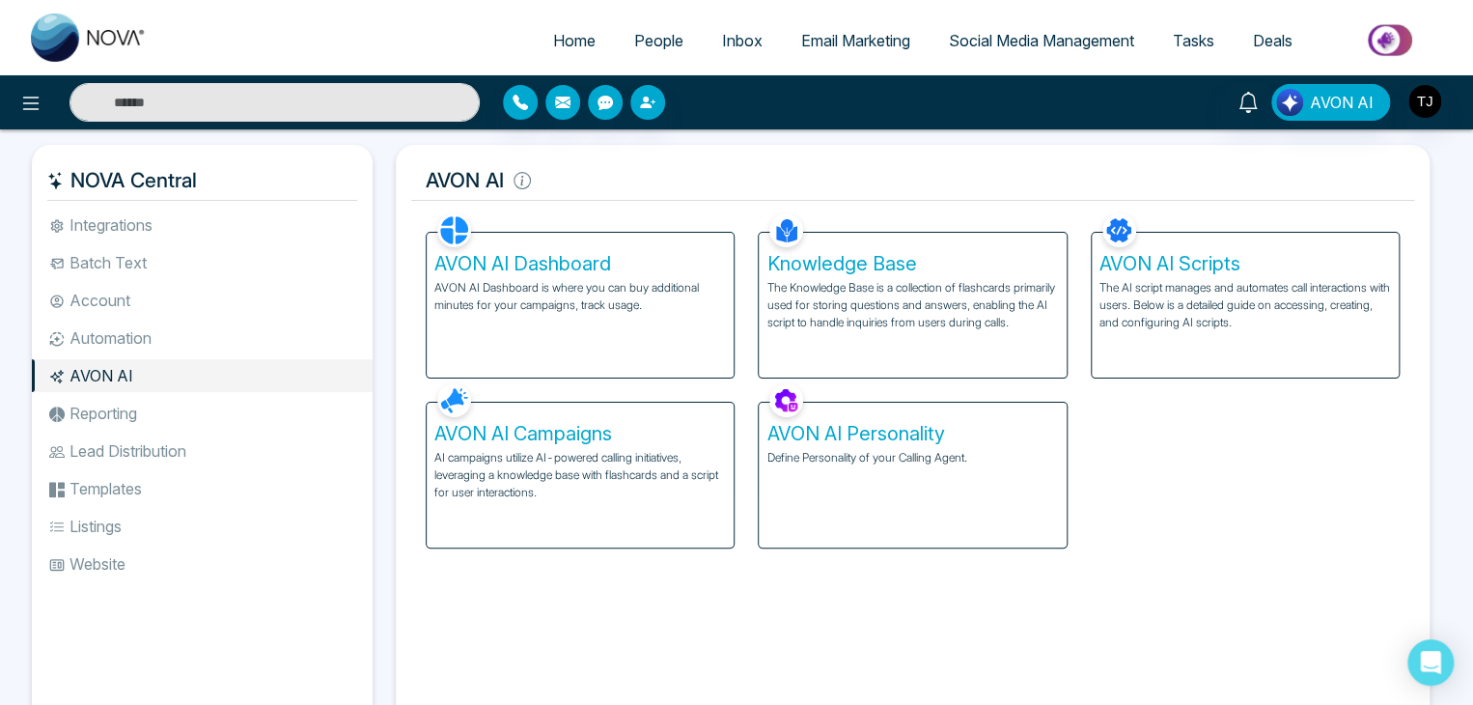
click at [617, 325] on div "AVON AI Dashboard AVON AI Dashboard is where you can buy additional minutes for…" at bounding box center [580, 305] width 307 height 145
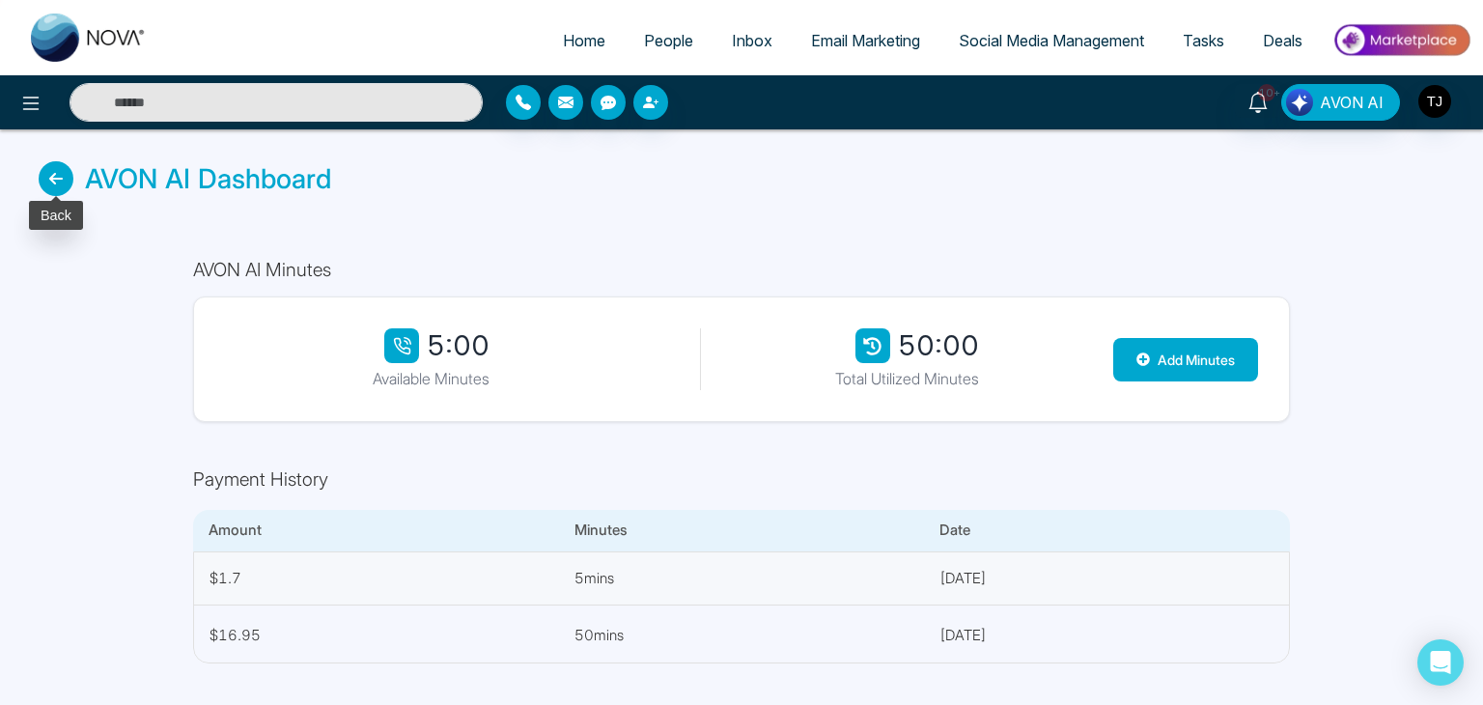
click at [53, 189] on icon at bounding box center [56, 178] width 35 height 35
click at [52, 182] on icon at bounding box center [56, 178] width 35 height 35
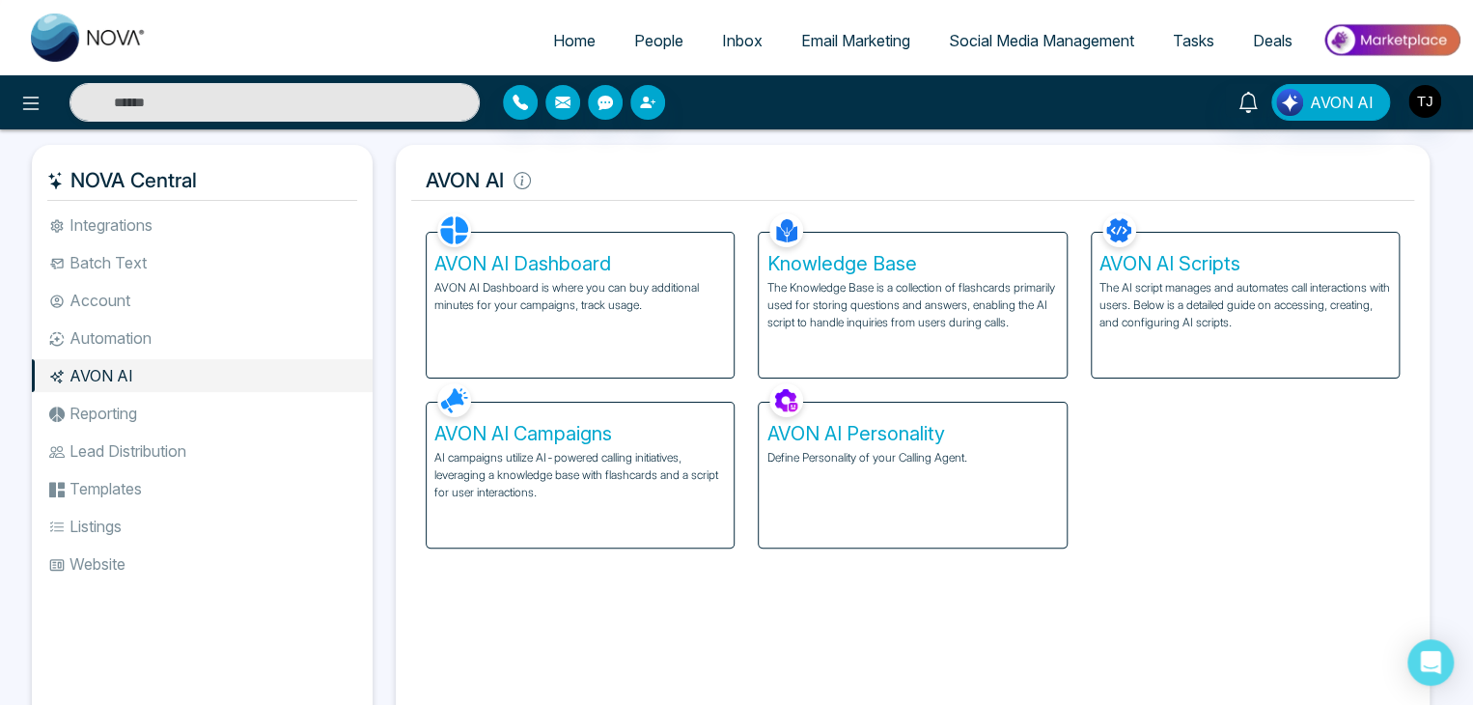
click at [610, 450] on p "AI campaigns utilize AI-powered calling initiatives, leveraging a knowledge bas…" at bounding box center [580, 475] width 292 height 52
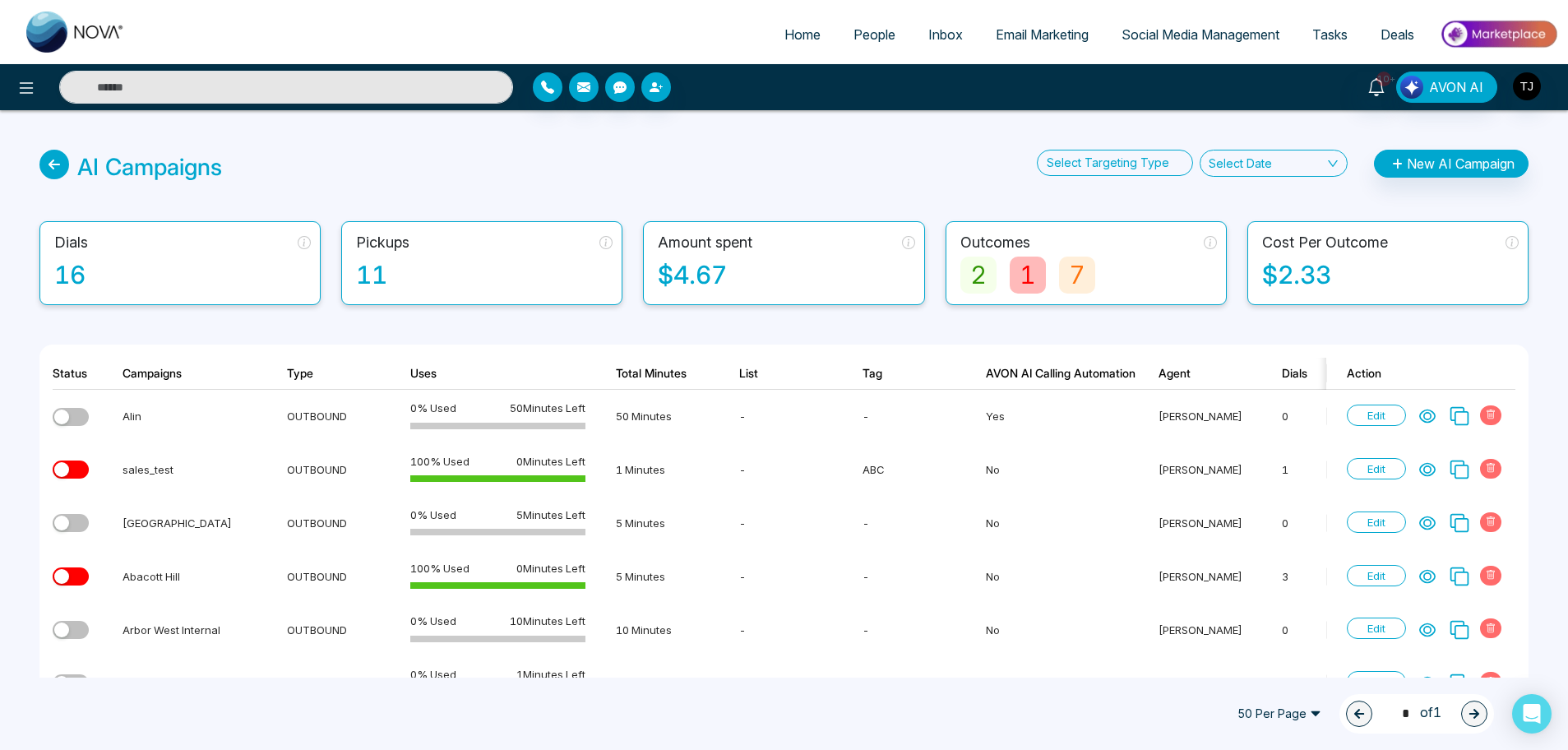
drag, startPoint x: 1234, startPoint y: 0, endPoint x: 978, endPoint y: 151, distance: 297.2
click at [978, 151] on div "AI Campaigns Select Targeting Type Select Date New AI Campaign" at bounding box center [784, 167] width 1489 height 35
click at [57, 164] on icon at bounding box center [54, 164] width 30 height 30
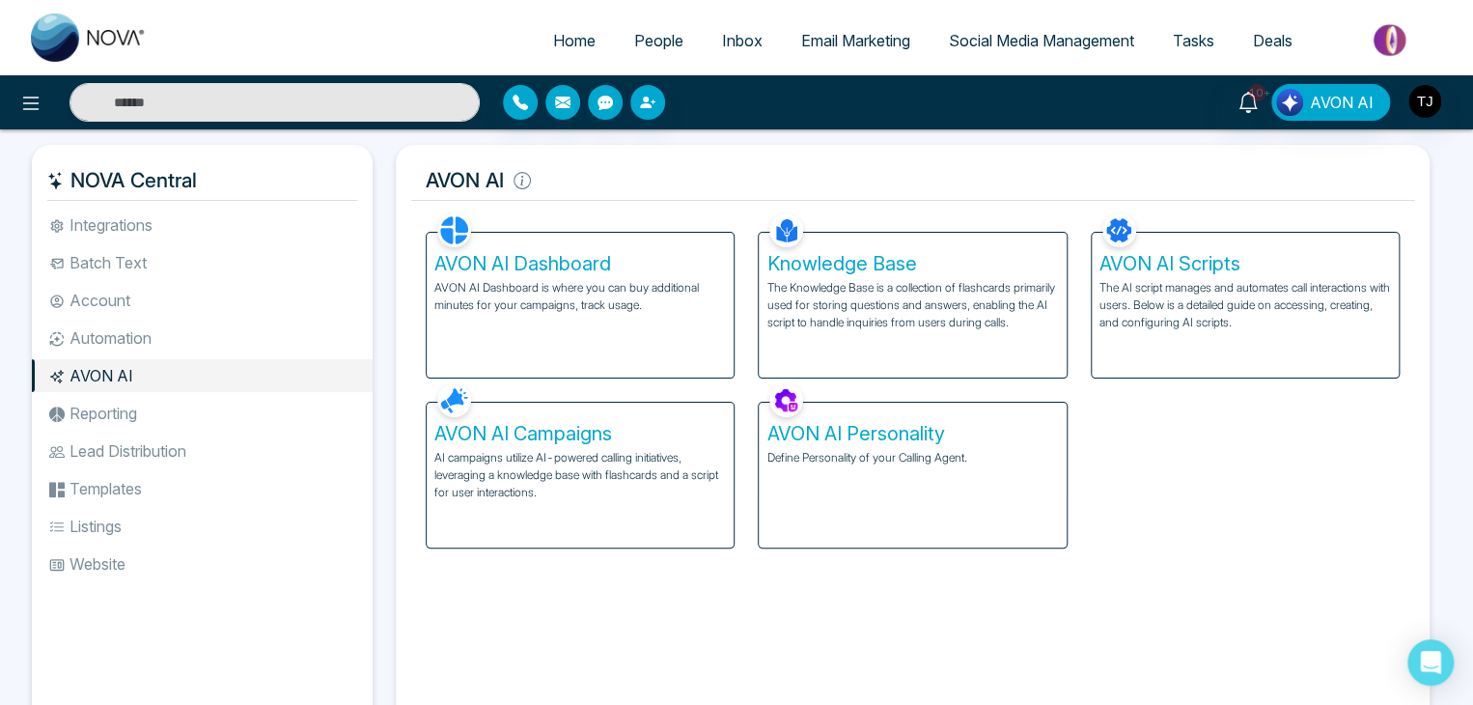
drag, startPoint x: 1832, startPoint y: 0, endPoint x: 1116, endPoint y: 465, distance: 854.1
click at [1116, 465] on div "AVON AI Dashboard AVON AI Dashboard is where you can buy additional minutes for…" at bounding box center [912, 379] width 997 height 340
click at [310, 408] on li "Reporting" at bounding box center [202, 413] width 341 height 33
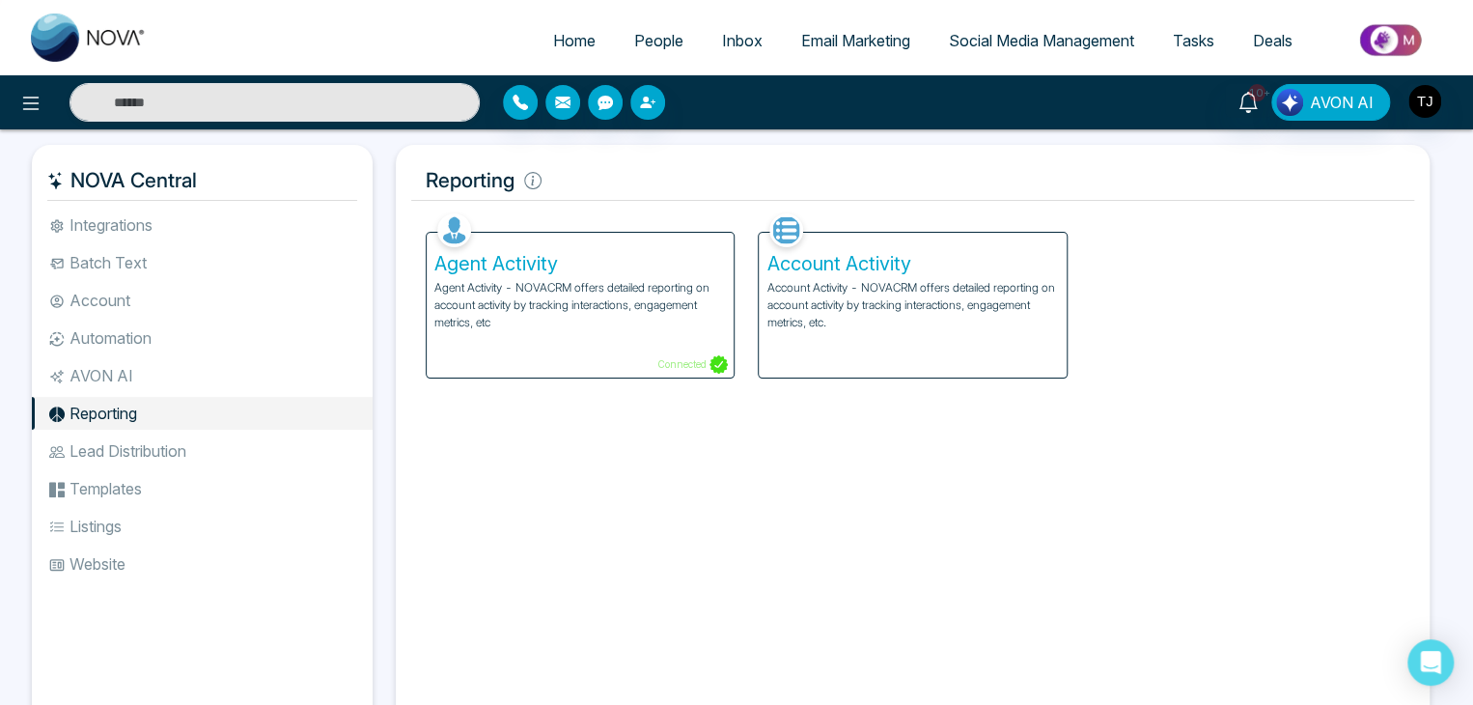
click at [278, 350] on li "Automation" at bounding box center [202, 337] width 341 height 33
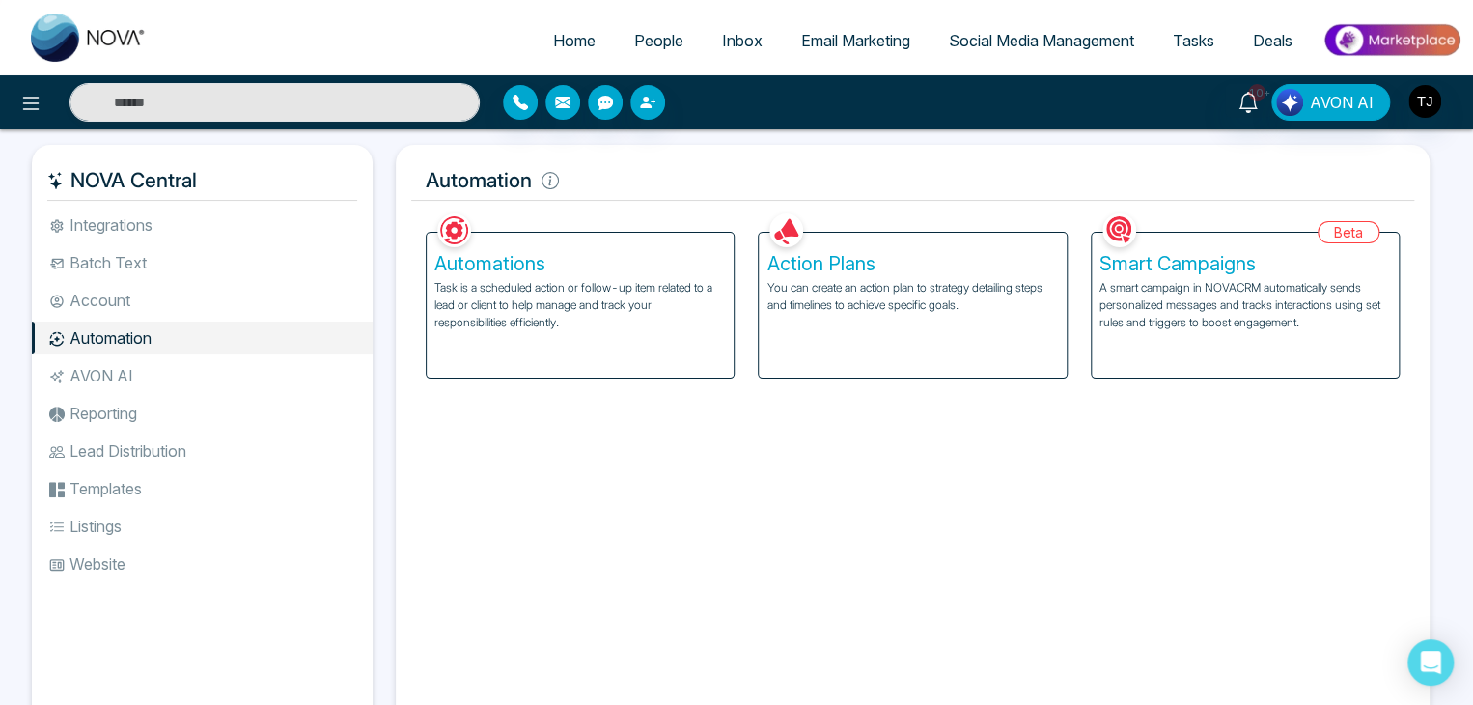
click at [273, 372] on li "AVON AI" at bounding box center [202, 375] width 341 height 33
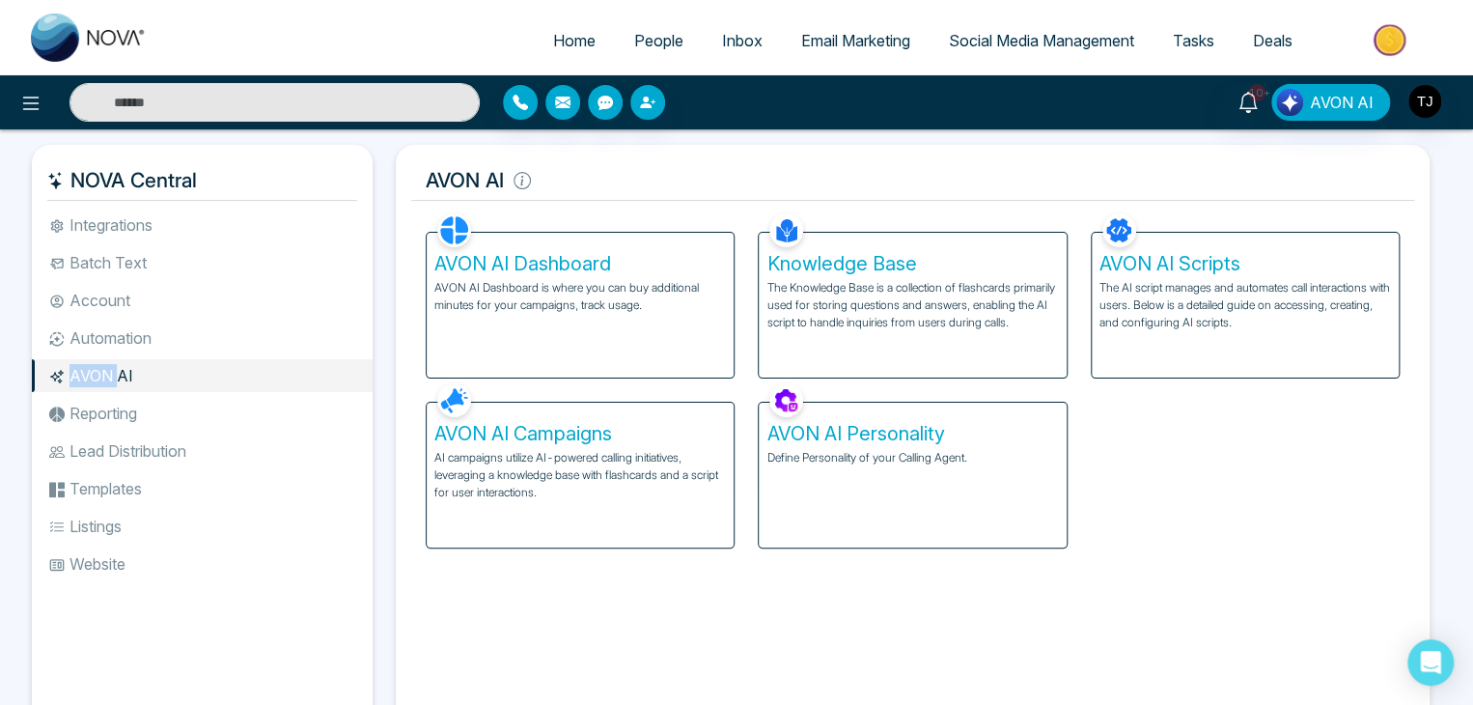
click at [273, 372] on li "AVON AI" at bounding box center [202, 375] width 341 height 33
click at [266, 416] on li "Reporting" at bounding box center [202, 413] width 341 height 33
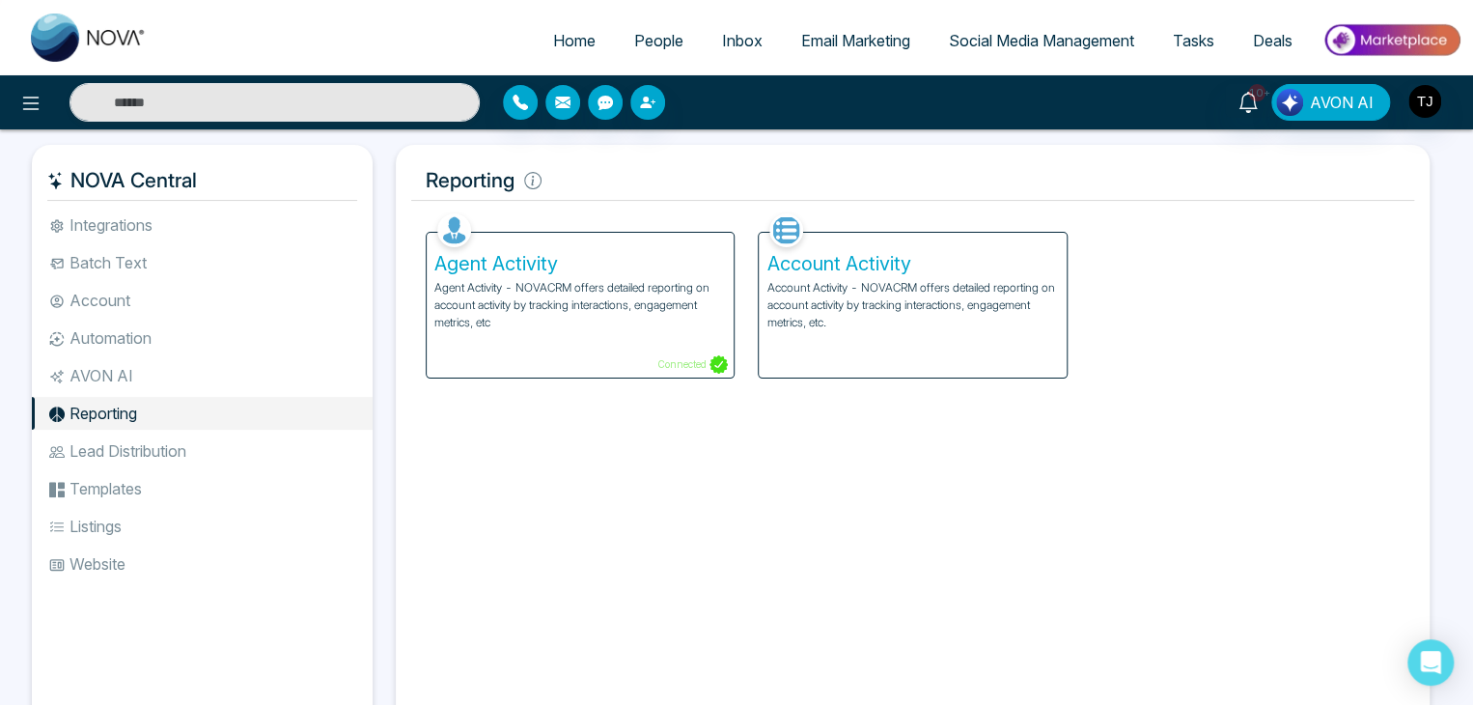
click at [198, 232] on li "Integrations" at bounding box center [202, 225] width 341 height 33
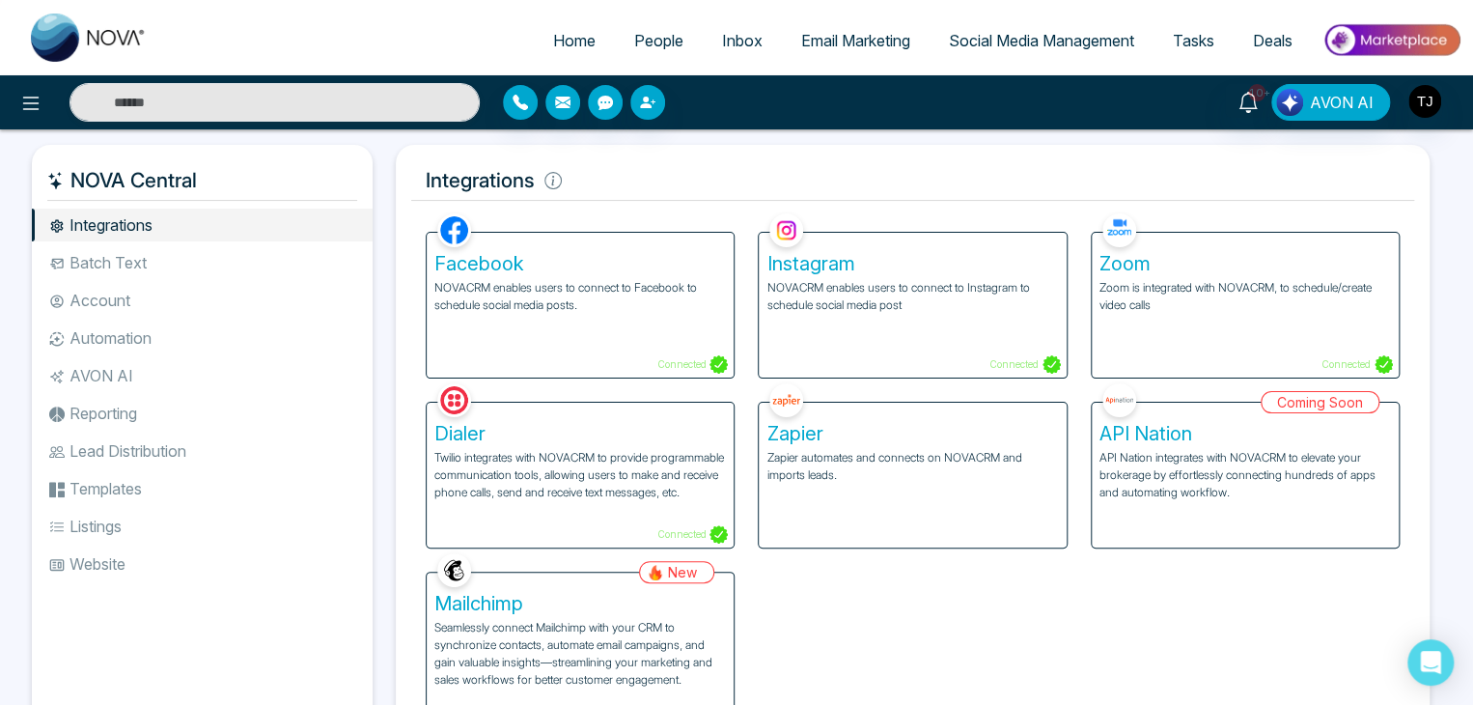
click at [279, 408] on li "Reporting" at bounding box center [202, 413] width 341 height 33
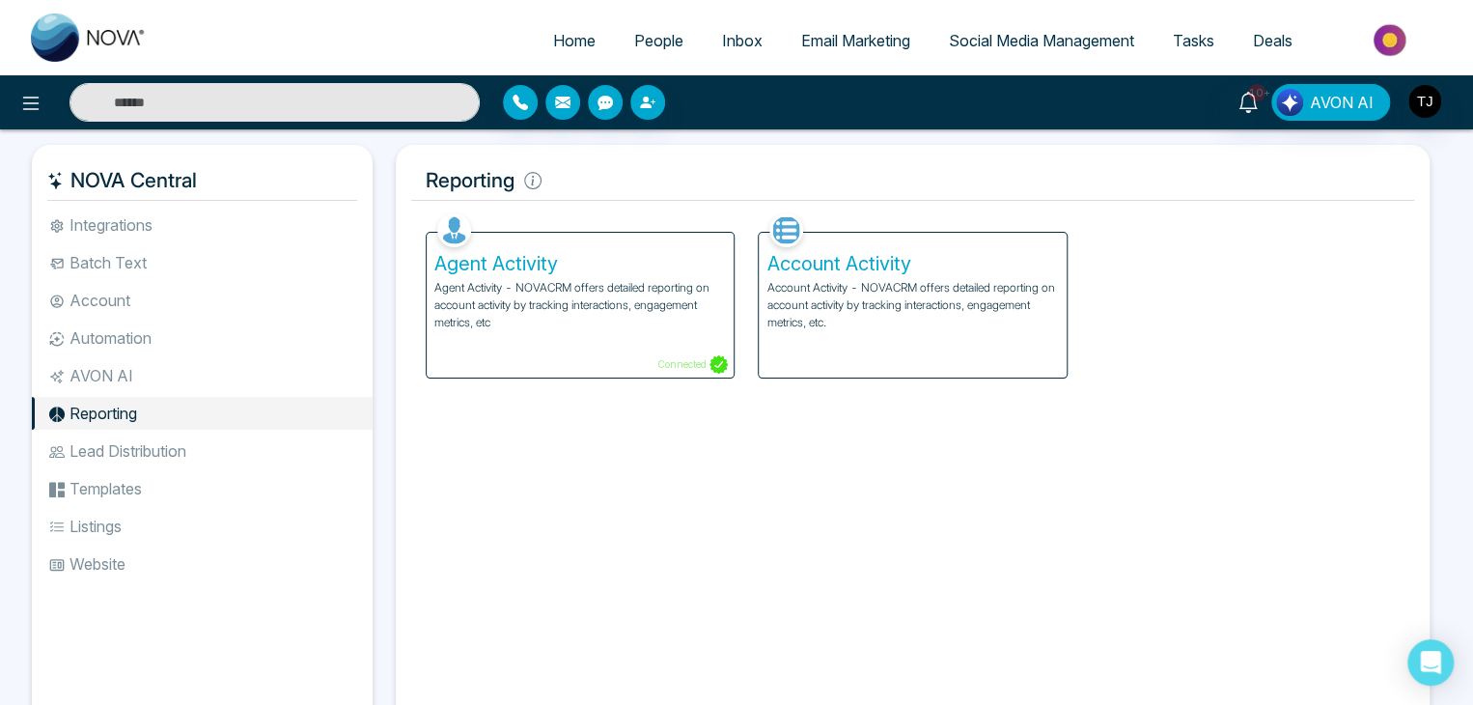
click at [274, 379] on li "AVON AI" at bounding box center [202, 375] width 341 height 33
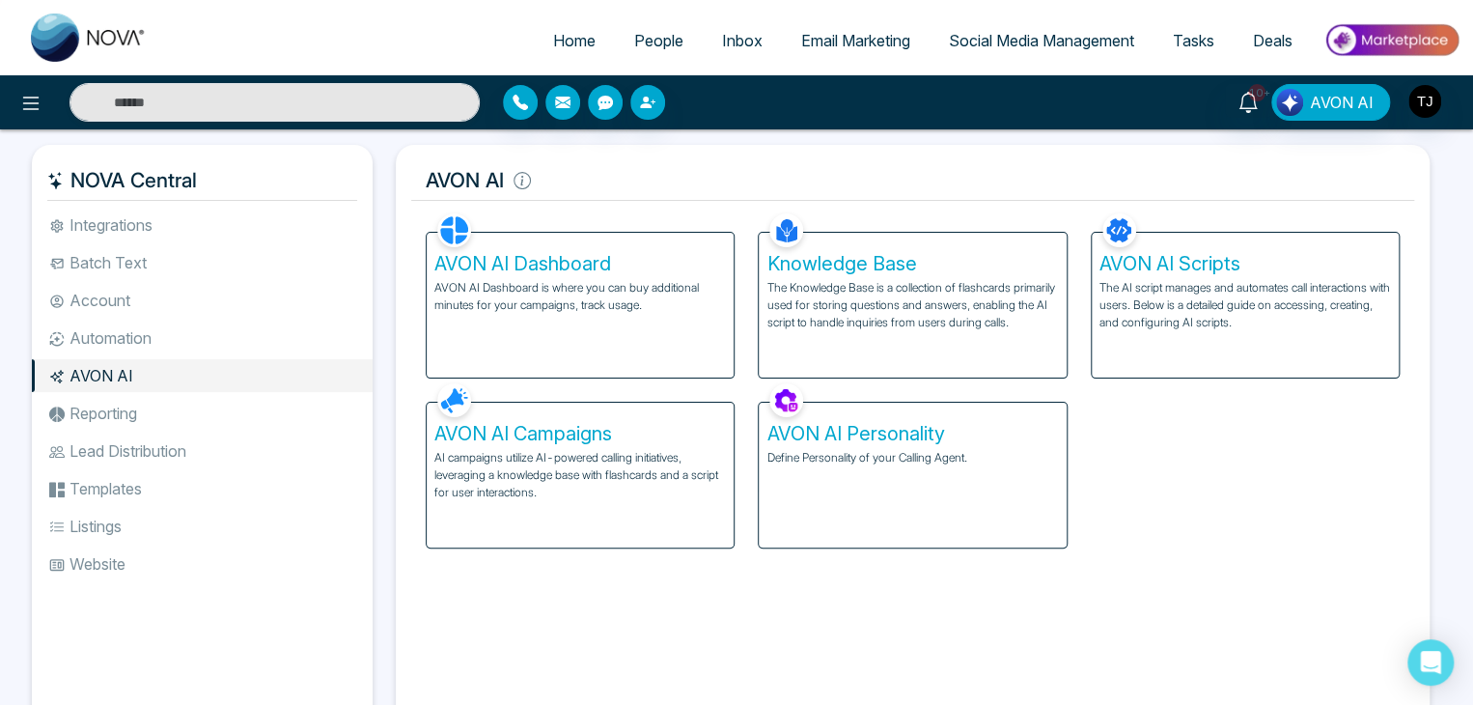
click at [664, 514] on div "AVON AI Campaigns AI campaigns utilize AI-powered calling initiatives, leveragi…" at bounding box center [580, 475] width 307 height 145
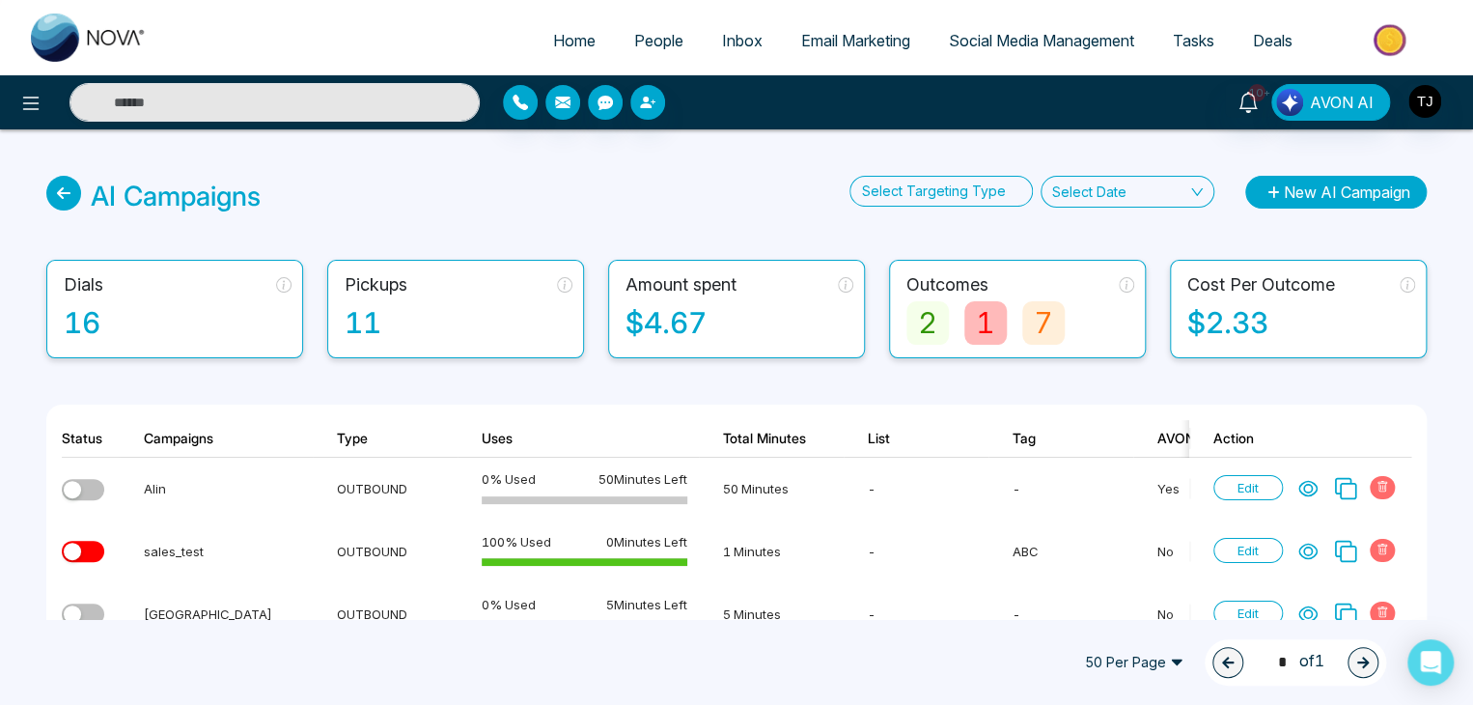
click at [1323, 186] on button "New AI Campaign" at bounding box center [1335, 192] width 181 height 33
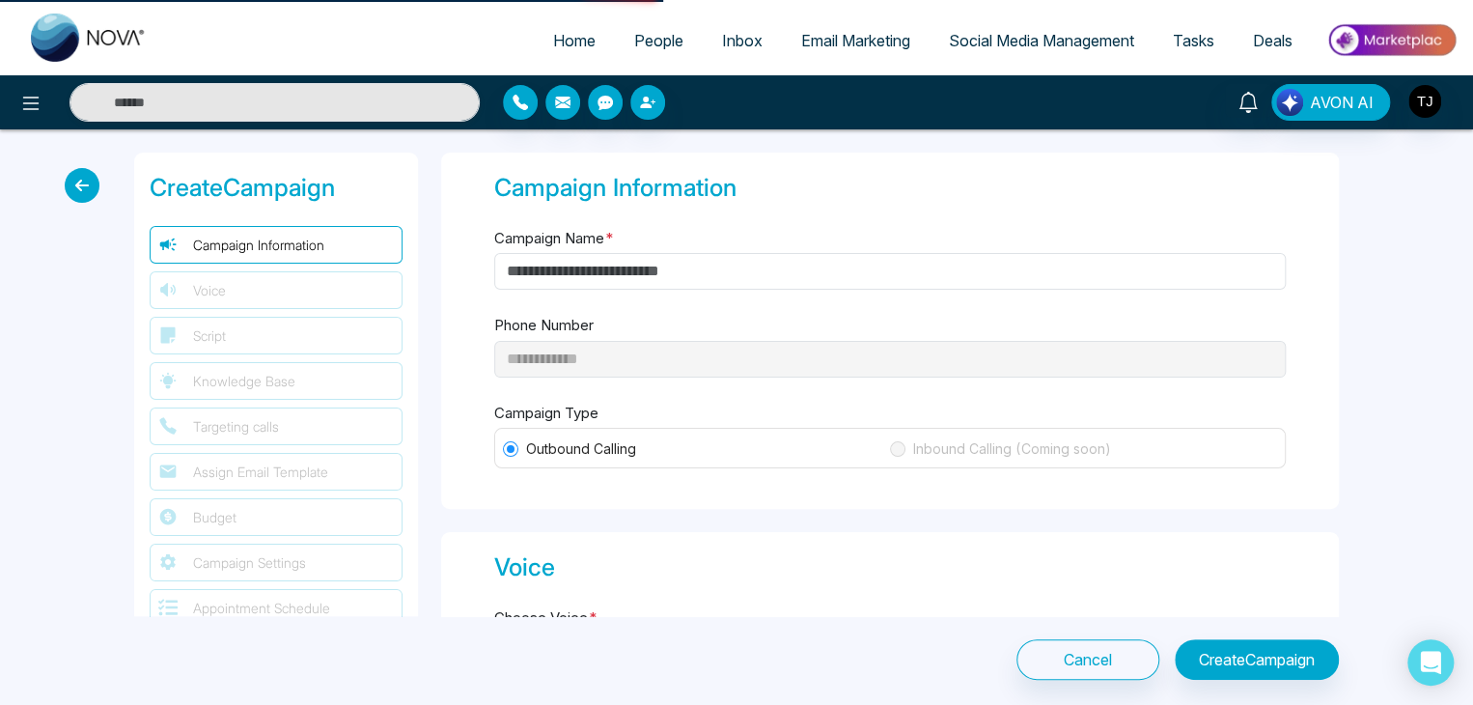
type input "**********"
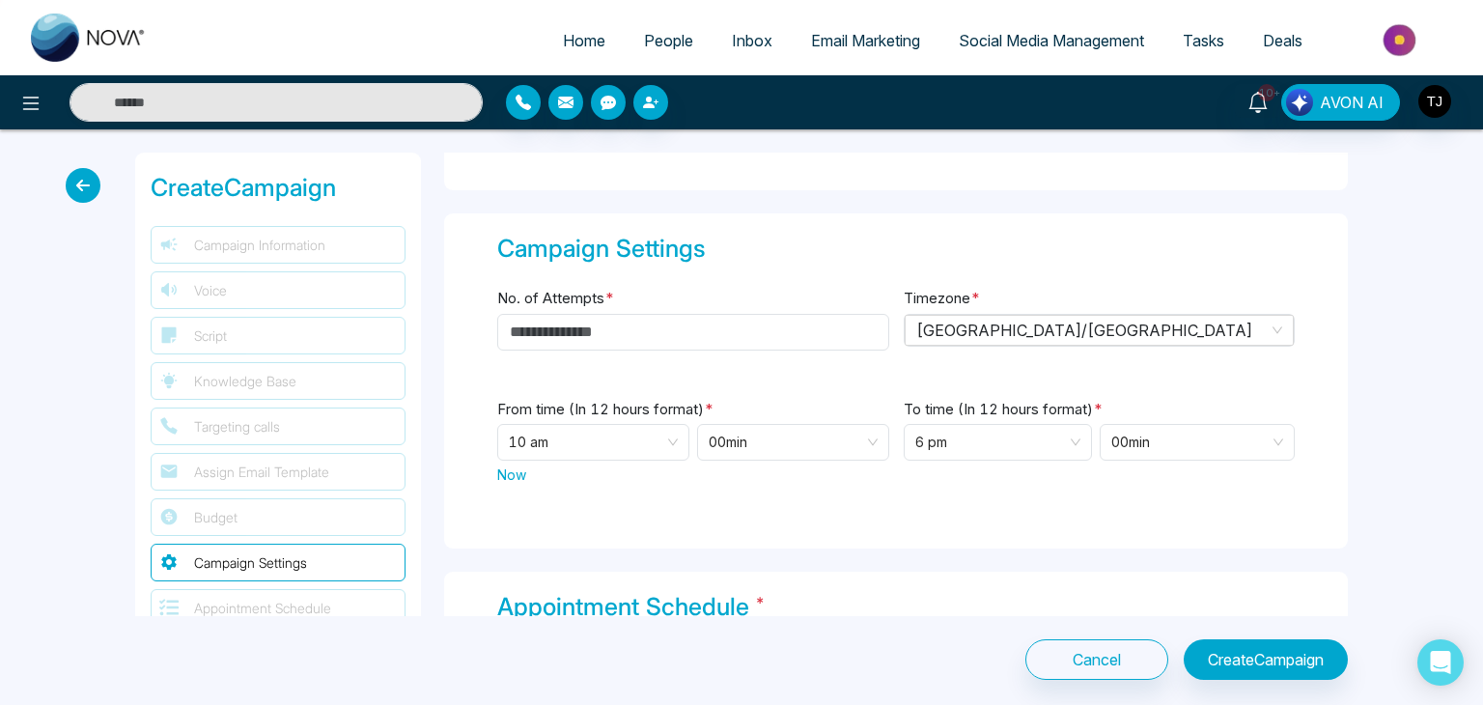
scroll to position [1730, 0]
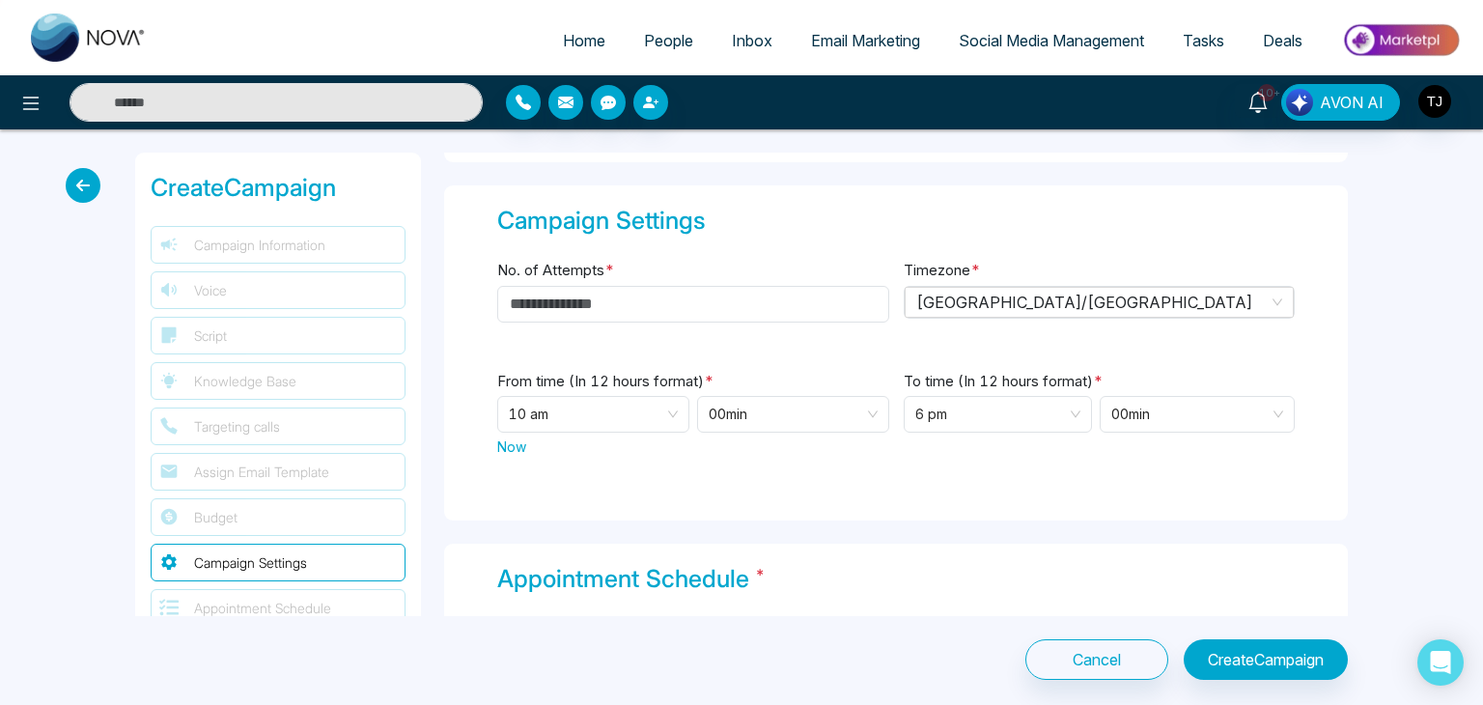
click at [792, 485] on div "Campaign Settings No. of Attempts * Timezone * [GEOGRAPHIC_DATA]/Central From t…" at bounding box center [896, 353] width 904 height 336
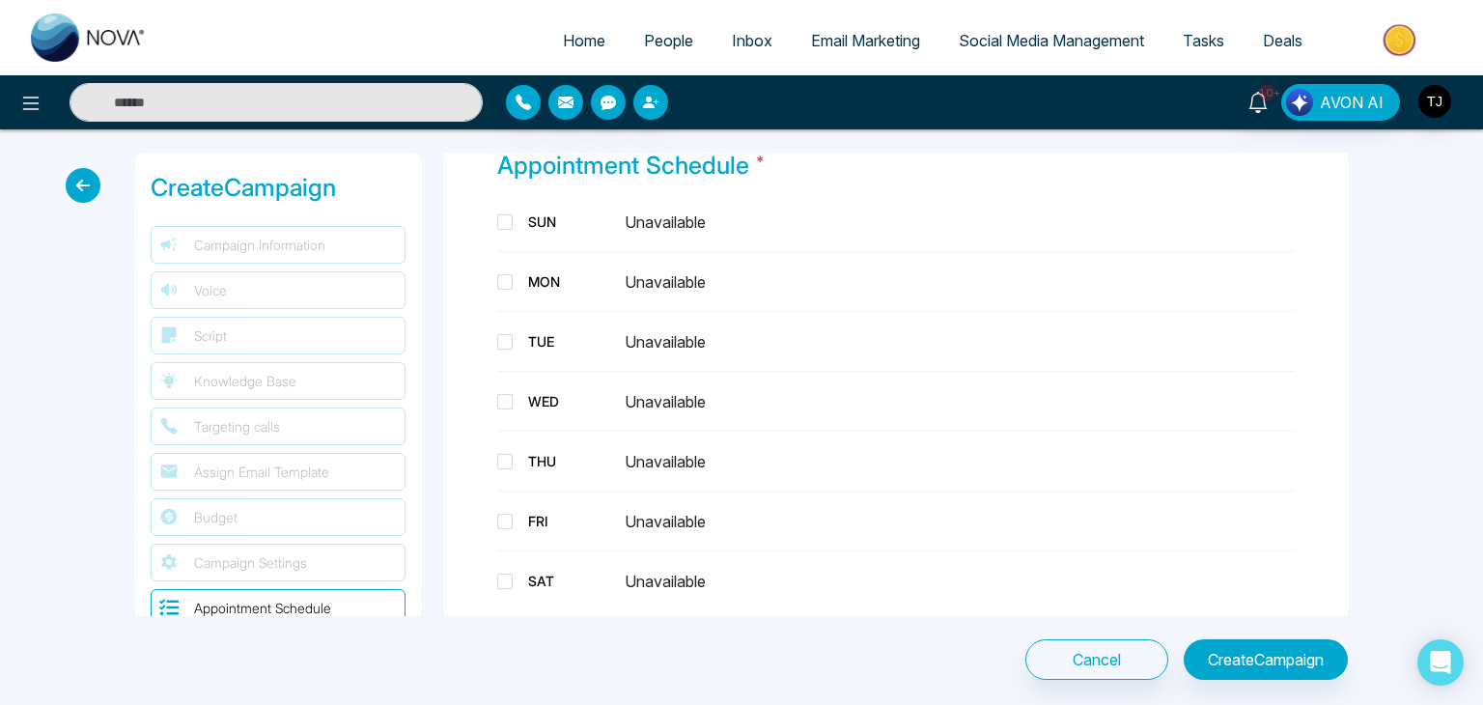
scroll to position [2143, 0]
click at [499, 288] on div "MON Unavailable" at bounding box center [895, 282] width 797 height 37
click at [499, 286] on div "MON Unavailable" at bounding box center [895, 282] width 797 height 37
click at [499, 280] on span at bounding box center [504, 281] width 15 height 15
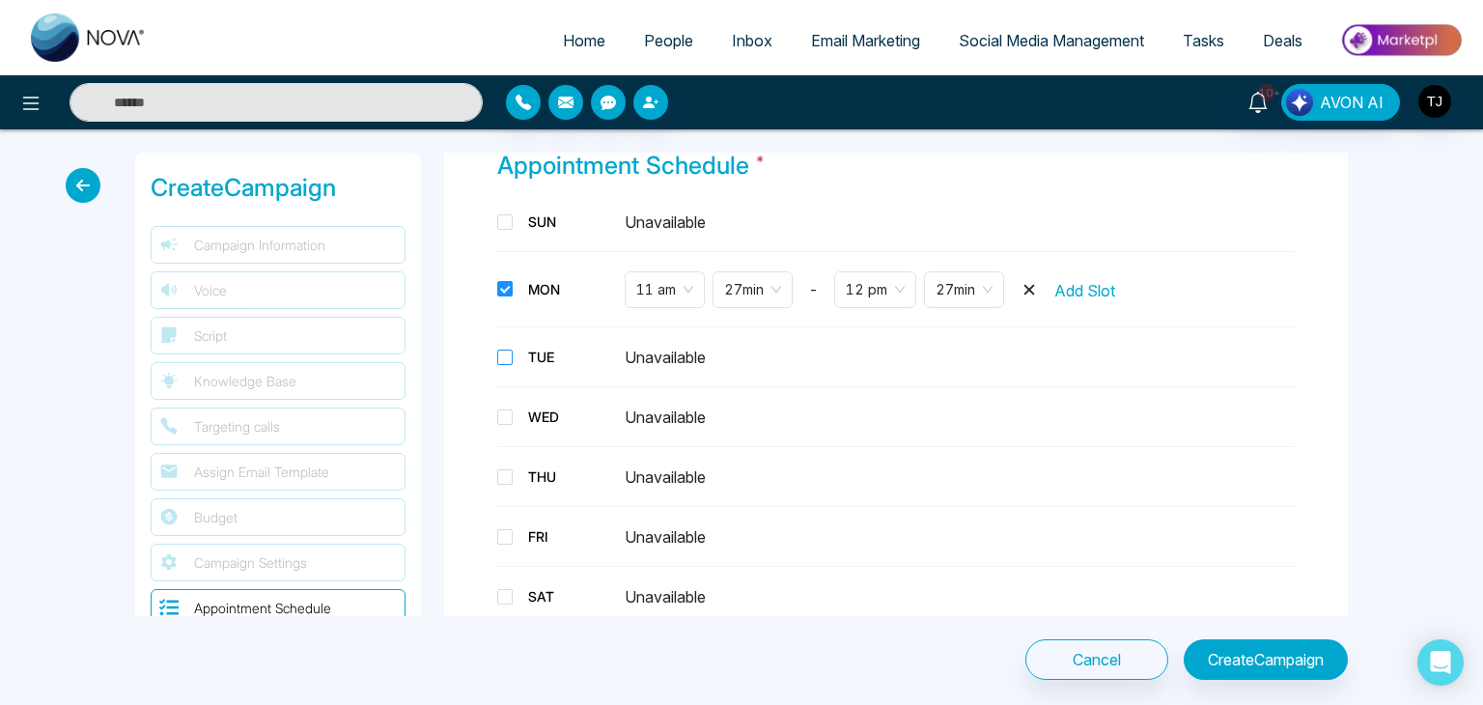
click at [503, 349] on span at bounding box center [504, 356] width 15 height 15
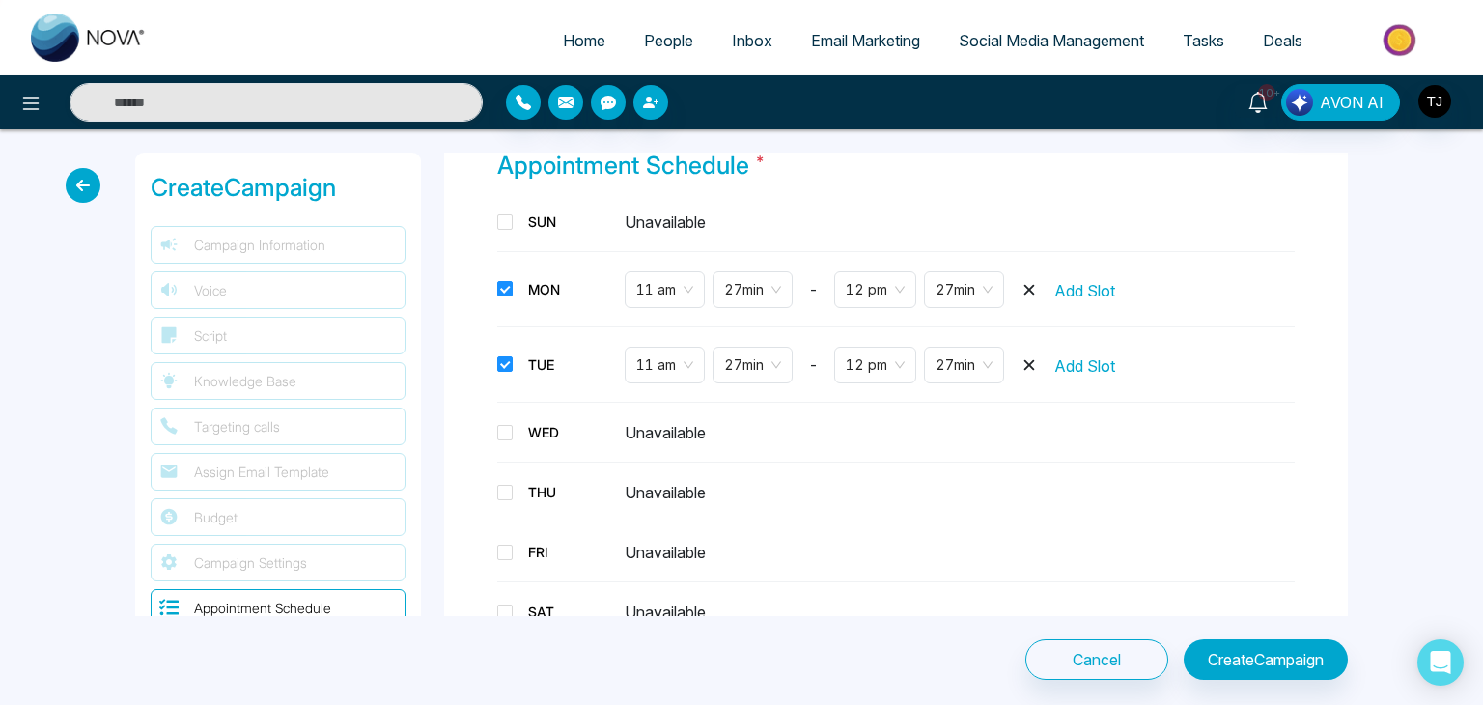
click at [502, 414] on div "WED Unavailable" at bounding box center [895, 432] width 797 height 37
click at [510, 487] on span at bounding box center [504, 492] width 15 height 15
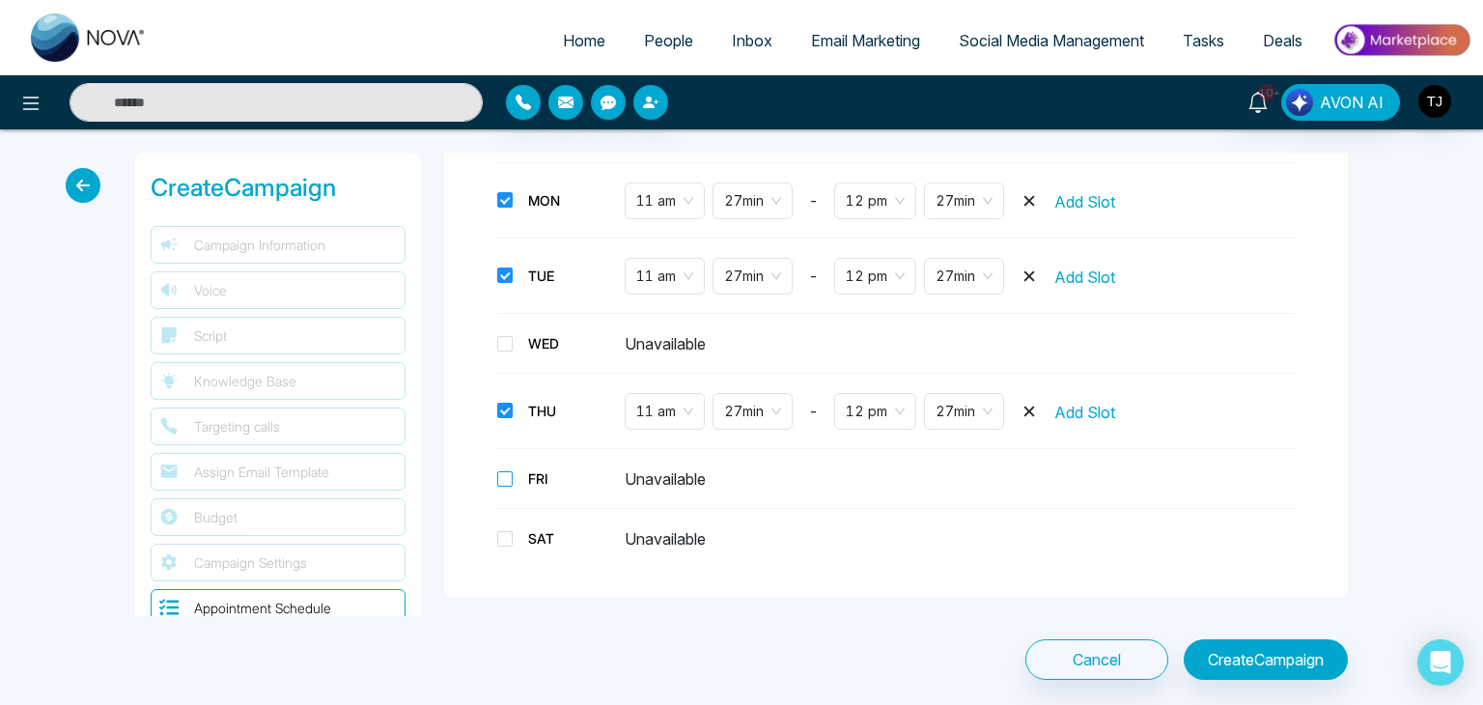
scroll to position [2234, 0]
click at [506, 530] on span at bounding box center [504, 536] width 15 height 15
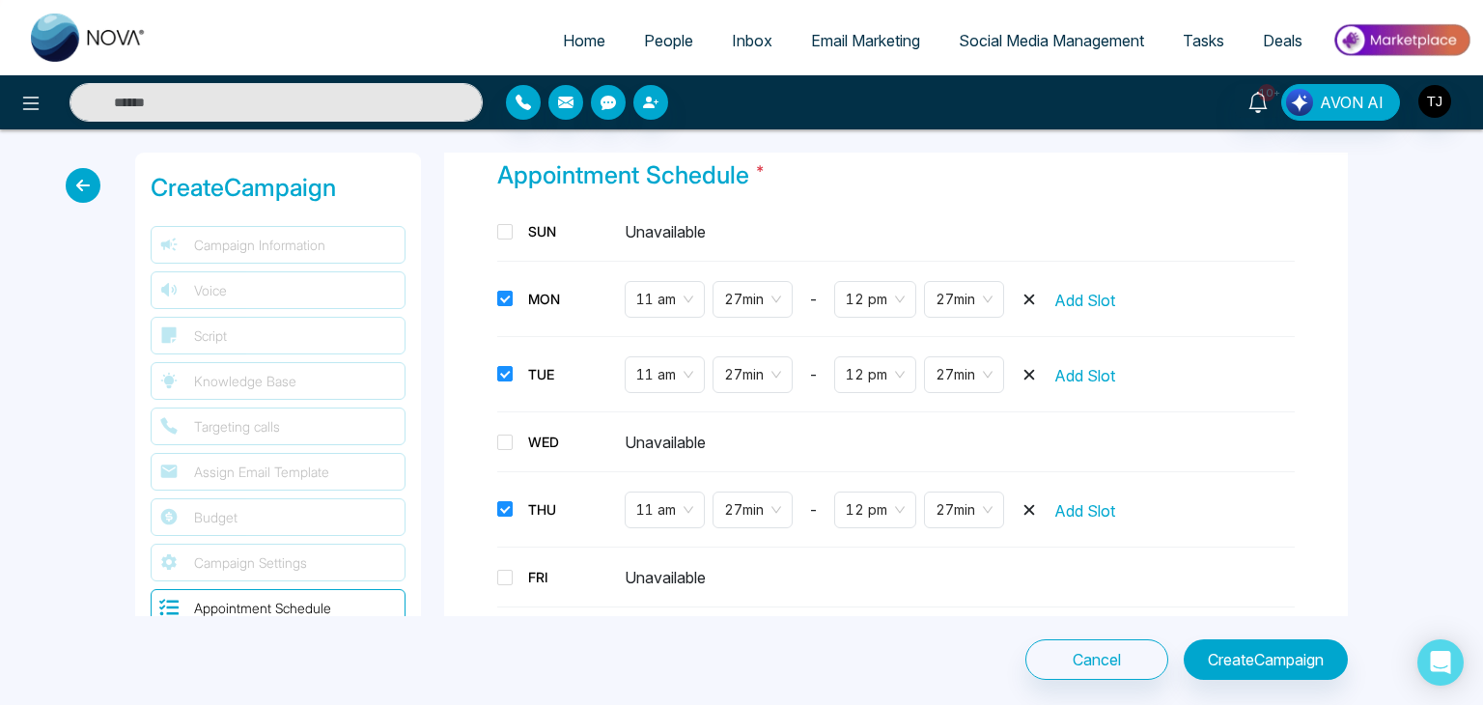
scroll to position [2134, 0]
click at [1113, 701] on div "**********" at bounding box center [741, 415] width 1483 height 573
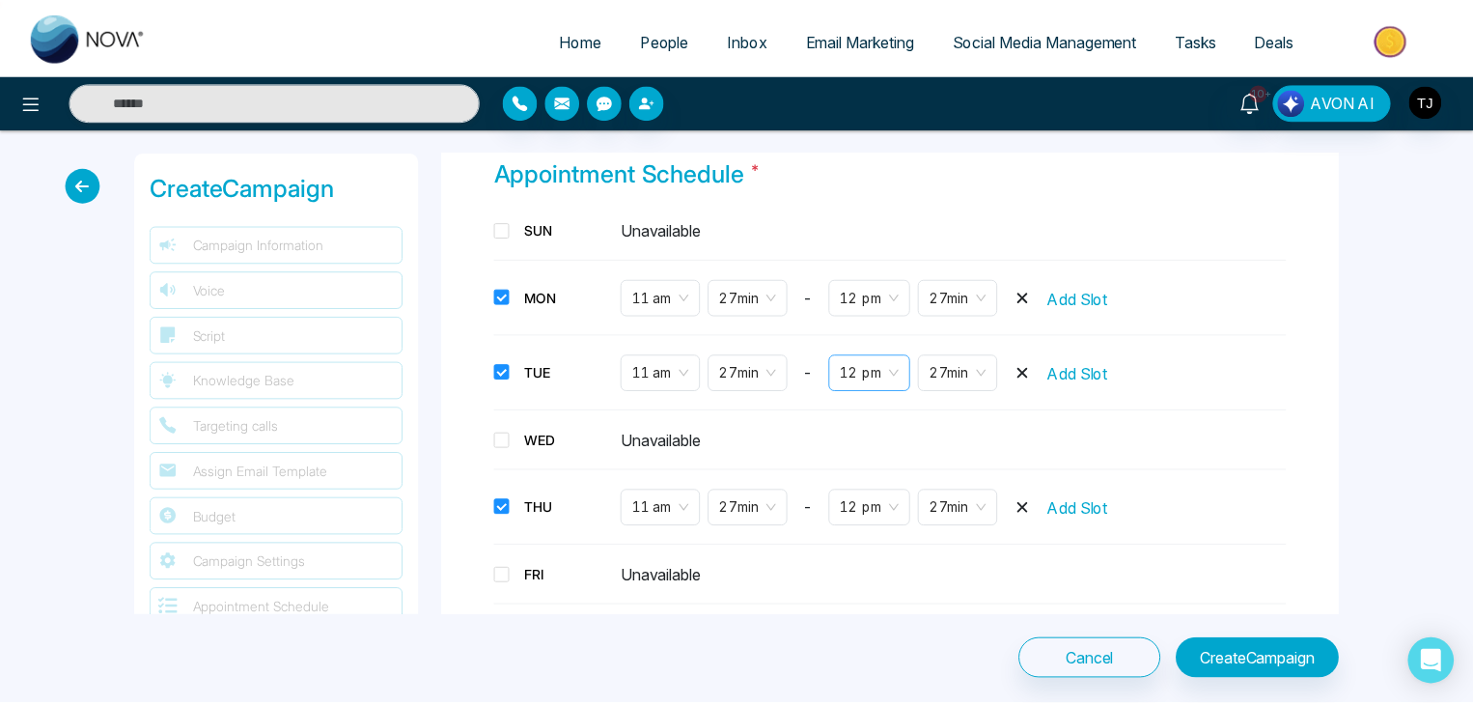
scroll to position [2555, 0]
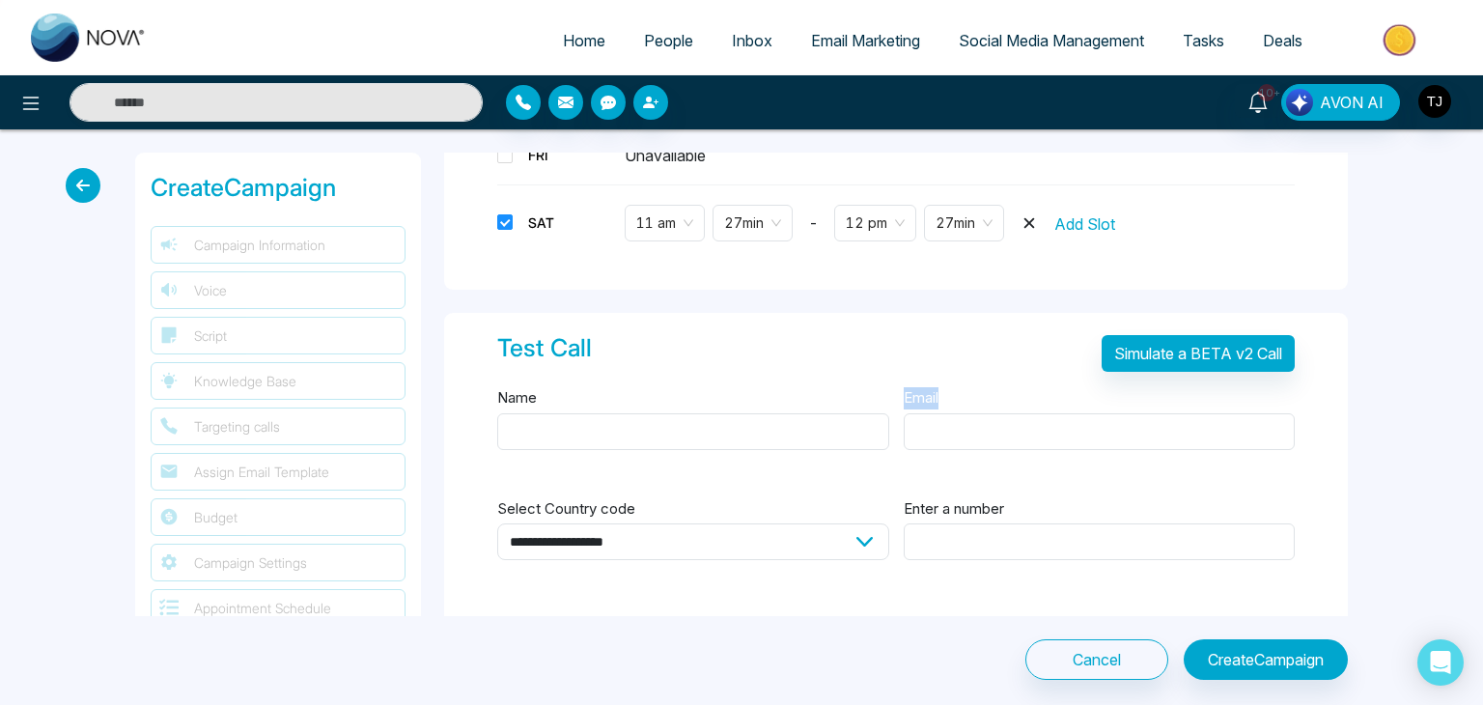
drag, startPoint x: 1098, startPoint y: 401, endPoint x: 1282, endPoint y: 454, distance: 191.9
click at [1282, 454] on div "Email" at bounding box center [1100, 429] width 392 height 88
click at [72, 181] on icon at bounding box center [83, 185] width 35 height 35
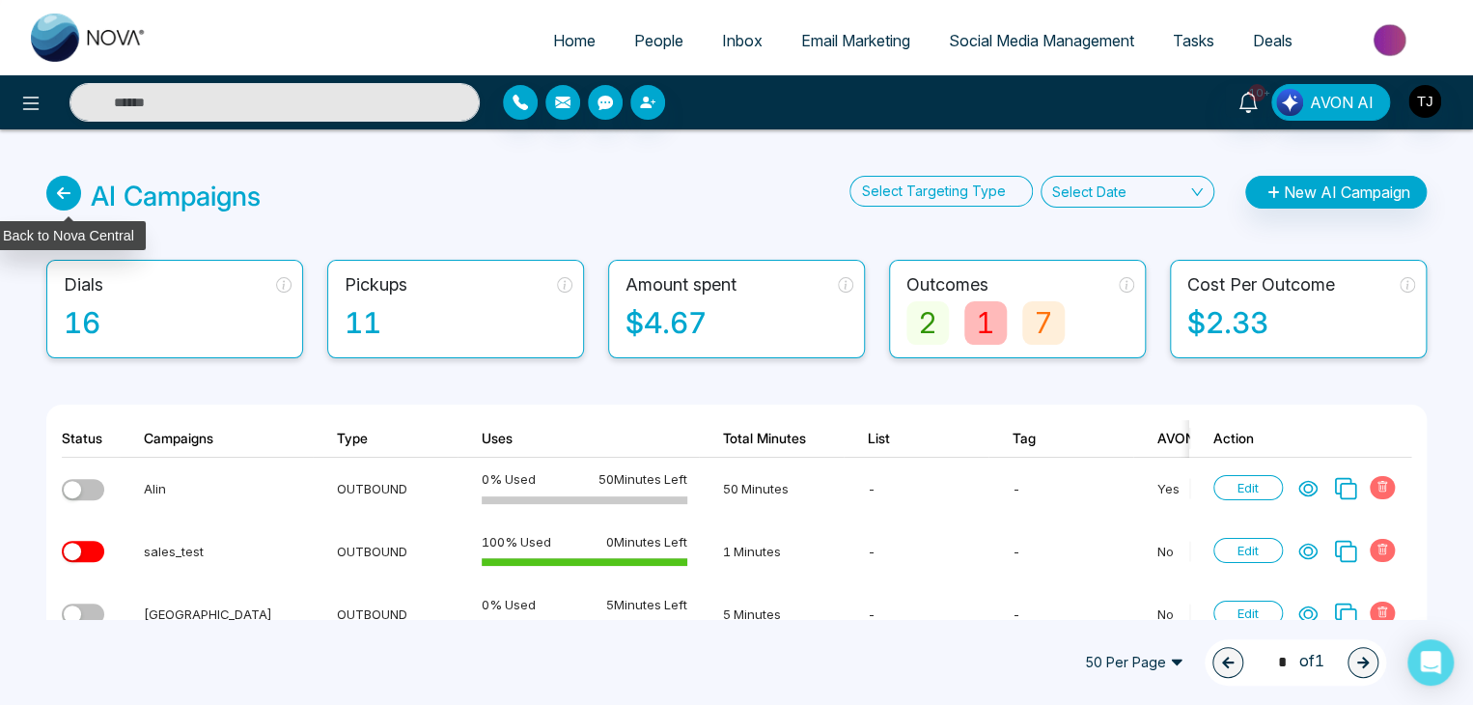
click at [76, 186] on icon at bounding box center [63, 193] width 35 height 35
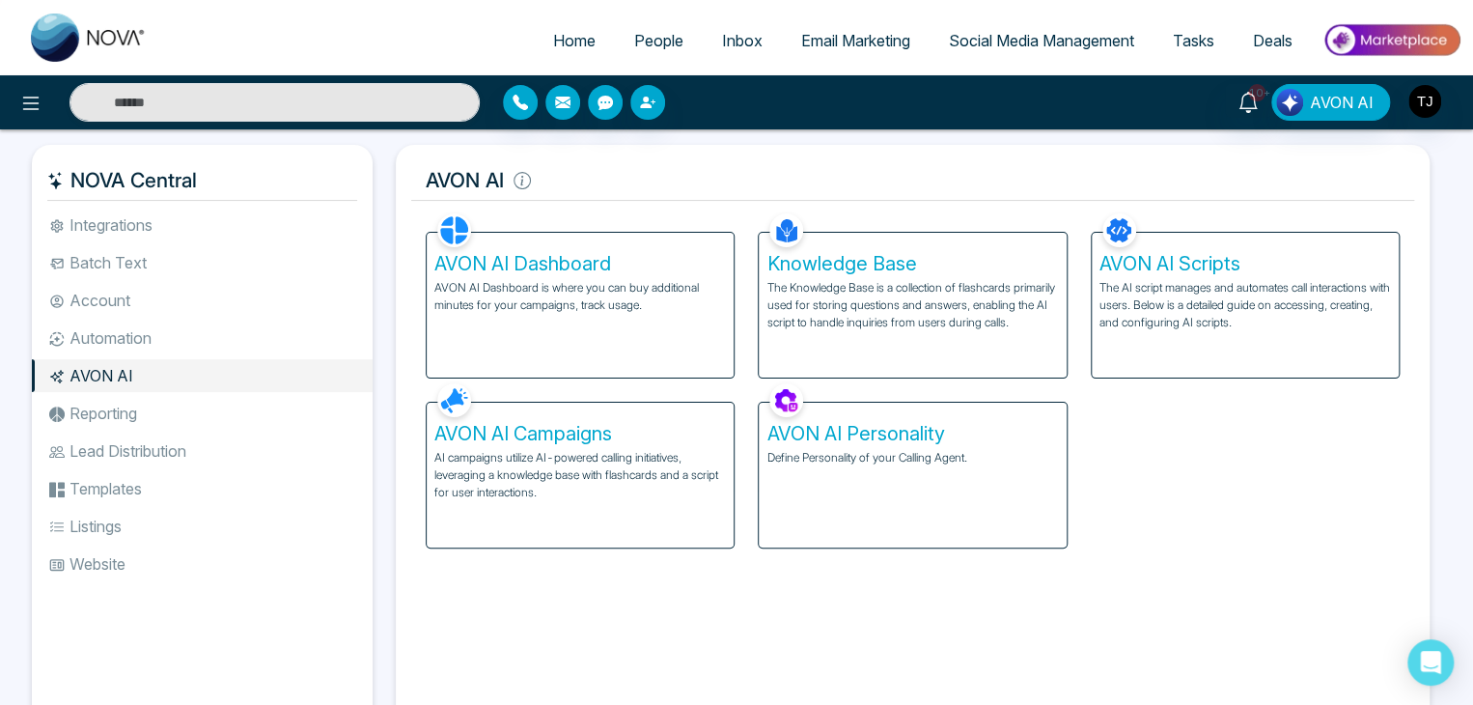
click at [316, 411] on li "Reporting" at bounding box center [202, 413] width 341 height 33
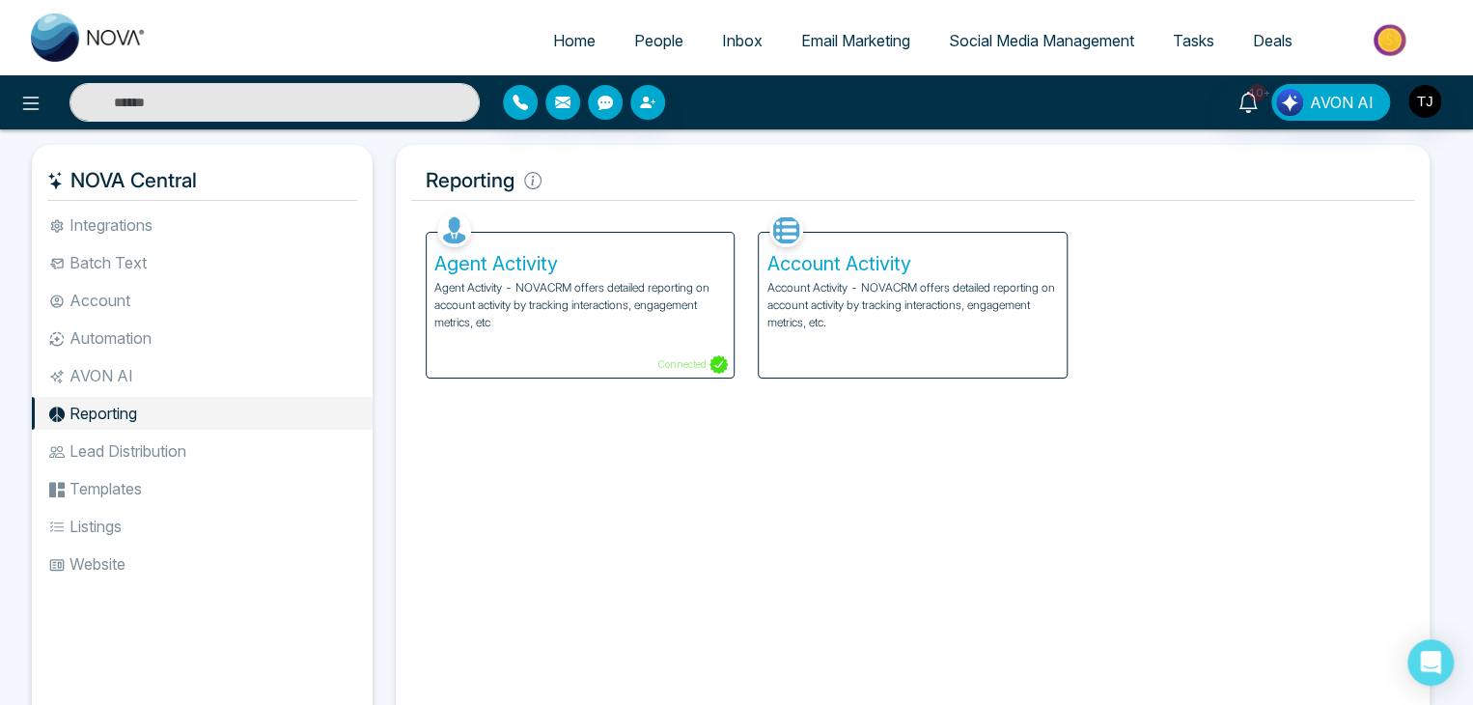
click at [286, 441] on li "Lead Distribution" at bounding box center [202, 450] width 341 height 33
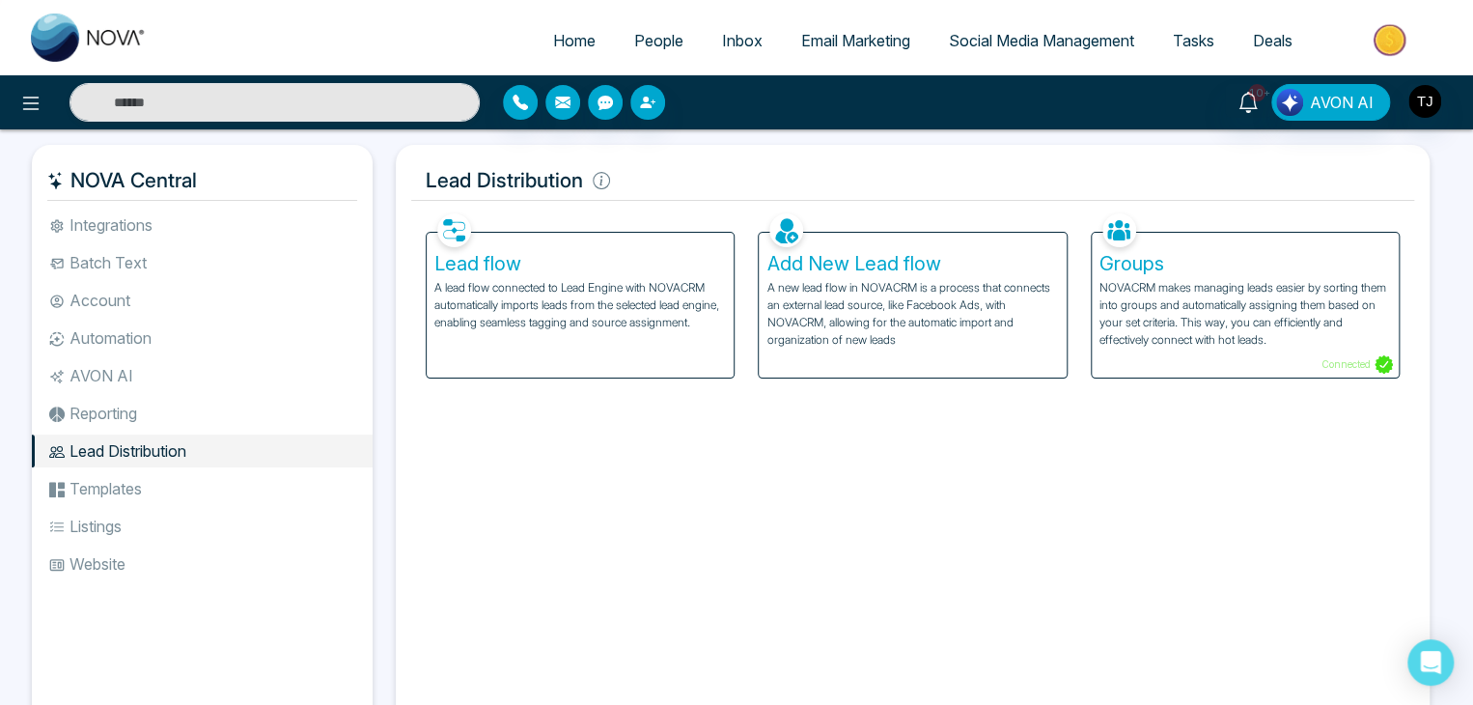
click at [654, 277] on div "Lead flow A lead flow connected to Lead Engine with NOVACRM automatically impor…" at bounding box center [580, 305] width 307 height 145
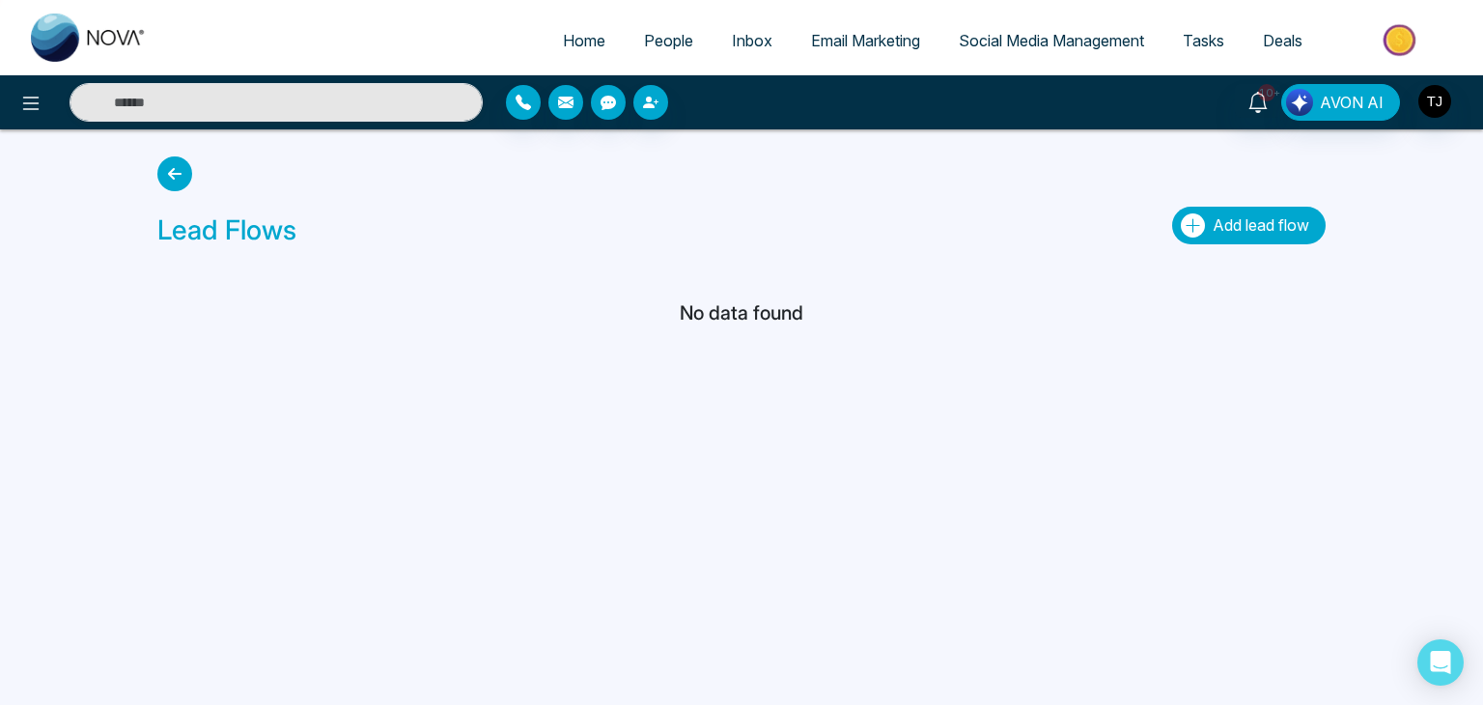
click at [1250, 219] on span "Add lead flow" at bounding box center [1260, 224] width 97 height 19
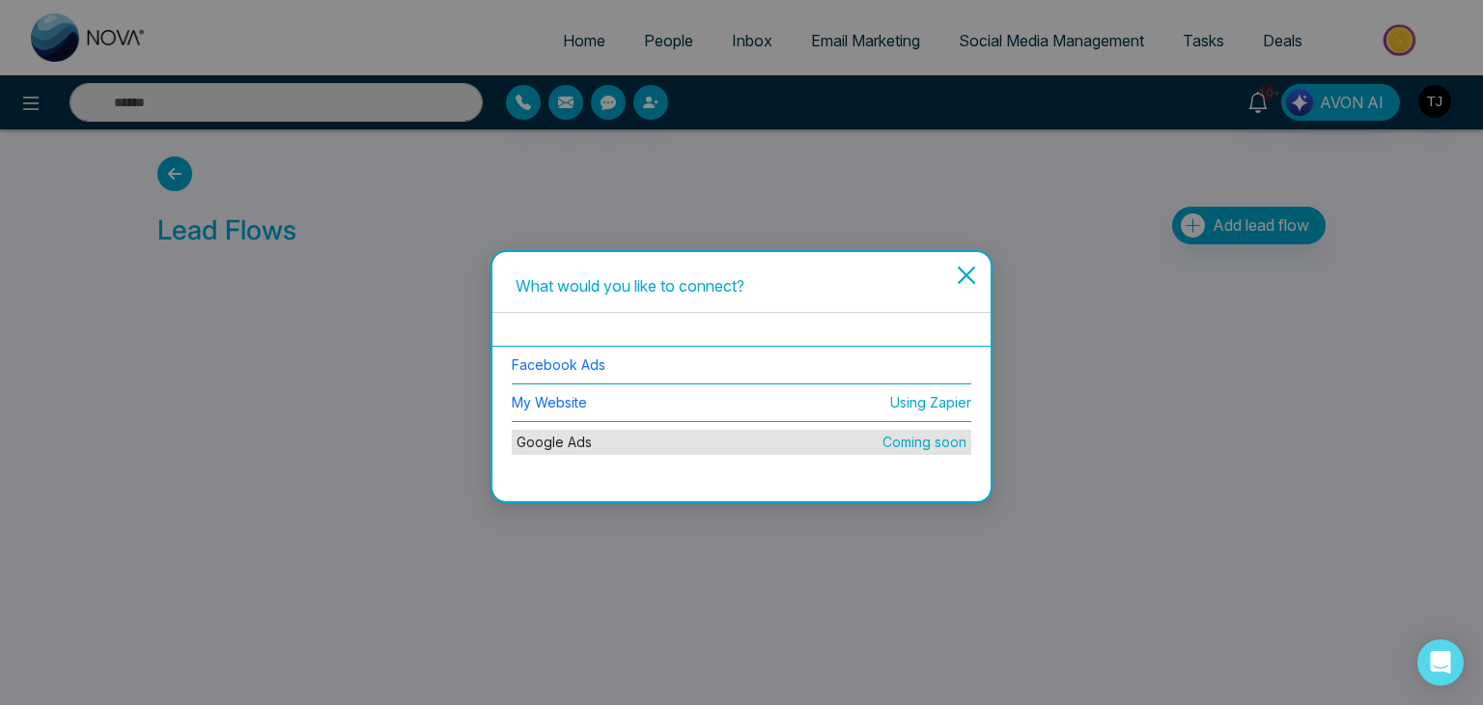
click at [604, 364] on li "Facebook Ads" at bounding box center [742, 366] width 460 height 38
click at [583, 364] on link "Facebook Ads" at bounding box center [559, 364] width 94 height 16
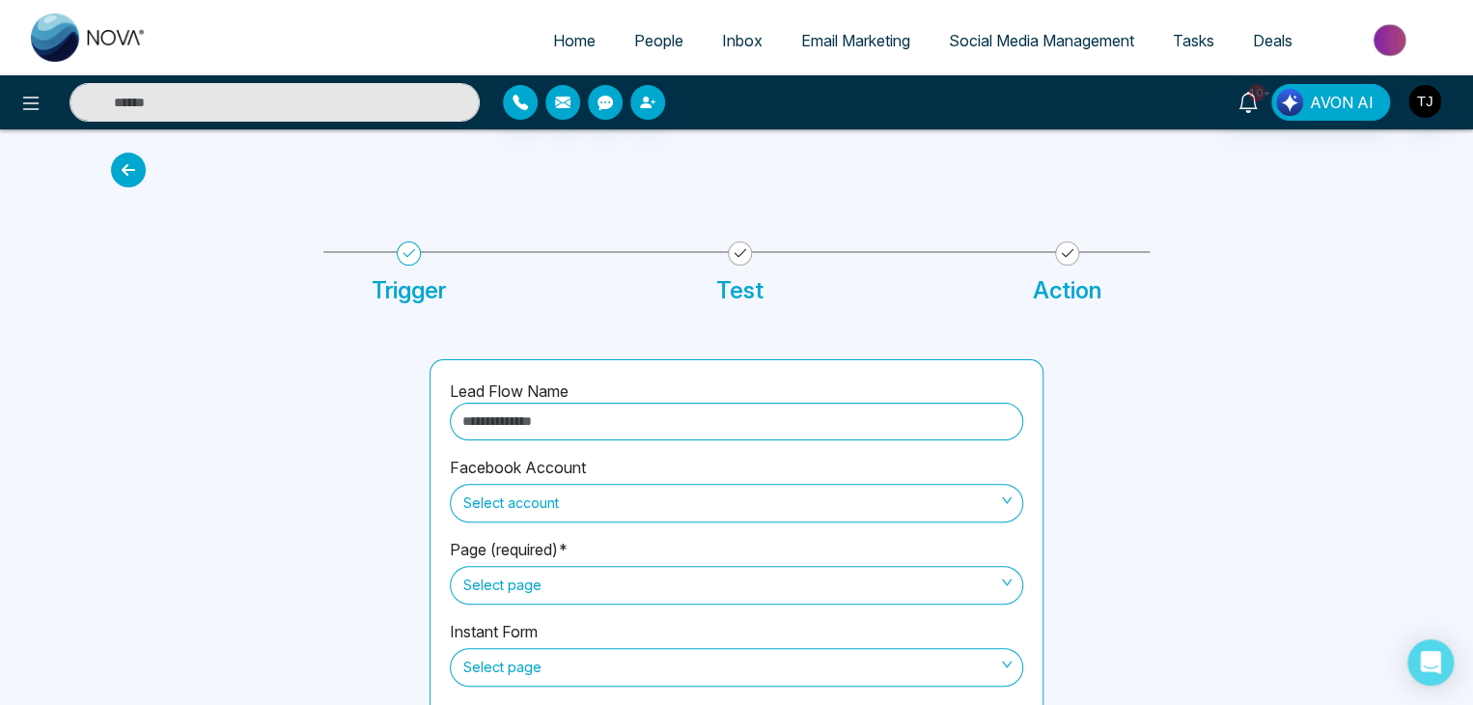
click at [140, 169] on icon at bounding box center [128, 170] width 35 height 35
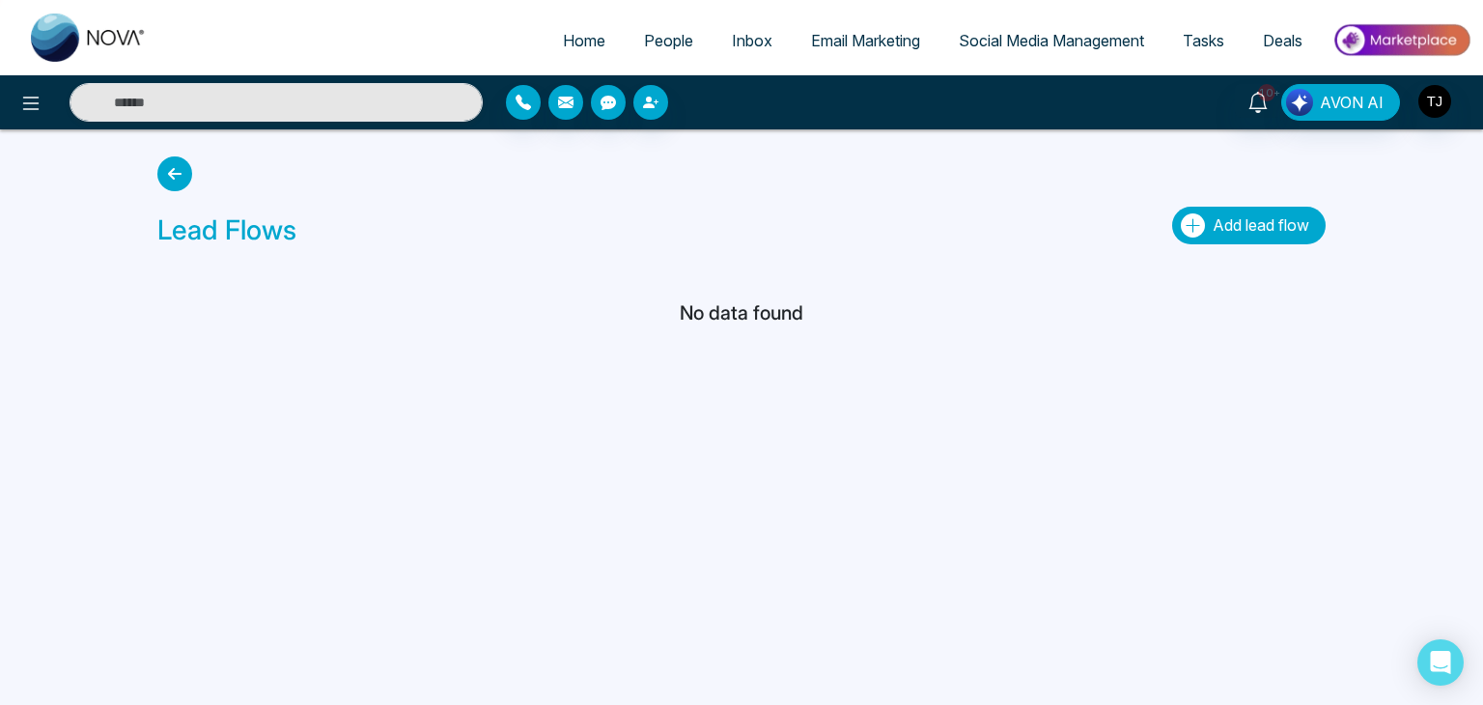
click at [1269, 228] on span "Add lead flow" at bounding box center [1260, 224] width 97 height 19
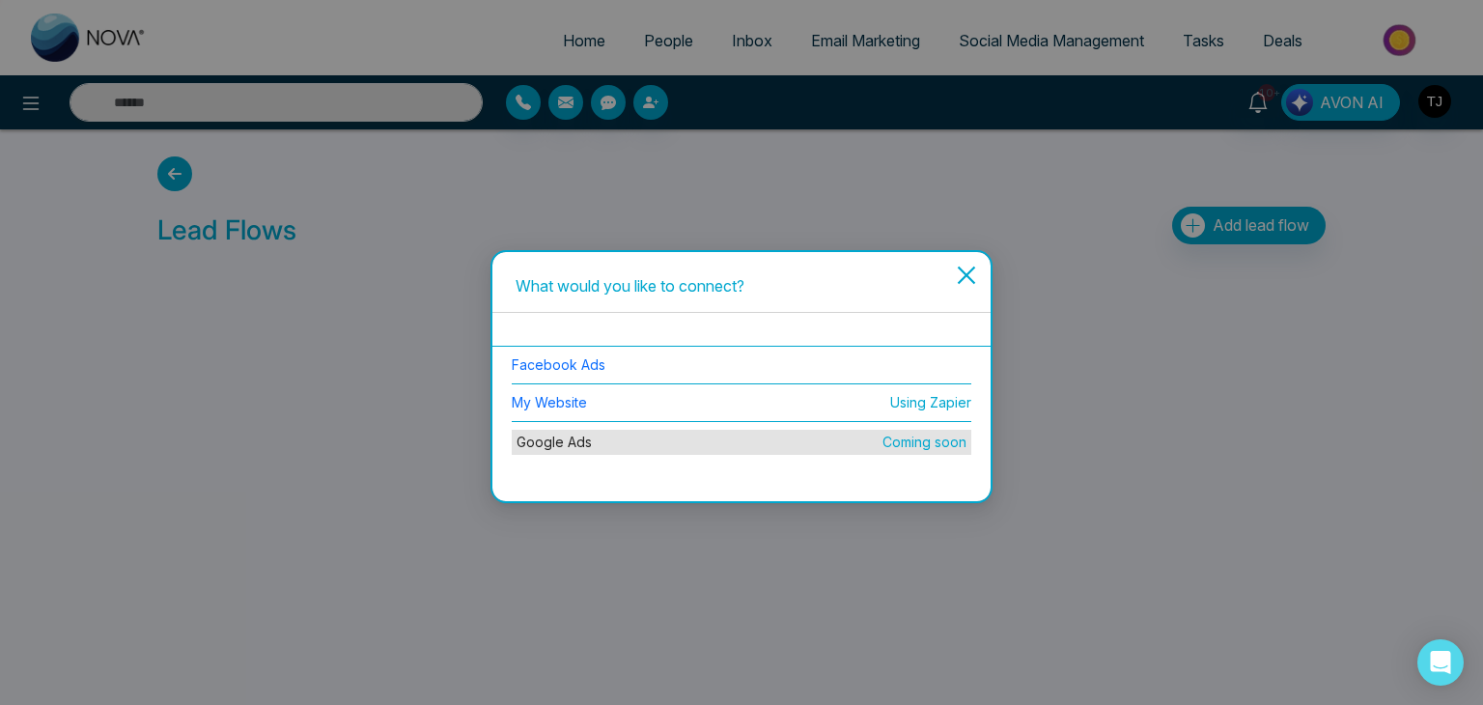
click at [595, 355] on li "Facebook Ads" at bounding box center [742, 366] width 460 height 38
click at [600, 363] on link "Facebook Ads" at bounding box center [559, 364] width 94 height 16
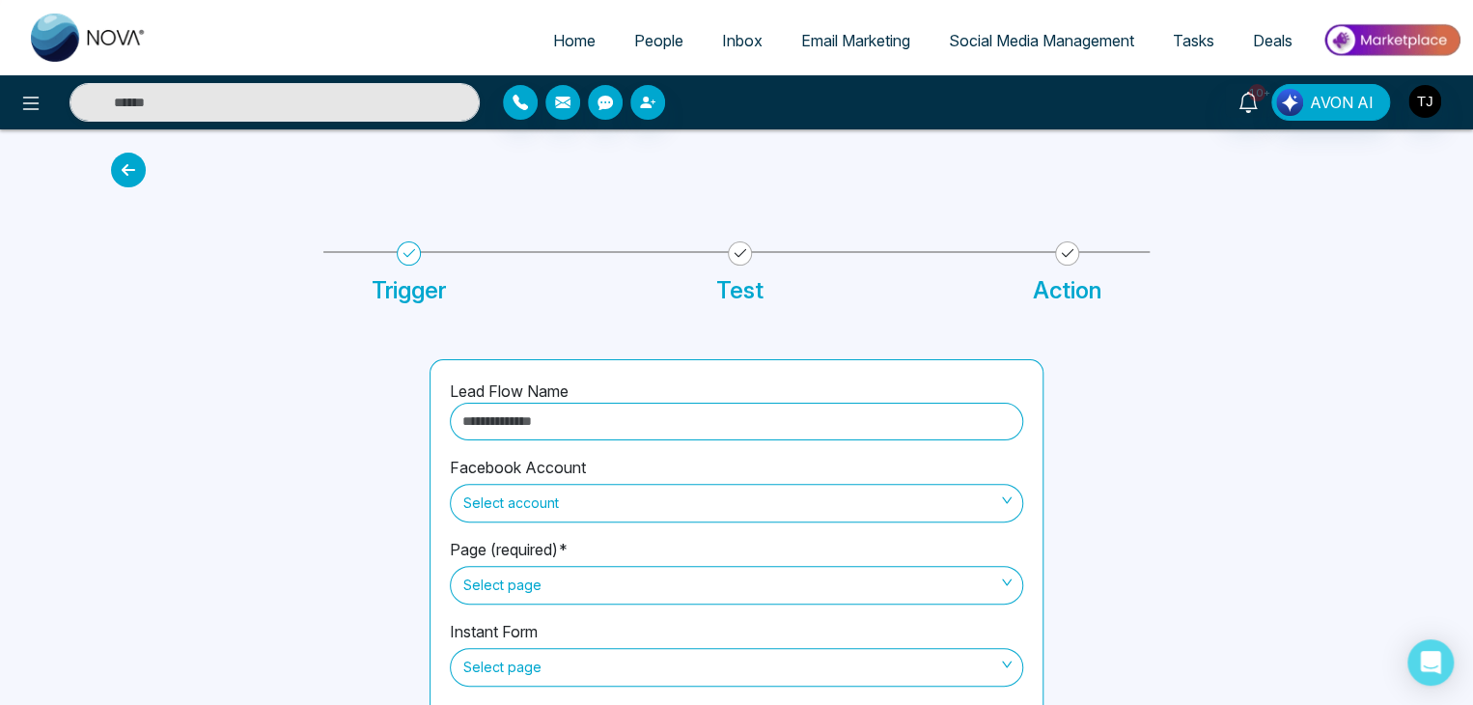
scroll to position [76, 0]
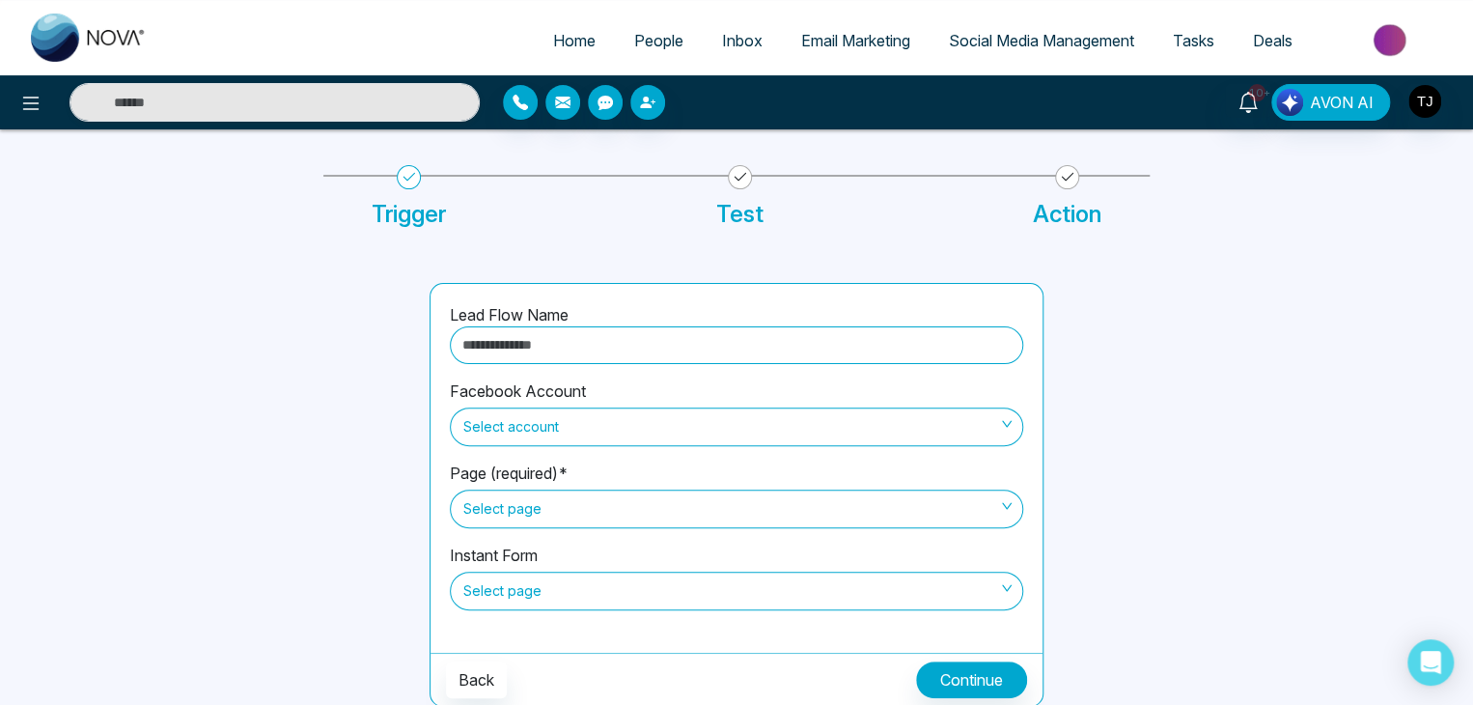
click at [982, 343] on input "text" at bounding box center [736, 345] width 573 height 38
type input "*"
click at [997, 426] on span "Select account" at bounding box center [736, 426] width 546 height 33
type input "**********"
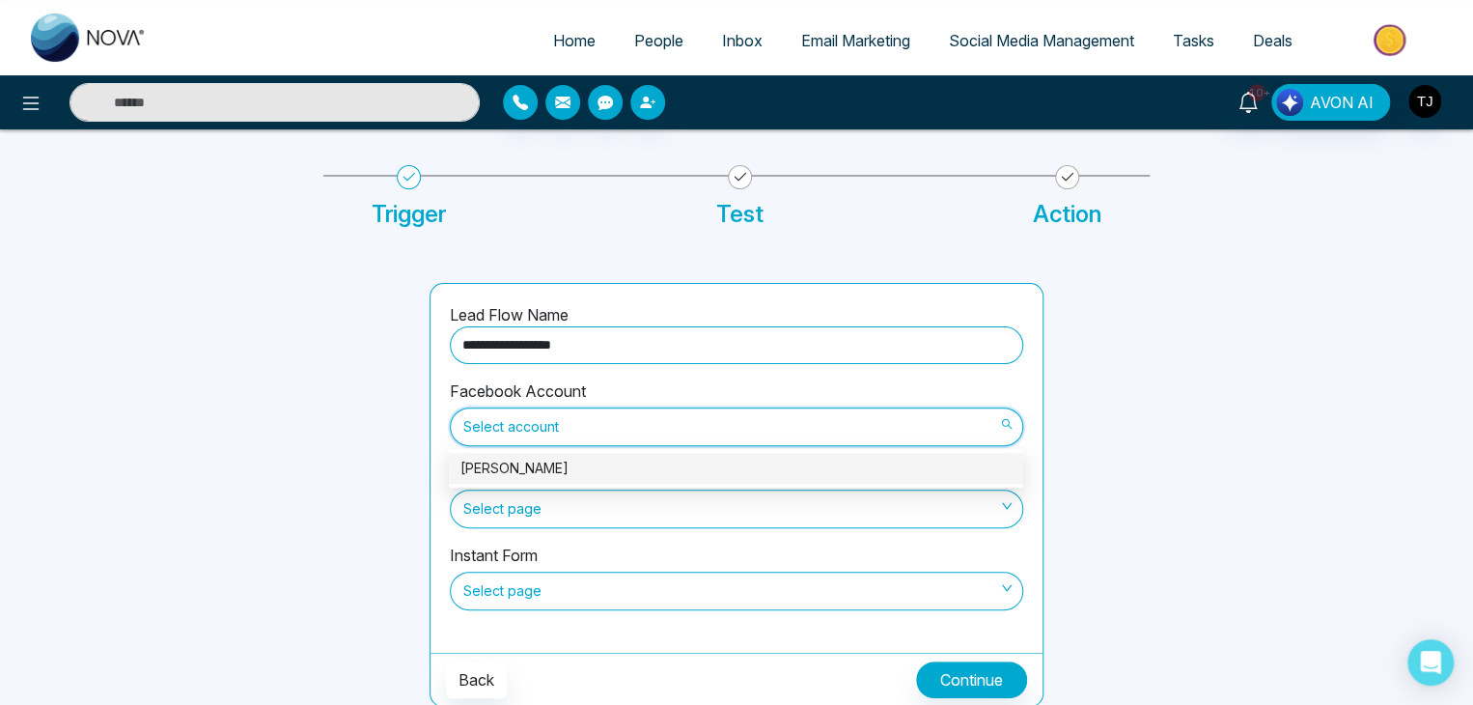
click at [923, 460] on div "[PERSON_NAME]" at bounding box center [735, 468] width 550 height 21
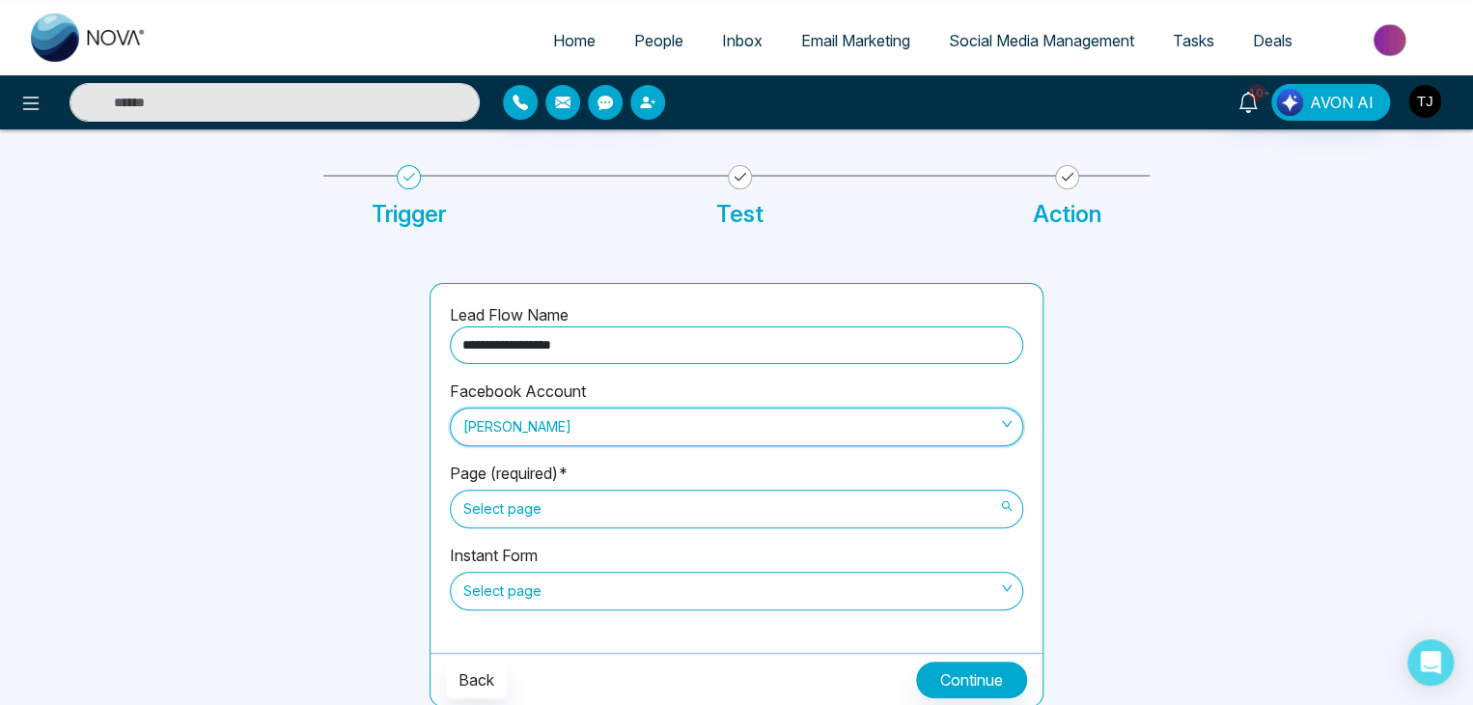
click at [899, 517] on span "Select page" at bounding box center [736, 508] width 546 height 33
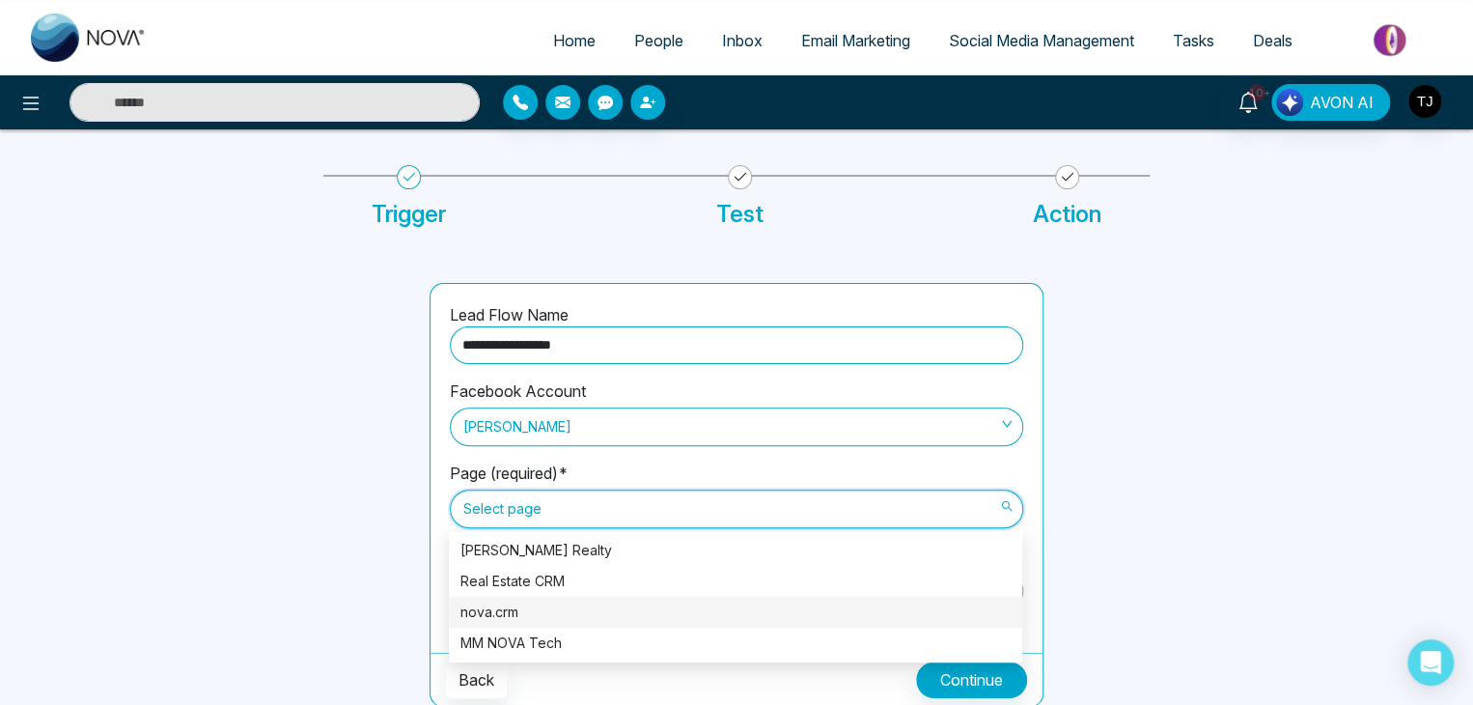
click at [873, 618] on div "nova.crm" at bounding box center [735, 611] width 550 height 21
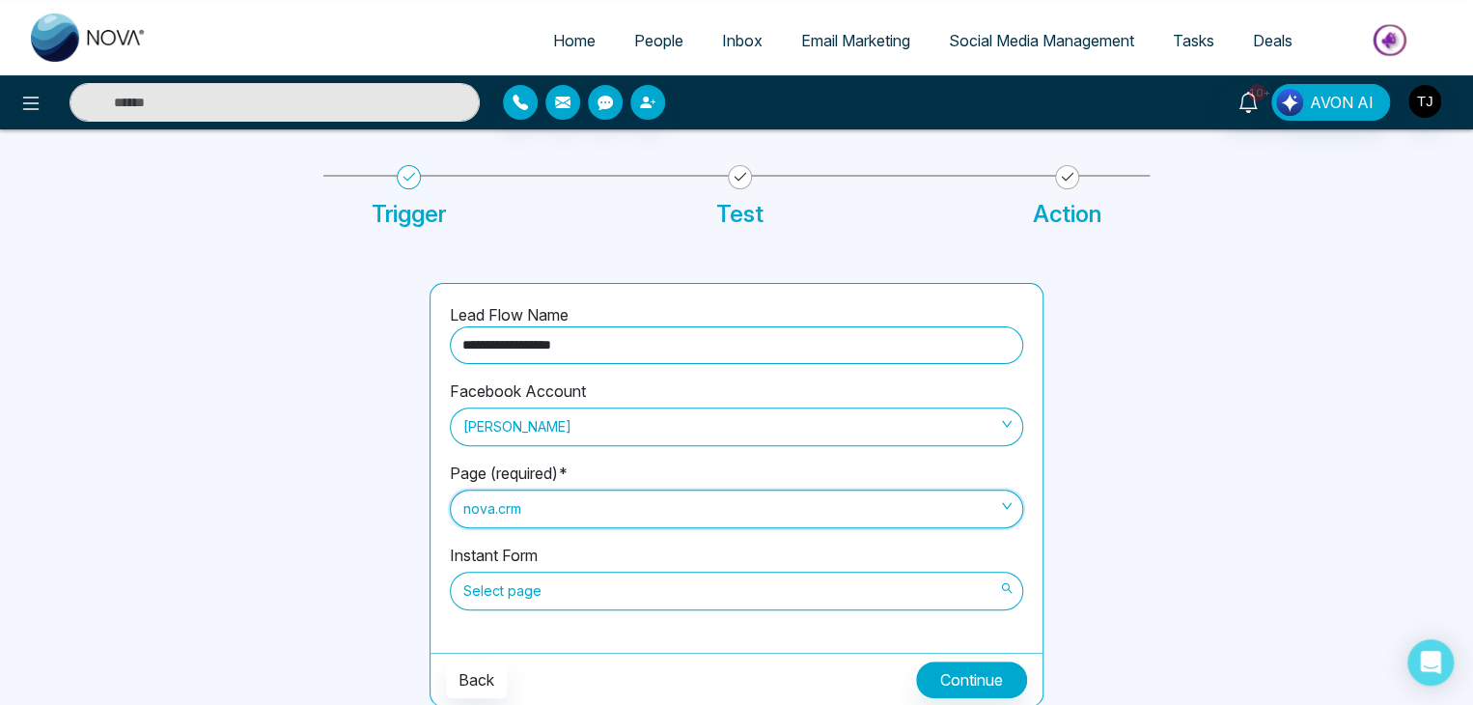
click at [828, 584] on span "Select page" at bounding box center [736, 590] width 546 height 33
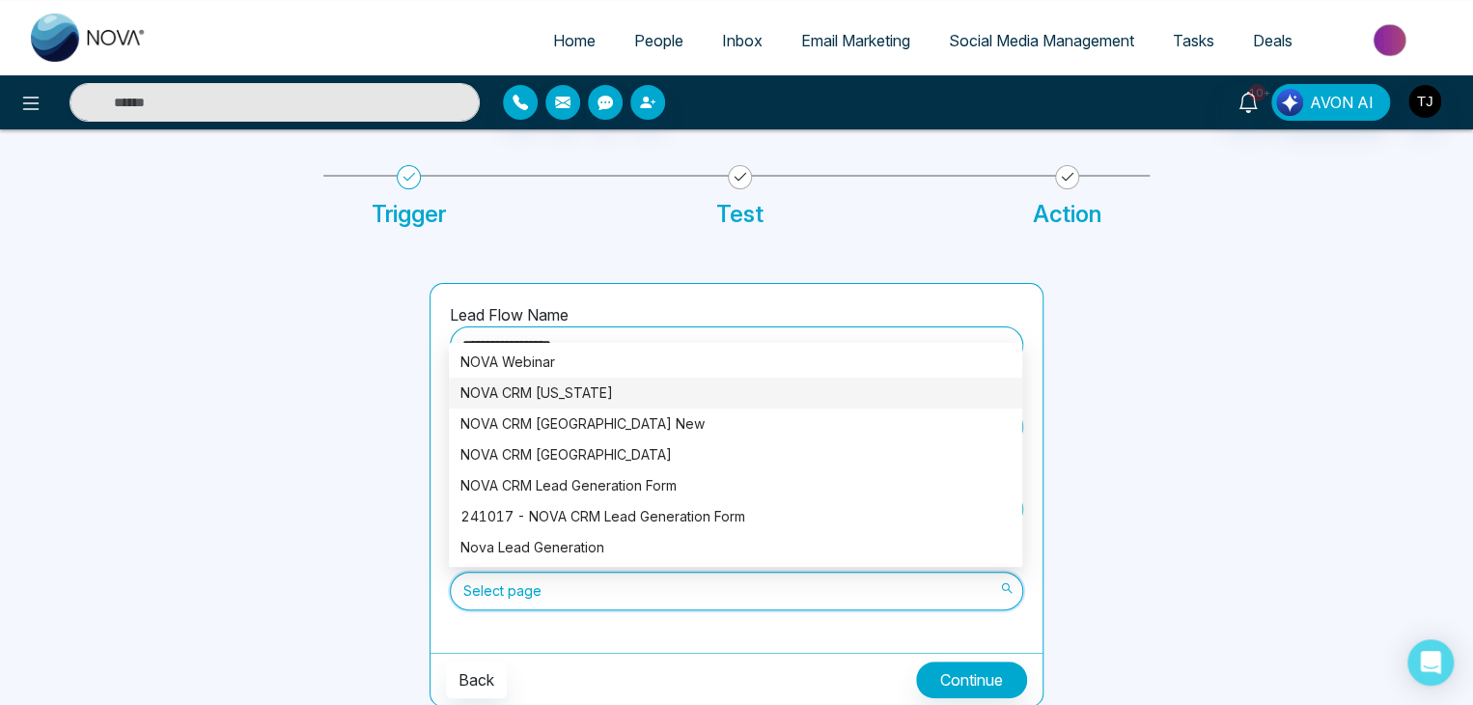
click at [777, 406] on div "NOVA CRM [US_STATE]" at bounding box center [735, 392] width 573 height 31
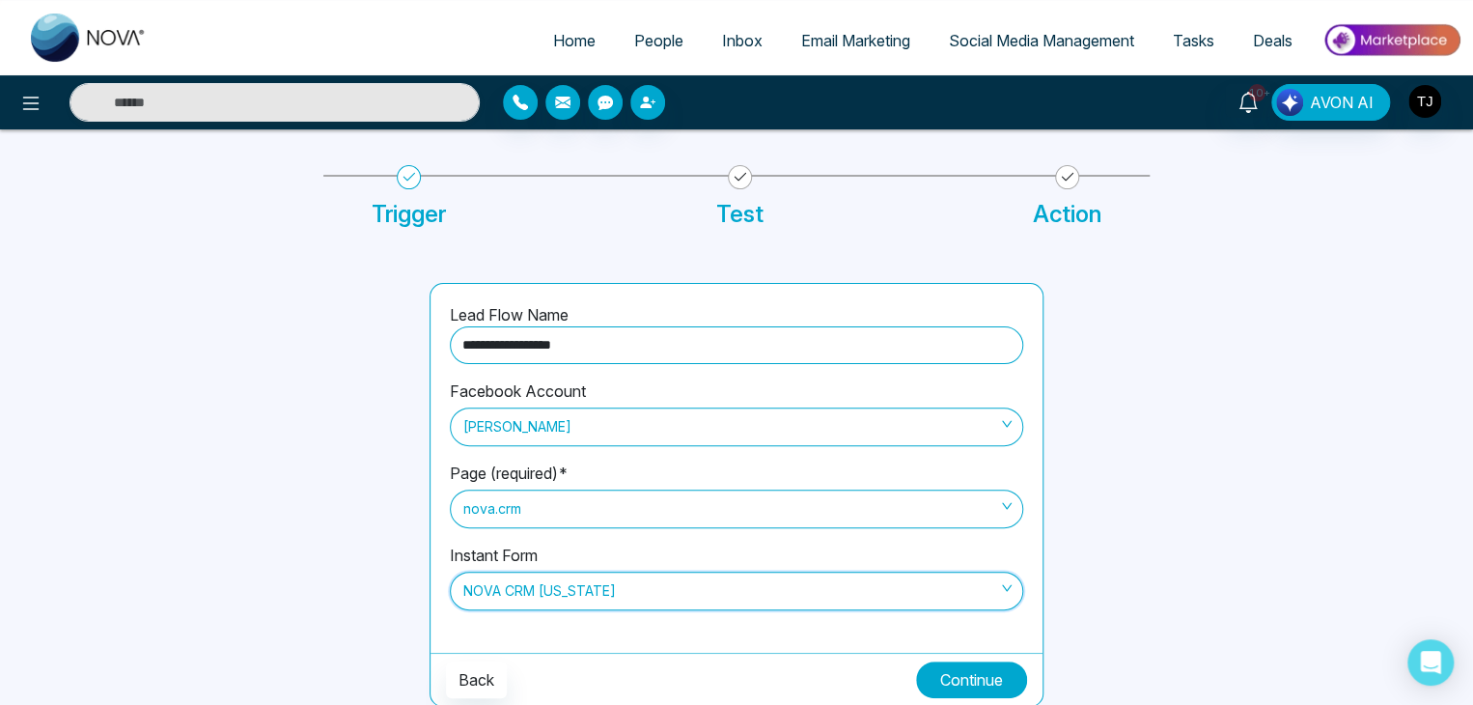
click at [946, 661] on button "Continue" at bounding box center [971, 679] width 111 height 37
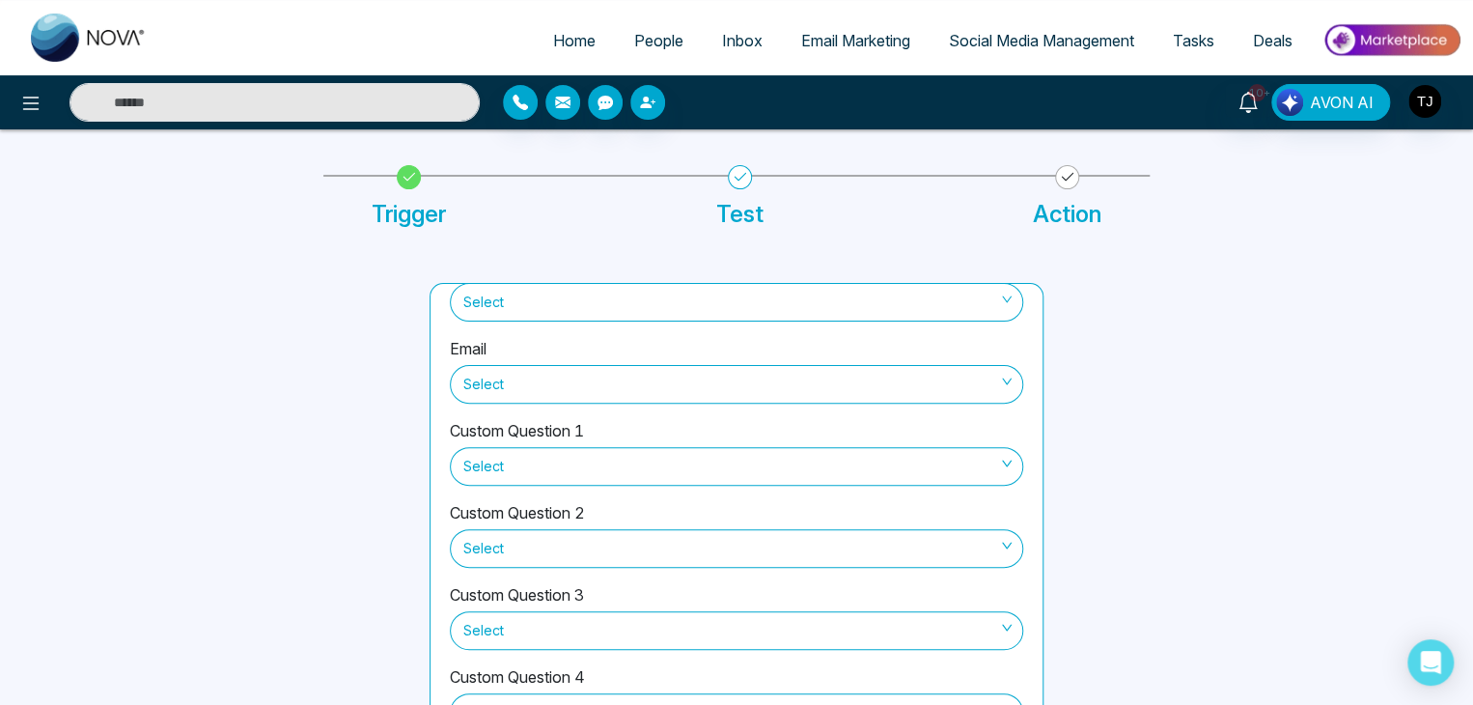
scroll to position [190, 0]
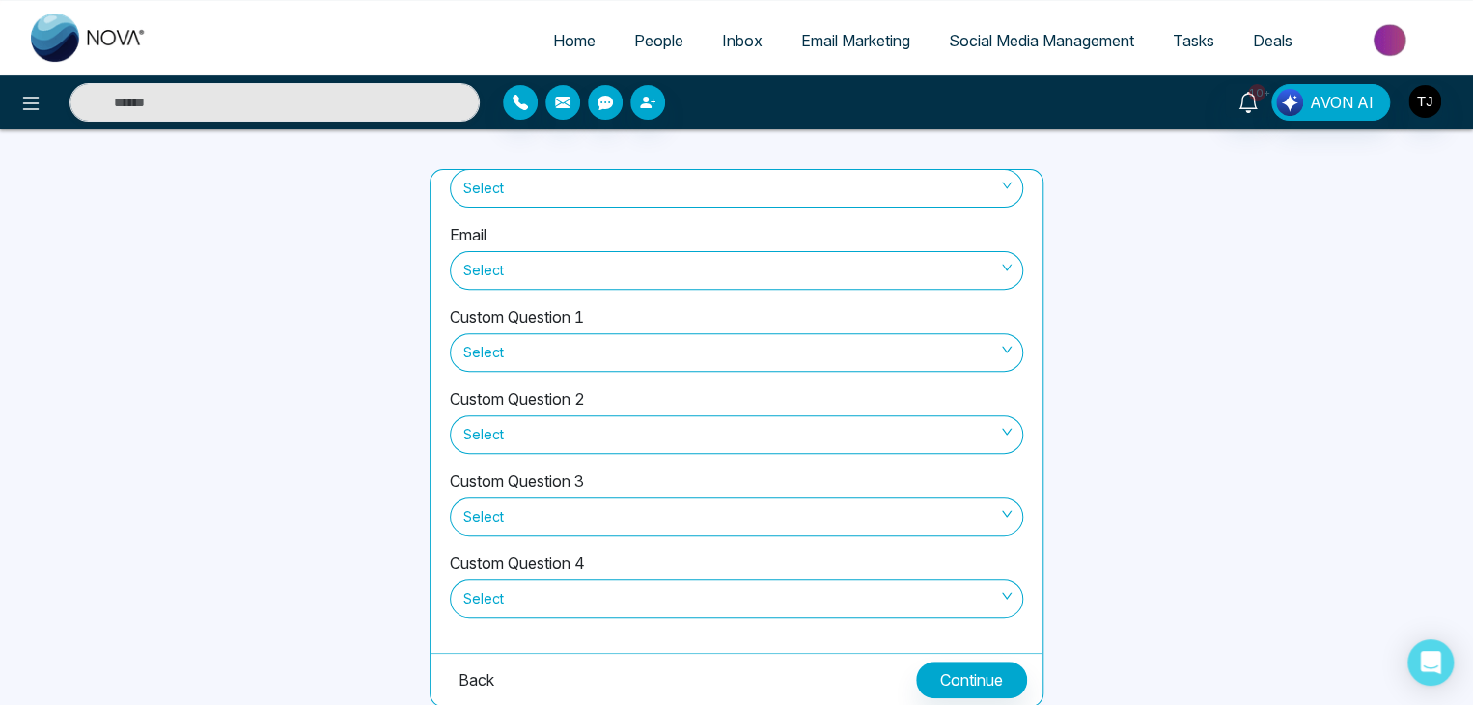
click at [488, 665] on button "Back" at bounding box center [476, 679] width 61 height 37
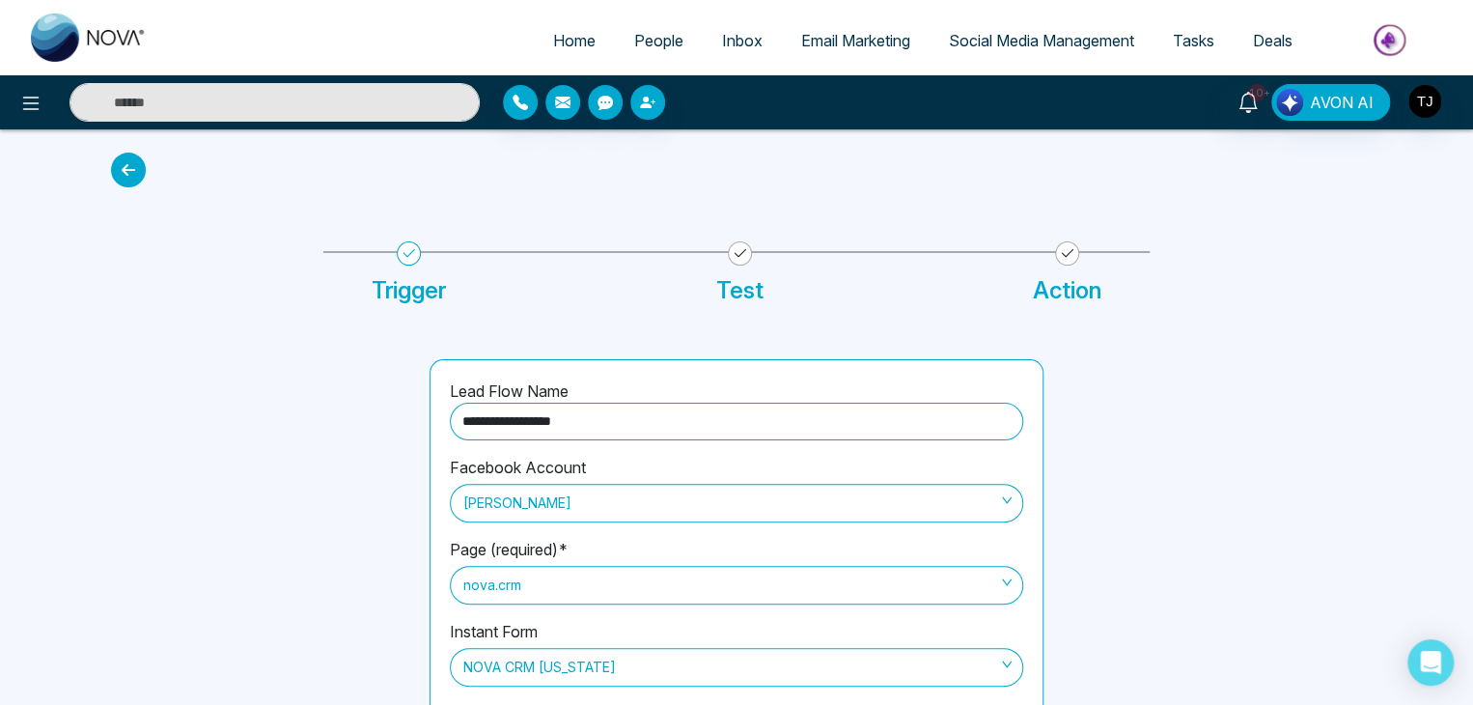
scroll to position [76, 0]
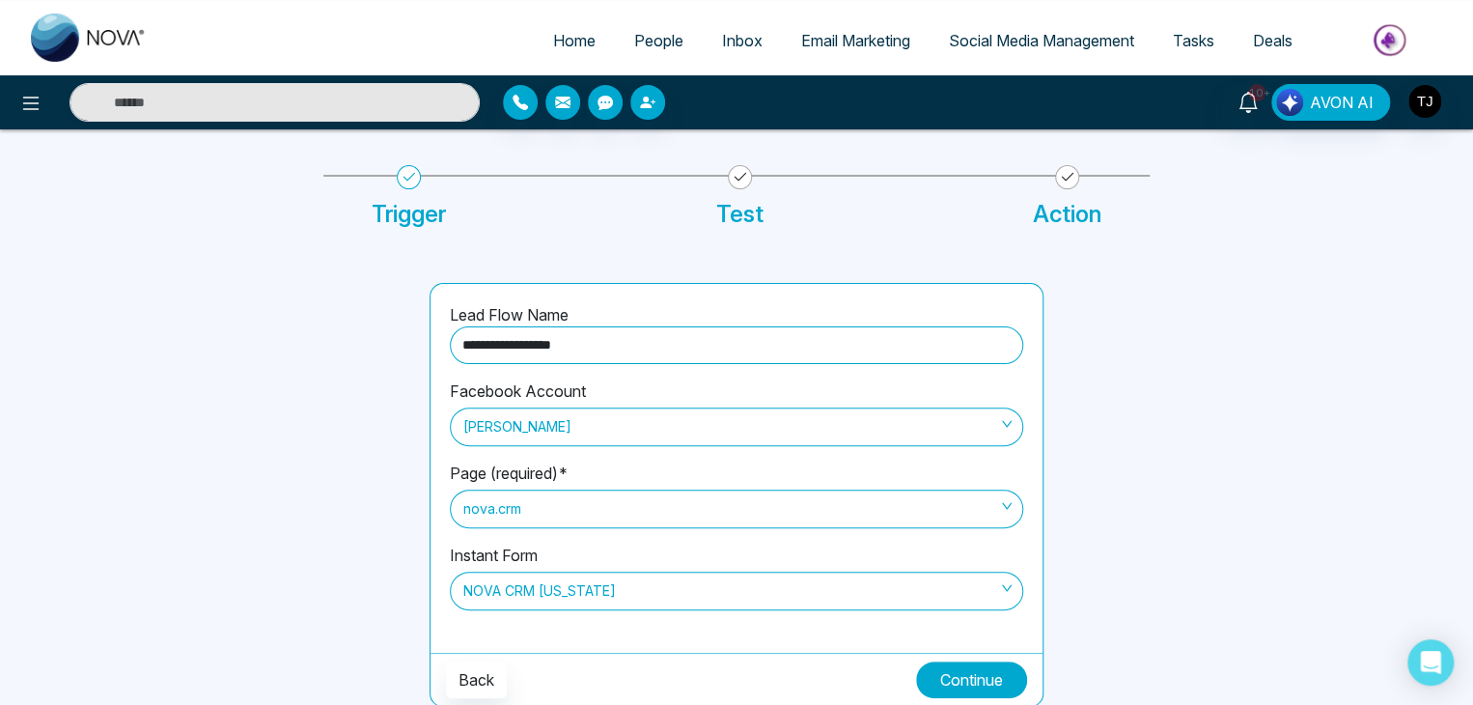
click at [930, 678] on button "Continue" at bounding box center [971, 679] width 111 height 37
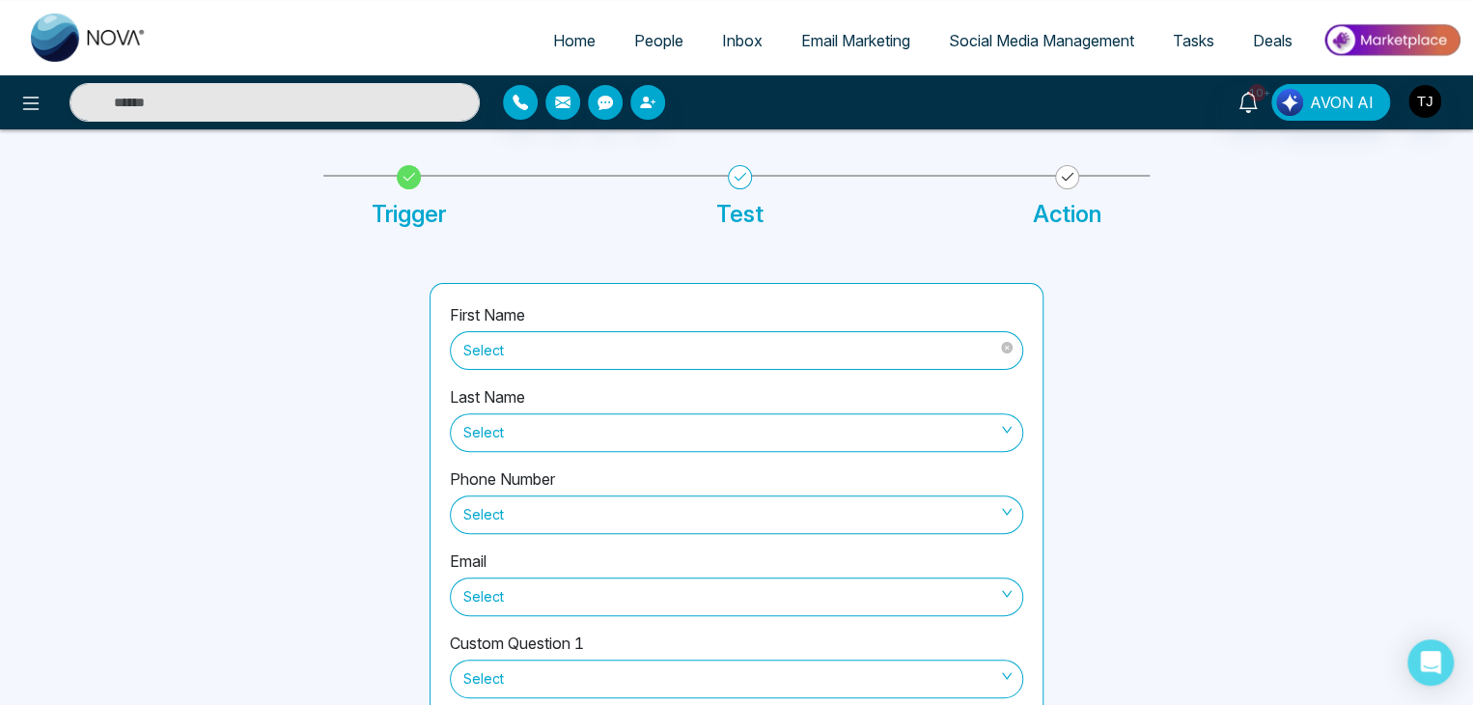
click at [846, 355] on span "Select" at bounding box center [736, 350] width 546 height 33
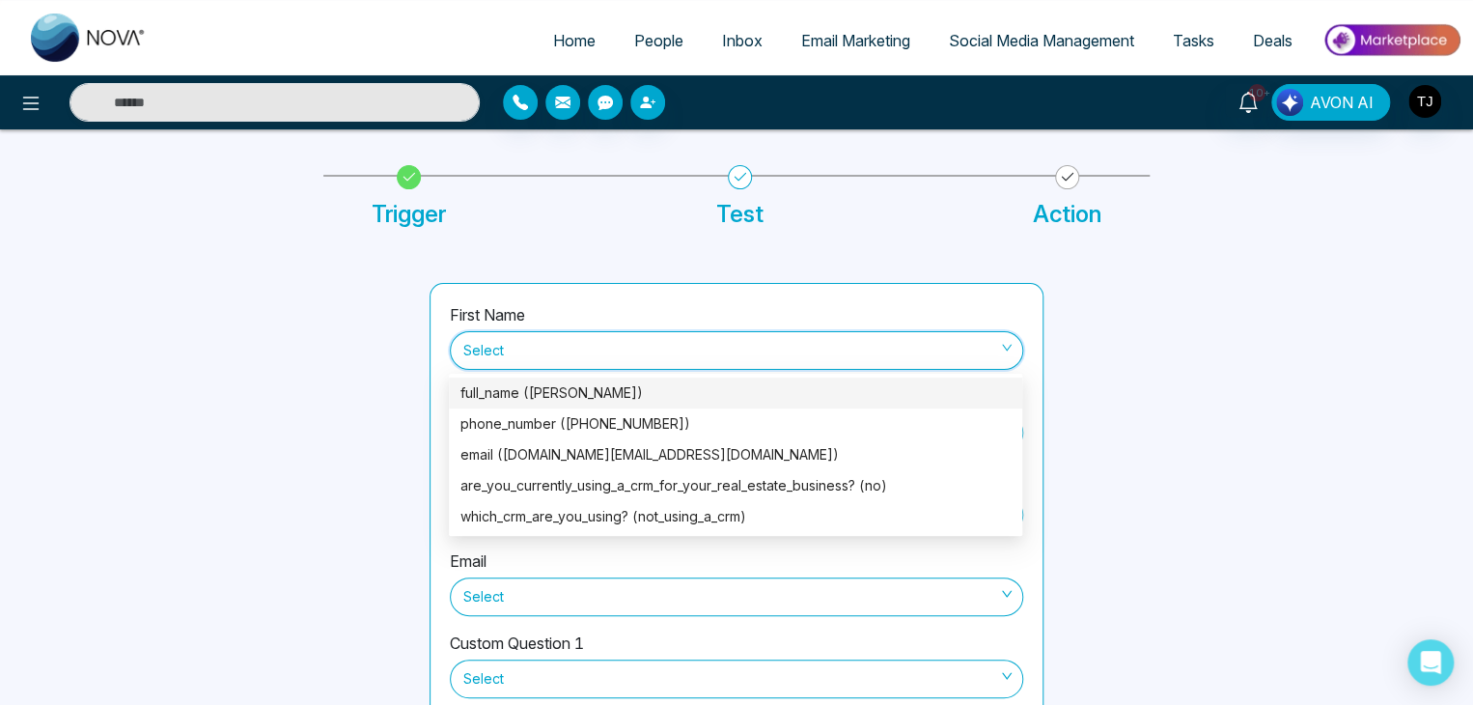
click at [844, 395] on div "full_name ([PERSON_NAME])" at bounding box center [735, 392] width 550 height 21
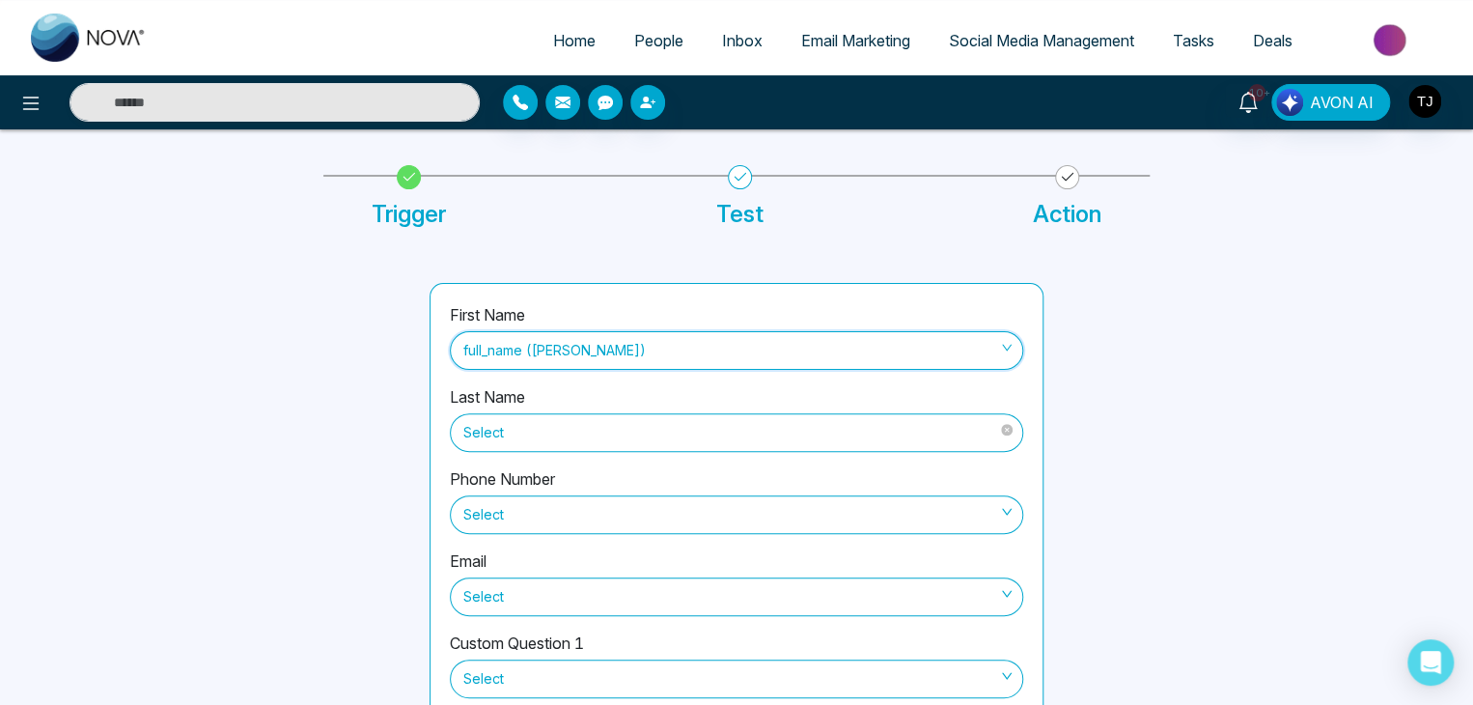
click at [837, 430] on span "Select" at bounding box center [736, 432] width 546 height 33
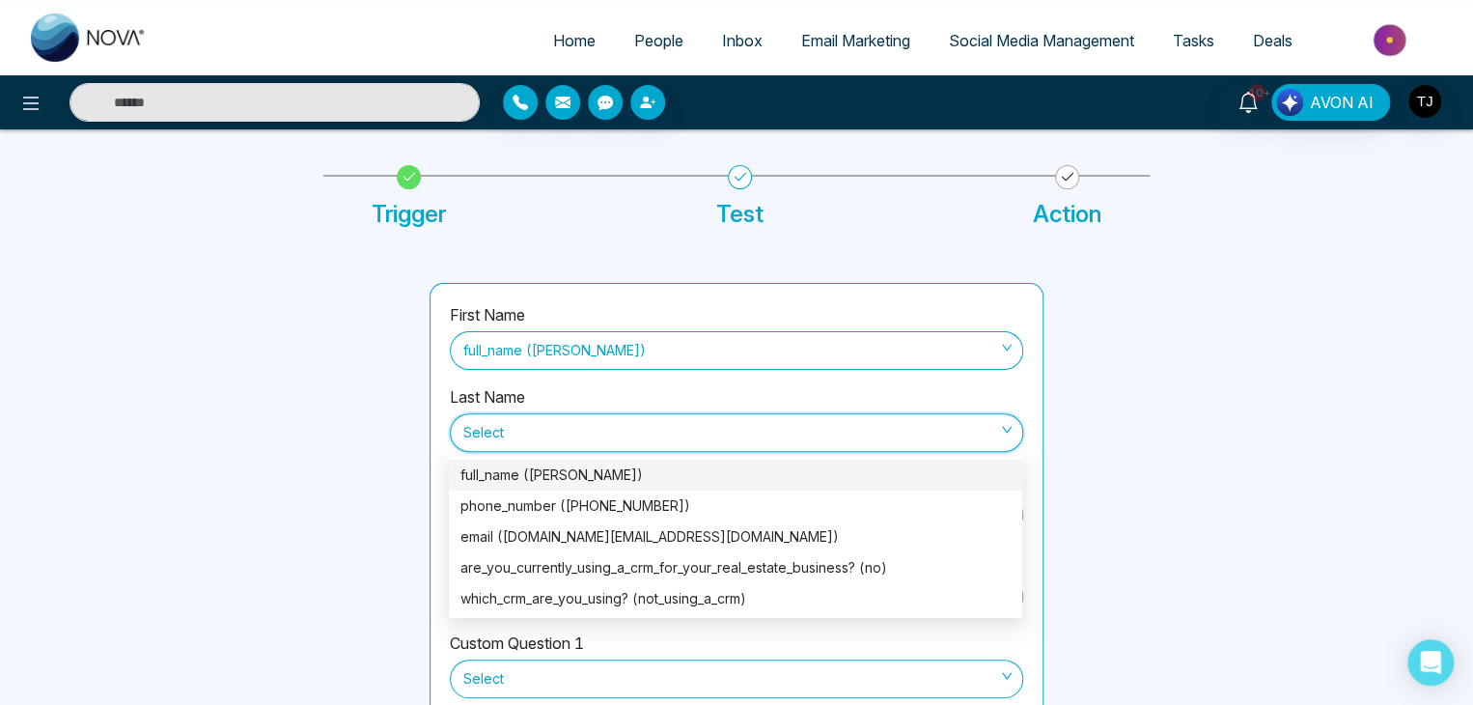
click at [835, 472] on div "full_name ([PERSON_NAME])" at bounding box center [735, 474] width 550 height 21
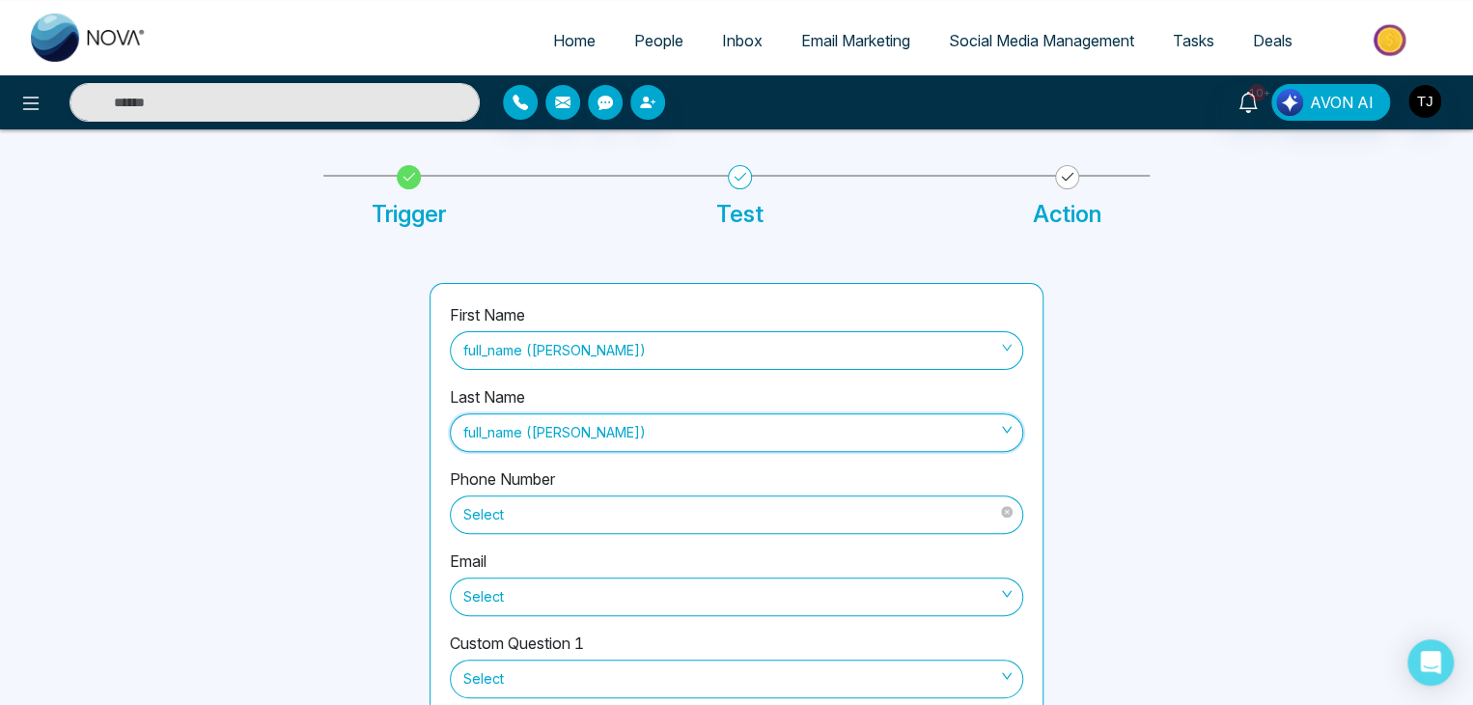
click at [826, 505] on span "Select" at bounding box center [736, 514] width 546 height 33
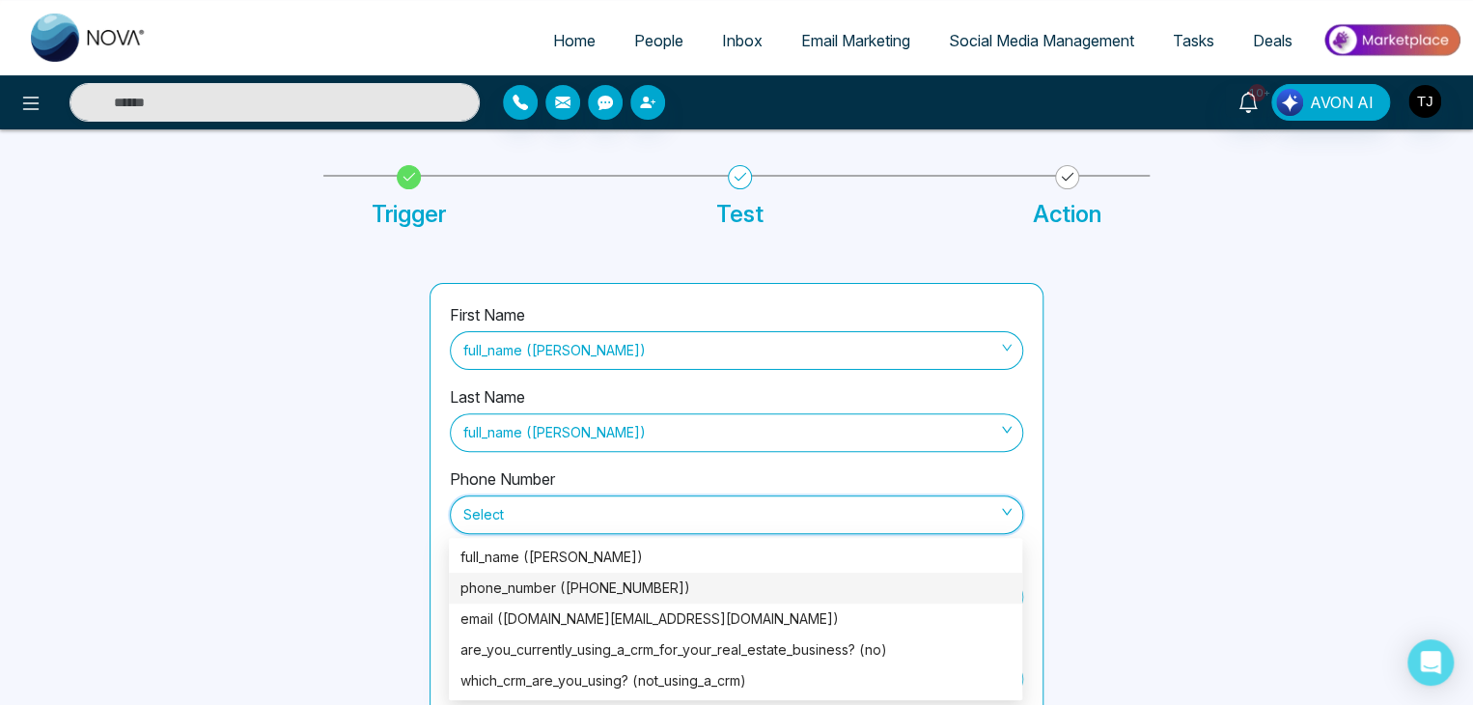
click at [822, 575] on div "phone_number ([PHONE_NUMBER])" at bounding box center [735, 587] width 573 height 31
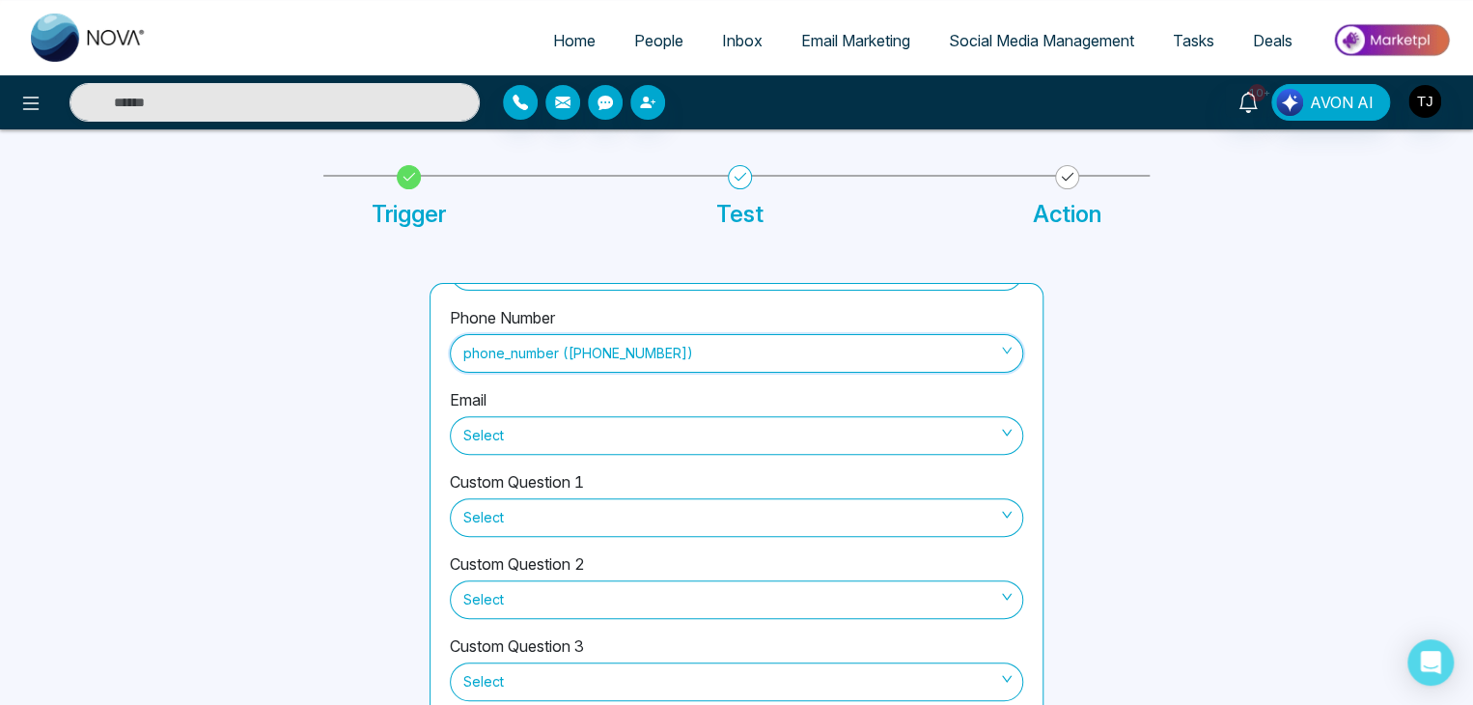
scroll to position [164, 0]
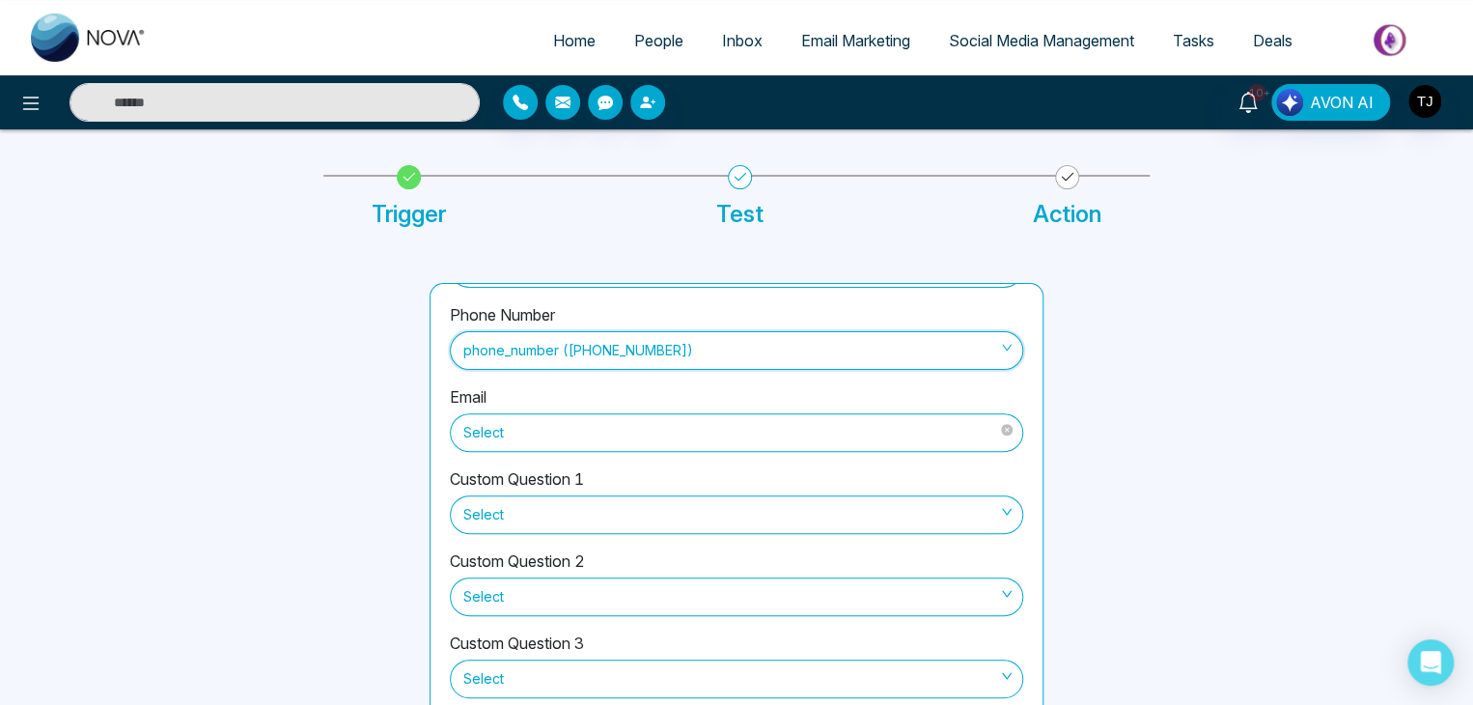
click at [850, 410] on div "Select" at bounding box center [736, 429] width 573 height 43
click at [851, 422] on span "Select" at bounding box center [736, 432] width 546 height 33
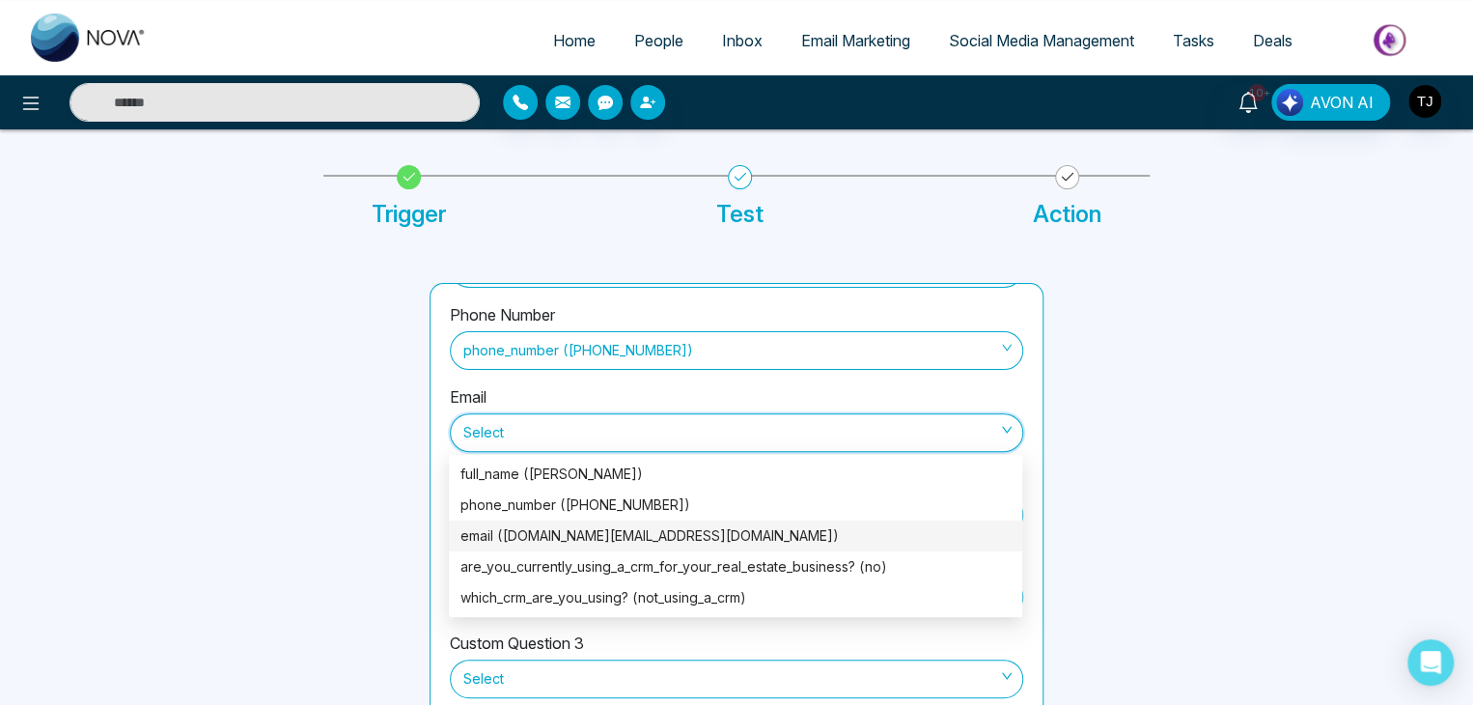
click at [842, 526] on div "email ([DOMAIN_NAME][EMAIL_ADDRESS][DOMAIN_NAME])" at bounding box center [735, 535] width 550 height 21
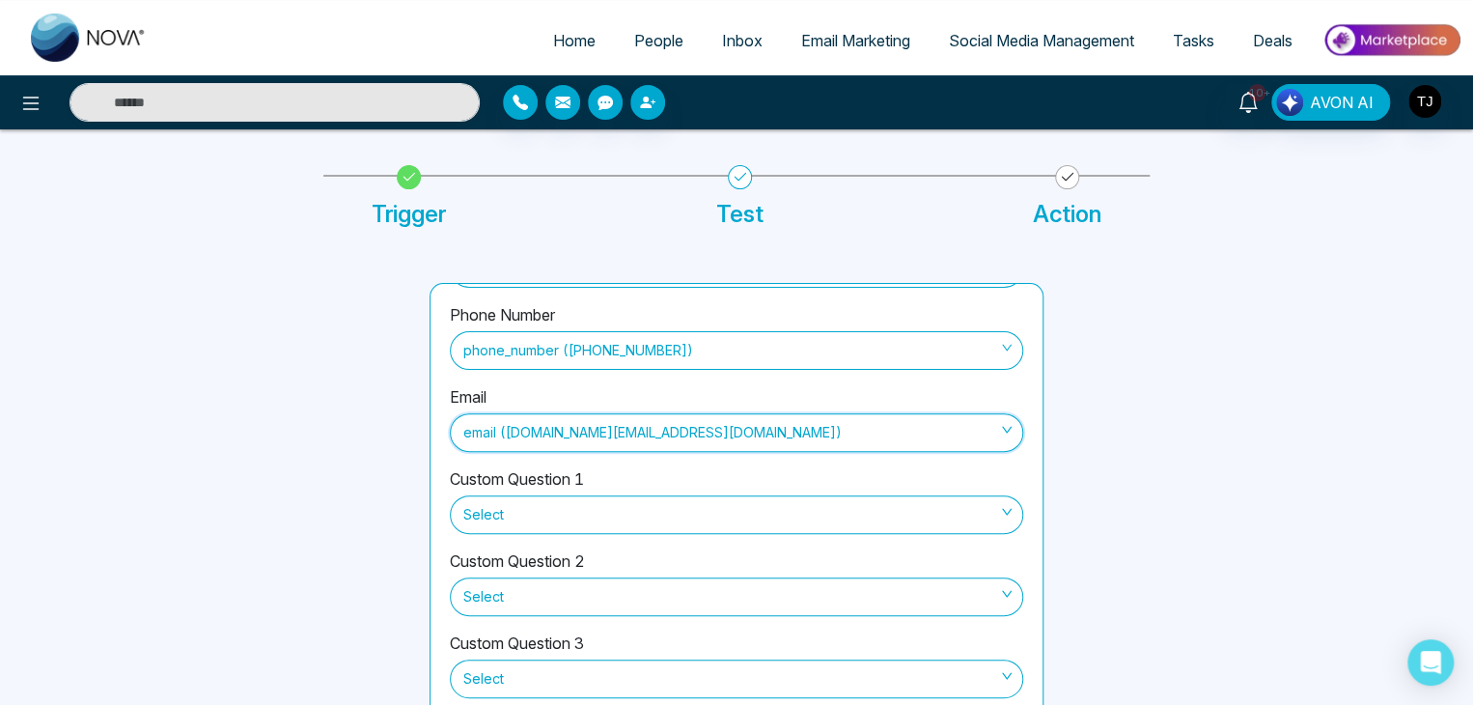
scroll to position [212, 0]
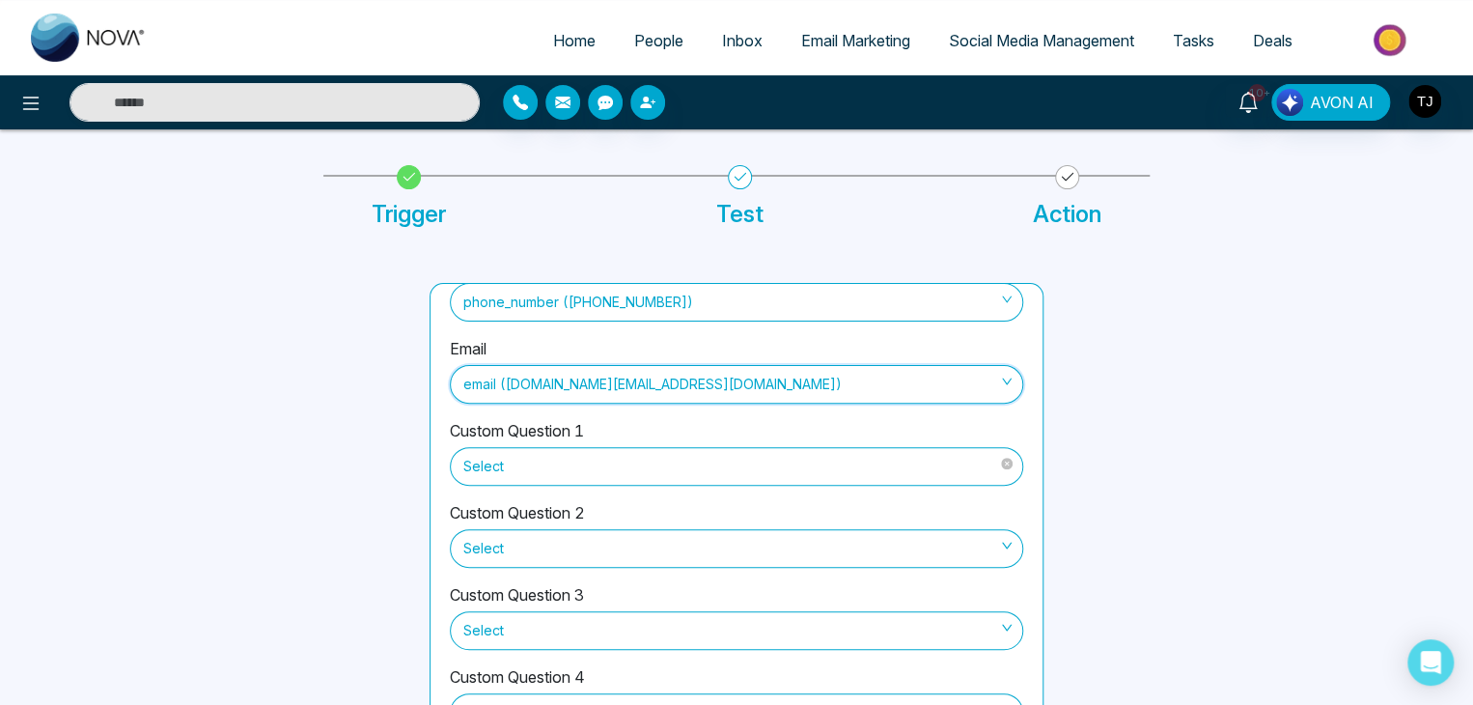
click at [849, 465] on span "Select" at bounding box center [736, 466] width 546 height 33
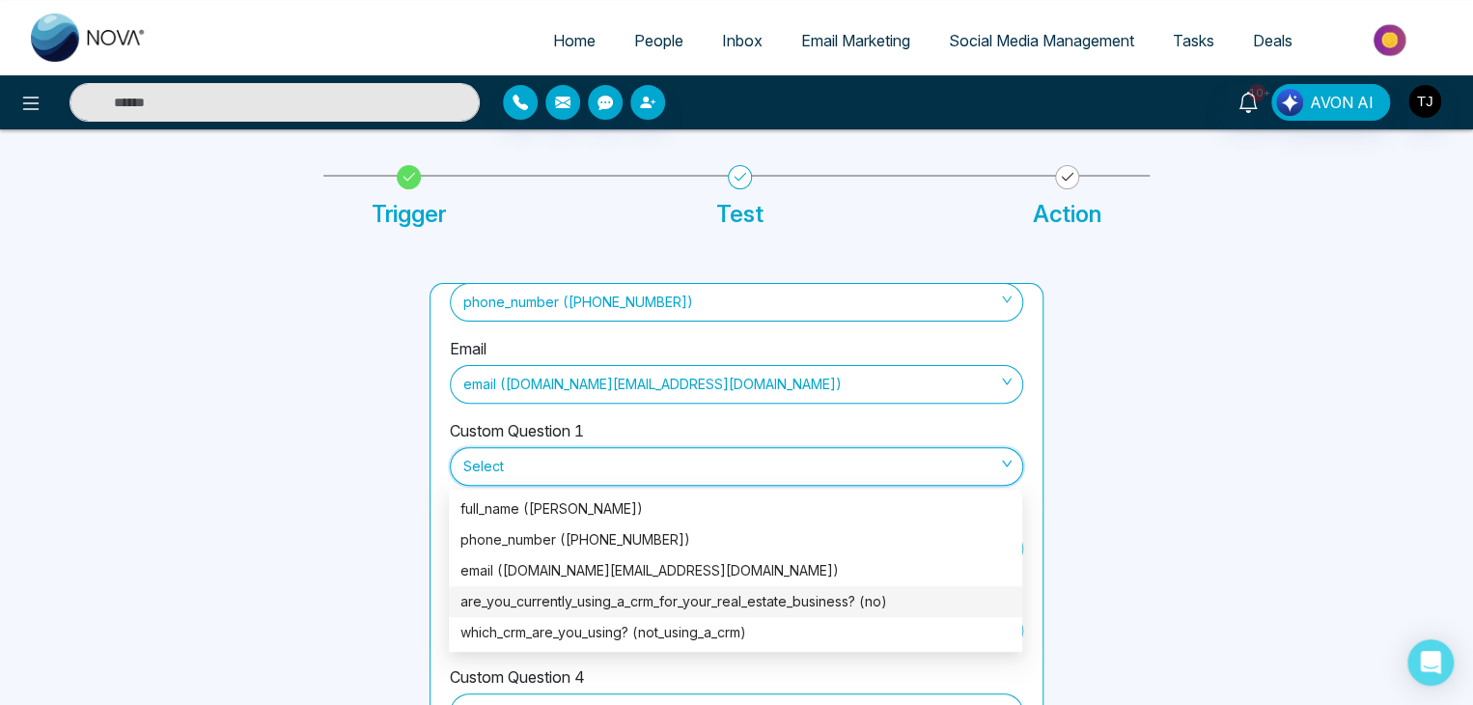
click at [837, 597] on div "are_you_currently_using_a_crm_for_your_real_estate_business? (no)" at bounding box center [735, 601] width 550 height 21
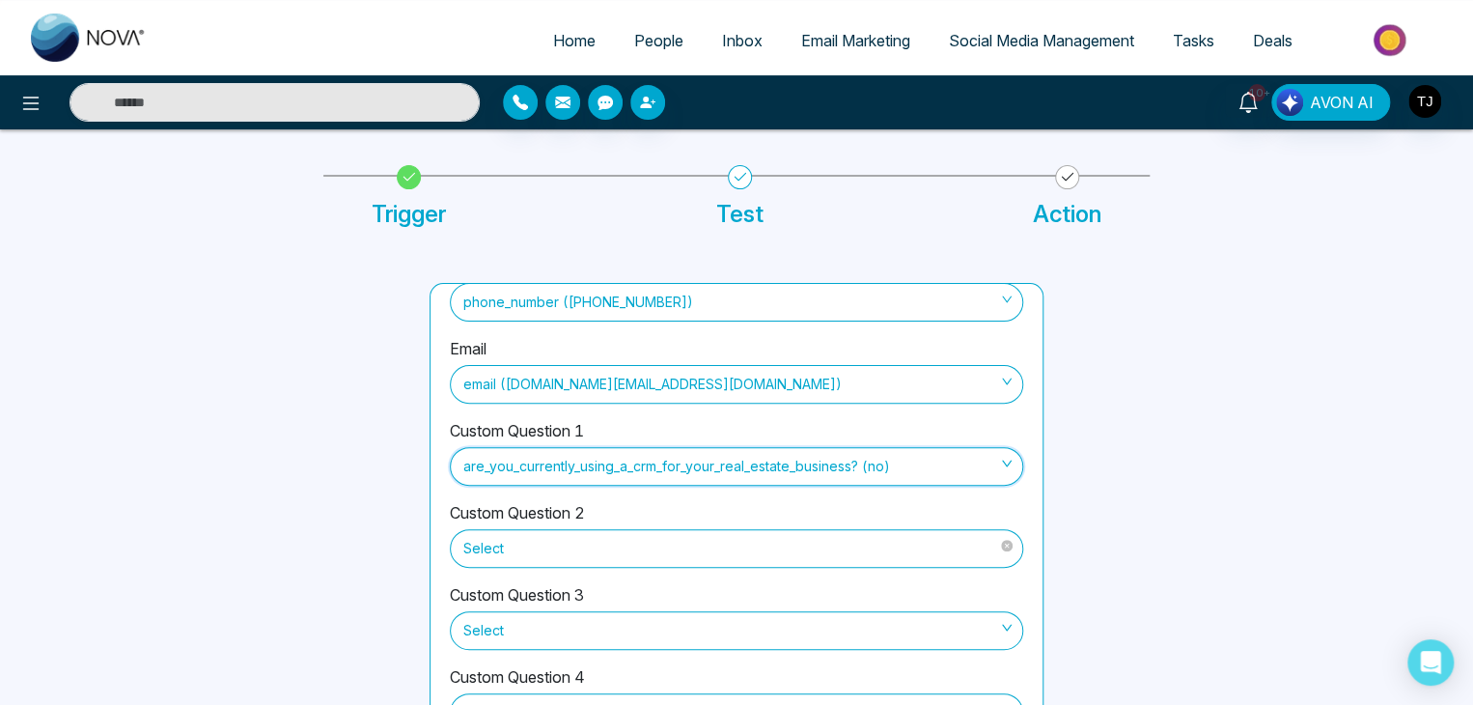
click at [837, 537] on span "Select" at bounding box center [736, 548] width 546 height 33
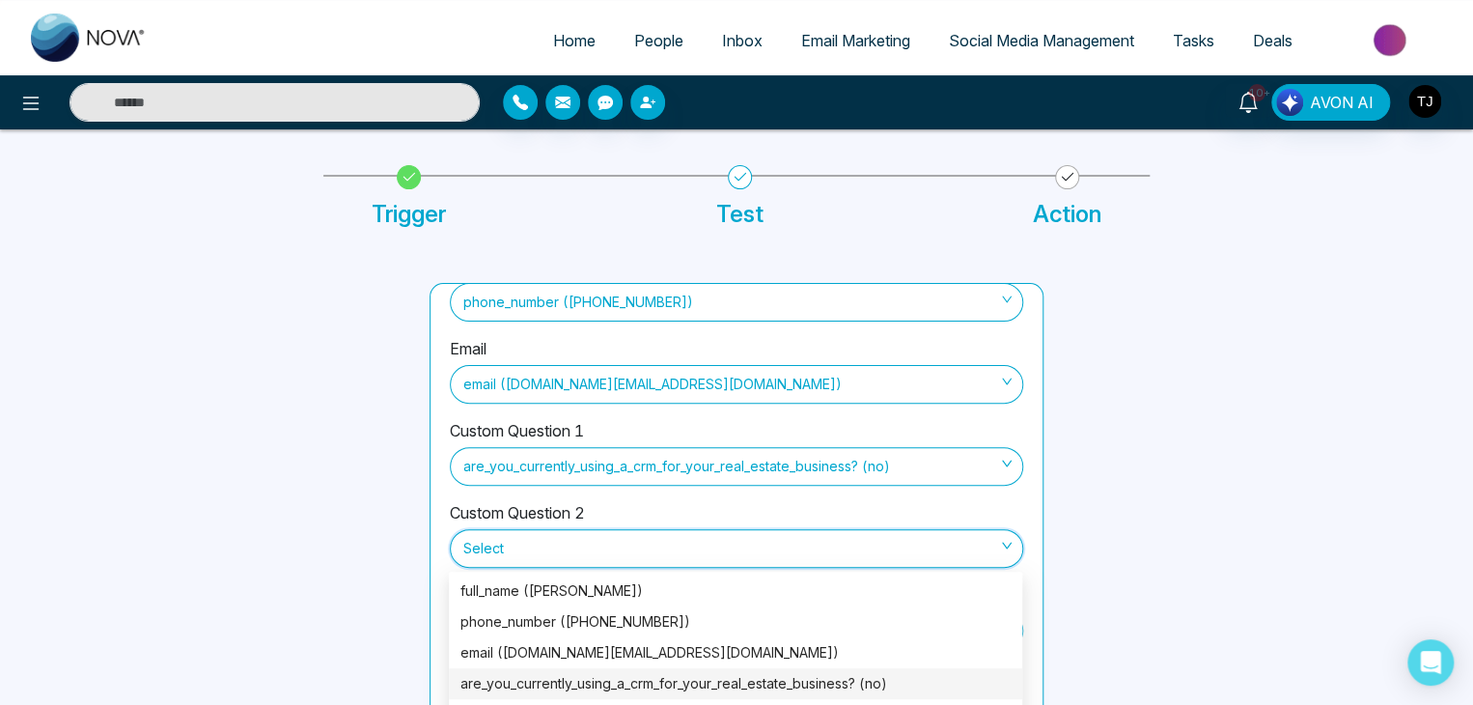
scroll to position [190, 0]
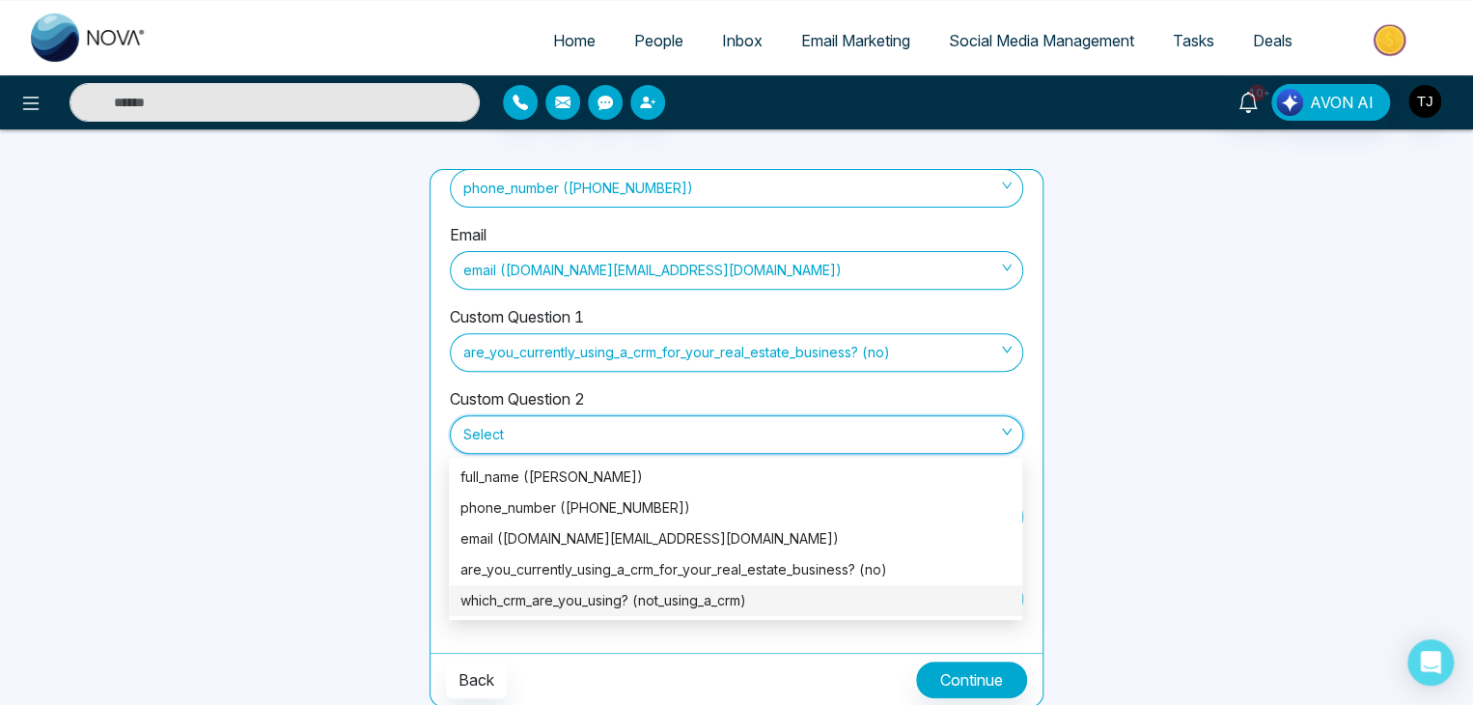
click at [850, 591] on div "which_crm_are_you_using? (not_using_a_crm)" at bounding box center [735, 600] width 550 height 21
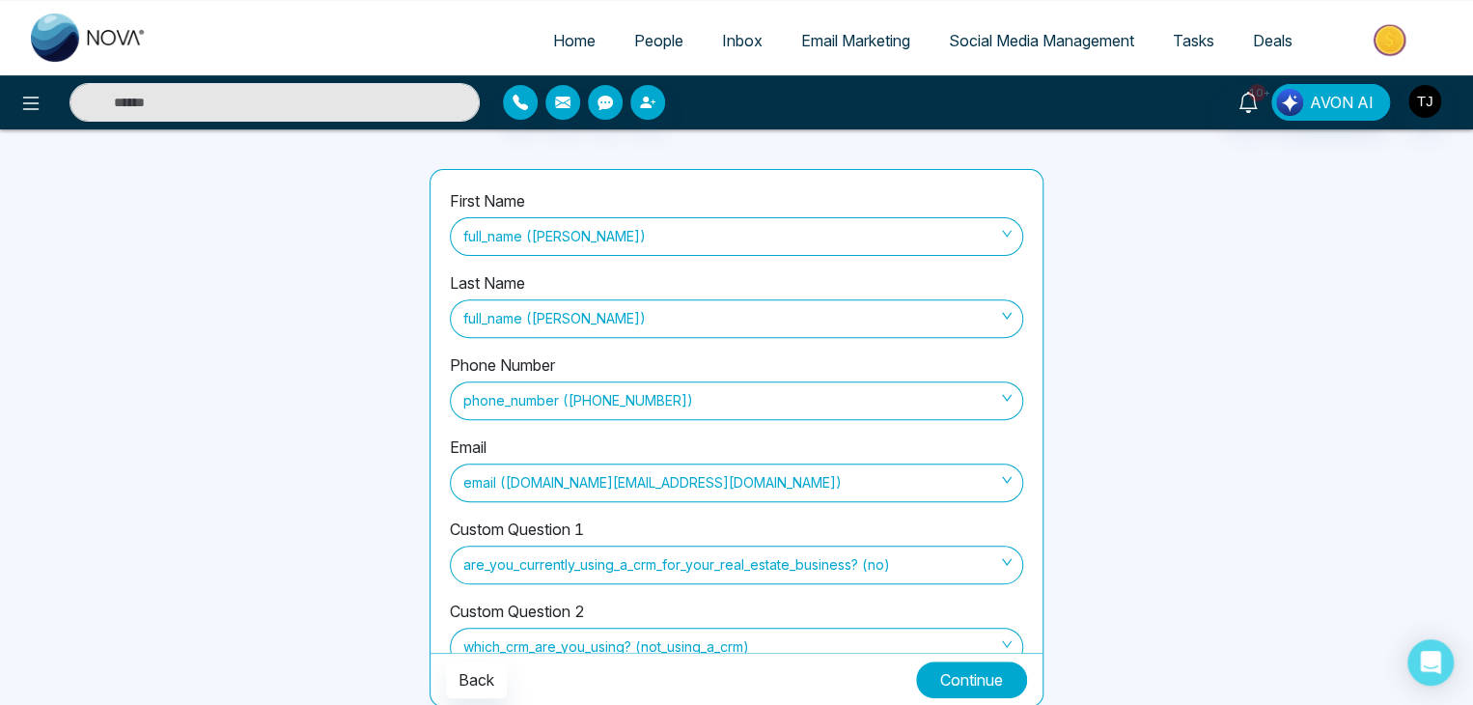
click at [972, 673] on button "Continue" at bounding box center [971, 679] width 111 height 37
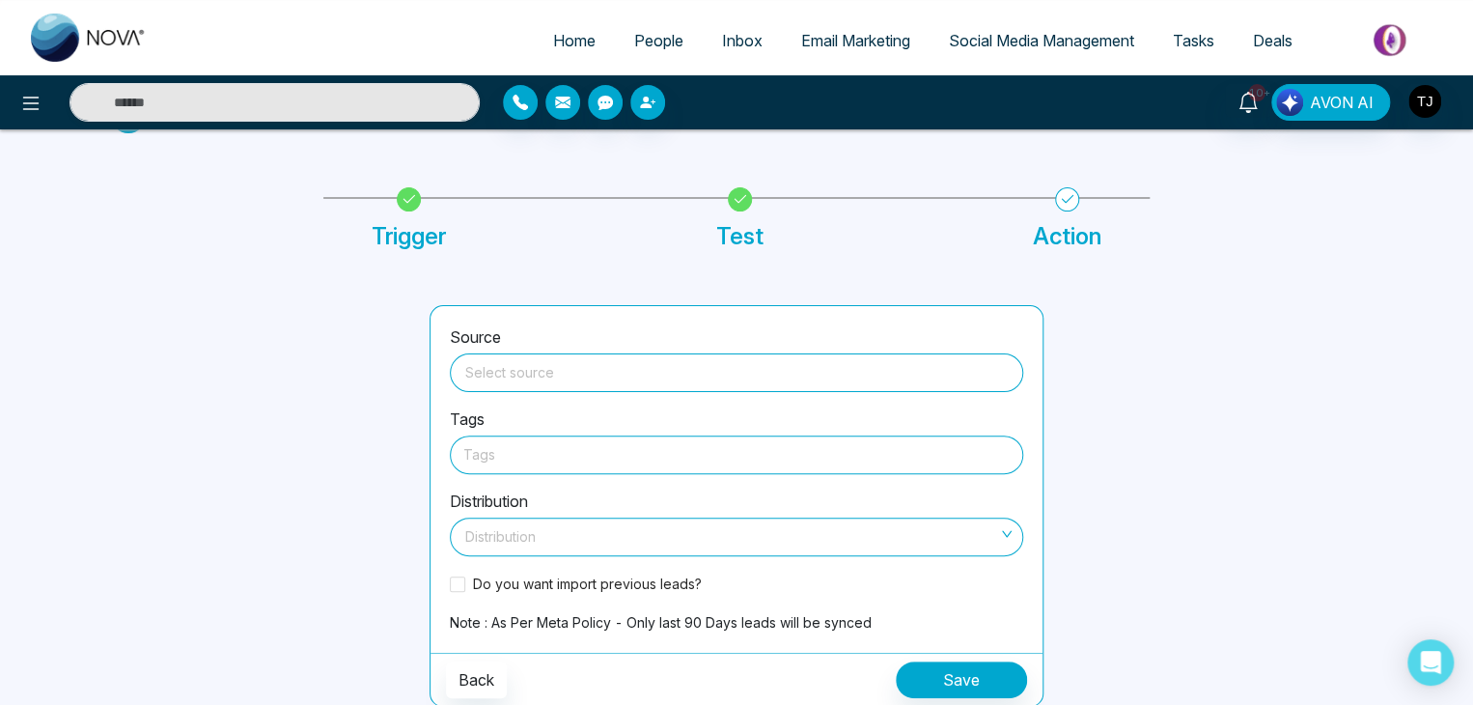
click at [705, 359] on input "search" at bounding box center [736, 368] width 550 height 29
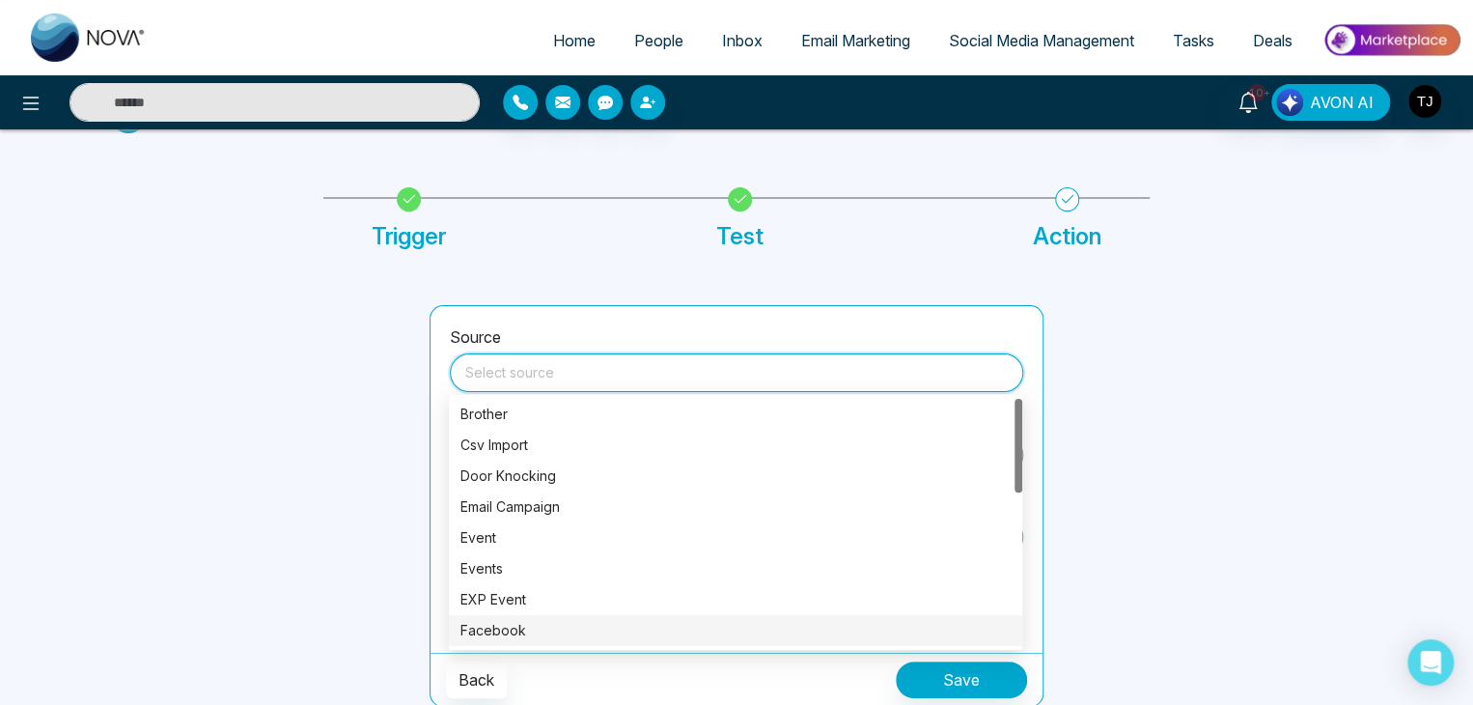
click at [687, 621] on div "Facebook" at bounding box center [735, 630] width 550 height 21
type input "********"
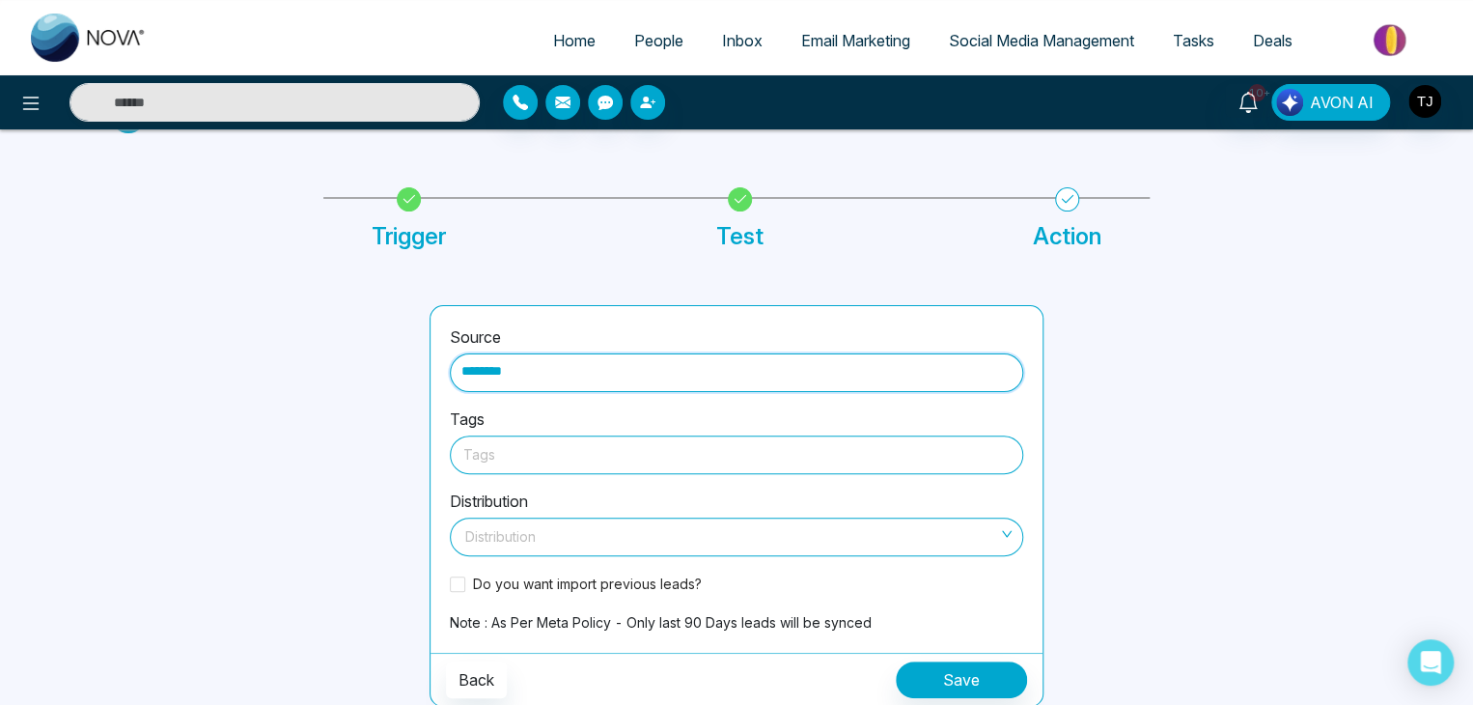
click at [679, 460] on div at bounding box center [736, 454] width 546 height 24
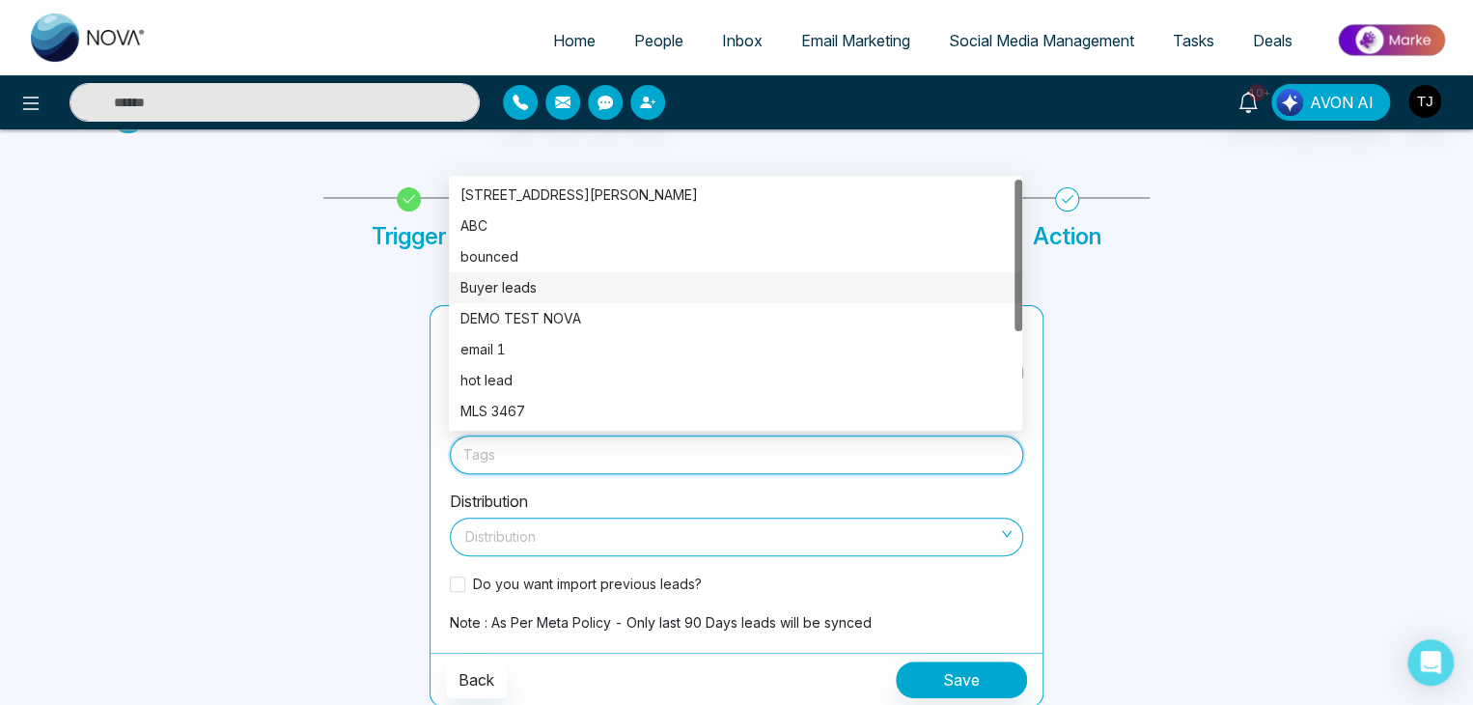
click at [658, 291] on div "Buyer leads" at bounding box center [735, 287] width 550 height 21
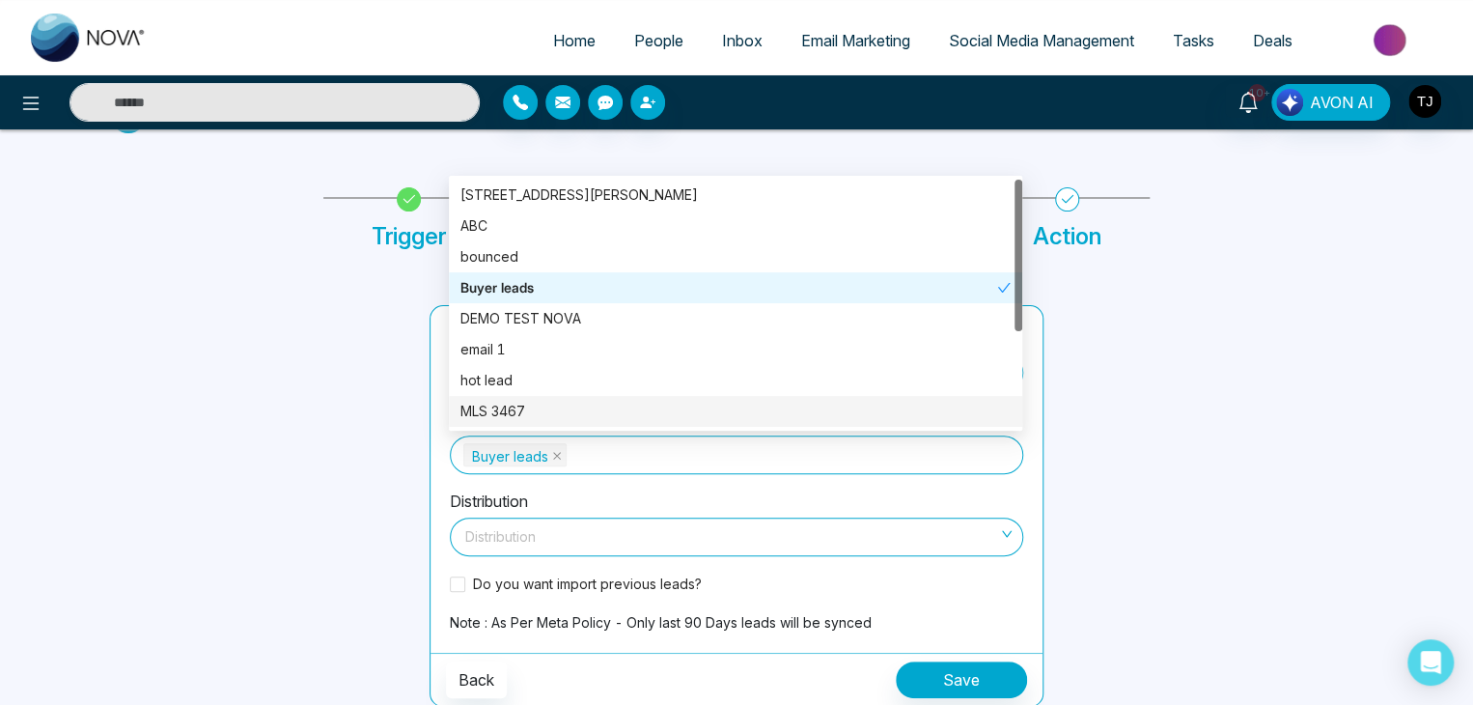
click at [717, 489] on div "Distribution Distribution" at bounding box center [736, 530] width 573 height 82
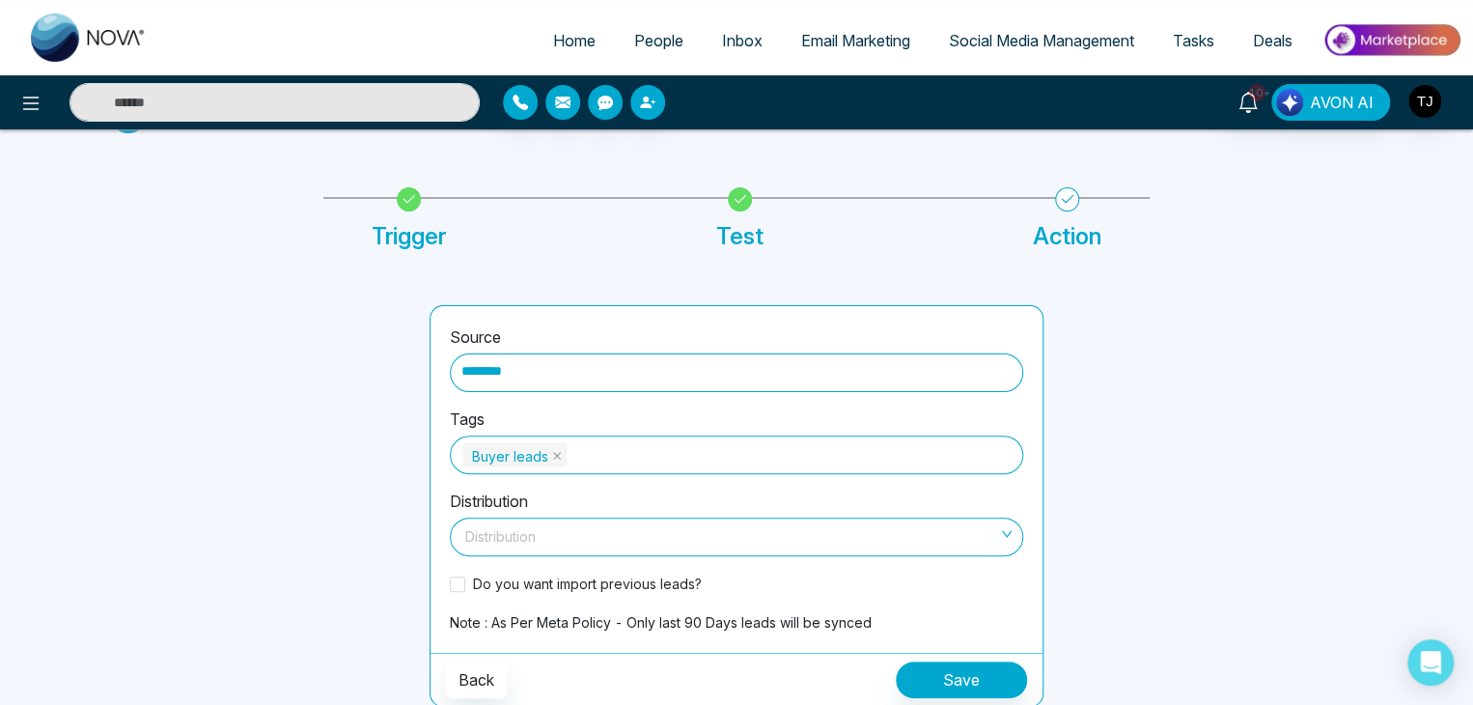
click at [717, 526] on input "search" at bounding box center [729, 532] width 537 height 29
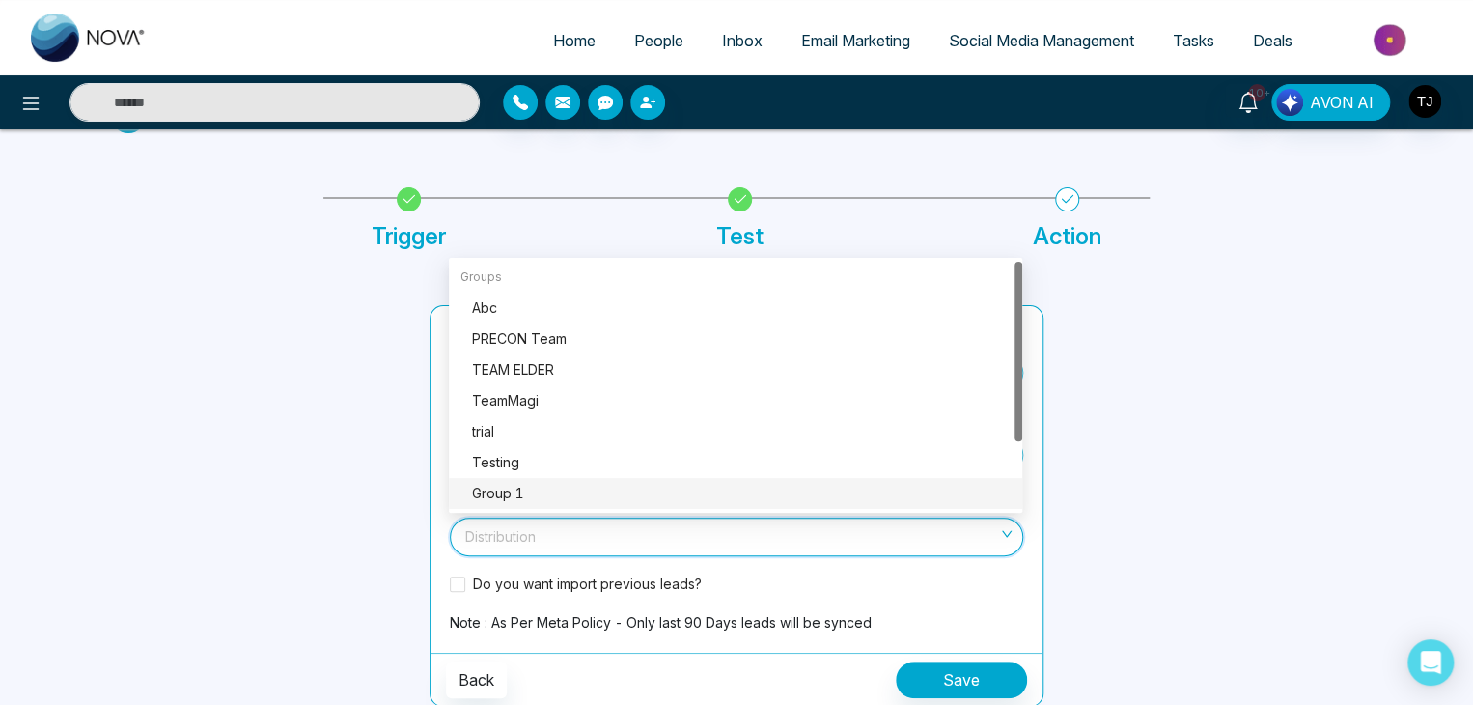
scroll to position [93, 0]
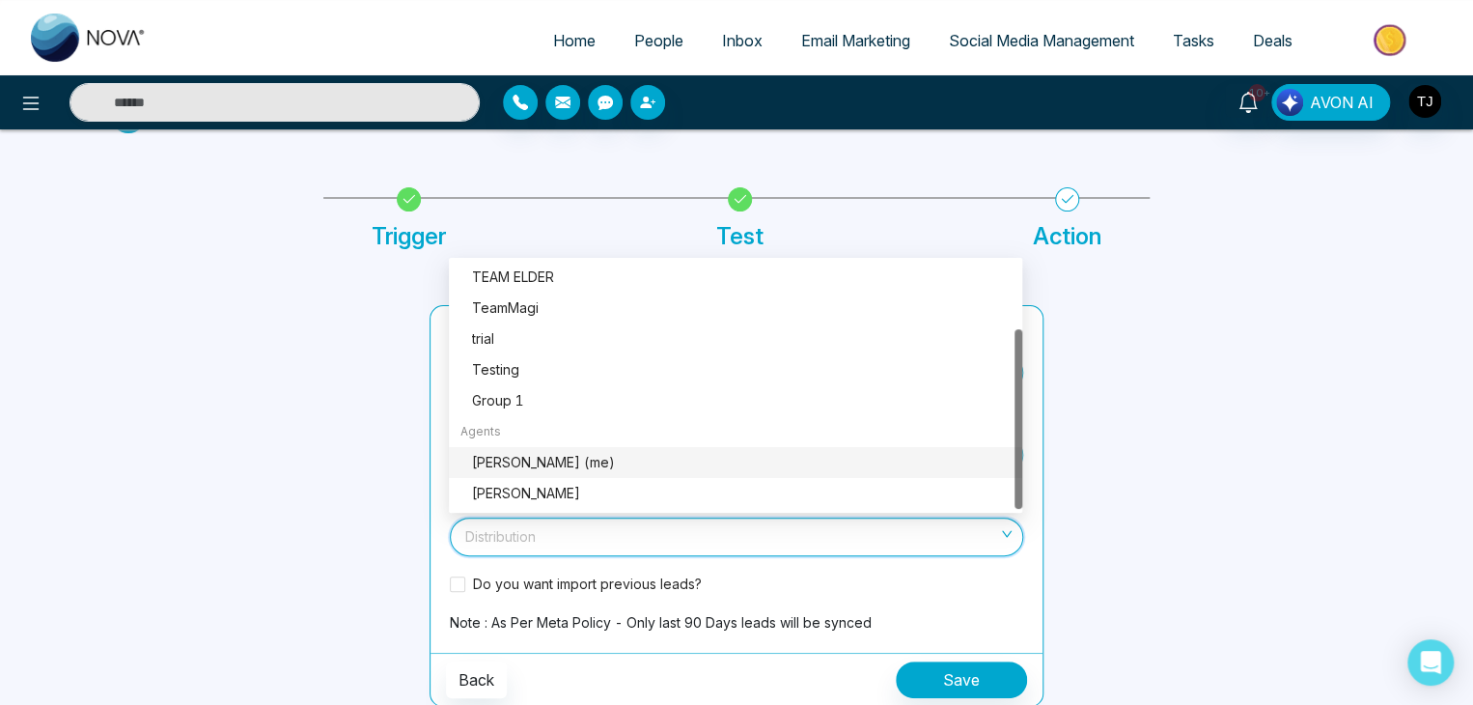
click at [722, 469] on div "[PERSON_NAME] (me)" at bounding box center [741, 462] width 539 height 21
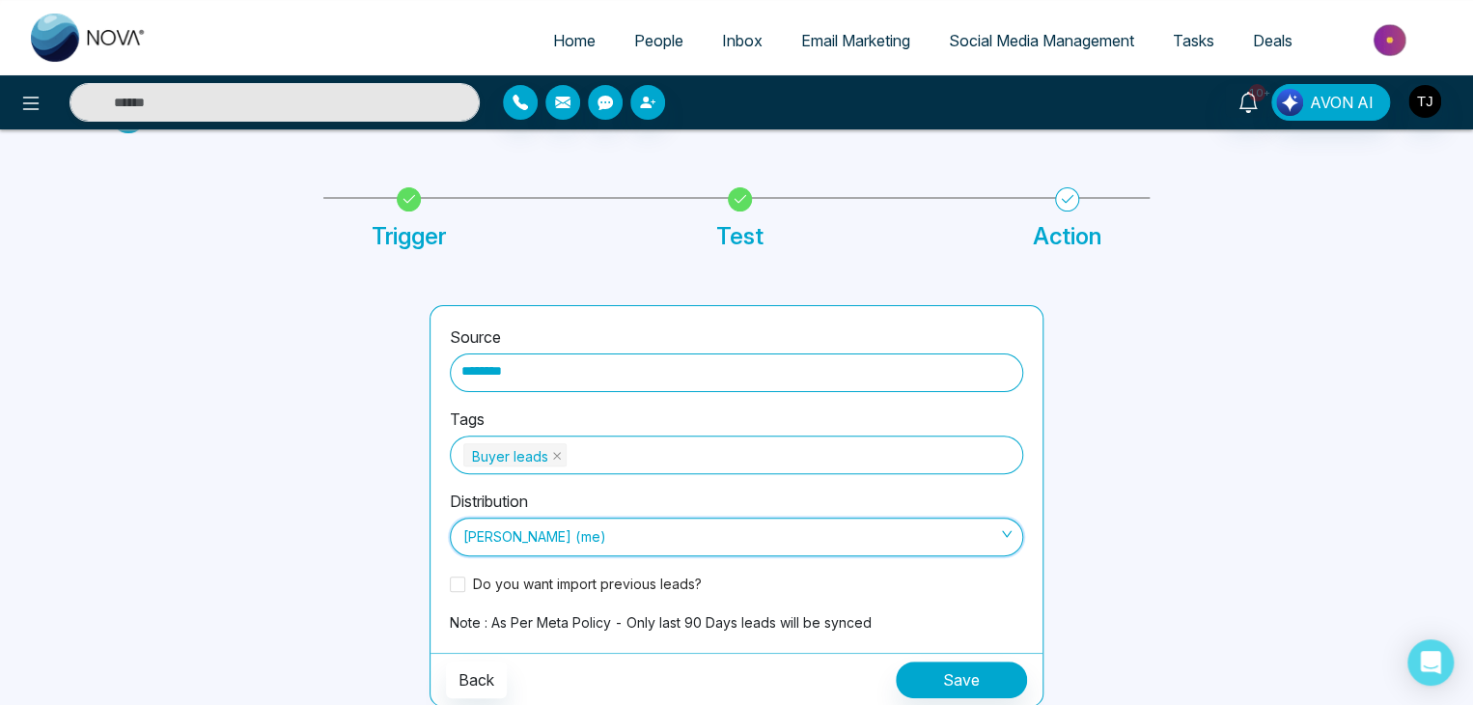
click at [945, 489] on div "Distribution [PERSON_NAME] (me) [PERSON_NAME] (me)" at bounding box center [736, 530] width 573 height 82
click at [573, 30] on link "Home" at bounding box center [574, 40] width 81 height 37
select select "*"
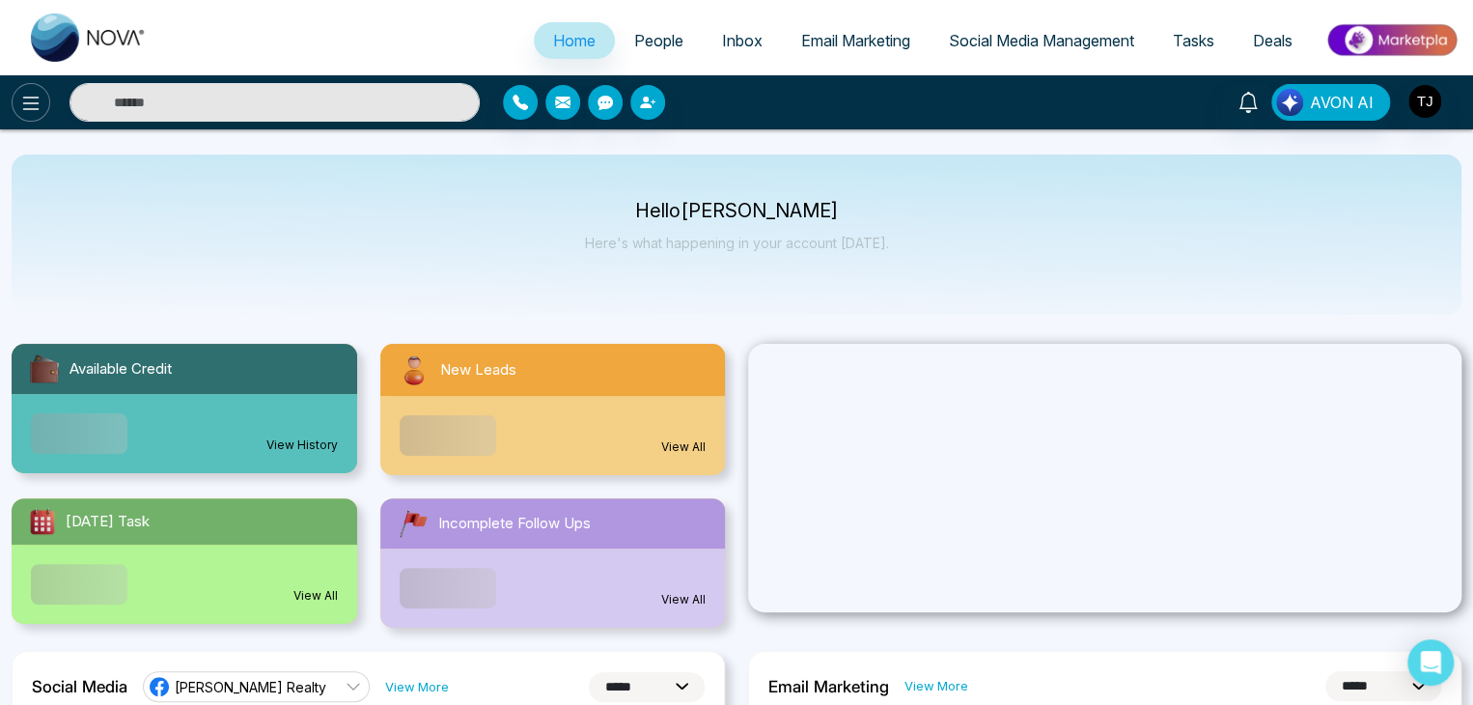
click at [20, 101] on icon at bounding box center [30, 103] width 23 height 23
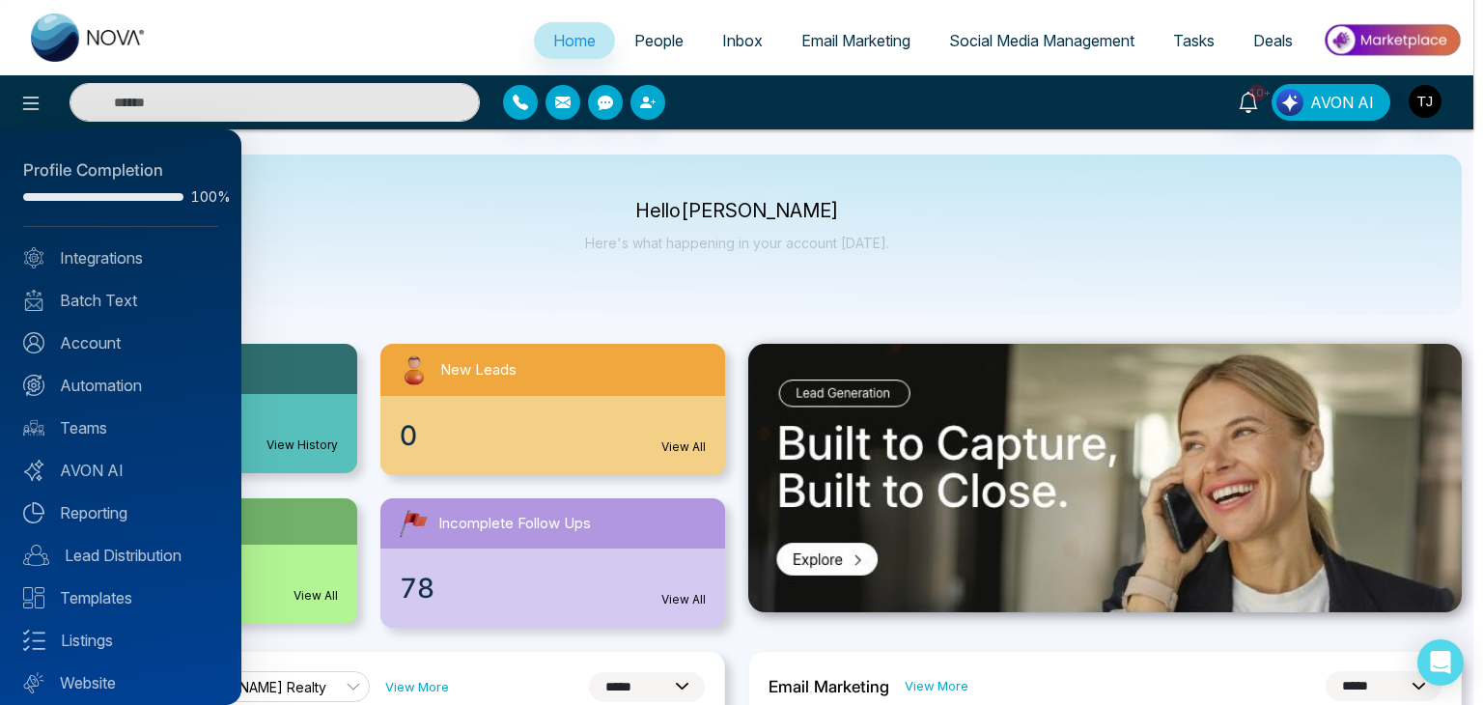
scroll to position [54, 0]
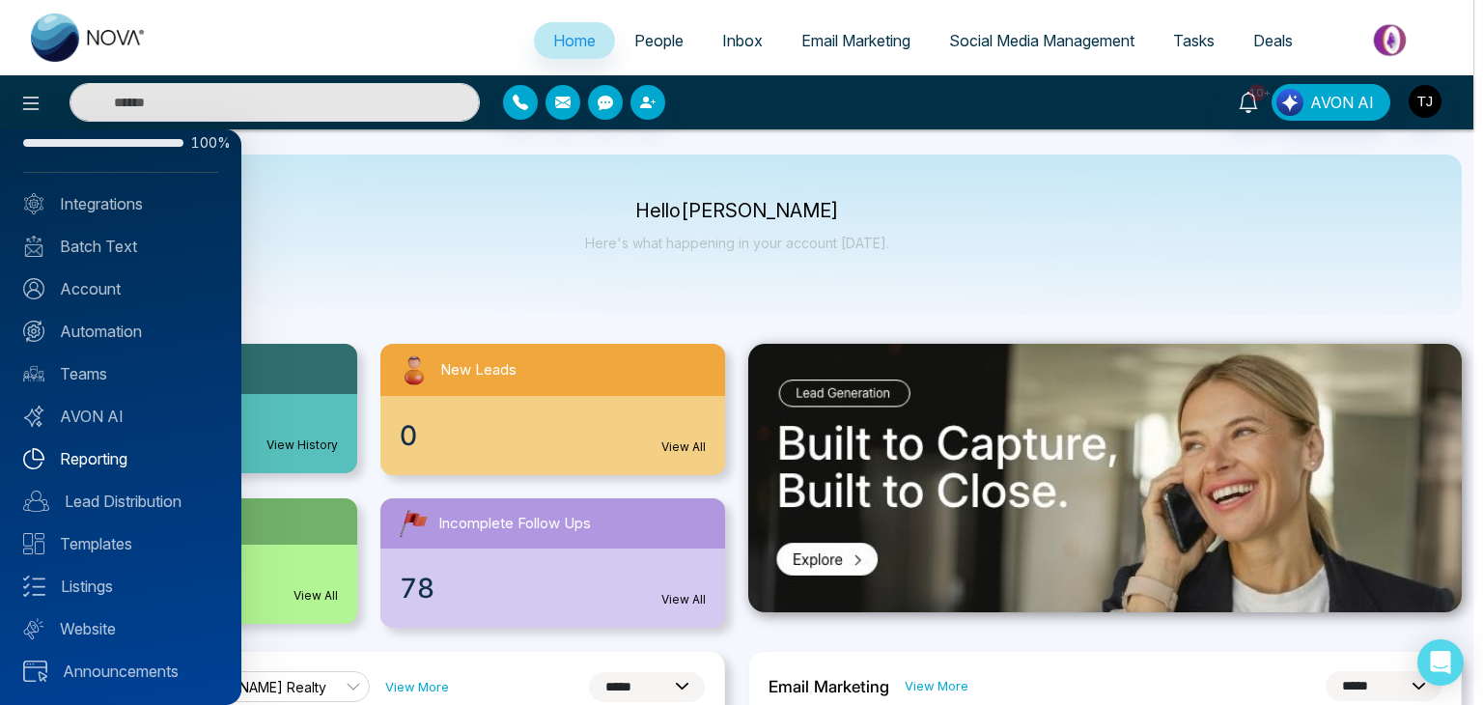
click at [144, 465] on link "Reporting" at bounding box center [120, 458] width 195 height 23
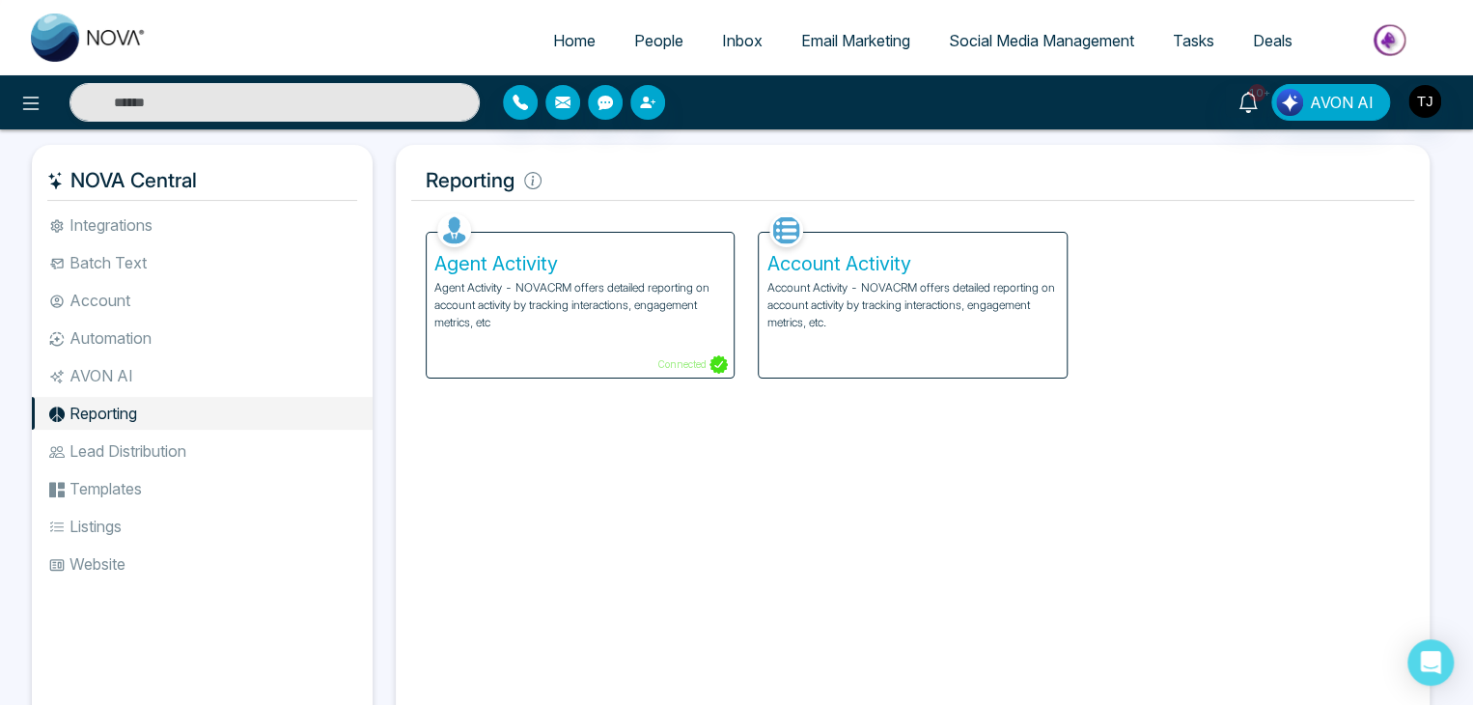
click at [280, 434] on li "Lead Distribution" at bounding box center [202, 450] width 341 height 33
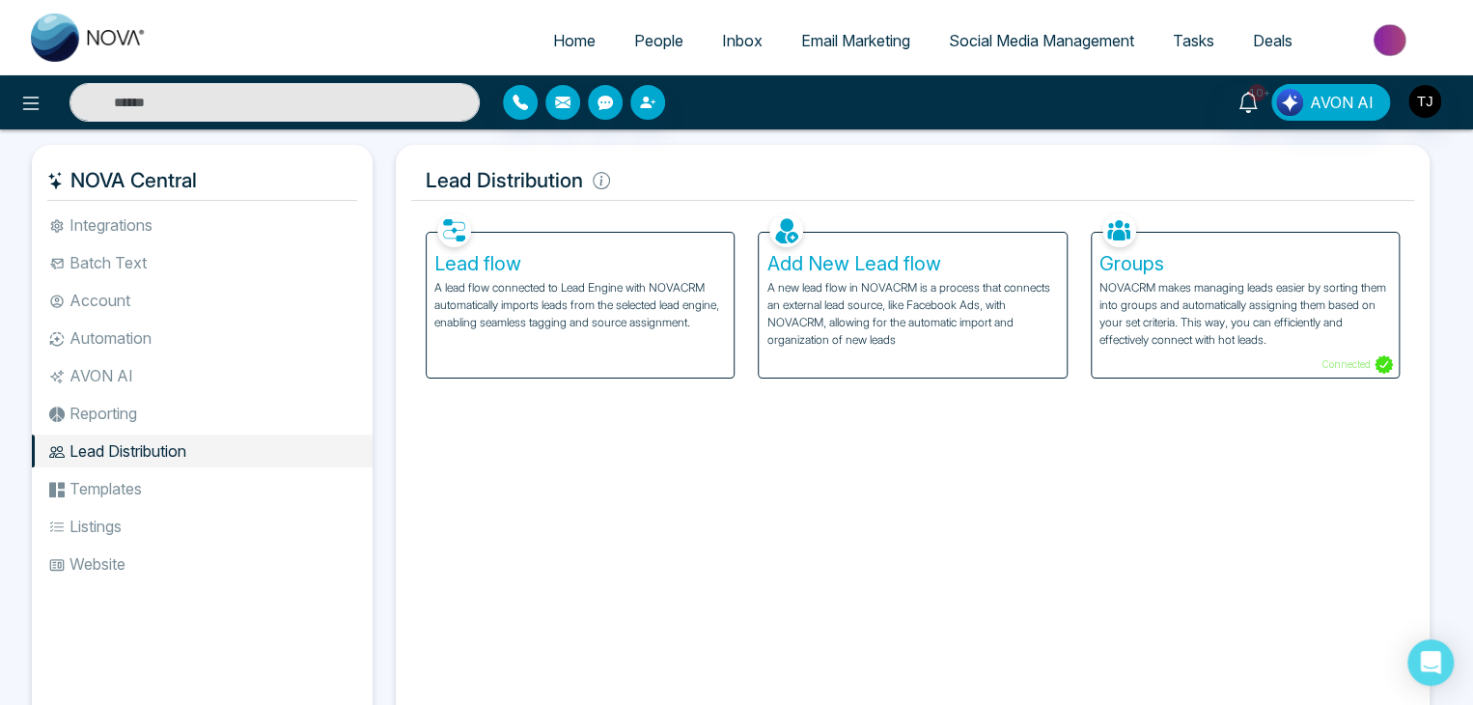
click at [1147, 317] on p "NOVACRM makes managing leads easier by sorting them into groups and automatical…" at bounding box center [1246, 314] width 292 height 70
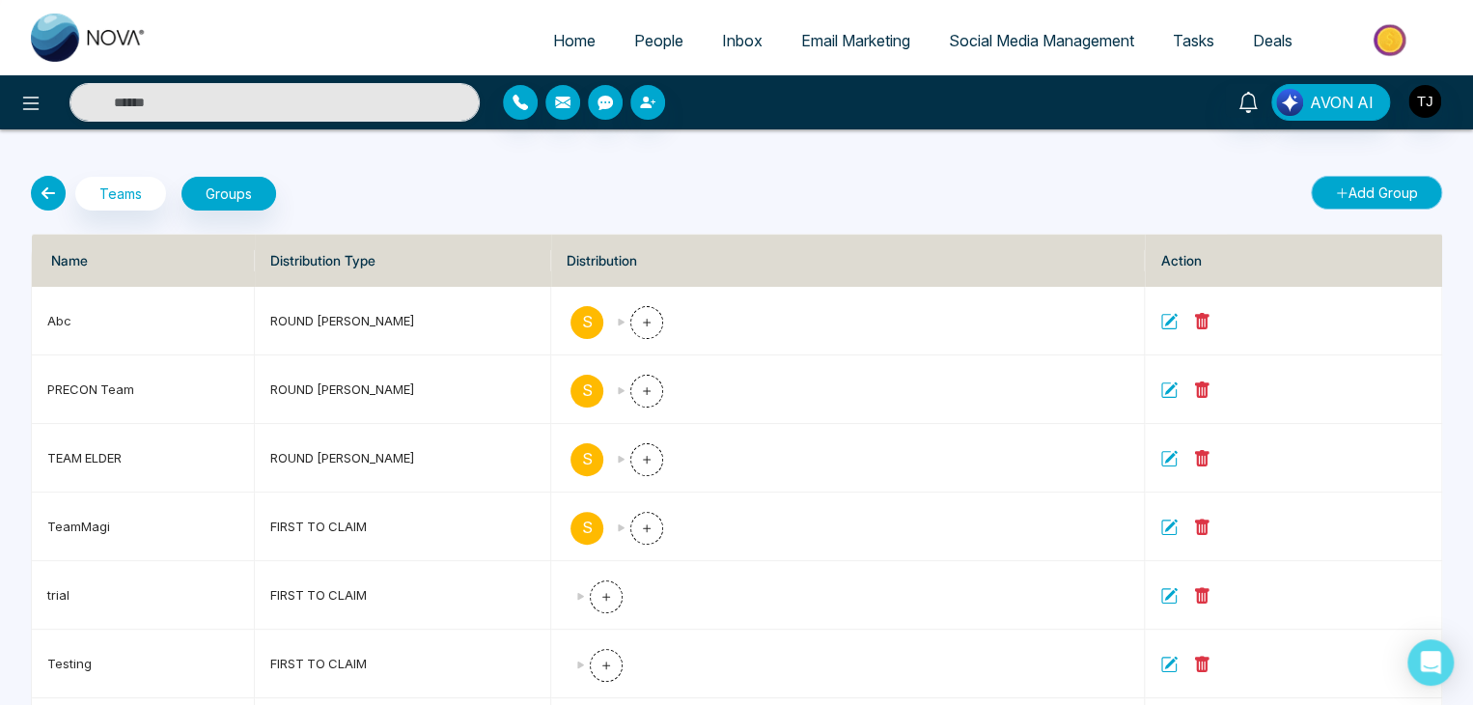
click at [1347, 189] on button "Add Group" at bounding box center [1376, 193] width 131 height 34
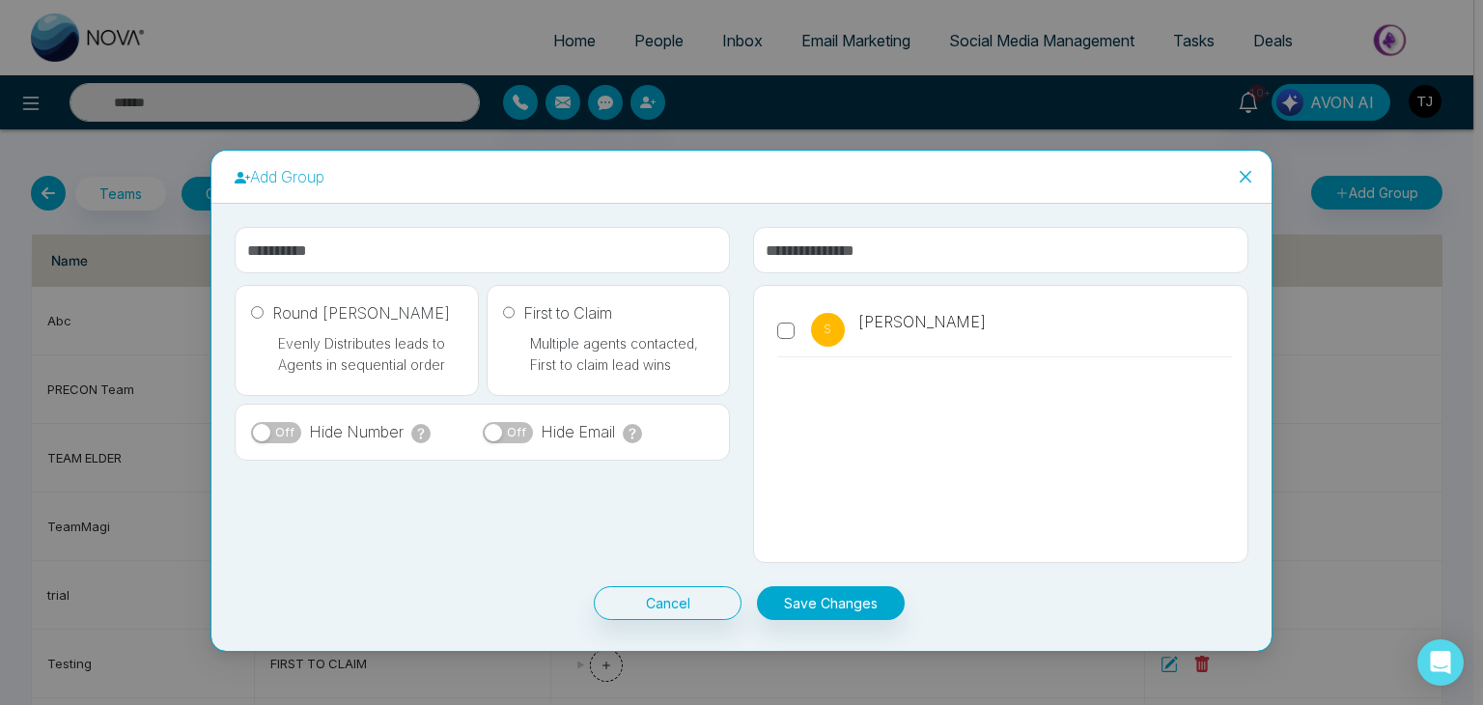
click at [1246, 179] on icon "close" at bounding box center [1245, 176] width 15 height 15
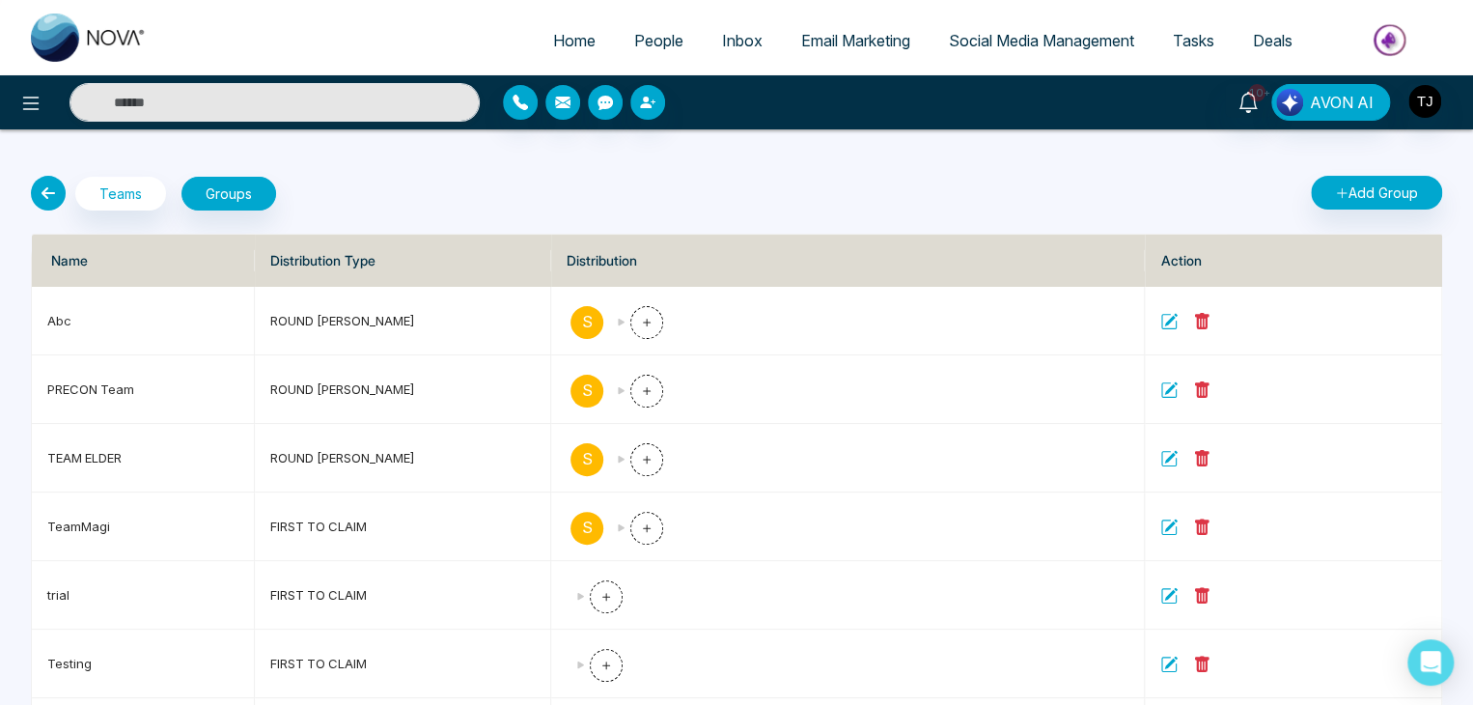
click at [51, 200] on icon at bounding box center [48, 193] width 35 height 35
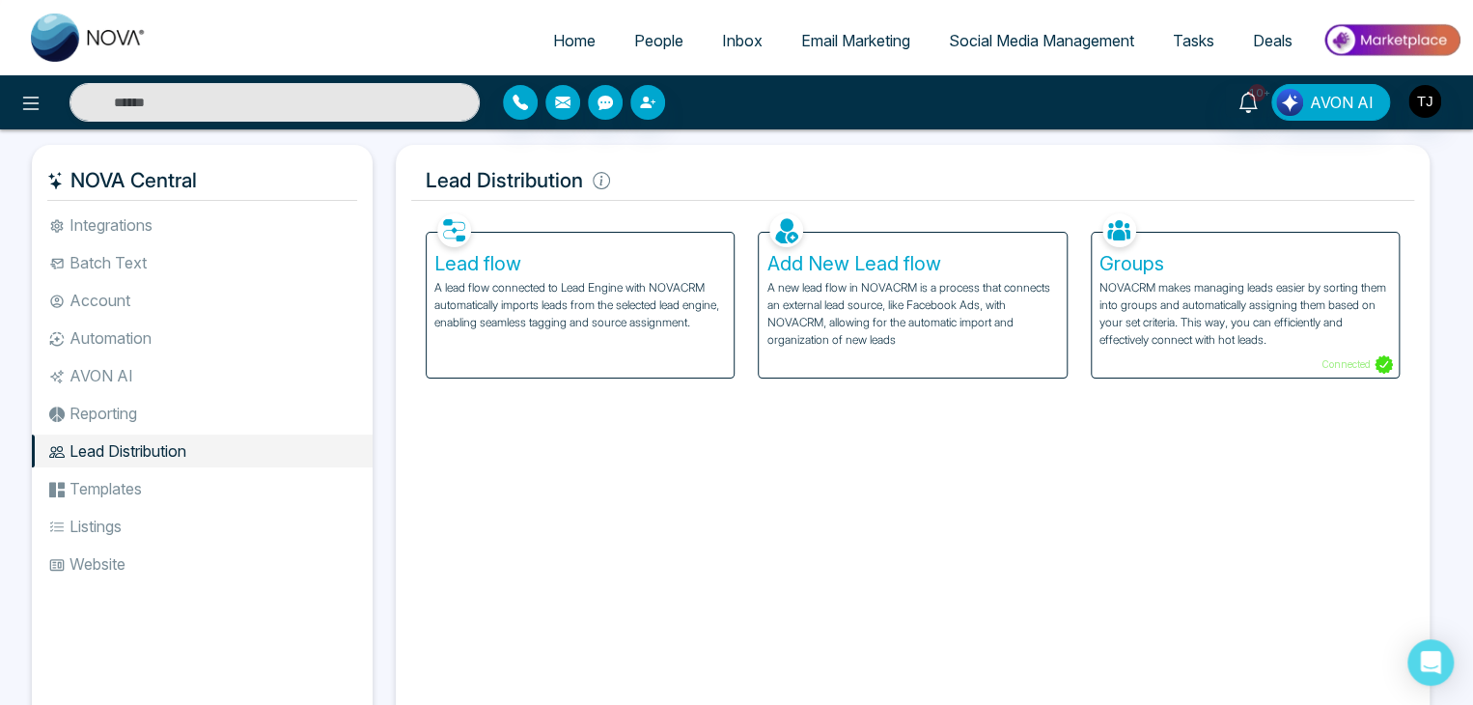
click at [131, 481] on li "Templates" at bounding box center [202, 488] width 341 height 33
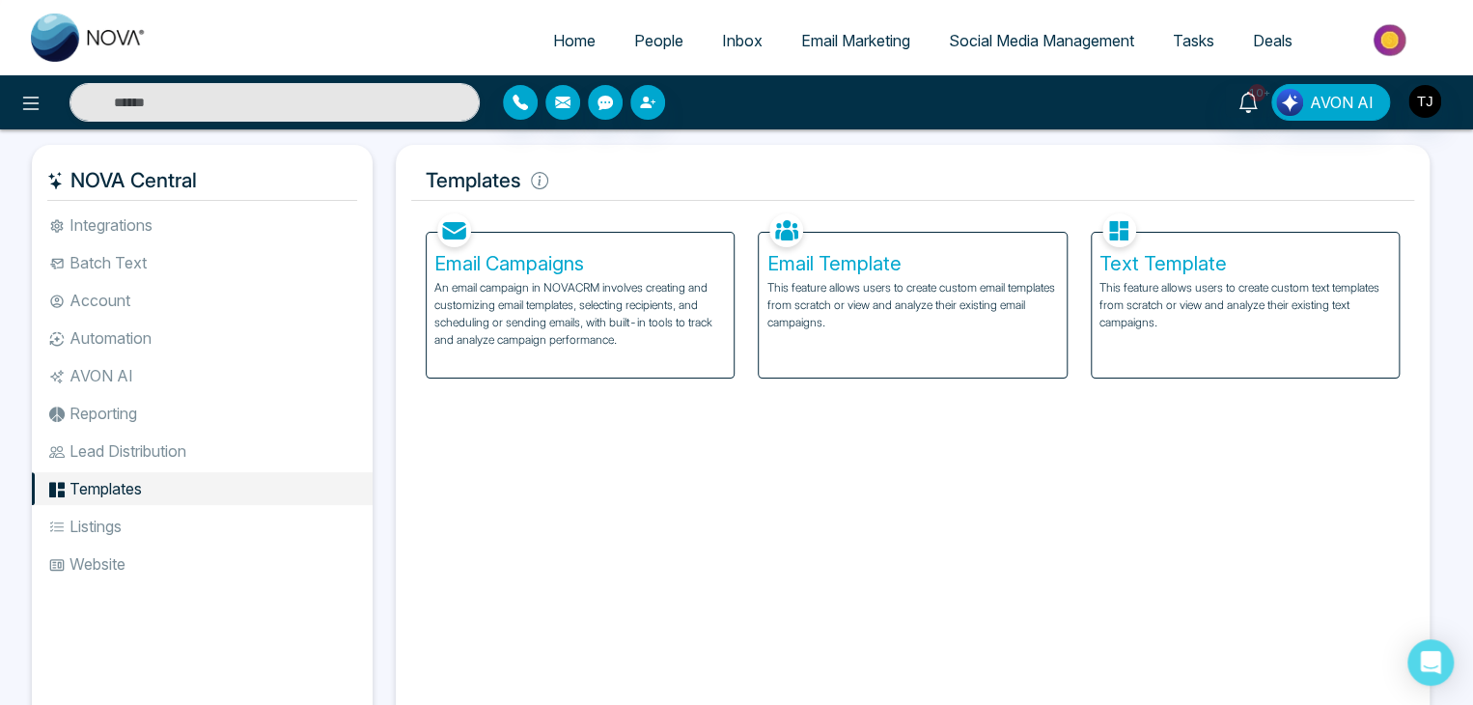
click at [292, 512] on li "Listings" at bounding box center [202, 526] width 341 height 33
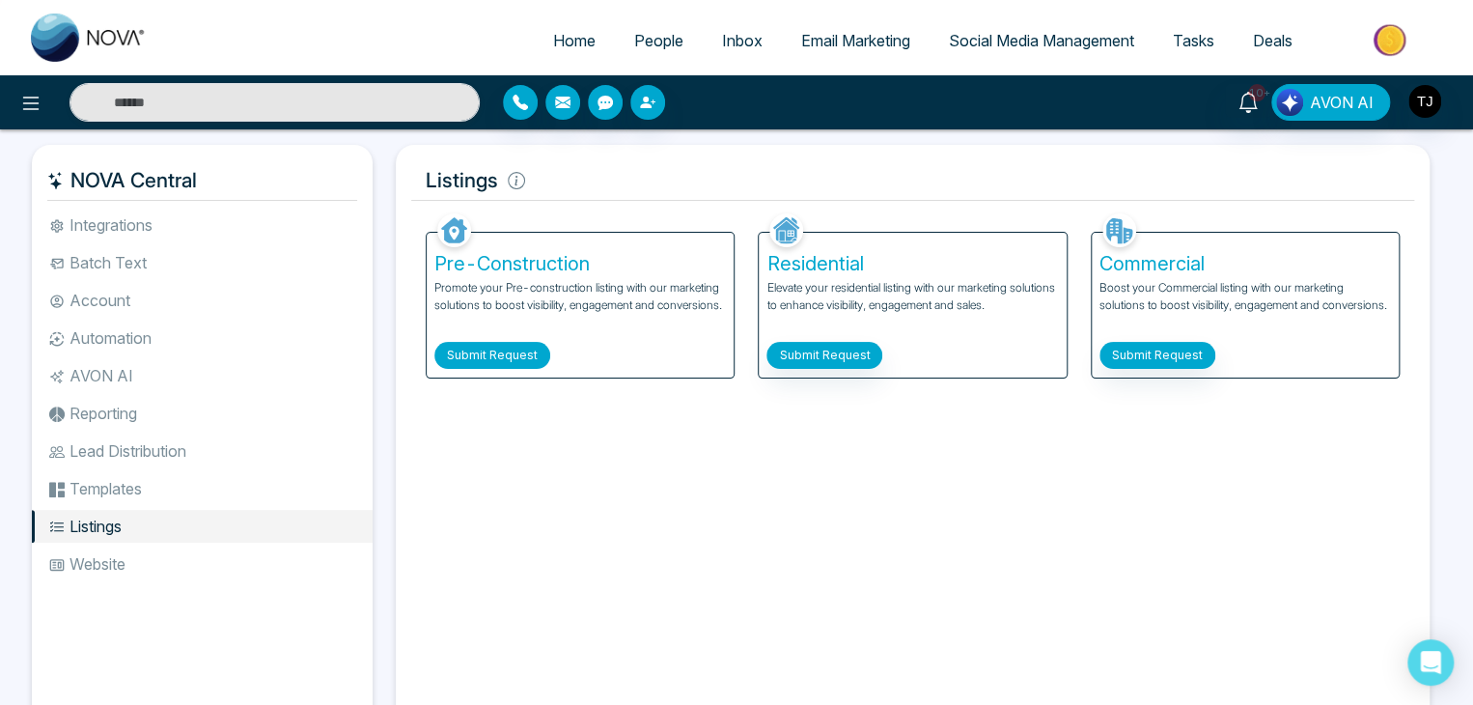
click at [530, 352] on button "Submit Request" at bounding box center [492, 355] width 116 height 27
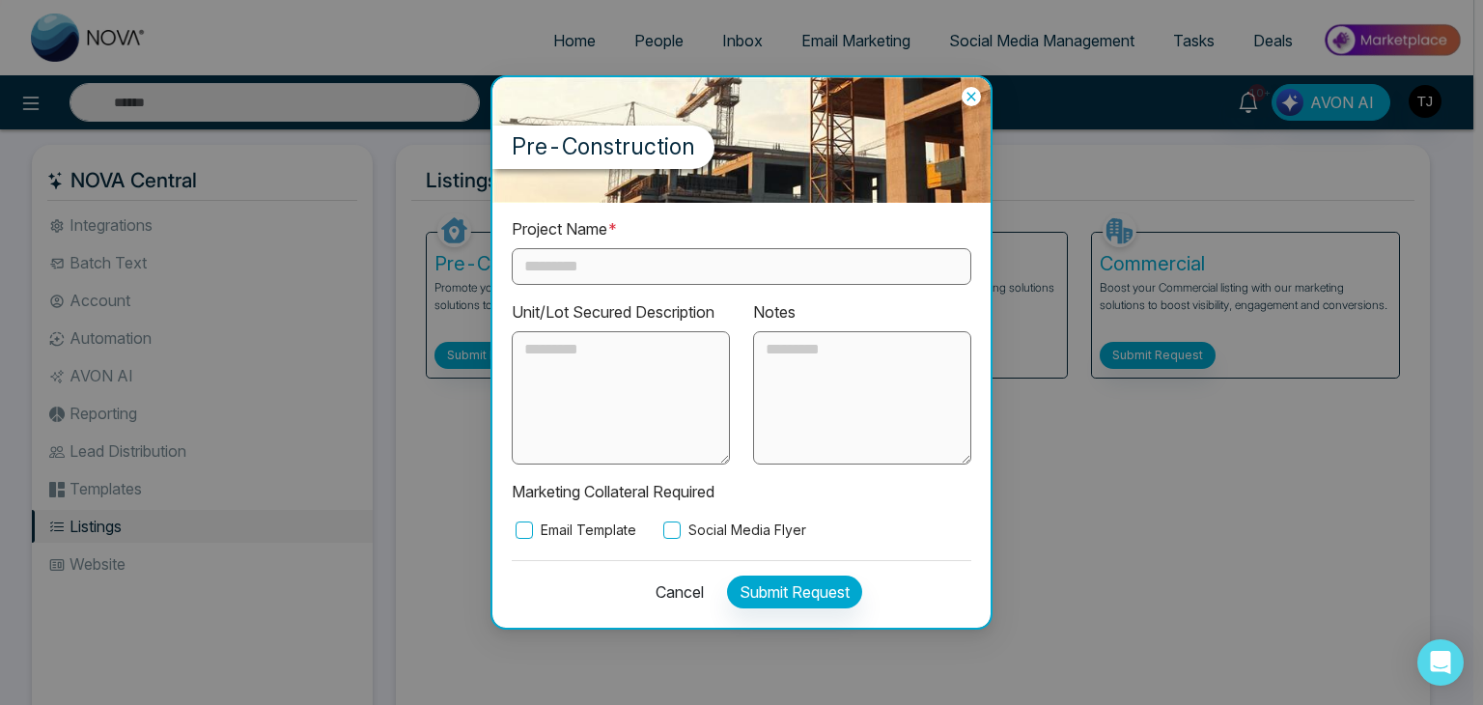
click at [972, 97] on icon at bounding box center [970, 96] width 9 height 9
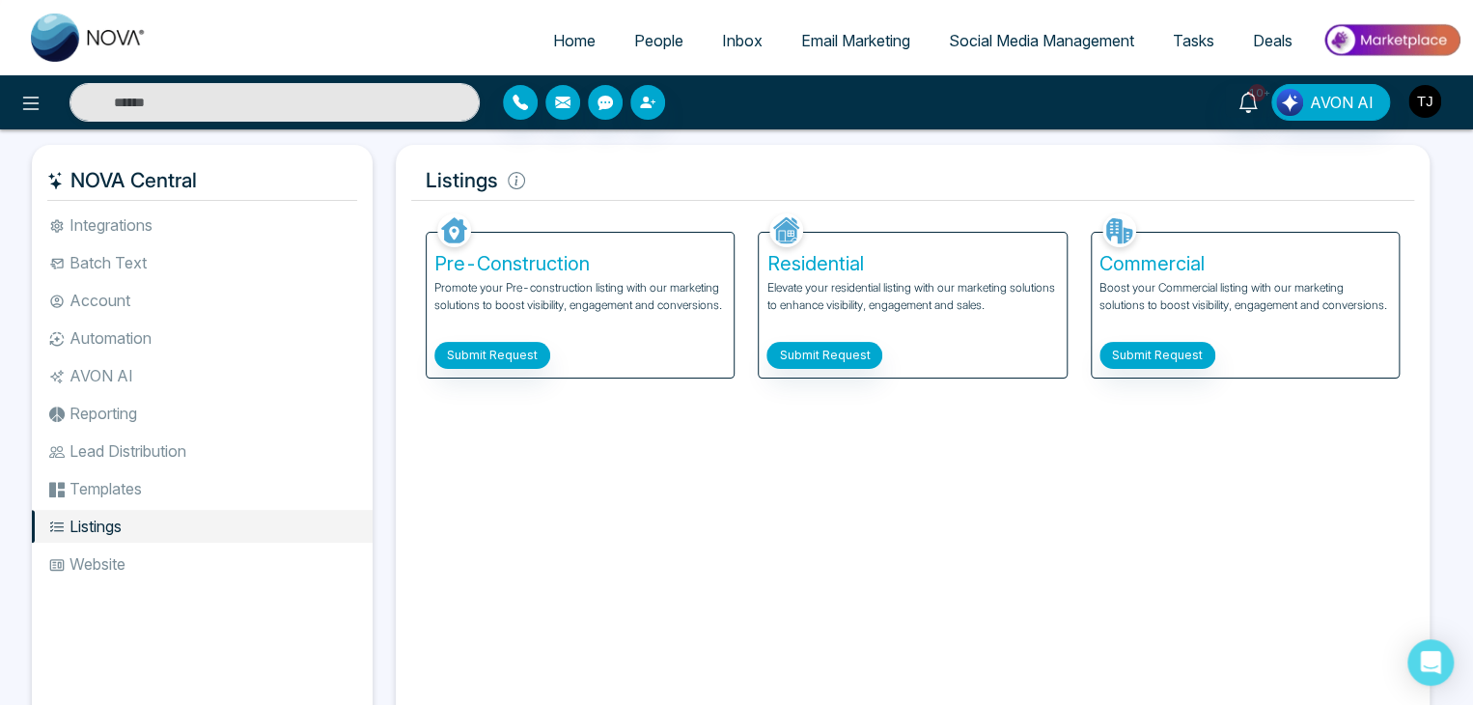
click at [1413, 94] on img "button" at bounding box center [1424, 101] width 33 height 33
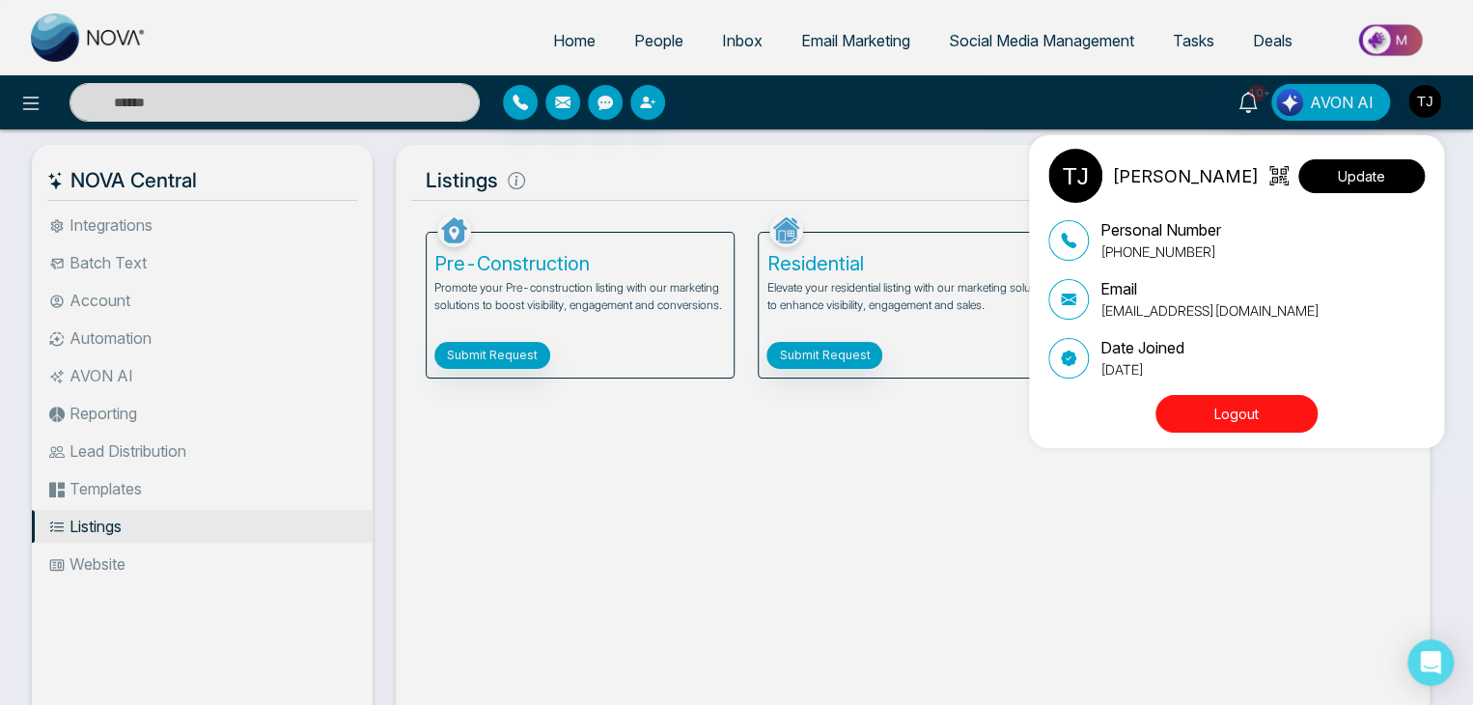
click at [1360, 178] on button "Update" at bounding box center [1361, 176] width 126 height 34
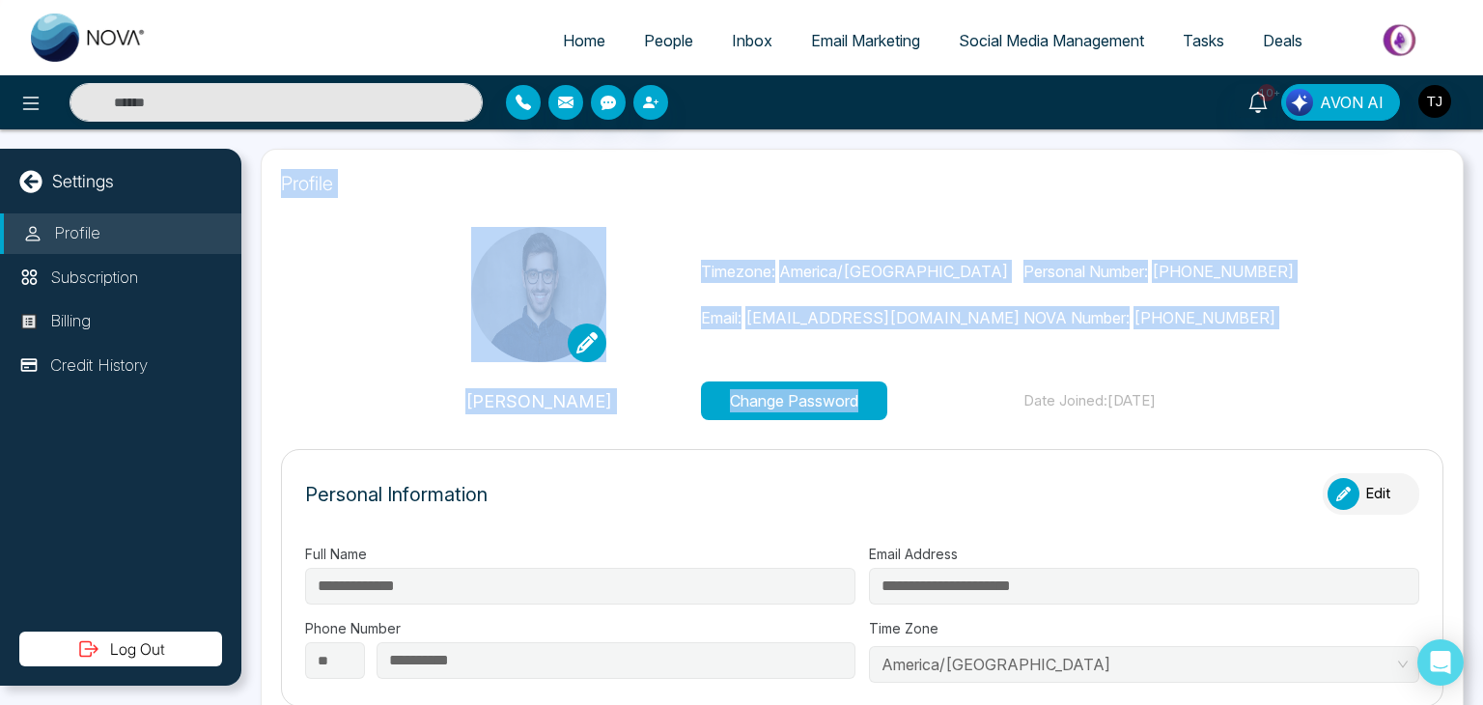
drag, startPoint x: 261, startPoint y: 149, endPoint x: 947, endPoint y: 391, distance: 727.9
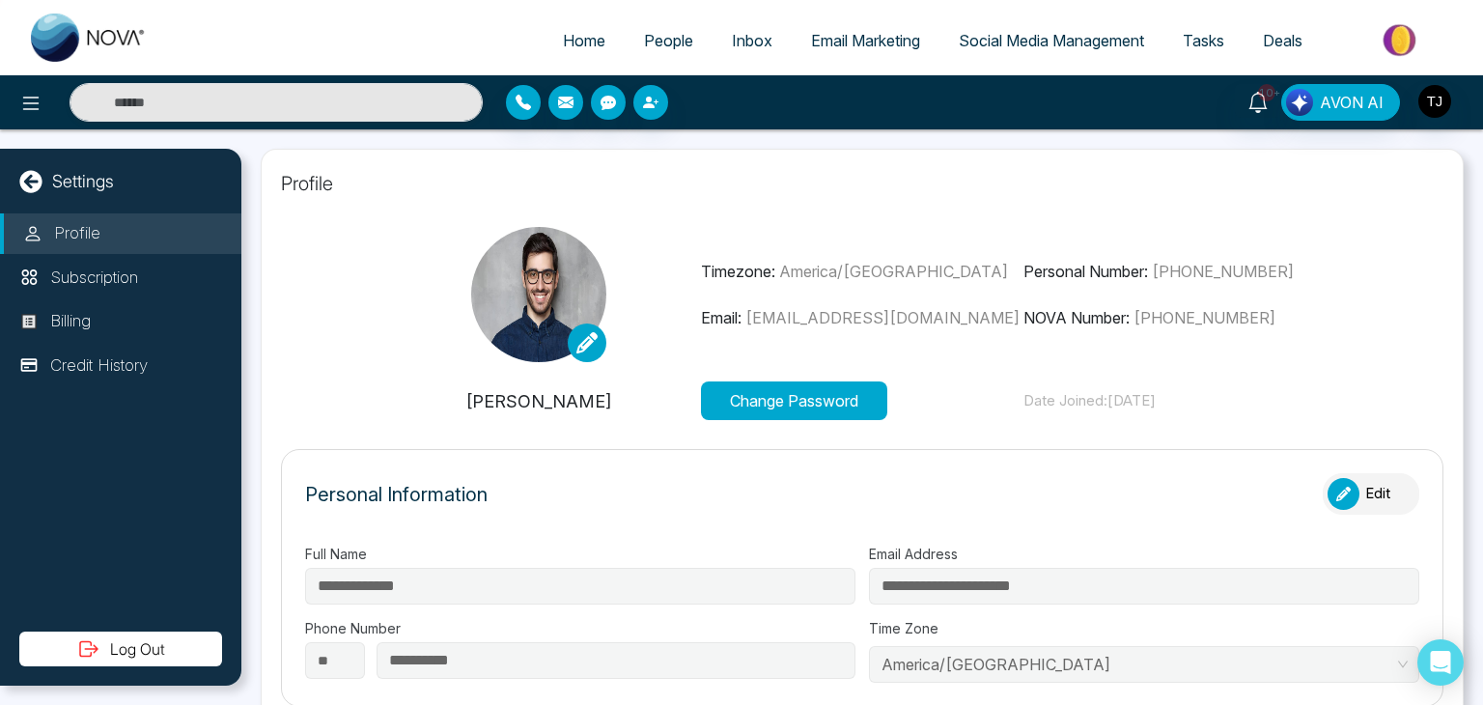
click at [1172, 451] on form "**********" at bounding box center [862, 578] width 1162 height 258
click at [560, 20] on ul "Home People Inbox Email Marketing Social Media Management Tasks Deals" at bounding box center [818, 41] width 1305 height 53
click at [567, 38] on span "Home" at bounding box center [584, 40] width 42 height 19
select select "*"
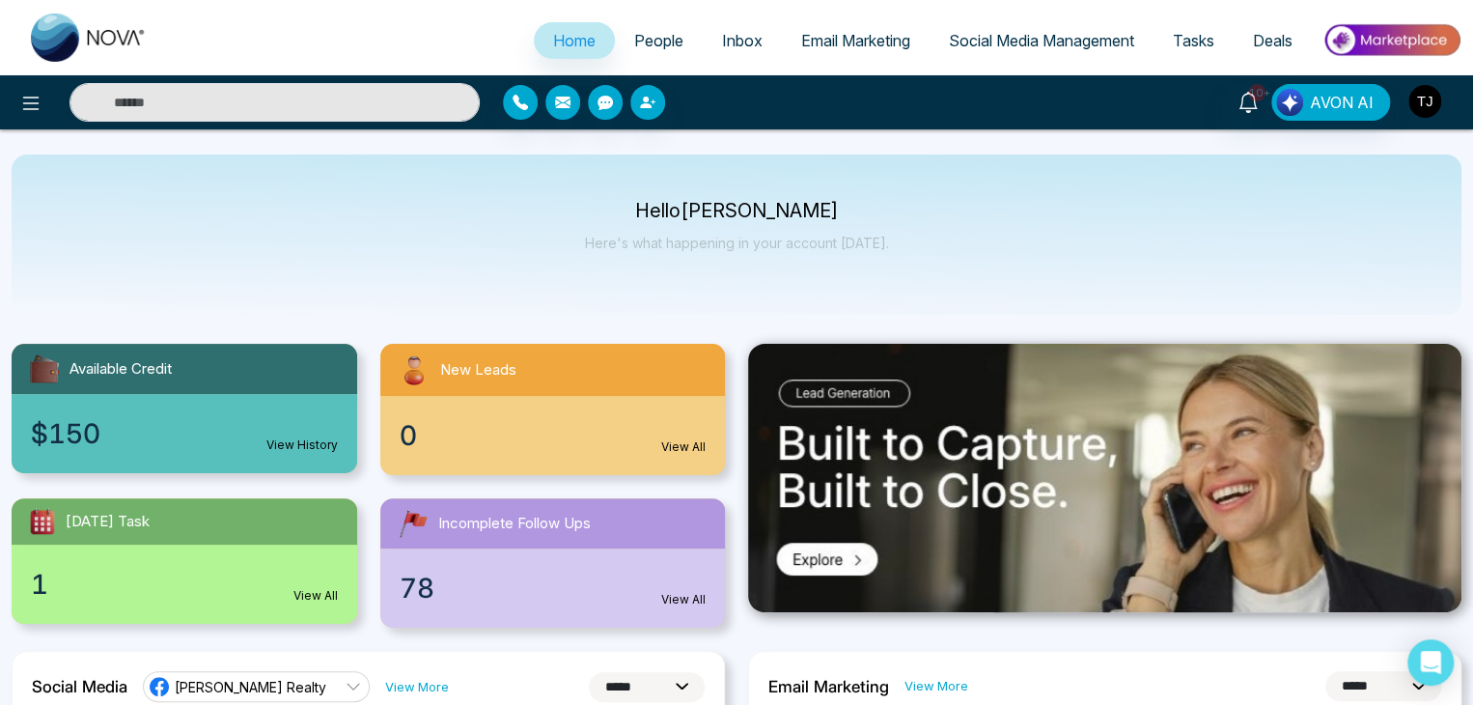
click at [1428, 95] on img "button" at bounding box center [1424, 101] width 33 height 33
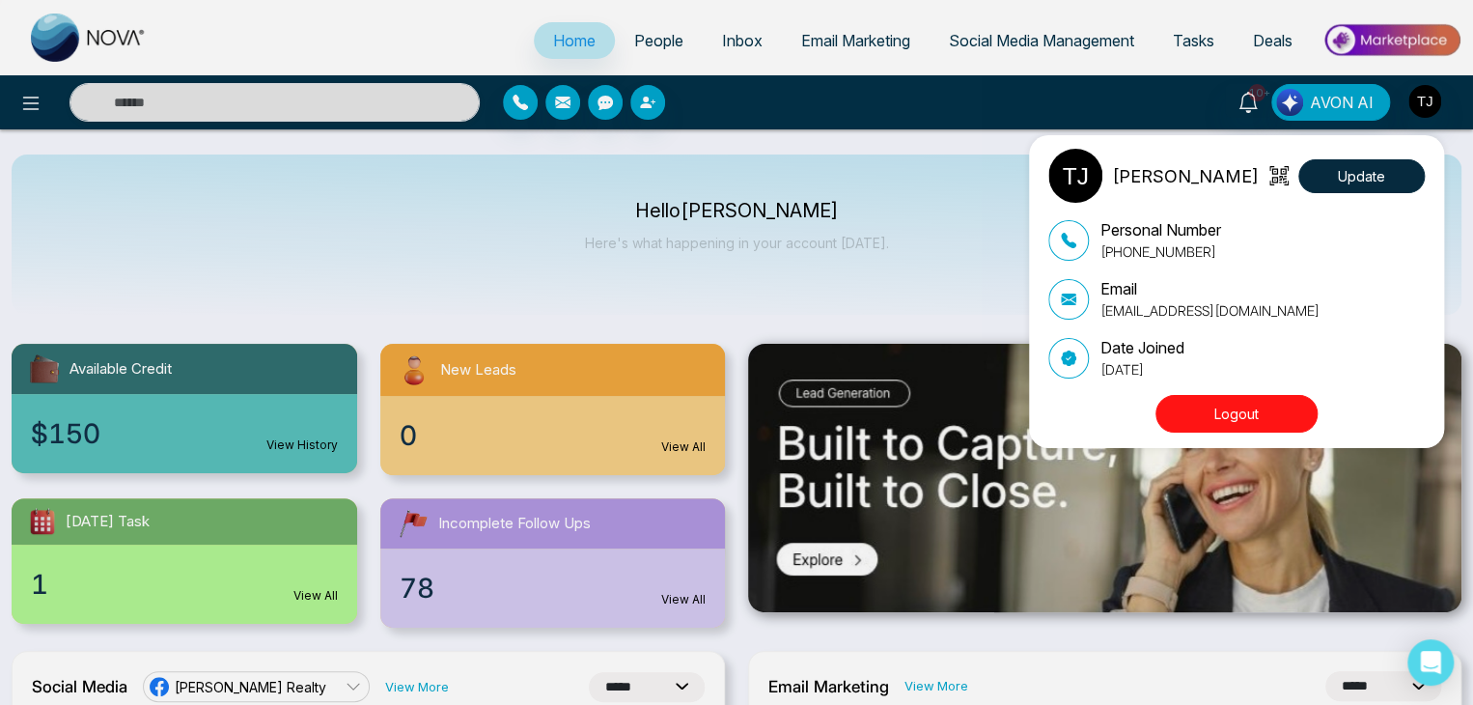
click at [860, 211] on div "[PERSON_NAME] Update Personal Number [PHONE_NUMBER] Email [EMAIL_ADDRESS][DOMAI…" at bounding box center [736, 352] width 1473 height 705
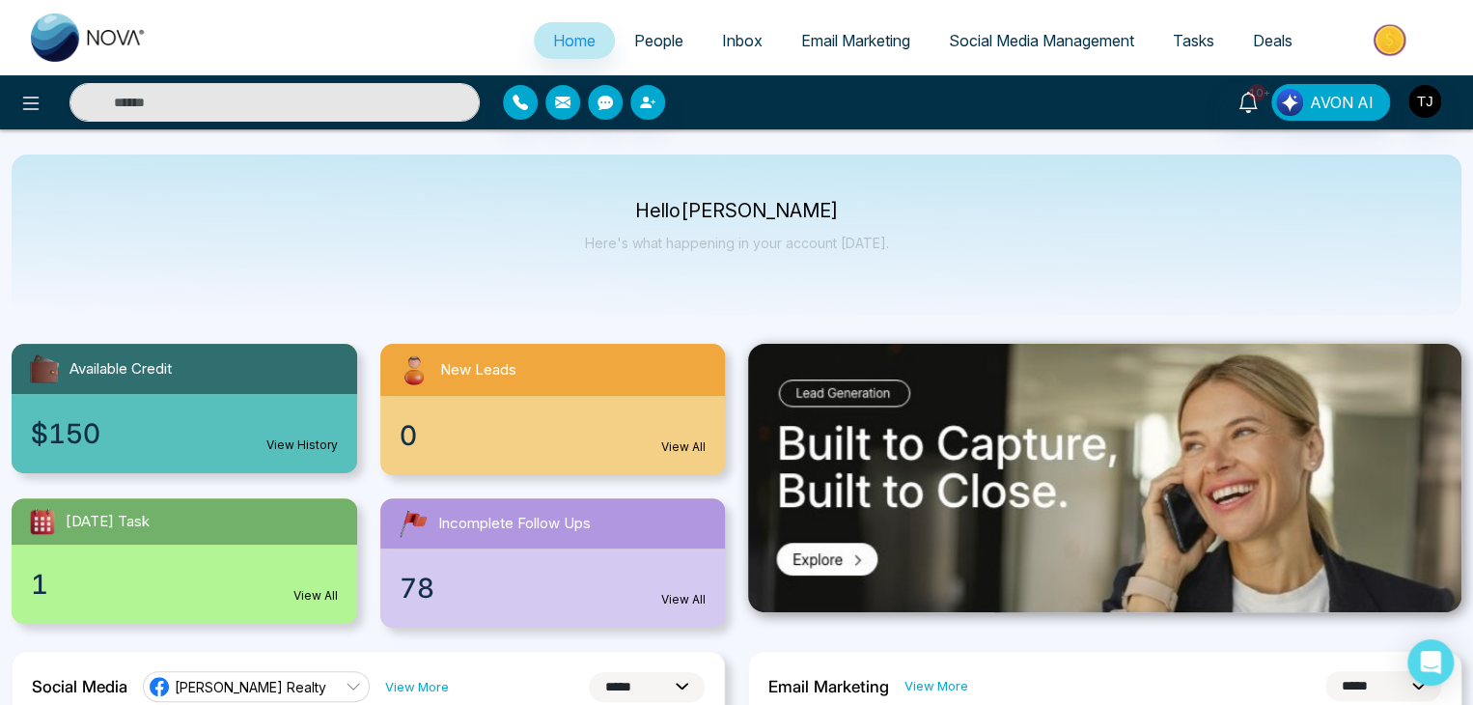
click at [294, 50] on ul "Home People Inbox Email Marketing Social Media Management Tasks Deals" at bounding box center [813, 41] width 1295 height 53
click at [27, 94] on icon at bounding box center [30, 103] width 23 height 23
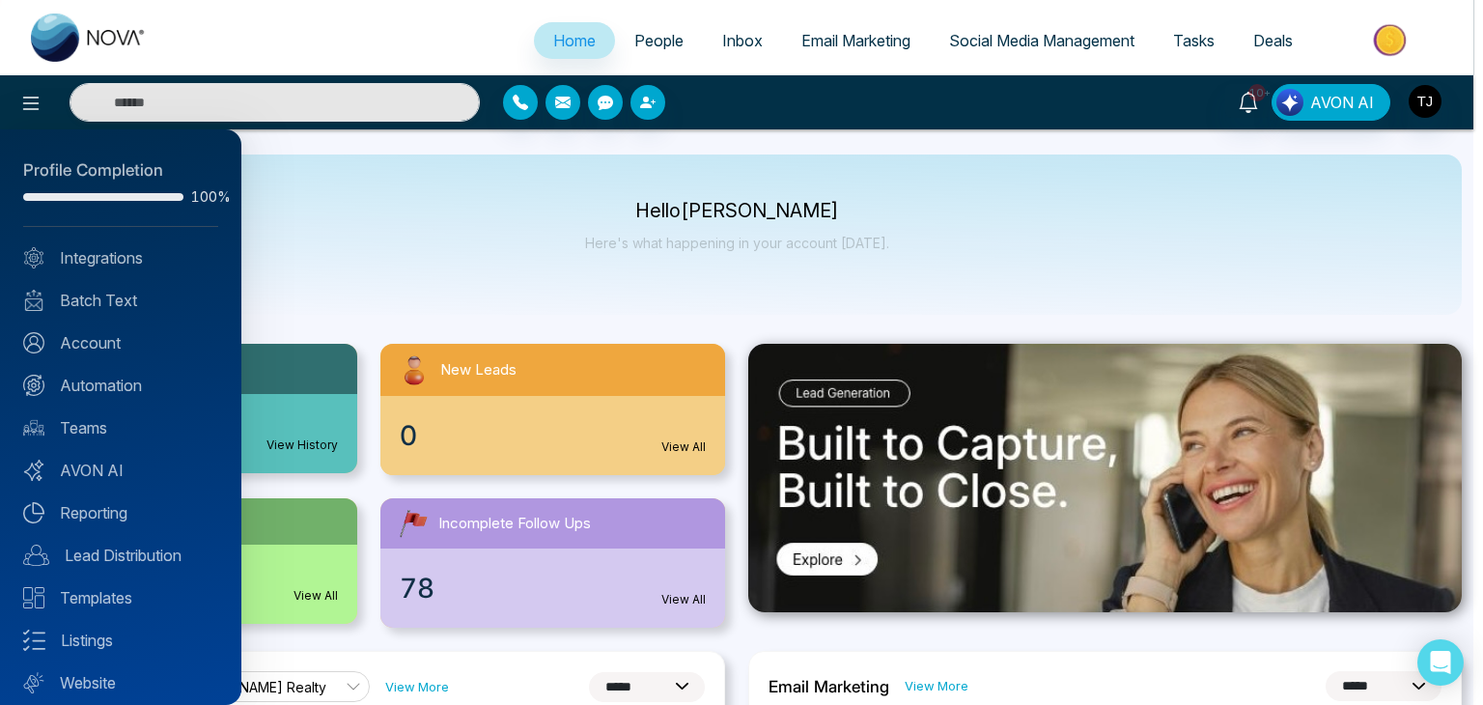
click at [540, 213] on div at bounding box center [741, 352] width 1483 height 705
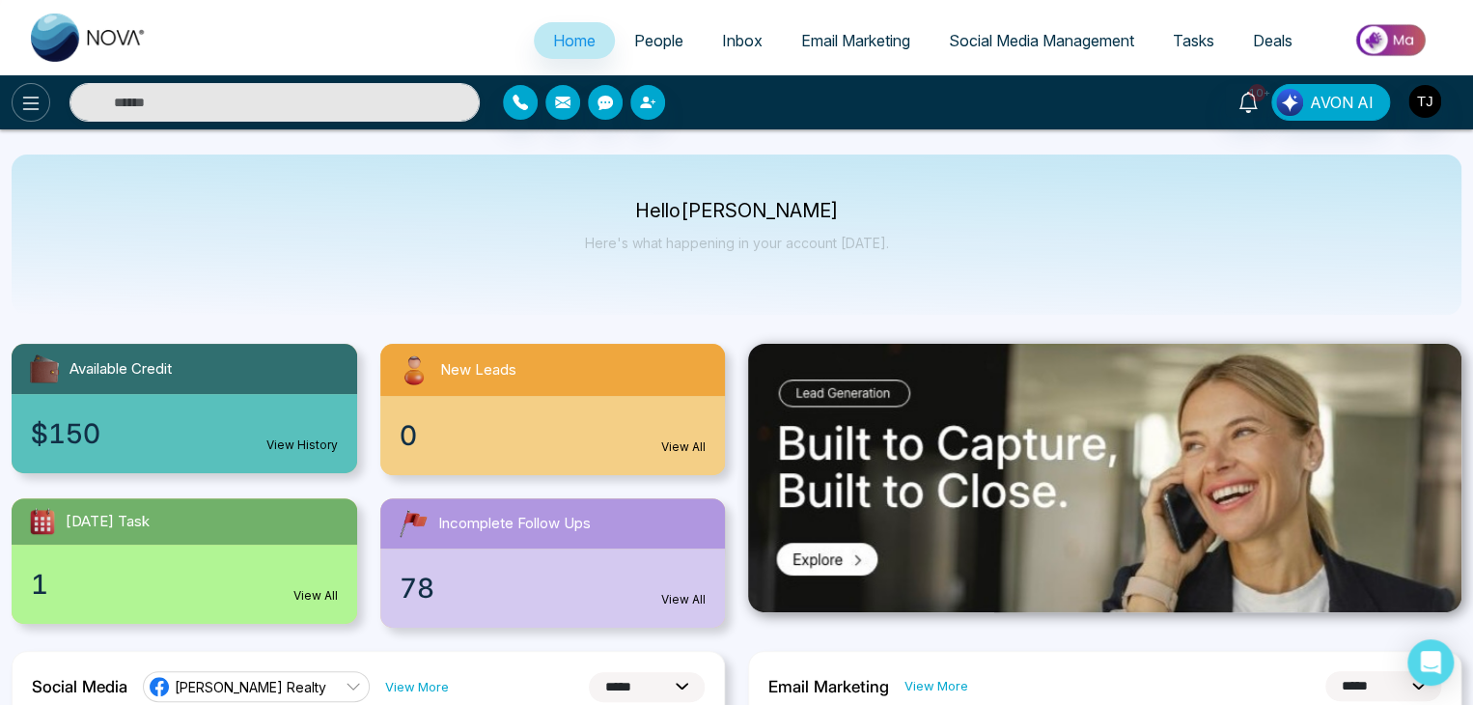
click at [39, 94] on icon at bounding box center [30, 103] width 23 height 23
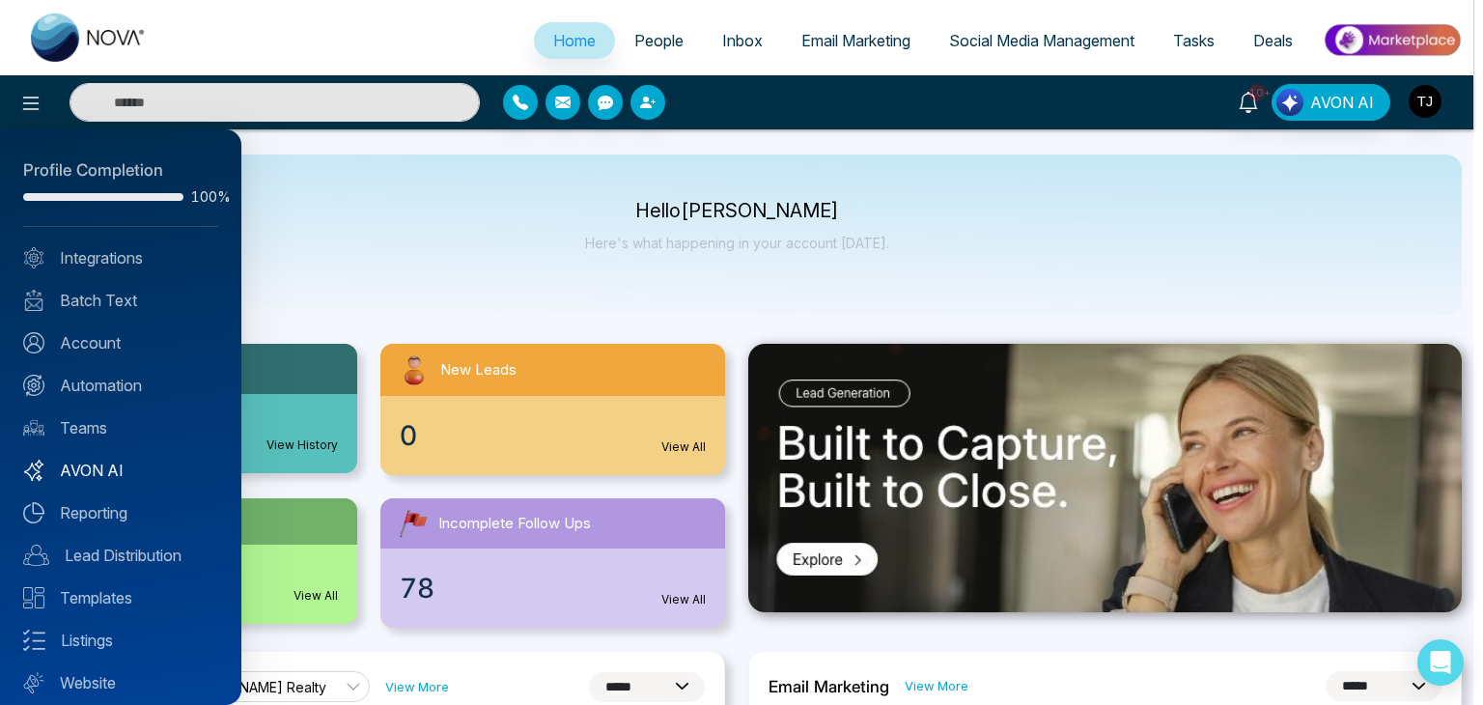
click at [134, 468] on link "AVON AI" at bounding box center [120, 470] width 195 height 23
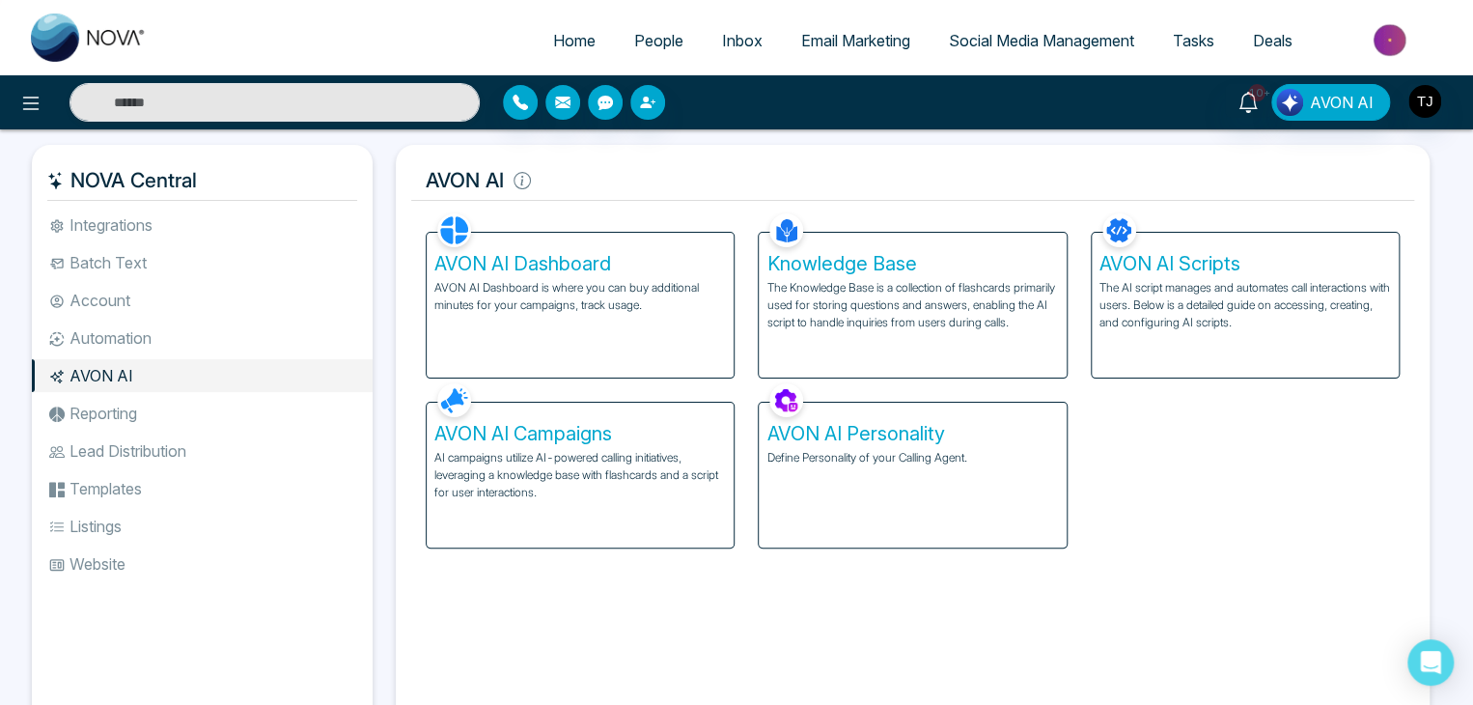
click at [652, 328] on div "AVON AI Dashboard AVON AI Dashboard is where you can buy additional minutes for…" at bounding box center [580, 305] width 307 height 145
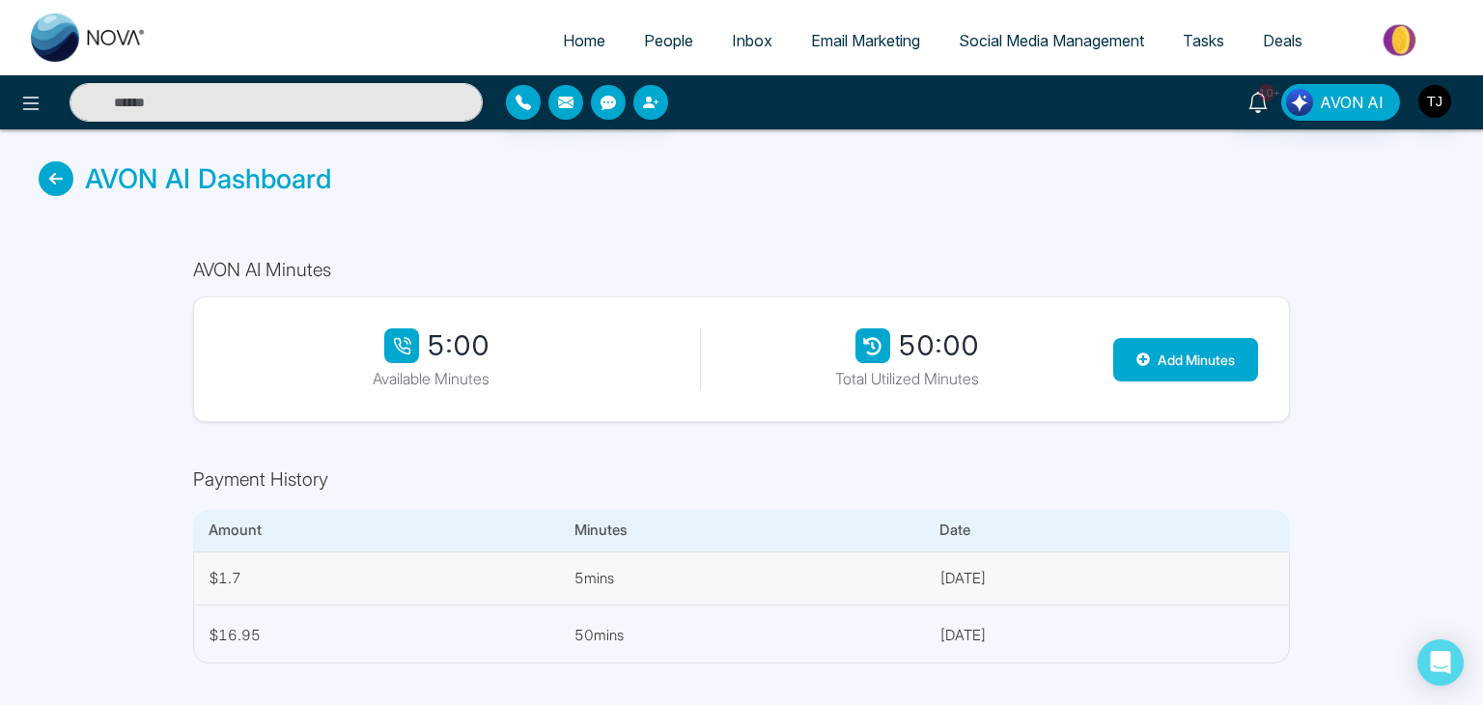
drag, startPoint x: 506, startPoint y: 341, endPoint x: 510, endPoint y: 351, distance: 11.3
click at [510, 351] on div "5:00 Available Minutes" at bounding box center [431, 359] width 413 height 62
drag, startPoint x: 497, startPoint y: 349, endPoint x: 511, endPoint y: 355, distance: 14.7
click at [511, 355] on div "5:00 Available Minutes" at bounding box center [431, 359] width 413 height 62
drag, startPoint x: 971, startPoint y: 351, endPoint x: 899, endPoint y: 342, distance: 73.0
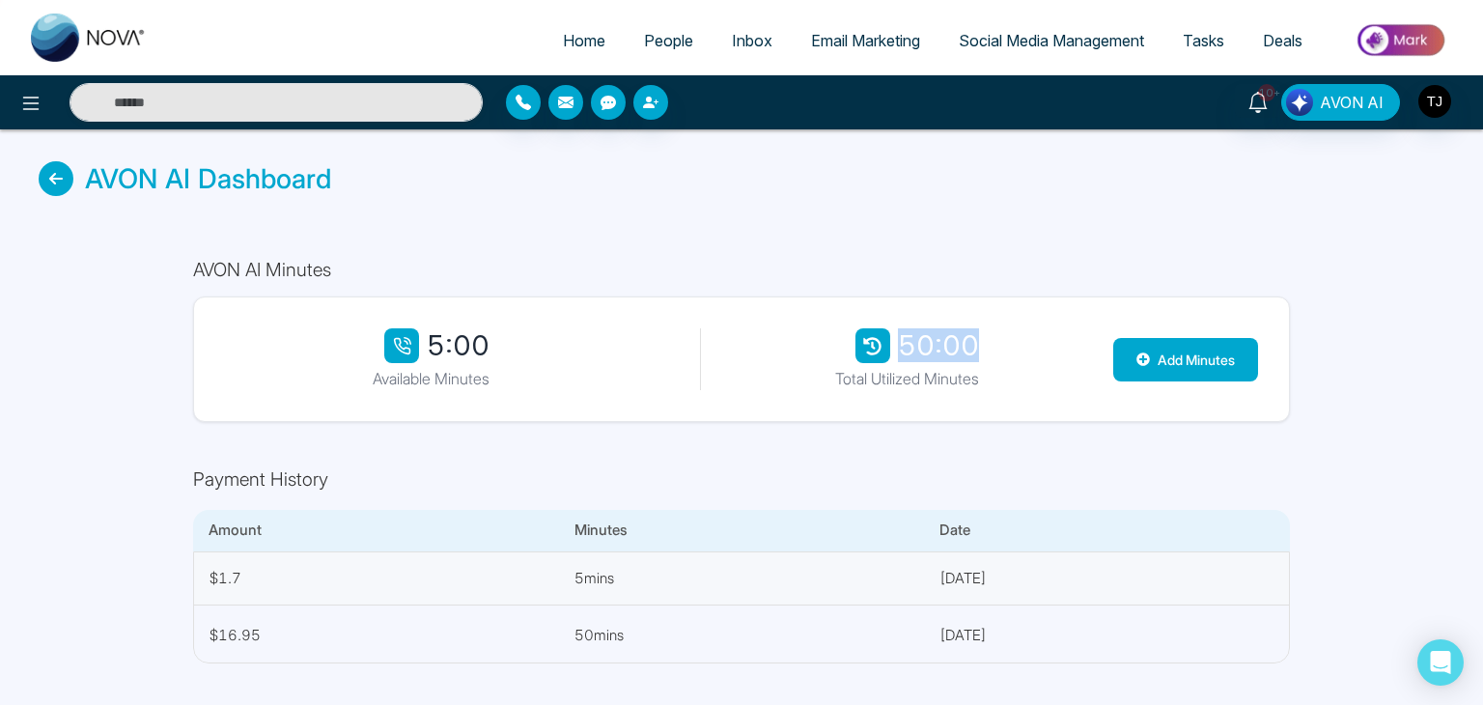
click at [899, 342] on div "50:00" at bounding box center [907, 345] width 144 height 35
click at [978, 290] on div "AVON AI Minutes 5:00 Available Minutes 50:00 Total Utilized Minutes Add Minutes…" at bounding box center [741, 461] width 1158 height 466
click at [58, 184] on icon at bounding box center [56, 178] width 35 height 35
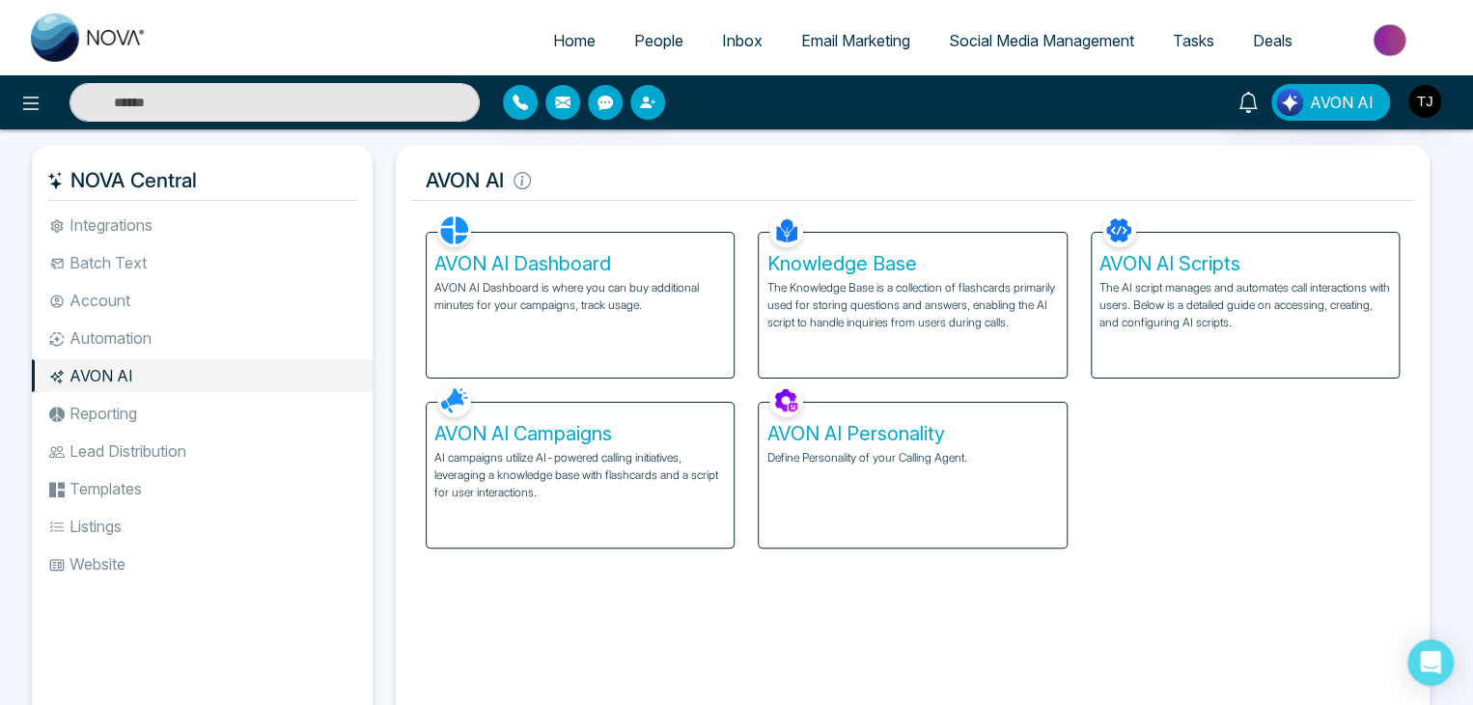
click at [695, 453] on p "AI campaigns utilize AI-powered calling initiatives, leveraging a knowledge bas…" at bounding box center [580, 475] width 292 height 52
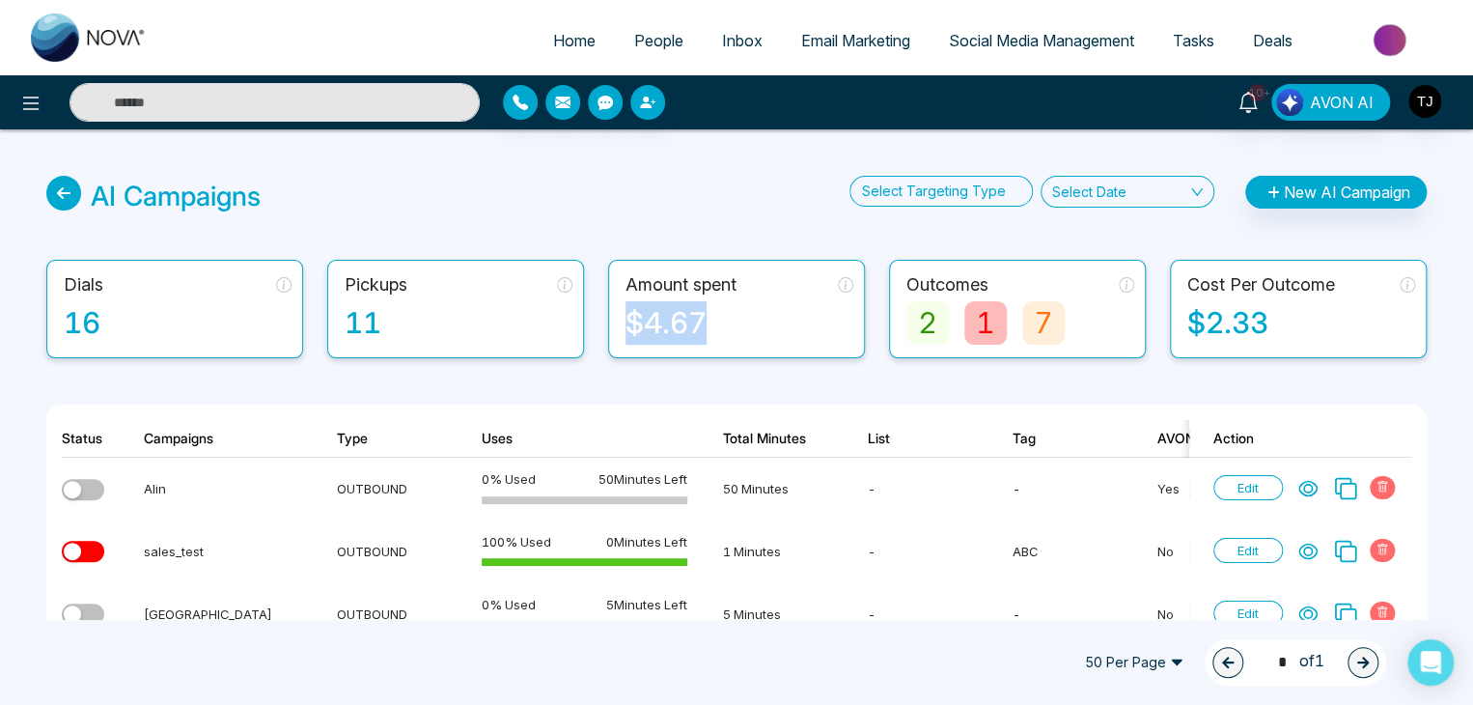
drag, startPoint x: 713, startPoint y: 333, endPoint x: 629, endPoint y: 325, distance: 84.3
click at [629, 325] on div "$4.67" at bounding box center [740, 322] width 228 height 43
click at [734, 322] on div "$4.67" at bounding box center [740, 322] width 228 height 43
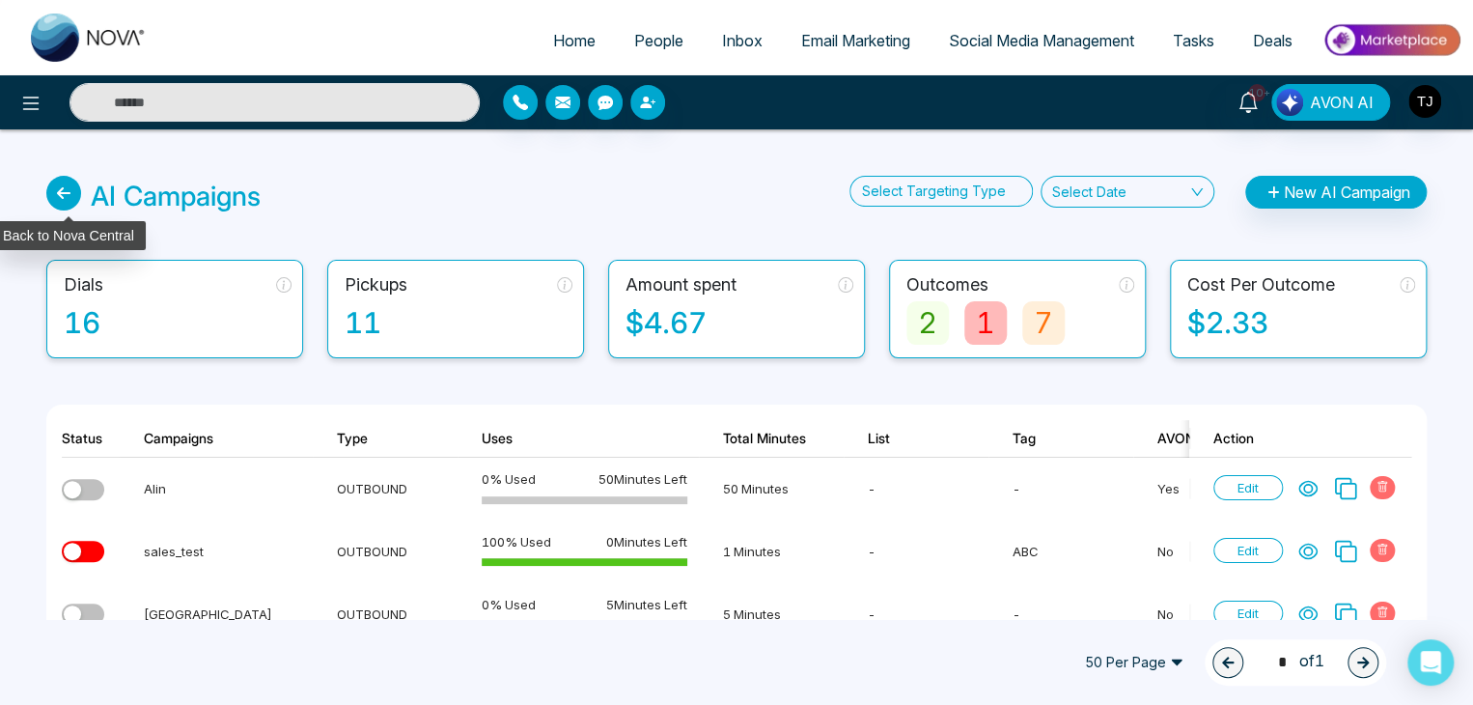
click at [66, 194] on icon at bounding box center [63, 193] width 35 height 35
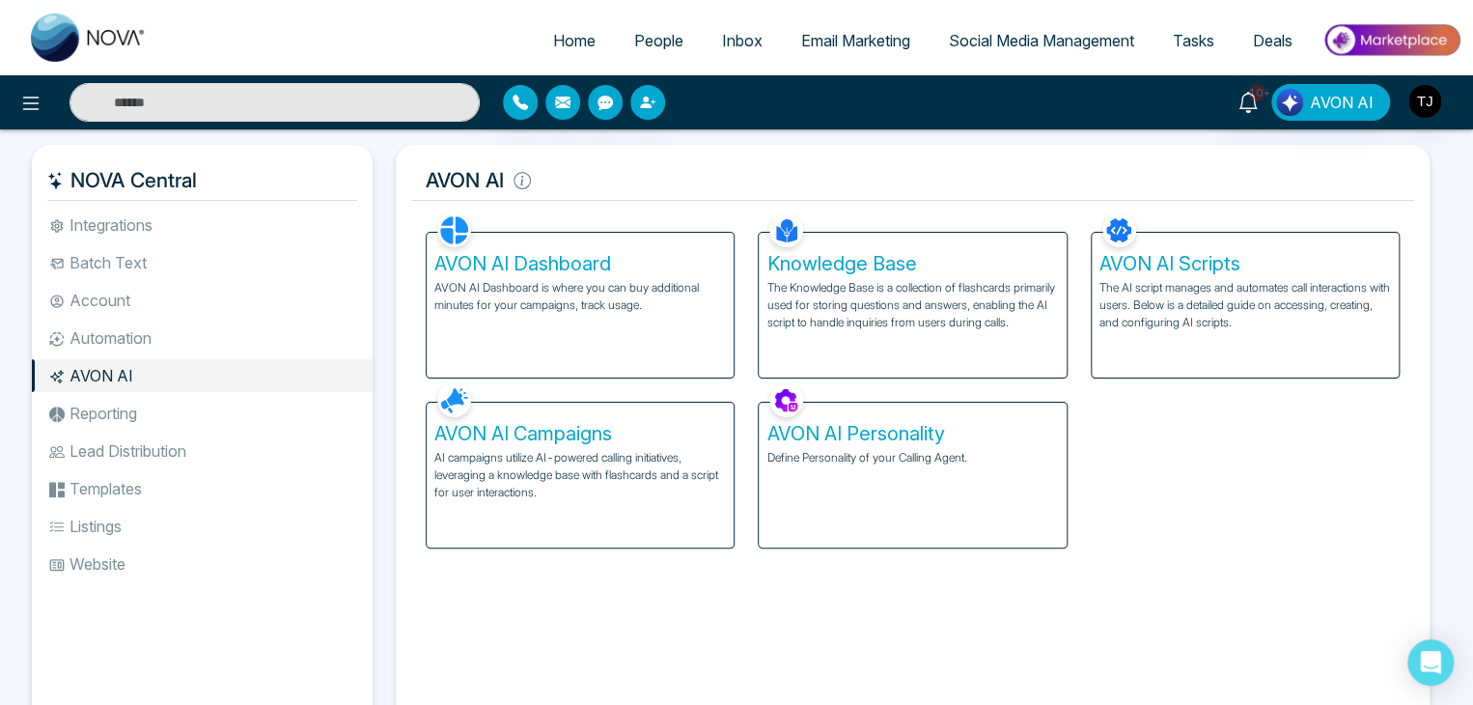
click at [560, 314] on div "AVON AI Dashboard AVON AI Dashboard is where you can buy additional minutes for…" at bounding box center [580, 305] width 307 height 145
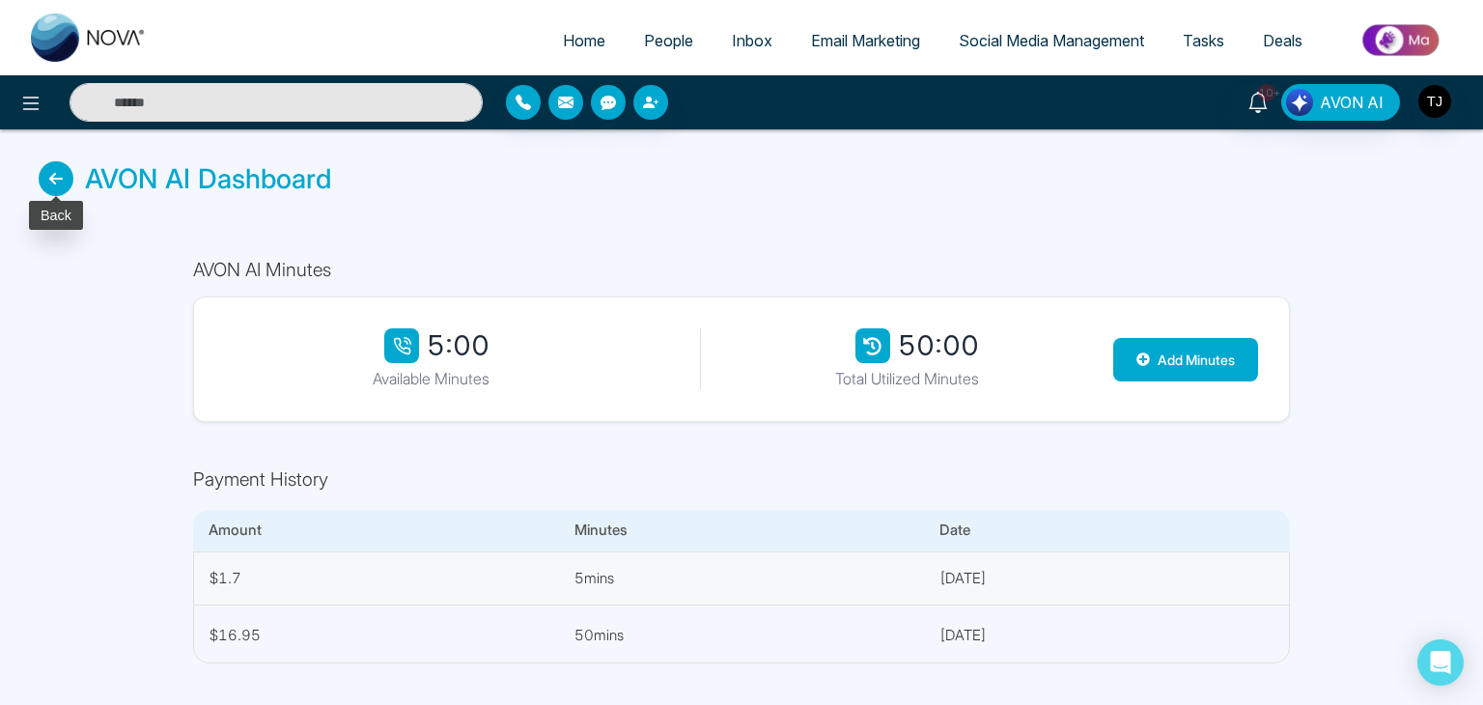
click at [49, 193] on icon at bounding box center [56, 178] width 35 height 35
click at [42, 186] on icon at bounding box center [56, 178] width 35 height 35
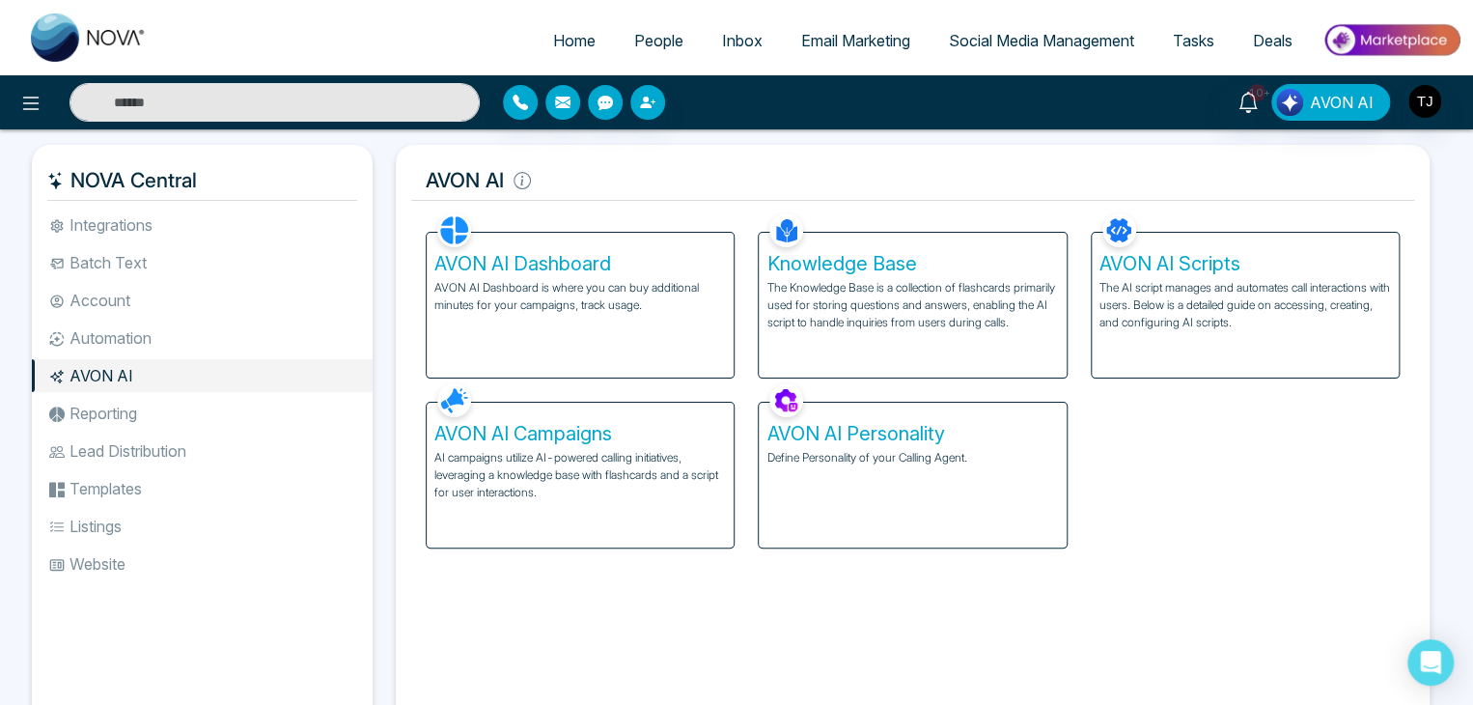
click at [703, 422] on h5 "AVON AI Campaigns" at bounding box center [580, 433] width 292 height 23
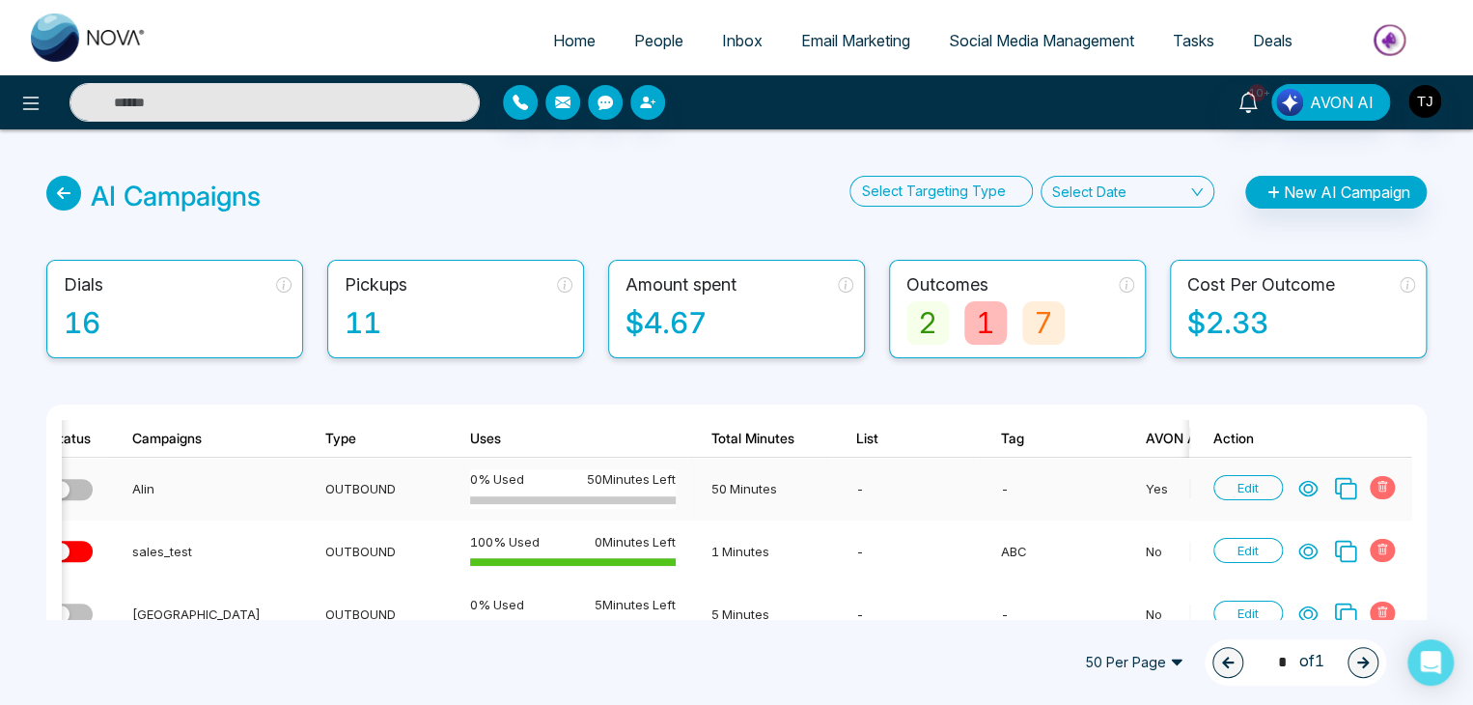
scroll to position [0, 14]
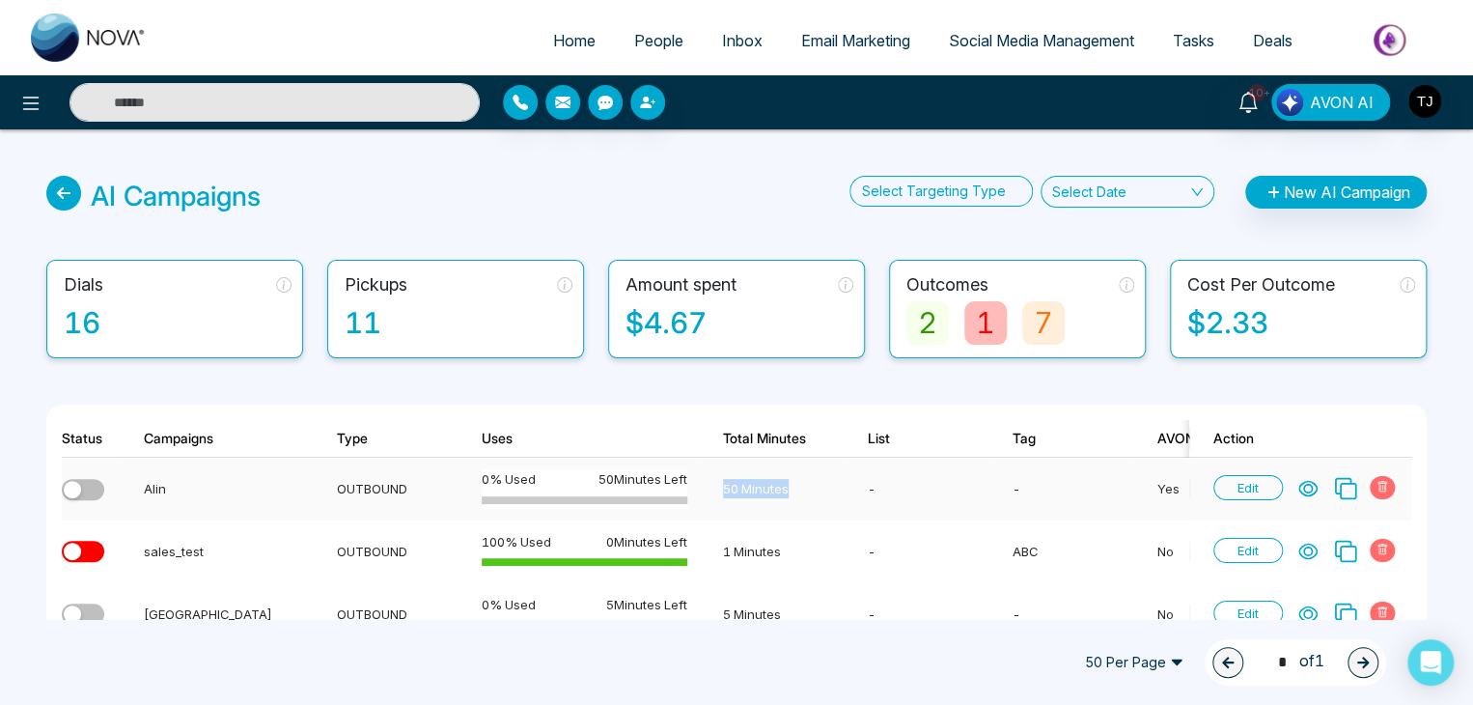
drag, startPoint x: 790, startPoint y: 489, endPoint x: 723, endPoint y: 489, distance: 66.6
click at [723, 489] on td "50 Minutes" at bounding box center [771, 489] width 145 height 63
click at [762, 488] on td "50 Minutes" at bounding box center [771, 489] width 145 height 63
click at [1378, 484] on icon at bounding box center [1383, 487] width 12 height 12
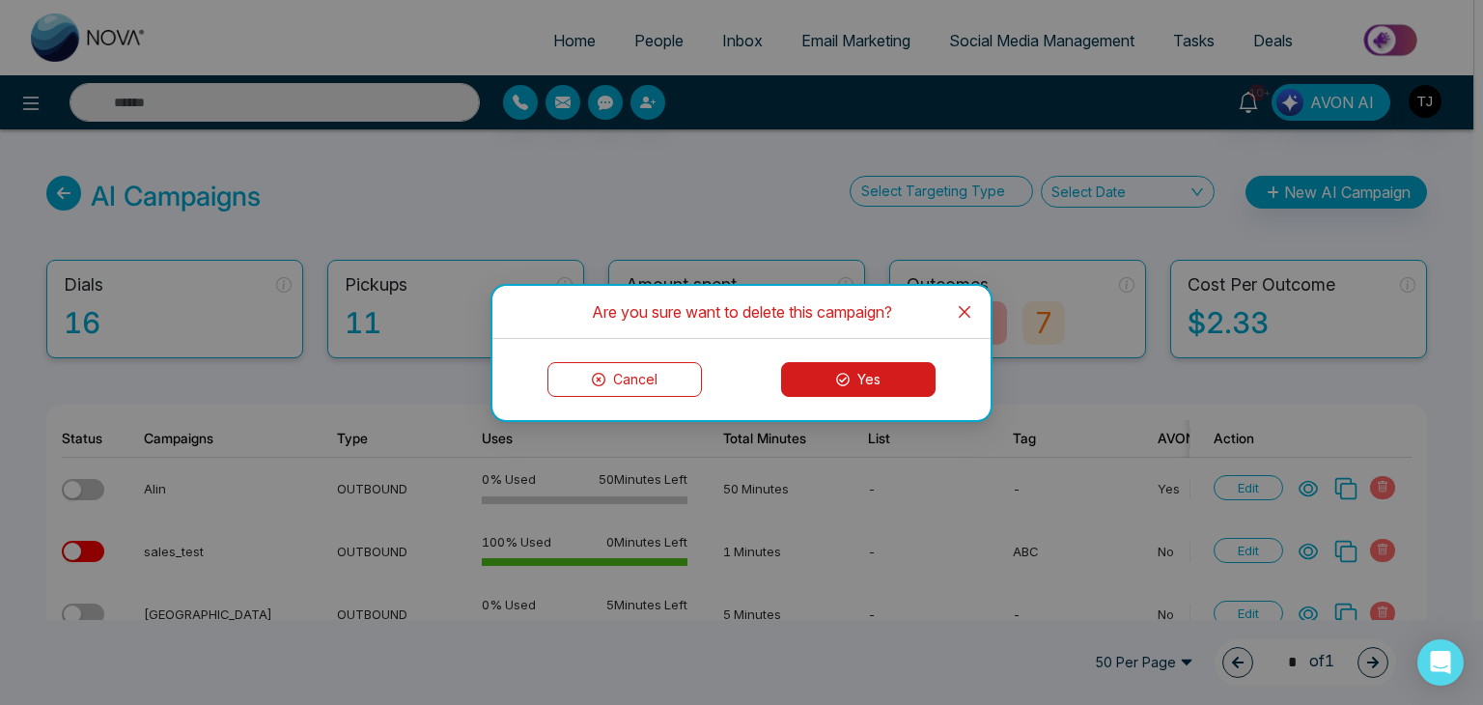
click at [875, 372] on button "Yes" at bounding box center [858, 379] width 154 height 35
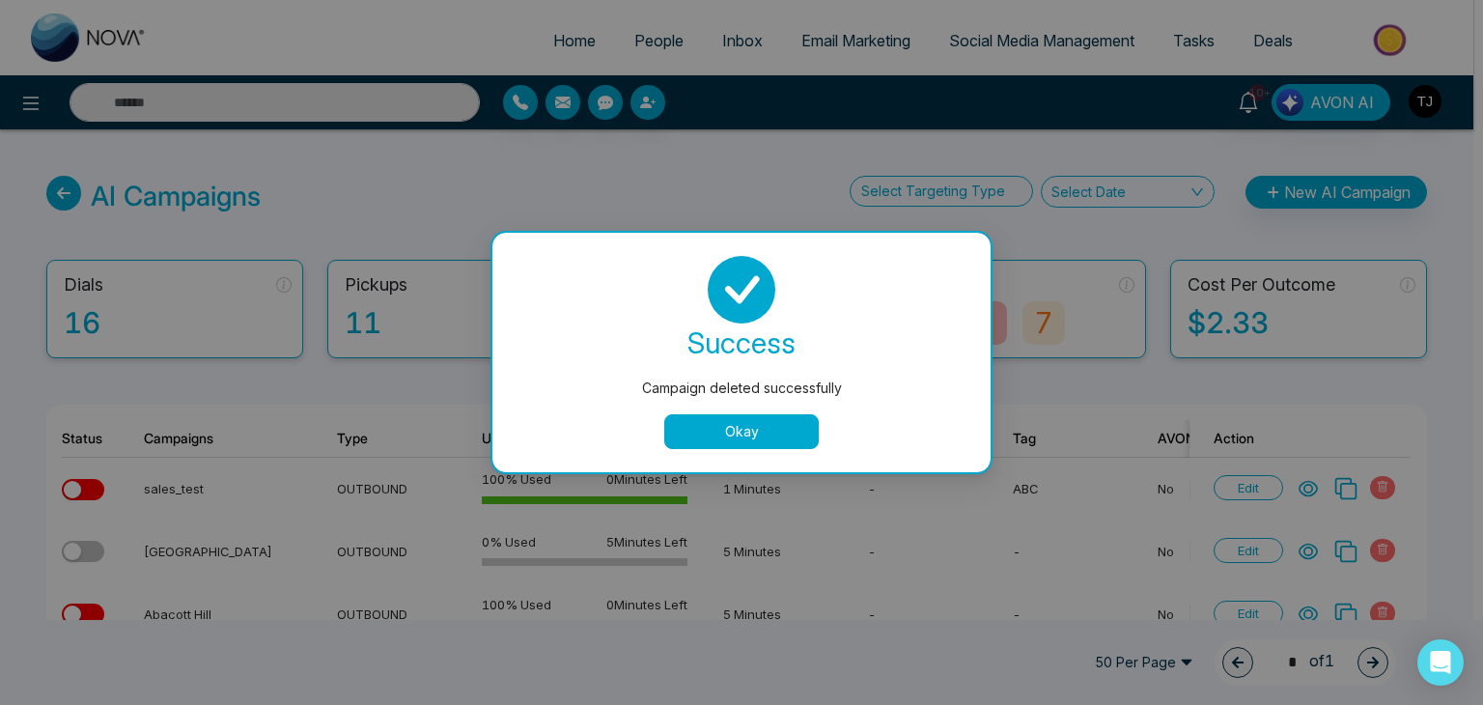
click at [780, 432] on button "Okay" at bounding box center [741, 431] width 154 height 35
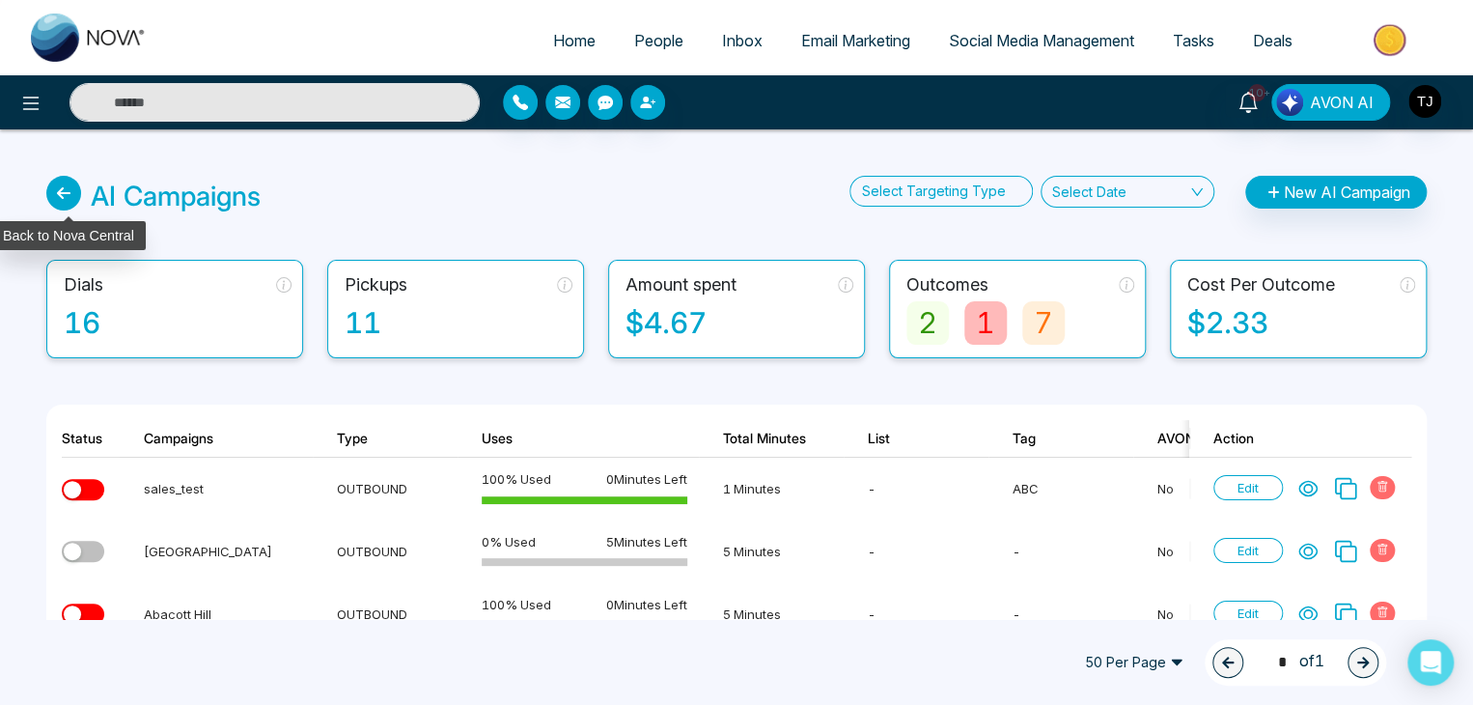
click at [57, 196] on icon at bounding box center [63, 193] width 35 height 35
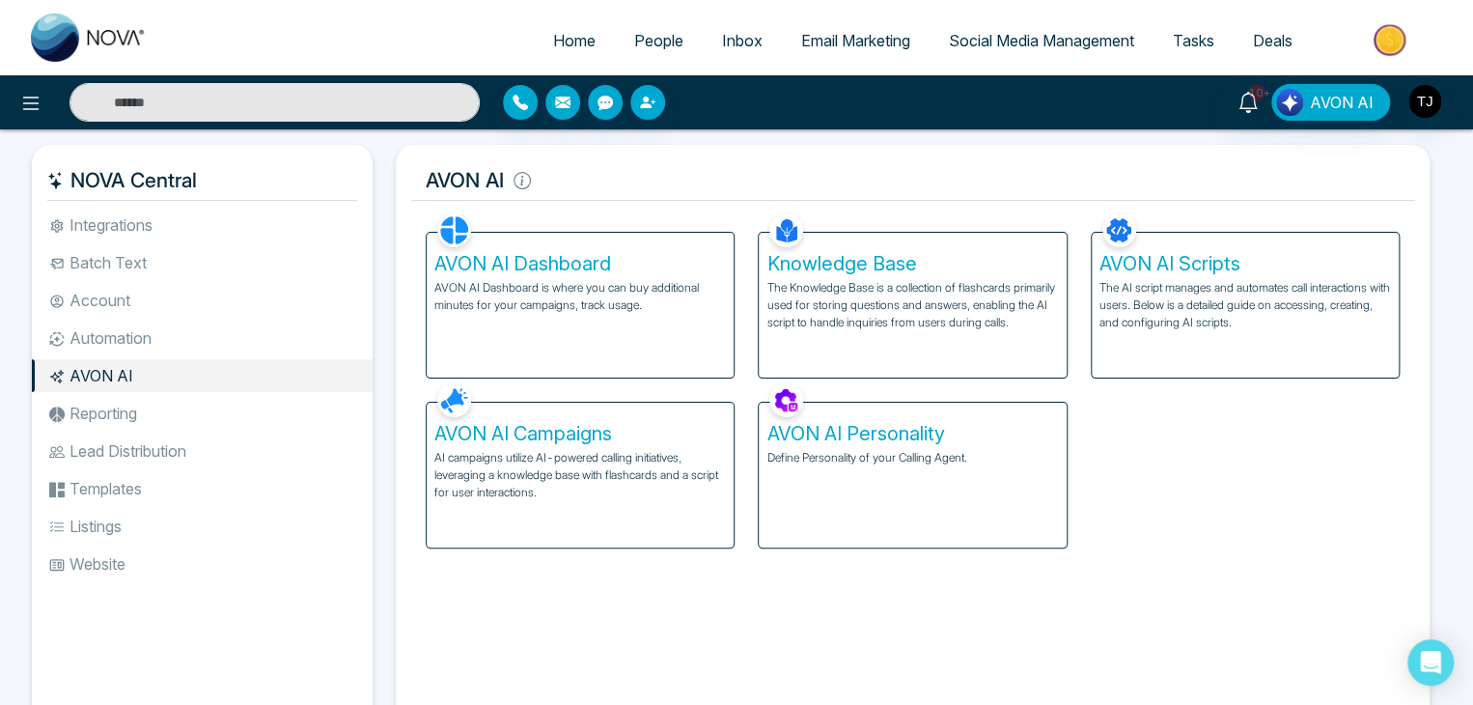
click at [568, 320] on div "AVON AI Dashboard AVON AI Dashboard is where you can buy additional minutes for…" at bounding box center [580, 305] width 307 height 145
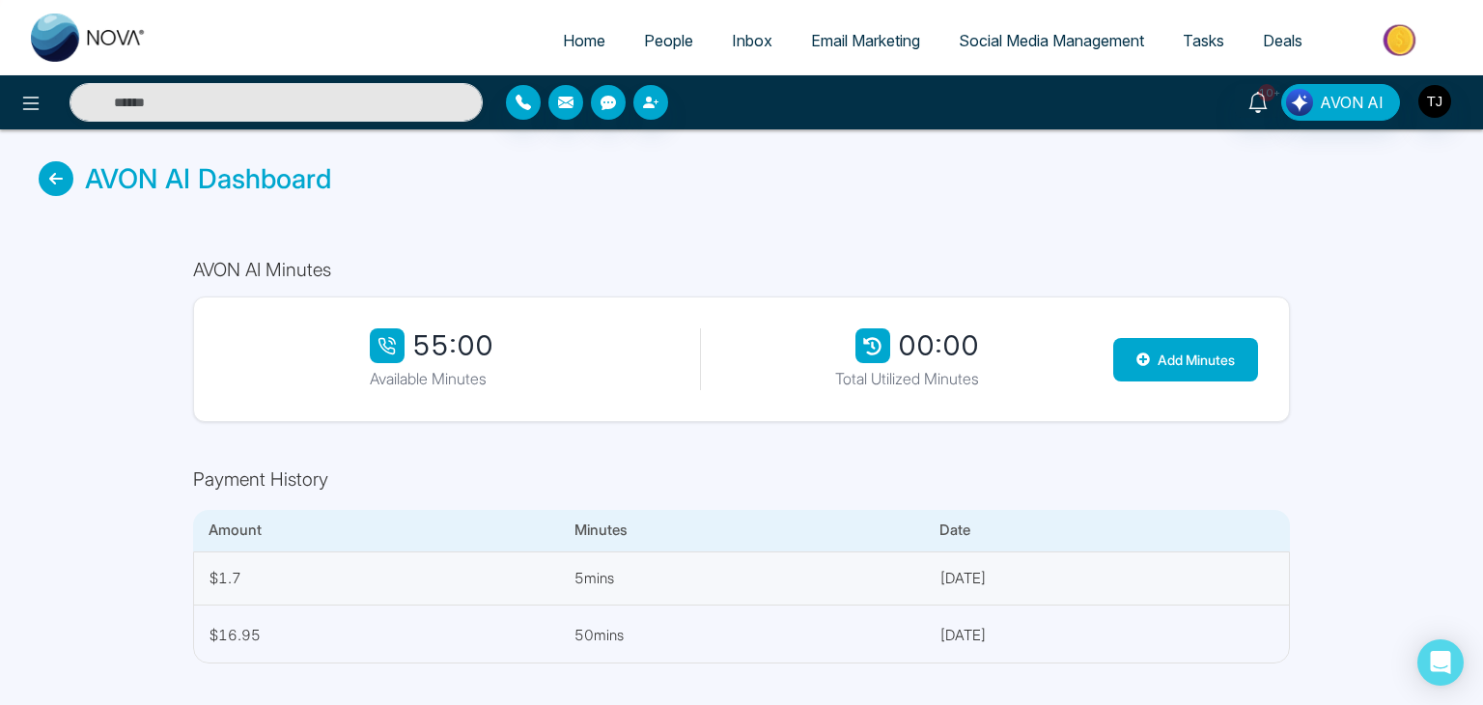
drag, startPoint x: 500, startPoint y: 348, endPoint x: 403, endPoint y: 342, distance: 97.7
click at [403, 342] on div "55:00 Available Minutes" at bounding box center [431, 359] width 413 height 62
click at [575, 337] on div "55:00 Available Minutes" at bounding box center [431, 359] width 413 height 62
drag, startPoint x: 517, startPoint y: 346, endPoint x: 502, endPoint y: 348, distance: 15.6
click at [502, 348] on div "55:00 Available Minutes" at bounding box center [431, 359] width 413 height 62
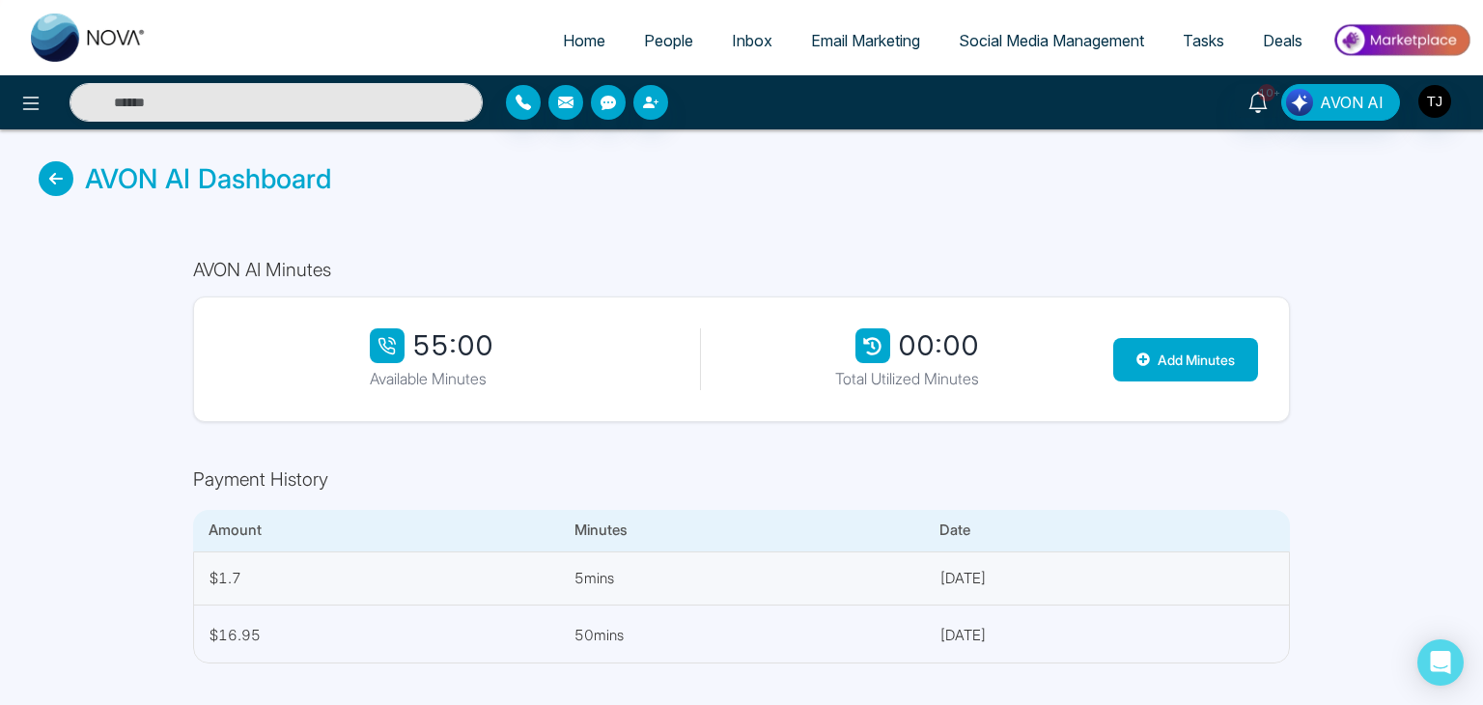
click at [583, 44] on span "Home" at bounding box center [584, 40] width 42 height 19
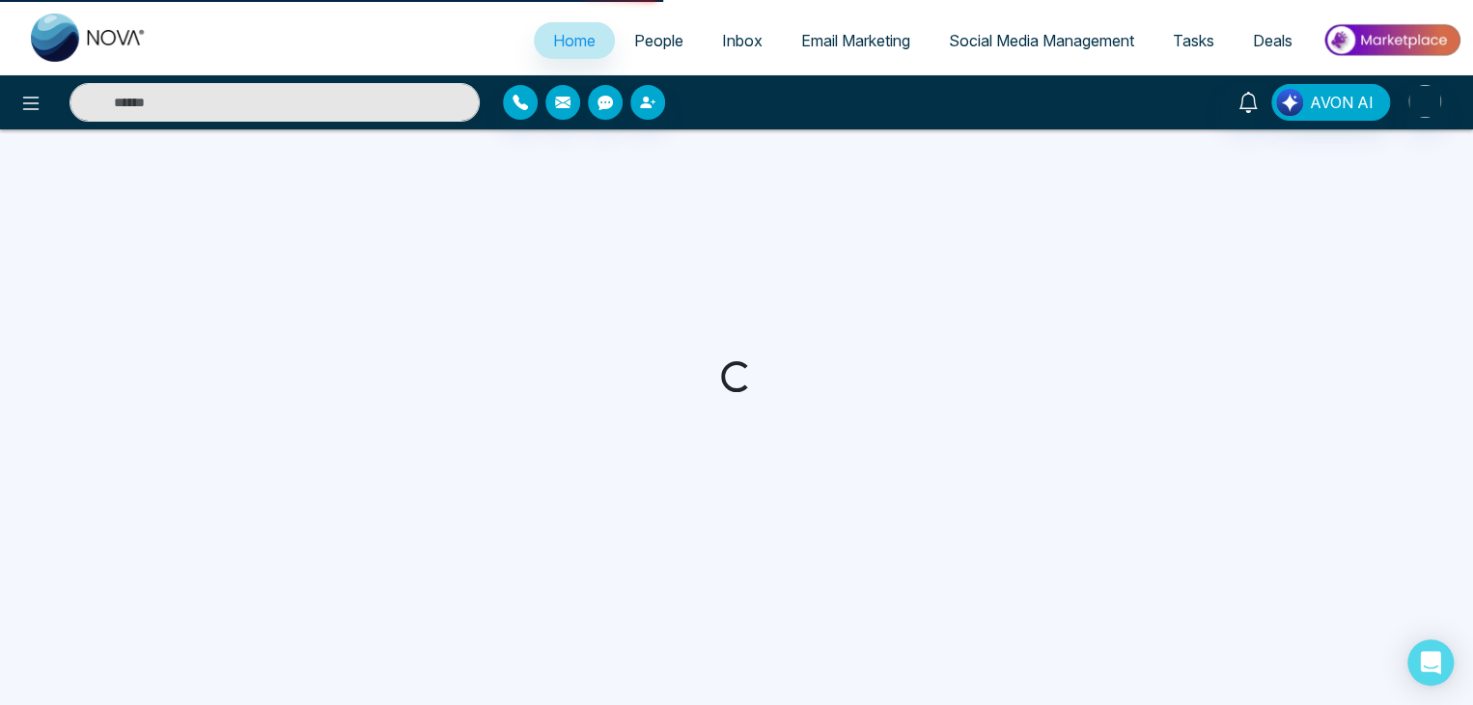
select select "*"
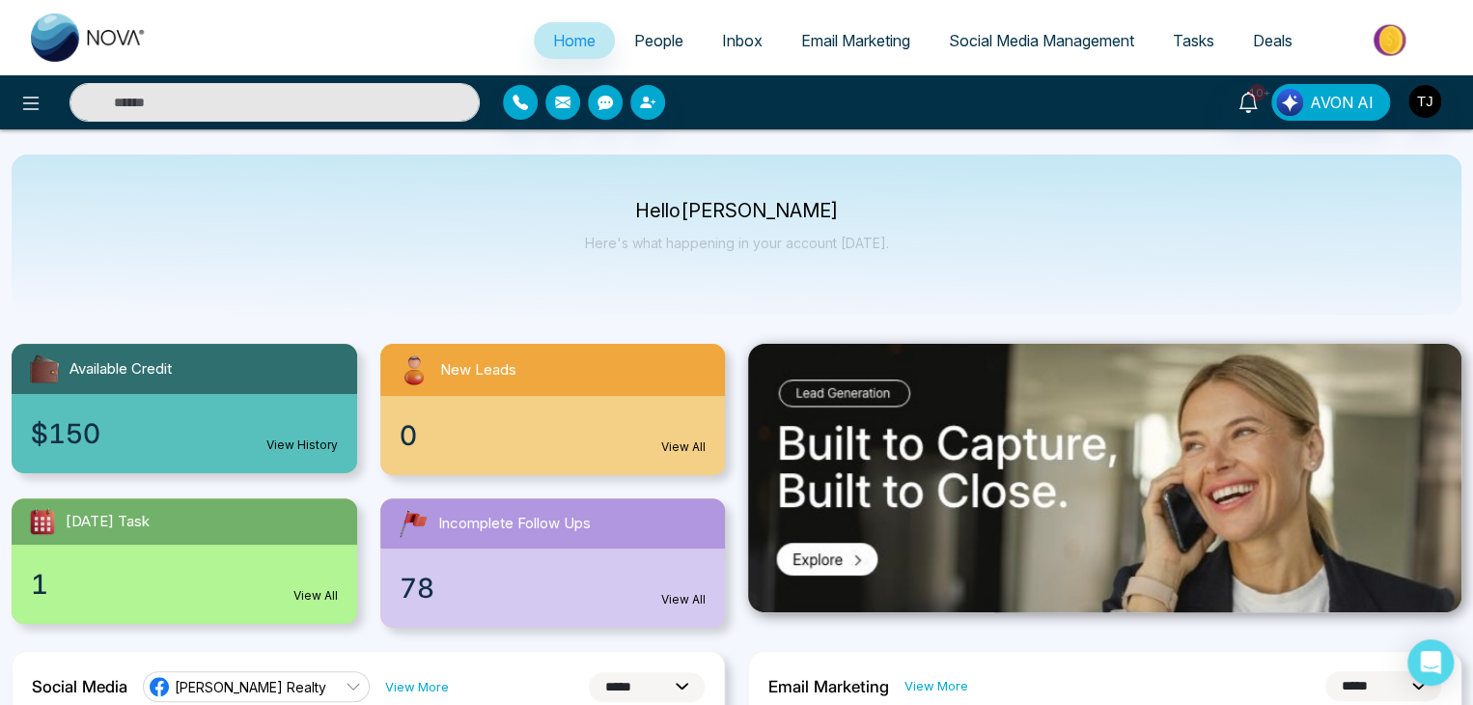
click at [850, 37] on span "Email Marketing" at bounding box center [855, 40] width 109 height 19
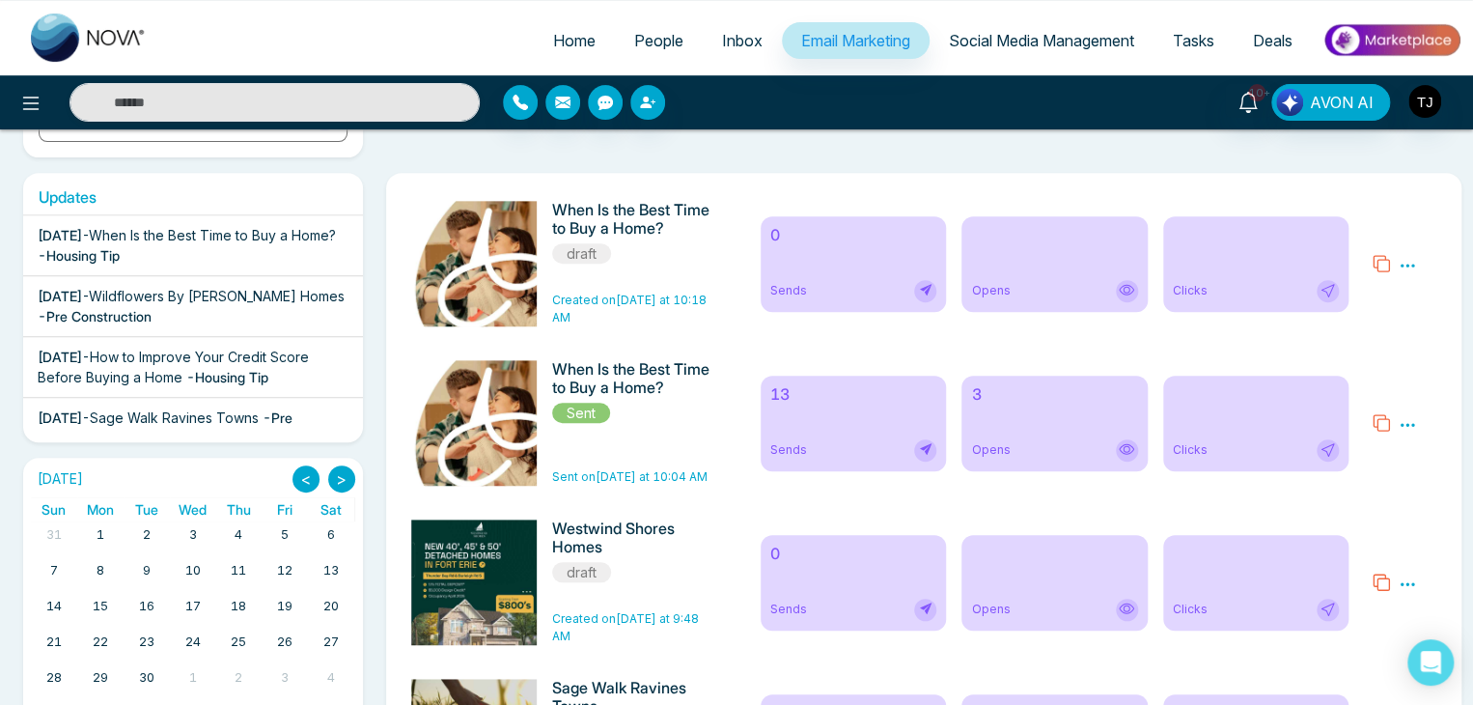
scroll to position [292, 0]
click at [1407, 422] on icon at bounding box center [1407, 423] width 17 height 17
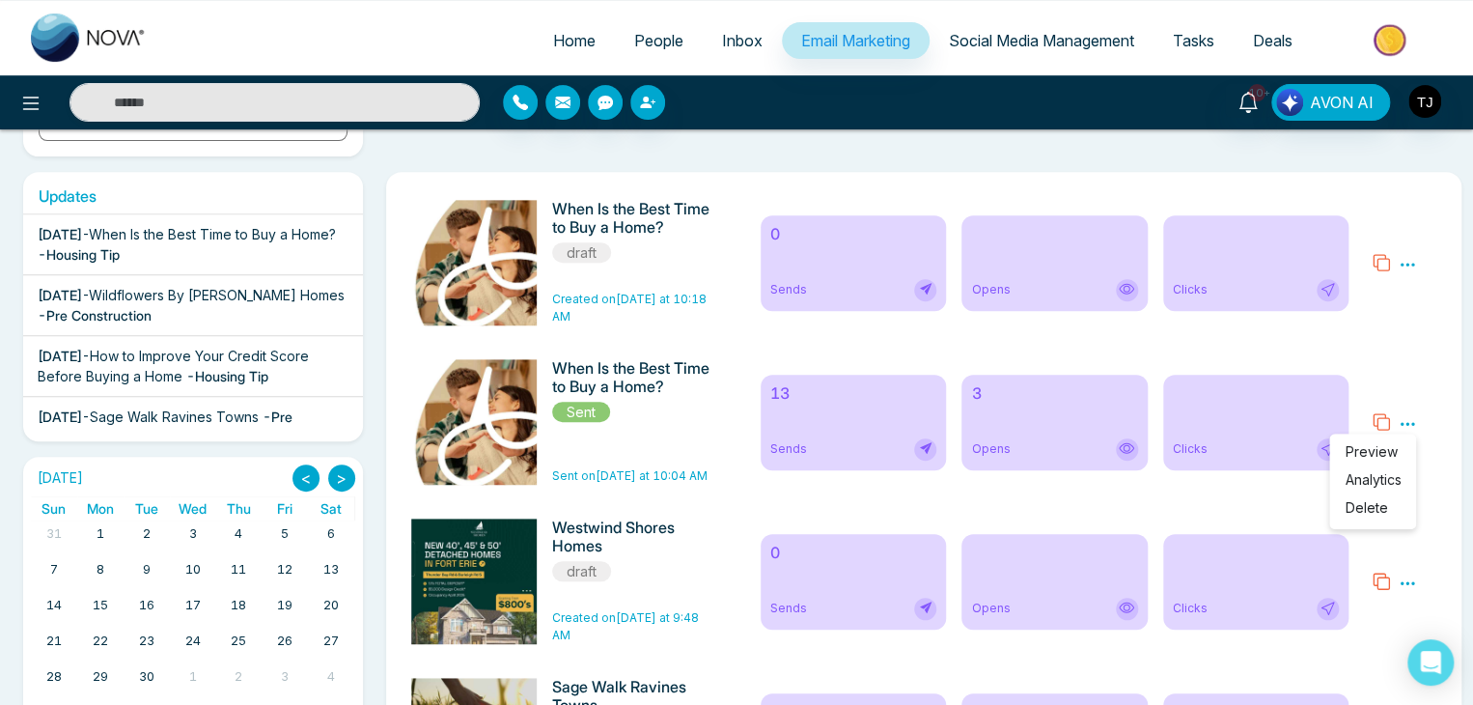
click at [1380, 480] on link "Analytics" at bounding box center [1373, 479] width 56 height 16
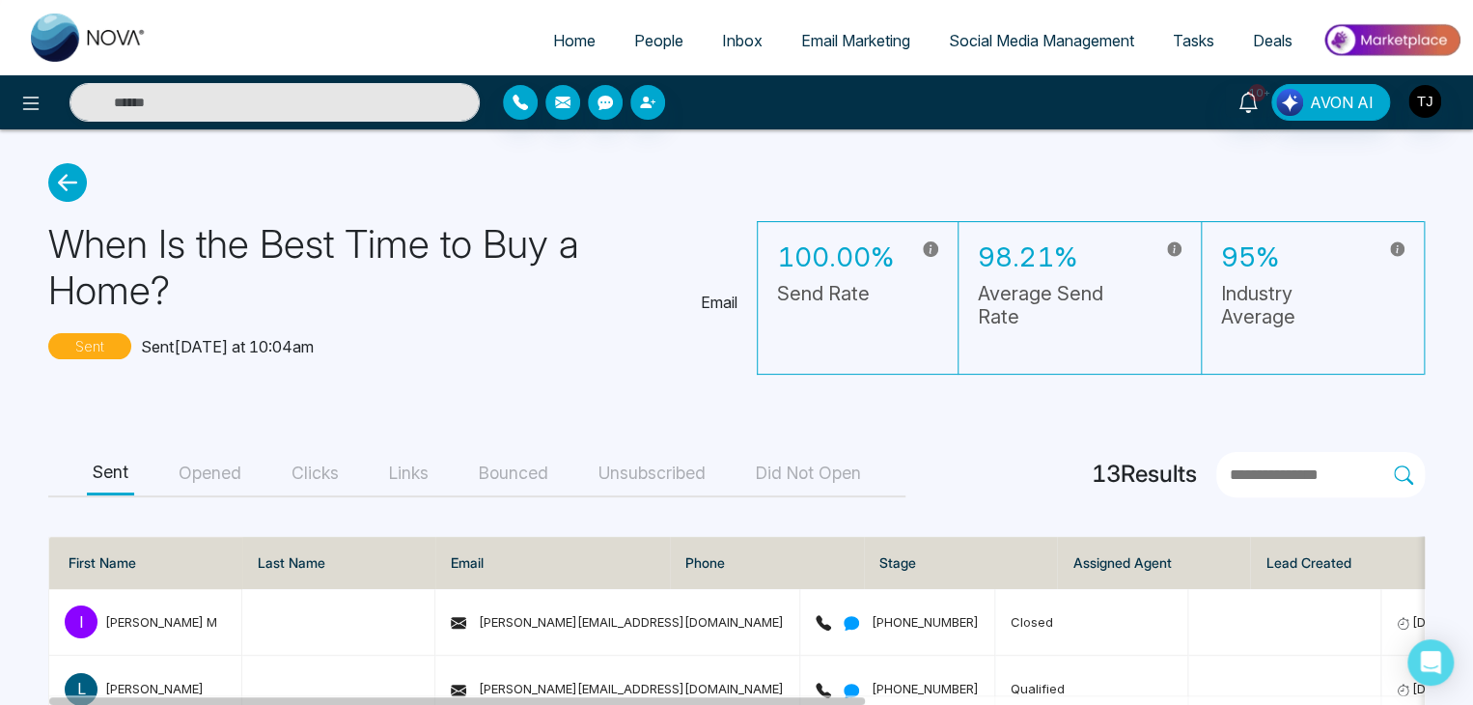
click at [220, 463] on button "Opened" at bounding box center [210, 473] width 74 height 43
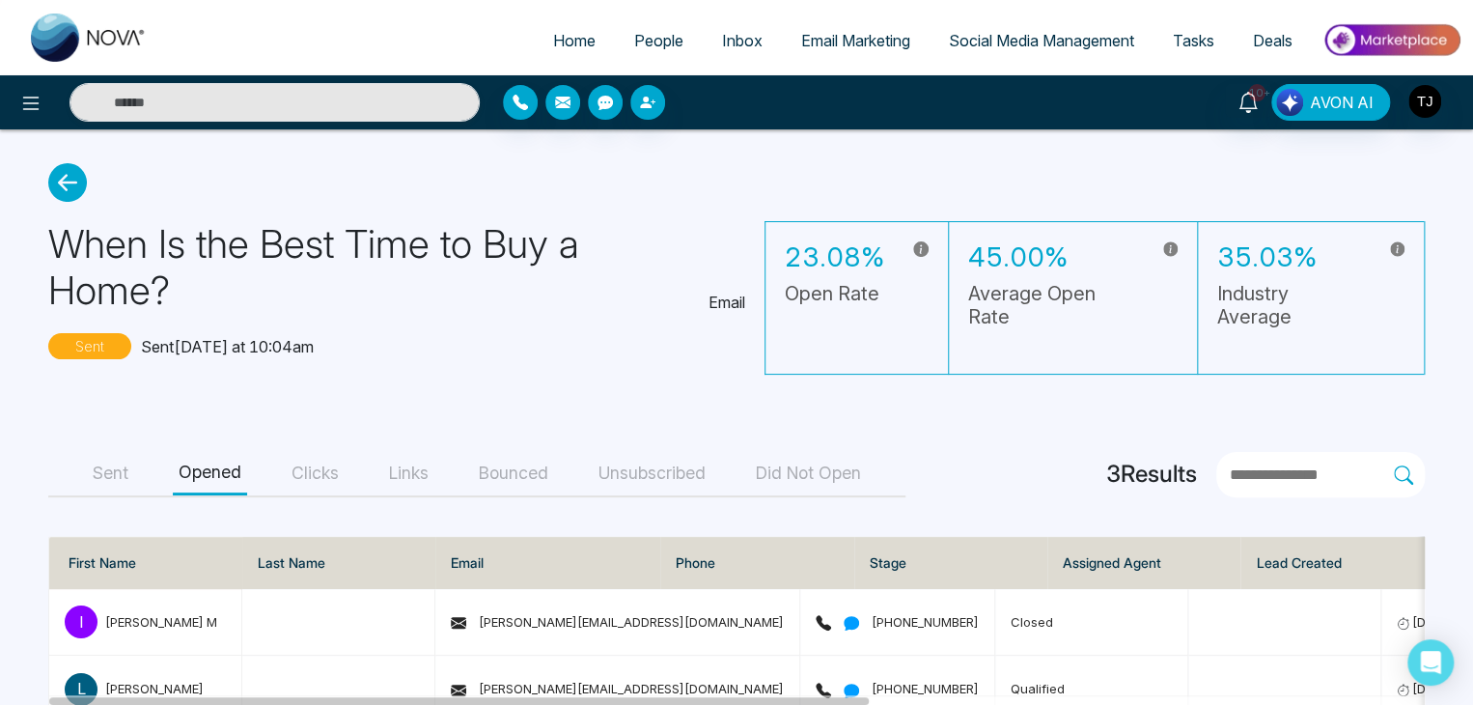
click at [76, 184] on icon at bounding box center [67, 182] width 39 height 39
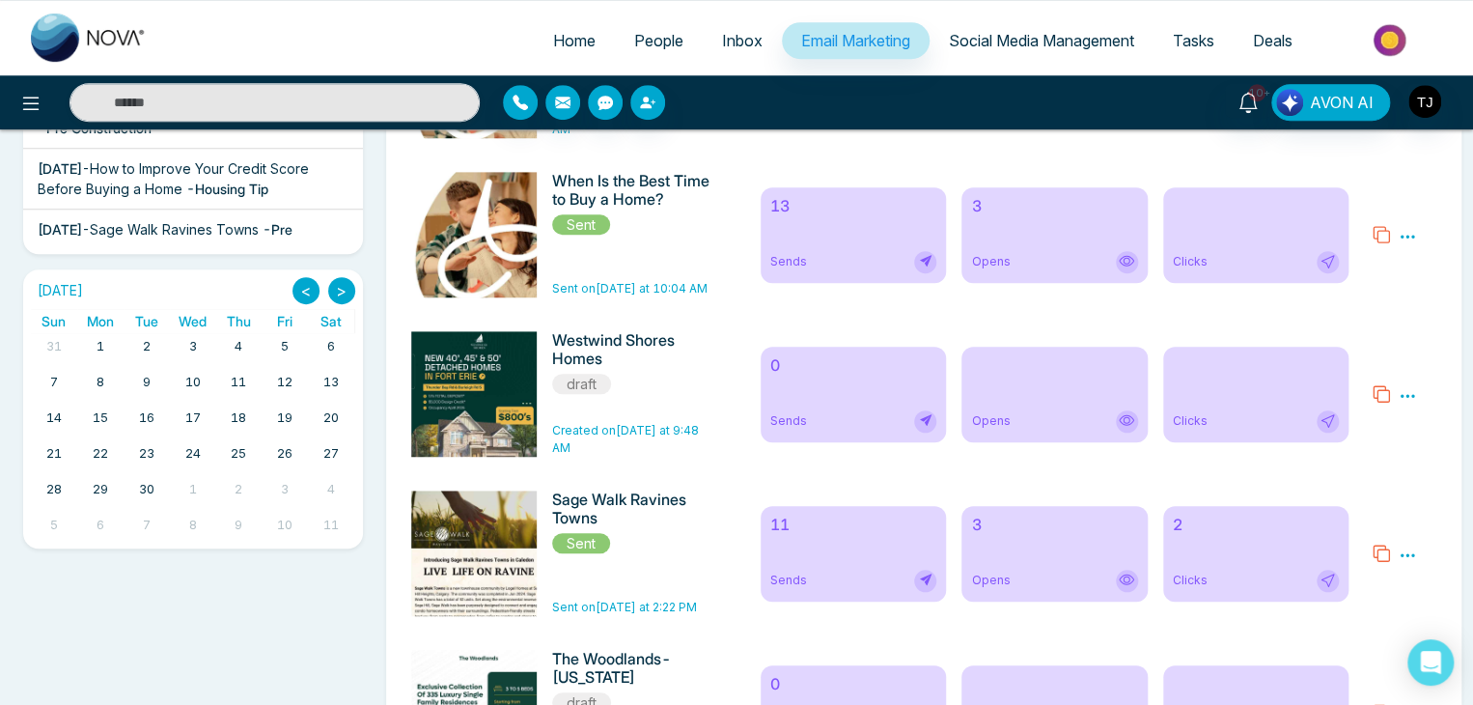
scroll to position [629, 0]
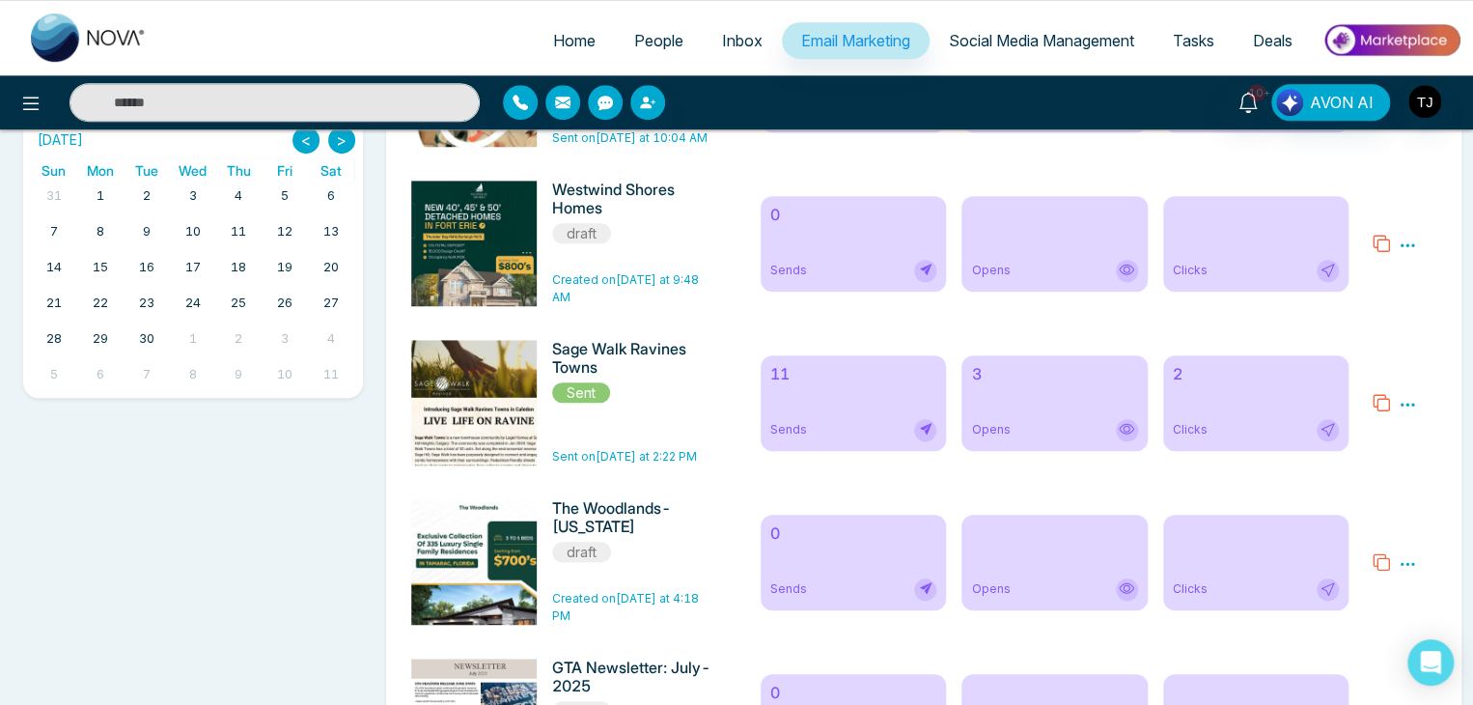
click at [1236, 411] on div "2 Clicks" at bounding box center [1256, 403] width 186 height 96
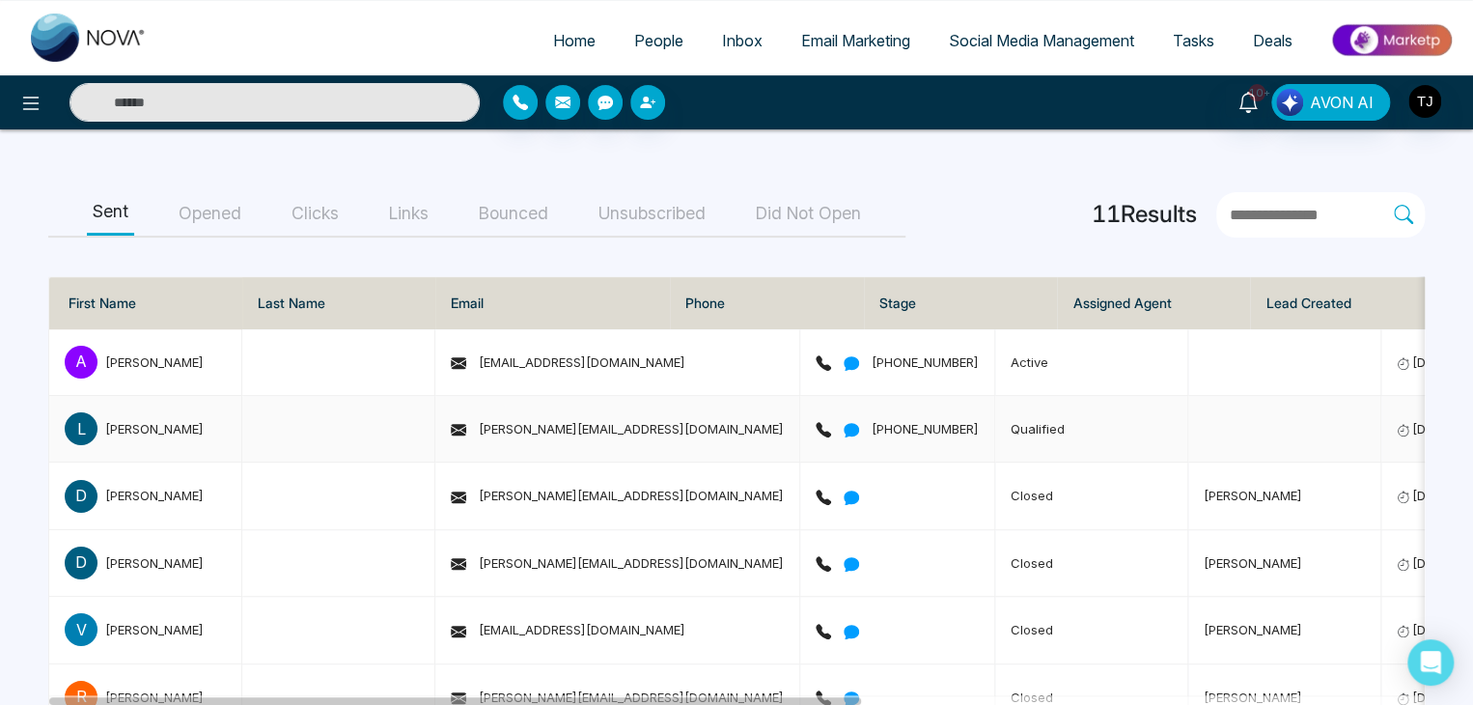
scroll to position [239, 0]
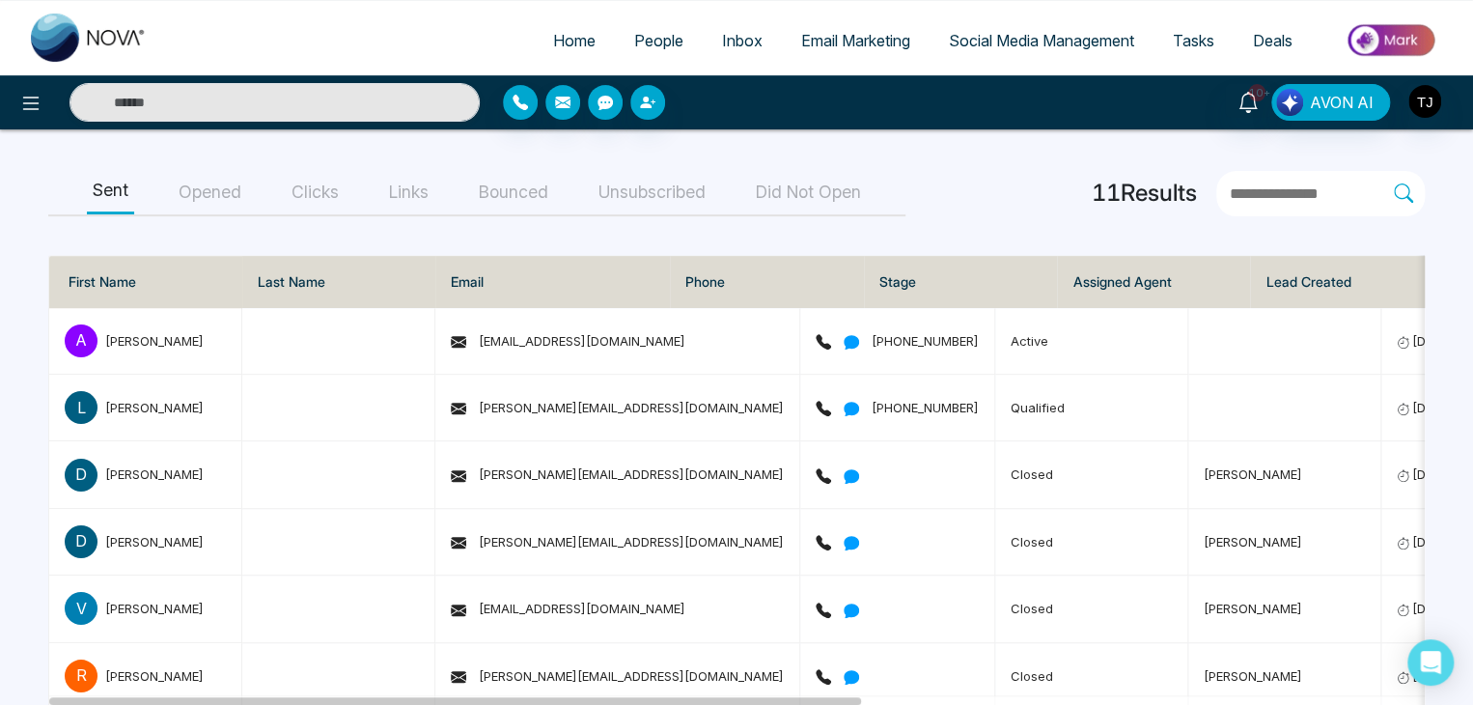
click at [301, 190] on button "Clicks" at bounding box center [315, 192] width 59 height 43
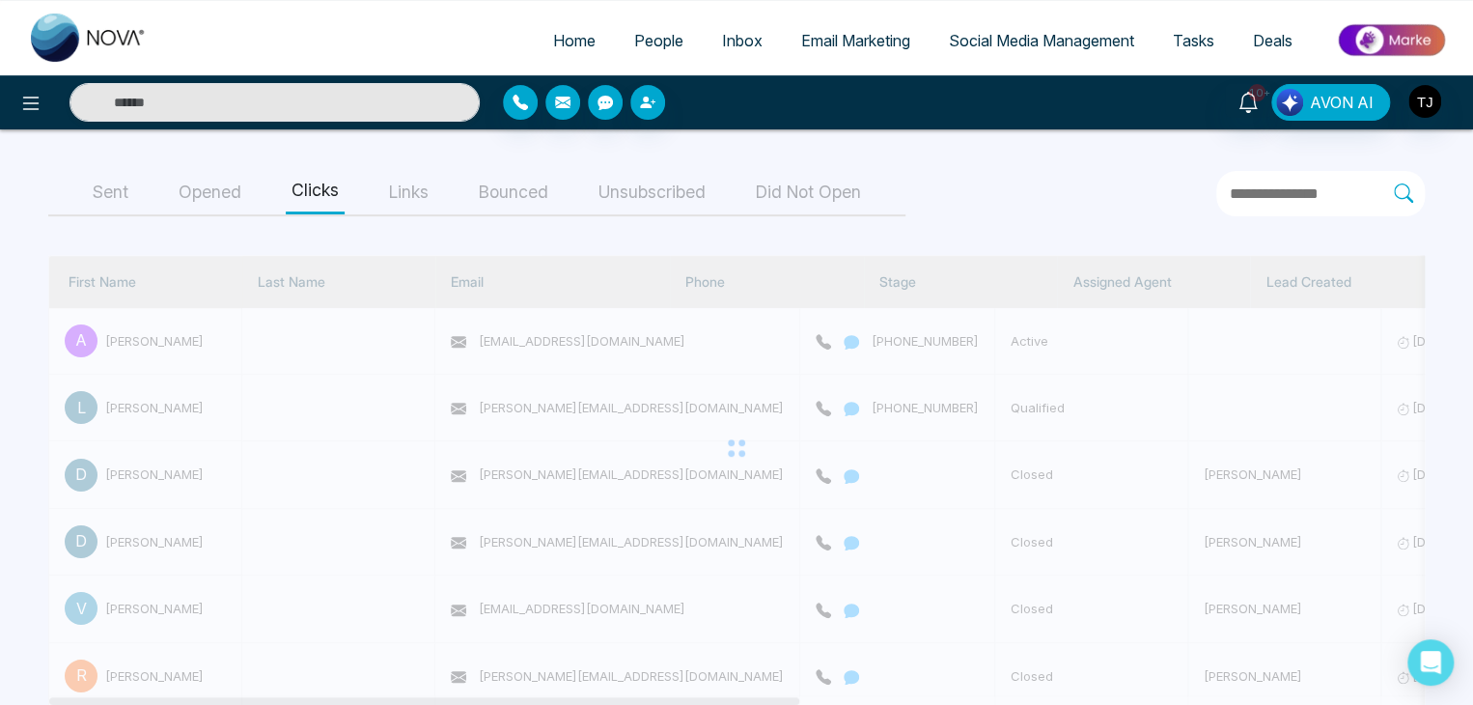
scroll to position [15, 0]
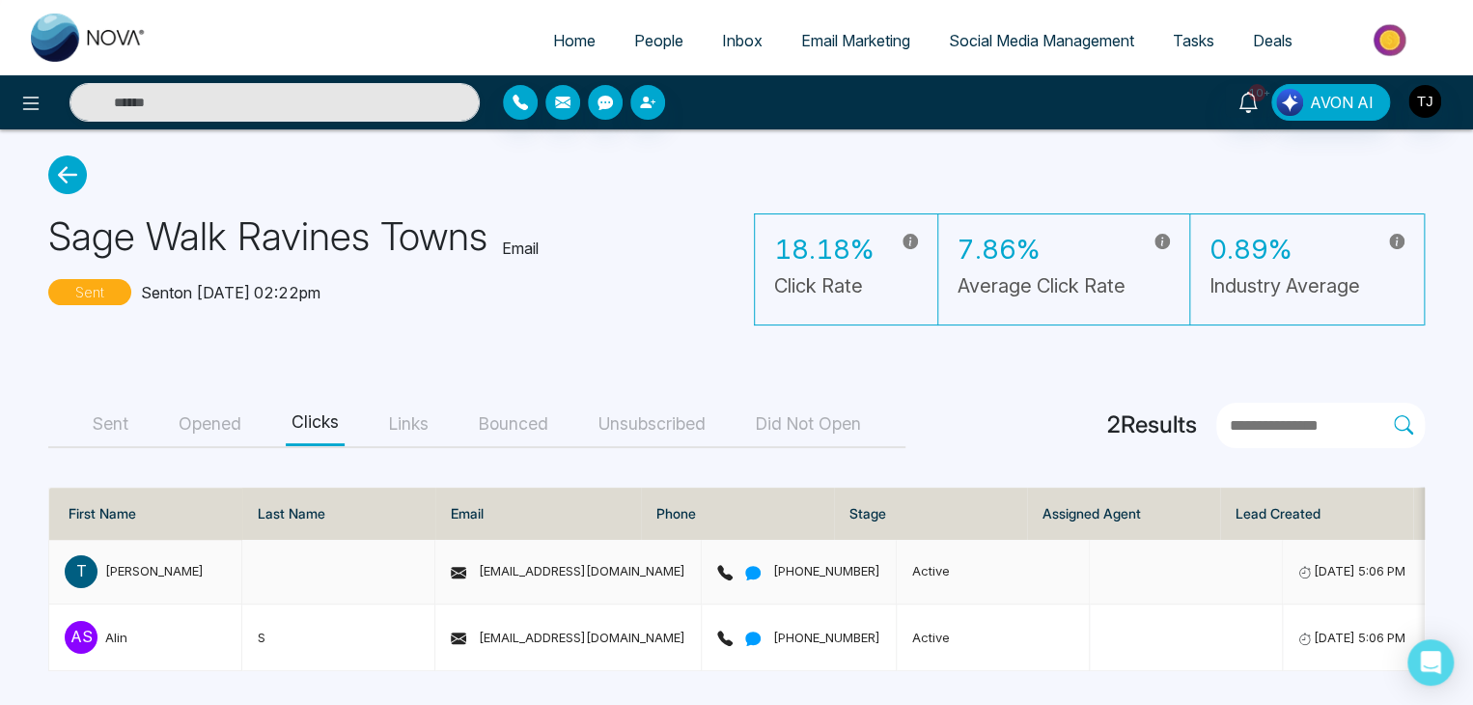
click at [553, 575] on td "[EMAIL_ADDRESS][DOMAIN_NAME]" at bounding box center [568, 572] width 266 height 65
click at [553, 565] on span "[EMAIL_ADDRESS][DOMAIN_NAME]" at bounding box center [568, 570] width 235 height 15
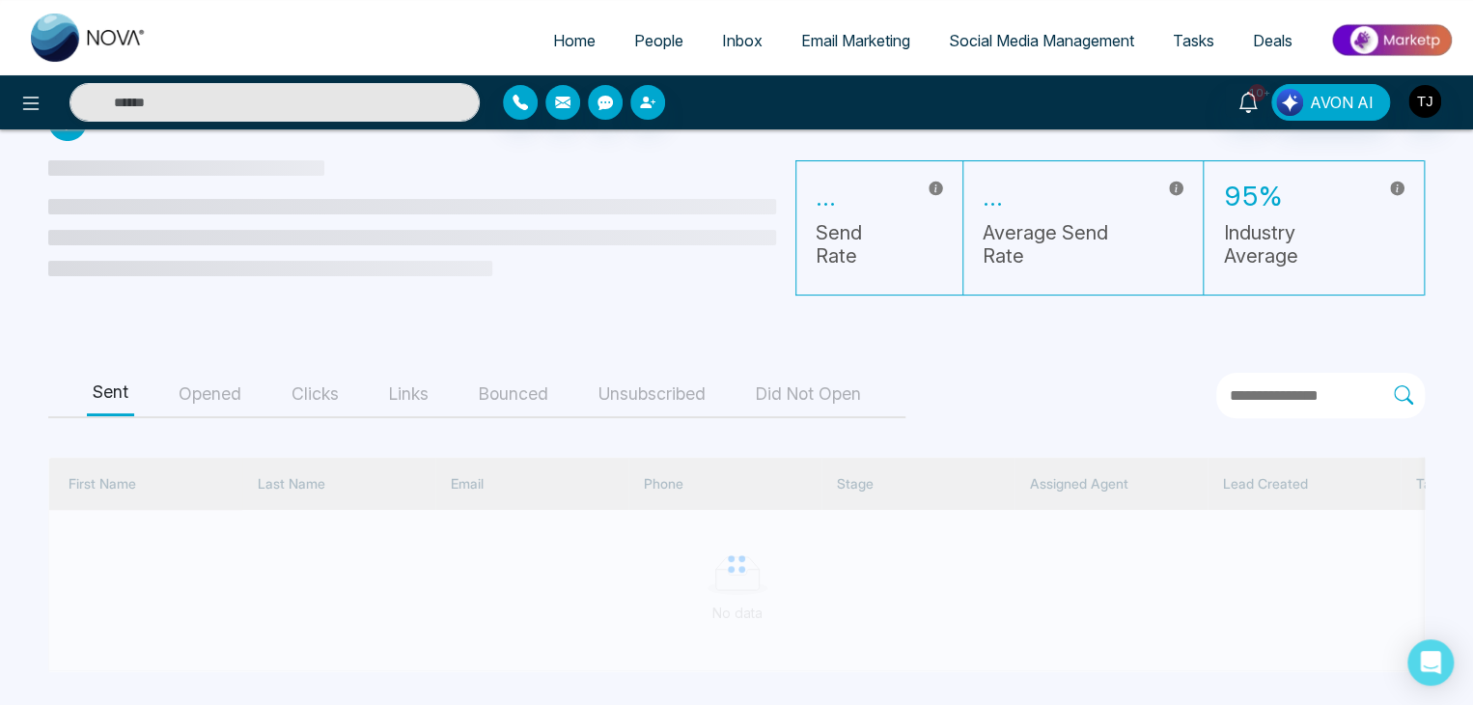
scroll to position [73, 0]
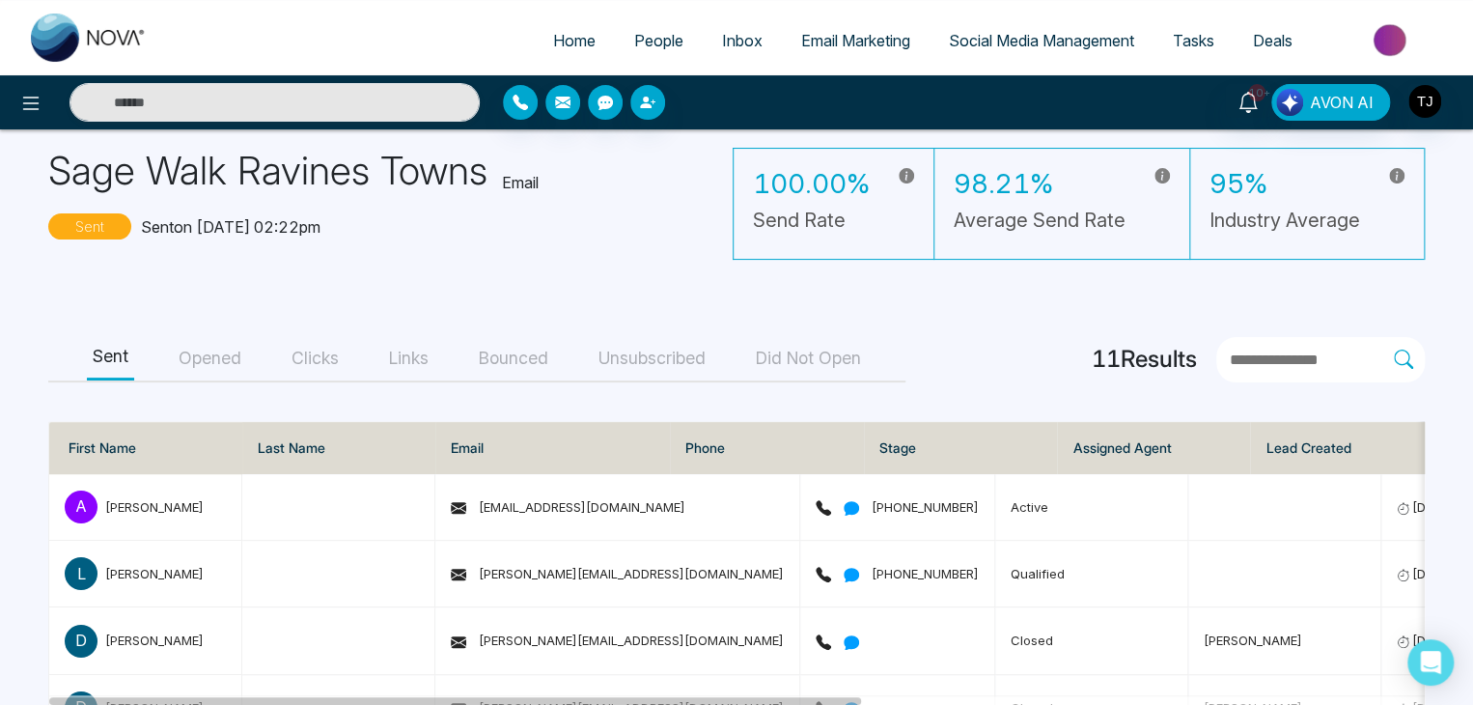
click at [324, 360] on button "Clicks" at bounding box center [315, 358] width 59 height 43
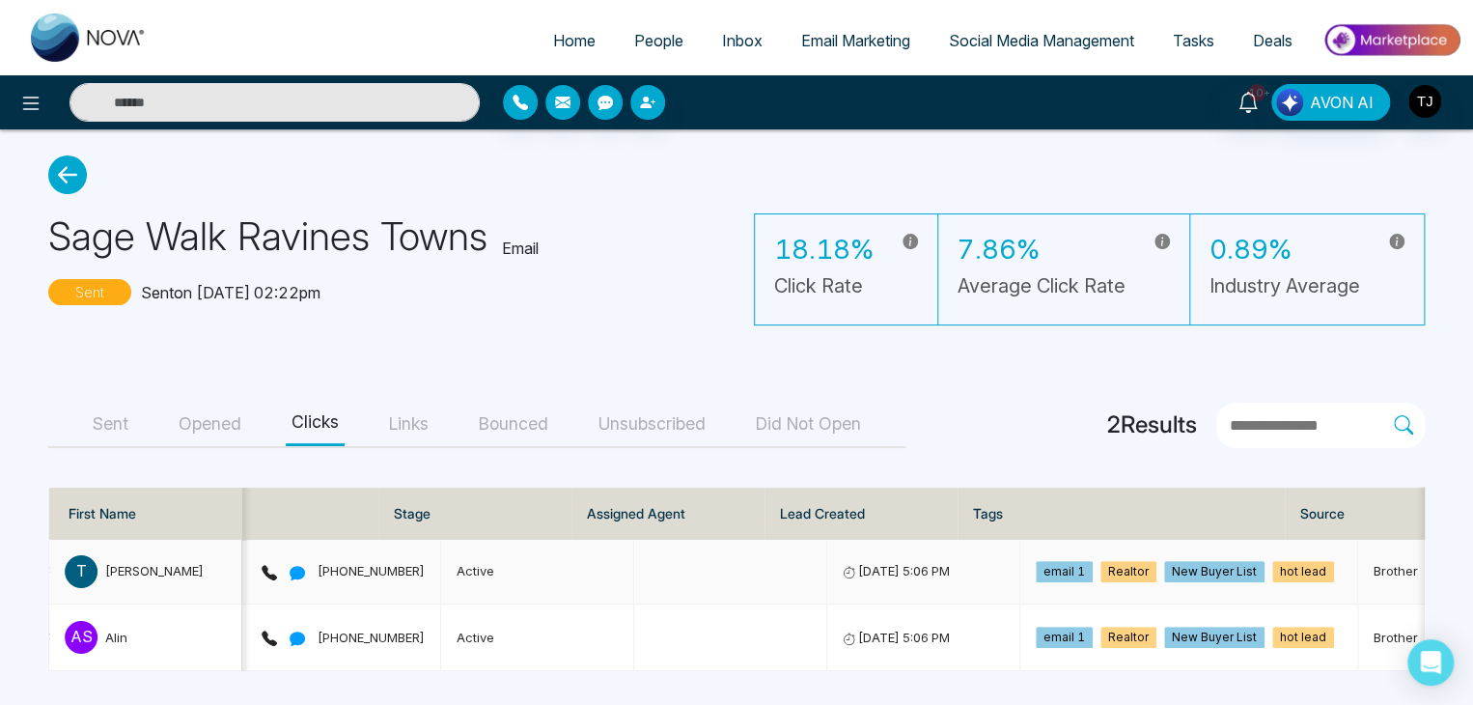
scroll to position [0, 466]
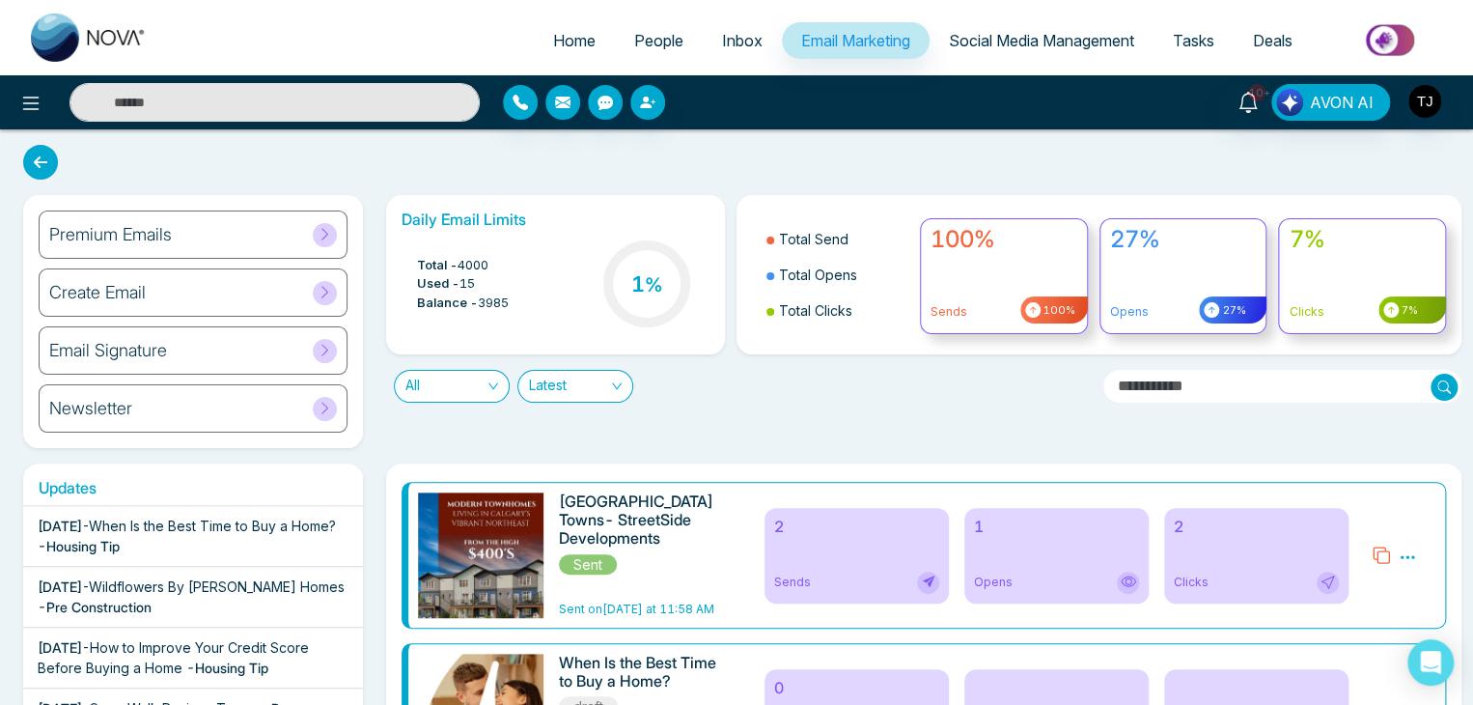
click at [1237, 569] on div "2 Clicks" at bounding box center [1256, 556] width 184 height 96
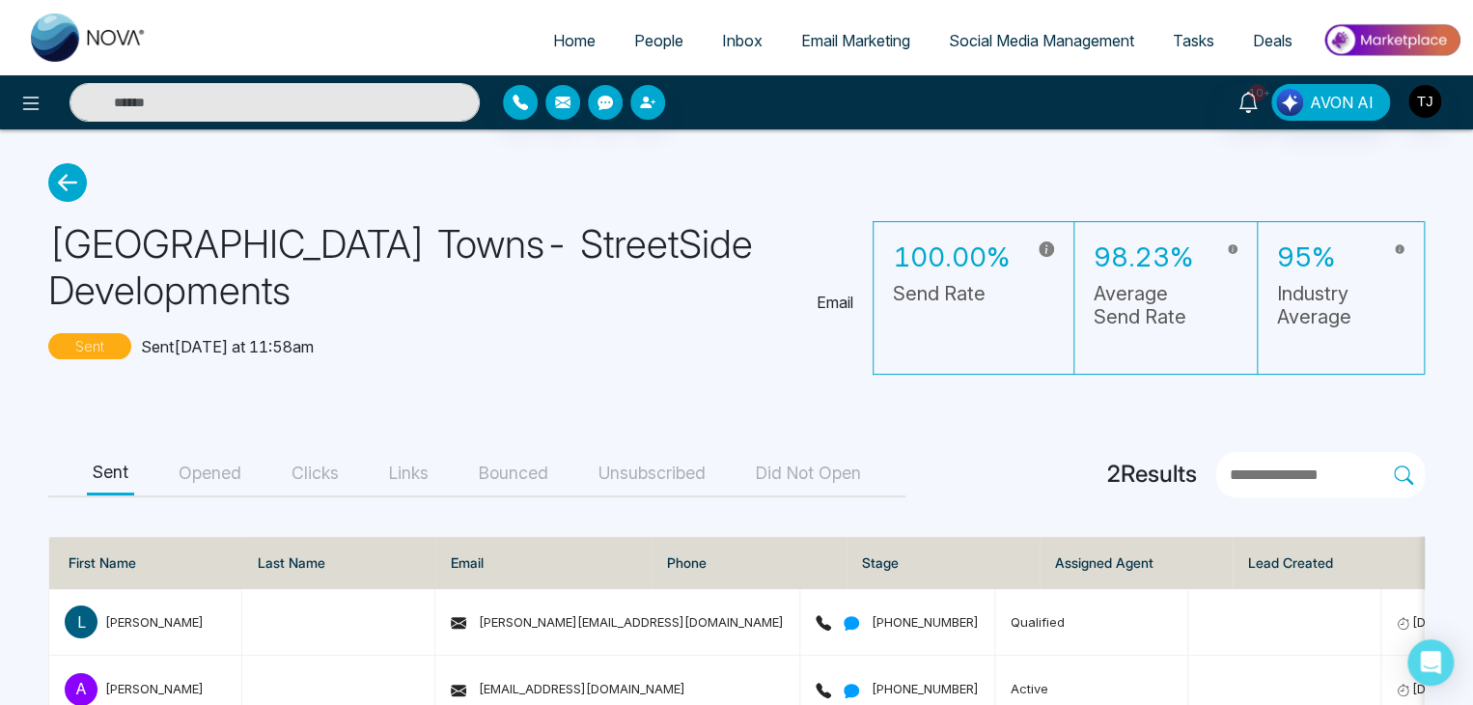
scroll to position [61, 0]
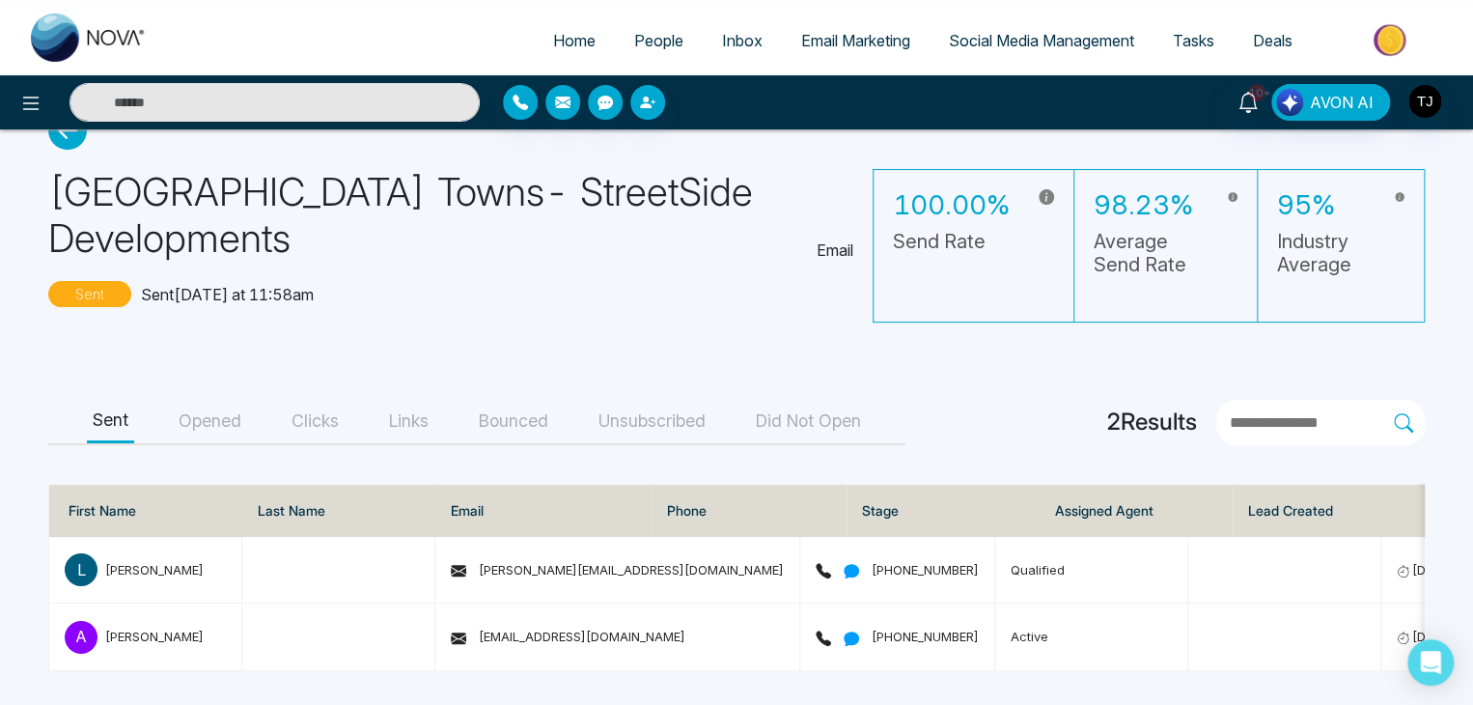
click at [333, 414] on button "Clicks" at bounding box center [315, 421] width 59 height 43
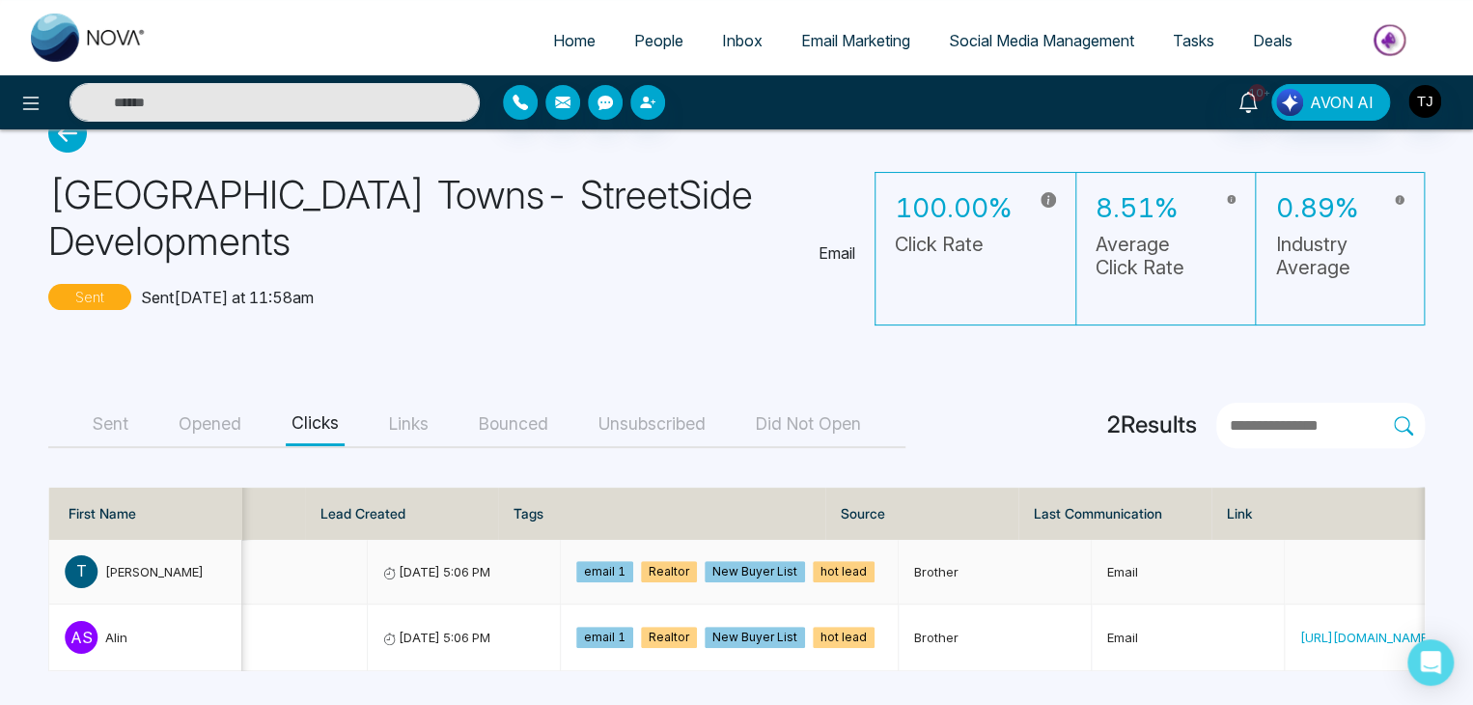
scroll to position [0, 949]
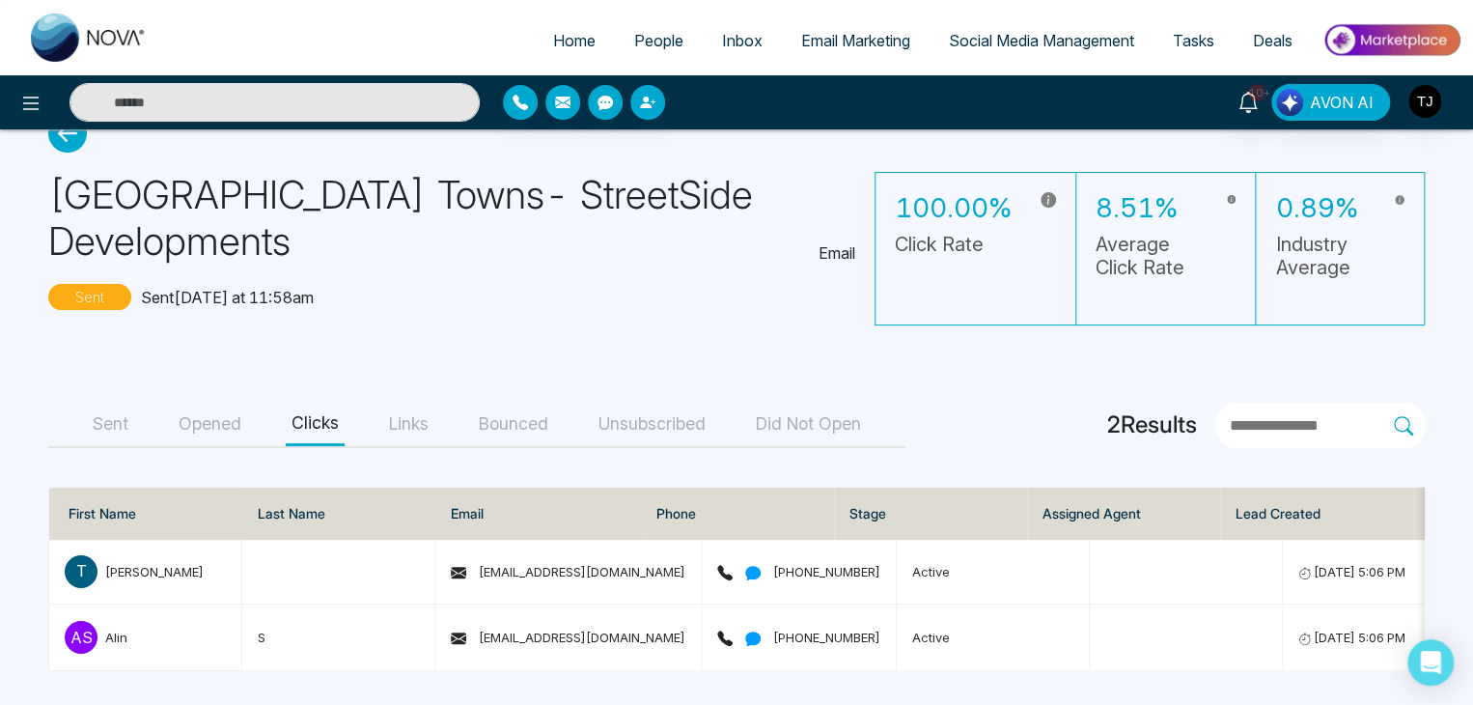
click at [197, 414] on button "Opened" at bounding box center [210, 424] width 74 height 43
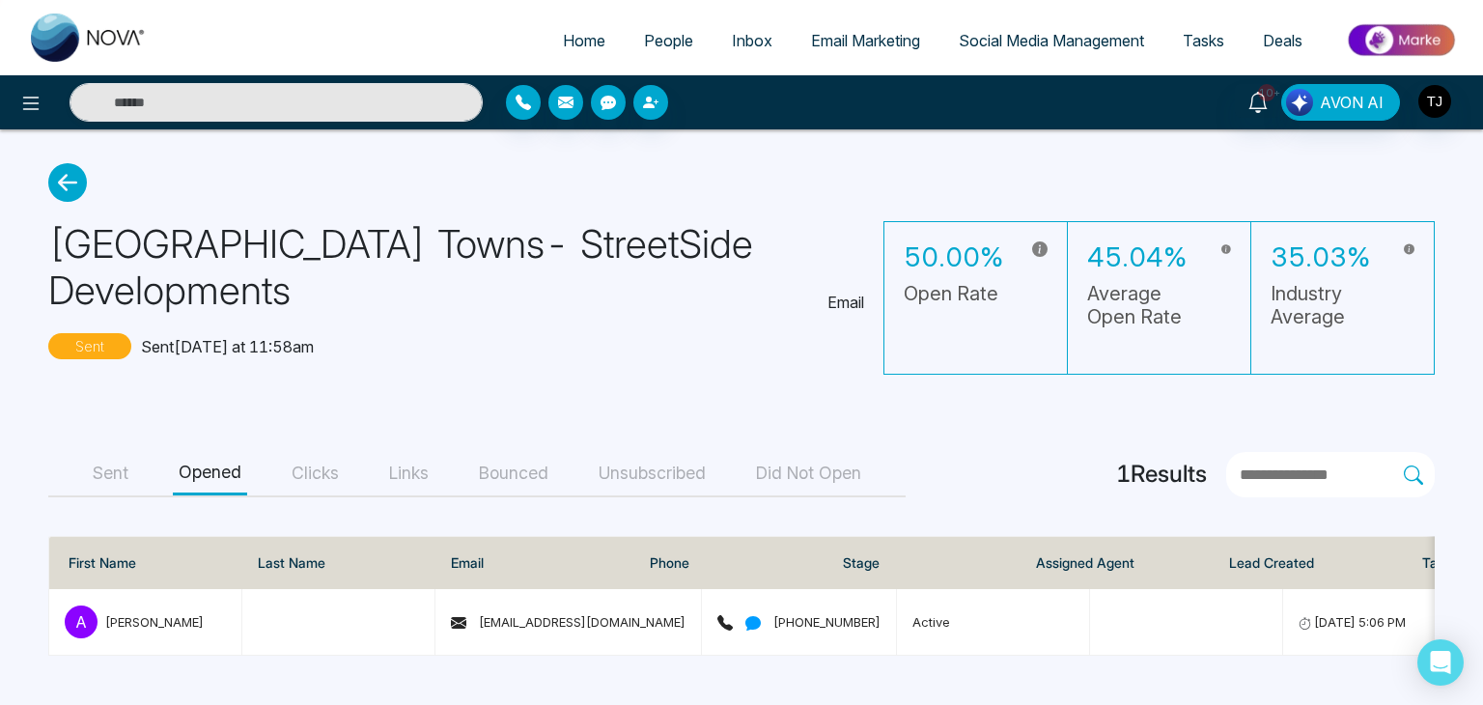
click at [127, 468] on button "Sent" at bounding box center [110, 473] width 47 height 43
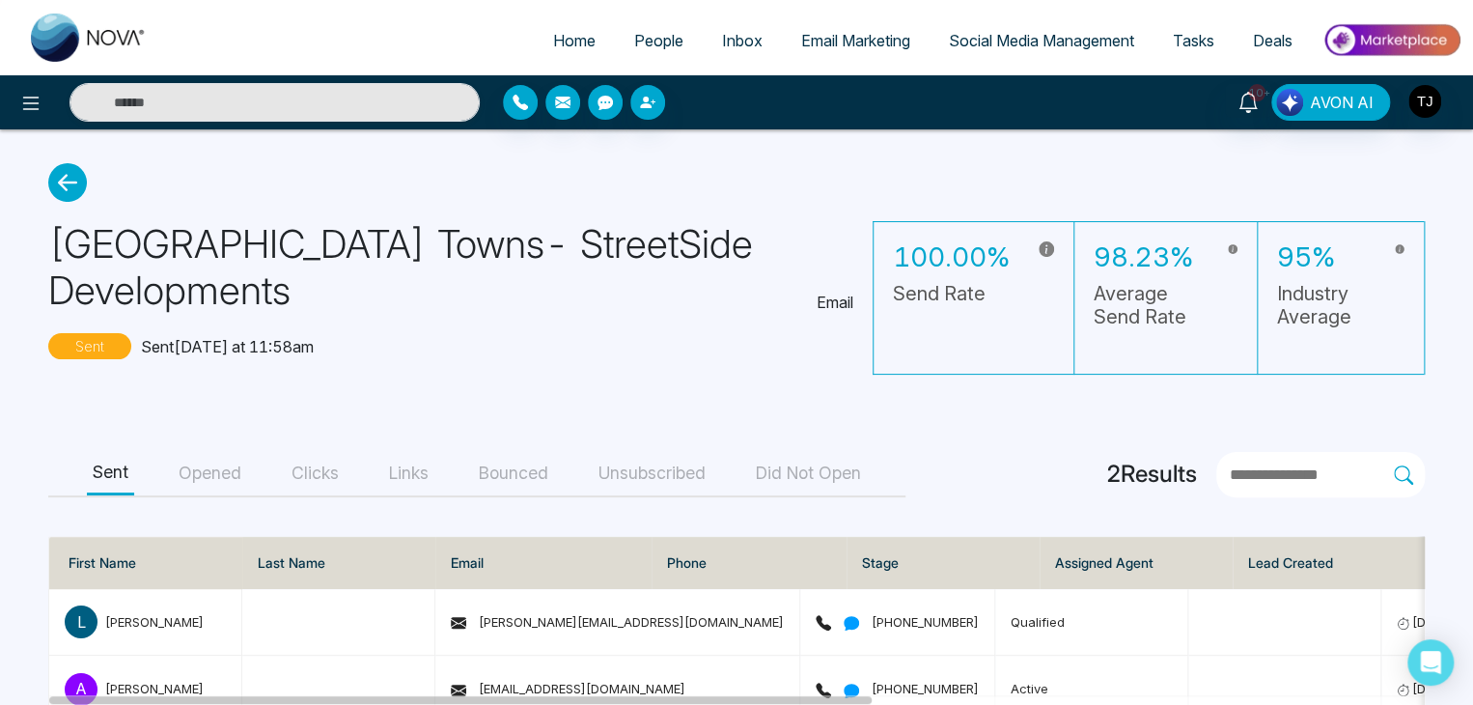
click at [95, 181] on main "Redstone Square Towns- StreetSide Developments Email Sent Sent today at 11:58am…" at bounding box center [736, 447] width 1473 height 637
click at [86, 181] on icon at bounding box center [67, 182] width 39 height 39
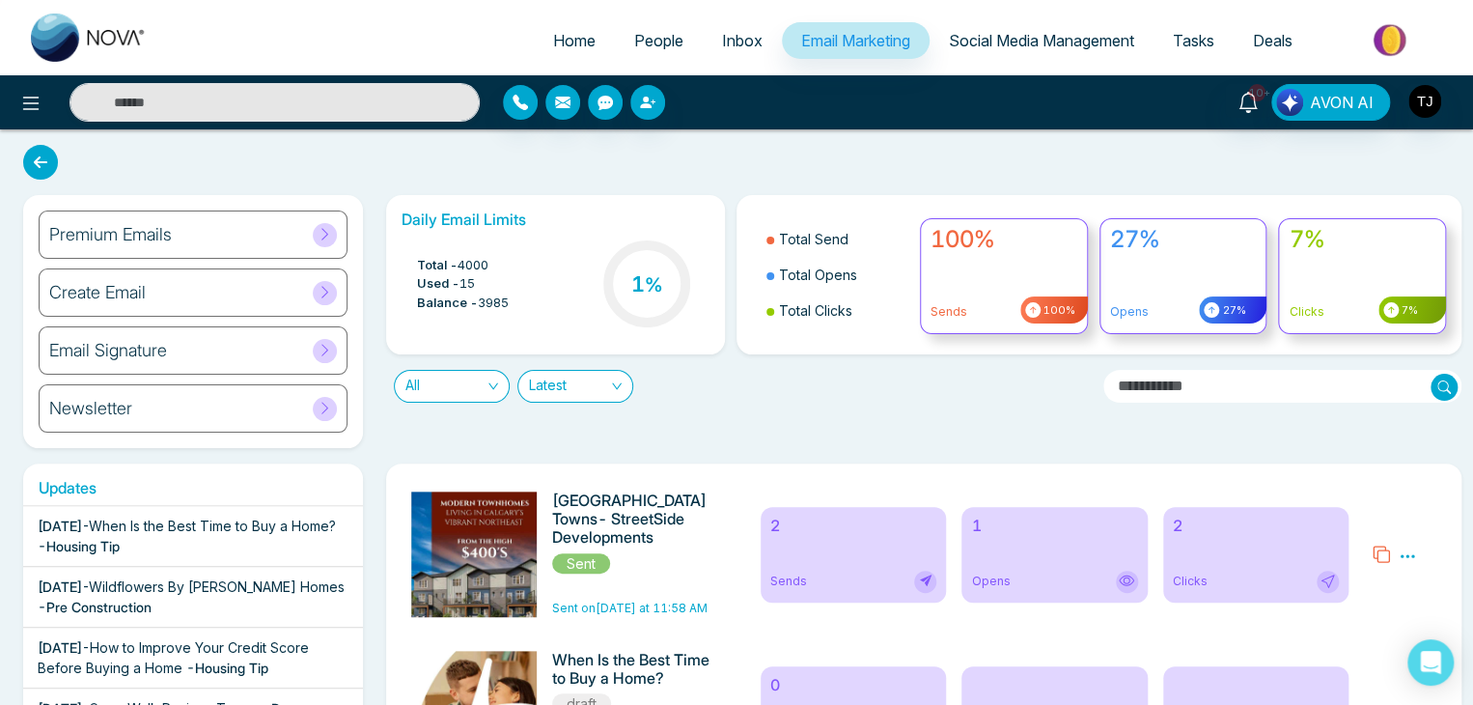
scroll to position [114, 0]
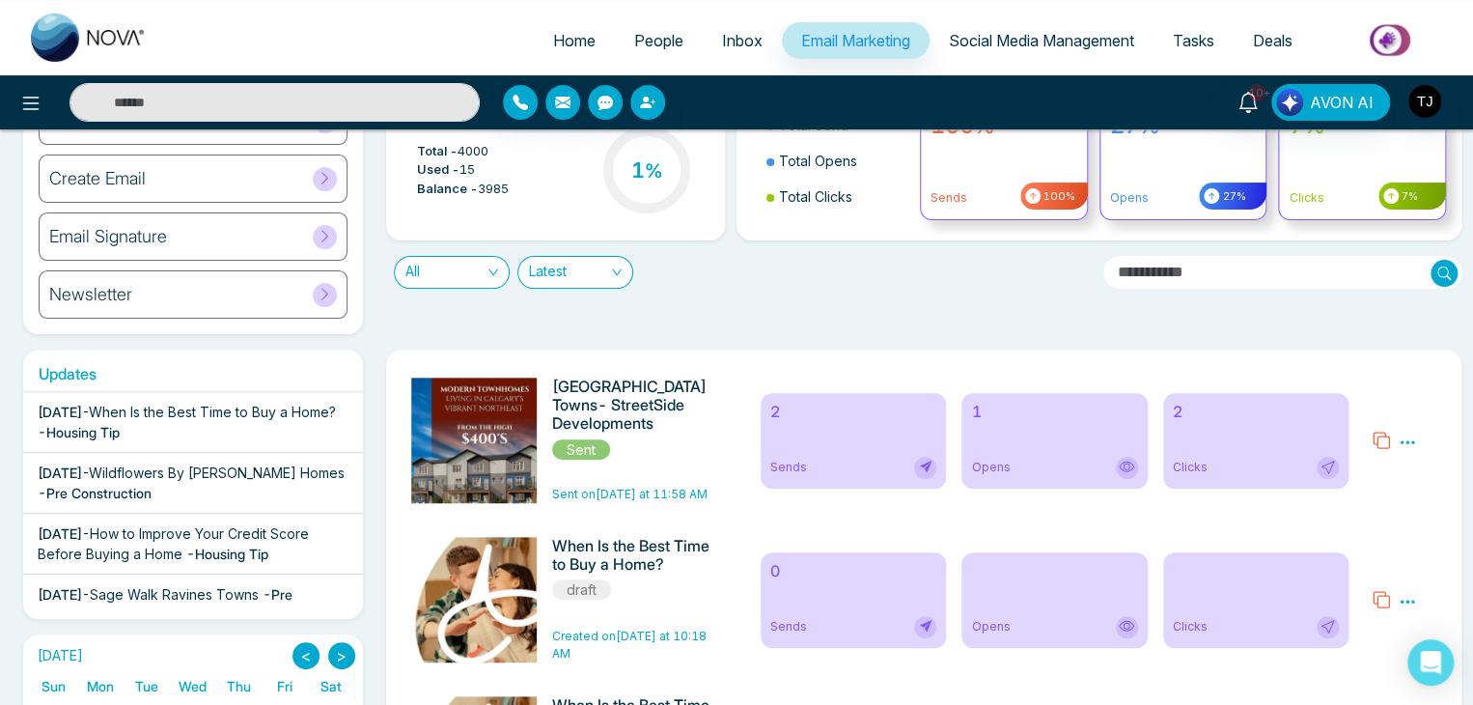
click at [571, 49] on span "Home" at bounding box center [574, 40] width 42 height 19
select select "*"
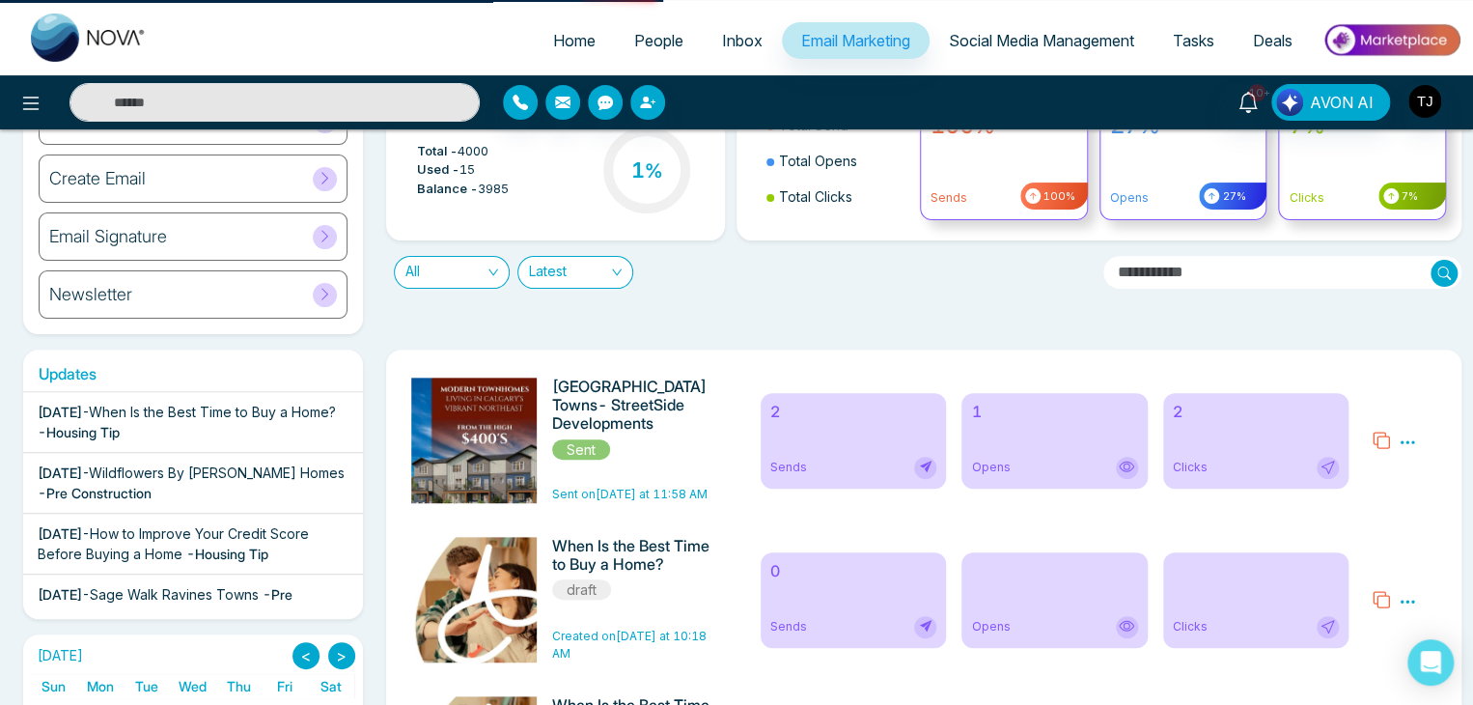
select select "*"
